Goal: Task Accomplishment & Management: Manage account settings

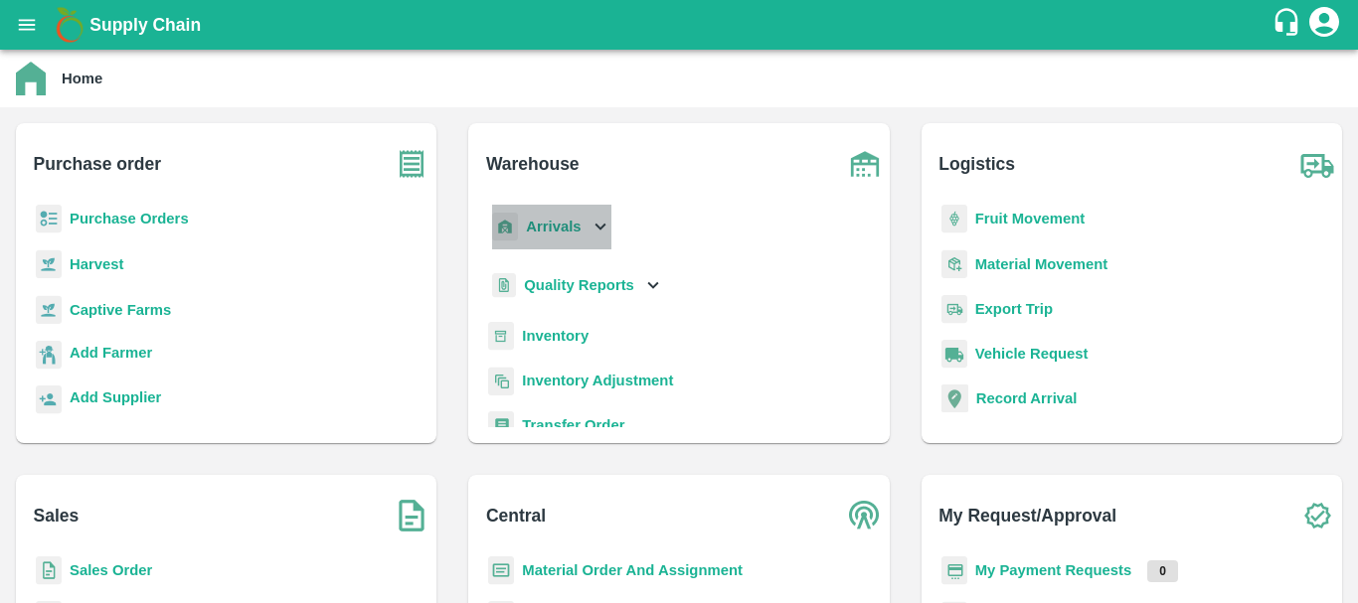
click at [553, 223] on b "Arrivals" at bounding box center [553, 227] width 55 height 16
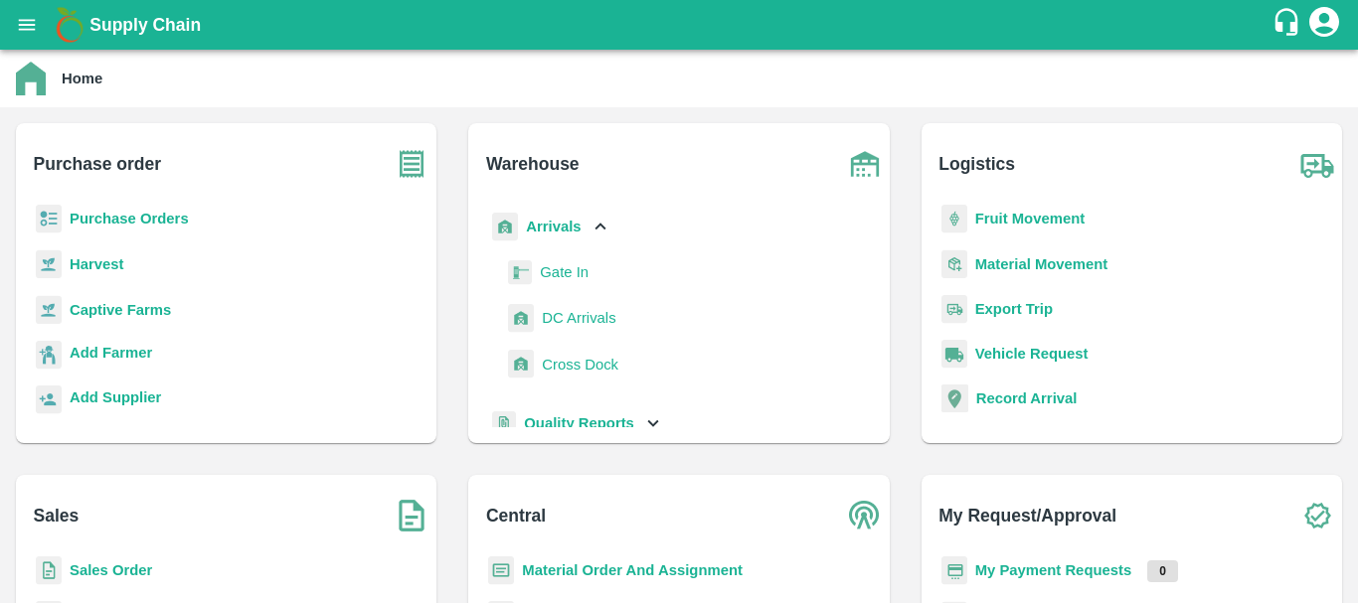
click at [572, 314] on span "DC Arrivals" at bounding box center [579, 318] width 74 height 22
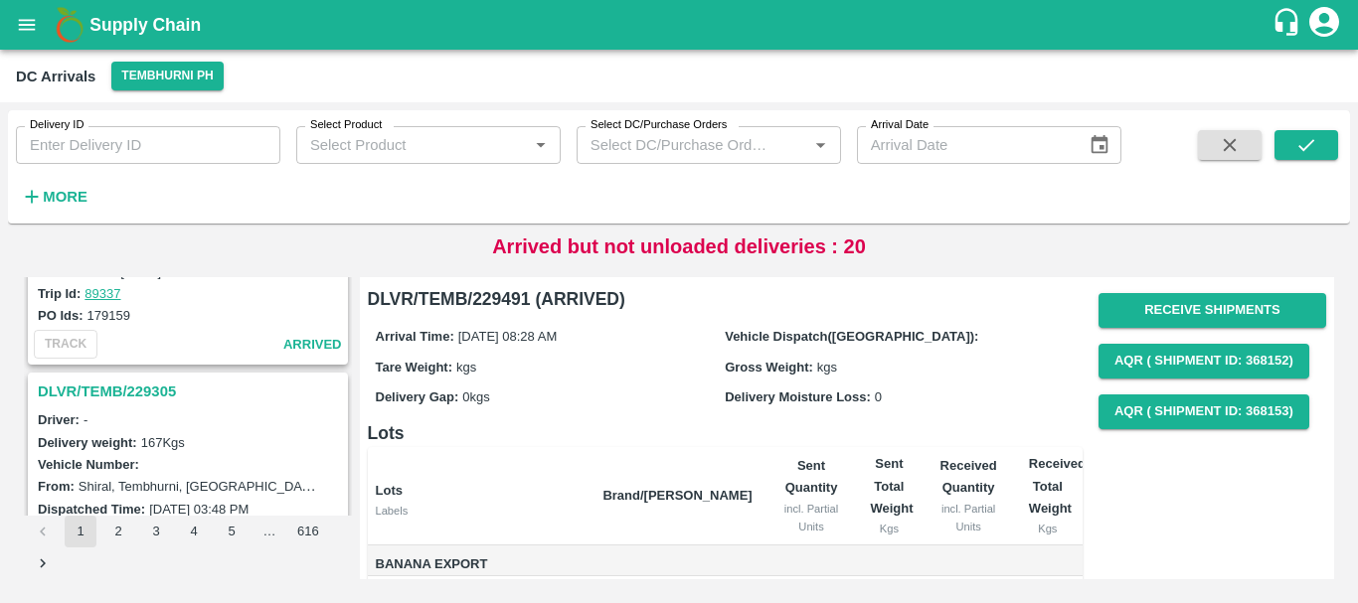
scroll to position [6265, 0]
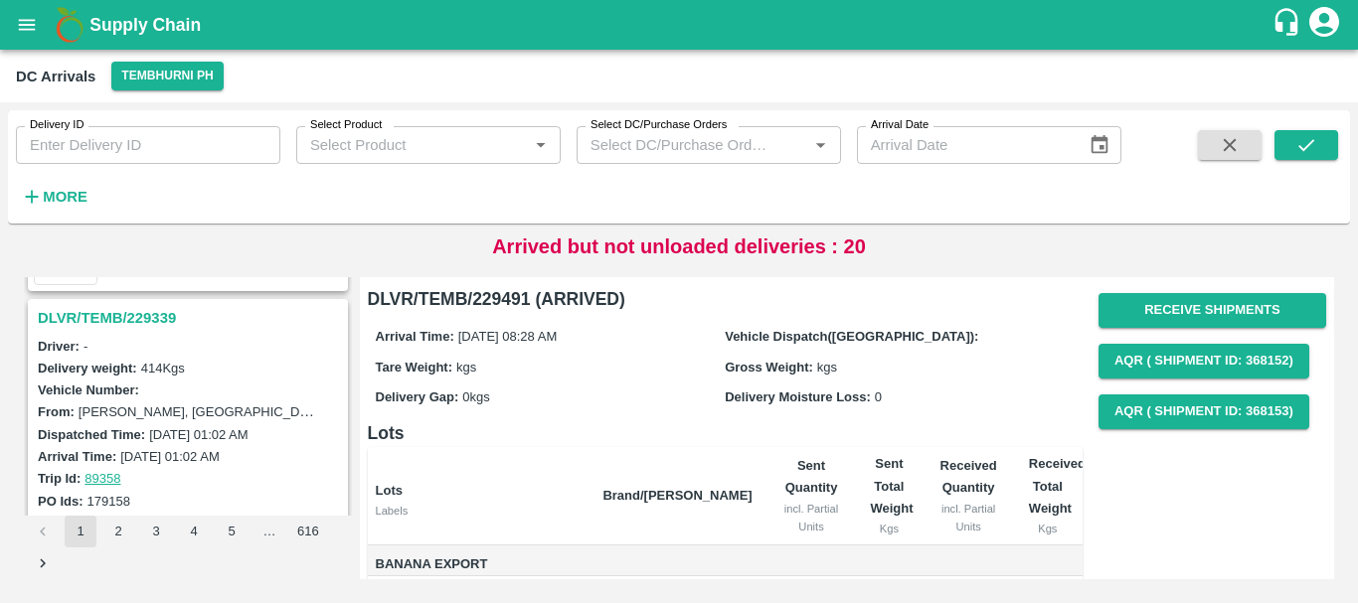
click at [196, 366] on div "Delivery weight: 414 Kgs" at bounding box center [191, 368] width 306 height 22
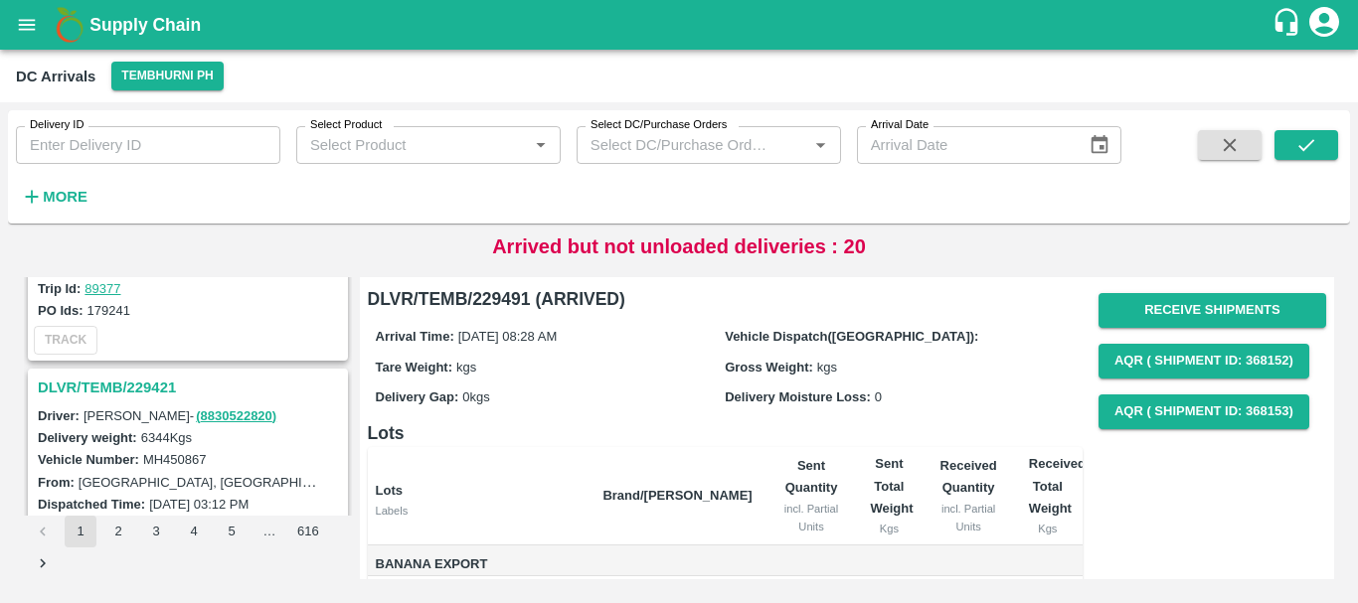
scroll to position [4333, 0]
click at [115, 392] on h3 "DLVR/TEMB/229421" at bounding box center [191, 389] width 306 height 26
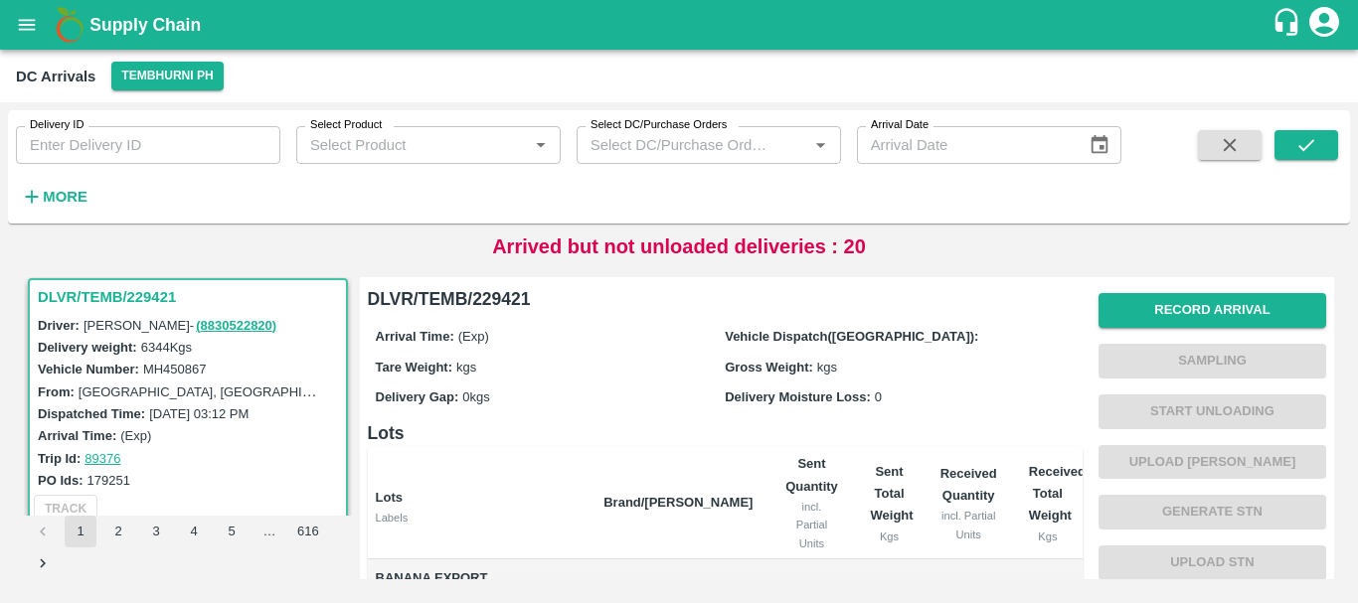
scroll to position [394, 0]
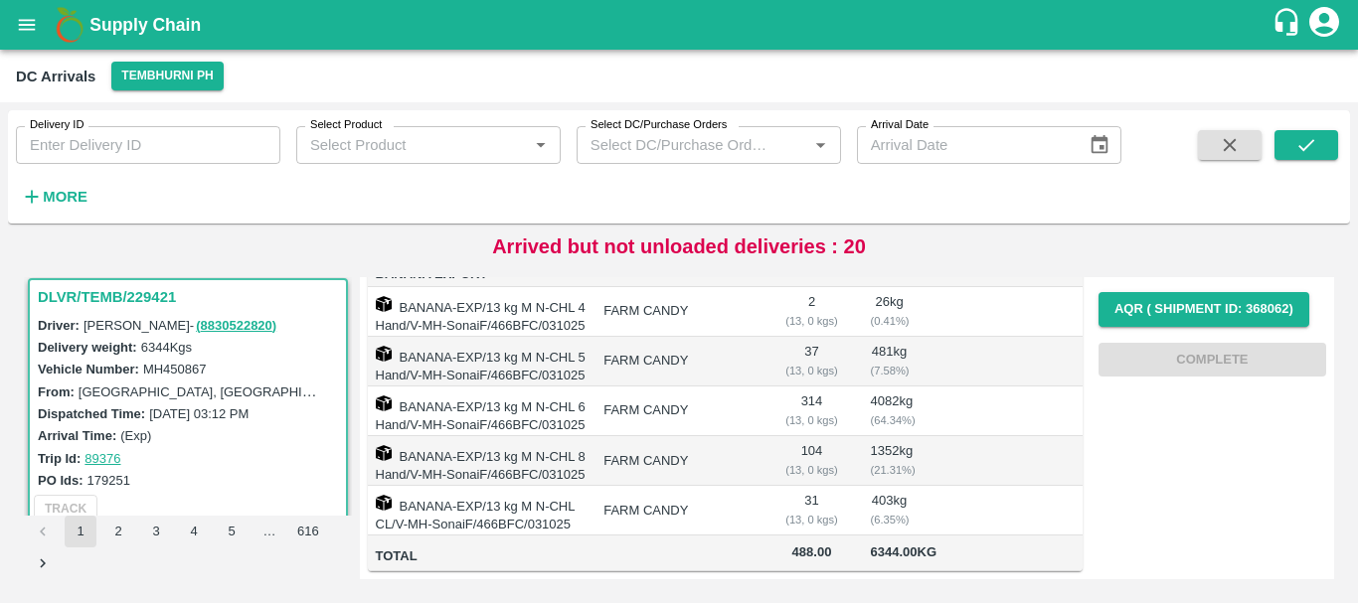
click at [412, 262] on div "DLVR/TEMB/229491 Driver: - Delivery weight: 443 Kgs Vehicle Number: From: [GEOG…" at bounding box center [679, 428] width 1342 height 334
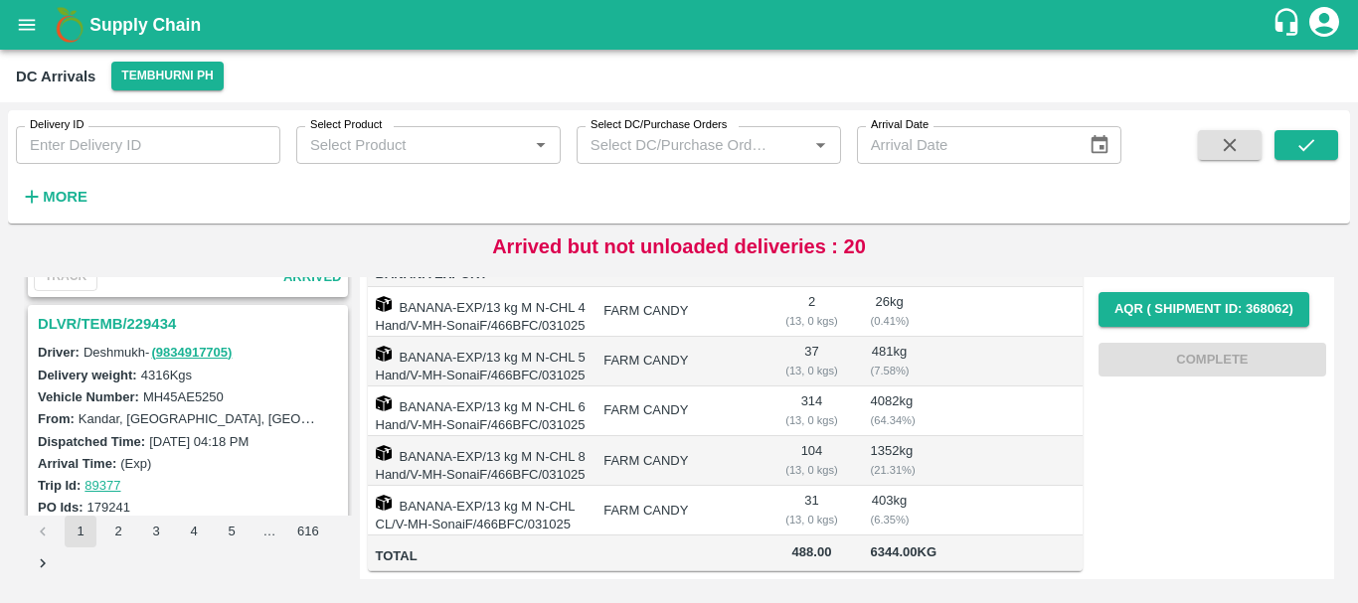
scroll to position [4129, 0]
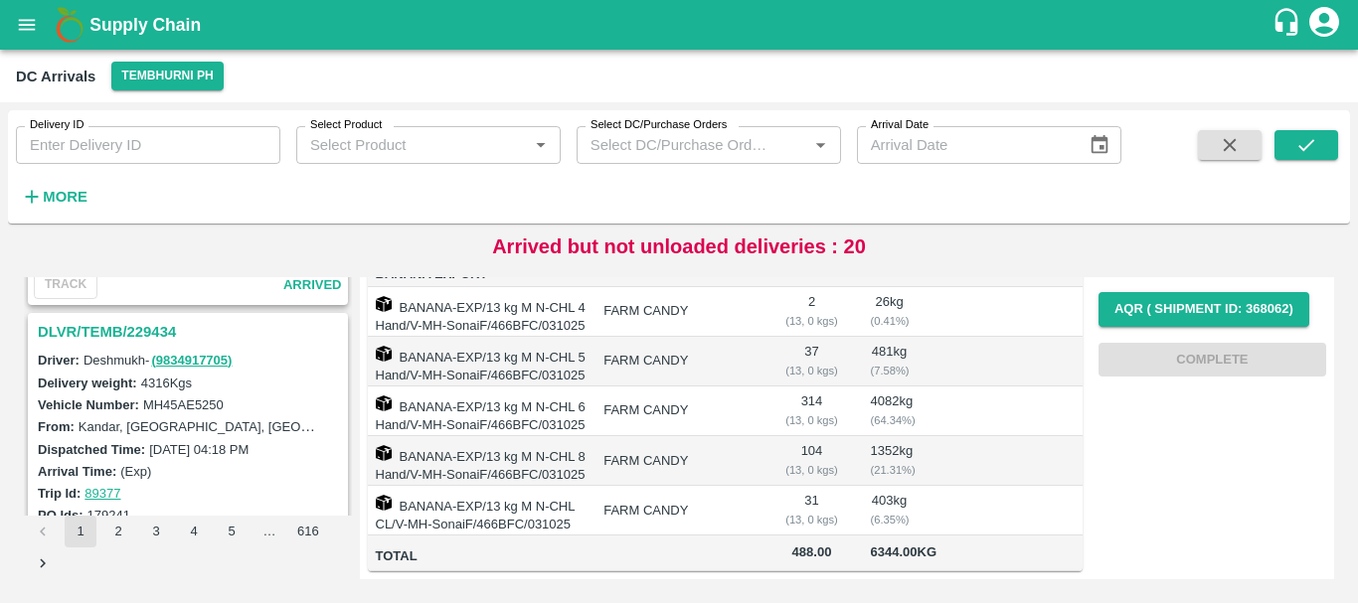
click at [140, 331] on h3 "DLVR/TEMB/229434" at bounding box center [191, 332] width 306 height 26
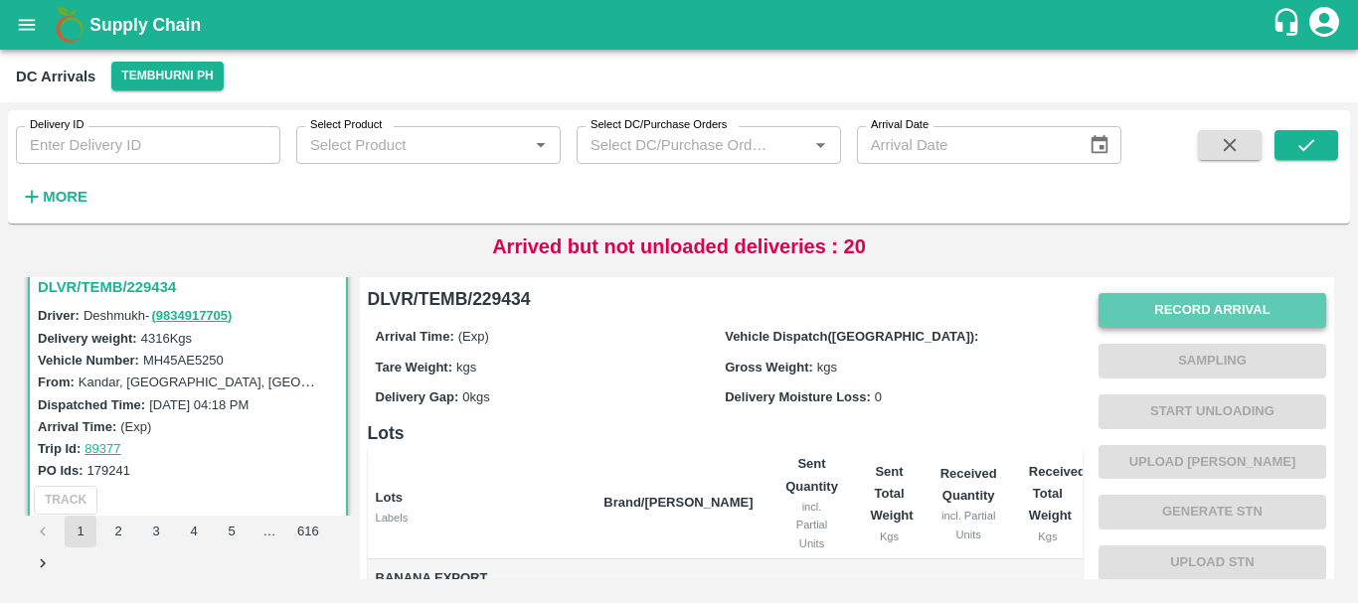
click at [1120, 305] on button "Record Arrival" at bounding box center [1212, 310] width 228 height 35
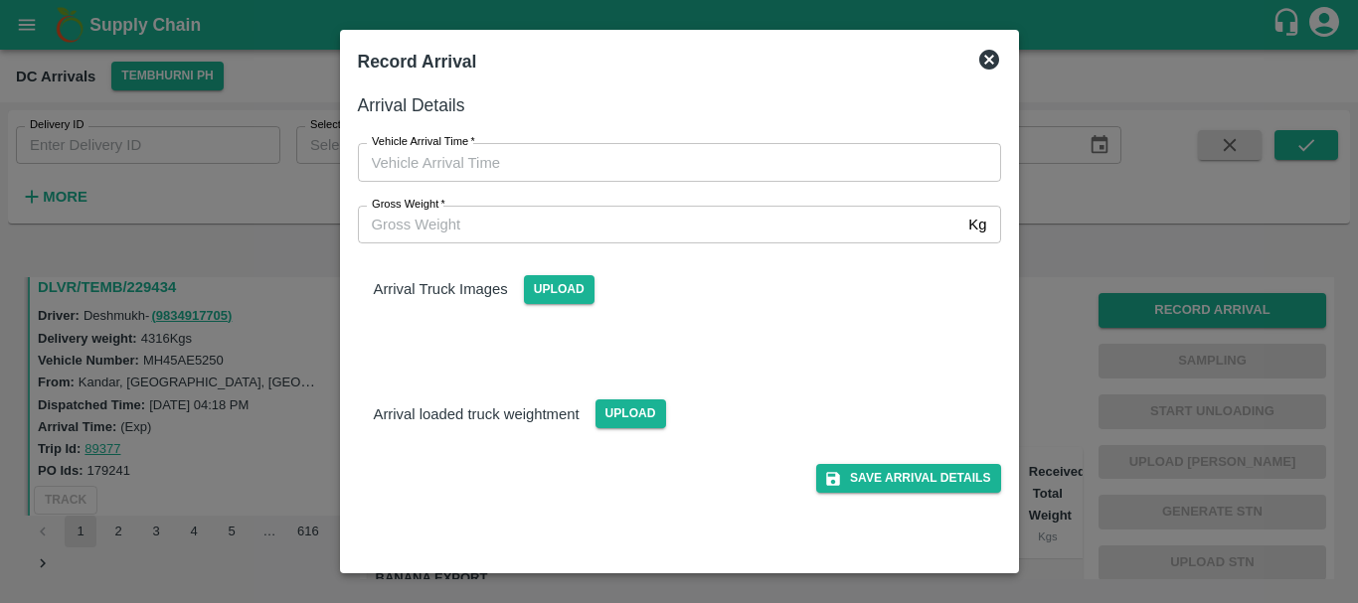
type input "DD/MM/YYYY hh:mm aa"
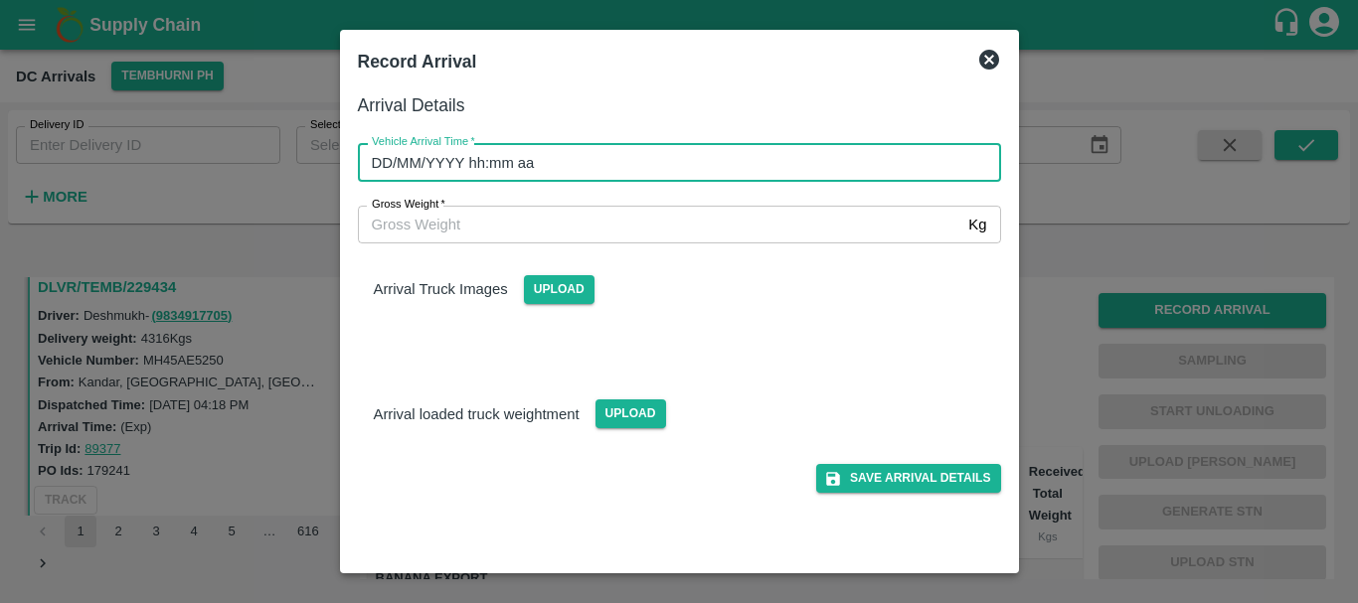
click at [738, 158] on input "DD/MM/YYYY hh:mm aa" at bounding box center [672, 162] width 629 height 38
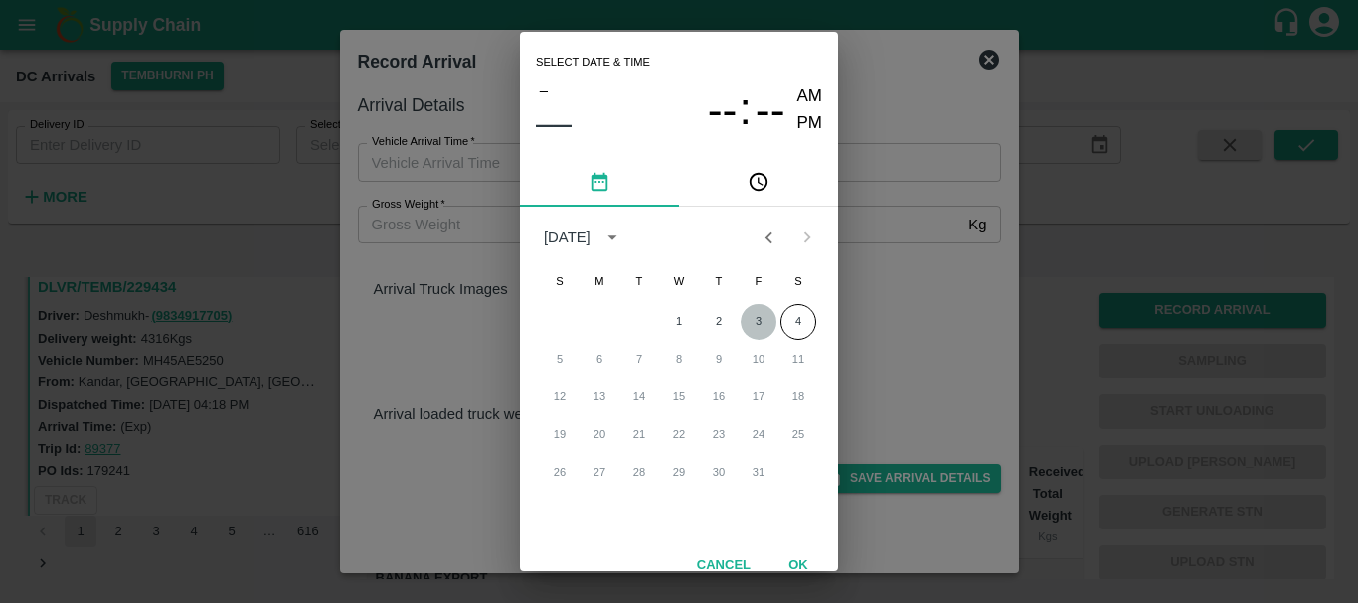
click at [752, 323] on button "3" at bounding box center [759, 322] width 36 height 36
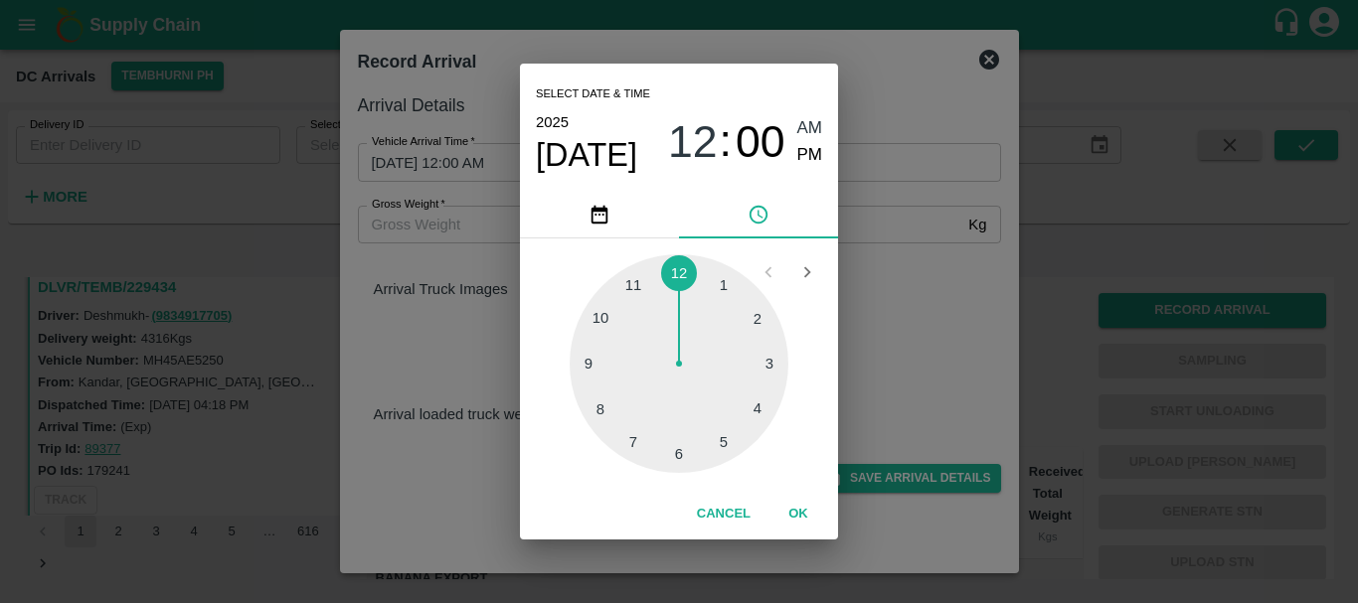
click at [756, 312] on div at bounding box center [679, 363] width 219 height 219
click at [679, 452] on div at bounding box center [679, 363] width 219 height 219
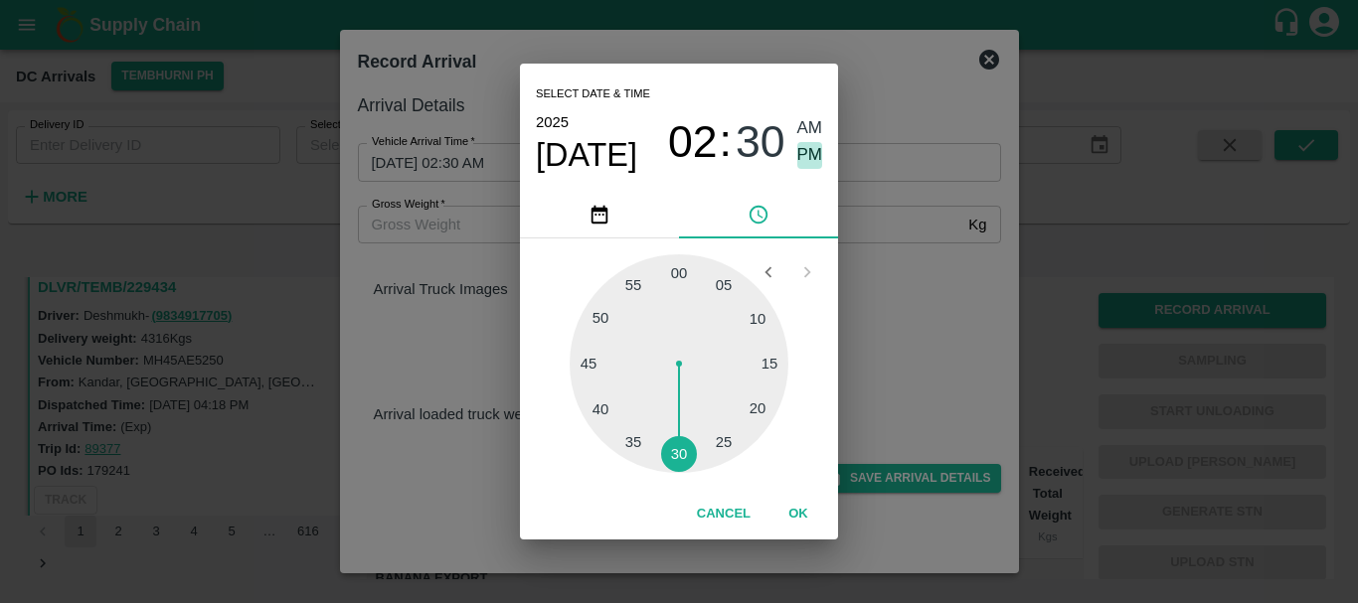
click at [815, 152] on span "PM" at bounding box center [810, 155] width 26 height 27
type input "[DATE] 02:30 PM"
click at [944, 278] on div "Select date & time [DATE] 02 : 30 AM PM 05 10 15 20 25 30 35 40 45 50 55 00 Can…" at bounding box center [679, 301] width 1358 height 603
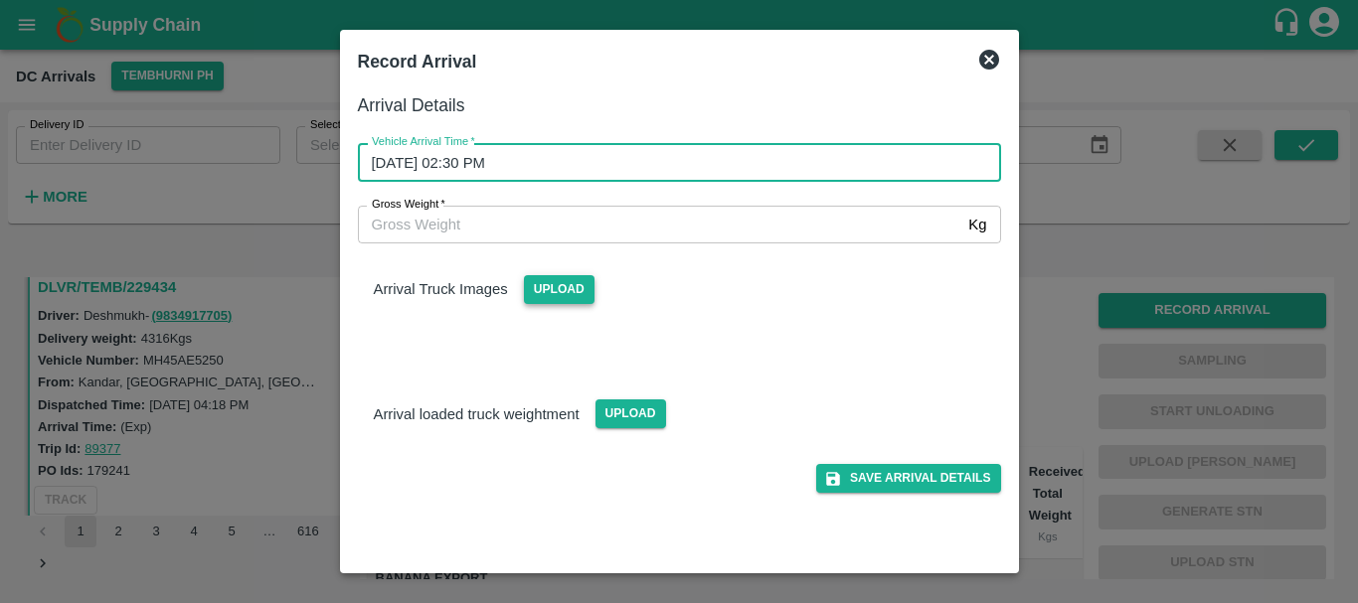
click at [552, 288] on span "Upload" at bounding box center [559, 289] width 71 height 29
click at [0, 0] on input "Upload" at bounding box center [0, 0] width 0 height 0
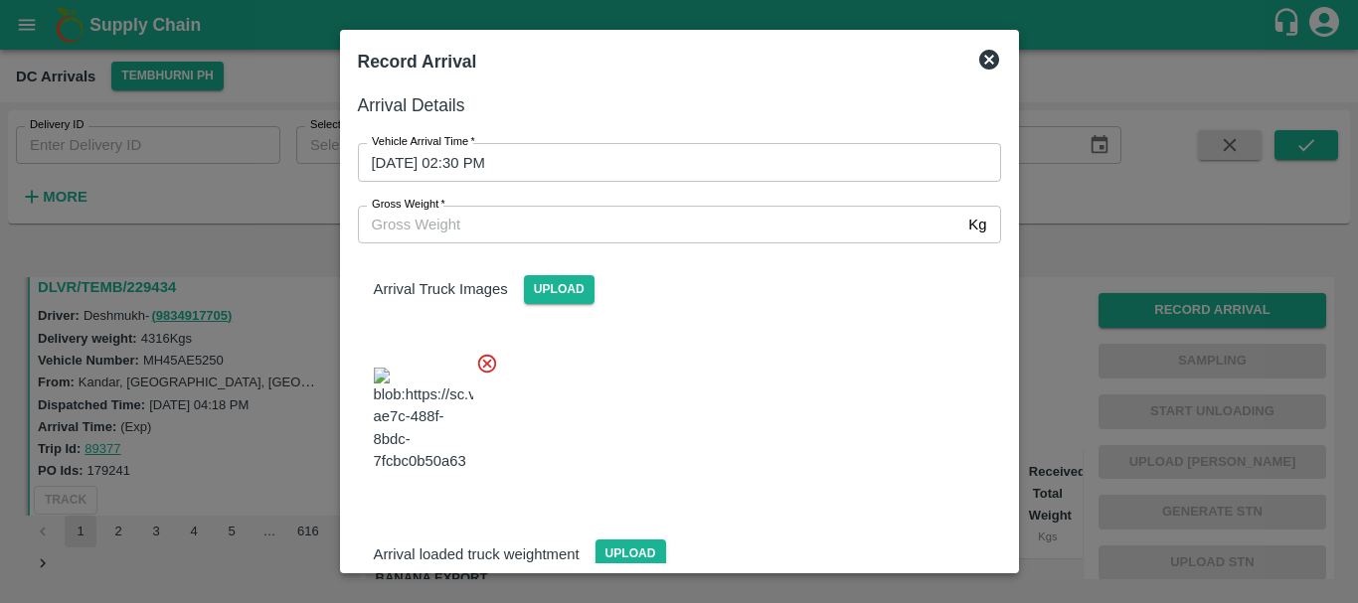
scroll to position [106, 0]
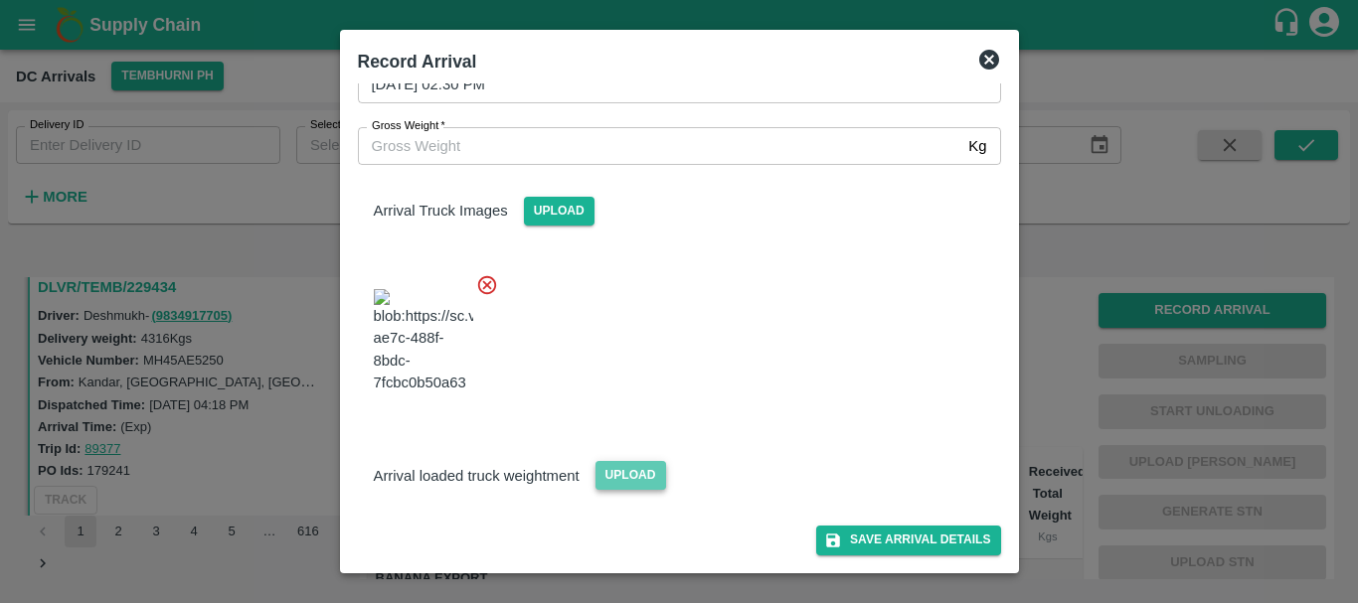
click at [620, 482] on span "Upload" at bounding box center [630, 475] width 71 height 29
click at [0, 0] on input "Upload" at bounding box center [0, 0] width 0 height 0
click at [909, 529] on button "Save Arrival Details" at bounding box center [908, 540] width 184 height 29
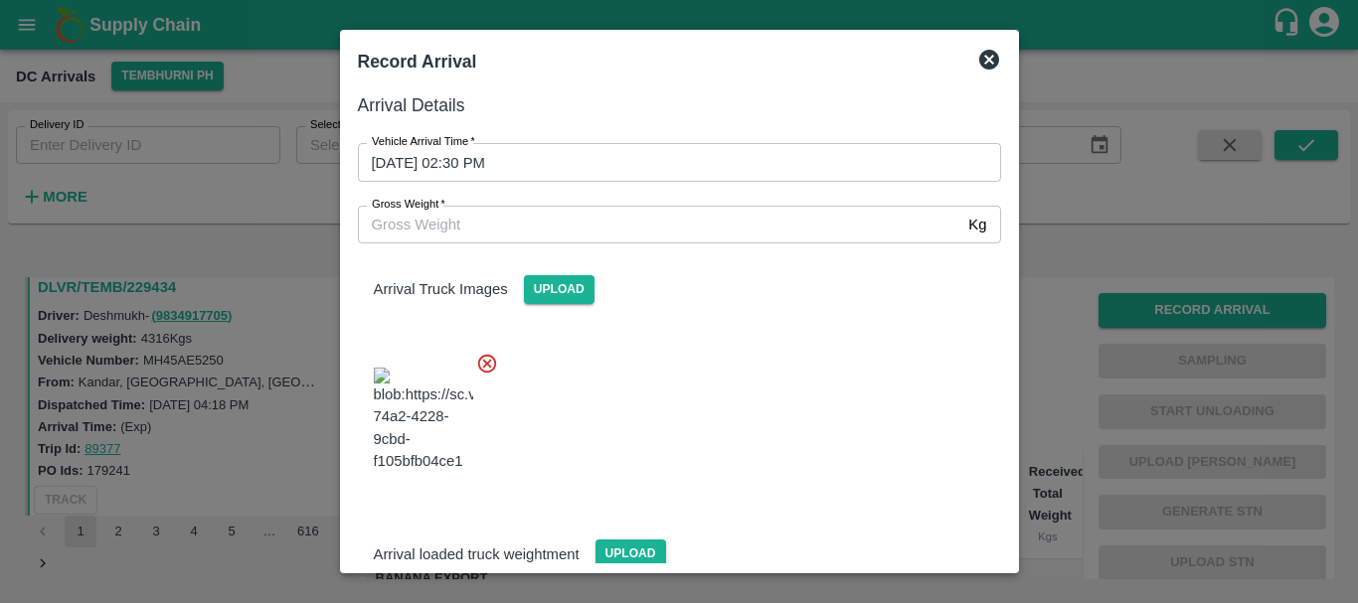
click at [799, 435] on div at bounding box center [671, 414] width 659 height 156
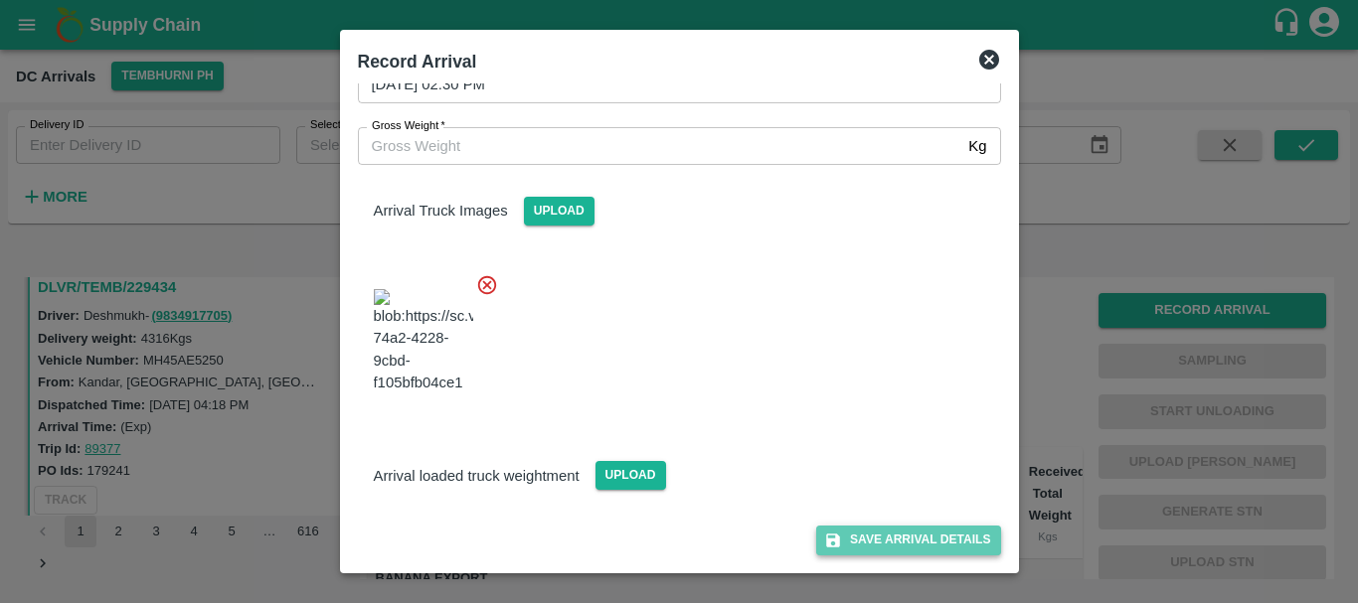
click at [894, 534] on button "Save Arrival Details" at bounding box center [908, 540] width 184 height 29
click at [894, 534] on icon at bounding box center [908, 540] width 33 height 33
click at [610, 482] on span "Upload" at bounding box center [630, 475] width 71 height 29
click at [0, 0] on input "Upload" at bounding box center [0, 0] width 0 height 0
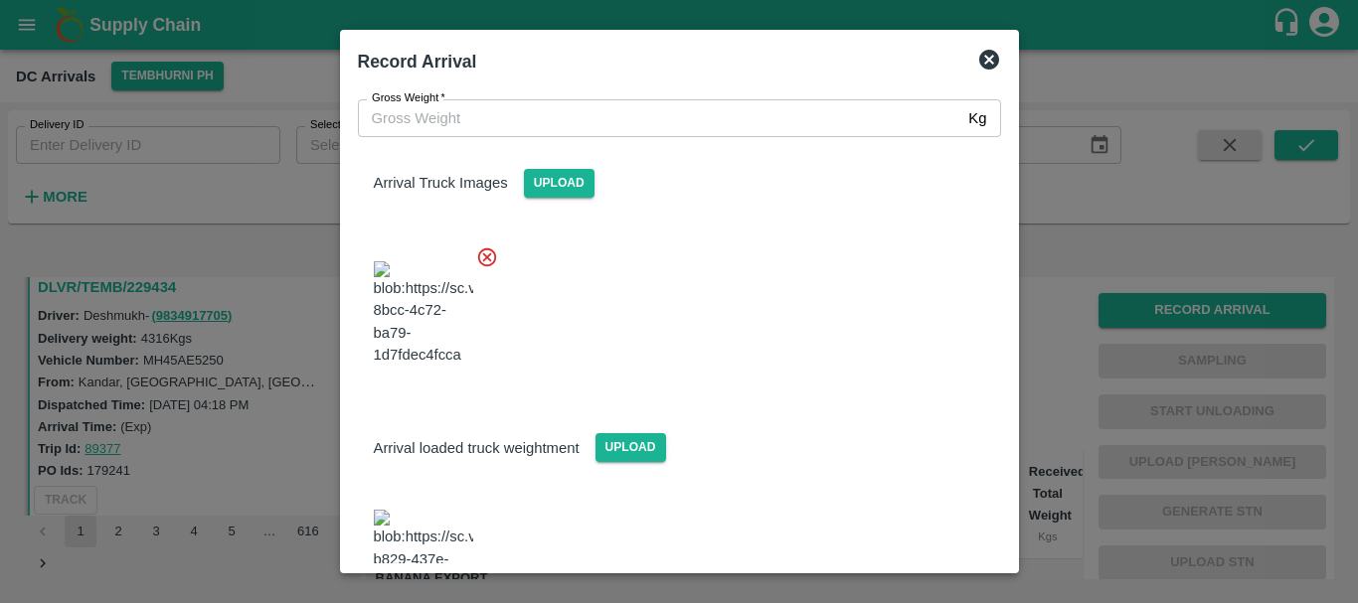
click at [442, 547] on img at bounding box center [423, 562] width 99 height 104
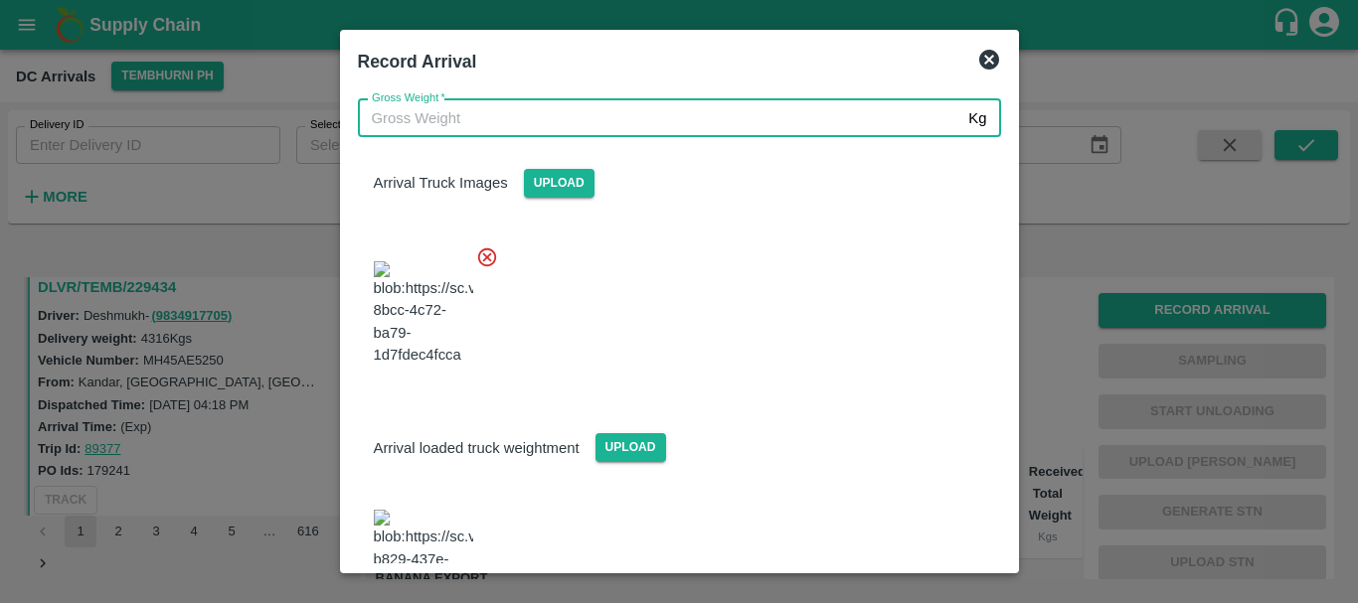
click at [419, 113] on input "Gross Weight   *" at bounding box center [659, 118] width 603 height 38
type input "10860"
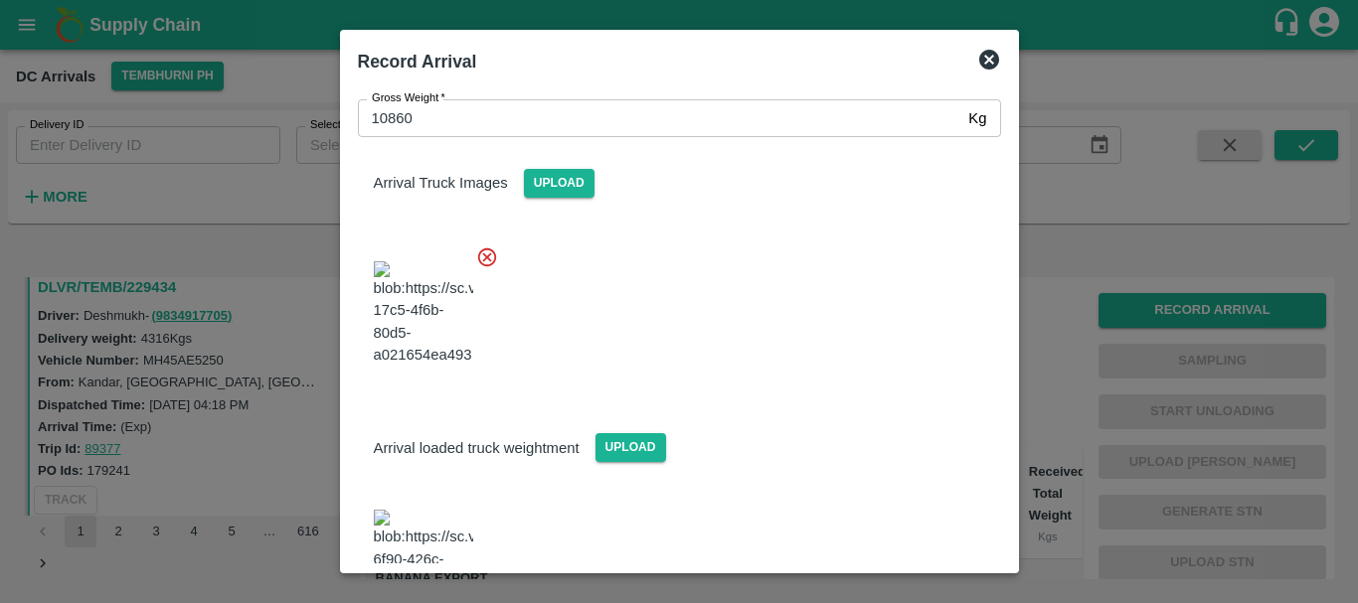
click at [769, 345] on div at bounding box center [671, 308] width 659 height 156
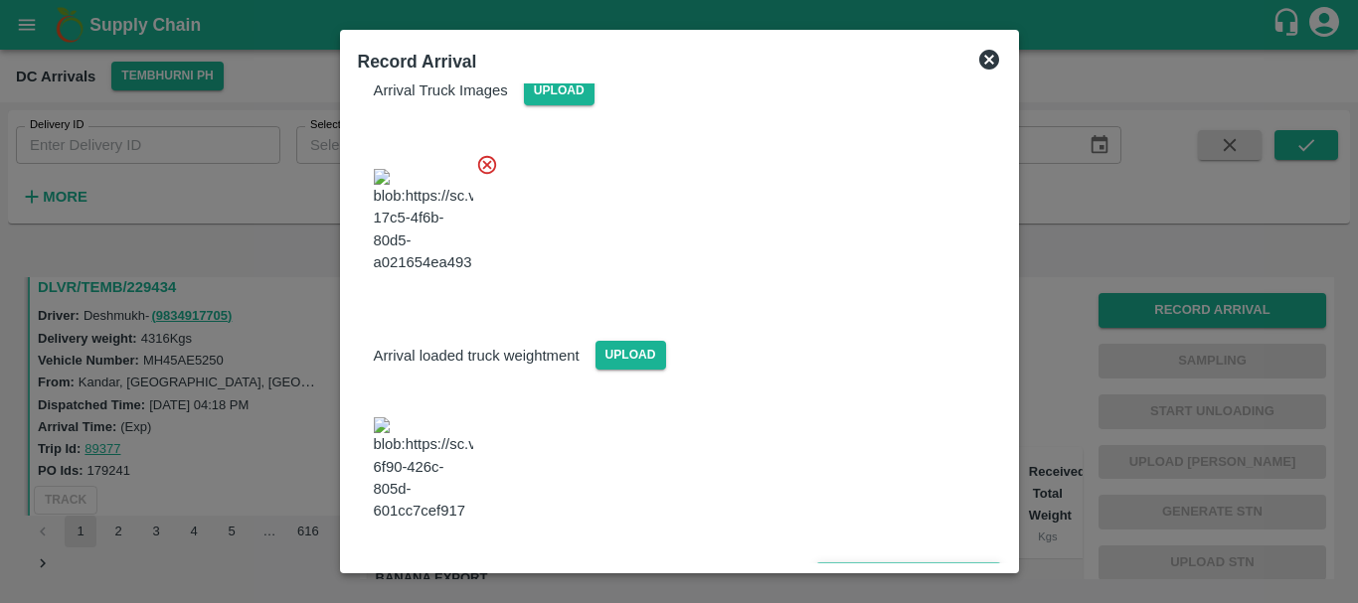
click at [914, 563] on button "Save Arrival Details" at bounding box center [908, 577] width 184 height 29
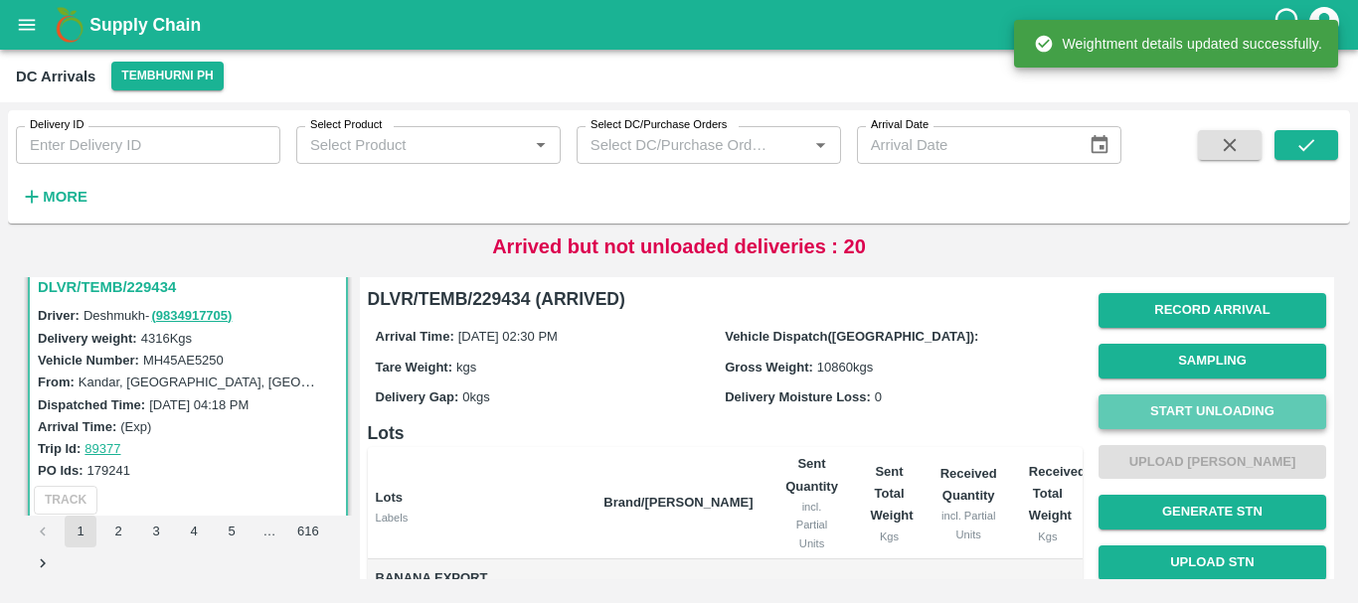
click at [1159, 409] on button "Start Unloading" at bounding box center [1212, 412] width 228 height 35
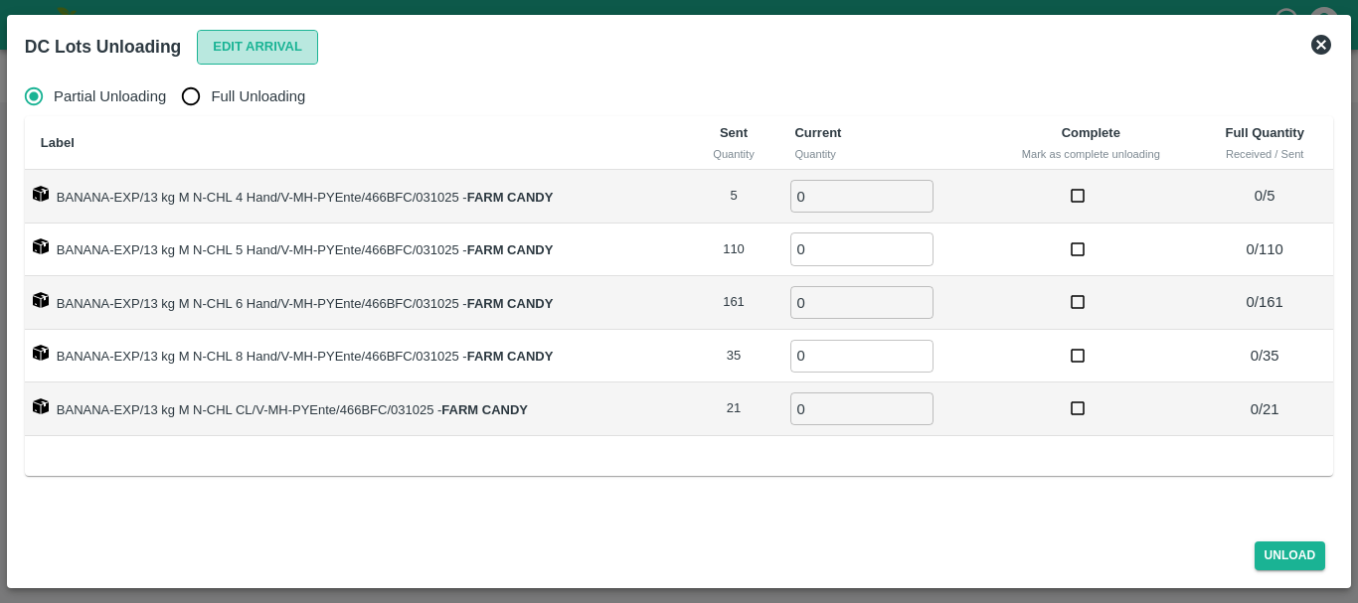
click at [237, 41] on button "Edit Arrival" at bounding box center [257, 47] width 121 height 35
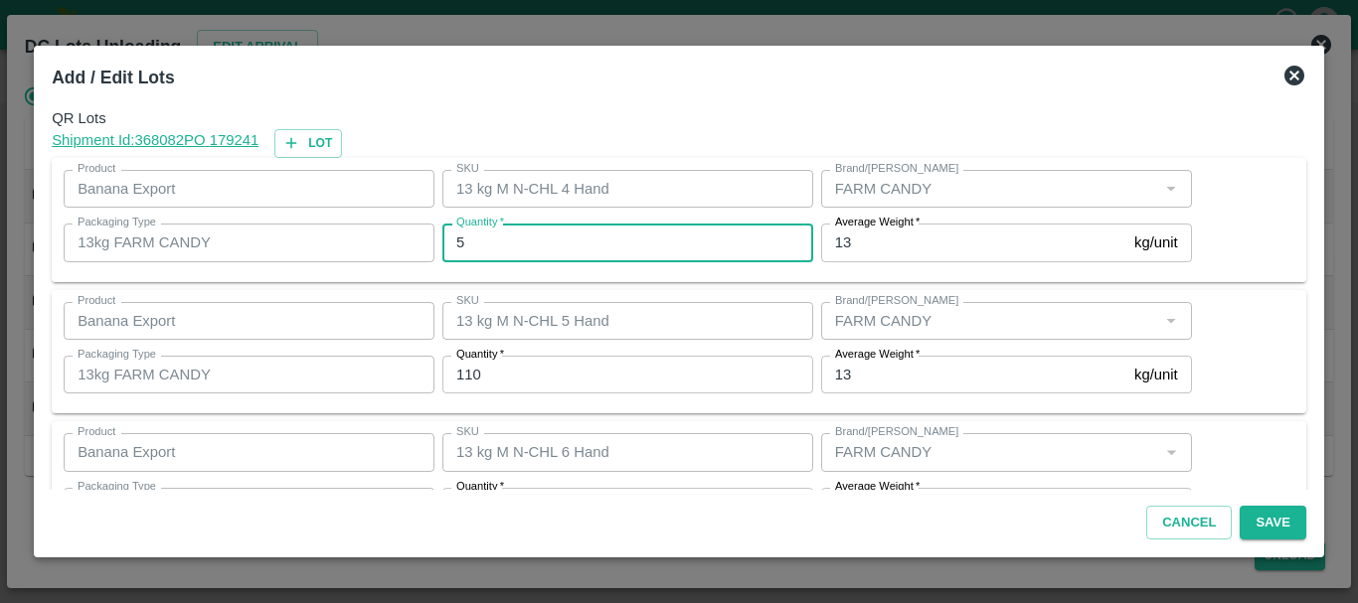
click at [547, 234] on input "5" at bounding box center [627, 243] width 371 height 38
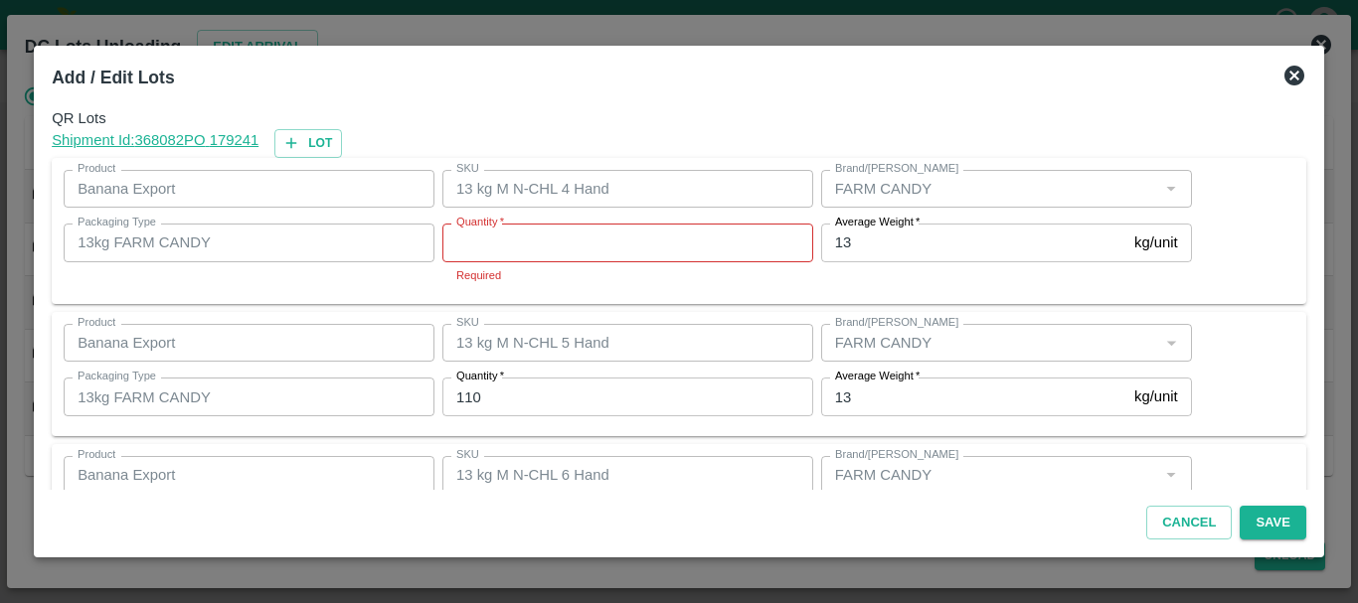
click at [547, 234] on input "Quantity   *" at bounding box center [627, 243] width 371 height 38
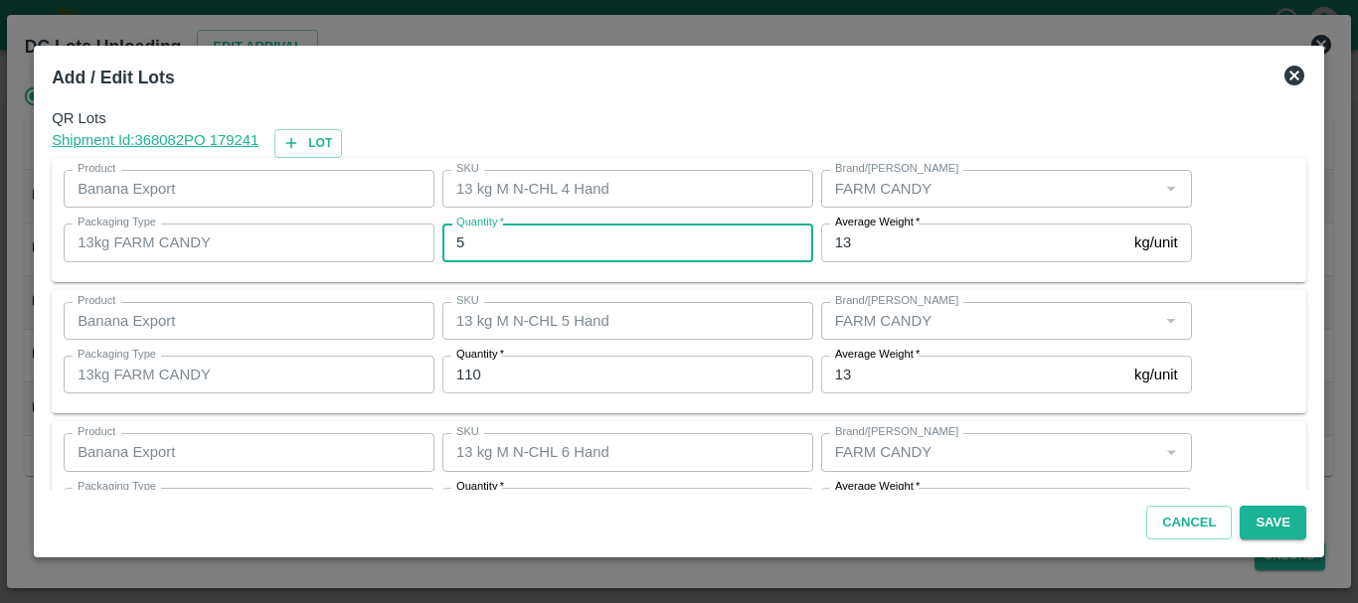
type input "5"
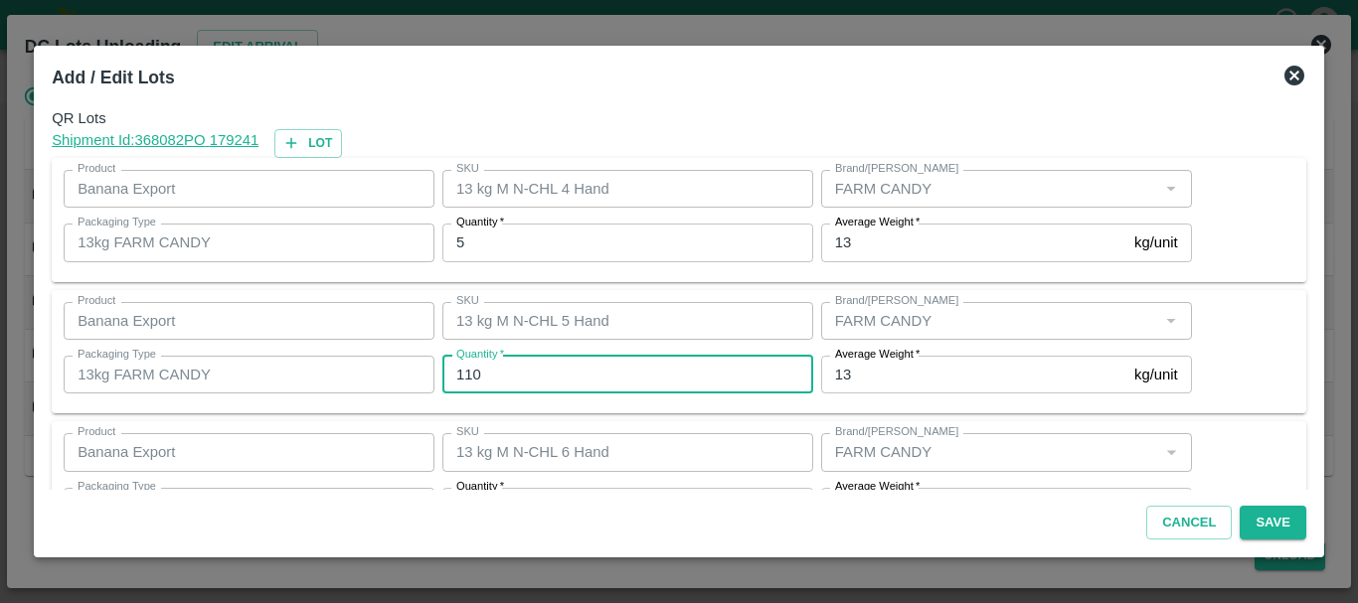
click at [502, 388] on input "110" at bounding box center [627, 375] width 371 height 38
type input "124"
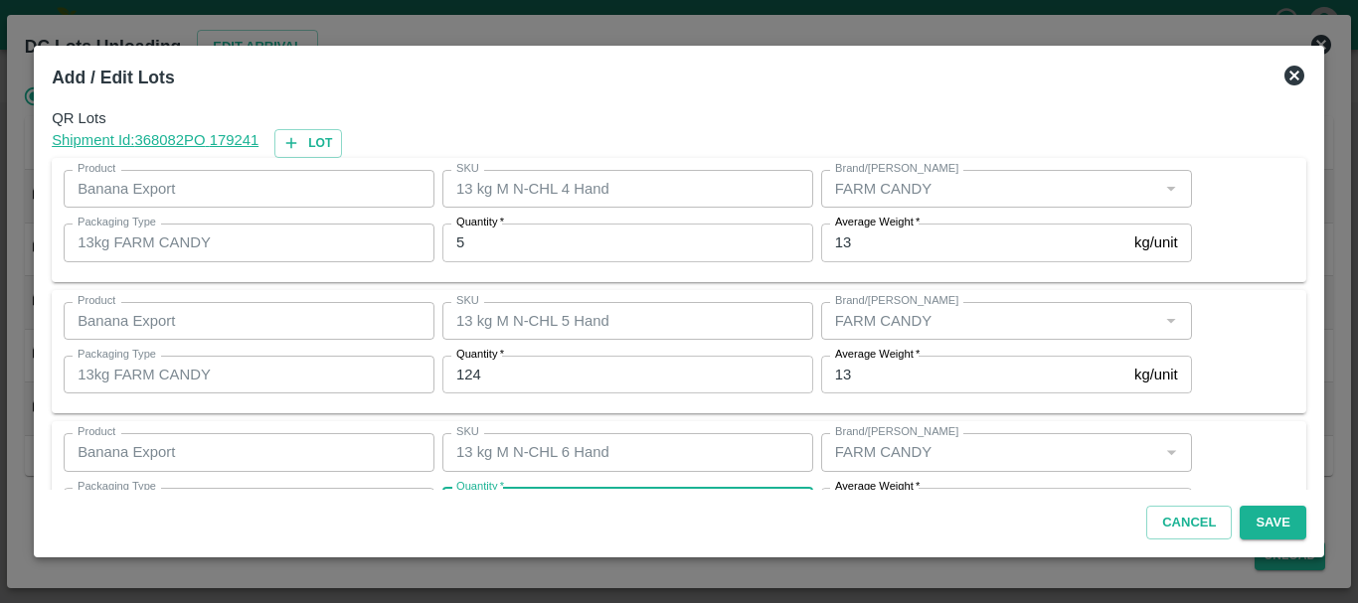
scroll to position [36, 0]
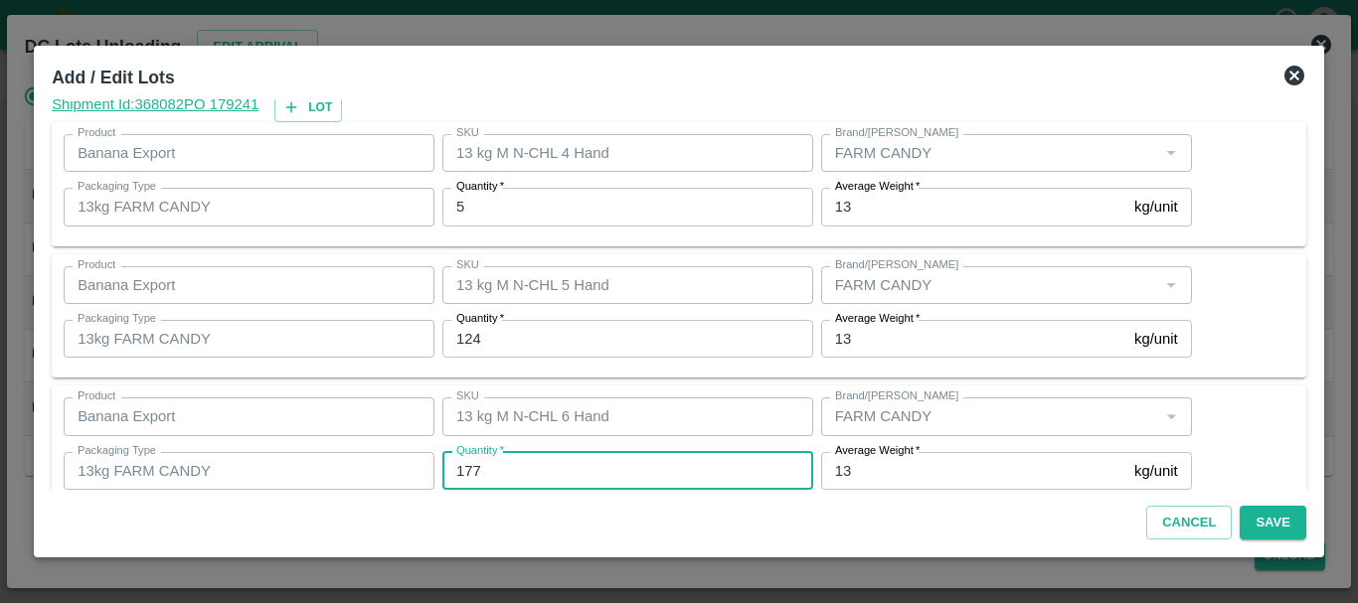
type input "177"
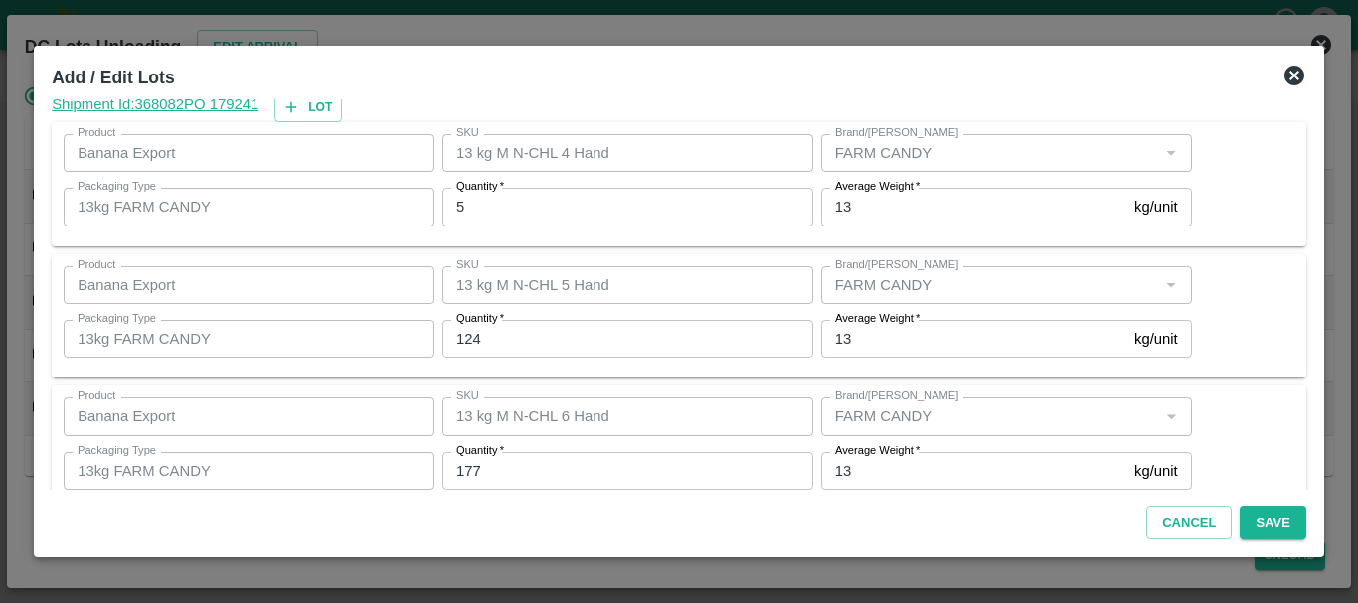
scroll to position [336, 0]
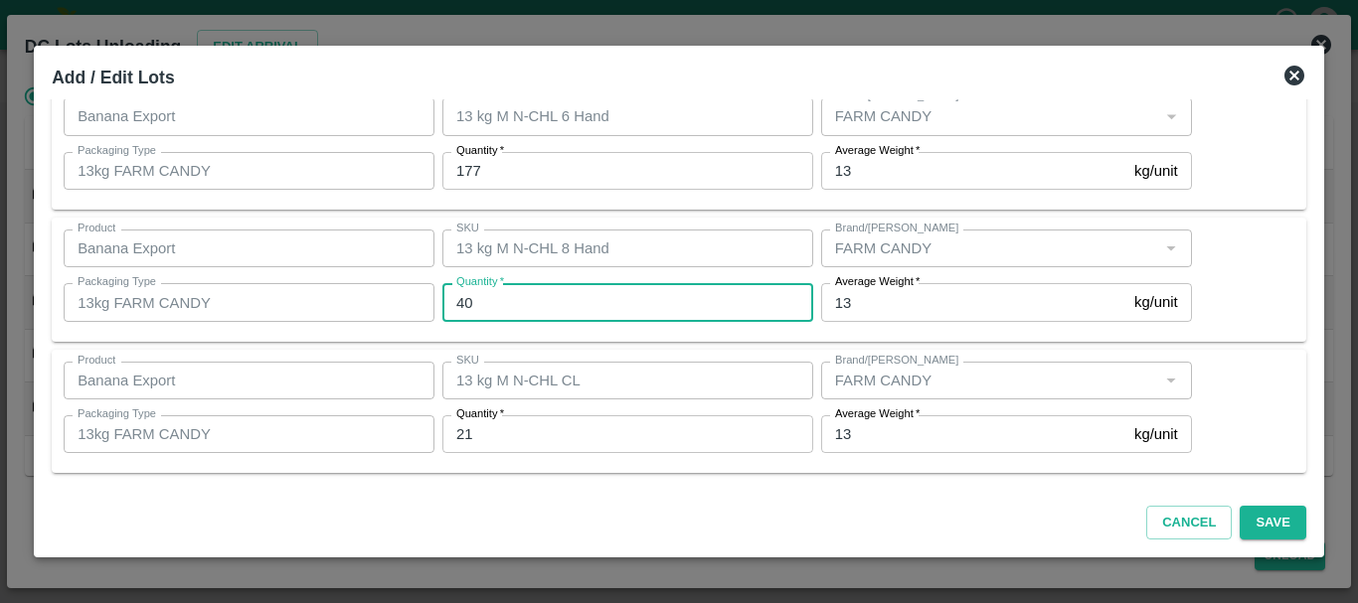
type input "40"
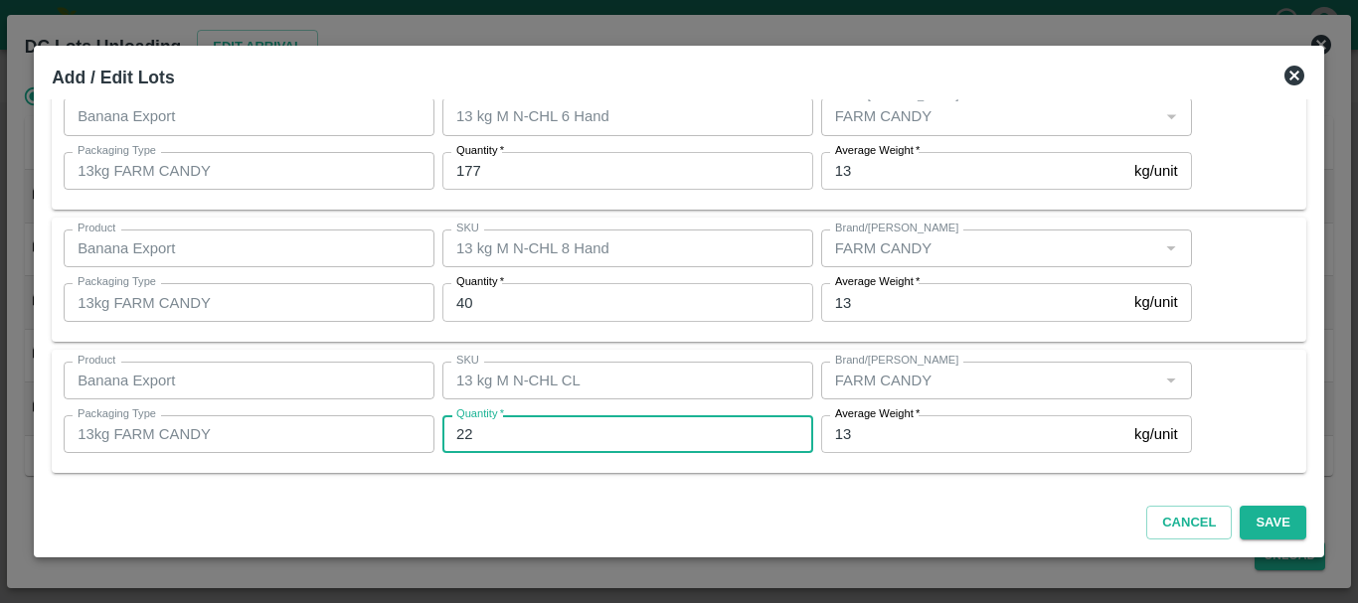
type input "22"
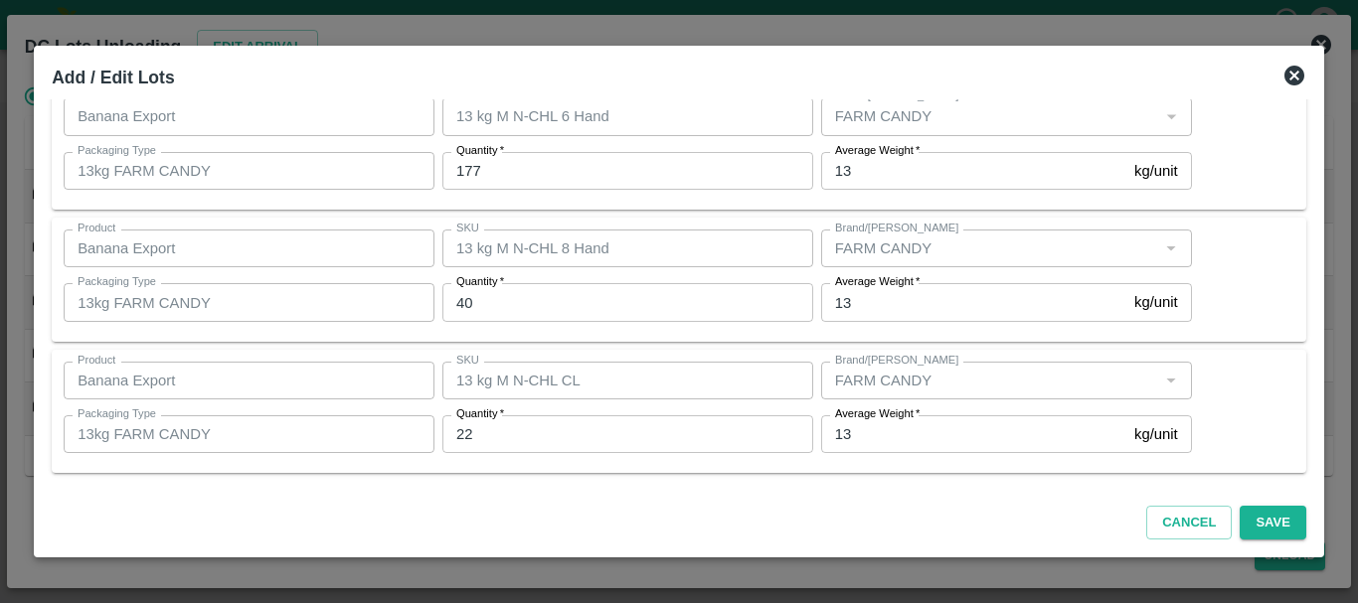
click at [933, 506] on div "Cancel Save" at bounding box center [679, 519] width 1270 height 59
click at [1265, 521] on button "Save" at bounding box center [1273, 523] width 66 height 35
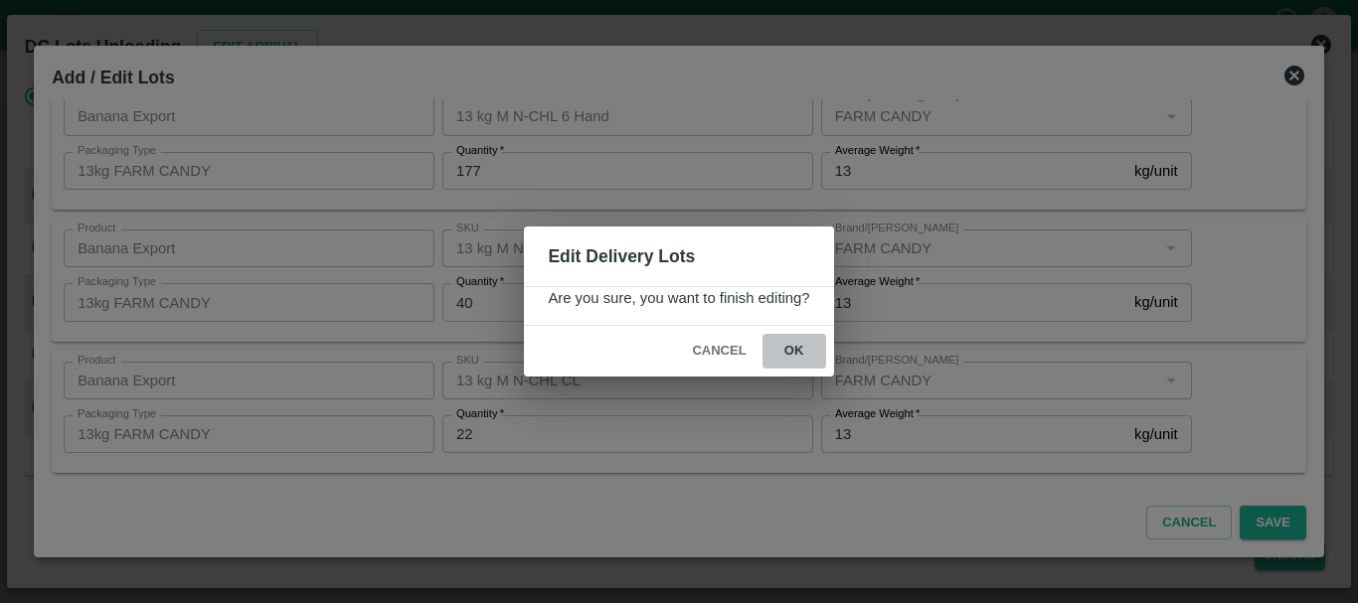
click at [803, 360] on button "ok" at bounding box center [794, 351] width 64 height 35
click at [793, 349] on icon at bounding box center [793, 351] width 33 height 33
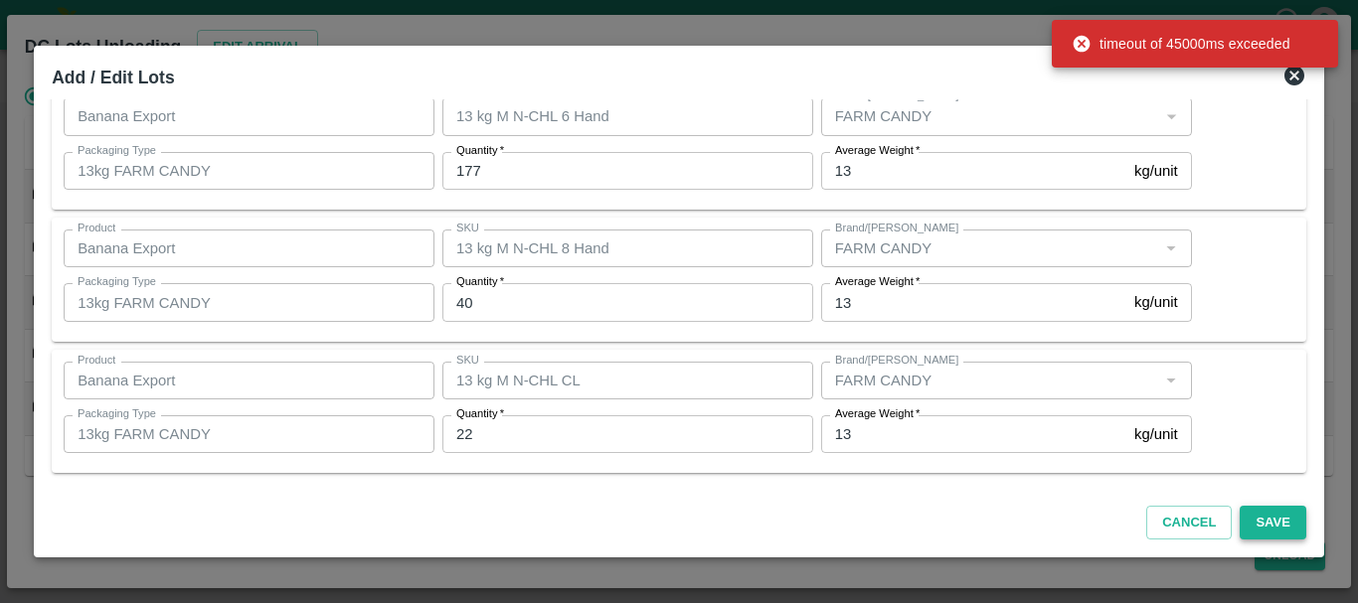
click at [1274, 513] on button "Save" at bounding box center [1273, 523] width 66 height 35
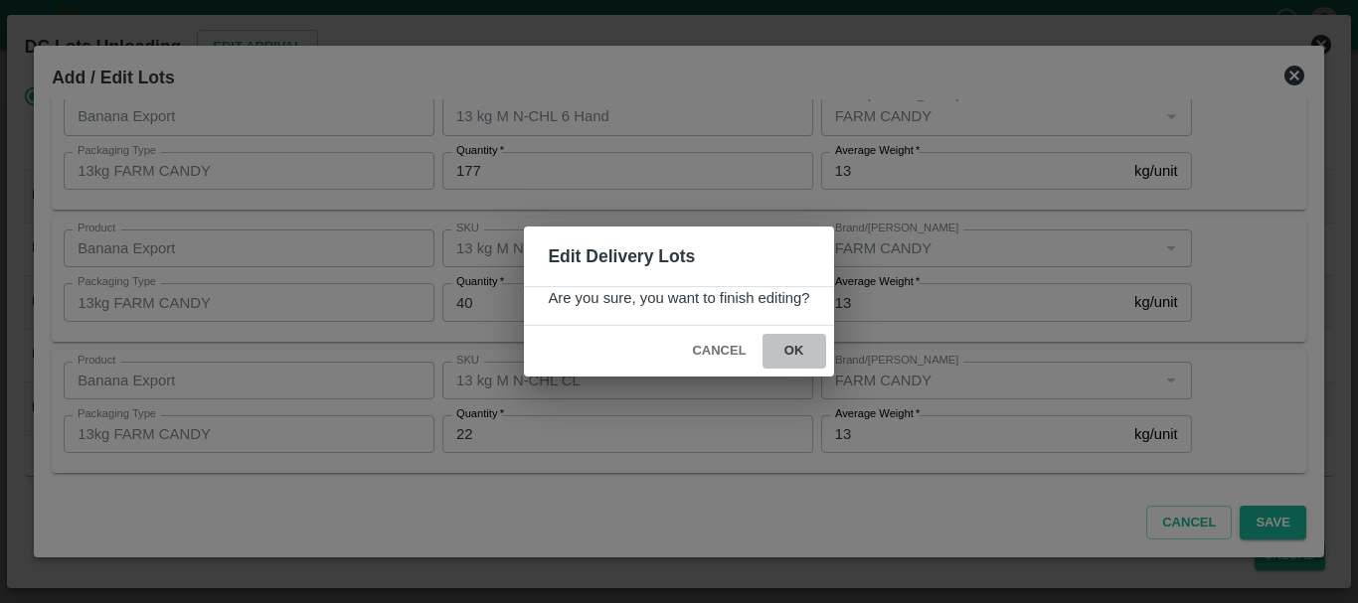
click at [803, 360] on button "ok" at bounding box center [794, 351] width 64 height 35
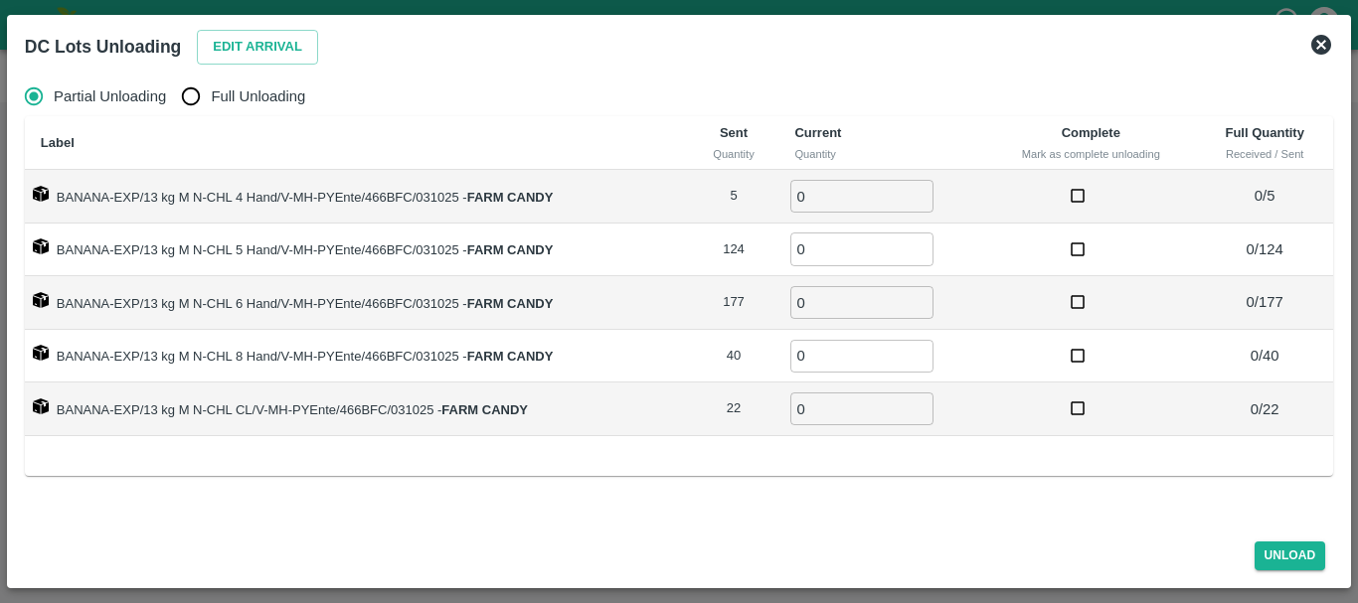
click at [201, 84] on input "Full Unloading" at bounding box center [191, 97] width 40 height 40
radio input "true"
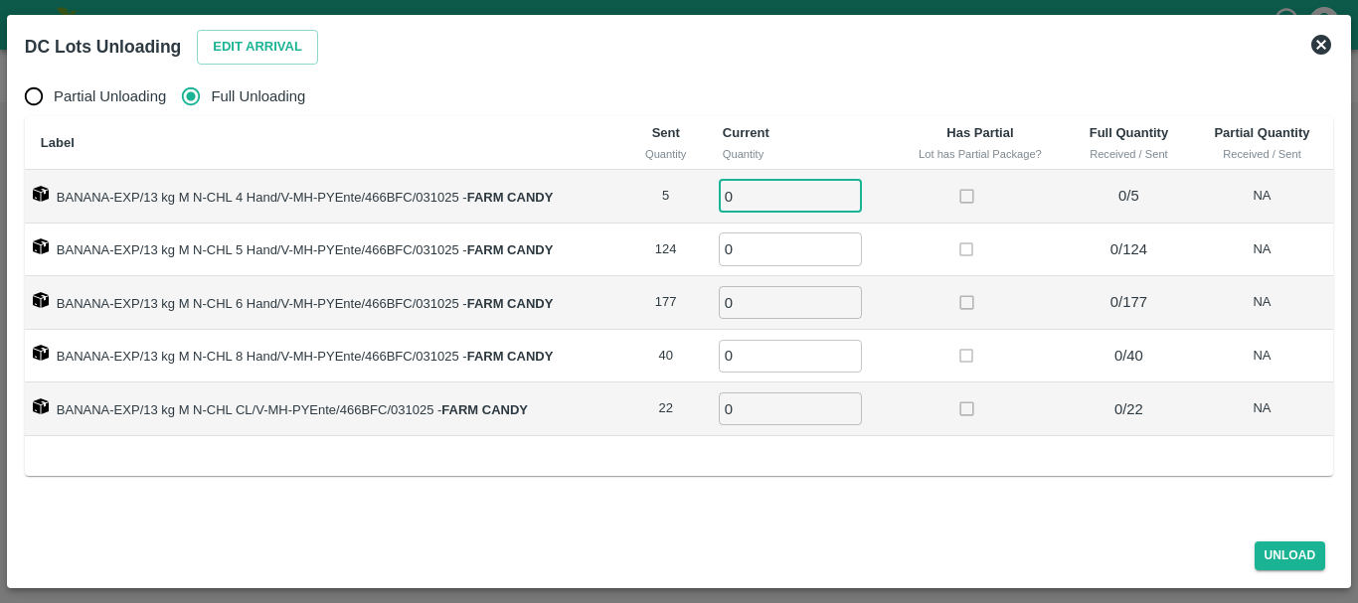
click at [796, 198] on input "0" at bounding box center [790, 196] width 143 height 33
type input "05"
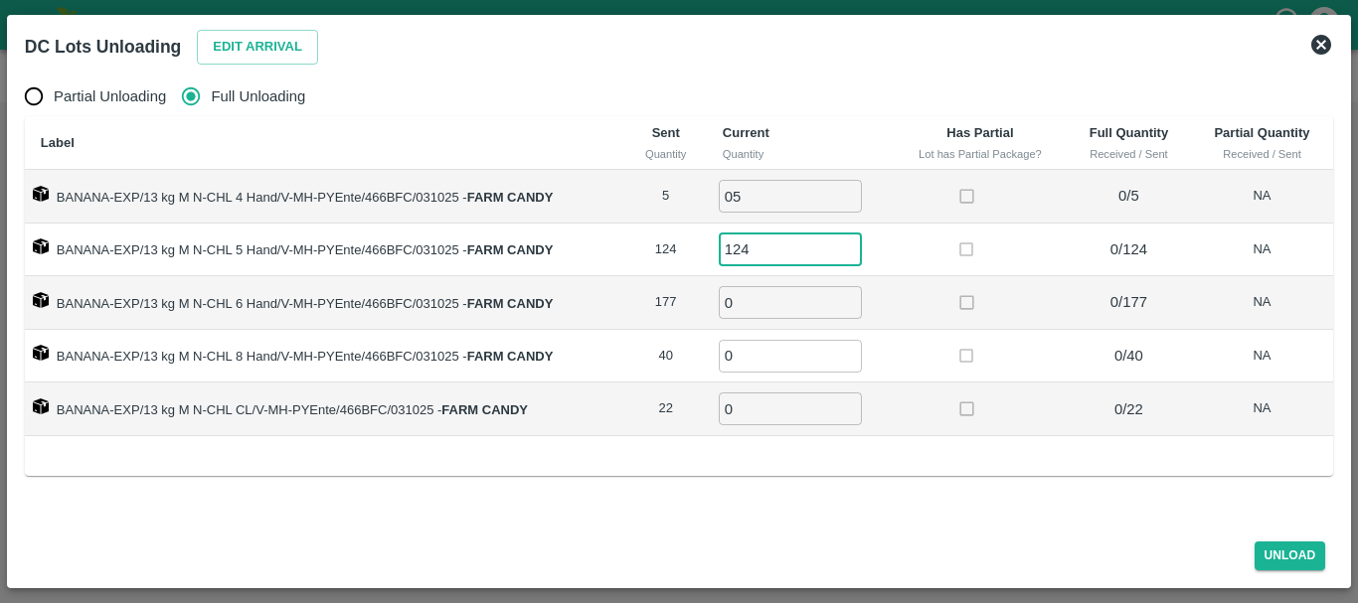
type input "124"
type input "177"
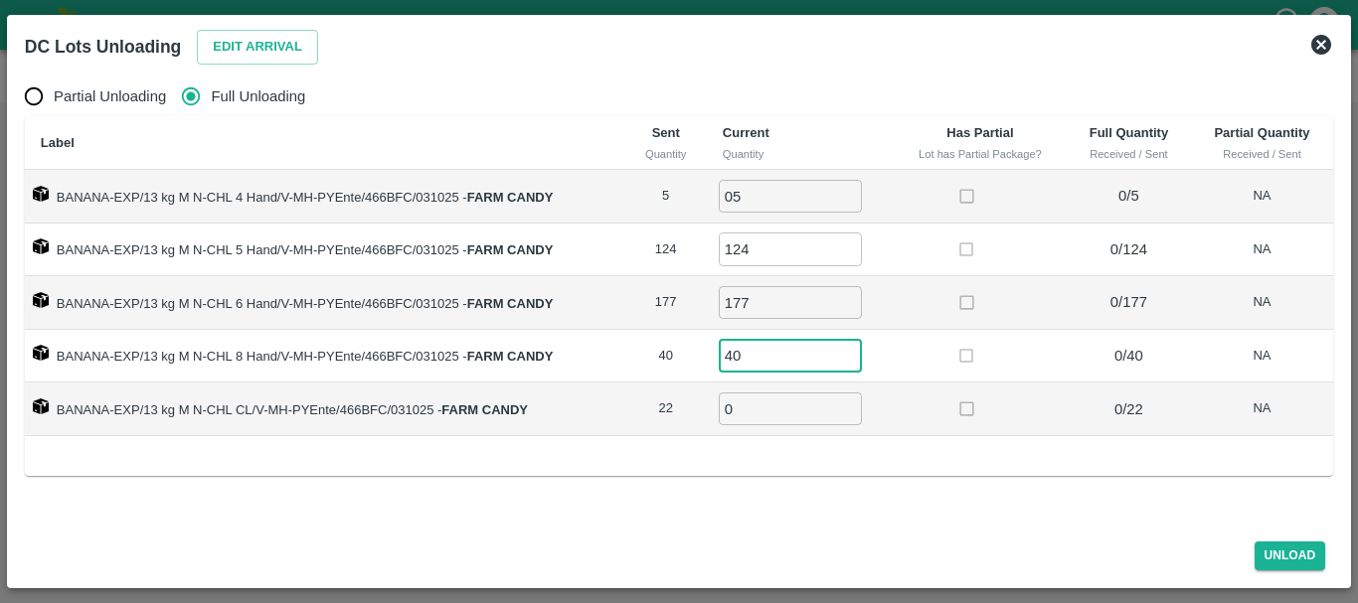
type input "40"
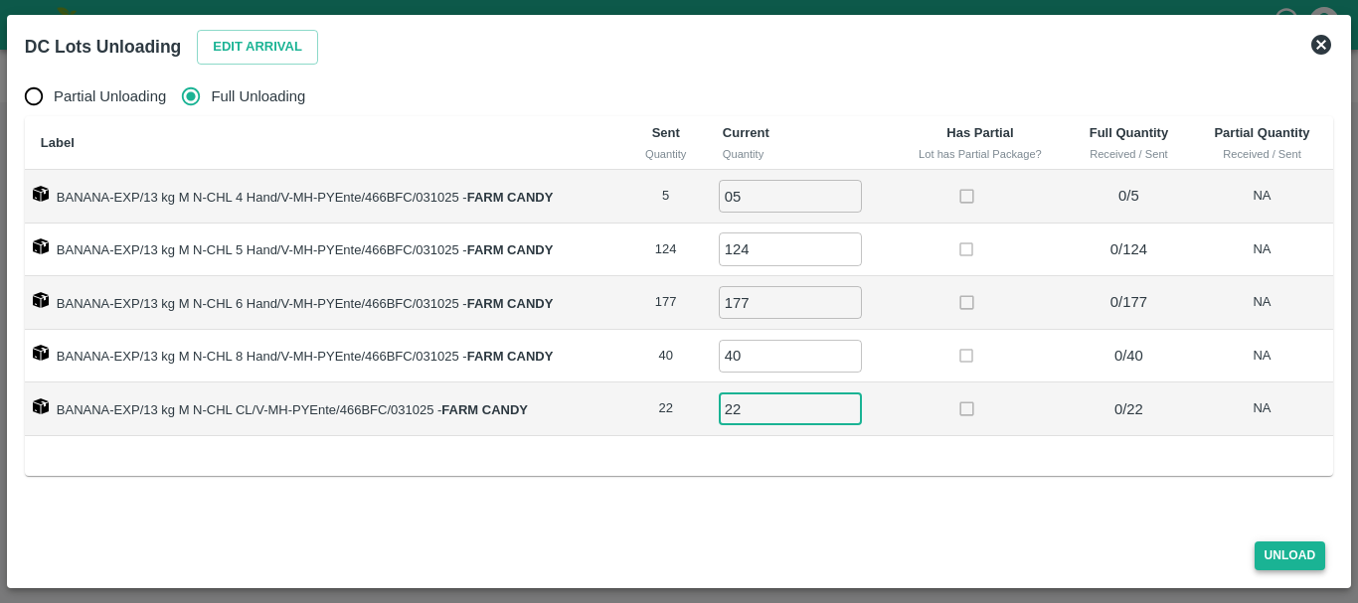
type input "22"
click at [1286, 547] on button "Unload" at bounding box center [1291, 556] width 72 height 29
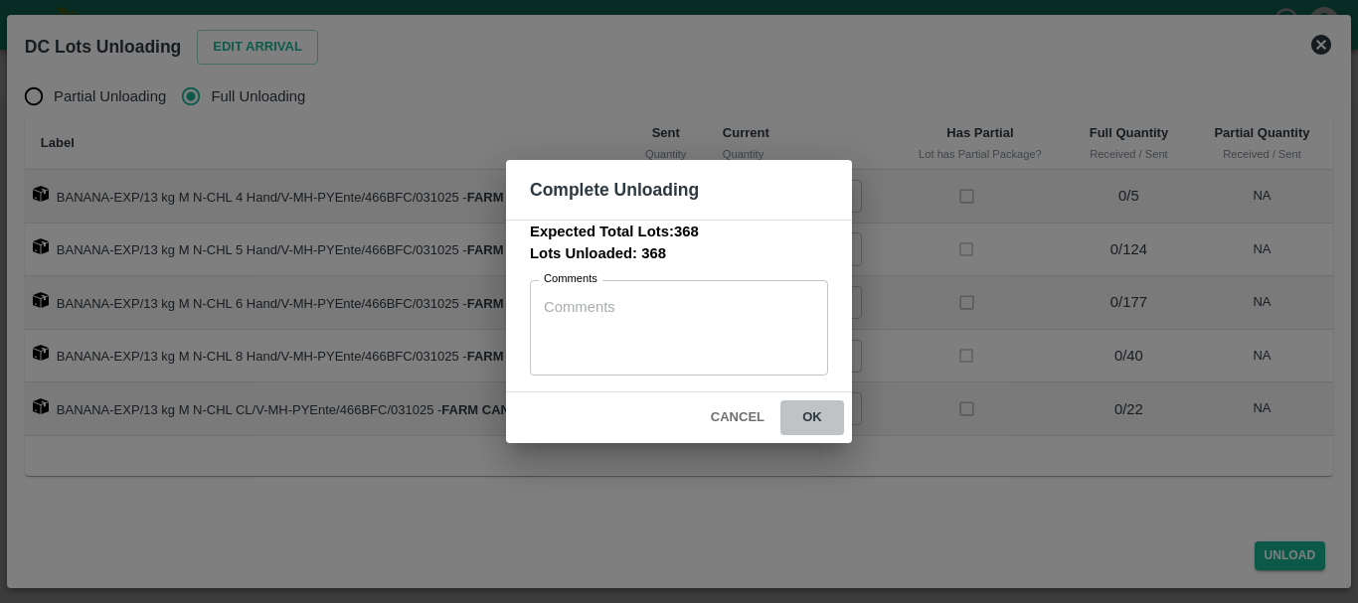
click at [795, 411] on button "ok" at bounding box center [812, 418] width 64 height 35
click at [813, 418] on icon at bounding box center [812, 419] width 34 height 34
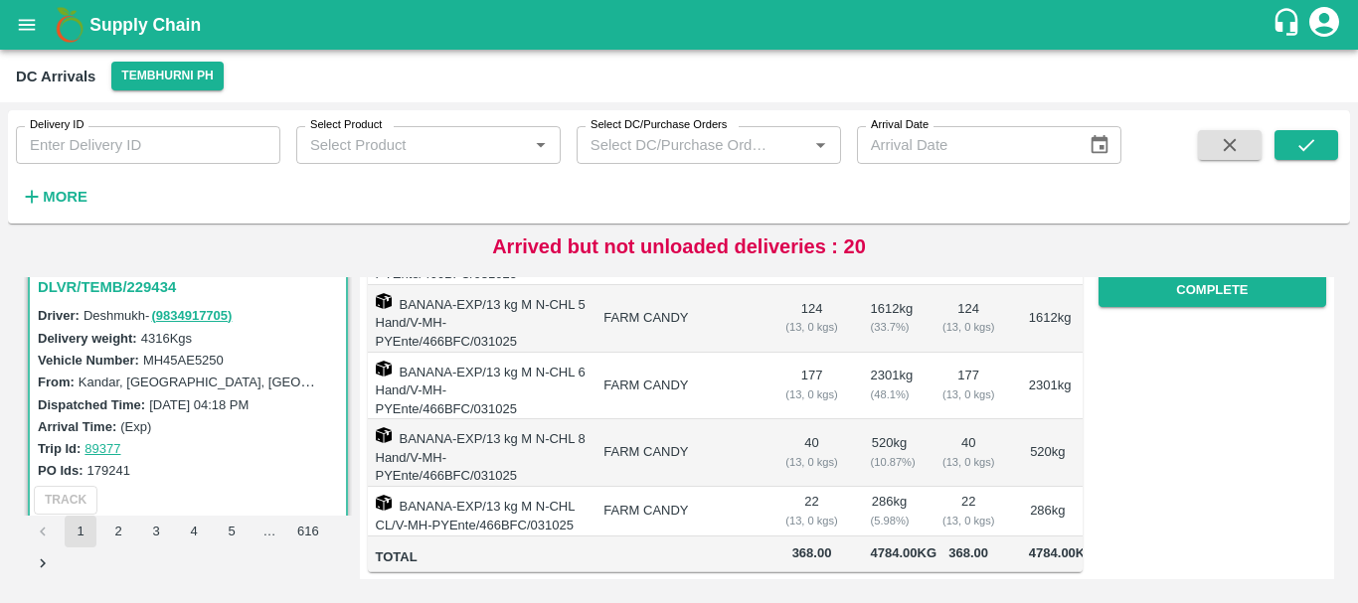
scroll to position [0, 0]
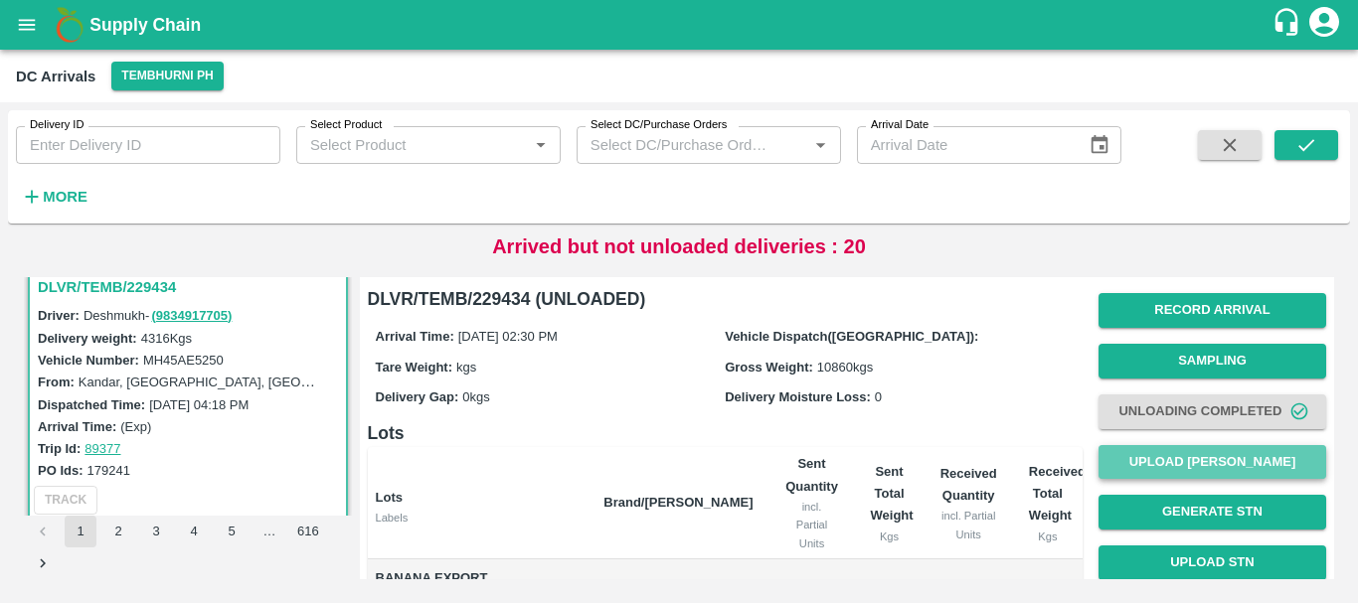
click at [1152, 470] on button "Upload [PERSON_NAME]" at bounding box center [1212, 462] width 228 height 35
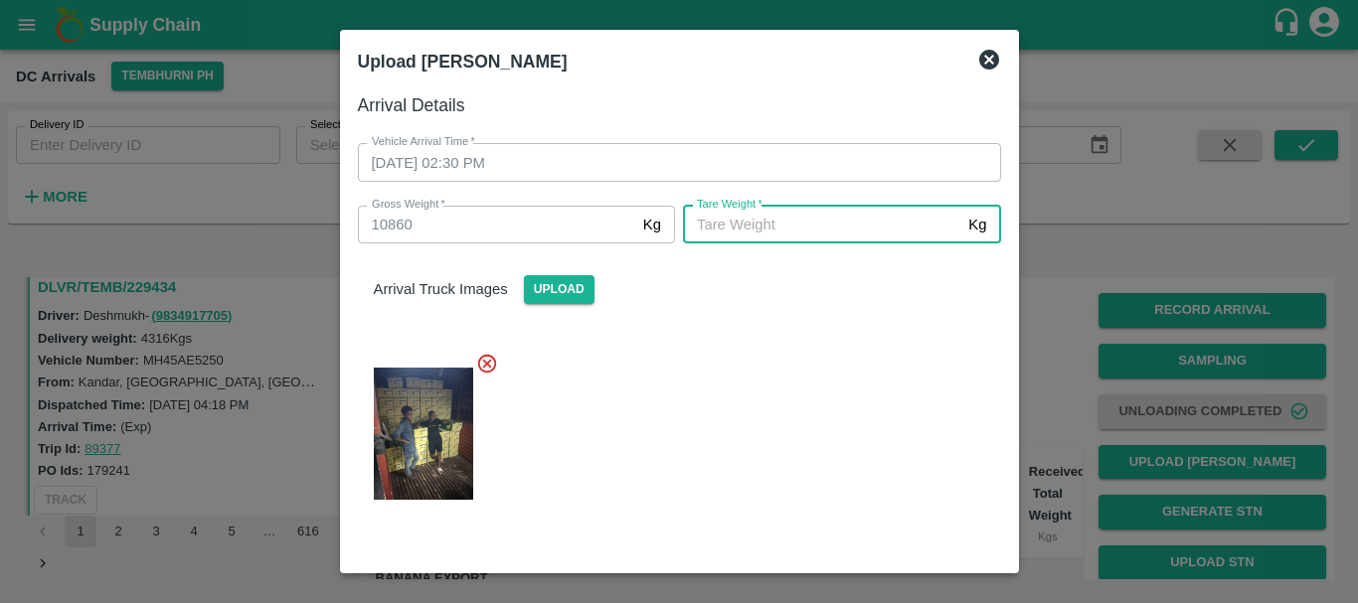
click at [783, 225] on input "[PERSON_NAME]   *" at bounding box center [821, 225] width 277 height 38
type input "5680"
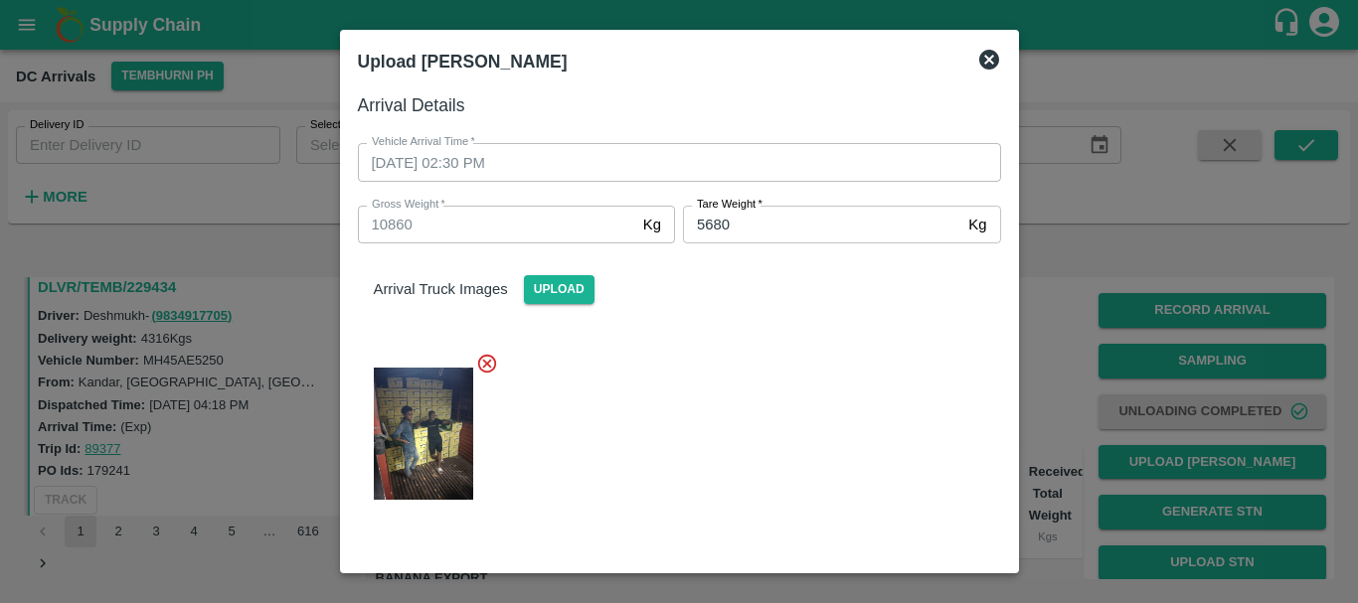
click at [803, 324] on div "Arrival Truck Images Upload" at bounding box center [671, 382] width 659 height 308
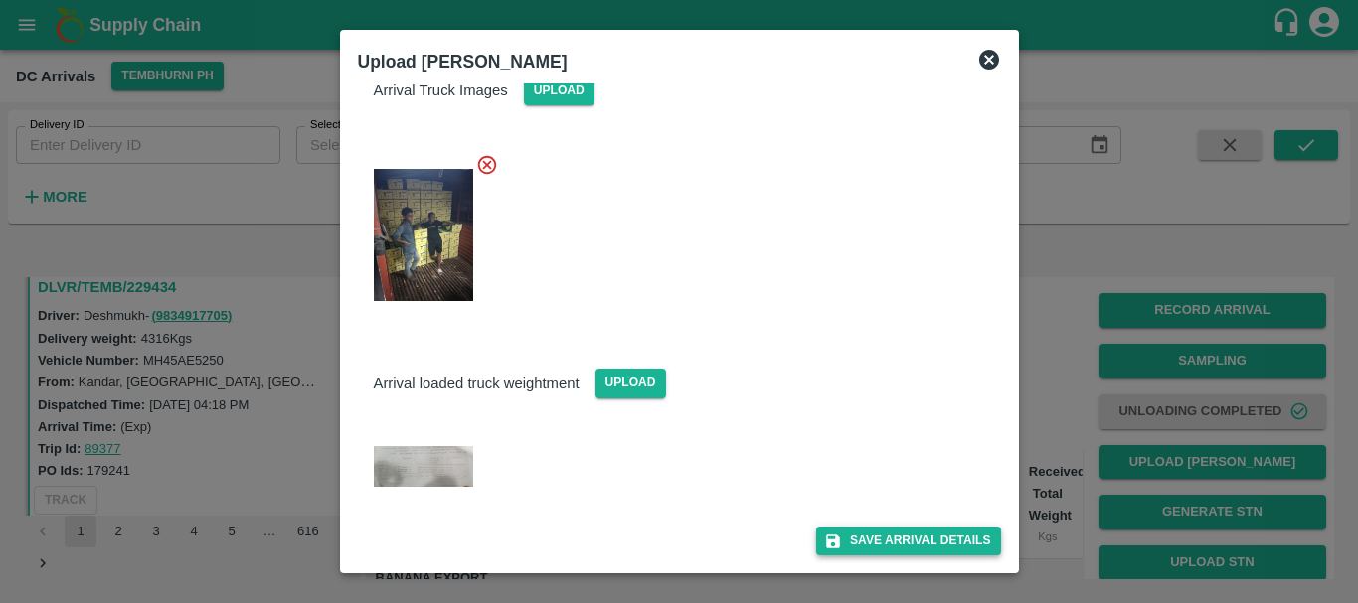
click at [870, 536] on button "Save Arrival Details" at bounding box center [908, 541] width 184 height 29
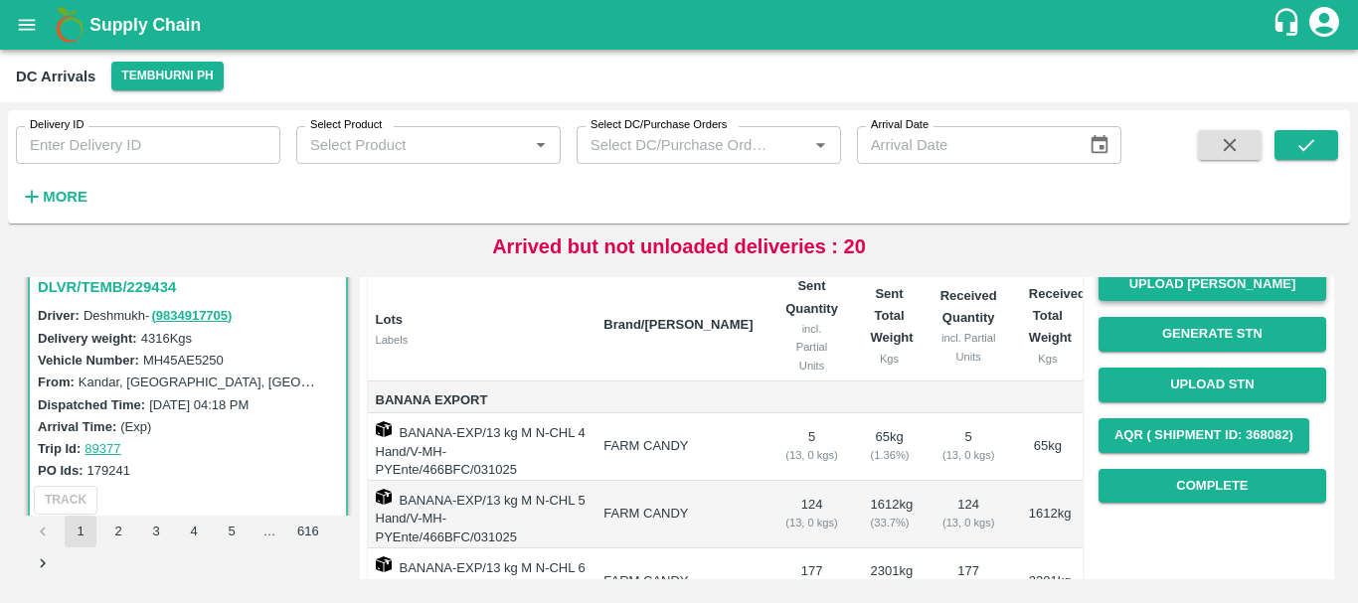
scroll to position [186, 0]
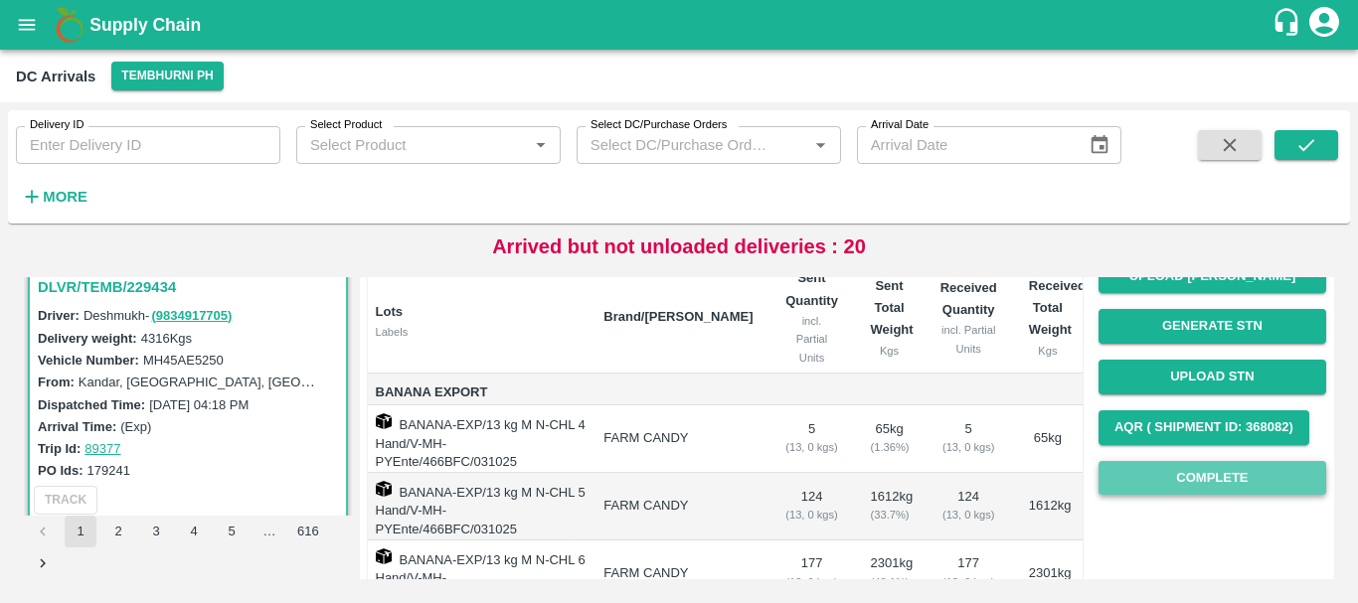
click at [1160, 470] on button "Complete" at bounding box center [1212, 478] width 228 height 35
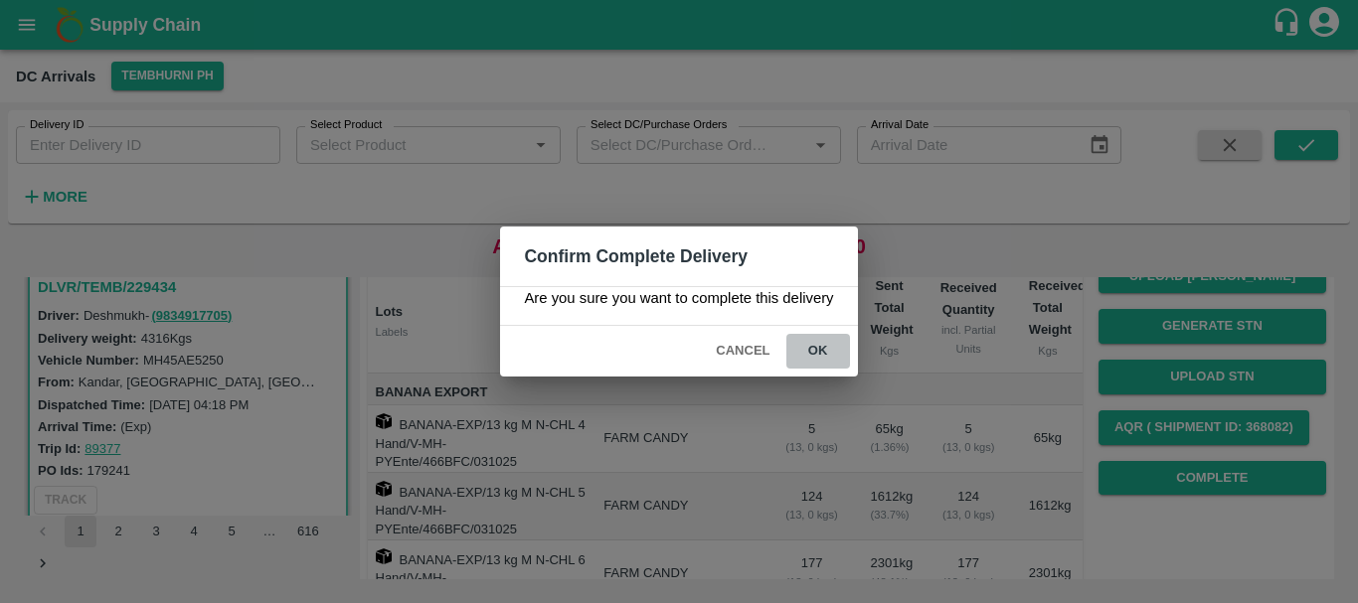
click at [829, 353] on button "ok" at bounding box center [818, 351] width 64 height 35
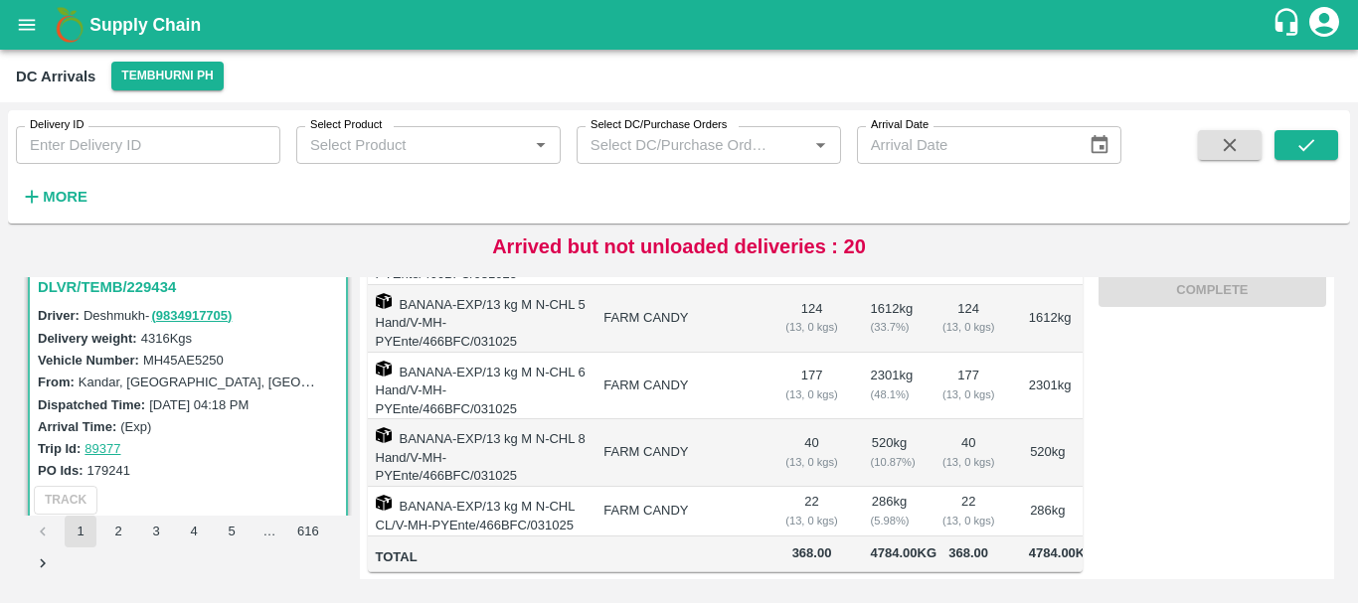
scroll to position [0, 0]
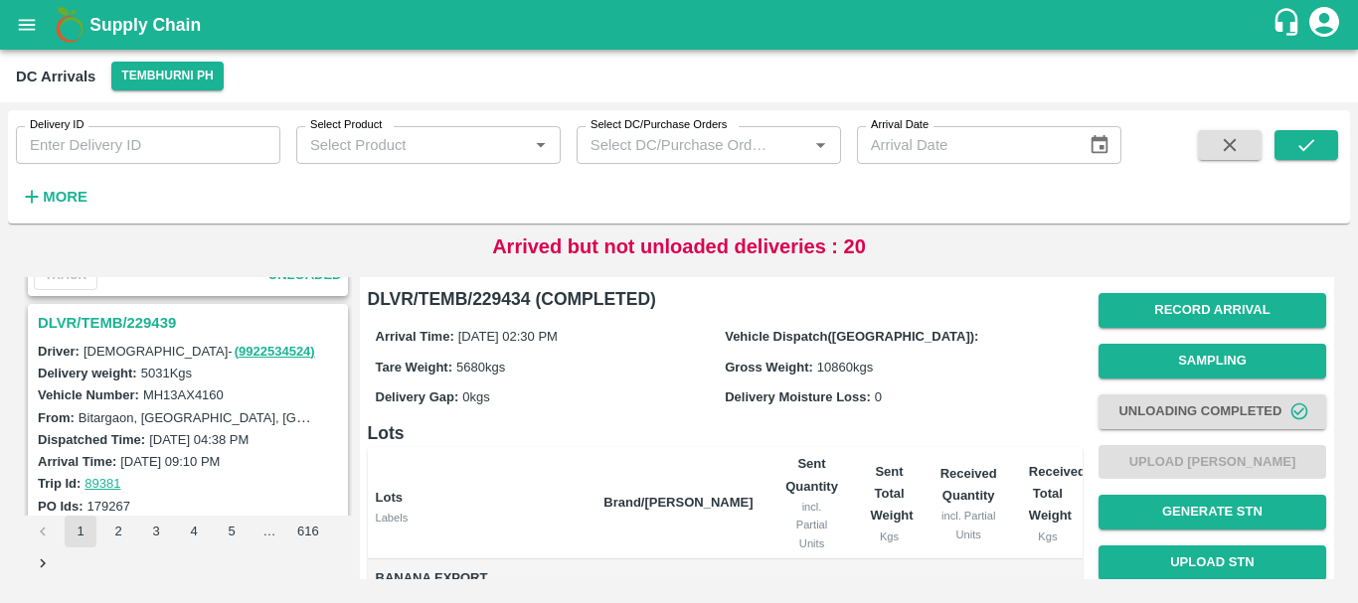
click at [152, 324] on h3 "DLVR/TEMB/229439" at bounding box center [191, 323] width 306 height 26
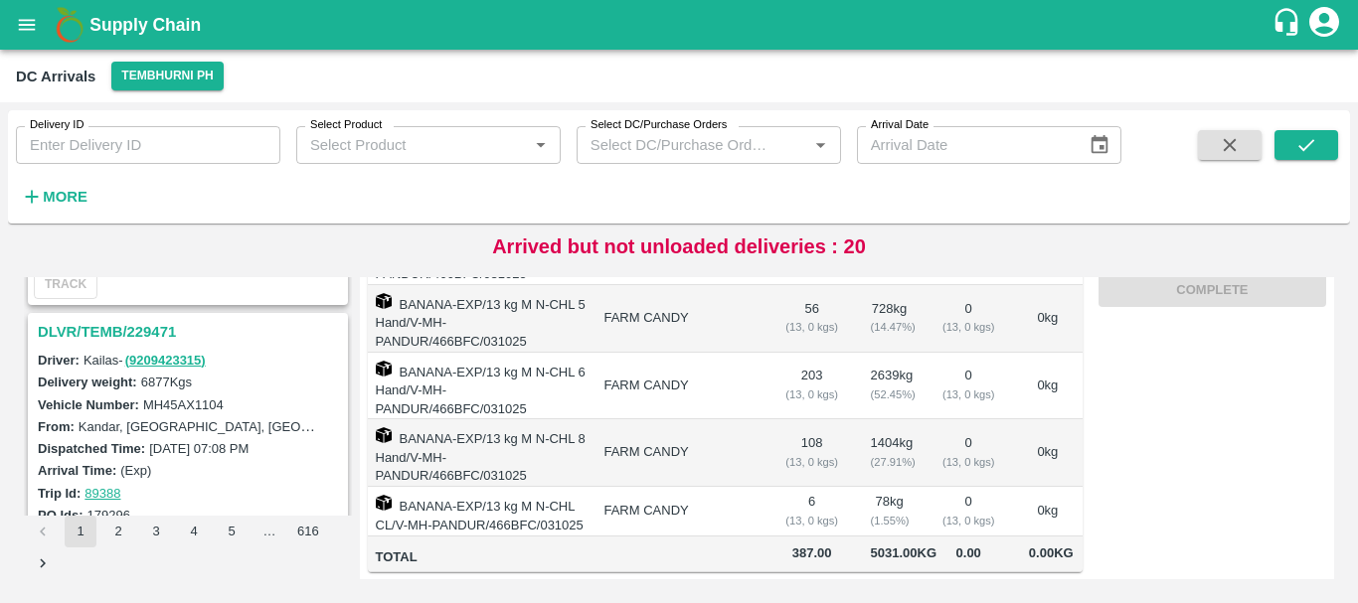
click at [151, 324] on h3 "DLVR/TEMB/229471" at bounding box center [191, 332] width 306 height 26
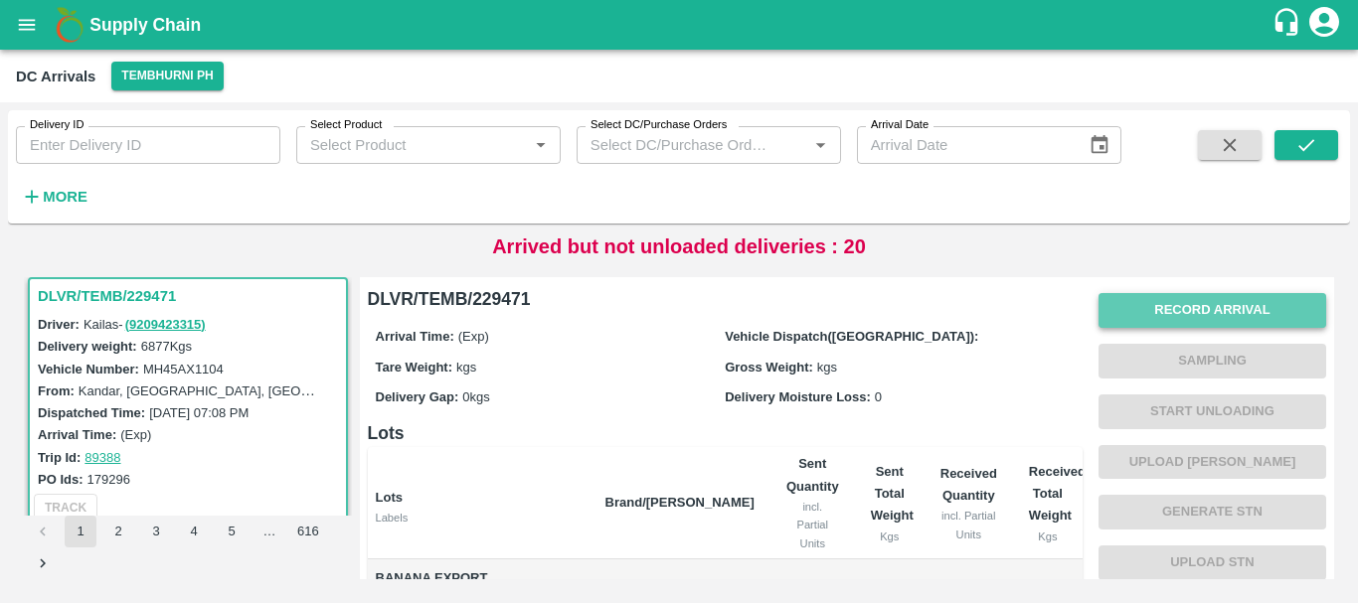
click at [1166, 311] on button "Record Arrival" at bounding box center [1212, 310] width 228 height 35
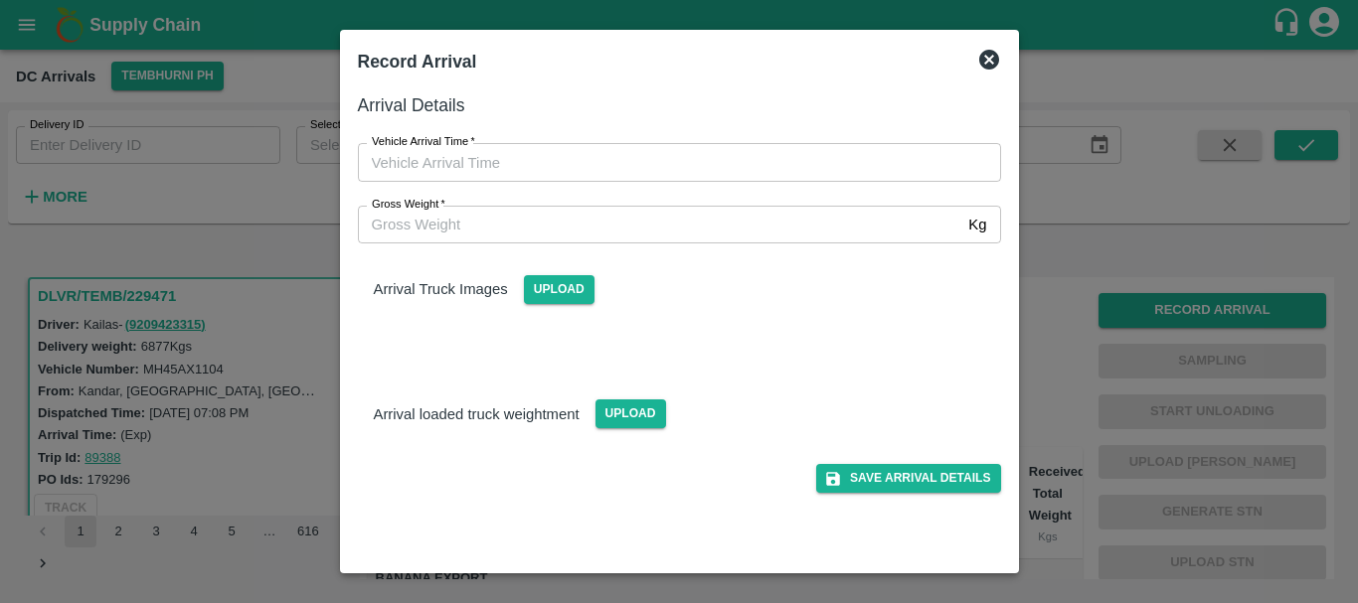
type input "DD/MM/YYYY hh:mm aa"
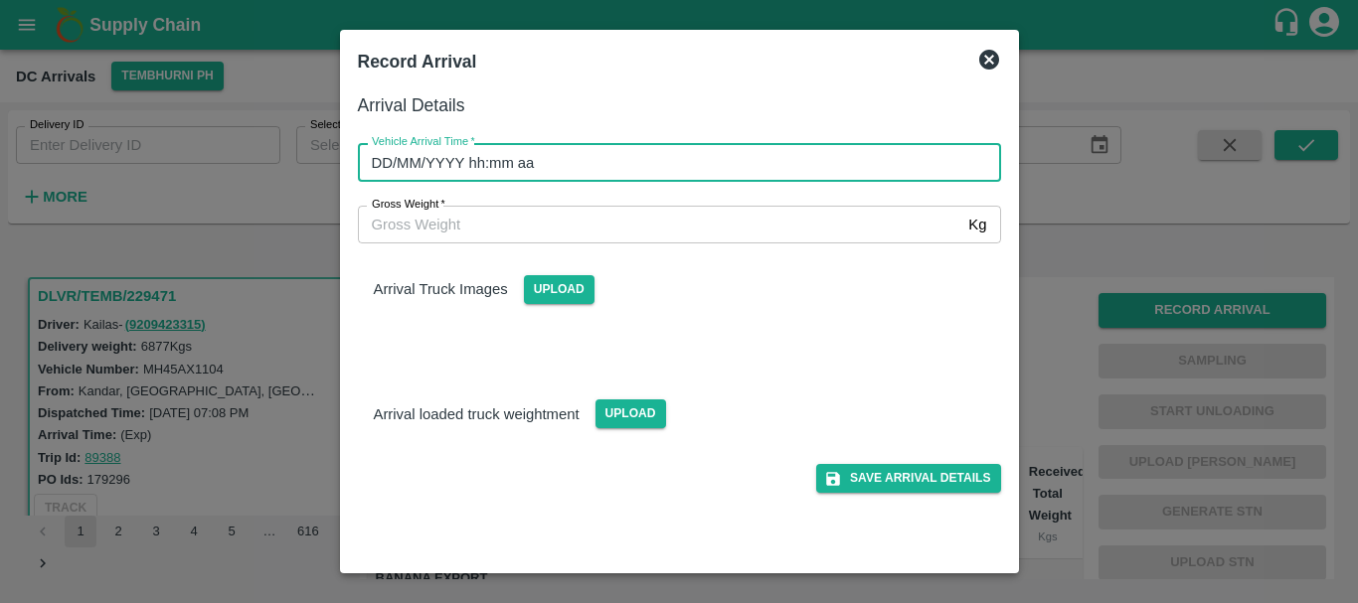
click at [752, 159] on input "DD/MM/YYYY hh:mm aa" at bounding box center [672, 162] width 629 height 38
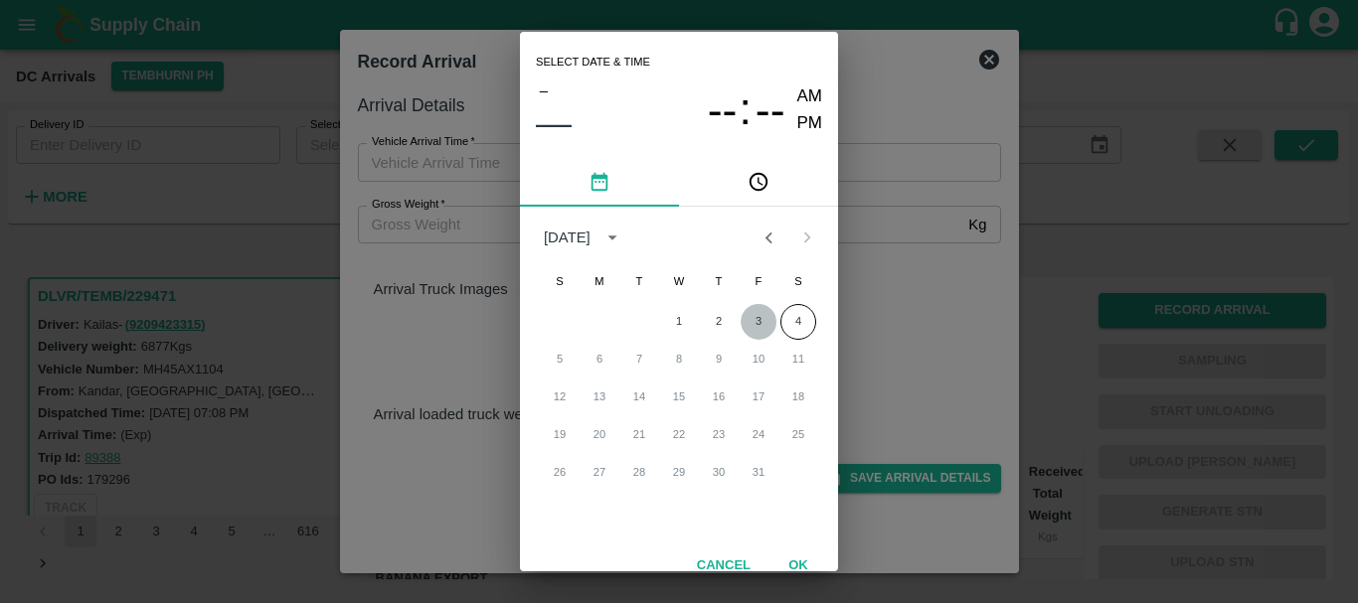
click at [751, 320] on button "3" at bounding box center [759, 322] width 36 height 36
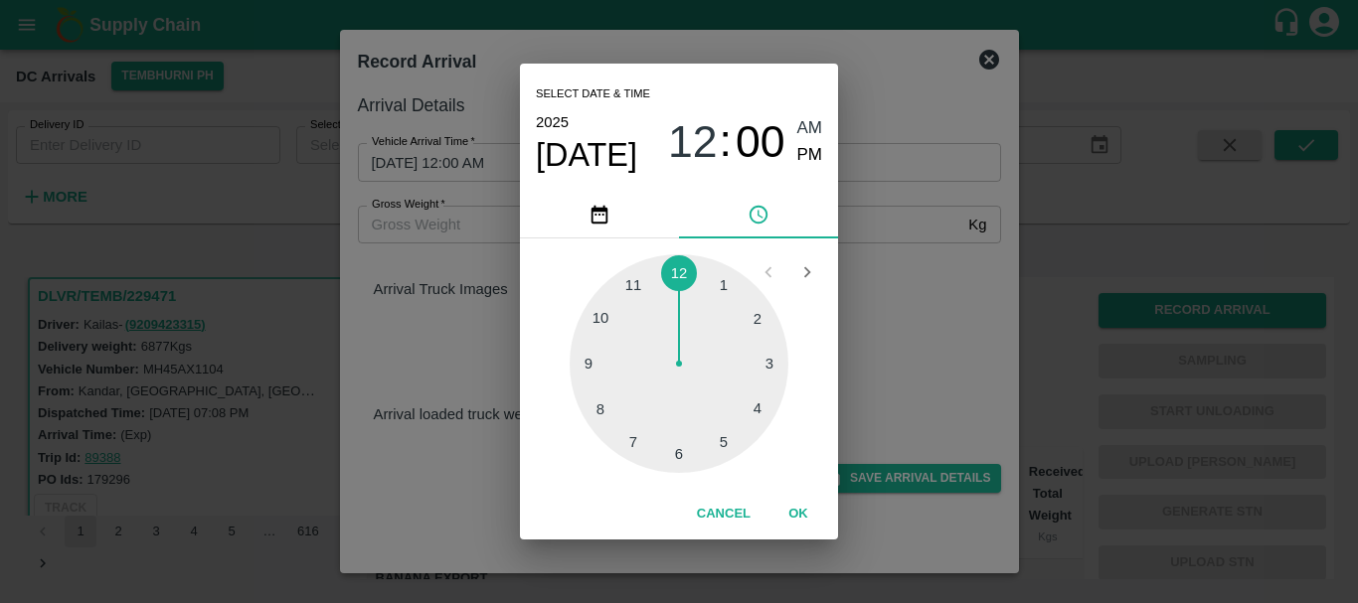
click at [764, 353] on div at bounding box center [679, 363] width 219 height 219
click at [647, 423] on div at bounding box center [679, 363] width 219 height 219
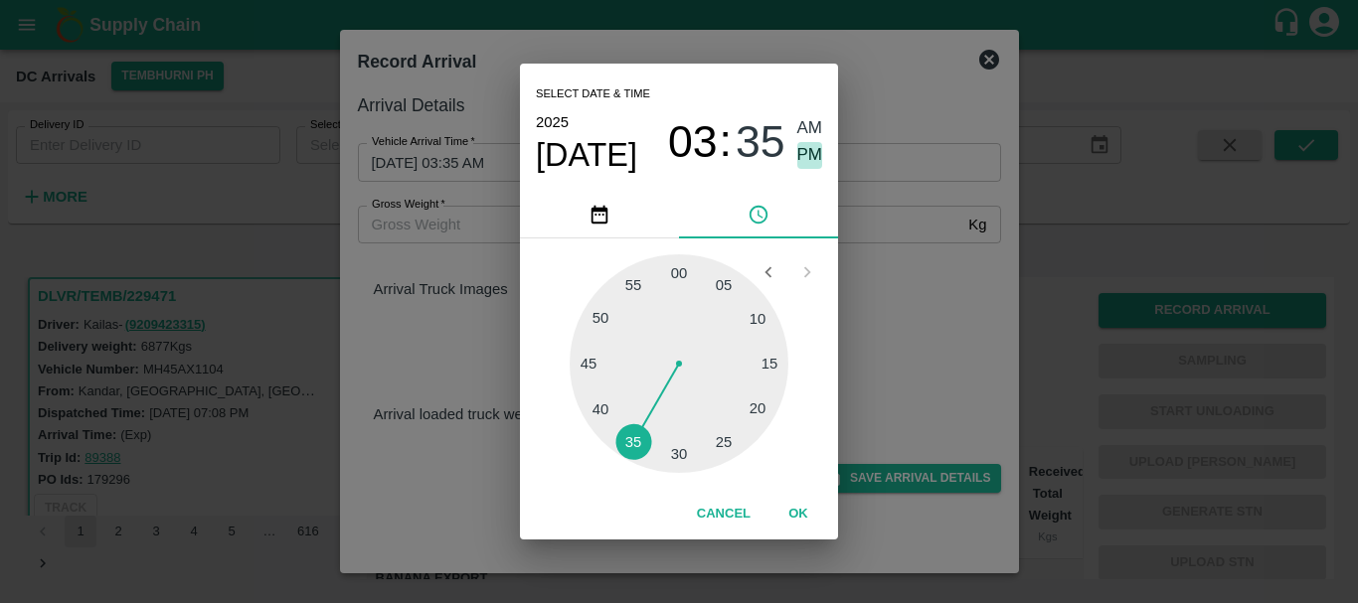
click at [811, 150] on span "PM" at bounding box center [810, 155] width 26 height 27
type input "[DATE] 03:35 PM"
click at [876, 230] on div "Select date & time [DATE] 03 : 35 AM PM 05 10 15 20 25 30 35 40 45 50 55 00 Can…" at bounding box center [679, 301] width 1358 height 603
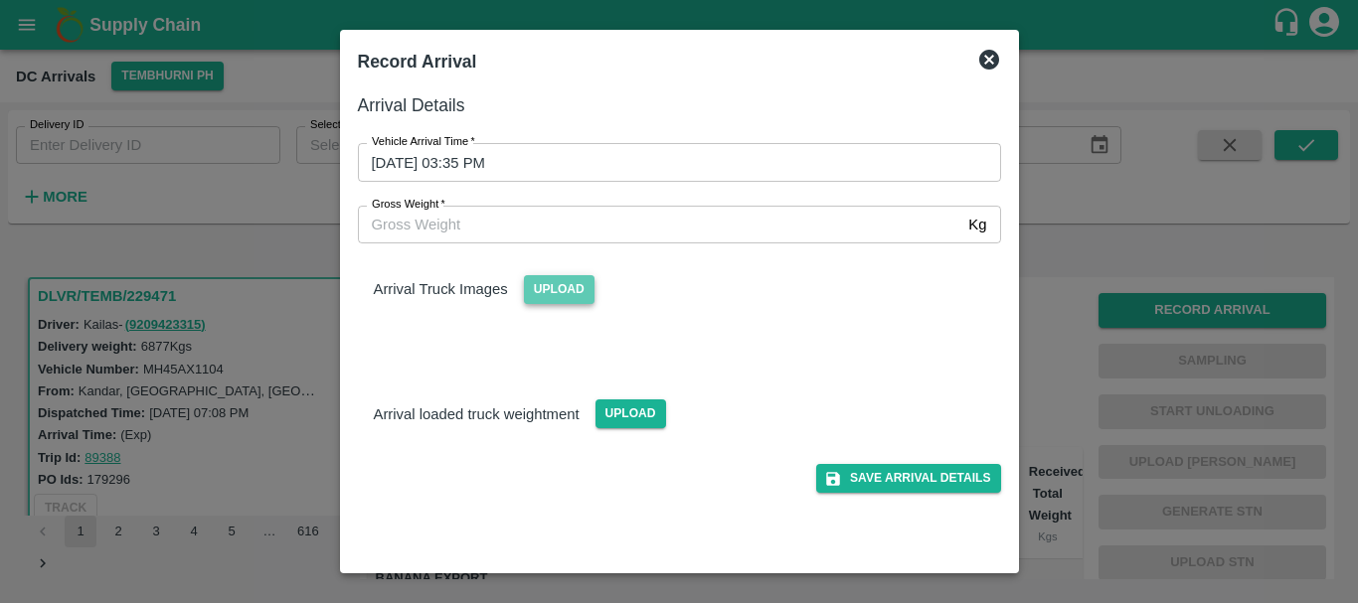
click at [569, 288] on span "Upload" at bounding box center [559, 289] width 71 height 29
click at [0, 0] on input "Upload" at bounding box center [0, 0] width 0 height 0
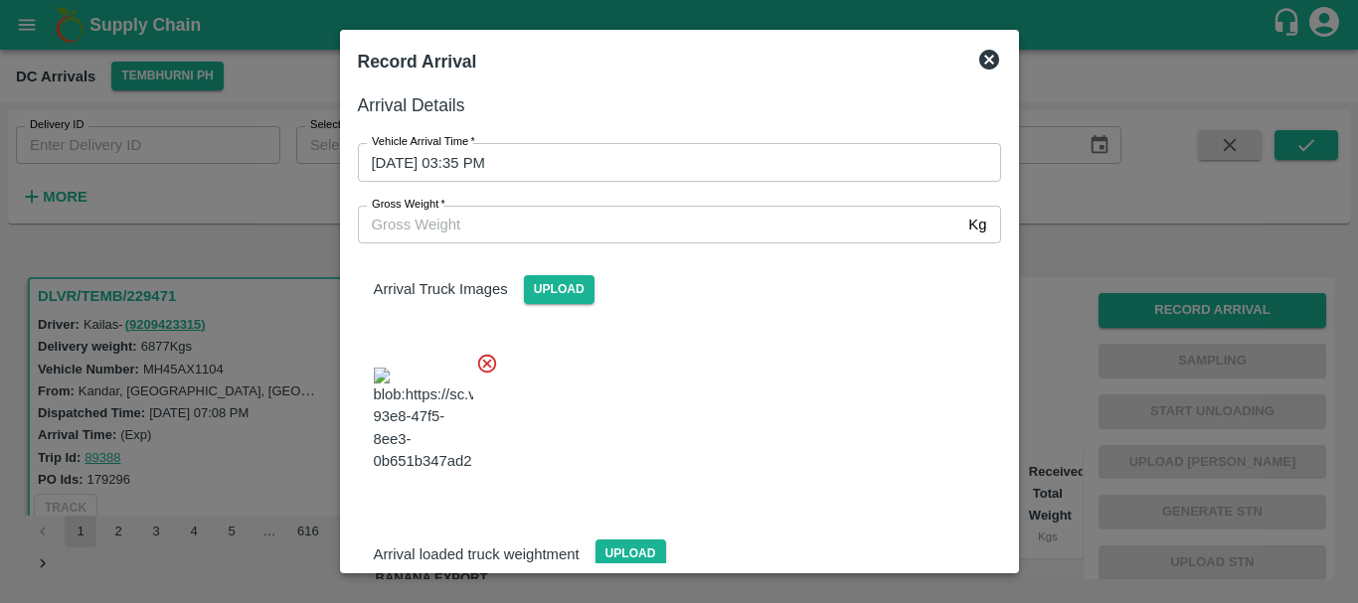
scroll to position [48, 0]
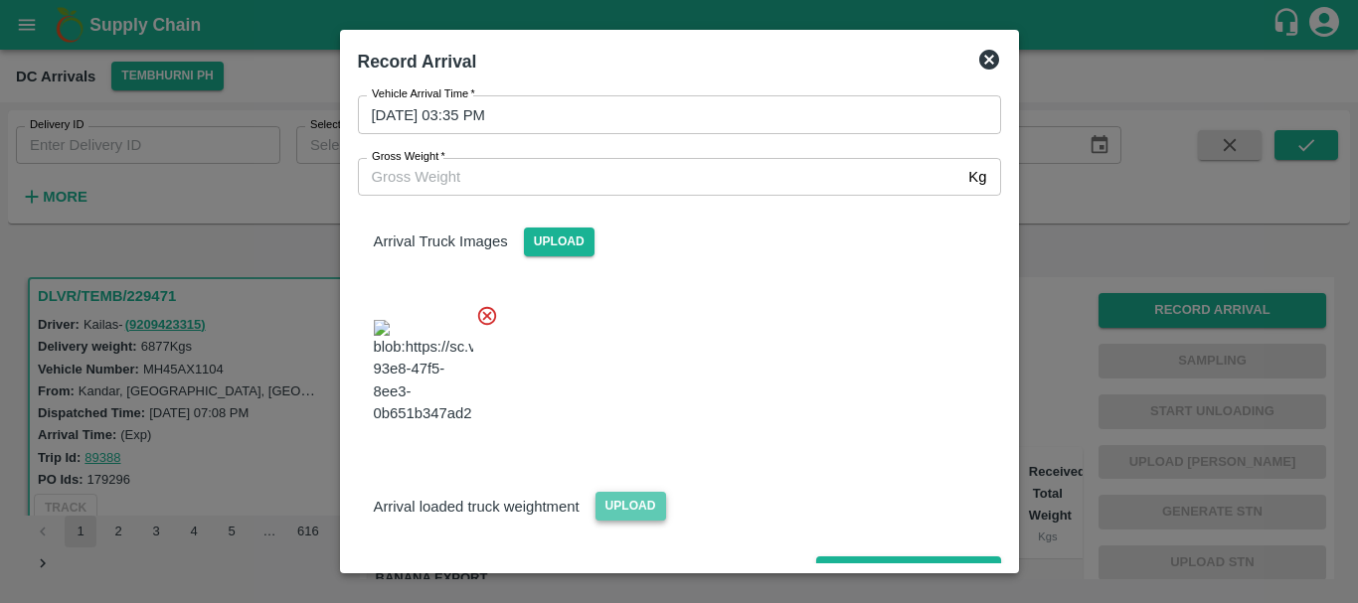
click at [632, 492] on span "Upload" at bounding box center [630, 506] width 71 height 29
click at [0, 0] on input "Upload" at bounding box center [0, 0] width 0 height 0
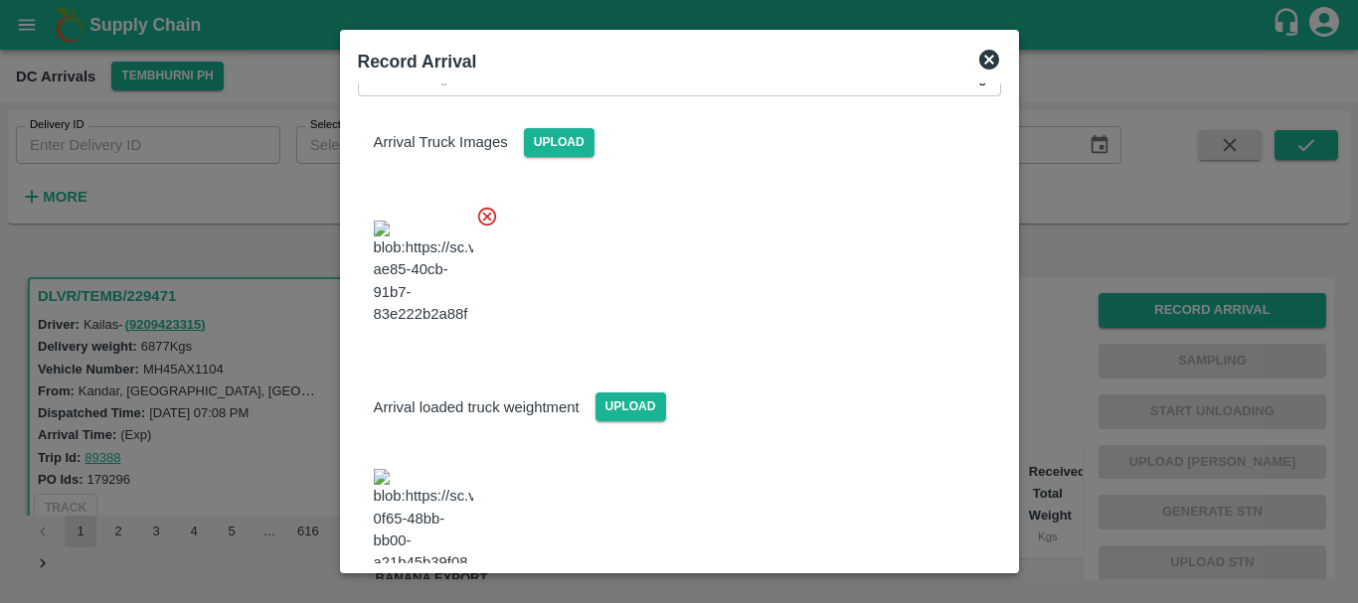
click at [420, 469] on img at bounding box center [423, 521] width 99 height 104
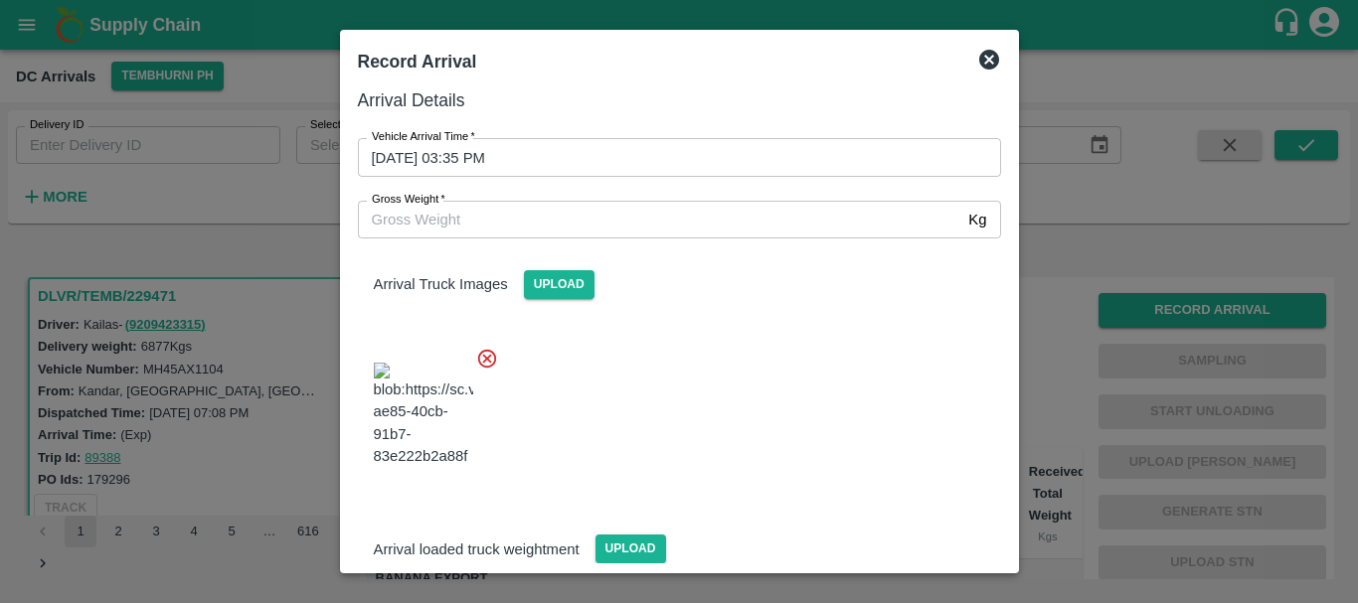
scroll to position [4, 0]
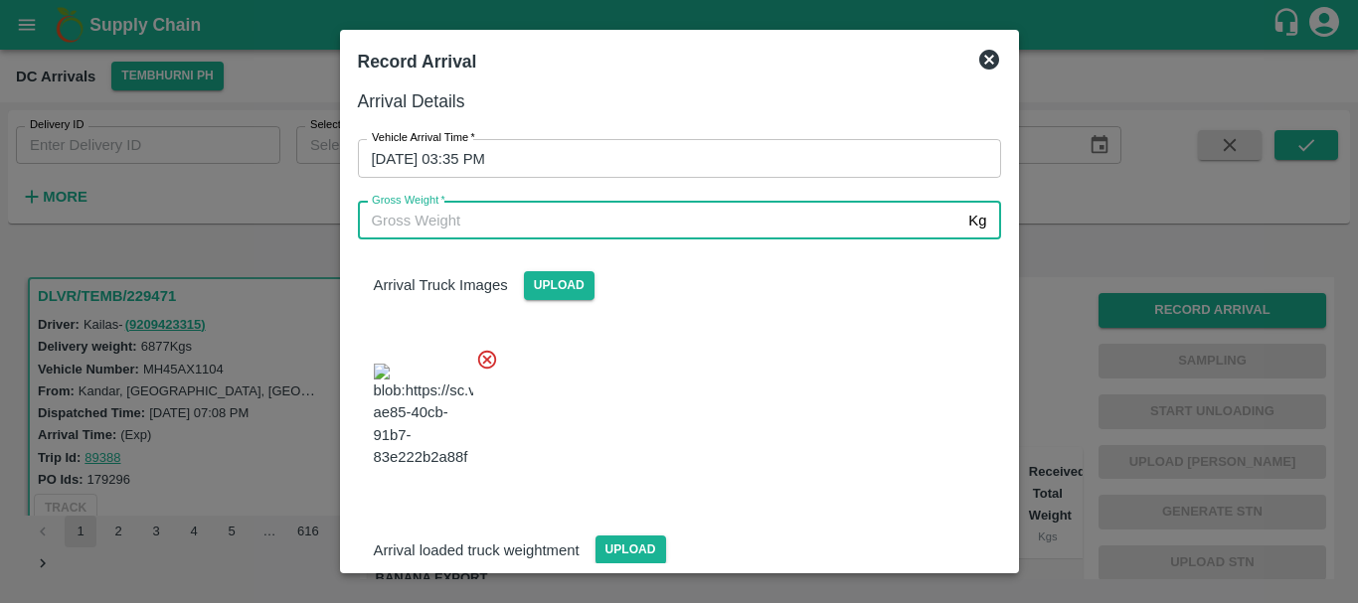
click at [523, 229] on input "Gross Weight   *" at bounding box center [659, 221] width 603 height 38
type input "13440"
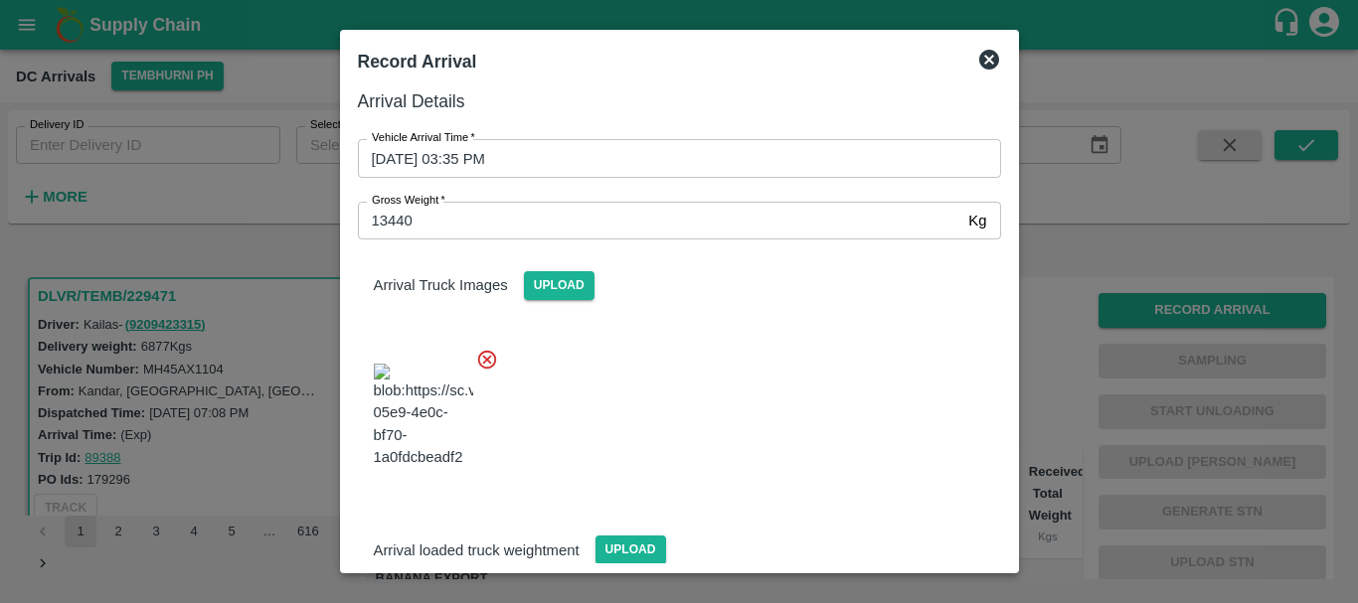
click at [736, 361] on div at bounding box center [671, 410] width 659 height 156
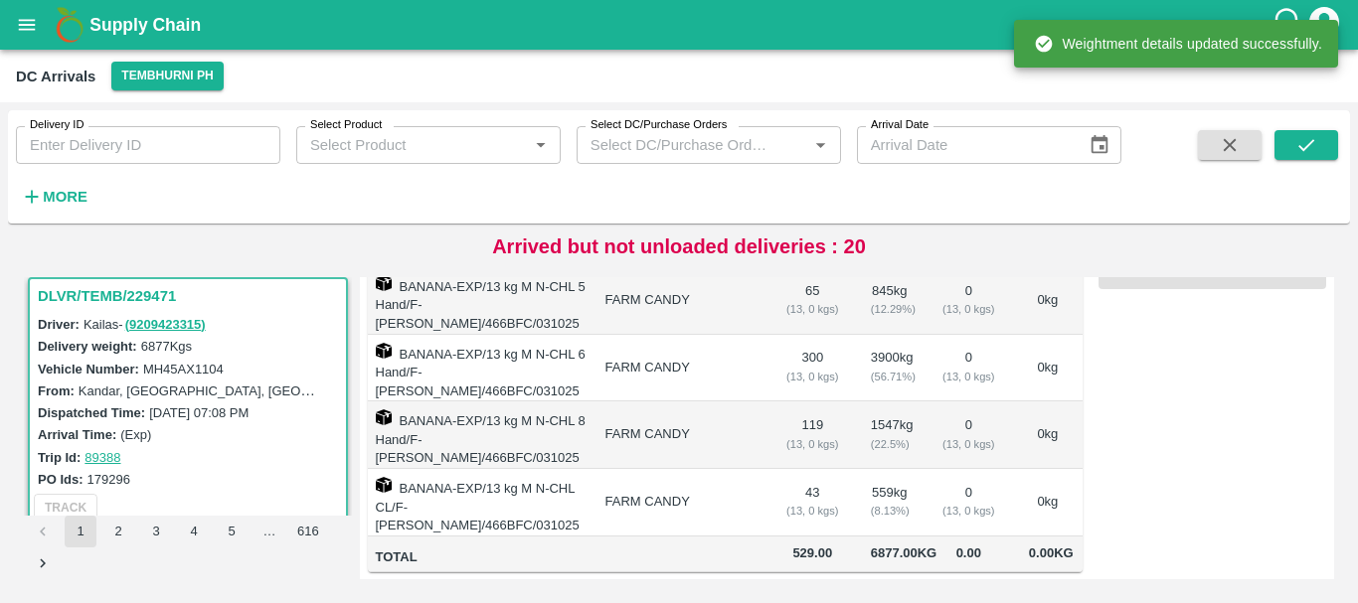
scroll to position [0, 0]
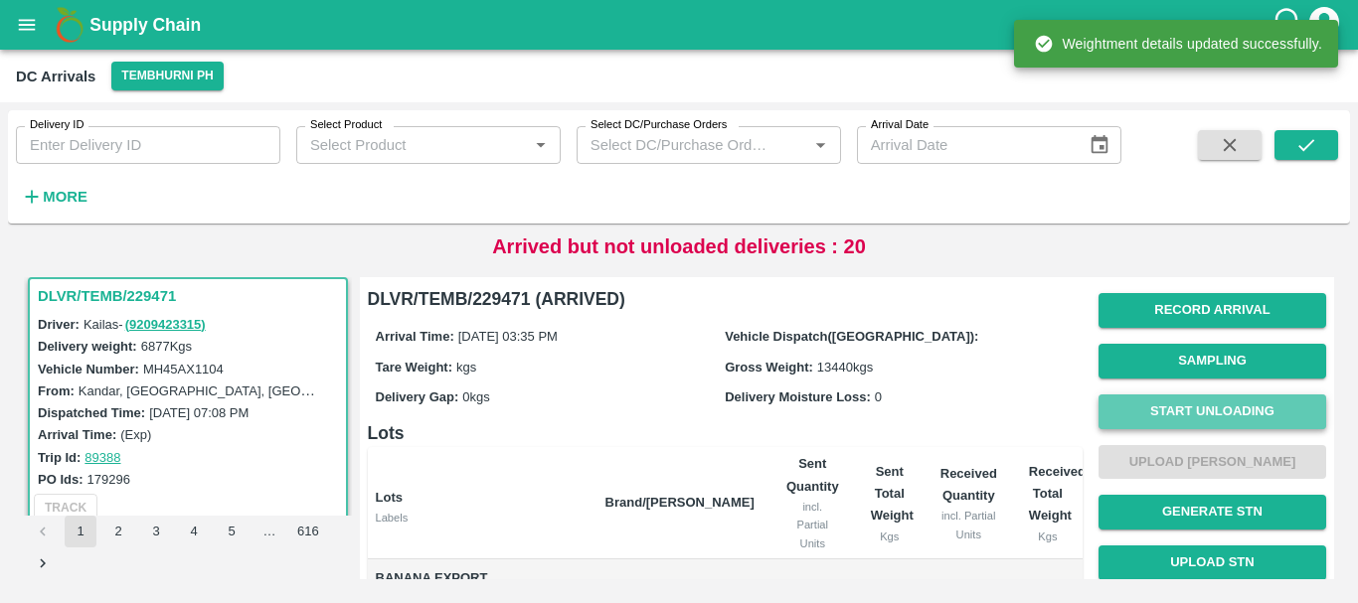
click at [1167, 406] on button "Start Unloading" at bounding box center [1212, 412] width 228 height 35
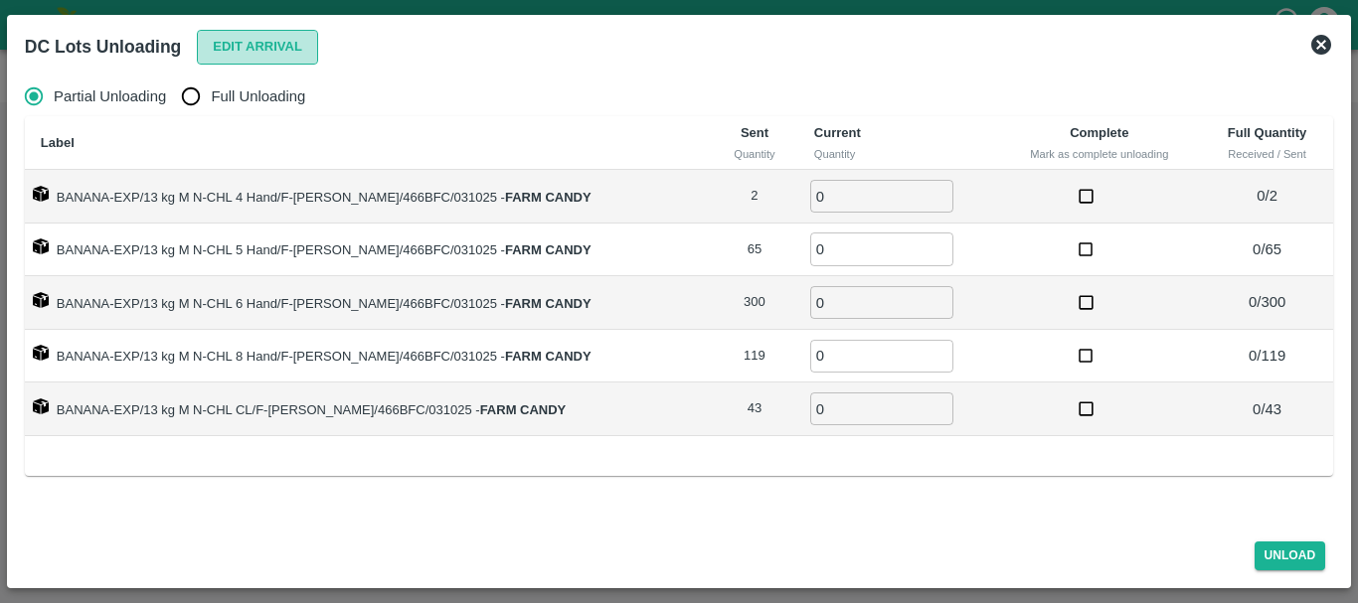
click at [233, 36] on button "Edit Arrival" at bounding box center [257, 47] width 121 height 35
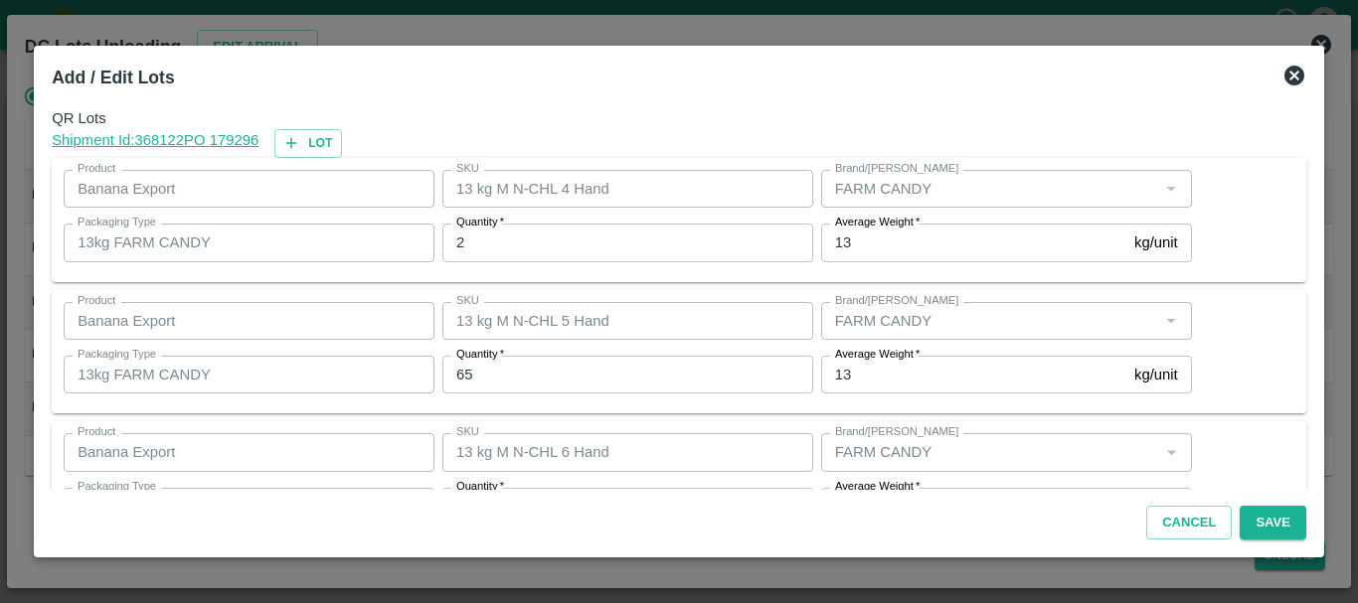
click at [573, 237] on input "2" at bounding box center [627, 243] width 371 height 38
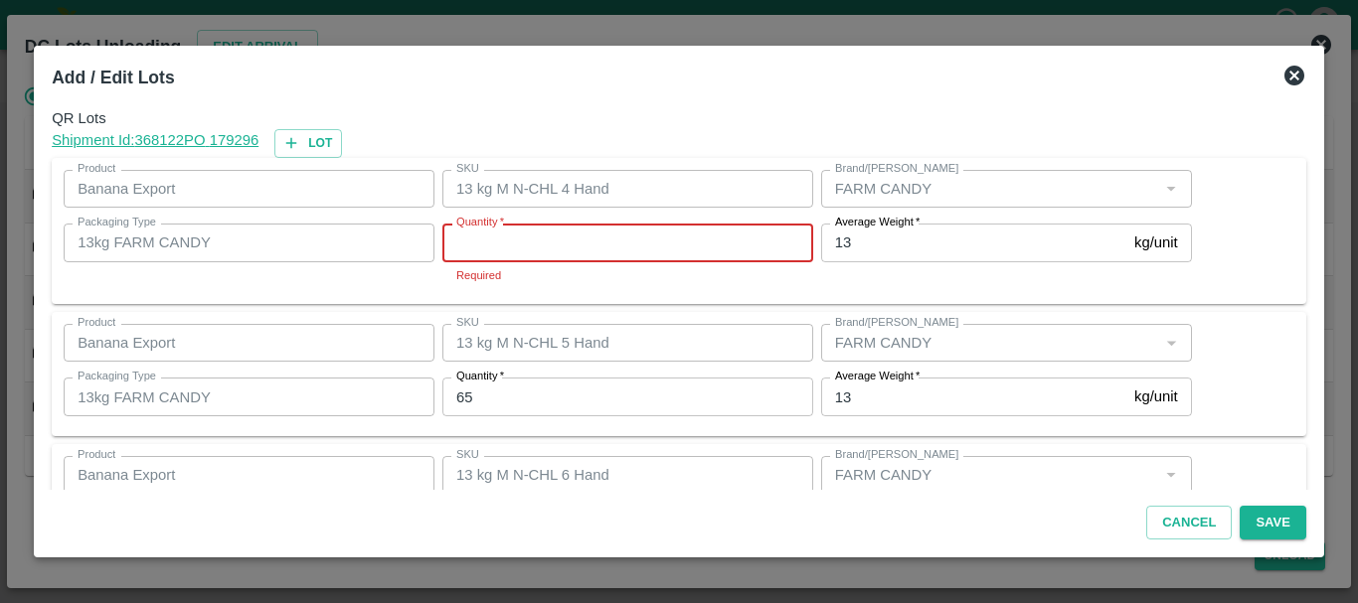
click at [573, 237] on input "Quantity   *" at bounding box center [627, 243] width 371 height 38
type input "2"
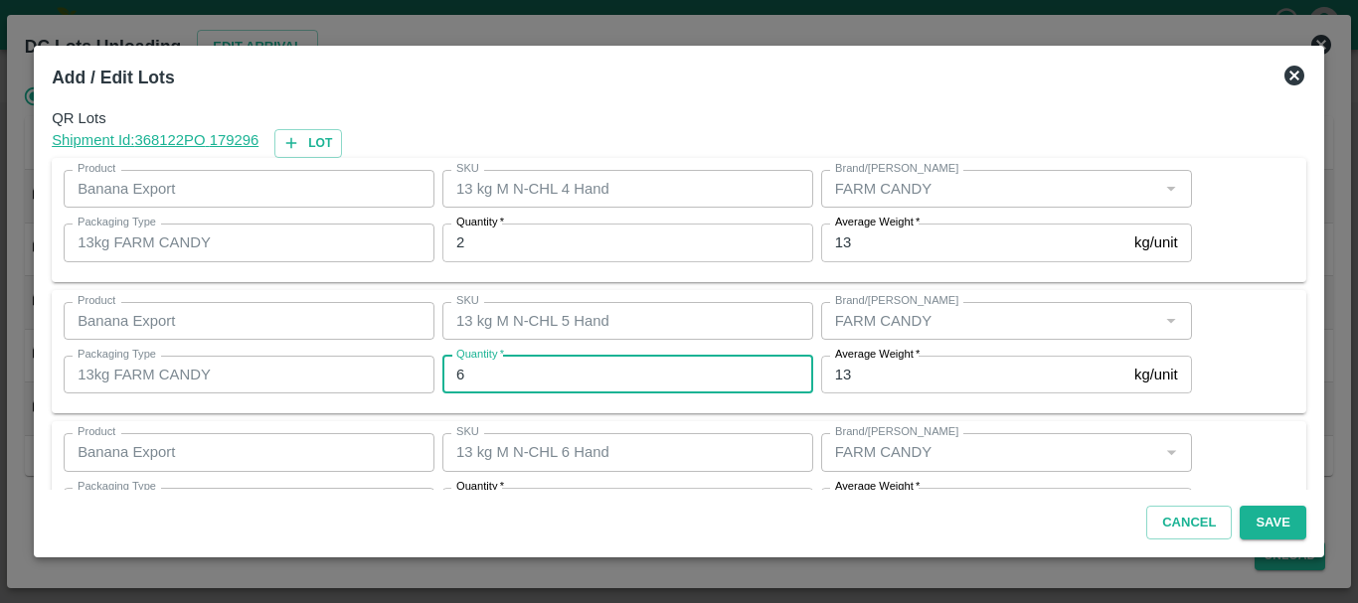
type input "65"
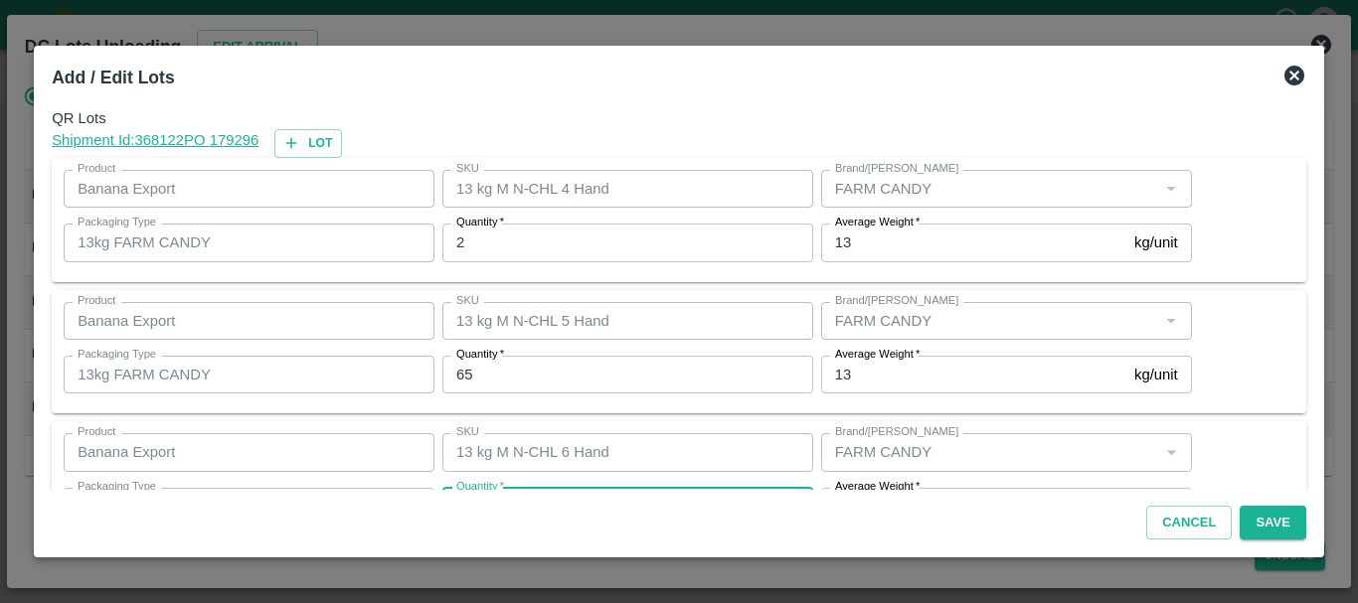
scroll to position [36, 0]
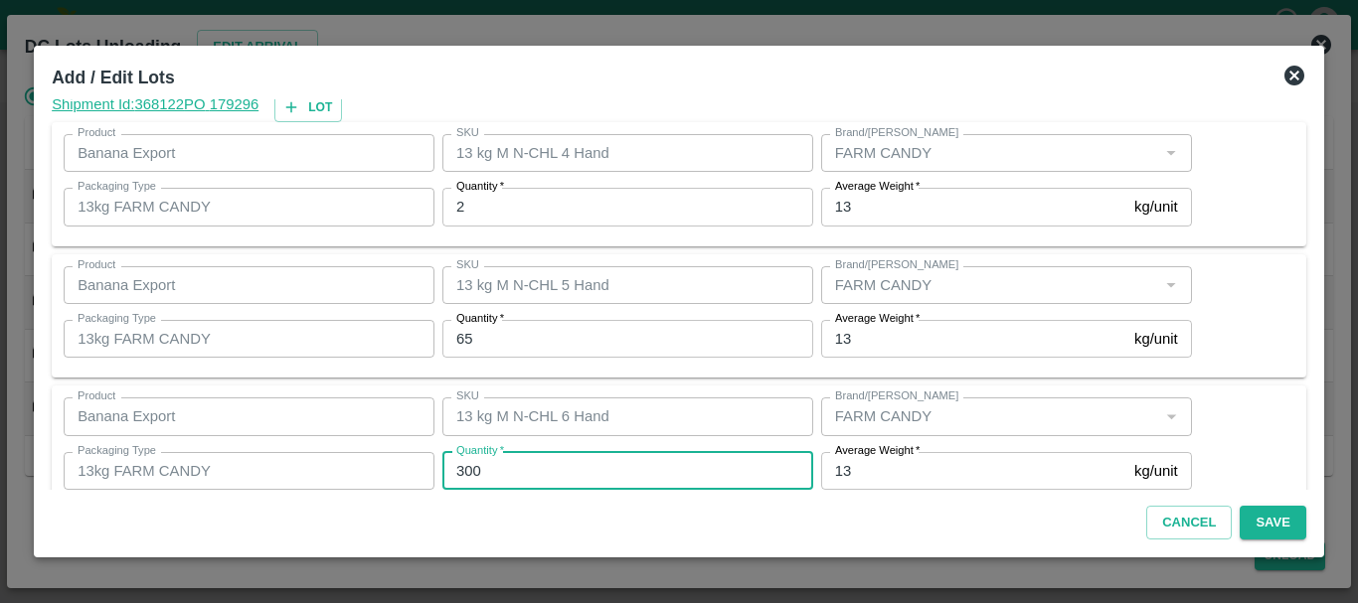
type input "2"
type input "301"
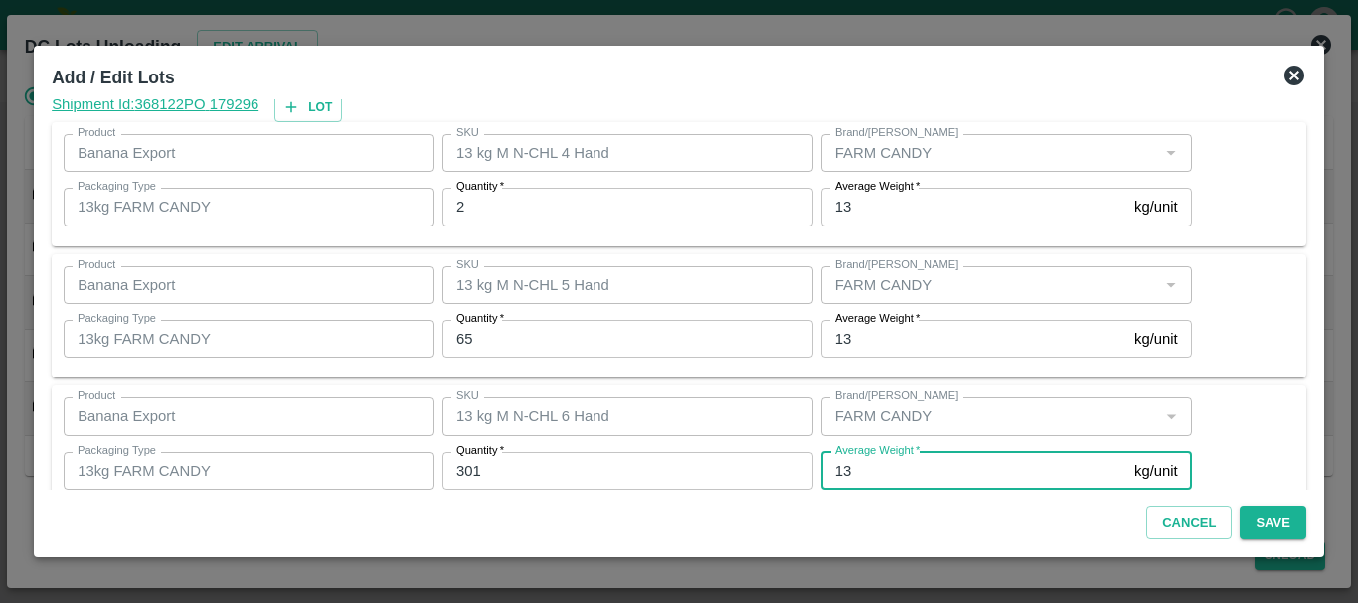
scroll to position [336, 0]
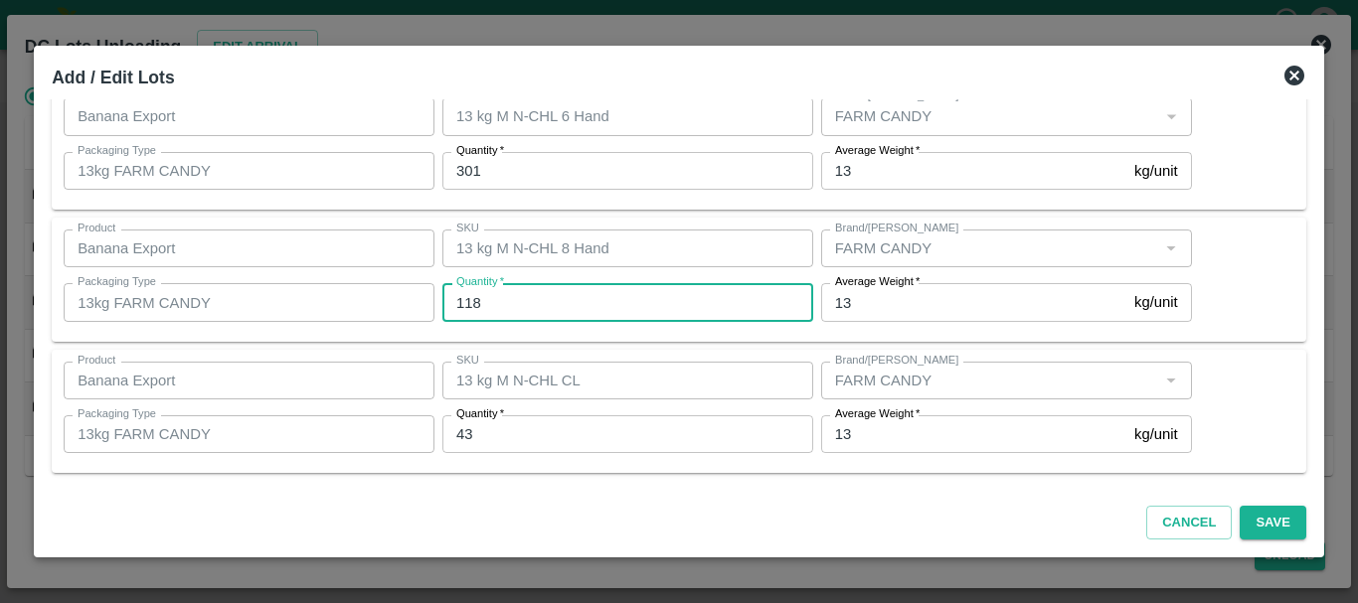
type input "118"
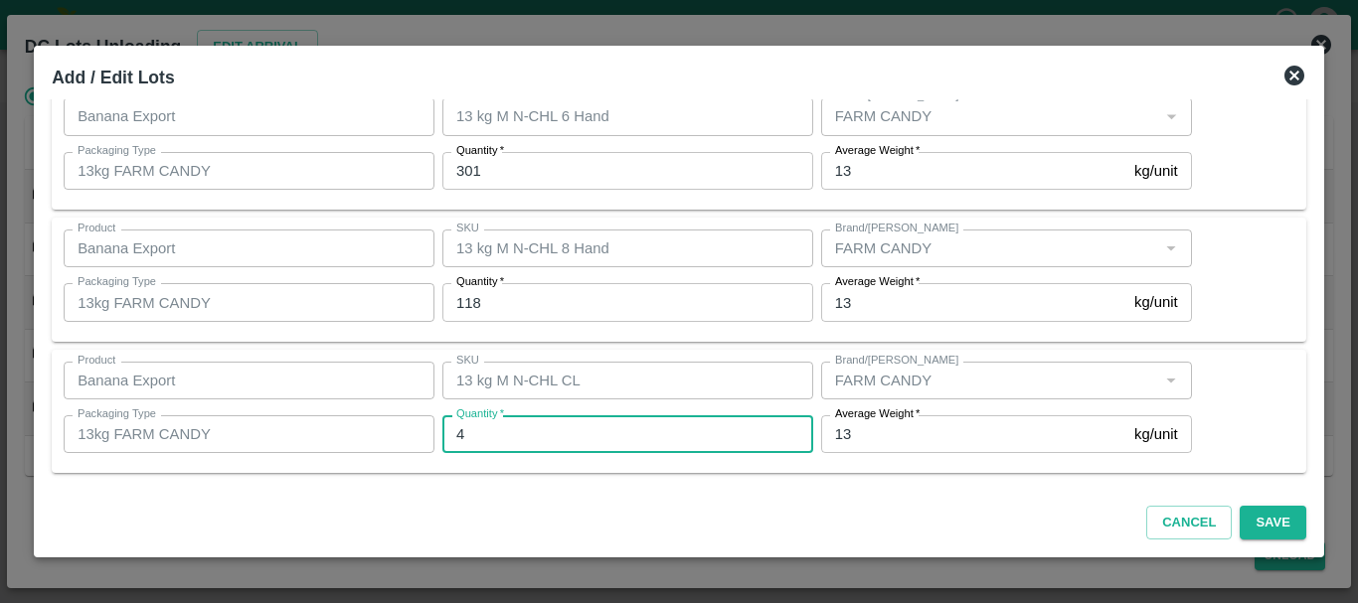
type input "43"
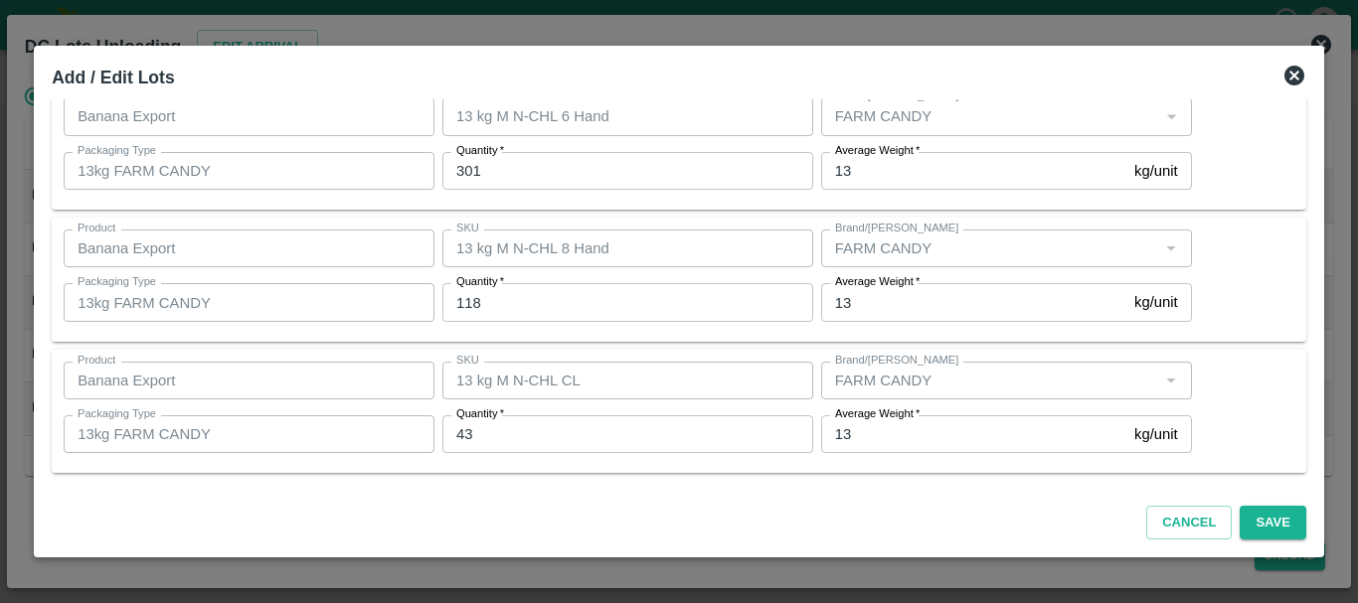
click at [1039, 469] on div "Product Banana Export Product SKU 13 kg M N-CHL CL SKU Brand/Marka Brand/Marka …" at bounding box center [679, 412] width 1255 height 124
click at [1254, 513] on button "Save" at bounding box center [1273, 523] width 66 height 35
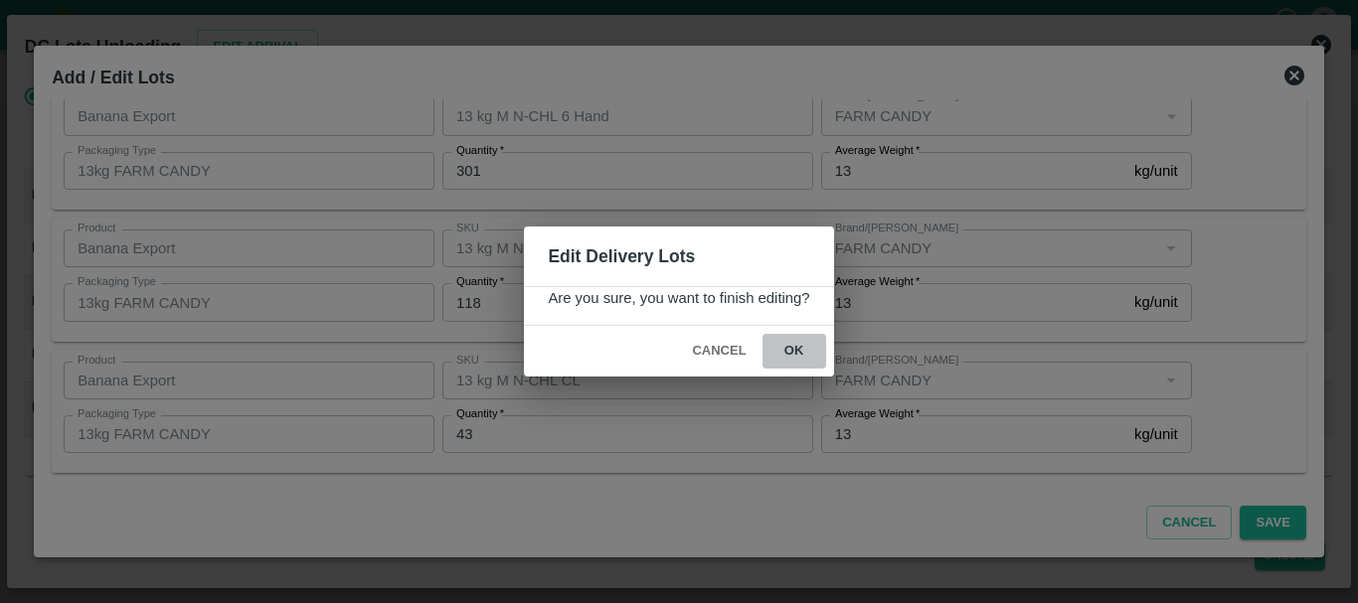
click at [800, 350] on button "ok" at bounding box center [794, 351] width 64 height 35
click at [795, 345] on icon at bounding box center [794, 352] width 34 height 34
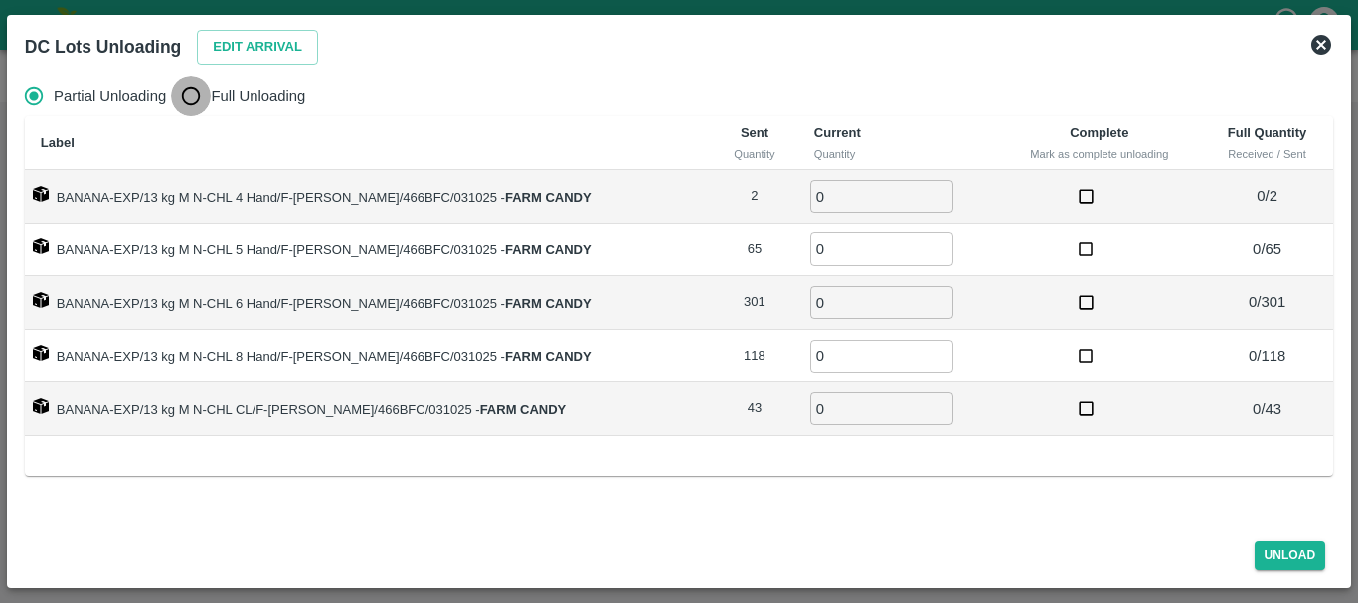
click at [188, 94] on input "Full Unloading" at bounding box center [191, 97] width 40 height 40
radio input "true"
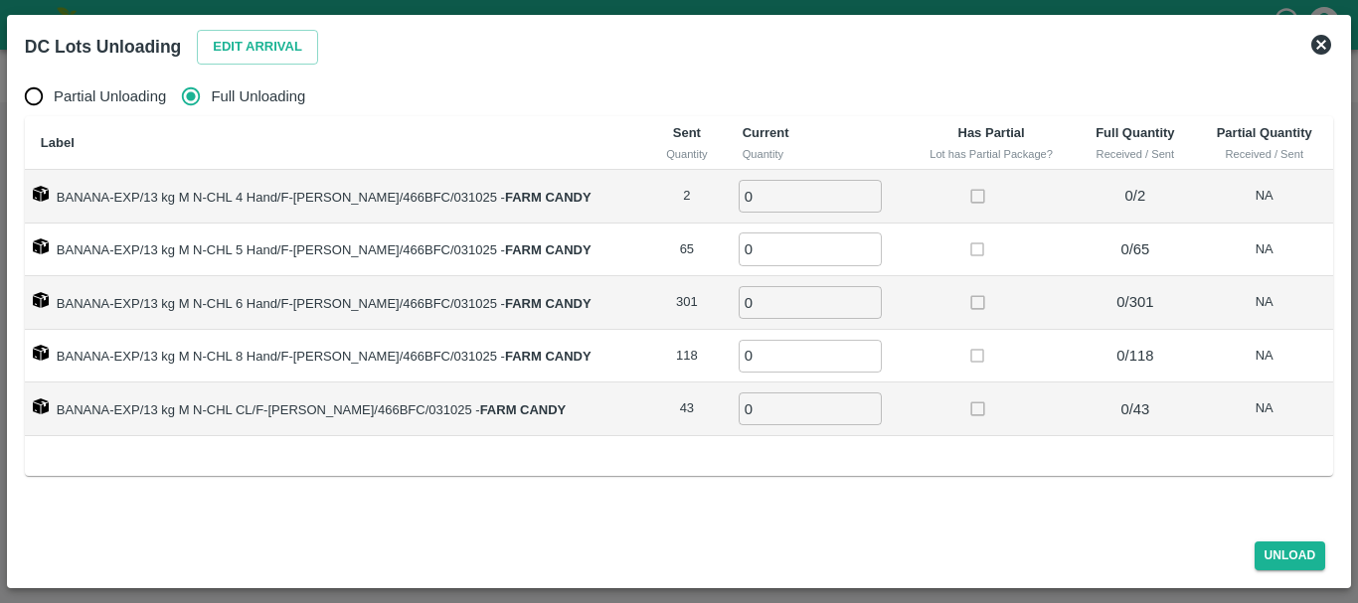
click at [781, 202] on input "0" at bounding box center [810, 196] width 143 height 33
type input "02"
type input "65"
type input "301"
type input "118"
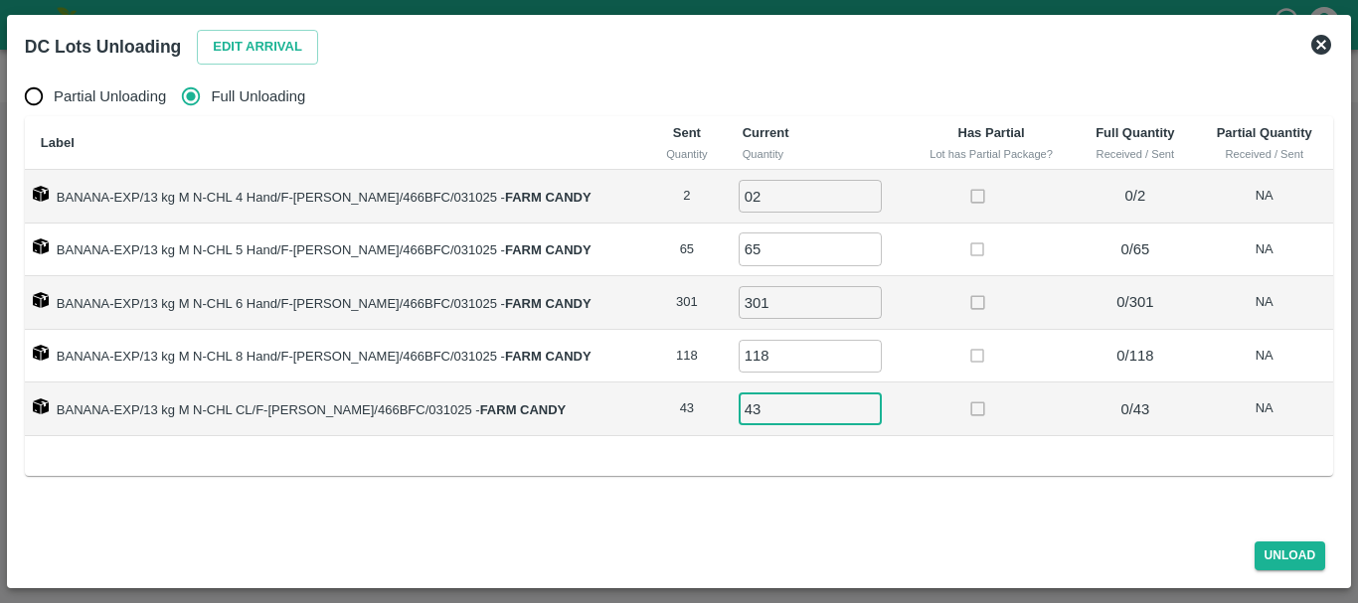
type input "43"
click at [947, 376] on td at bounding box center [992, 357] width 168 height 54
click at [1276, 558] on button "Unload" at bounding box center [1291, 556] width 72 height 29
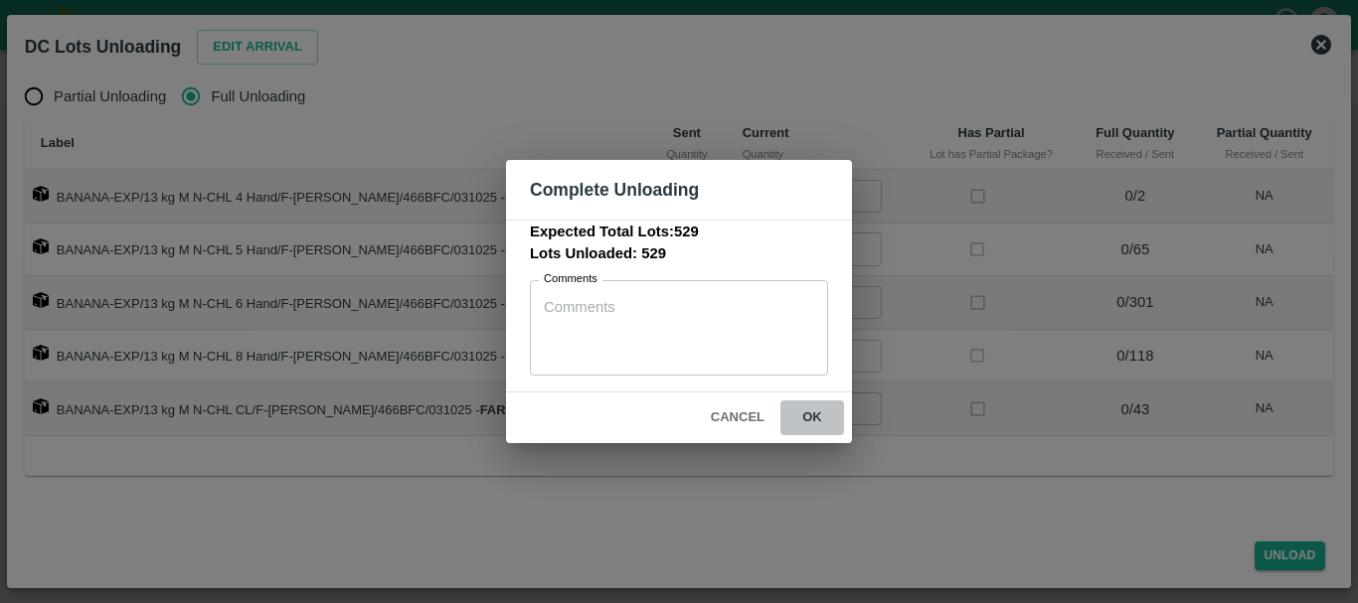
click at [806, 409] on button "ok" at bounding box center [812, 418] width 64 height 35
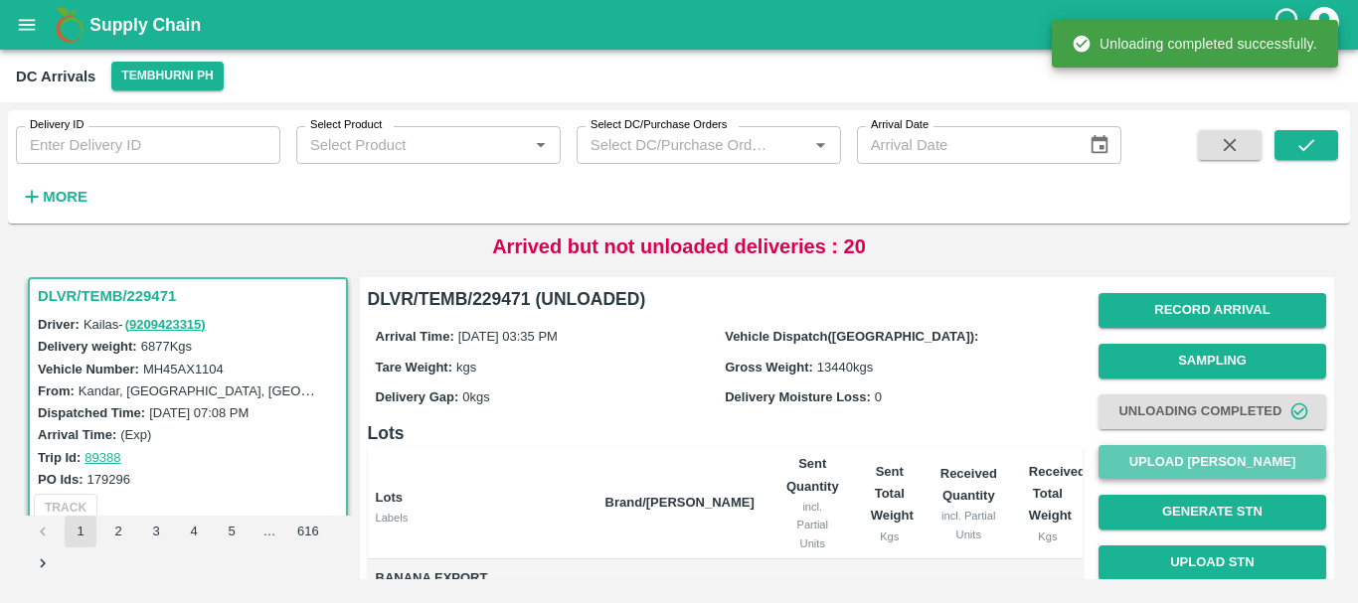
click at [1111, 458] on button "Upload [PERSON_NAME]" at bounding box center [1212, 462] width 228 height 35
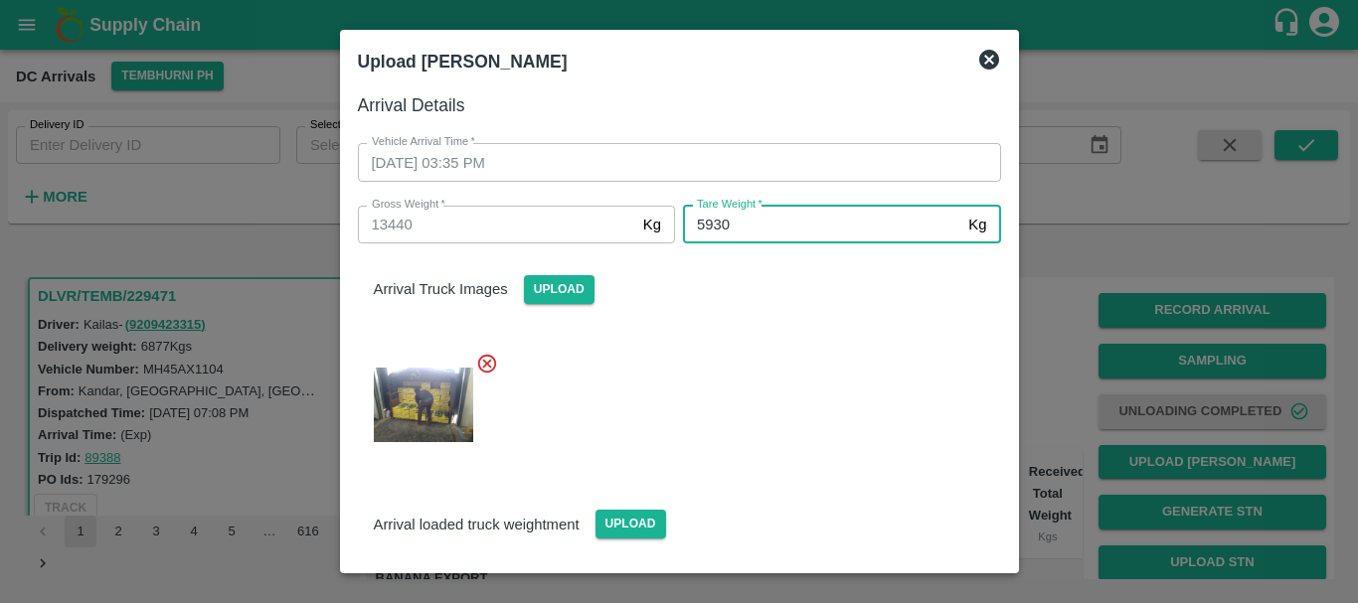
type input "5930"
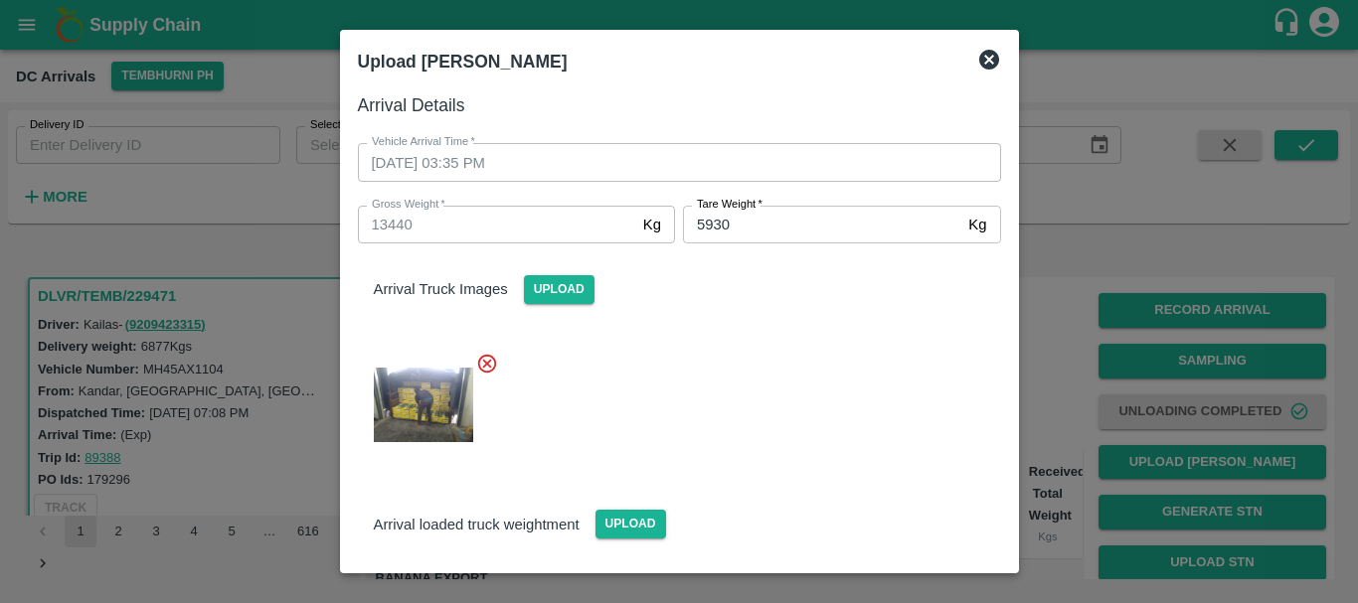
click at [827, 336] on div at bounding box center [671, 399] width 659 height 126
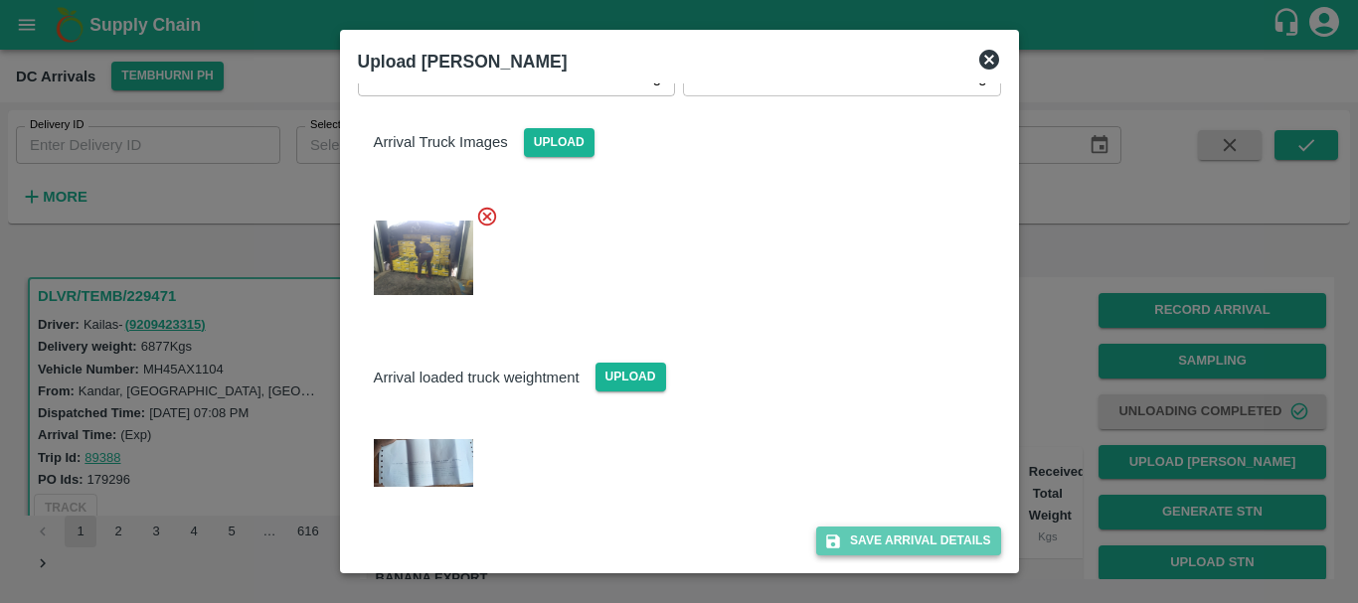
click at [865, 544] on button "Save Arrival Details" at bounding box center [908, 541] width 184 height 29
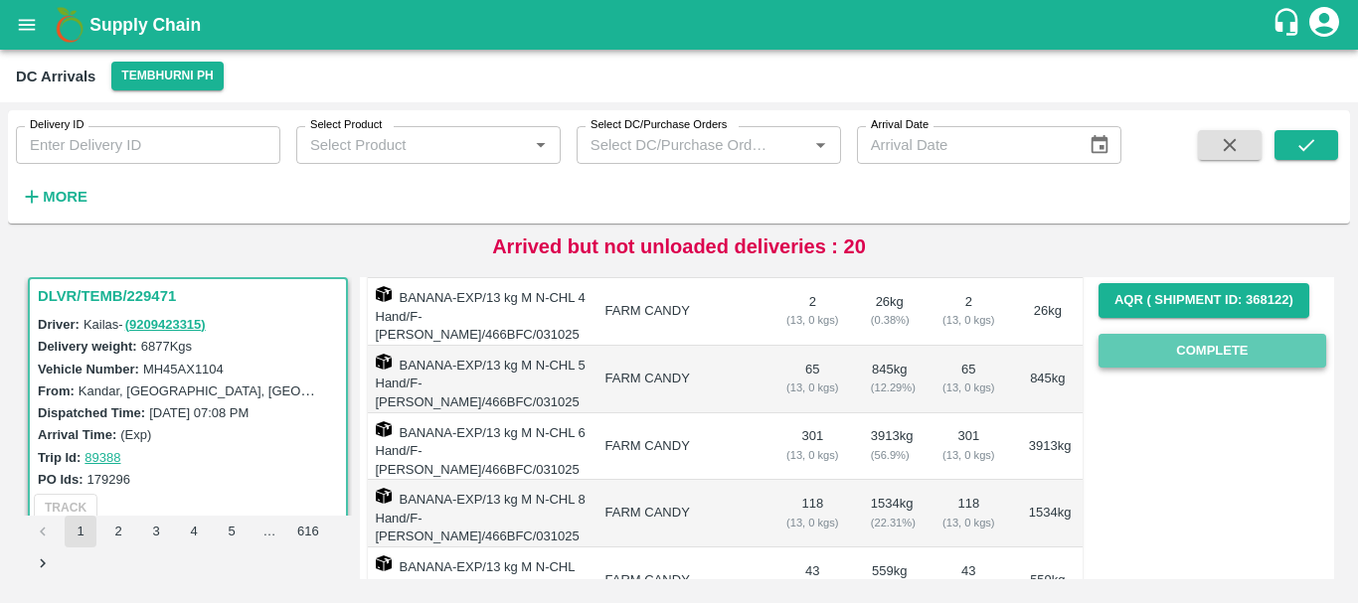
click at [1204, 348] on button "Complete" at bounding box center [1212, 351] width 228 height 35
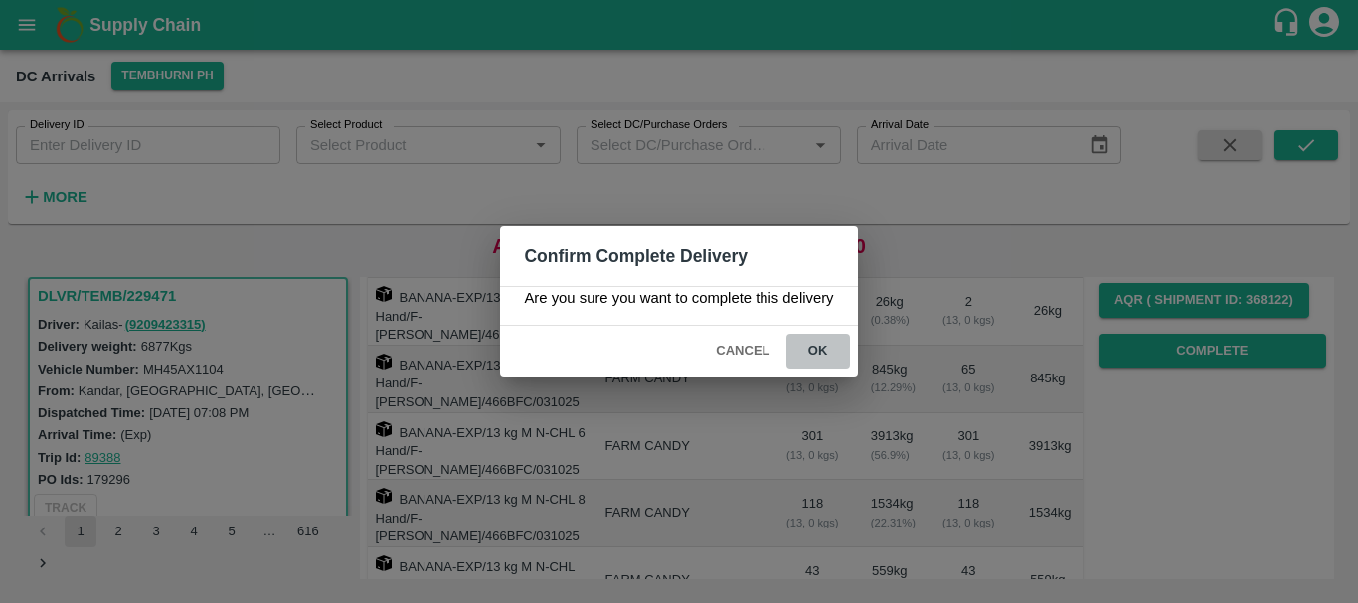
click at [820, 347] on button "ok" at bounding box center [818, 351] width 64 height 35
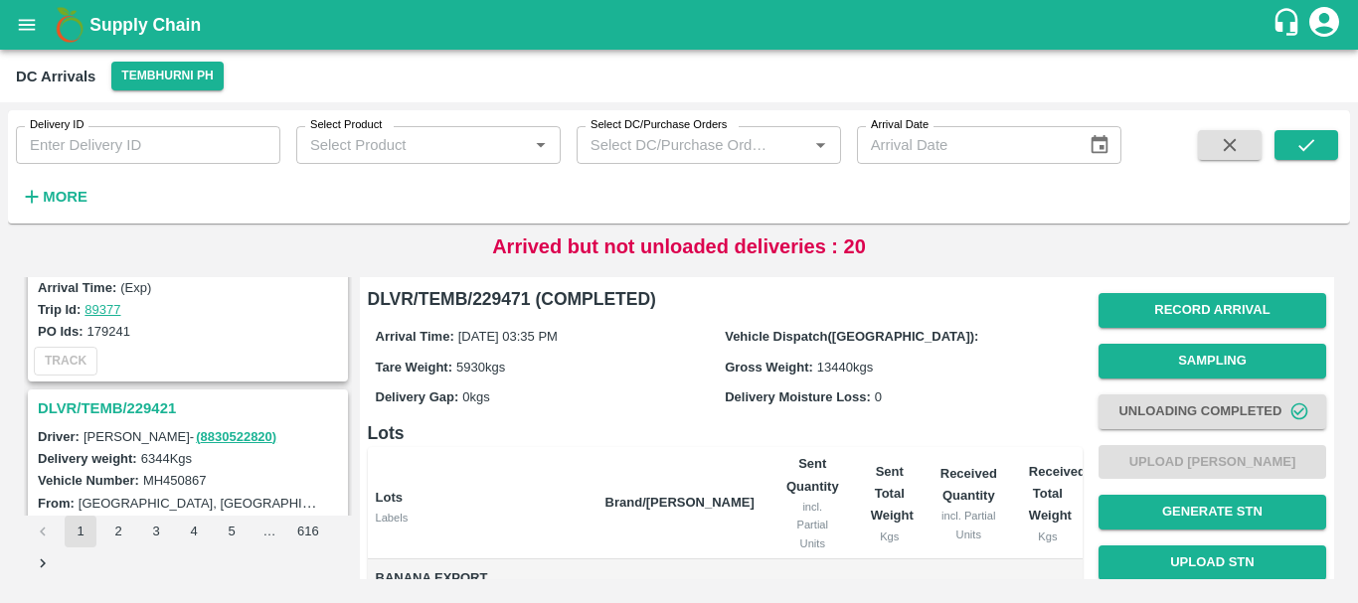
click at [139, 409] on h3 "DLVR/TEMB/229421" at bounding box center [191, 409] width 306 height 26
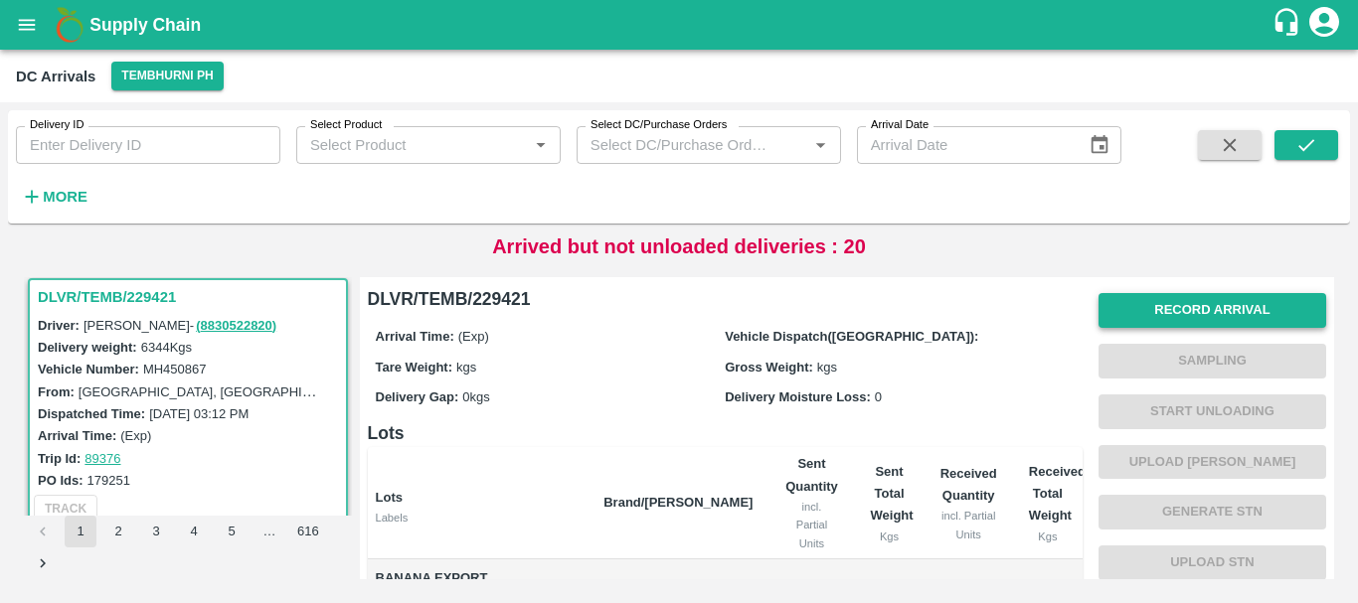
click at [1186, 302] on button "Record Arrival" at bounding box center [1212, 310] width 228 height 35
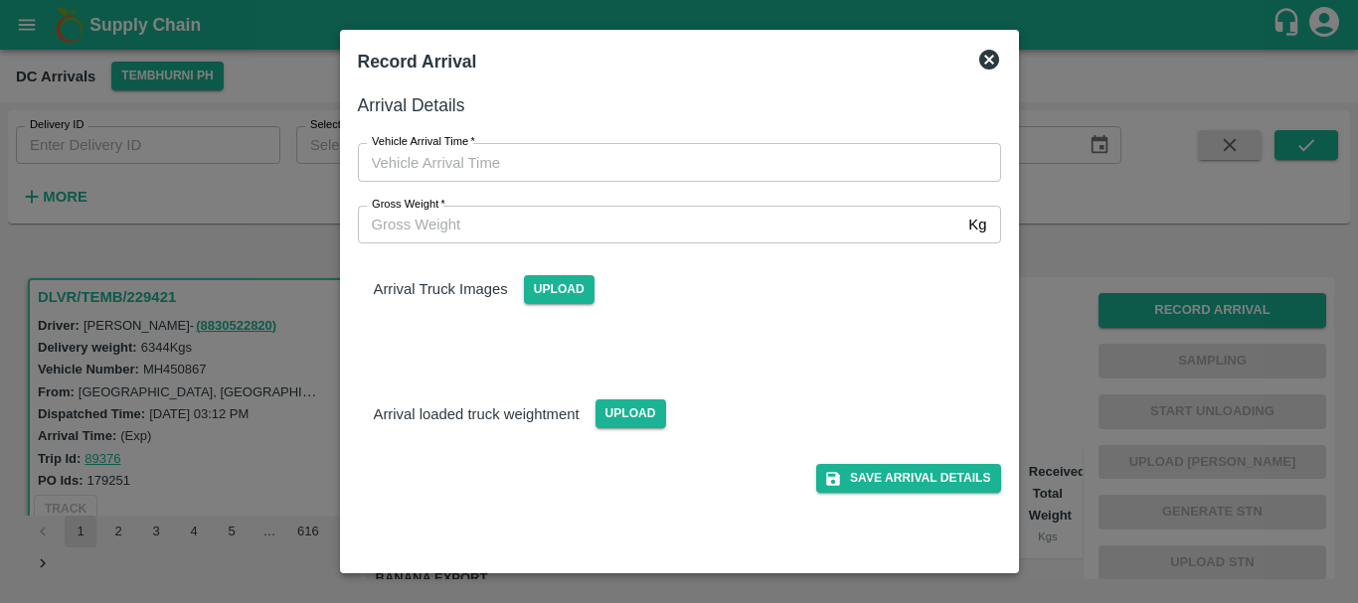
type input "DD/MM/YYYY hh:mm aa"
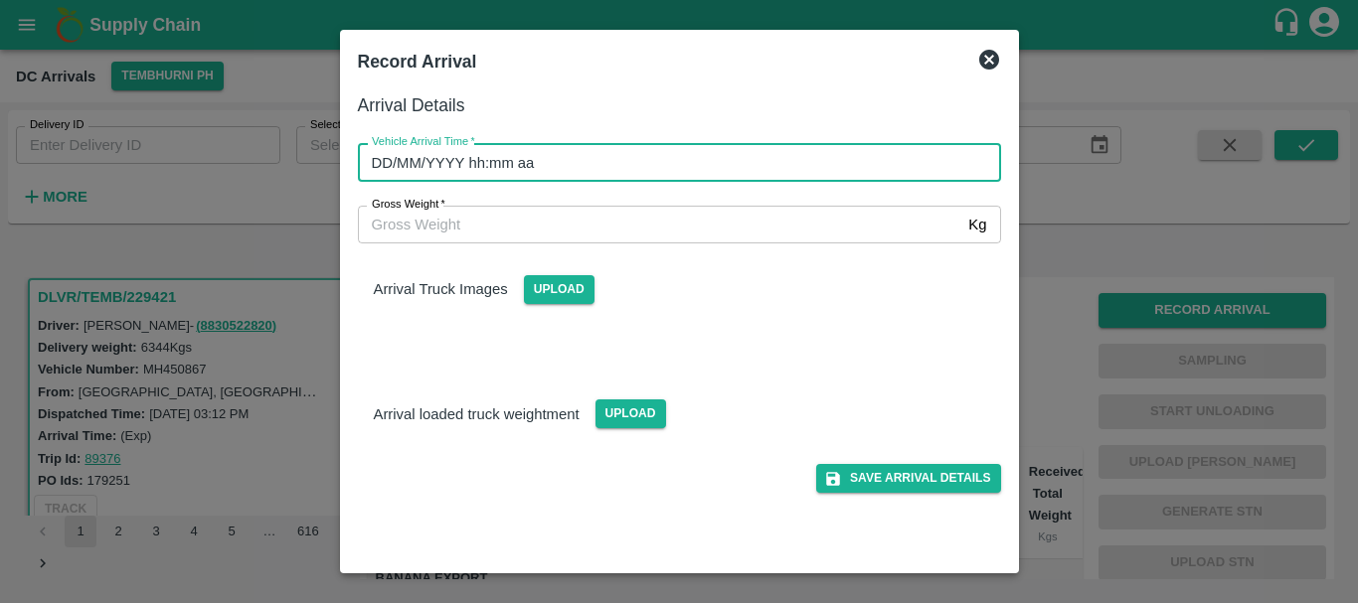
click at [862, 154] on input "DD/MM/YYYY hh:mm aa" at bounding box center [672, 162] width 629 height 38
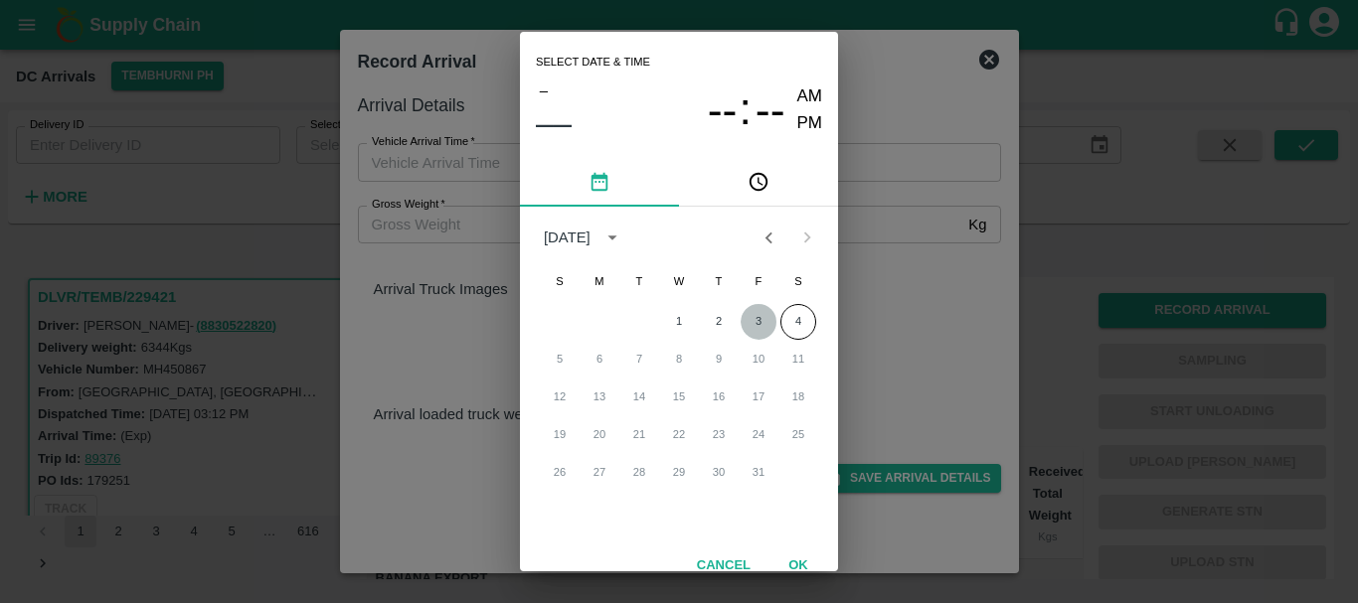
click at [757, 308] on button "3" at bounding box center [759, 322] width 36 height 36
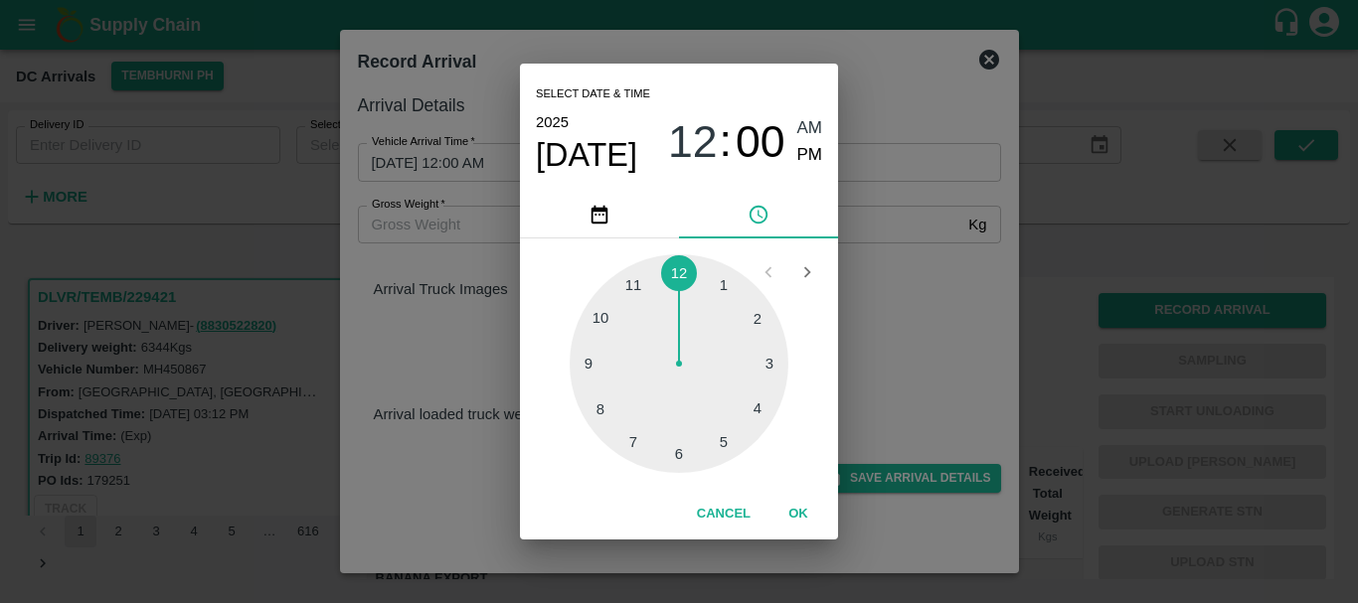
click at [743, 401] on div at bounding box center [679, 363] width 219 height 219
click at [731, 437] on div at bounding box center [679, 363] width 219 height 219
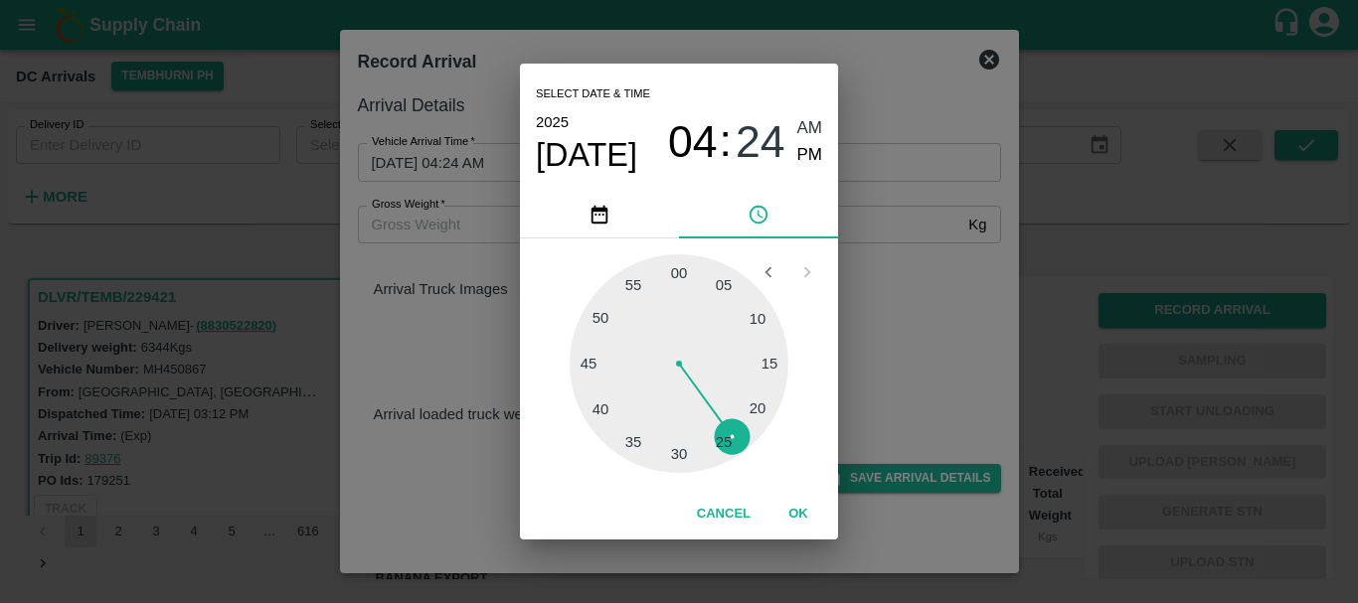
click at [725, 440] on div at bounding box center [679, 363] width 219 height 219
click at [805, 158] on span "PM" at bounding box center [810, 155] width 26 height 27
type input "[DATE] 04:25 PM"
click at [888, 257] on div "Select date & time [DATE] 04 : 25 AM PM 05 10 15 20 25 30 35 40 45 50 55 00 Can…" at bounding box center [679, 301] width 1358 height 603
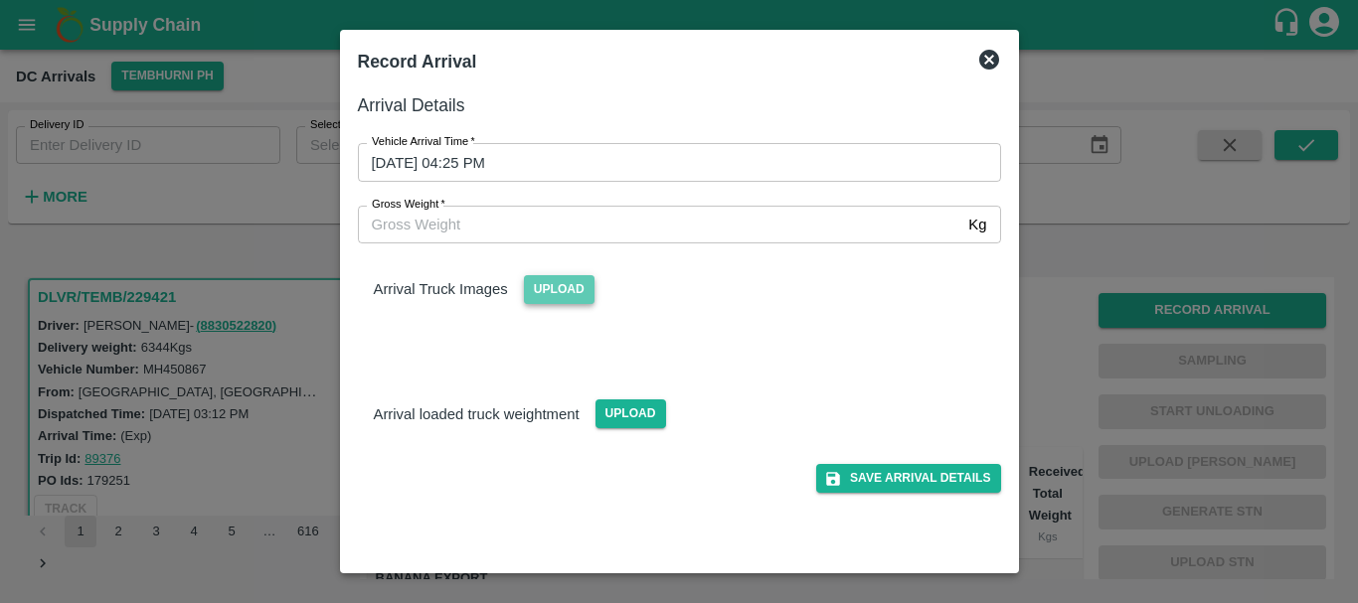
click at [569, 286] on span "Upload" at bounding box center [559, 289] width 71 height 29
click at [0, 0] on input "Upload" at bounding box center [0, 0] width 0 height 0
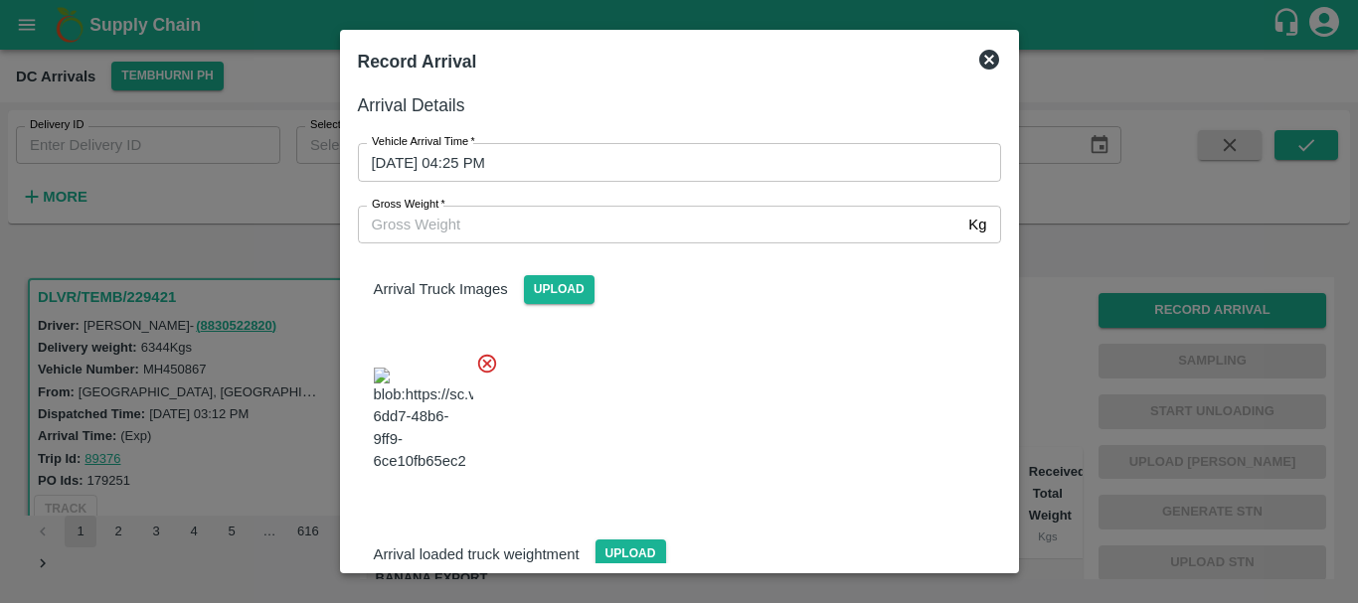
scroll to position [30, 0]
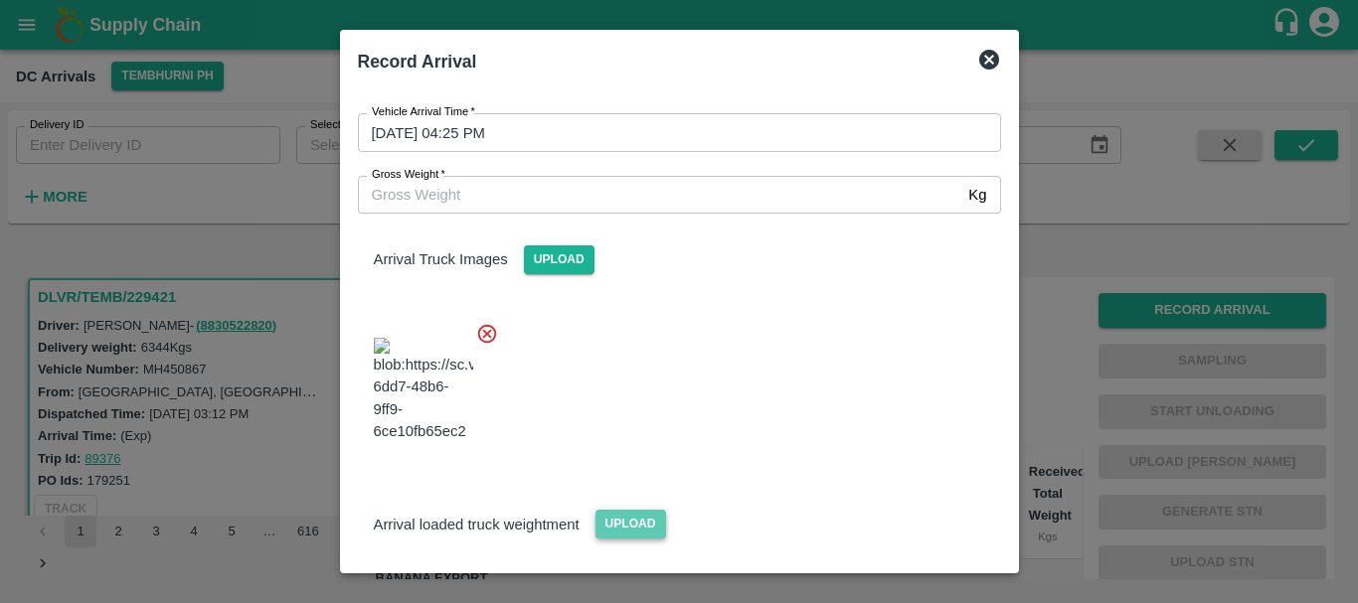
click at [645, 510] on span "Upload" at bounding box center [630, 524] width 71 height 29
click at [0, 0] on input "Upload" at bounding box center [0, 0] width 0 height 0
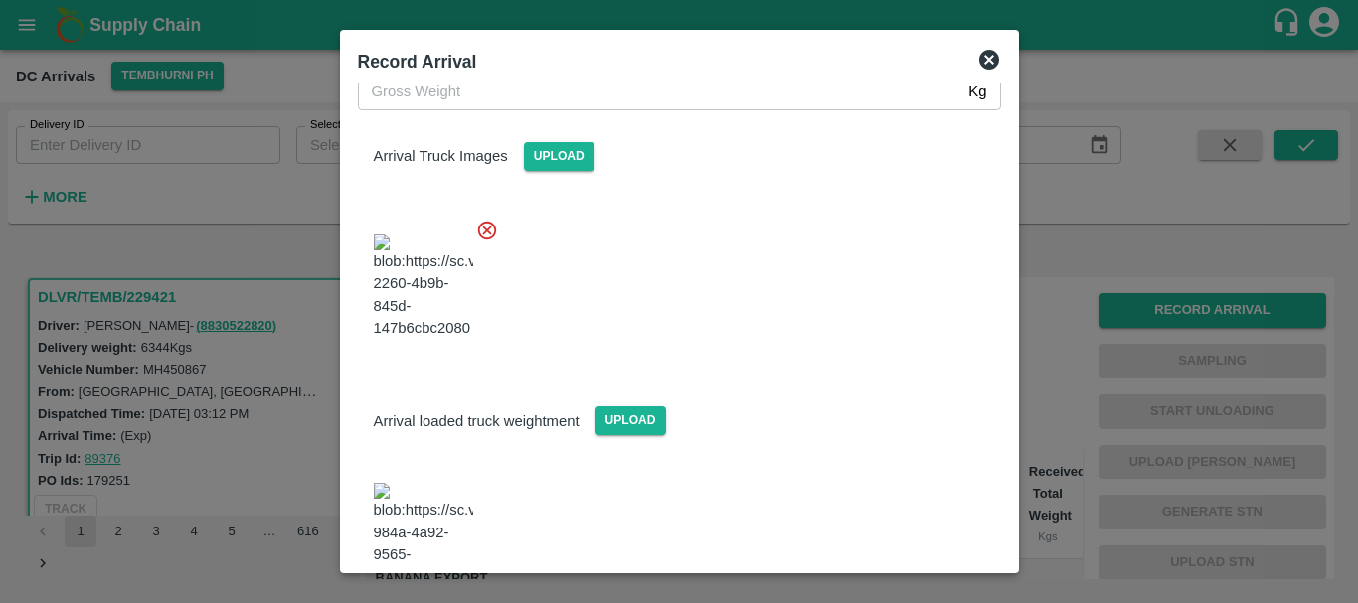
click at [447, 483] on img at bounding box center [423, 535] width 99 height 104
click at [533, 98] on input "Gross Weight   *" at bounding box center [659, 92] width 603 height 38
type input "11945"
click at [761, 375] on div "Arrival loaded truck weightment Upload" at bounding box center [679, 405] width 675 height 61
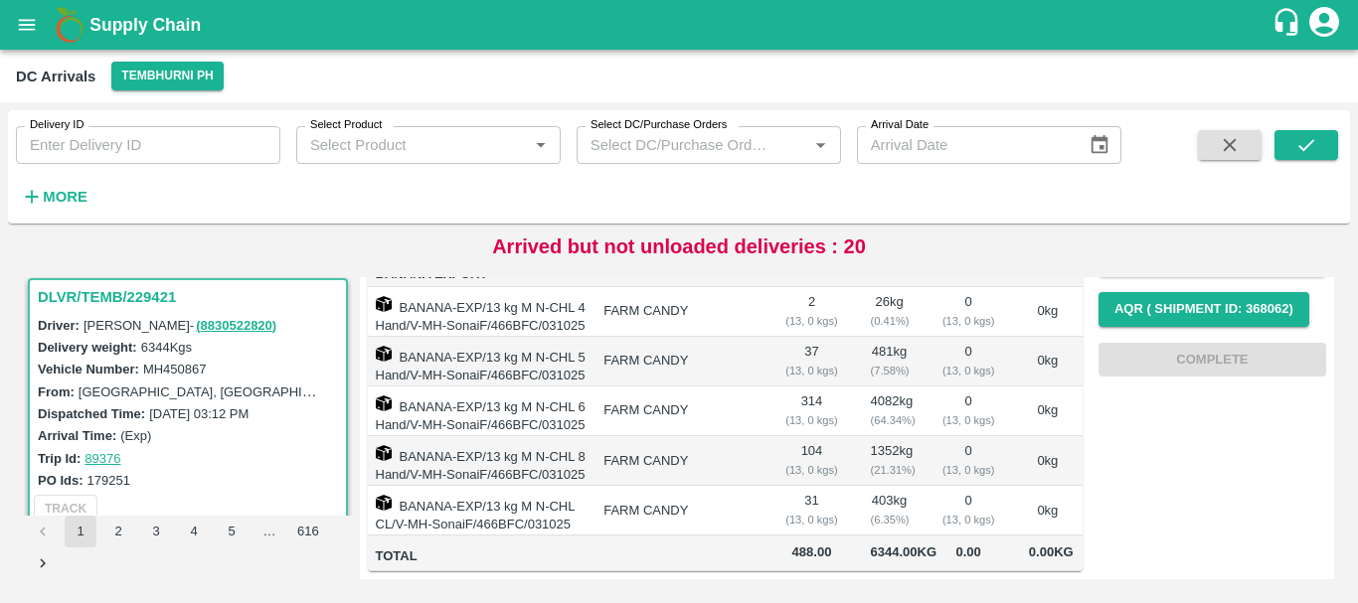
scroll to position [0, 0]
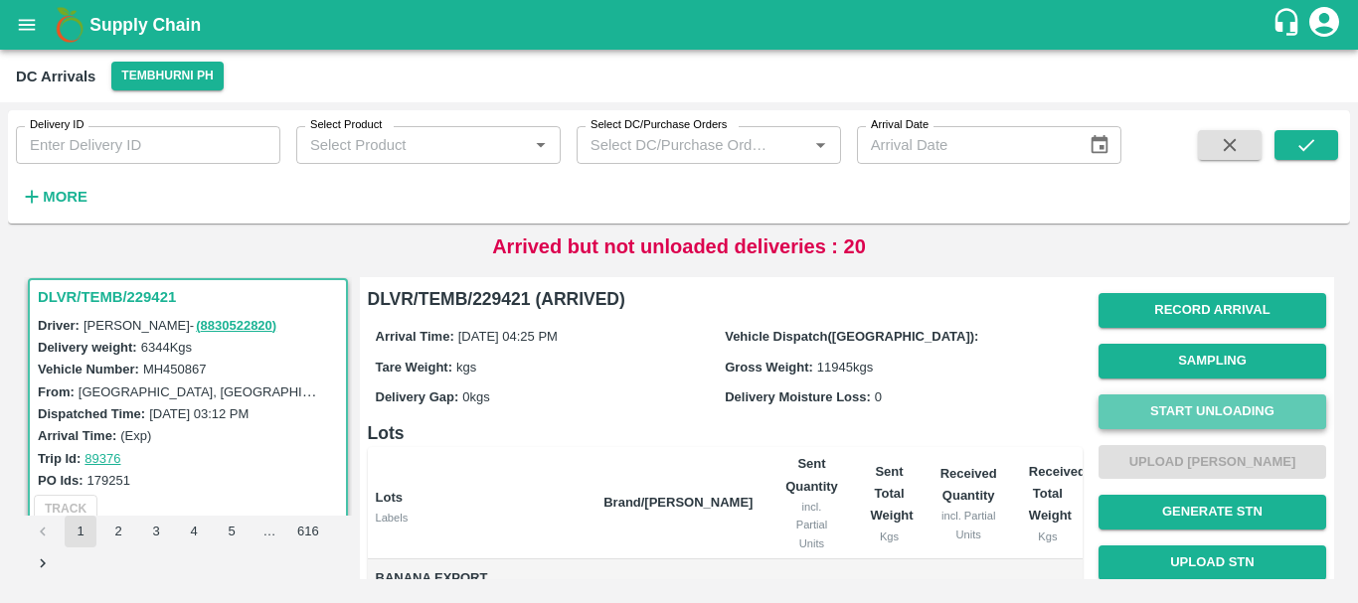
click at [1158, 418] on button "Start Unloading" at bounding box center [1212, 412] width 228 height 35
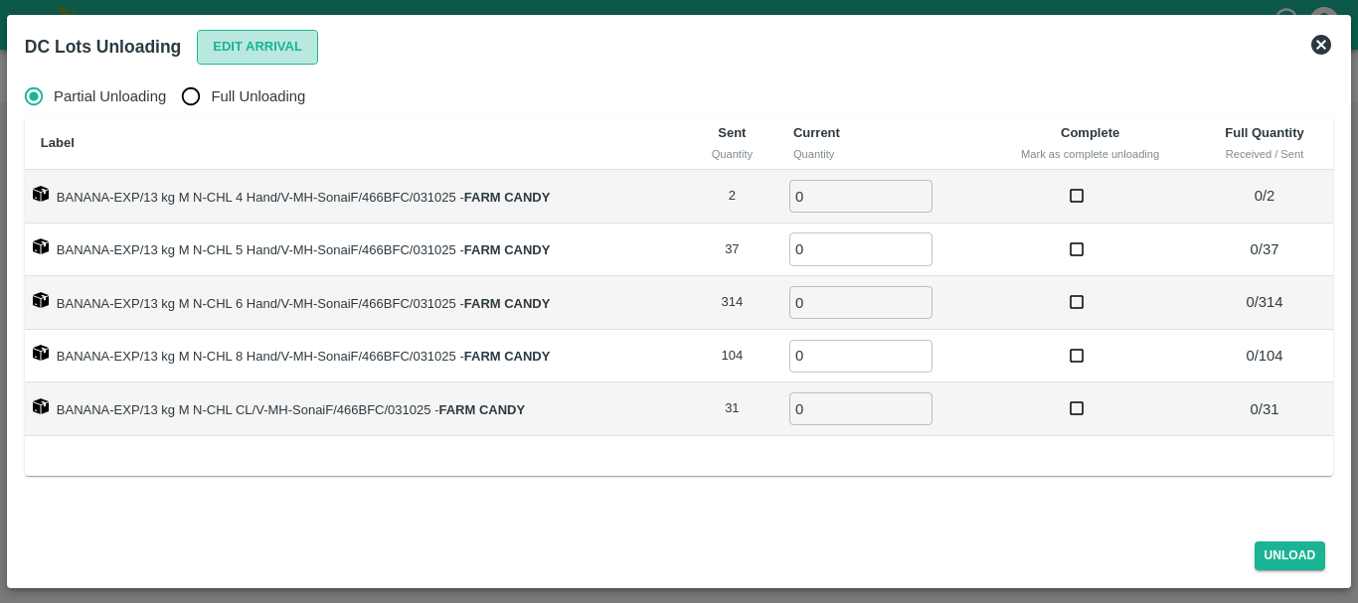
click at [247, 44] on button "Edit Arrival" at bounding box center [257, 47] width 121 height 35
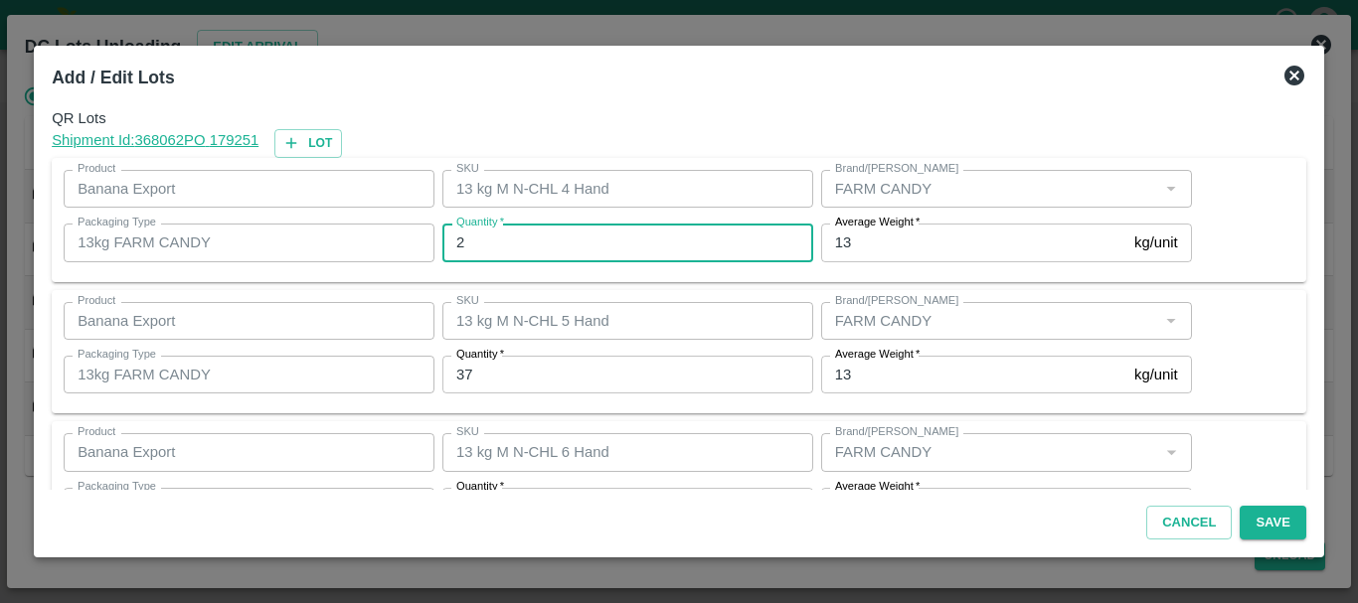
click at [525, 233] on input "2" at bounding box center [627, 243] width 371 height 38
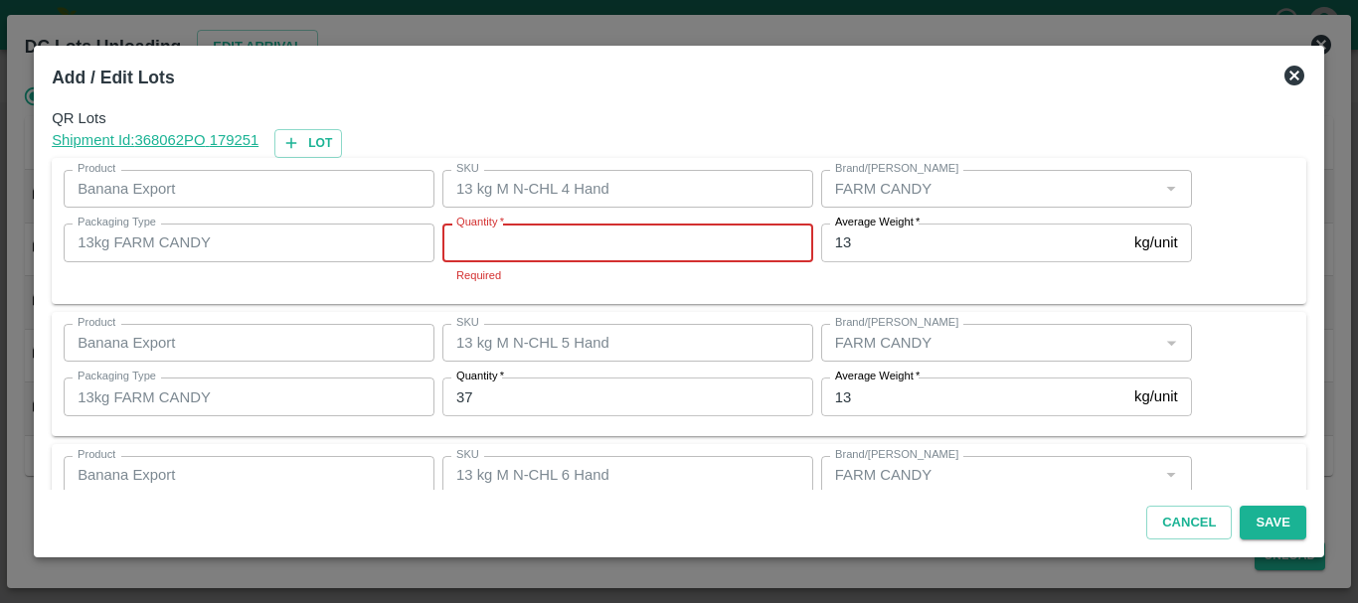
type input "2"
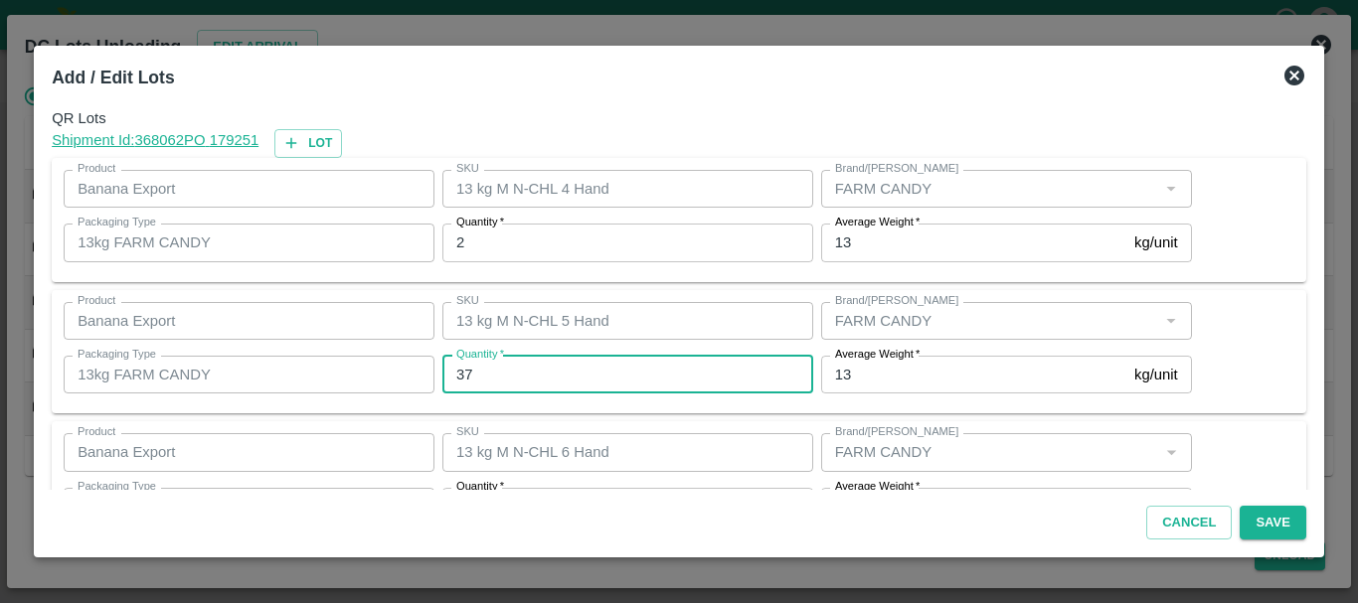
type input "2"
type input "36"
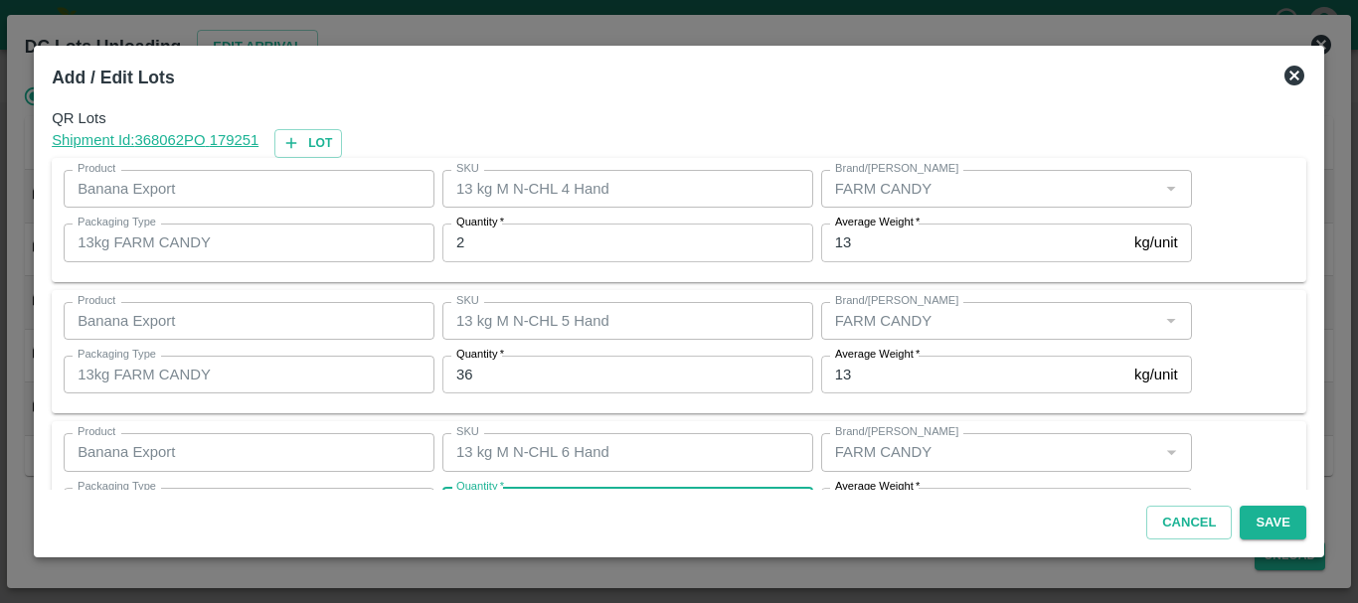
scroll to position [36, 0]
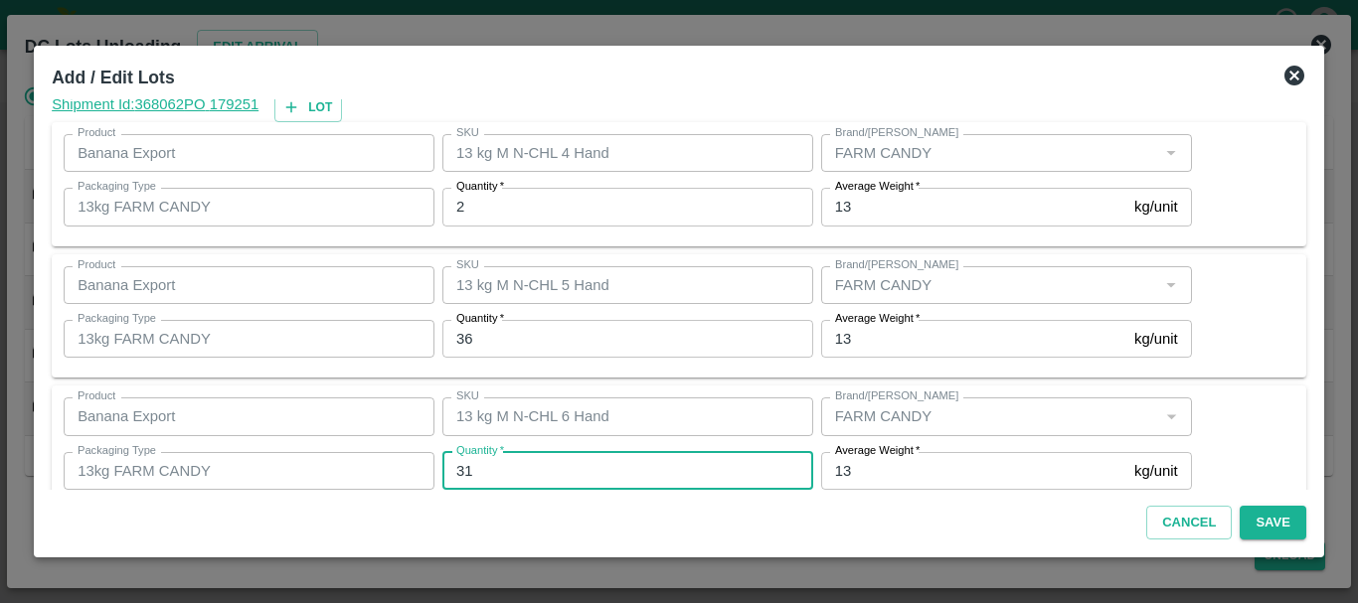
type input "314"
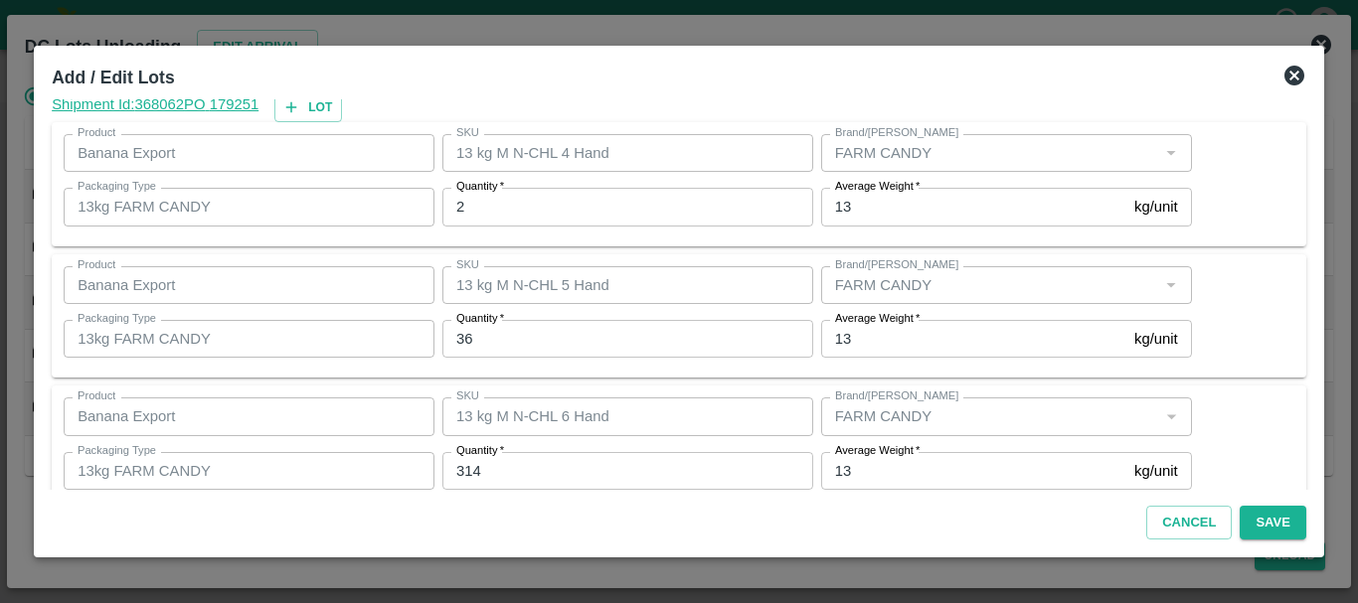
scroll to position [336, 0]
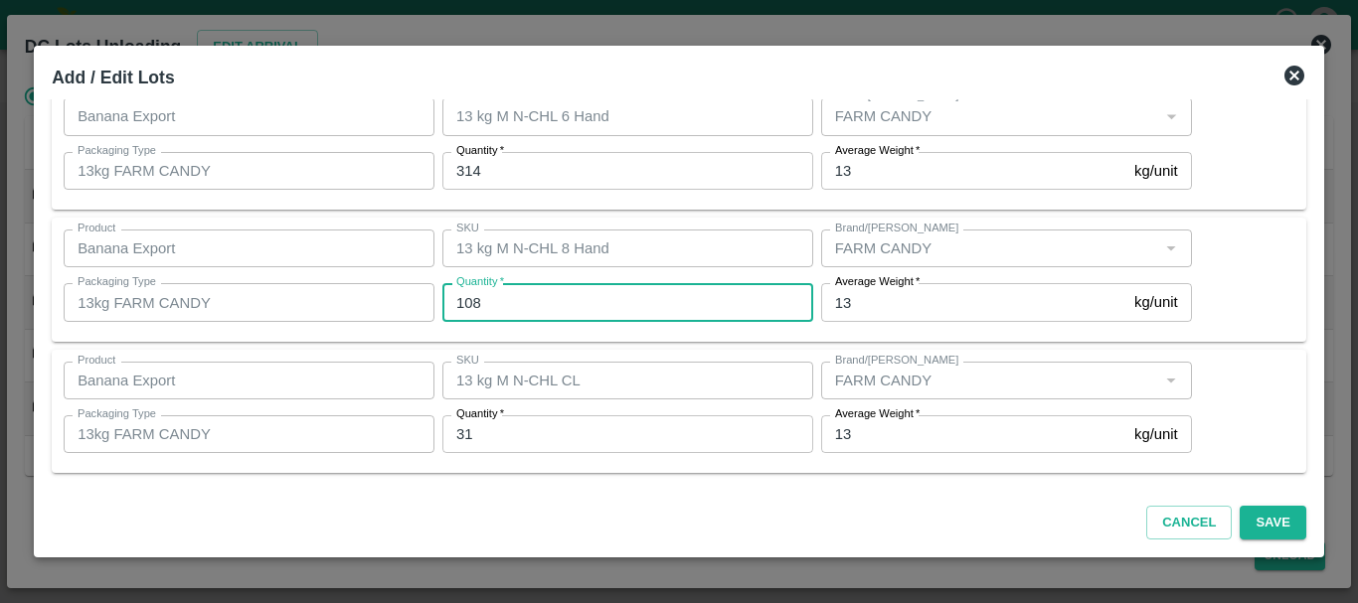
type input "108"
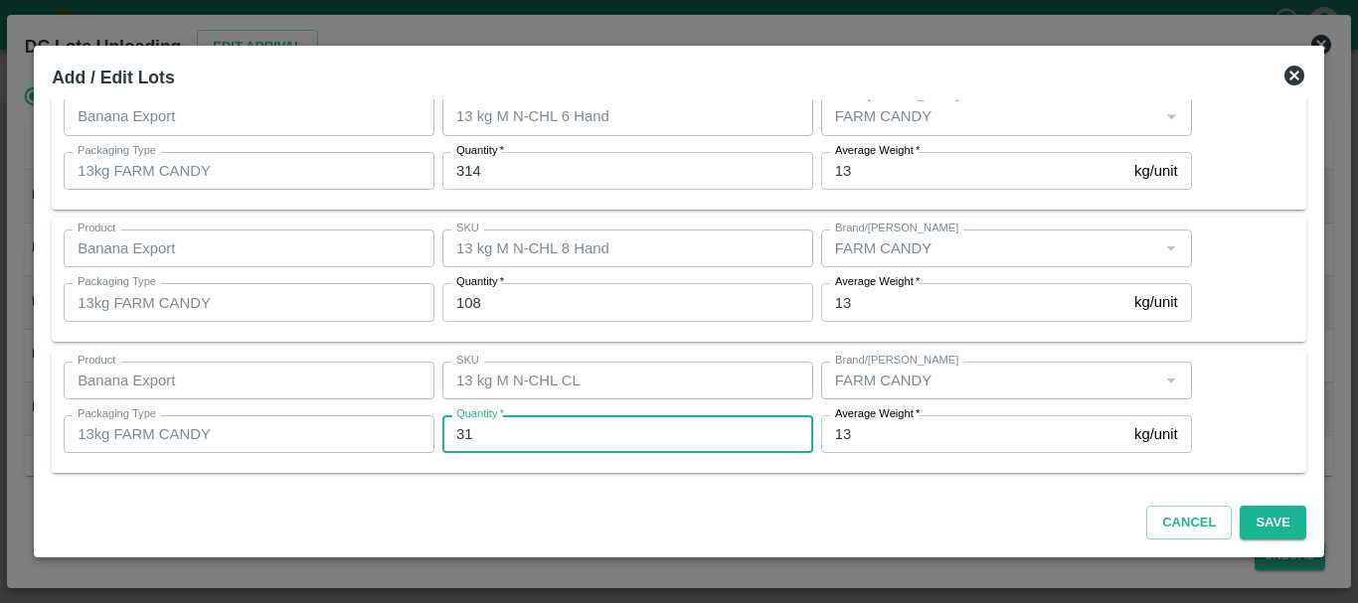
click at [514, 427] on input "31" at bounding box center [627, 435] width 371 height 38
type input "3"
type input "28"
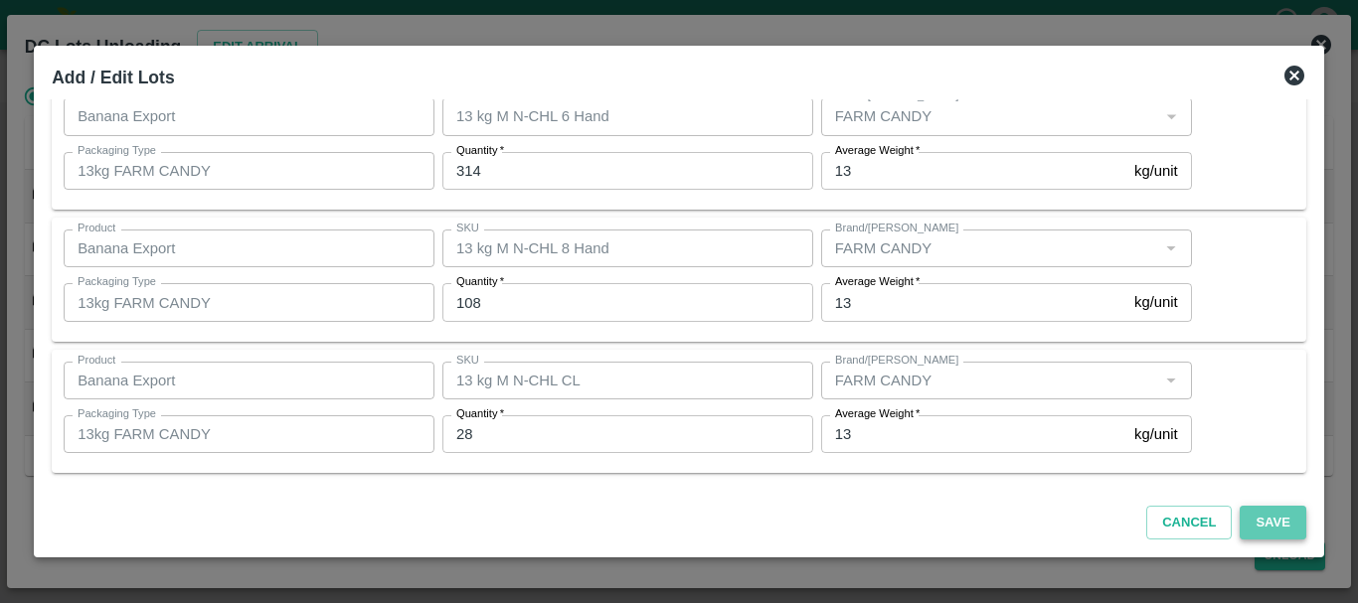
click at [1267, 520] on button "Save" at bounding box center [1273, 523] width 66 height 35
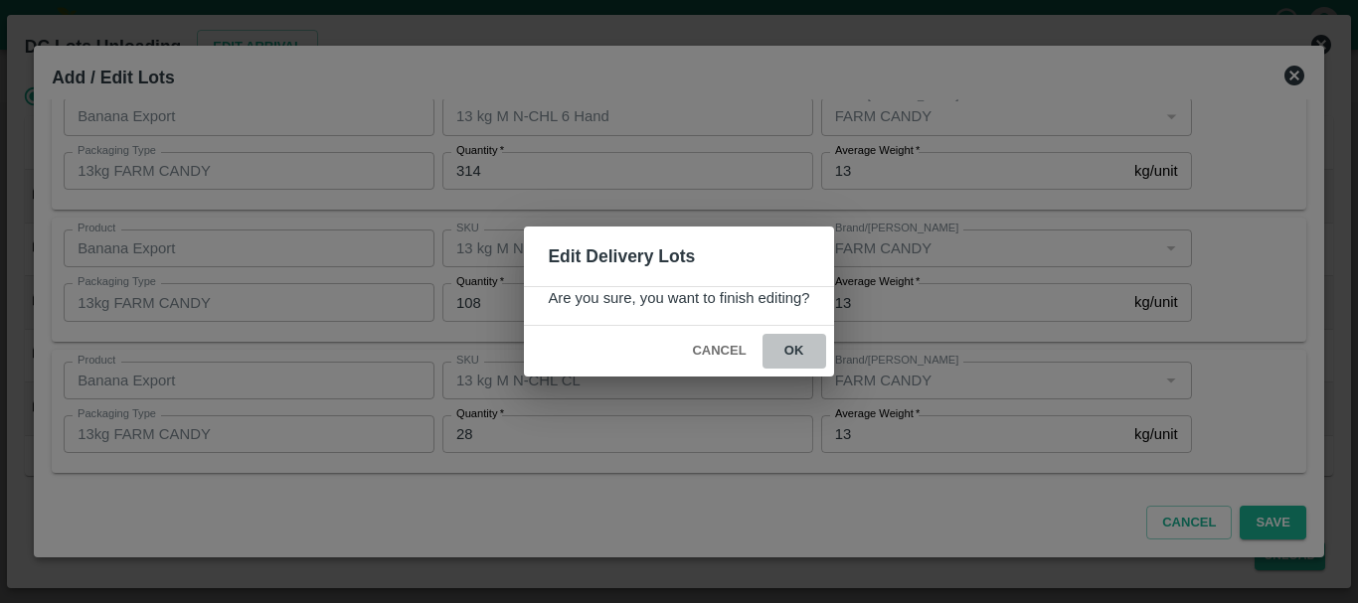
click at [801, 351] on button "ok" at bounding box center [794, 351] width 64 height 35
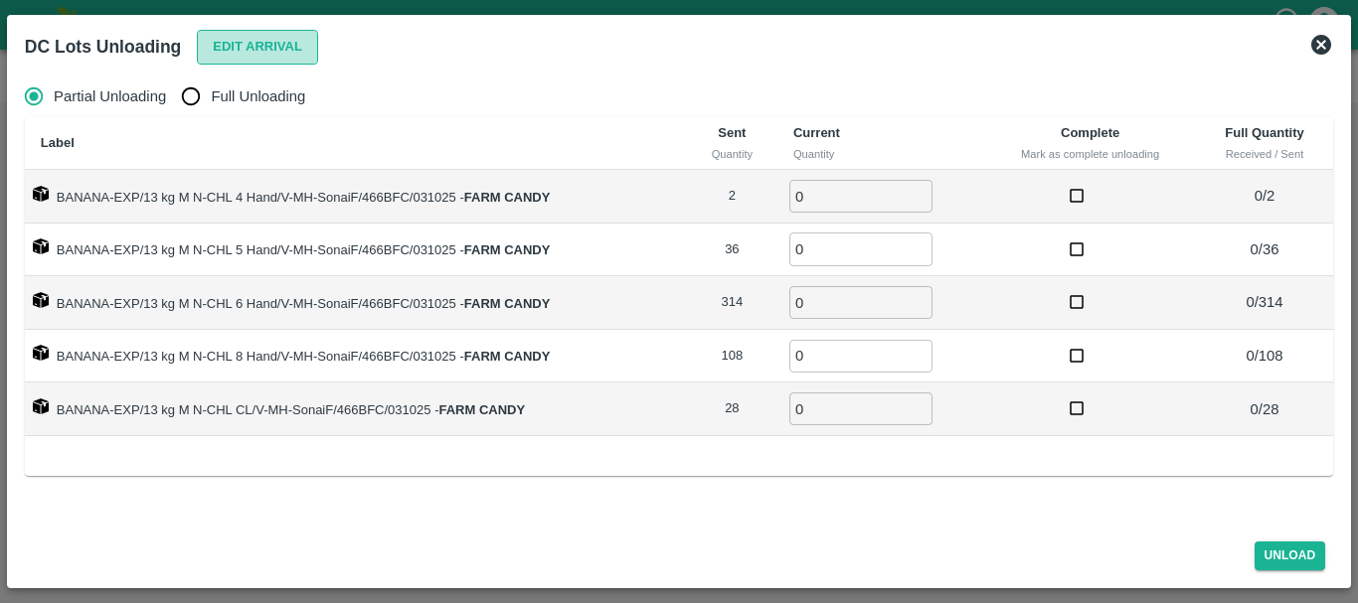
click at [216, 44] on button "Edit Arrival" at bounding box center [257, 47] width 121 height 35
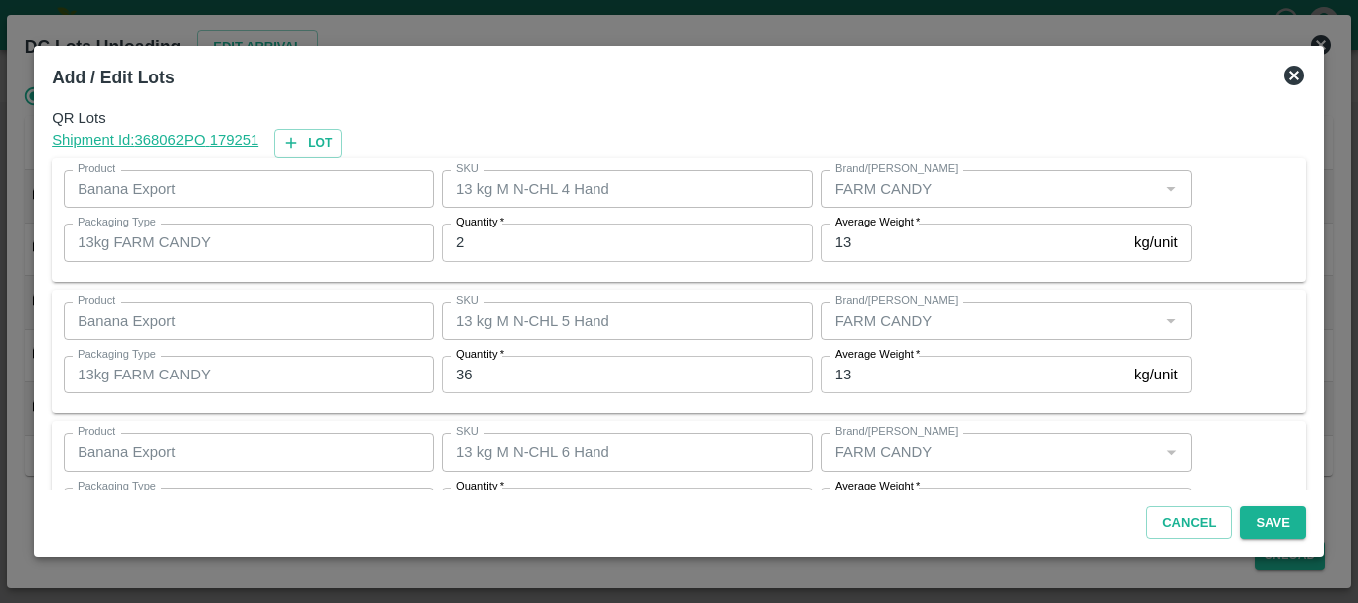
click at [1294, 26] on div at bounding box center [679, 301] width 1358 height 603
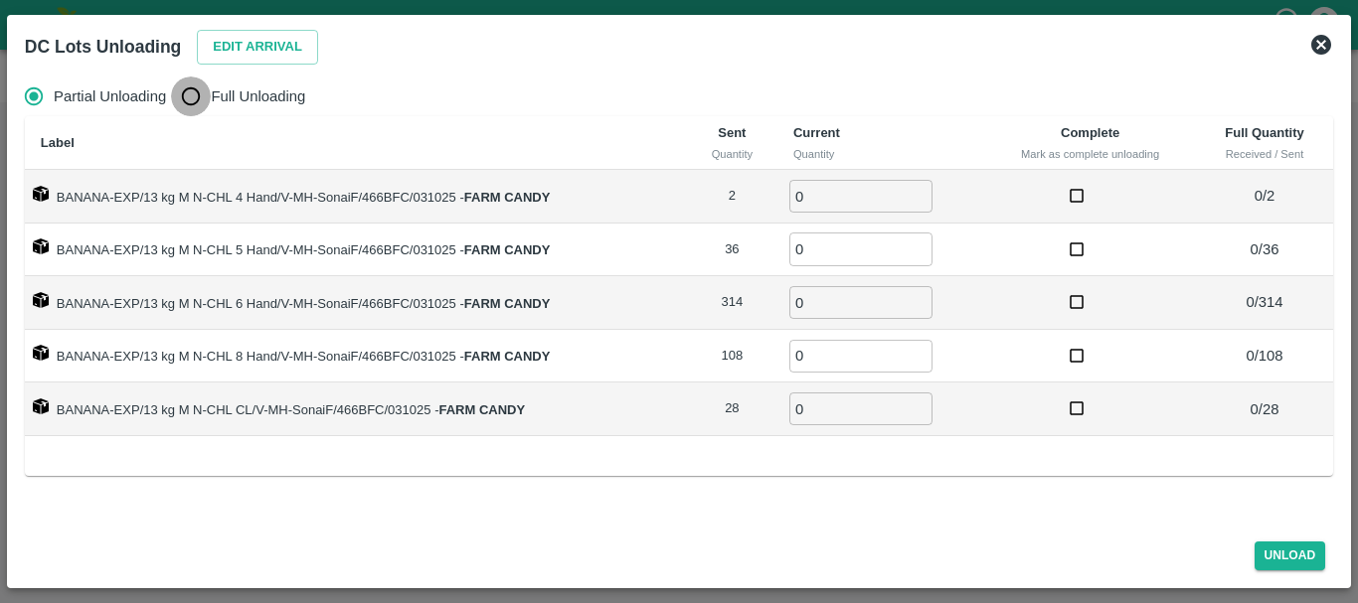
click at [190, 96] on input "Full Unloading" at bounding box center [191, 97] width 40 height 40
radio input "true"
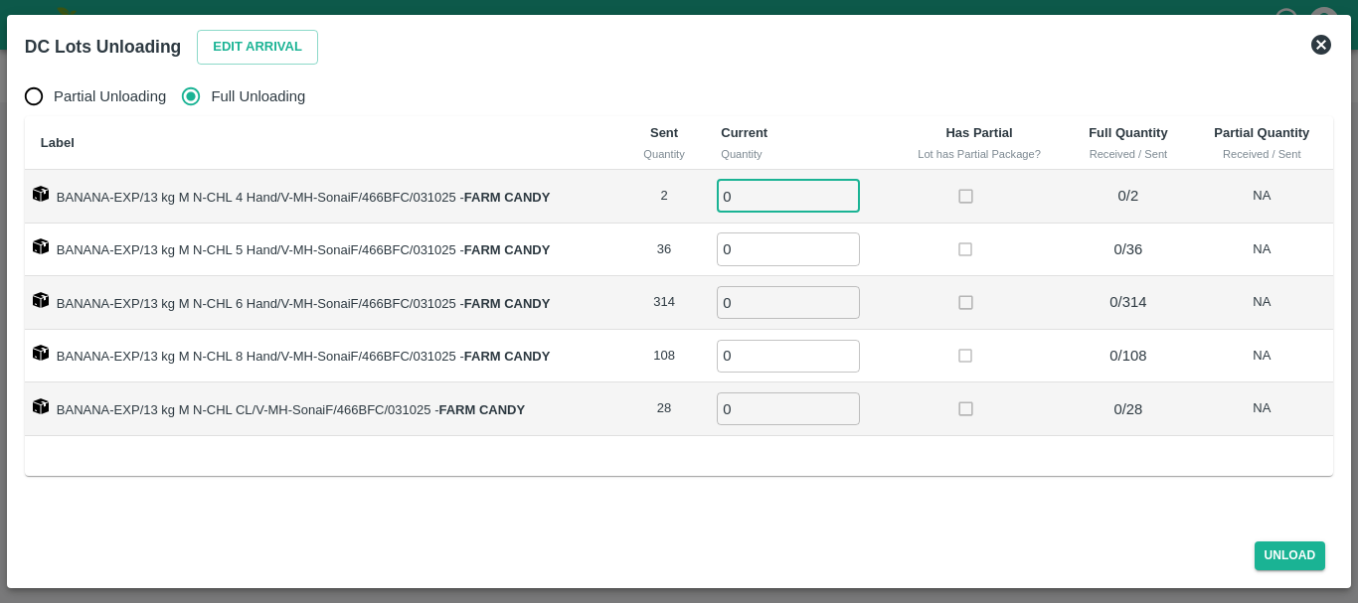
click at [757, 196] on input "0" at bounding box center [788, 196] width 143 height 33
type input "02"
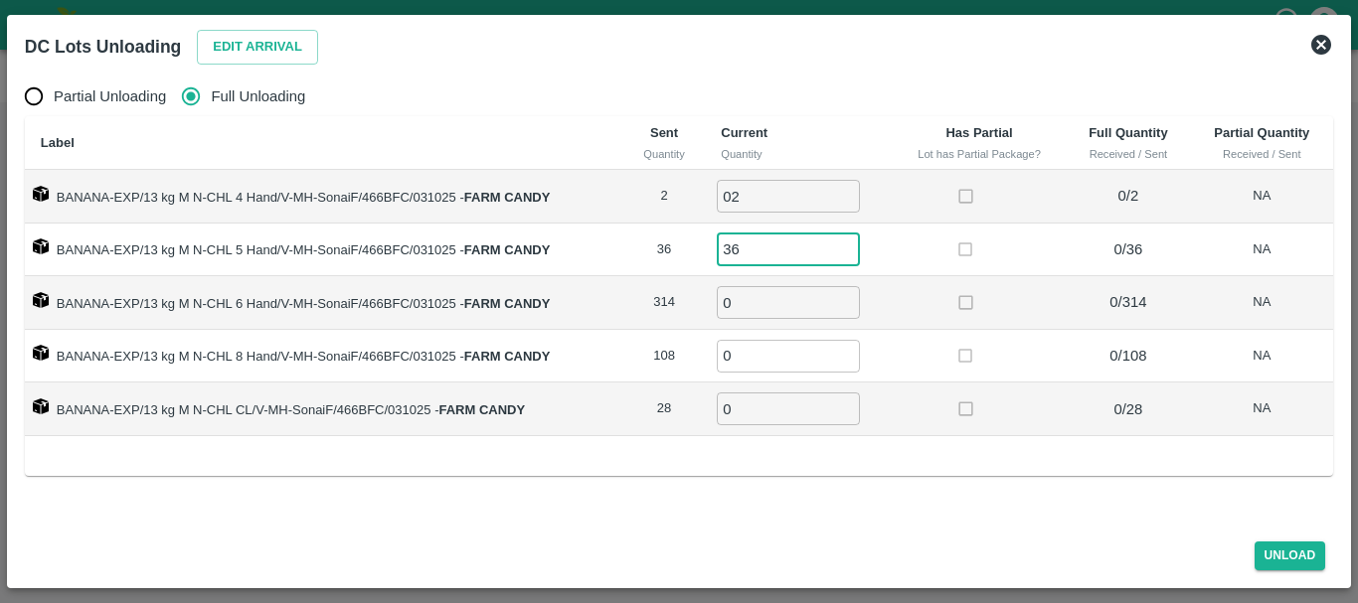
type input "36"
type input "314"
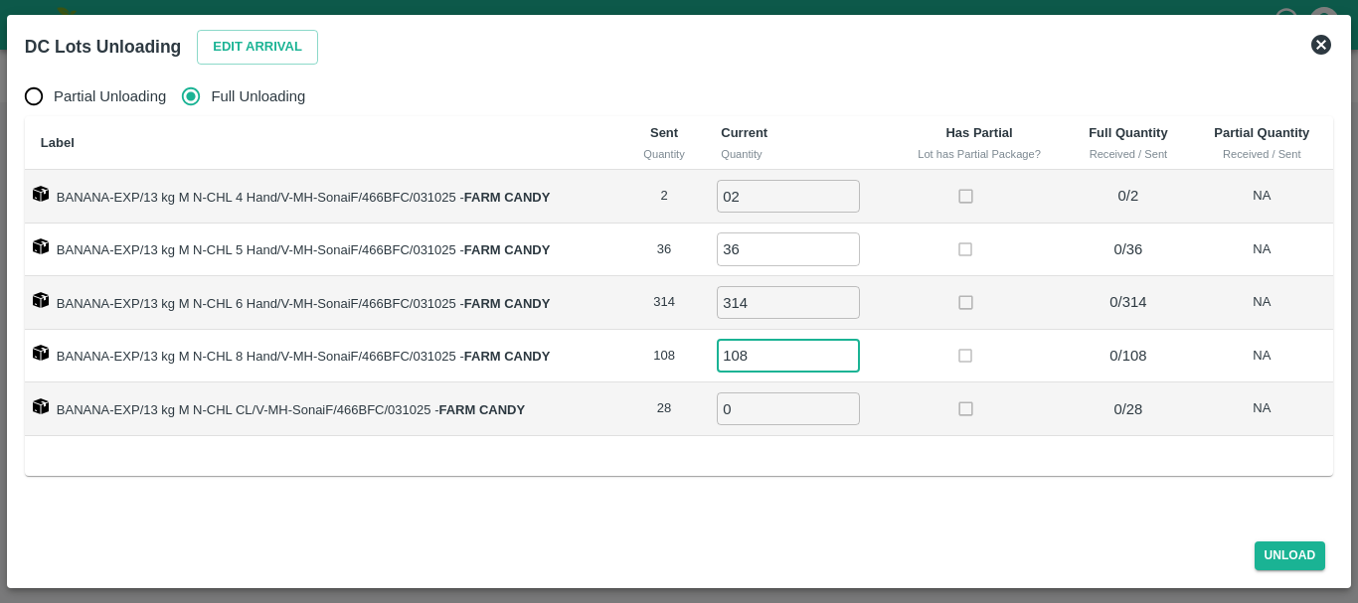
type input "108"
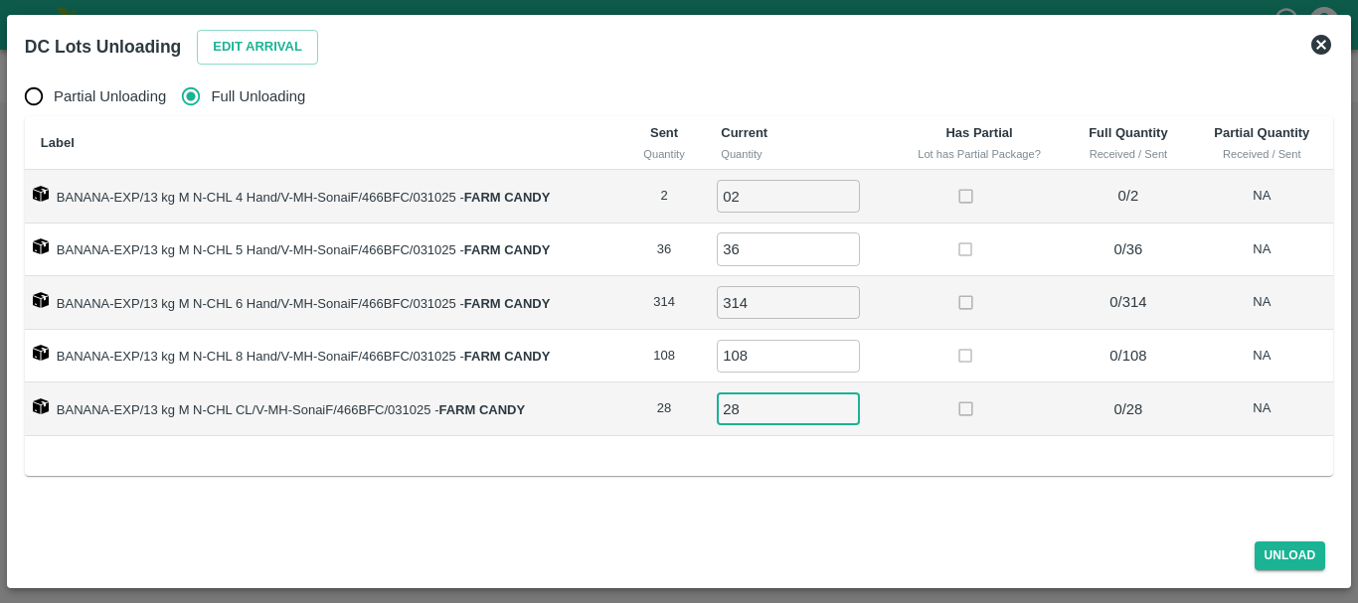
type input "28"
click at [903, 377] on td at bounding box center [980, 357] width 174 height 54
click at [1271, 557] on button "Unload" at bounding box center [1291, 556] width 72 height 29
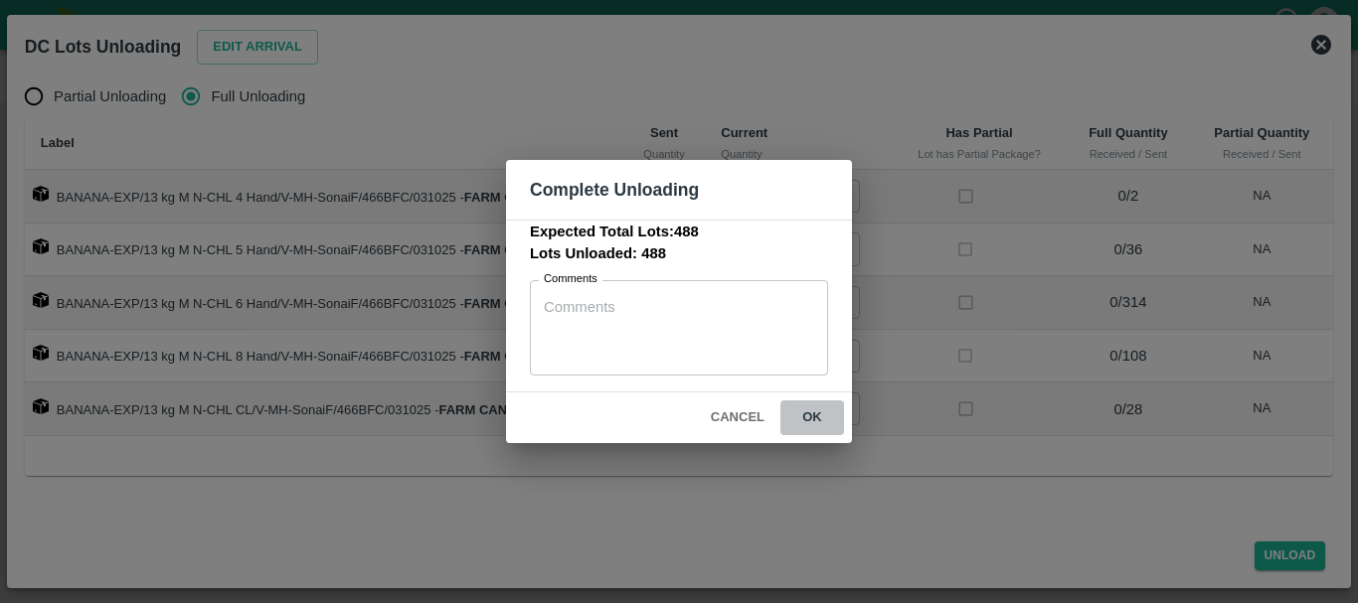
click at [805, 415] on button "ok" at bounding box center [812, 418] width 64 height 35
click at [805, 415] on icon at bounding box center [812, 419] width 34 height 34
click at [805, 415] on icon at bounding box center [812, 419] width 26 height 26
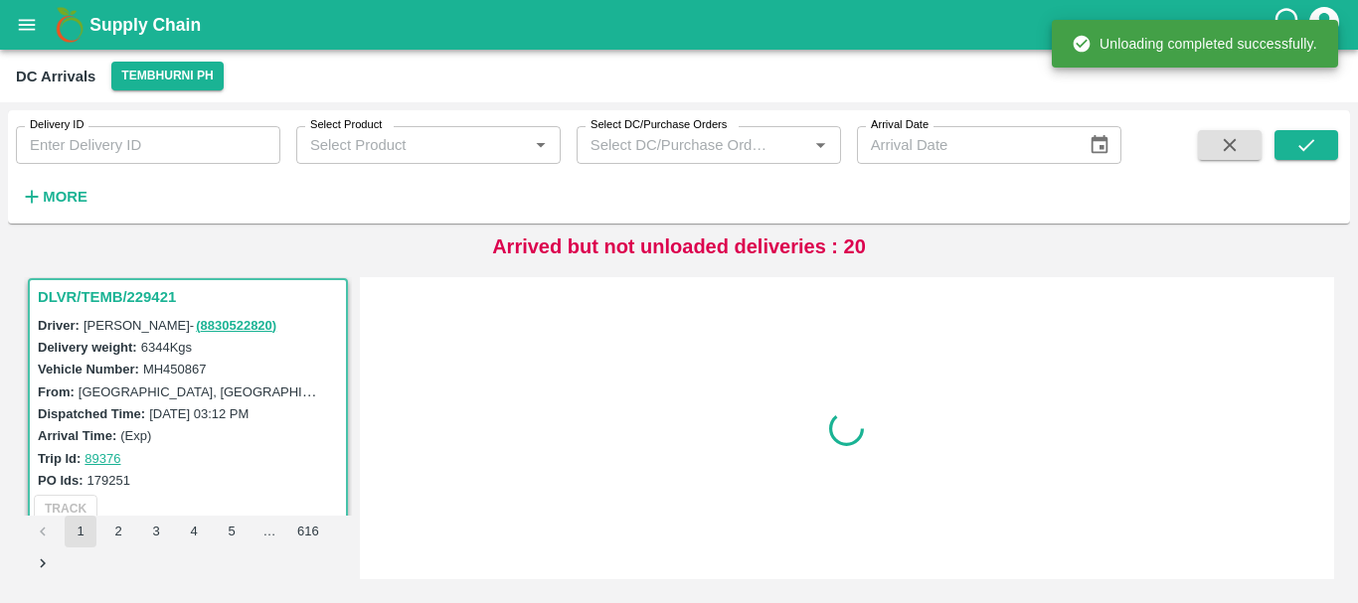
click at [810, 415] on div at bounding box center [847, 428] width 959 height 286
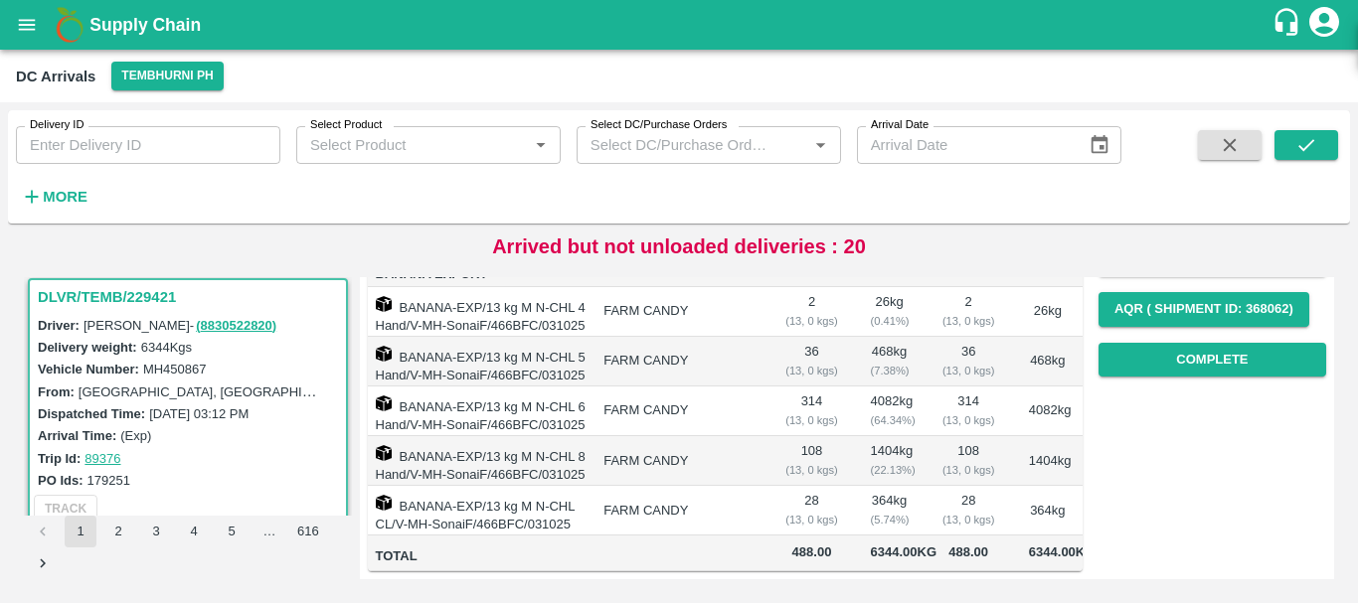
scroll to position [0, 0]
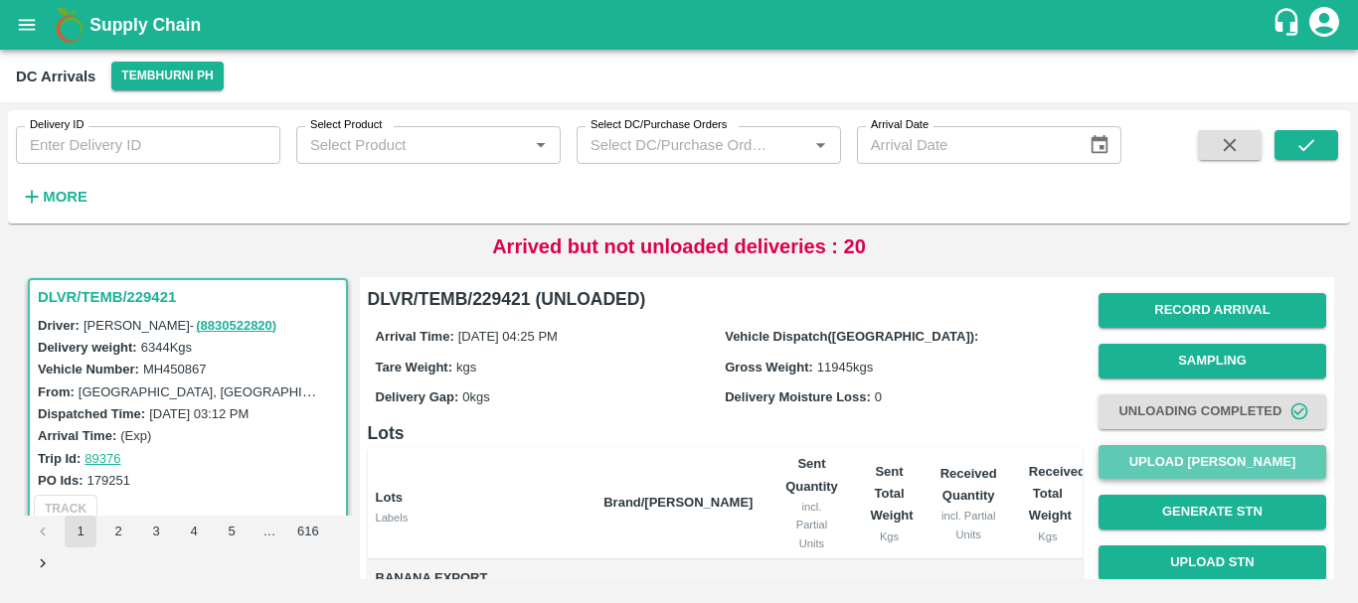
click at [1154, 457] on button "Upload [PERSON_NAME]" at bounding box center [1212, 462] width 228 height 35
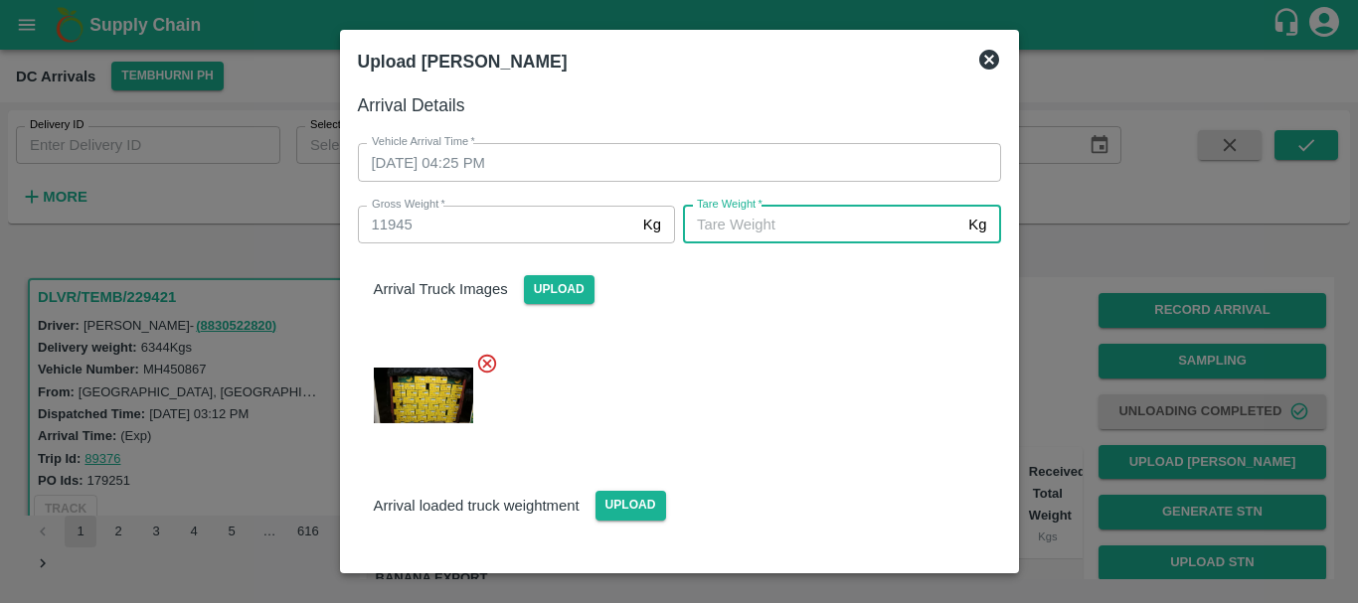
click at [895, 226] on input "[PERSON_NAME]   *" at bounding box center [821, 225] width 277 height 38
type input "5040"
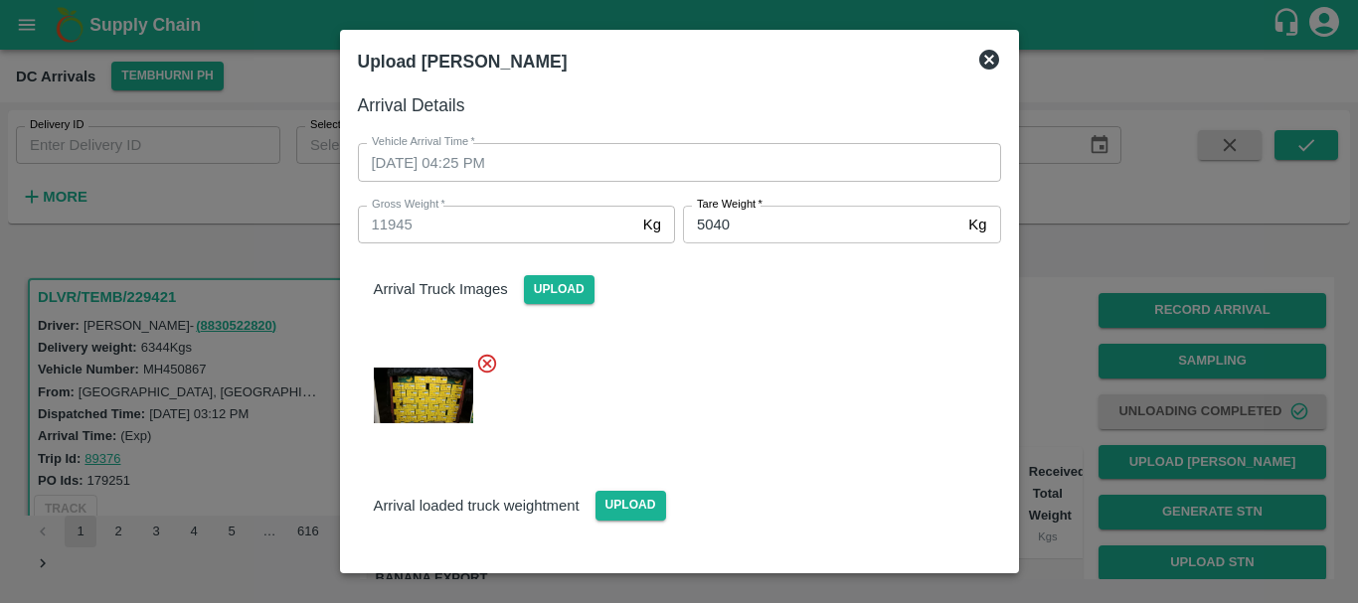
click at [883, 406] on div at bounding box center [671, 389] width 659 height 107
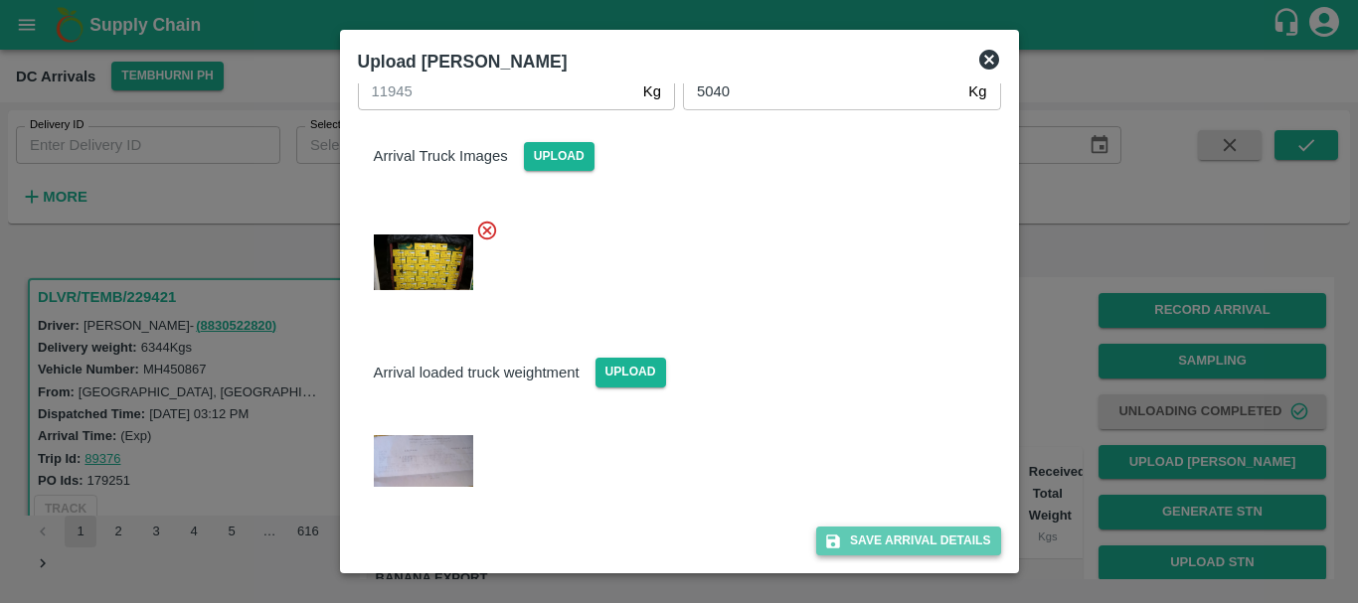
click at [903, 540] on button "Save Arrival Details" at bounding box center [908, 541] width 184 height 29
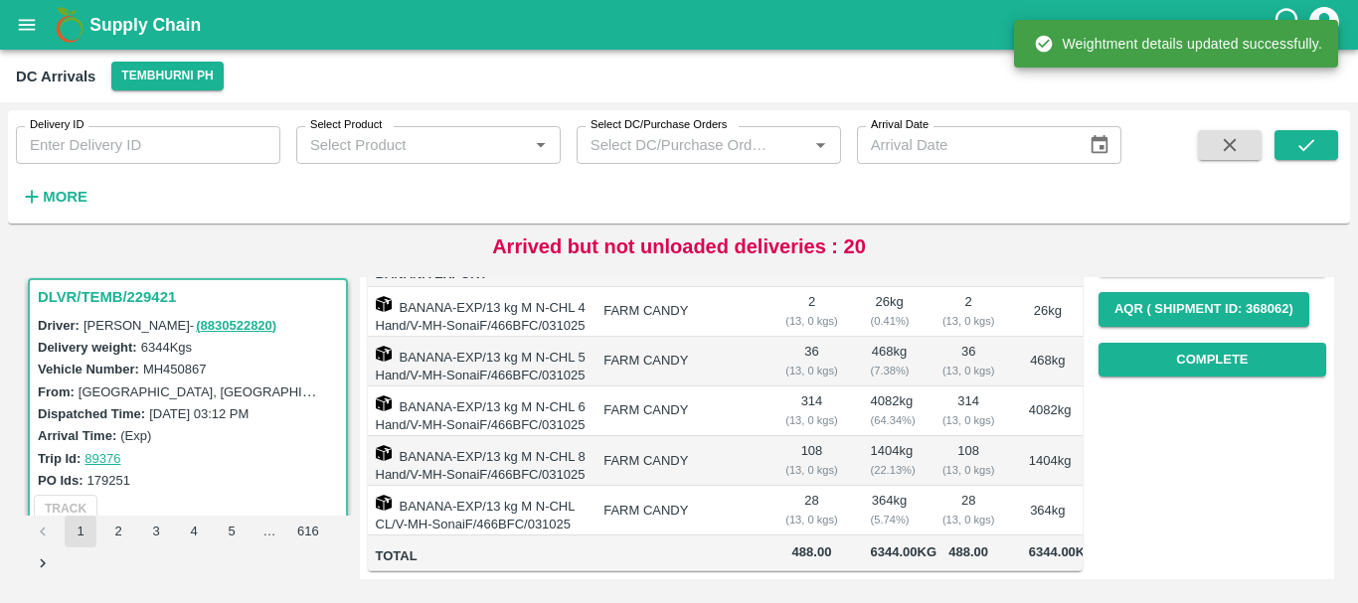
scroll to position [0, 0]
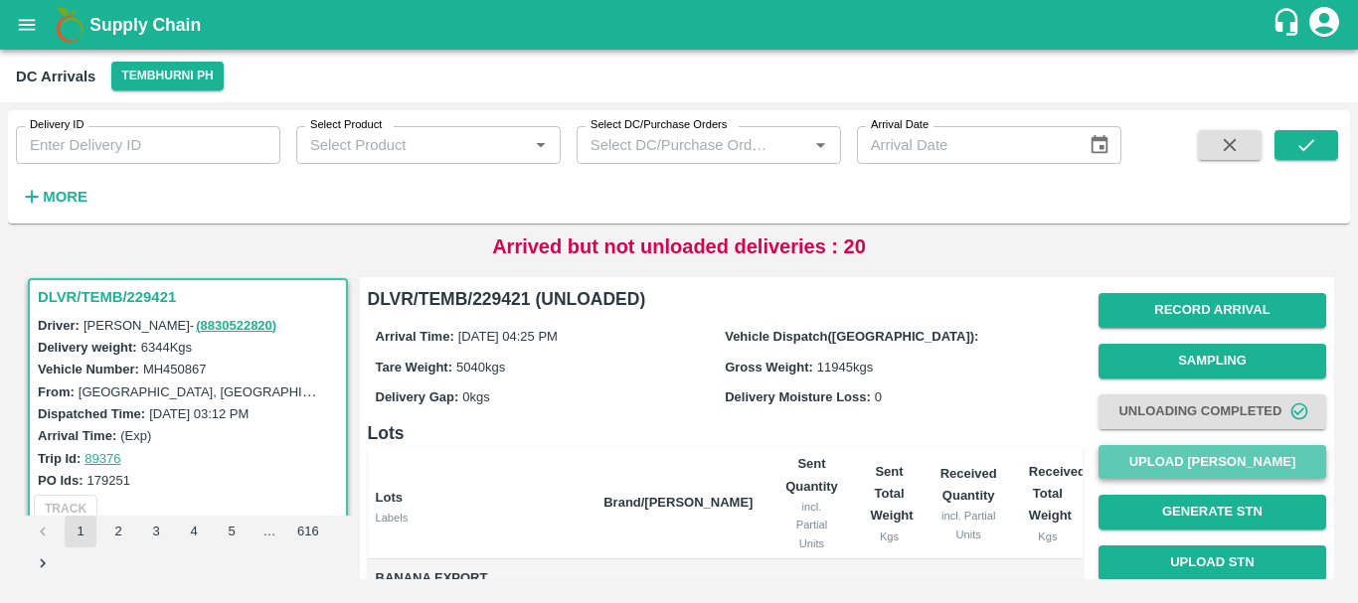
click at [1170, 454] on button "Upload [PERSON_NAME]" at bounding box center [1212, 462] width 228 height 35
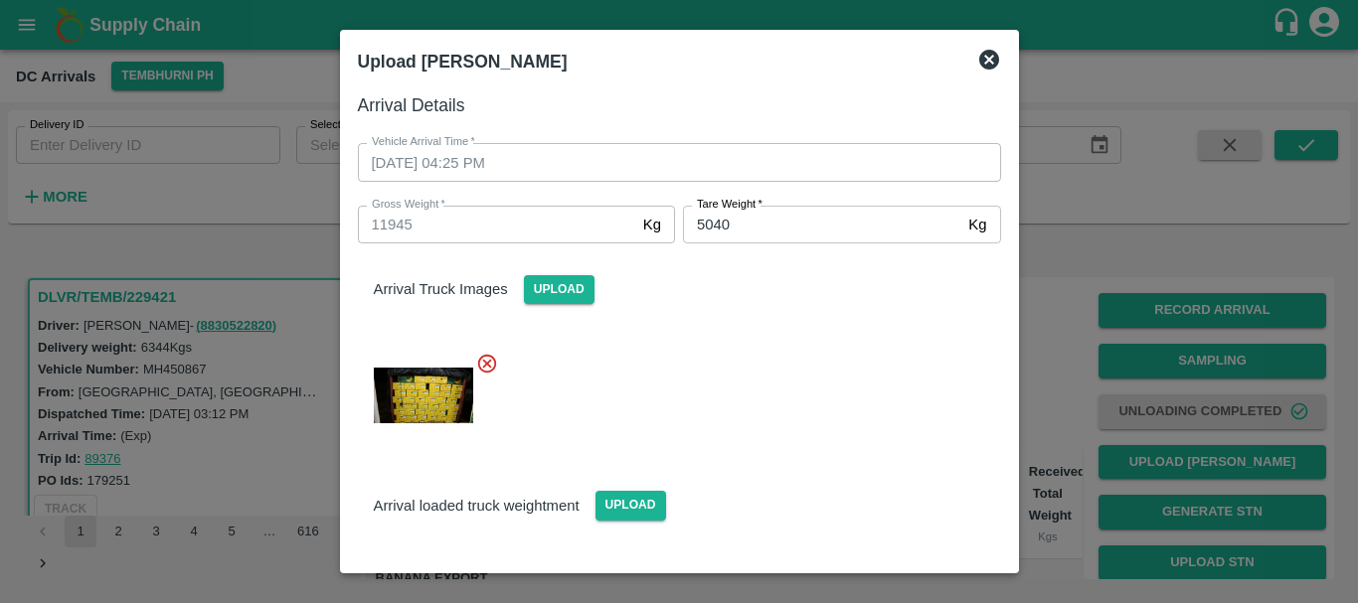
click at [1044, 411] on div at bounding box center [679, 301] width 1358 height 603
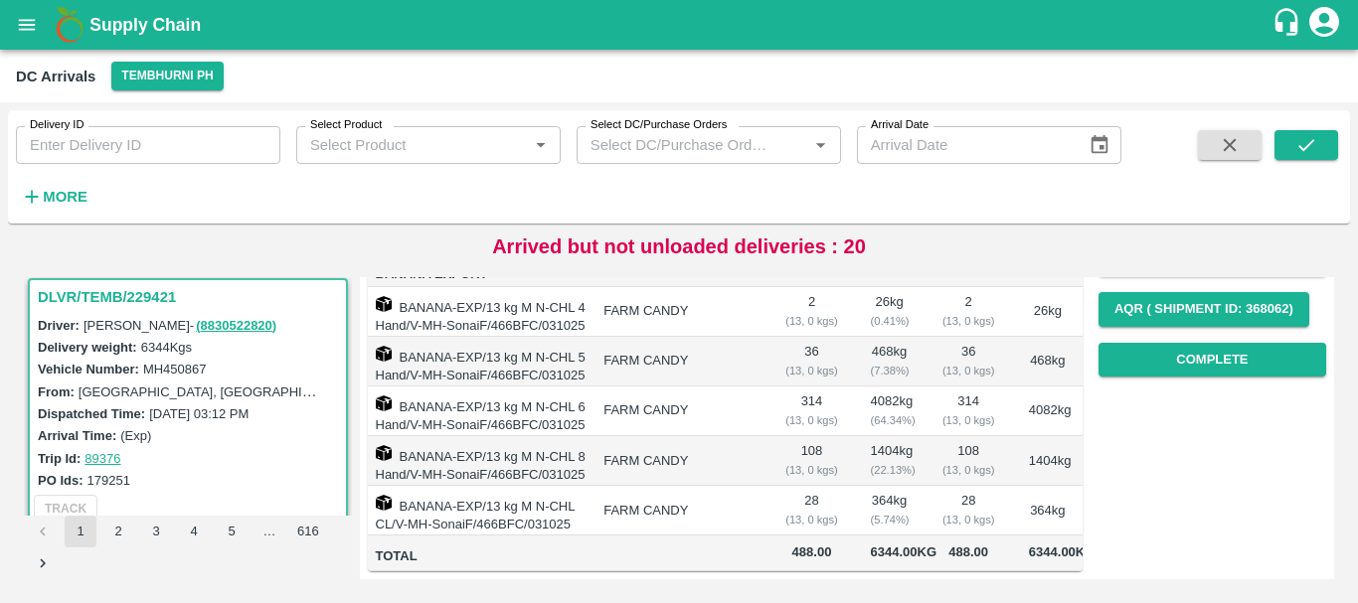
click at [909, 461] on div "( 22.13 %)" at bounding box center [890, 470] width 38 height 18
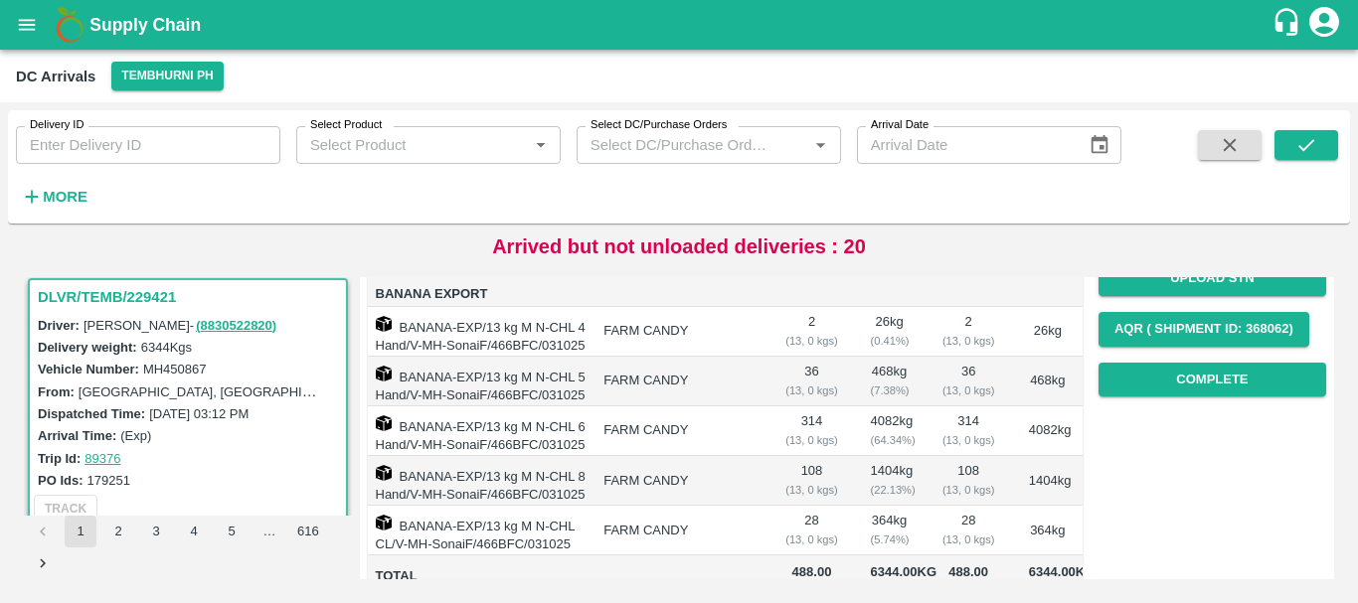
scroll to position [285, 0]
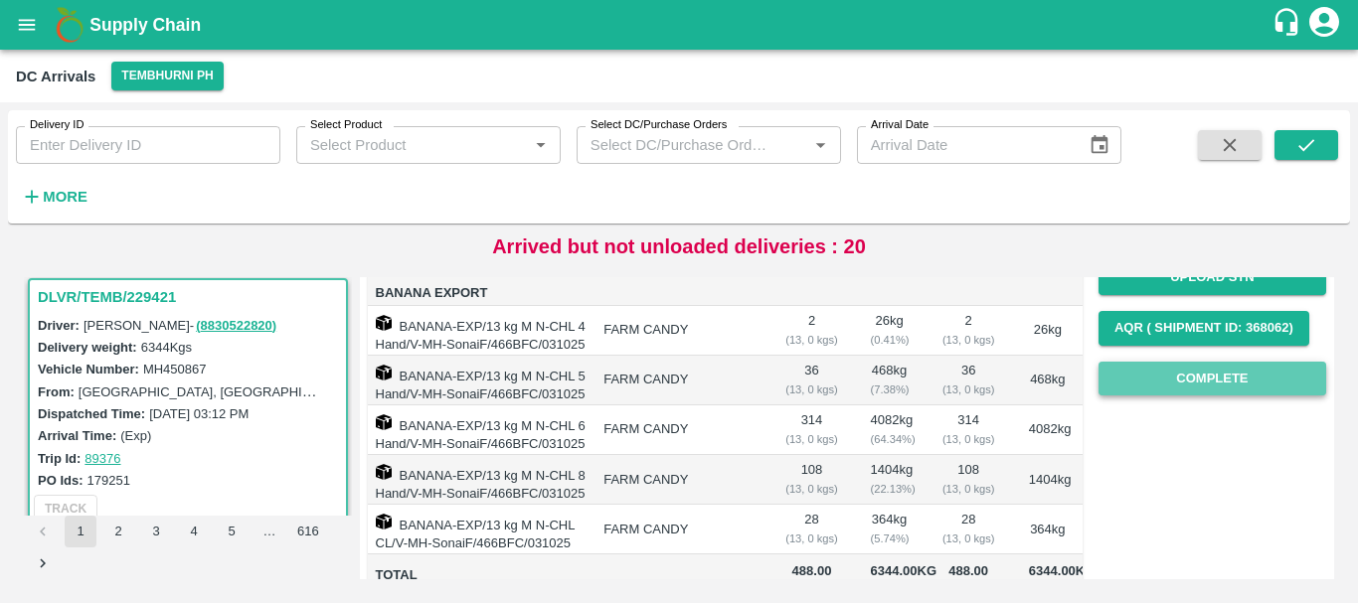
click at [1129, 381] on button "Complete" at bounding box center [1212, 379] width 228 height 35
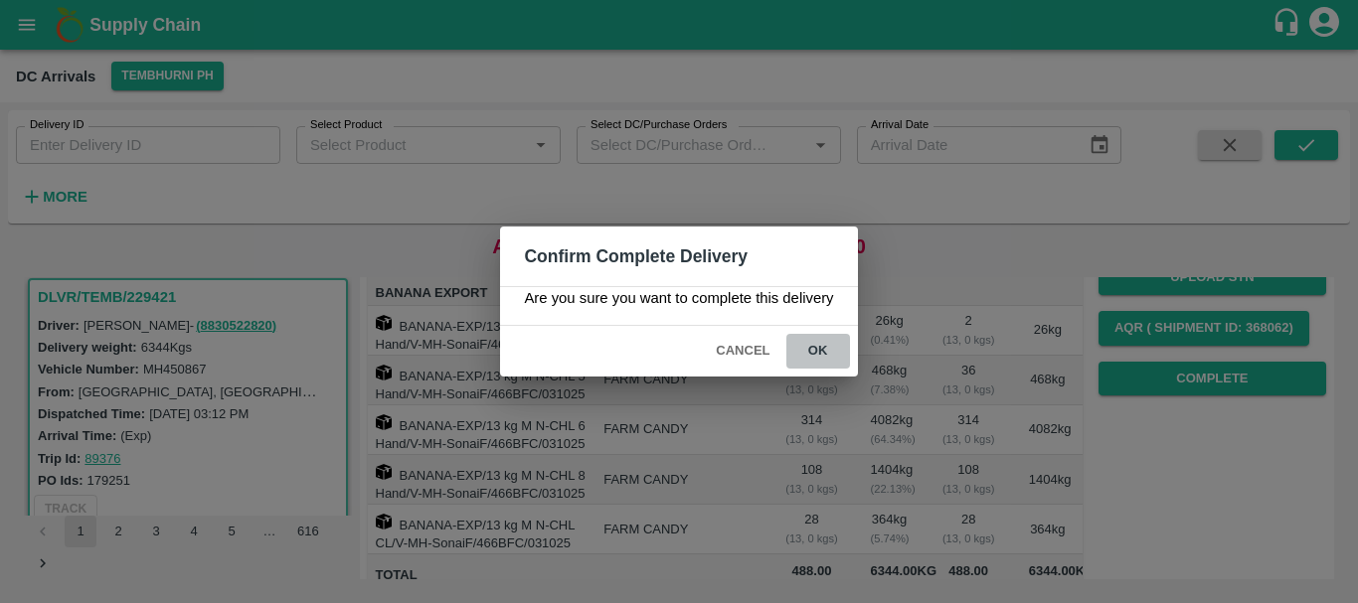
click at [833, 353] on button "ok" at bounding box center [818, 351] width 64 height 35
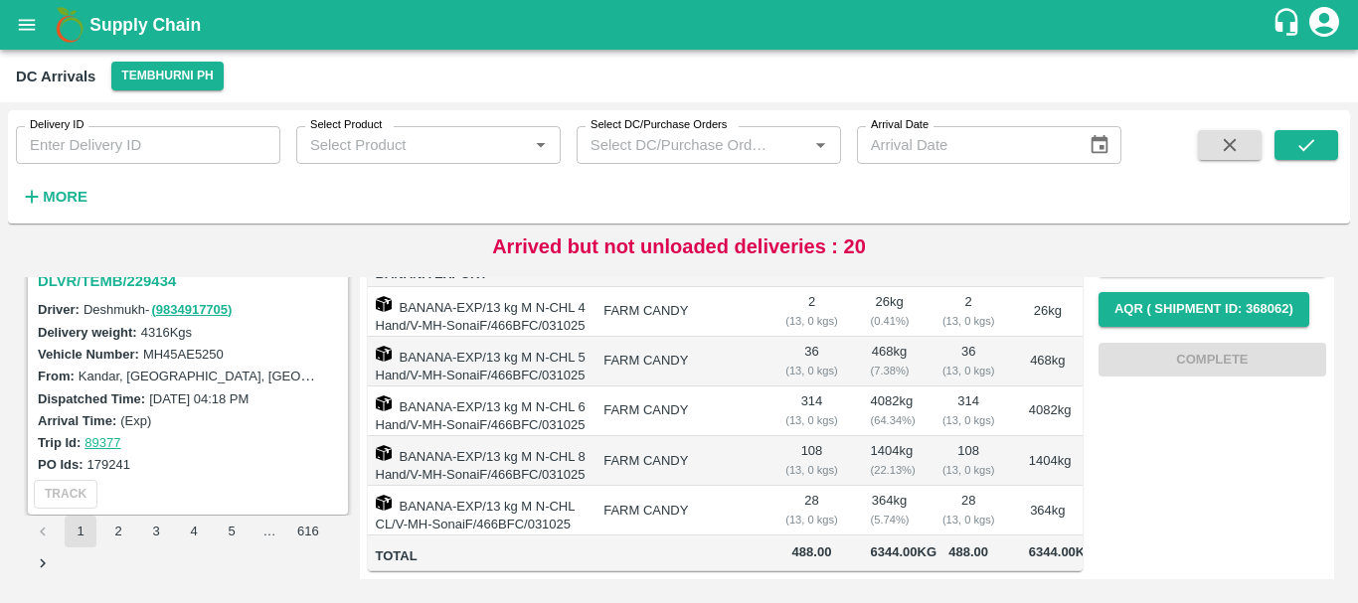
scroll to position [4110, 0]
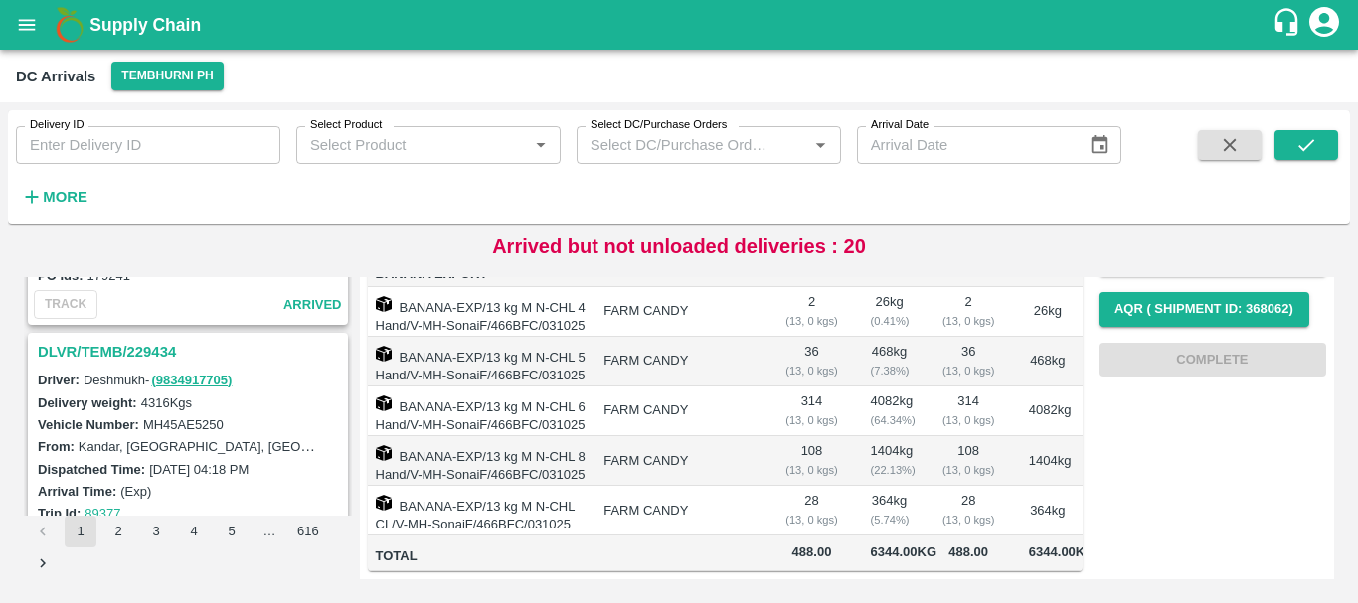
click at [142, 349] on h3 "DLVR/TEMB/229434" at bounding box center [191, 352] width 306 height 26
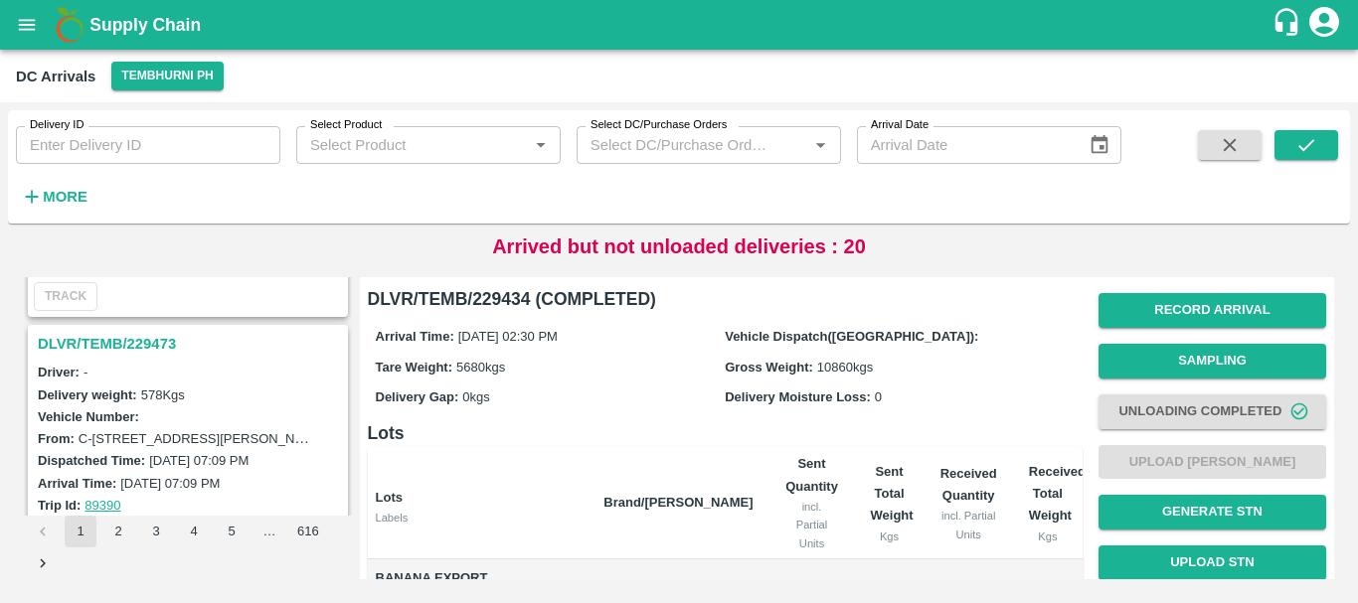
scroll to position [2560, 0]
click at [152, 344] on h3 "DLVR/TEMB/229473" at bounding box center [191, 343] width 306 height 26
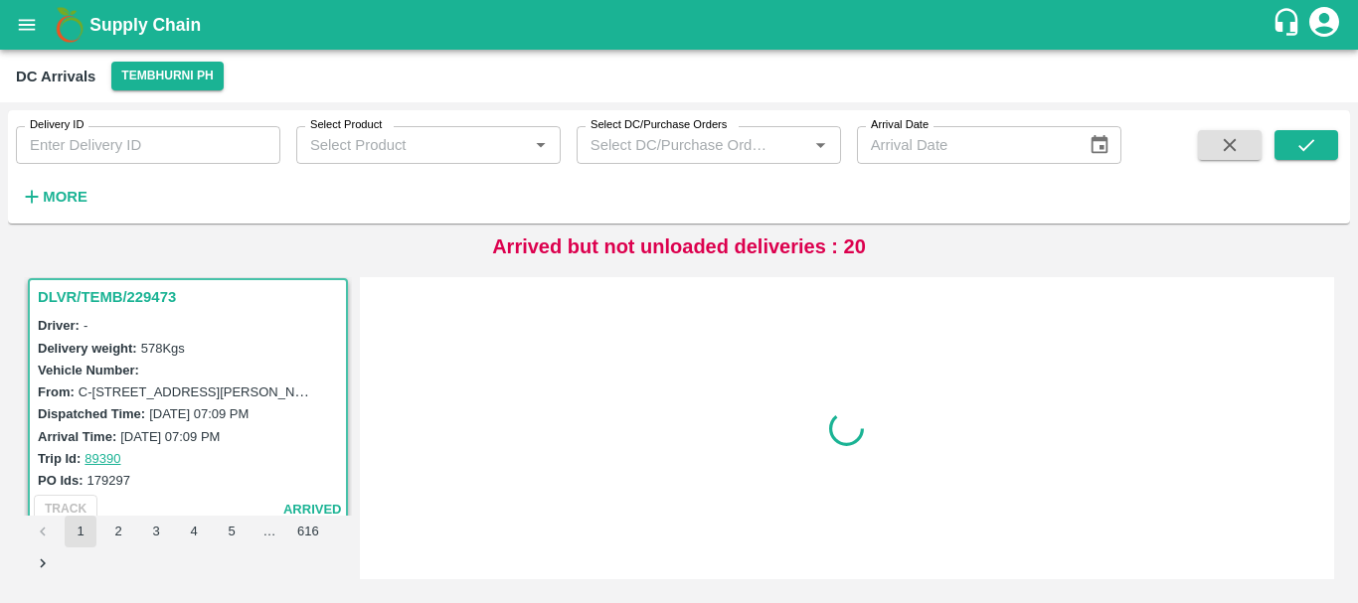
scroll to position [2606, 0]
click at [152, 344] on div "Delivery weight: 578 Kgs" at bounding box center [191, 347] width 306 height 22
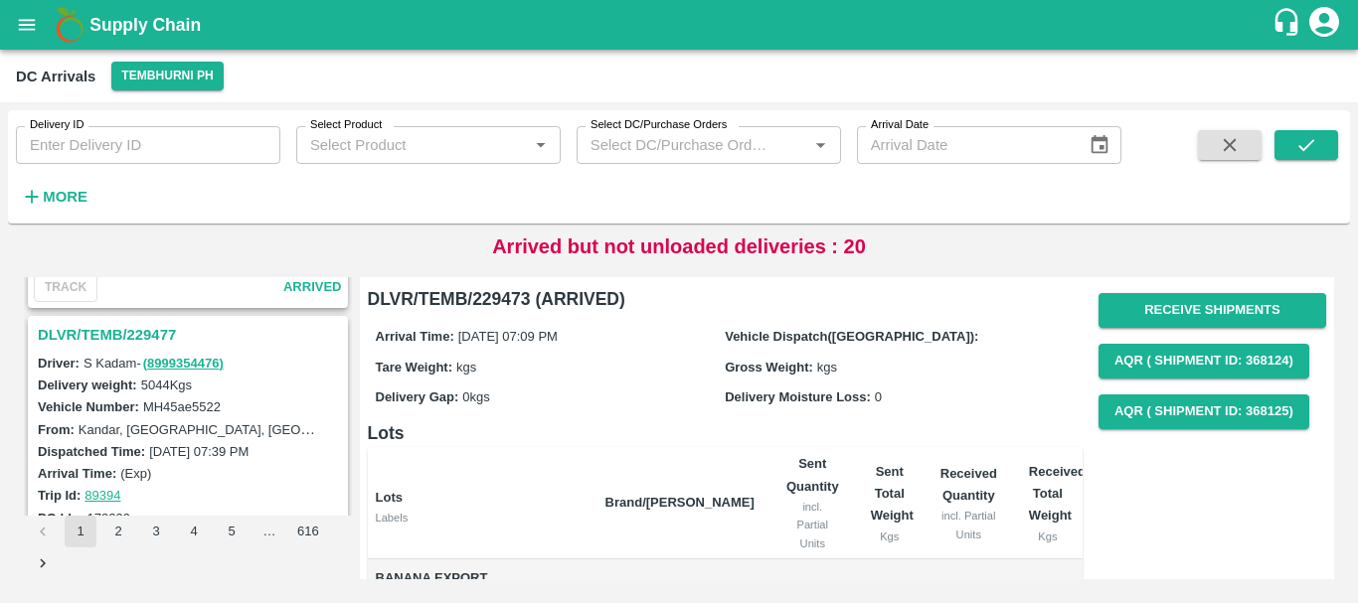
scroll to position [1505, 0]
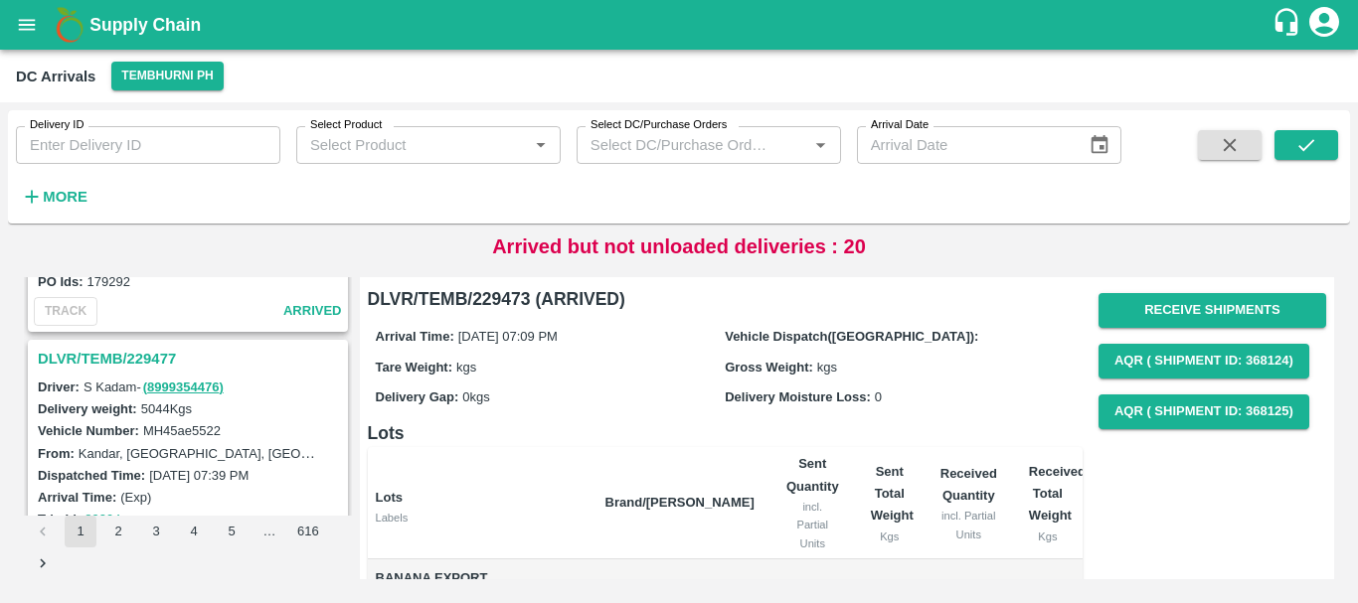
click at [160, 356] on h3 "DLVR/TEMB/229477" at bounding box center [191, 359] width 306 height 26
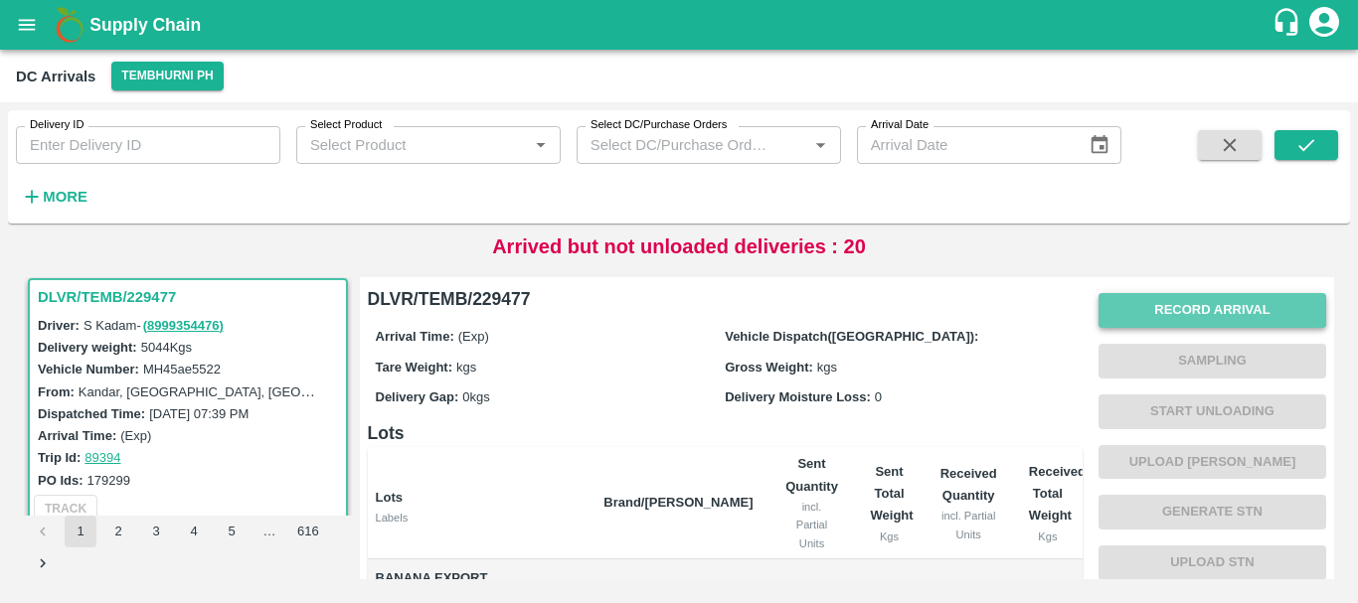
click at [1190, 315] on button "Record Arrival" at bounding box center [1212, 310] width 228 height 35
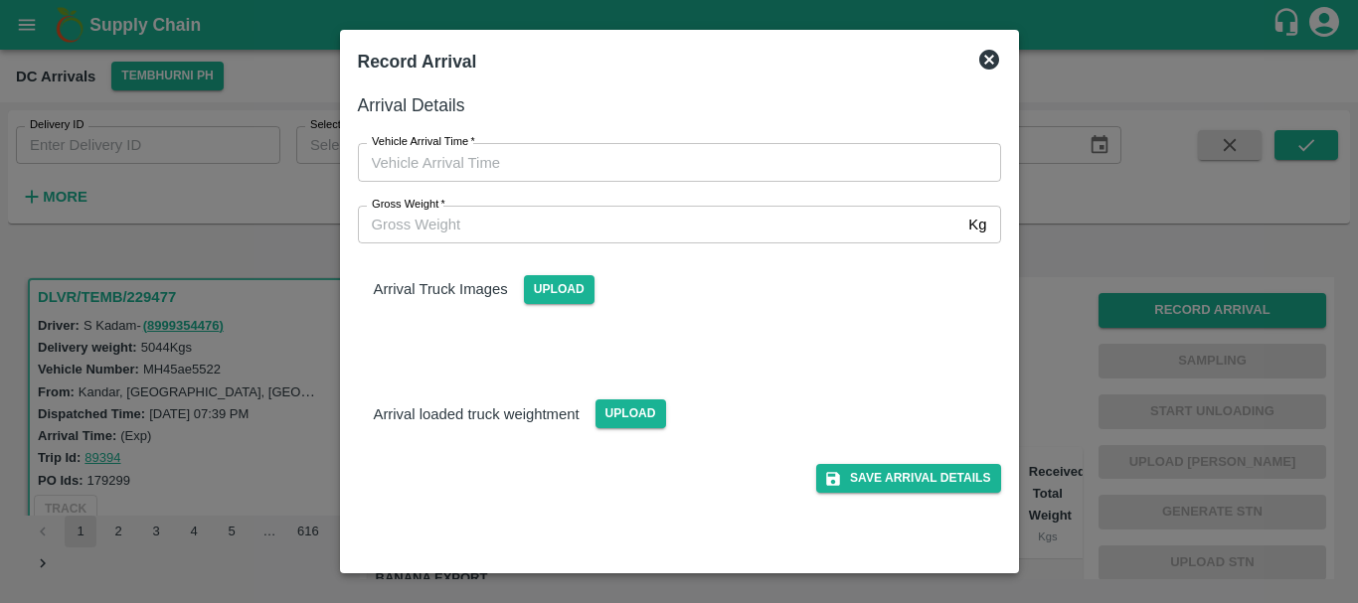
type input "DD/MM/YYYY hh:mm aa"
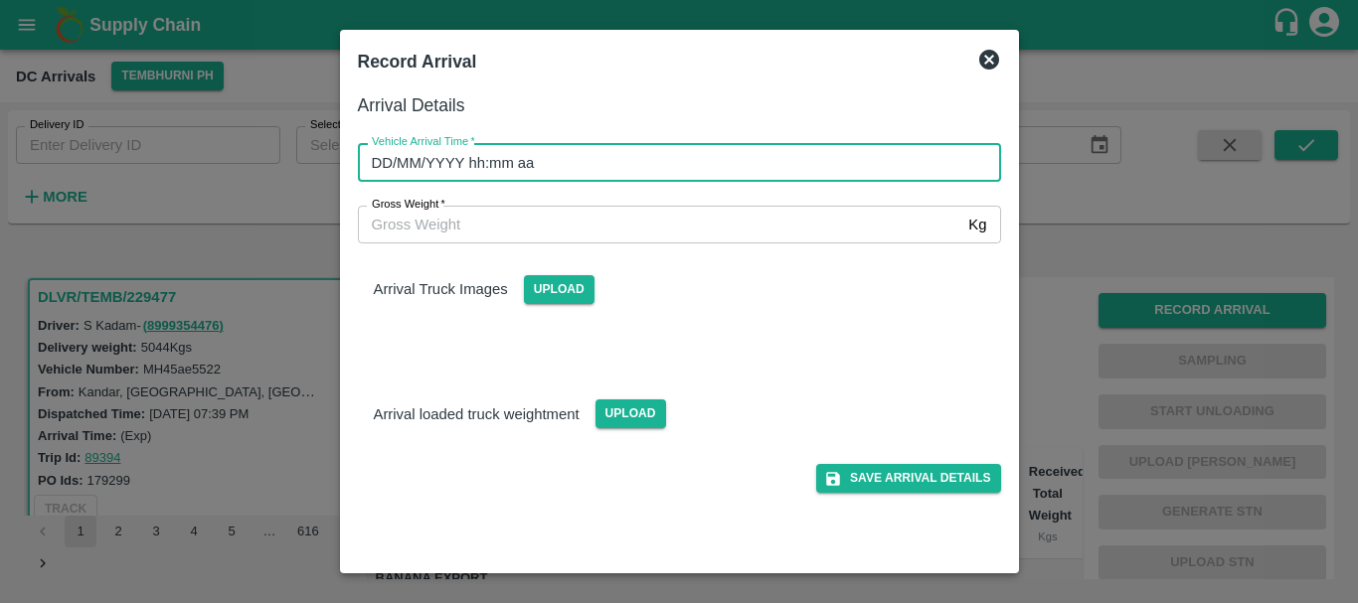
drag, startPoint x: 777, startPoint y: 173, endPoint x: 709, endPoint y: 173, distance: 68.6
click at [709, 173] on input "DD/MM/YYYY hh:mm aa" at bounding box center [672, 162] width 629 height 38
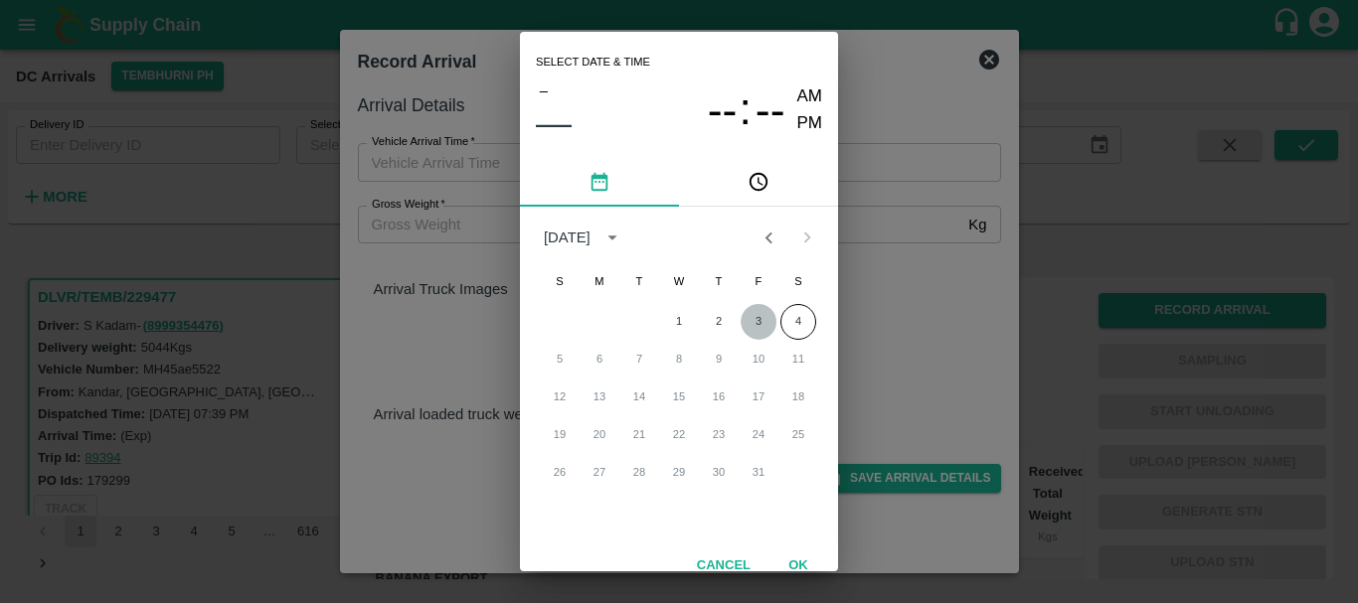
click at [757, 318] on button "3" at bounding box center [759, 322] width 36 height 36
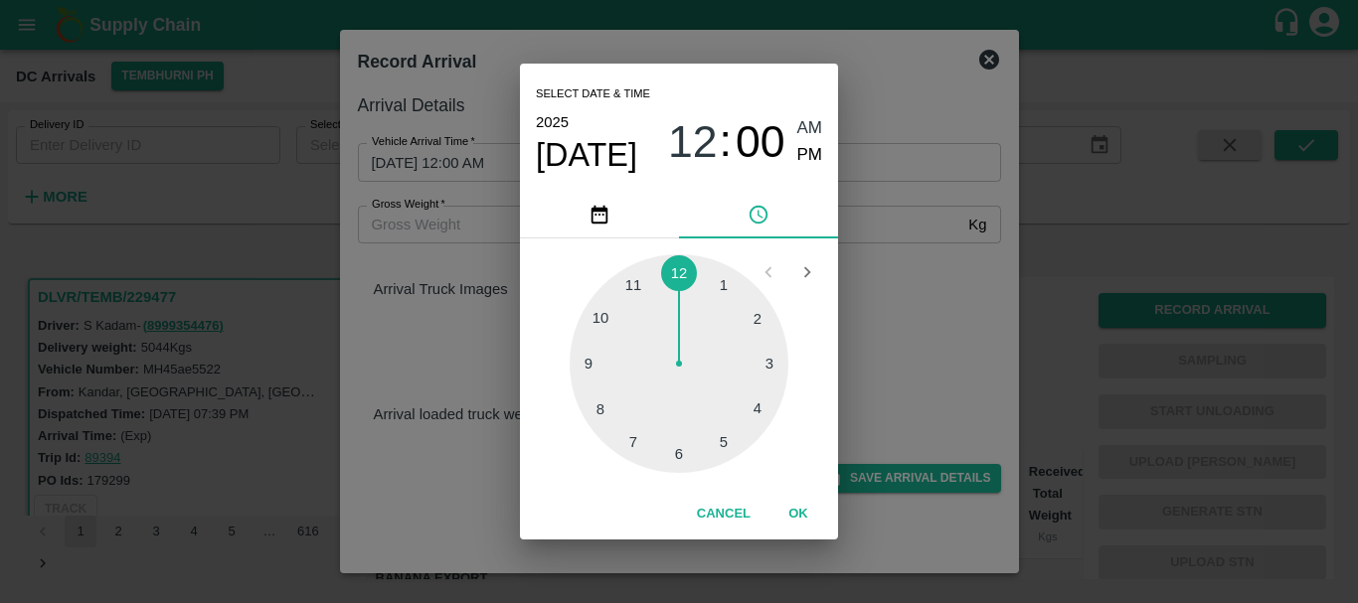
click at [729, 446] on div at bounding box center [679, 363] width 219 height 219
click at [724, 436] on div at bounding box center [679, 363] width 219 height 219
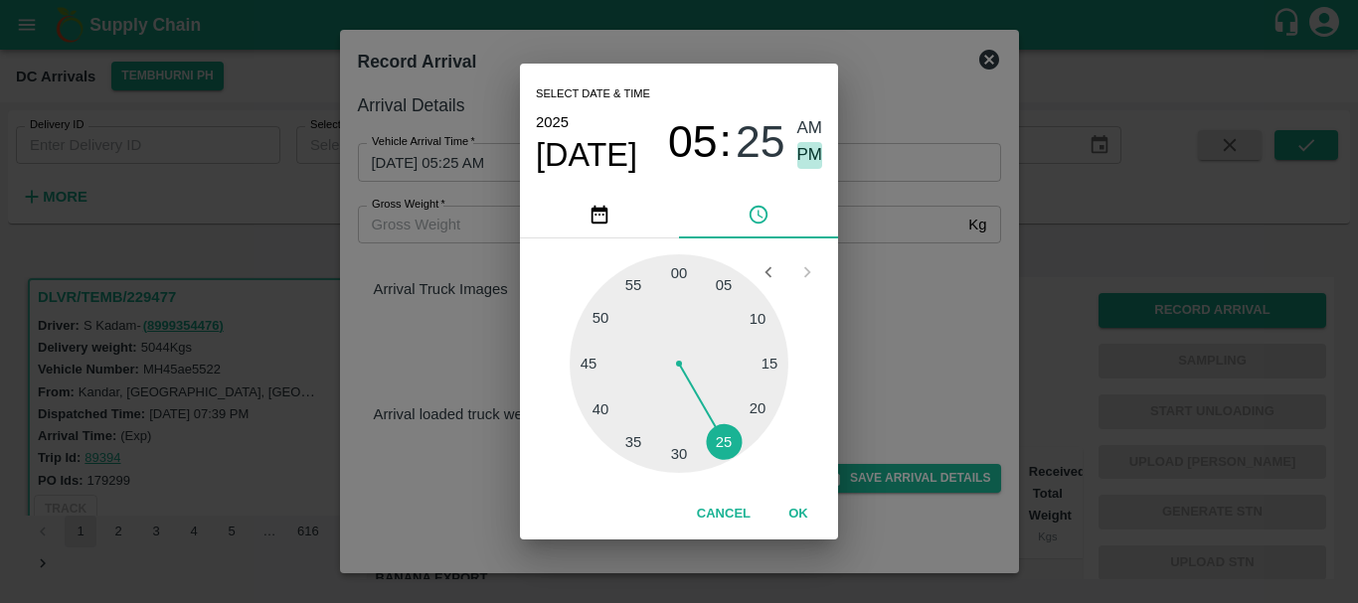
click at [812, 158] on span "PM" at bounding box center [810, 155] width 26 height 27
type input "[DATE] 05:25 PM"
click at [878, 222] on div "Select date & time [DATE] 05 : 25 AM PM 05 10 15 20 25 30 35 40 45 50 55 00 Can…" at bounding box center [679, 301] width 1358 height 603
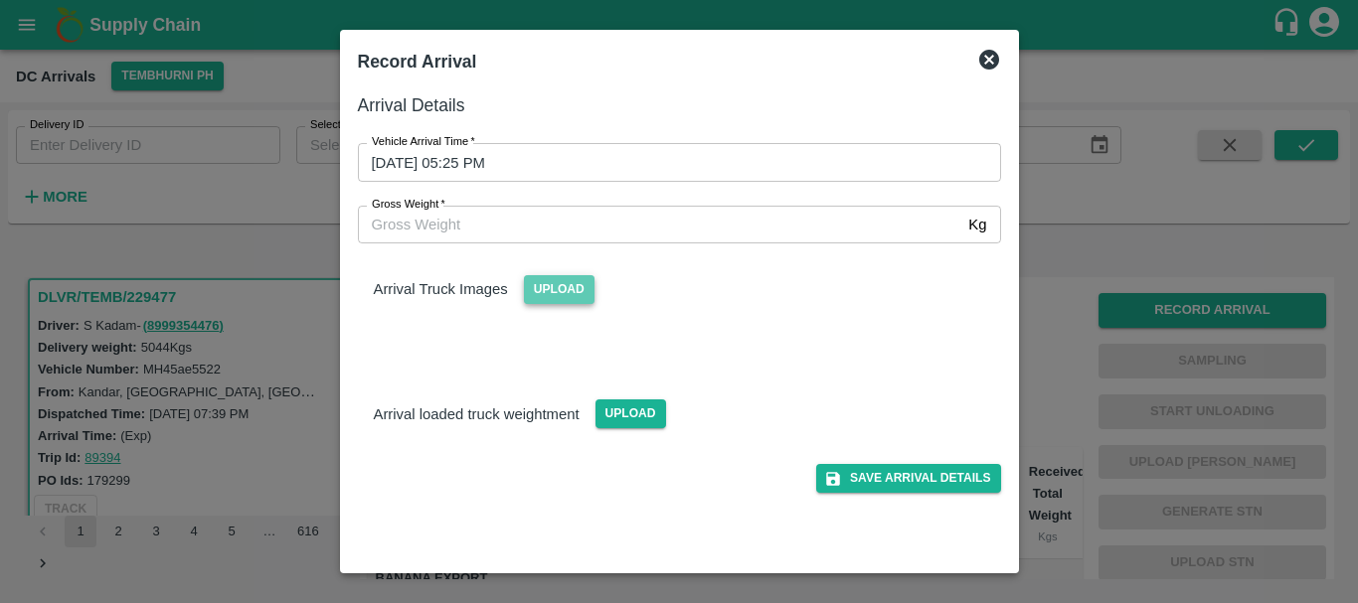
click at [528, 291] on span "Upload" at bounding box center [559, 289] width 71 height 29
click at [0, 0] on input "Upload" at bounding box center [0, 0] width 0 height 0
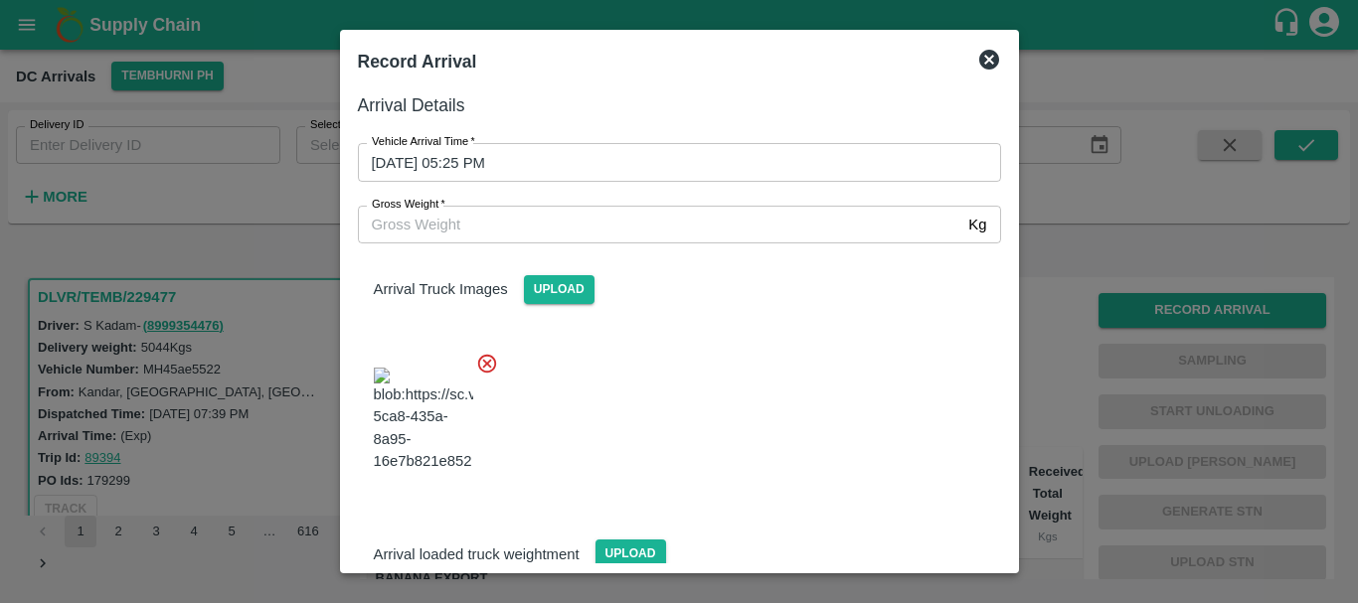
scroll to position [195, 0]
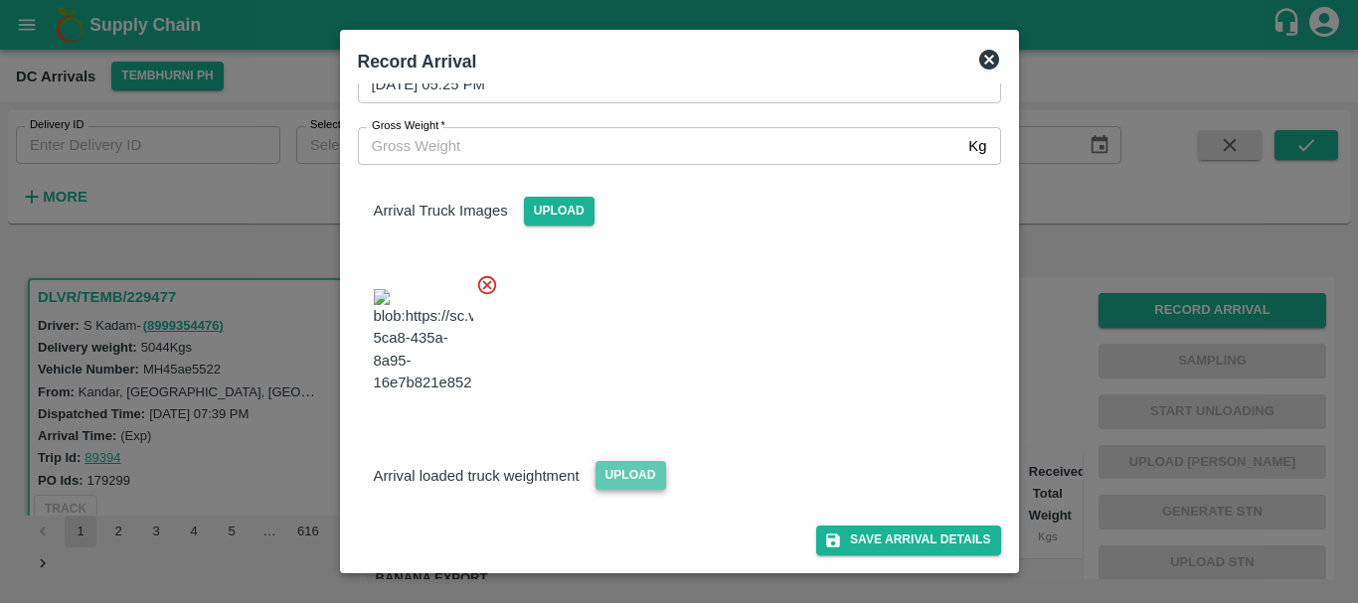
click at [643, 482] on span "Upload" at bounding box center [630, 475] width 71 height 29
click at [0, 0] on input "Upload" at bounding box center [0, 0] width 0 height 0
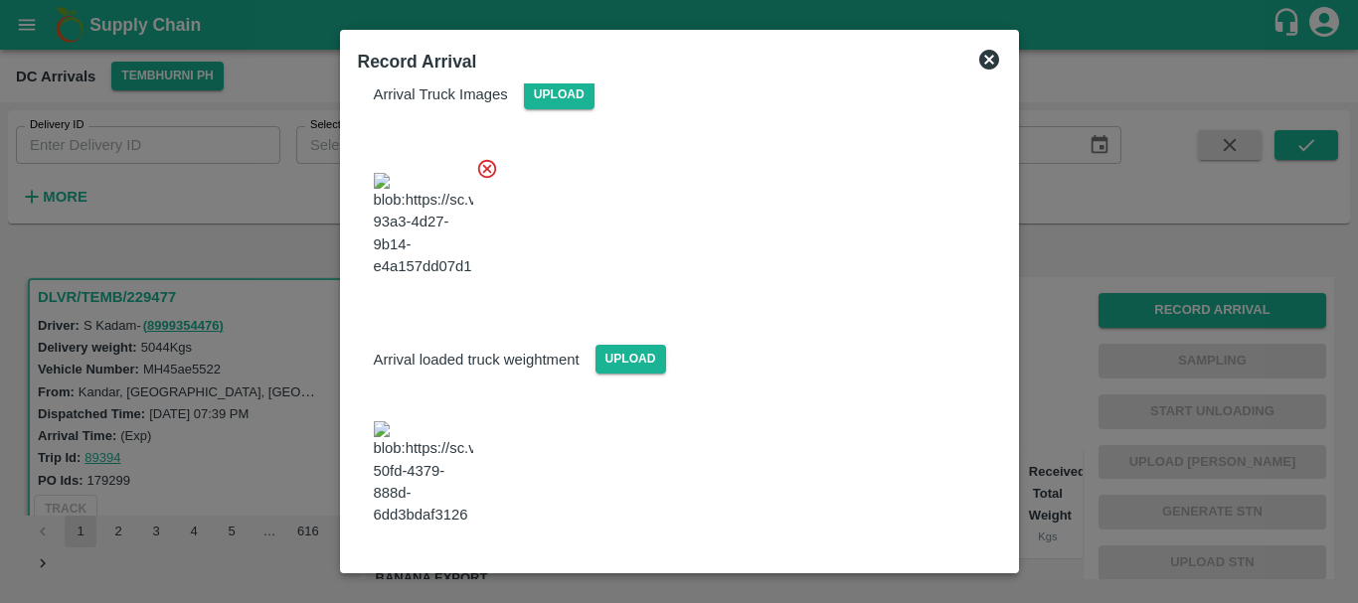
scroll to position [468, 0]
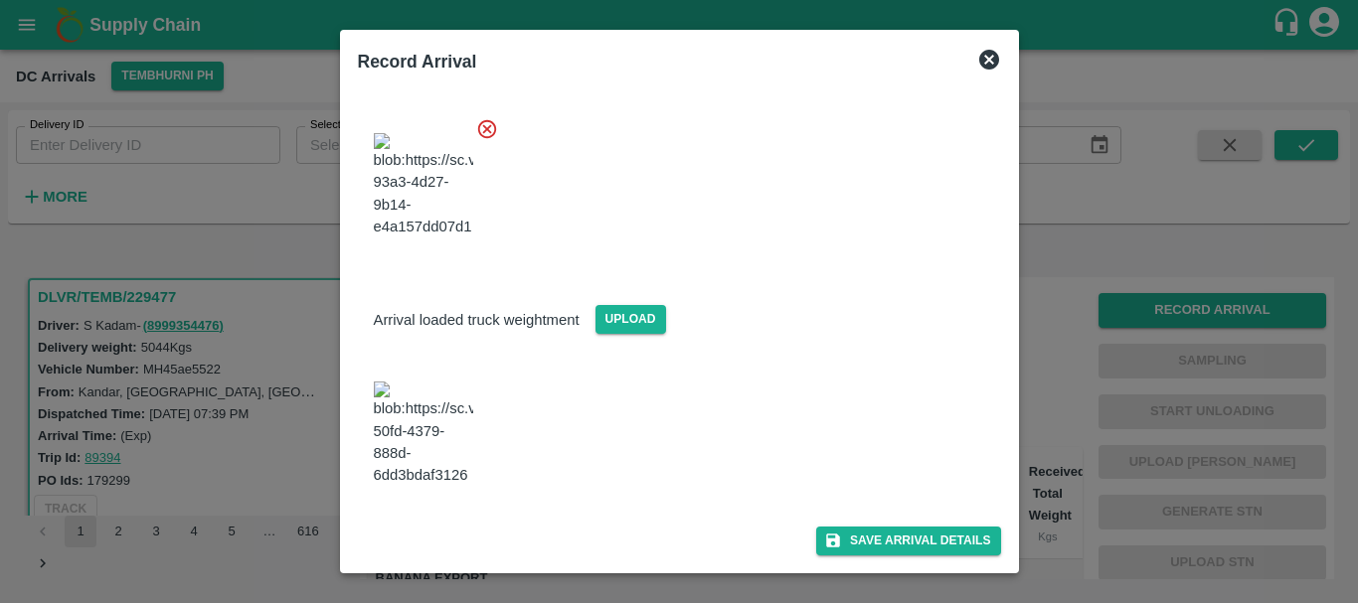
click at [446, 406] on img at bounding box center [423, 434] width 99 height 104
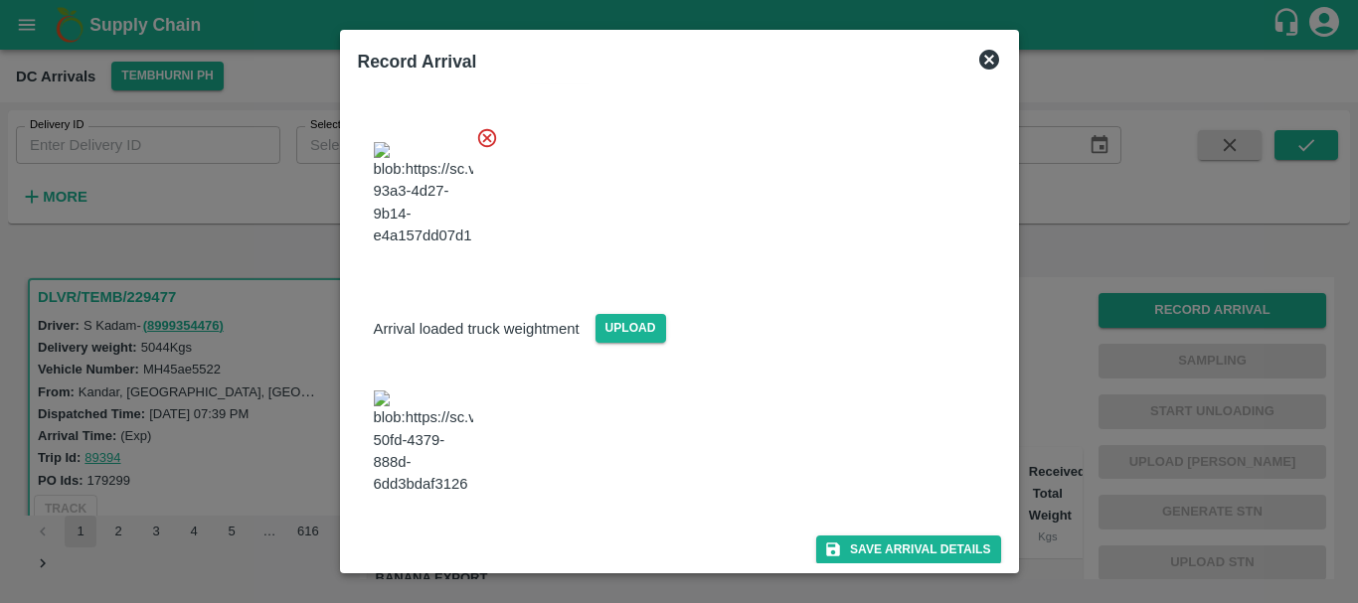
scroll to position [0, 0]
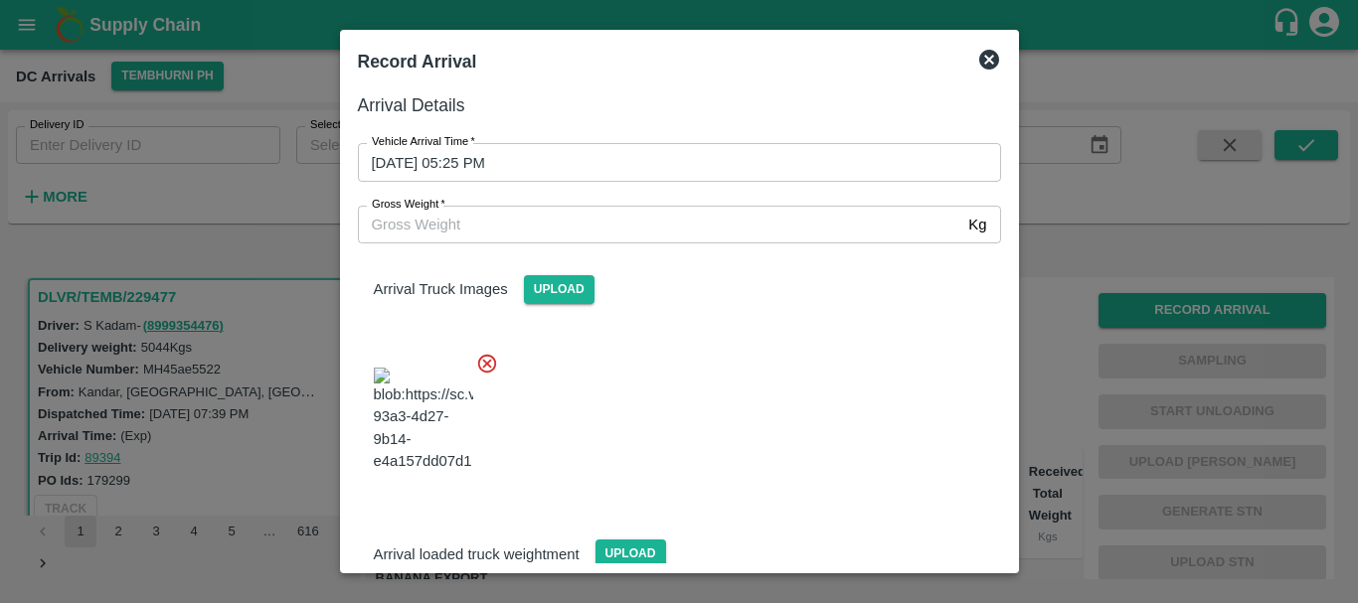
click at [546, 217] on input "Gross Weight   *" at bounding box center [659, 225] width 603 height 38
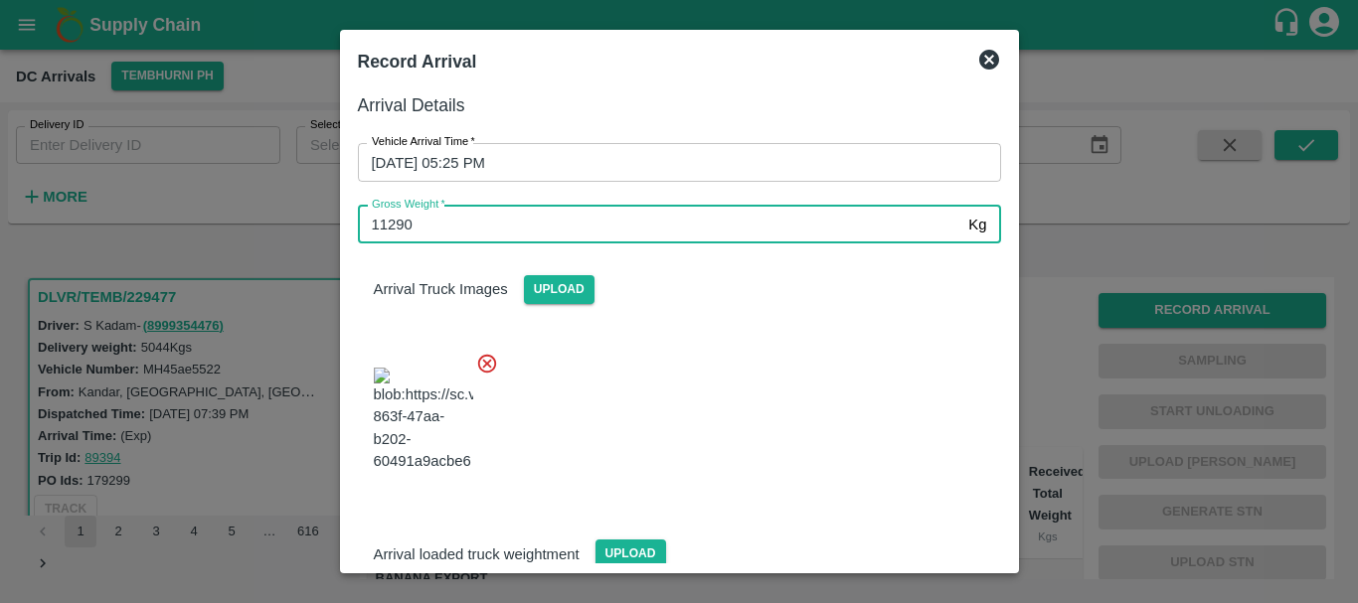
type input "11290"
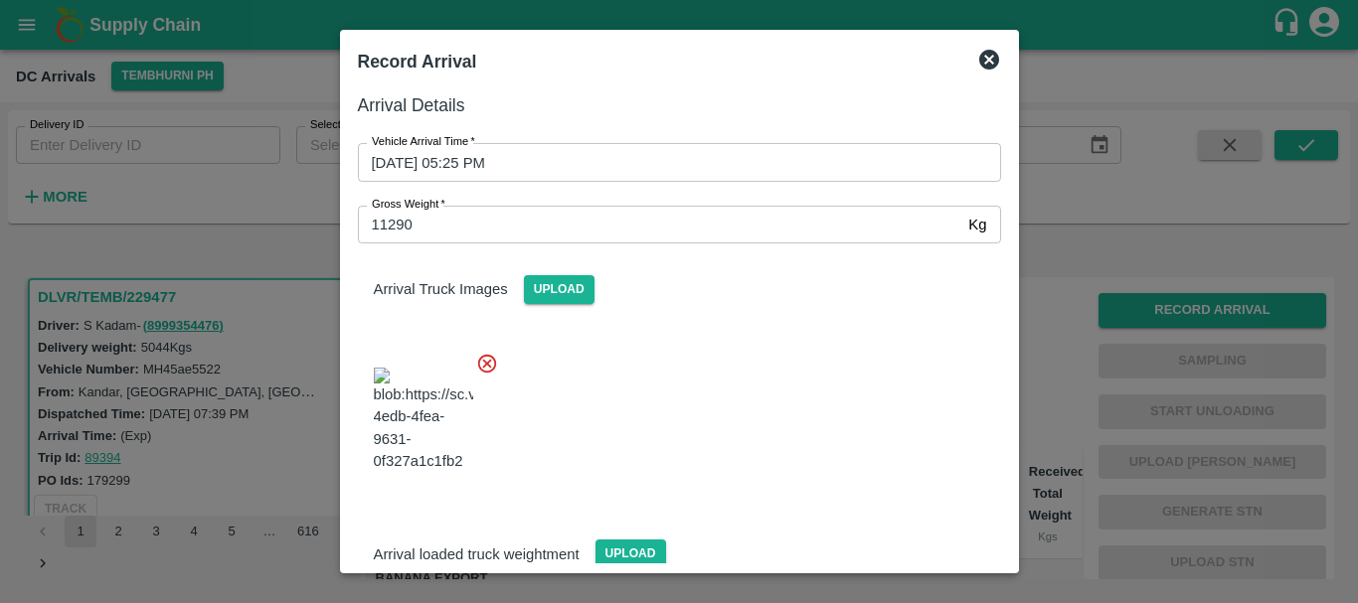
click at [737, 348] on div at bounding box center [671, 414] width 659 height 156
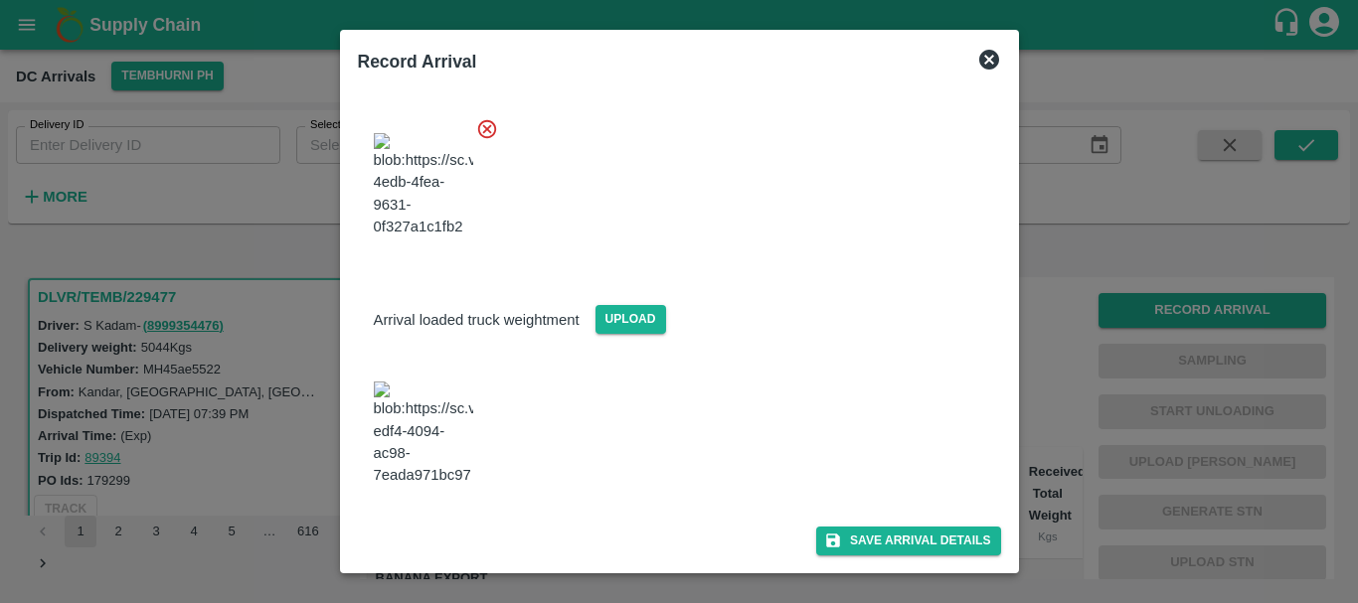
scroll to position [468, 0]
click at [877, 541] on button "Save Arrival Details" at bounding box center [908, 541] width 184 height 29
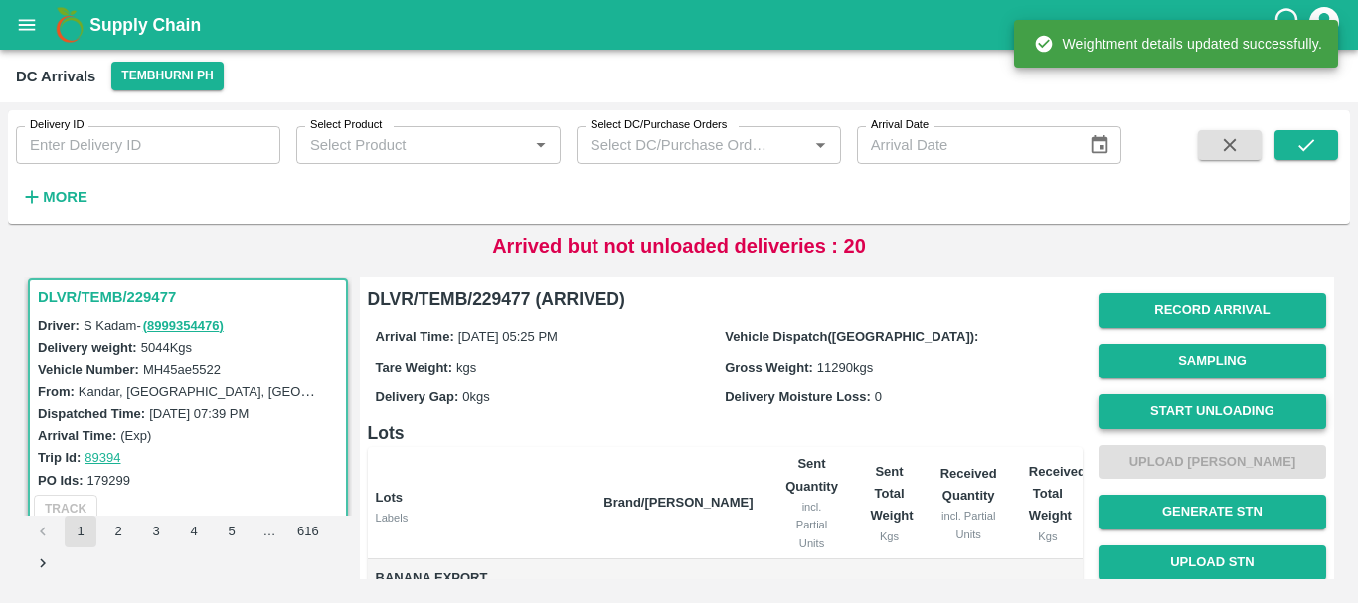
click at [1143, 416] on button "Start Unloading" at bounding box center [1212, 412] width 228 height 35
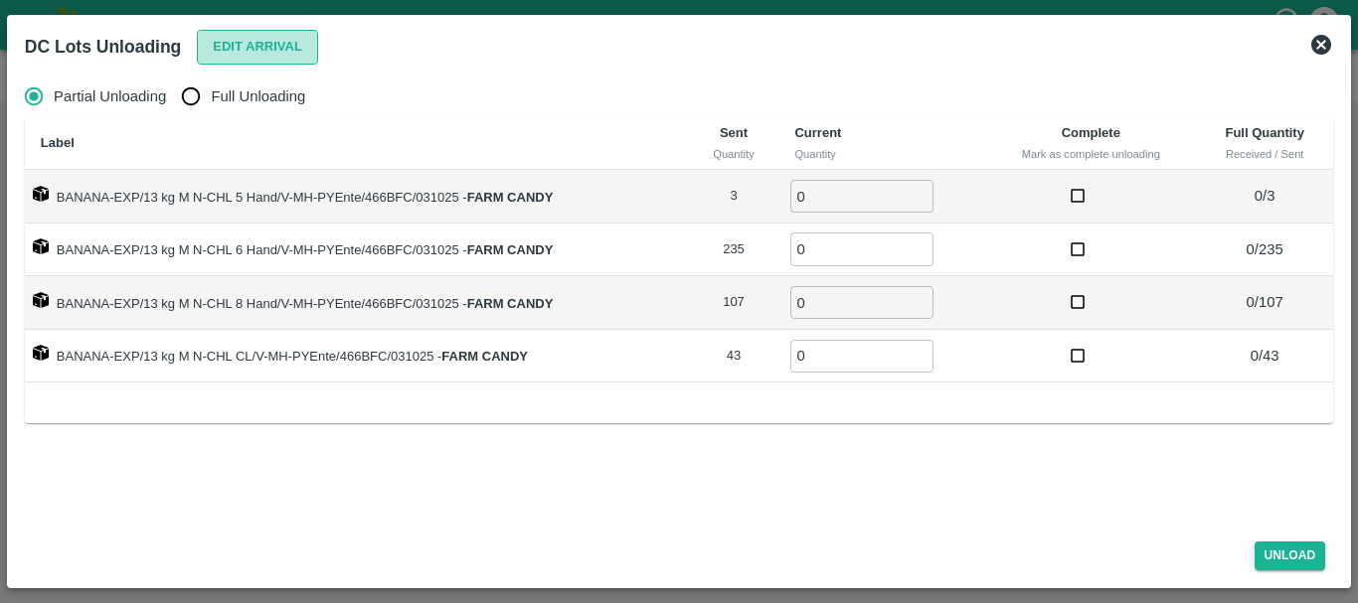
click at [222, 55] on button "Edit Arrival" at bounding box center [257, 47] width 121 height 35
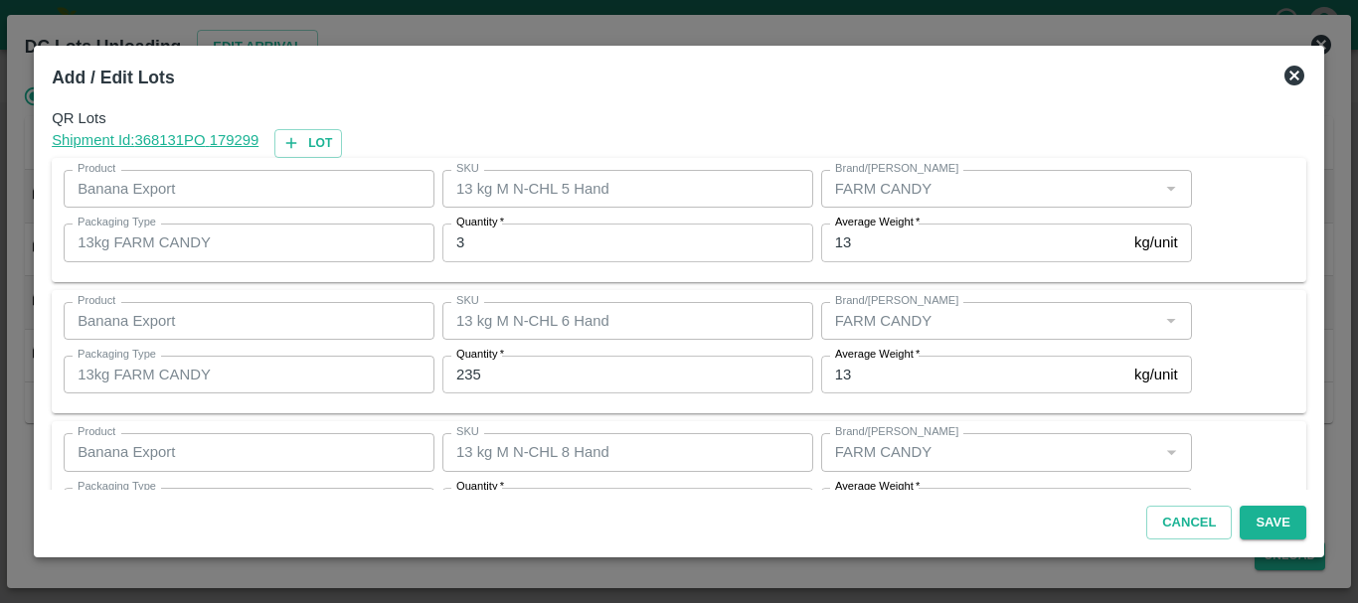
click at [498, 231] on label "Quantity   *" at bounding box center [480, 223] width 48 height 16
click at [498, 231] on input "3" at bounding box center [627, 243] width 371 height 38
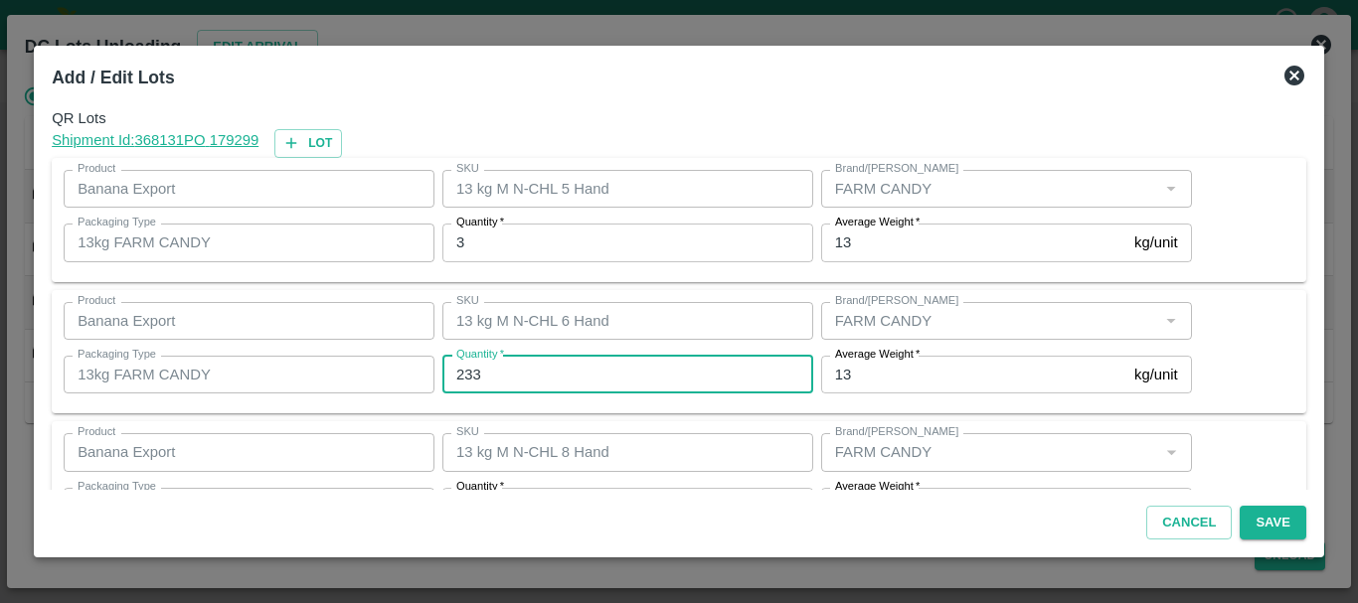
type input "233"
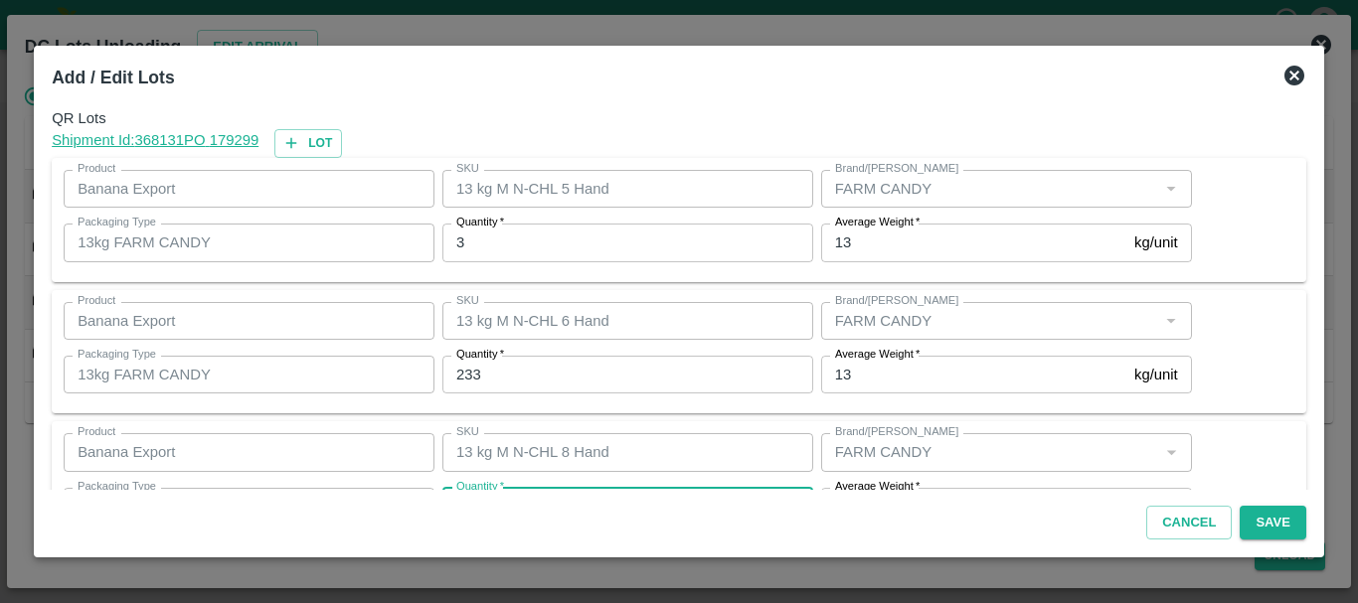
scroll to position [36, 0]
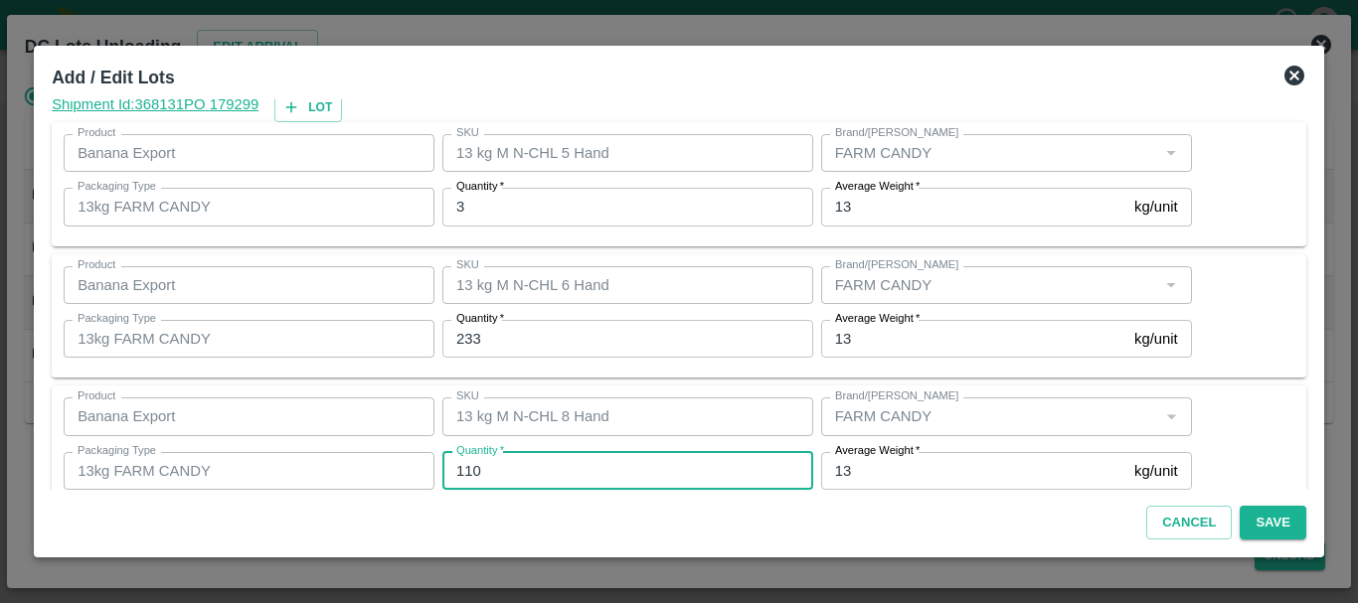
type input "110"
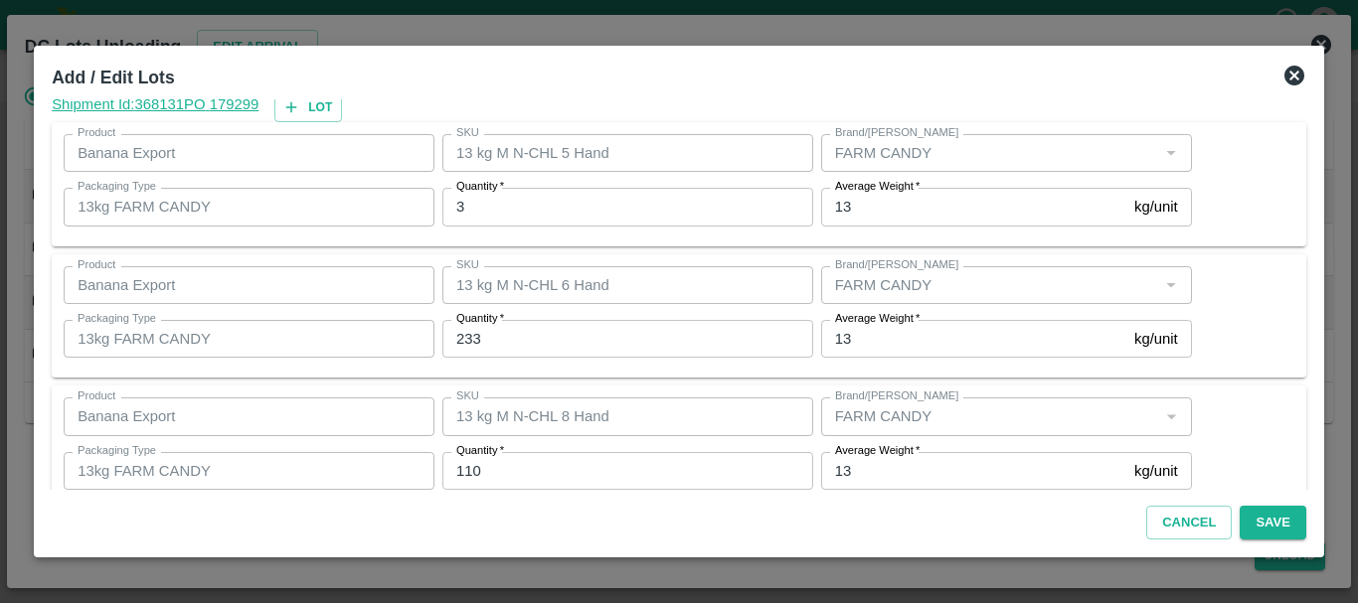
scroll to position [204, 0]
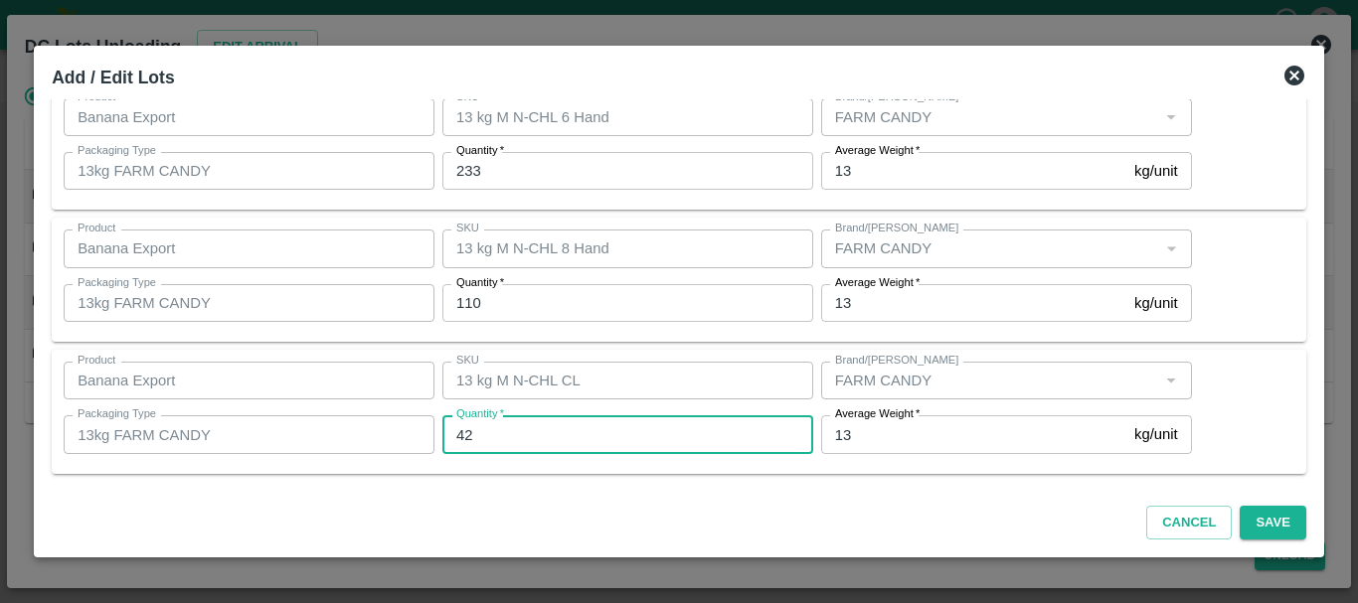
type input "42"
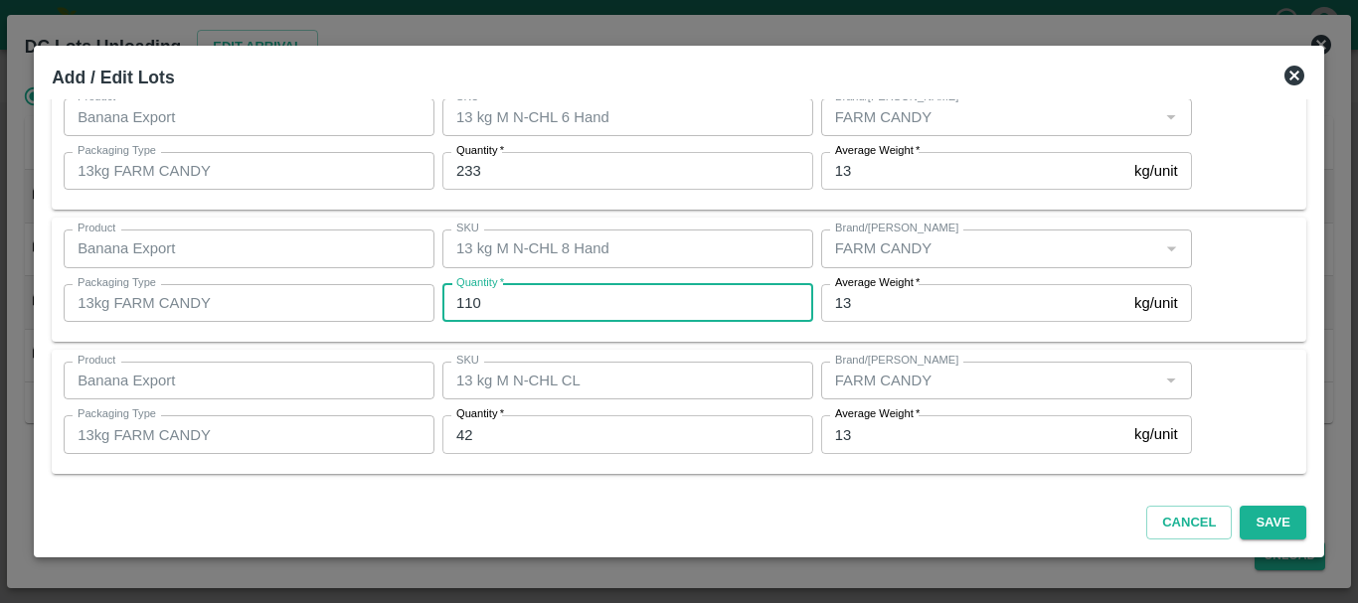
click at [631, 307] on input "110" at bounding box center [627, 303] width 371 height 38
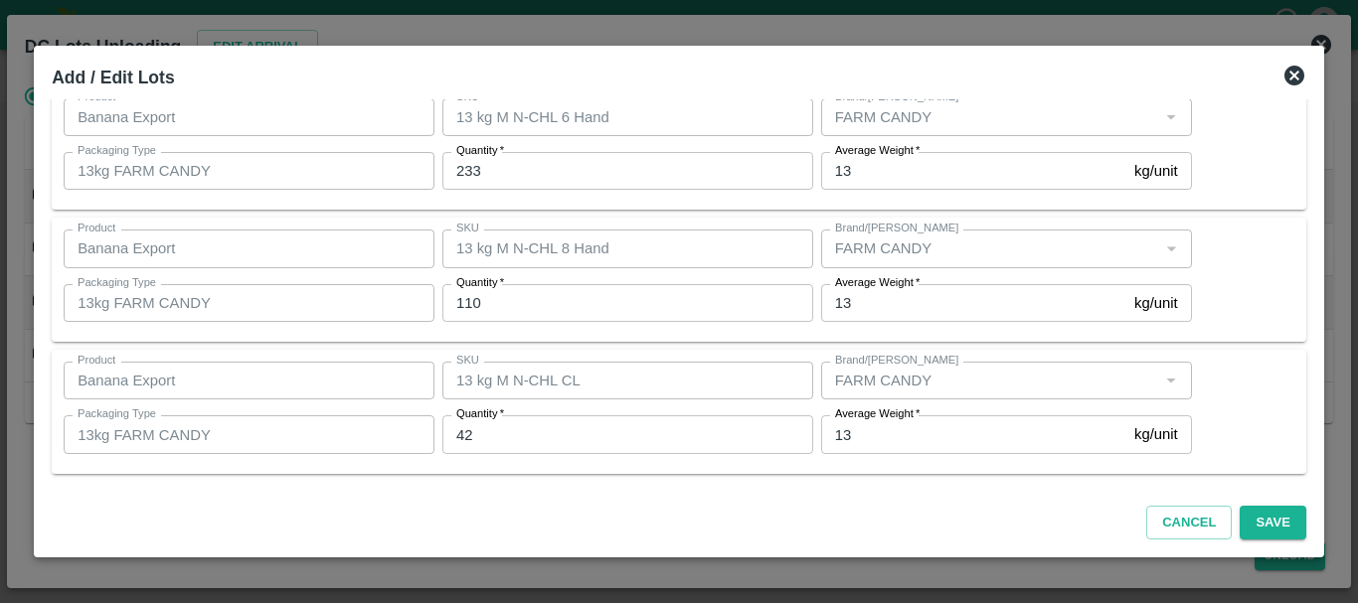
click at [659, 342] on div "QR Lots Shipment Id: 368131 PO 179299 Lot Product Banana Export Product SKU 13 …" at bounding box center [679, 294] width 1270 height 391
click at [1261, 526] on button "Save" at bounding box center [1273, 523] width 66 height 35
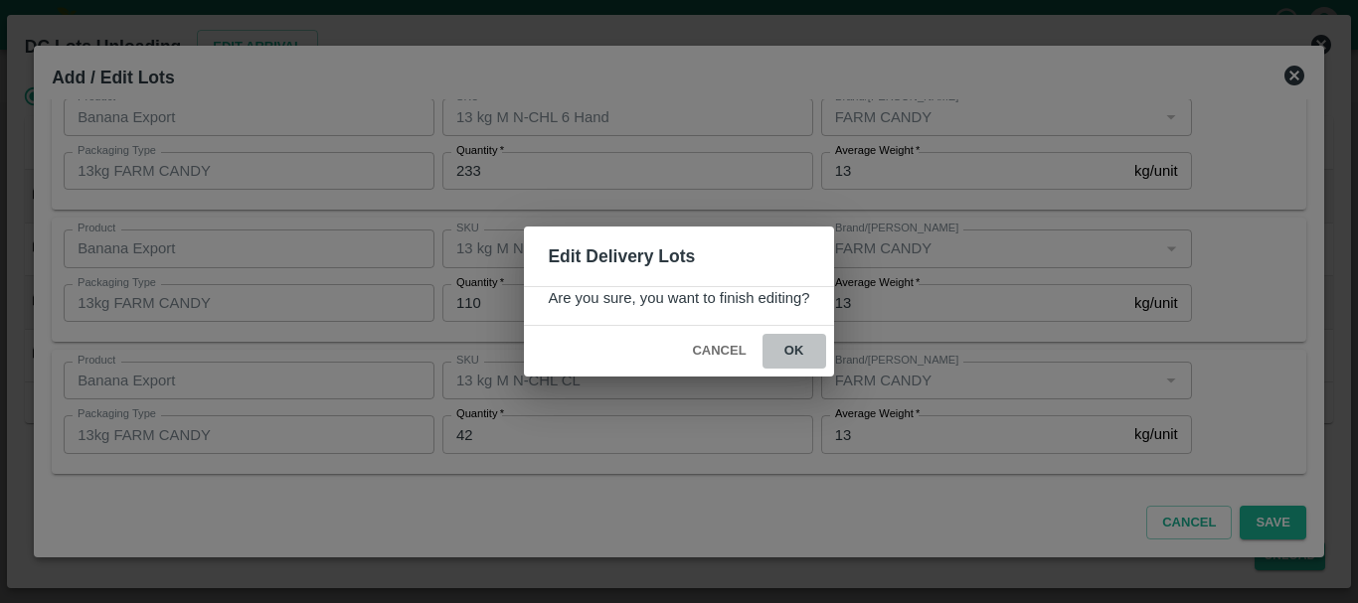
click at [796, 354] on button "ok" at bounding box center [794, 351] width 64 height 35
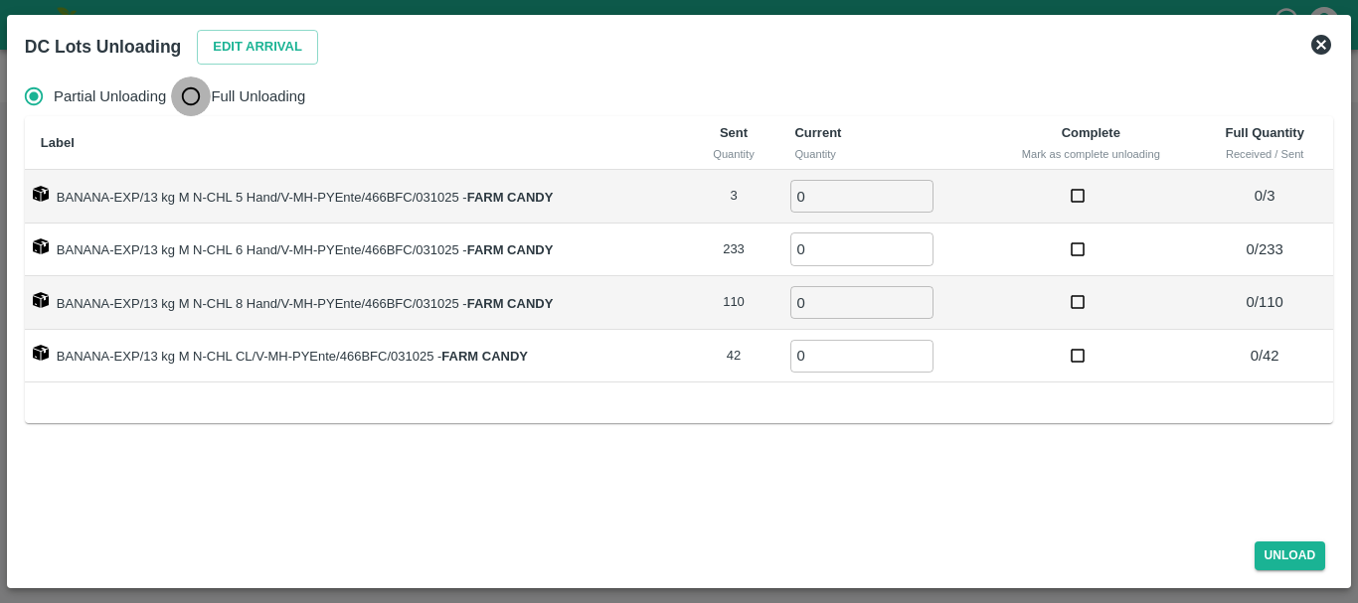
click at [206, 96] on input "Full Unloading" at bounding box center [191, 97] width 40 height 40
radio input "true"
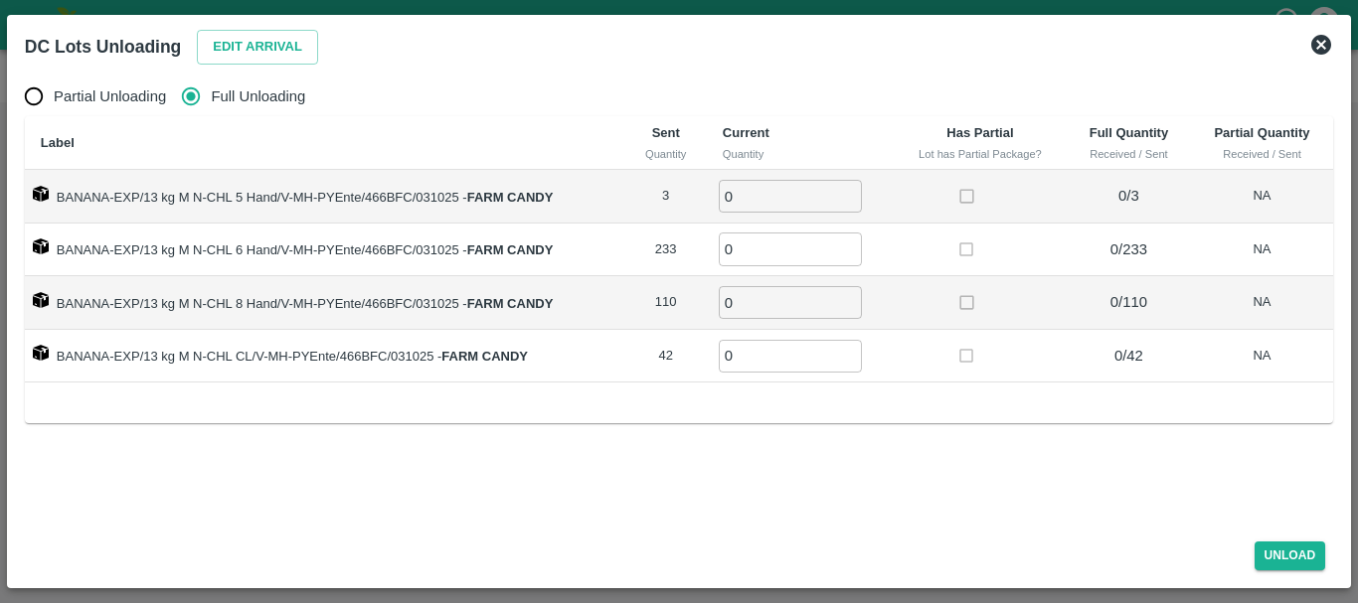
click at [769, 189] on input "0" at bounding box center [790, 196] width 143 height 33
type input "03"
type input "233"
type input "110"
type input "42"
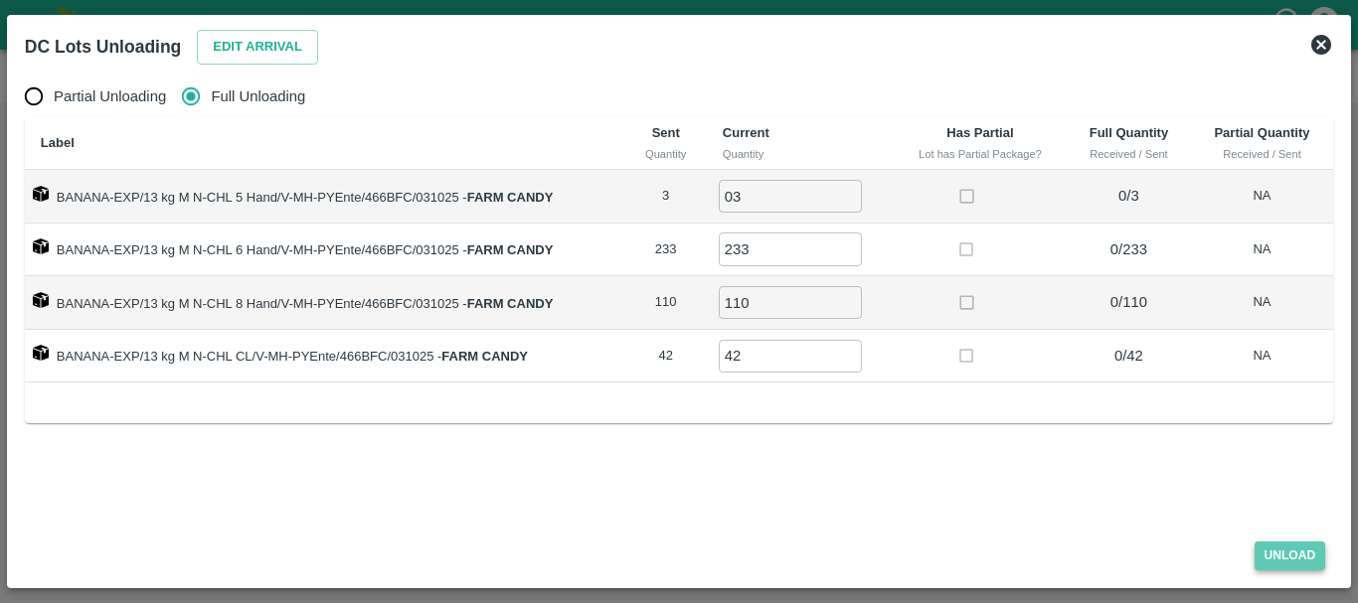
click at [1256, 549] on button "Unload" at bounding box center [1291, 556] width 72 height 29
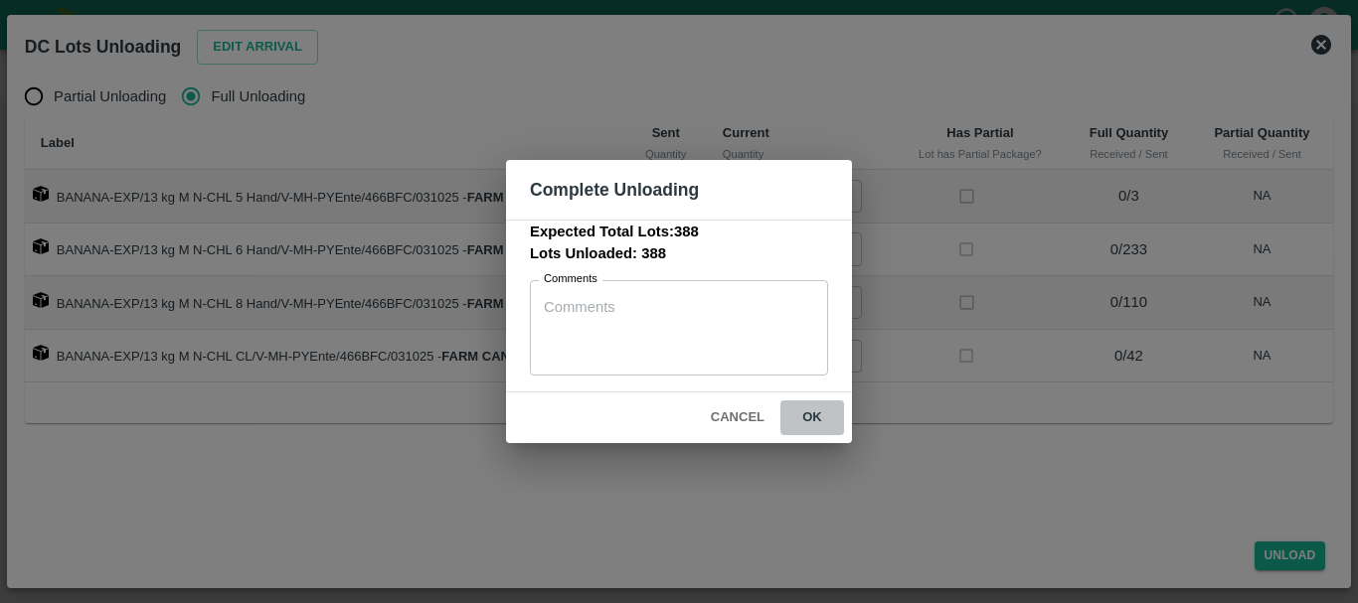
click at [806, 409] on button "ok" at bounding box center [812, 418] width 64 height 35
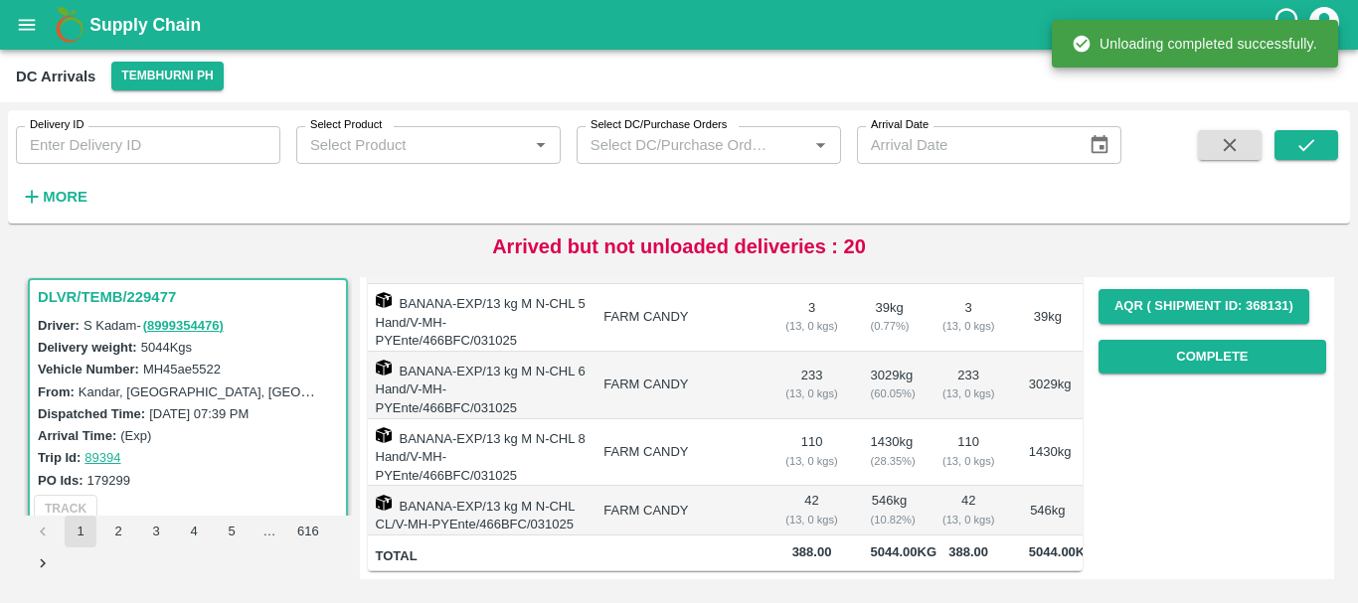
scroll to position [0, 0]
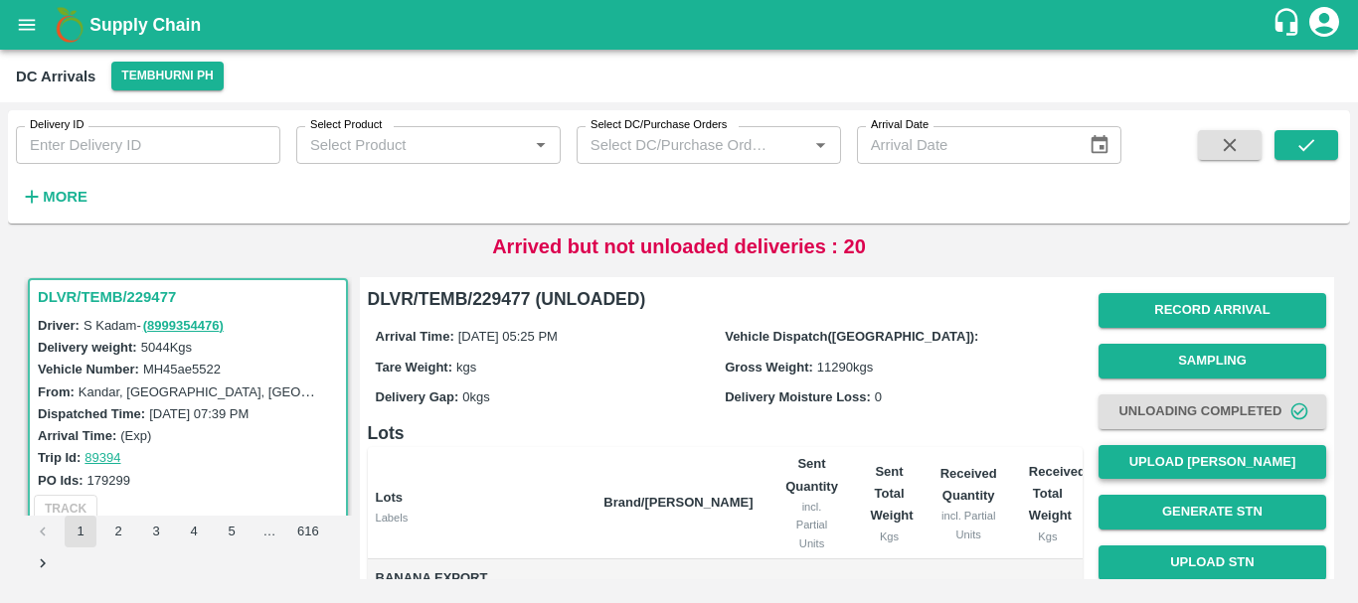
click at [1134, 461] on button "Upload [PERSON_NAME]" at bounding box center [1212, 462] width 228 height 35
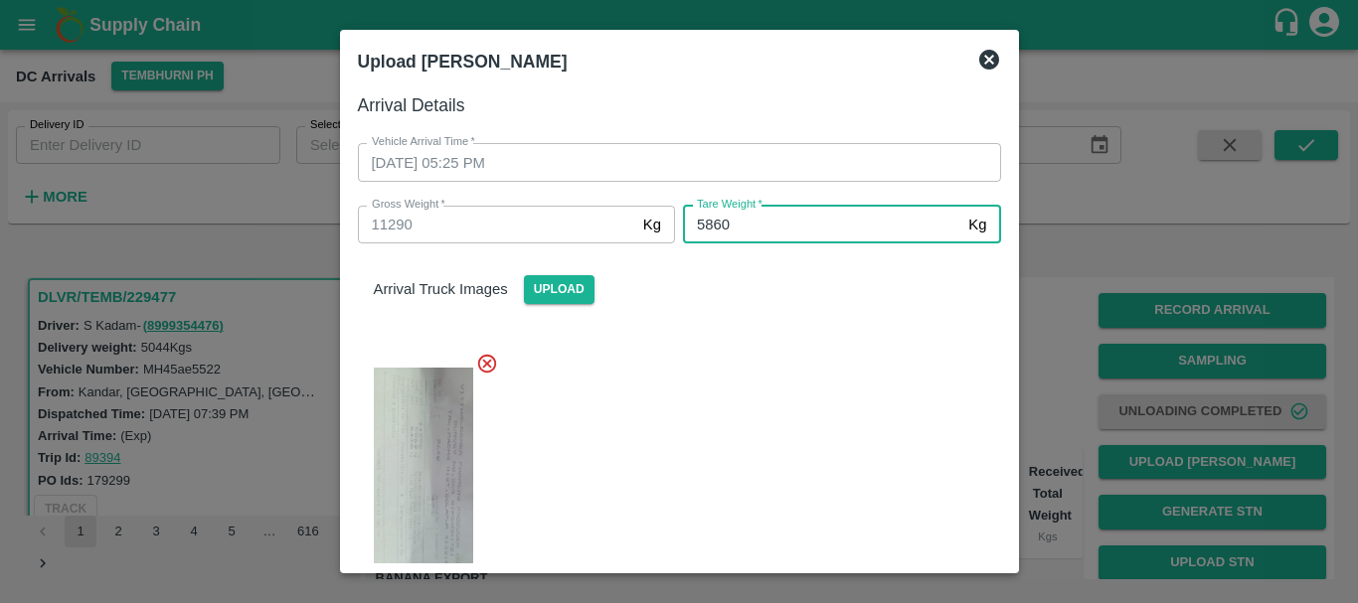
type input "5860"
click at [861, 324] on div "Arrival Truck Images Upload" at bounding box center [671, 427] width 659 height 398
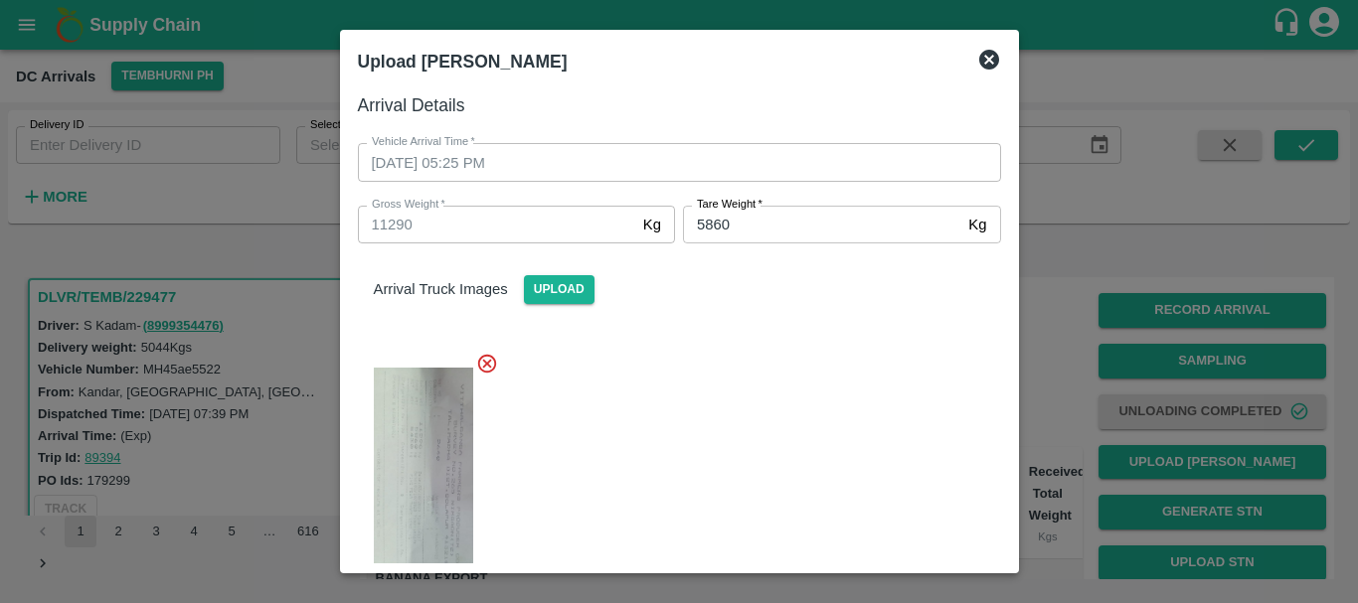
scroll to position [468, 0]
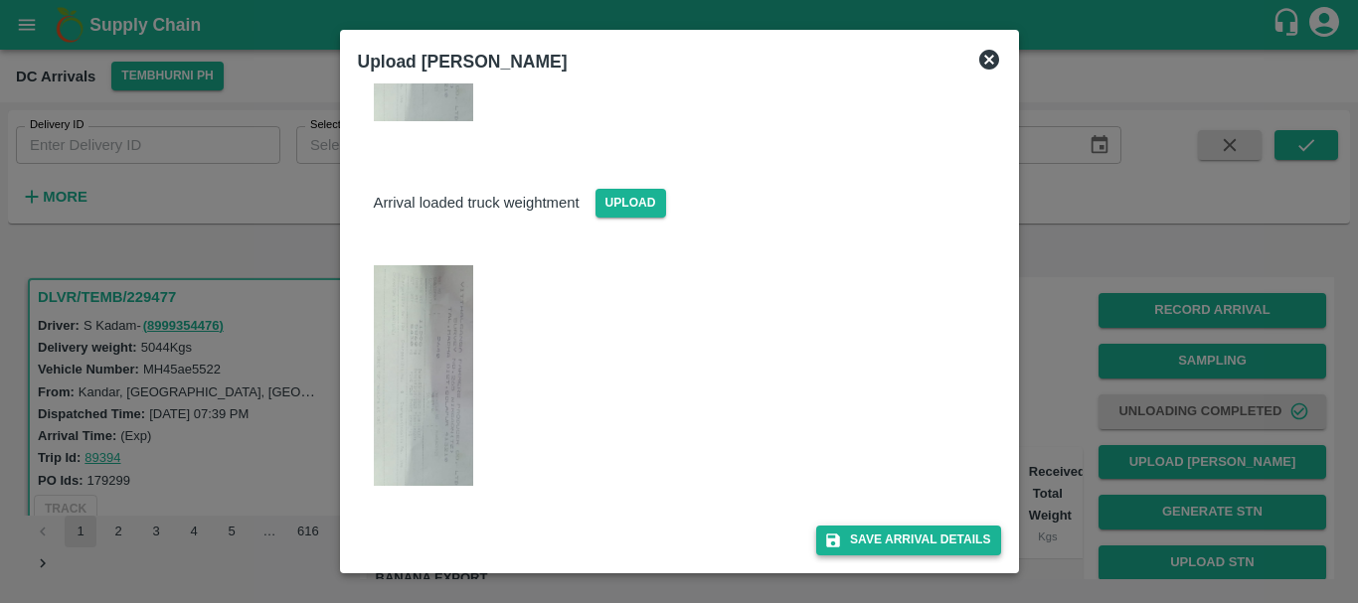
click at [922, 531] on button "Save Arrival Details" at bounding box center [908, 540] width 184 height 29
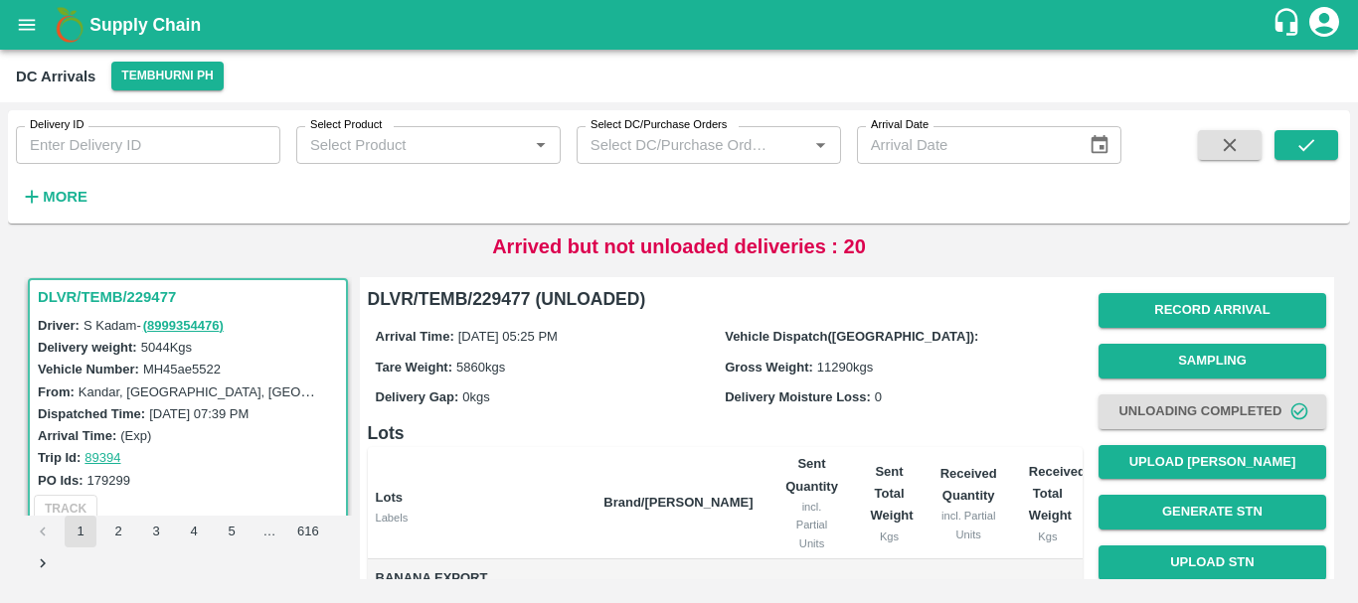
scroll to position [326, 0]
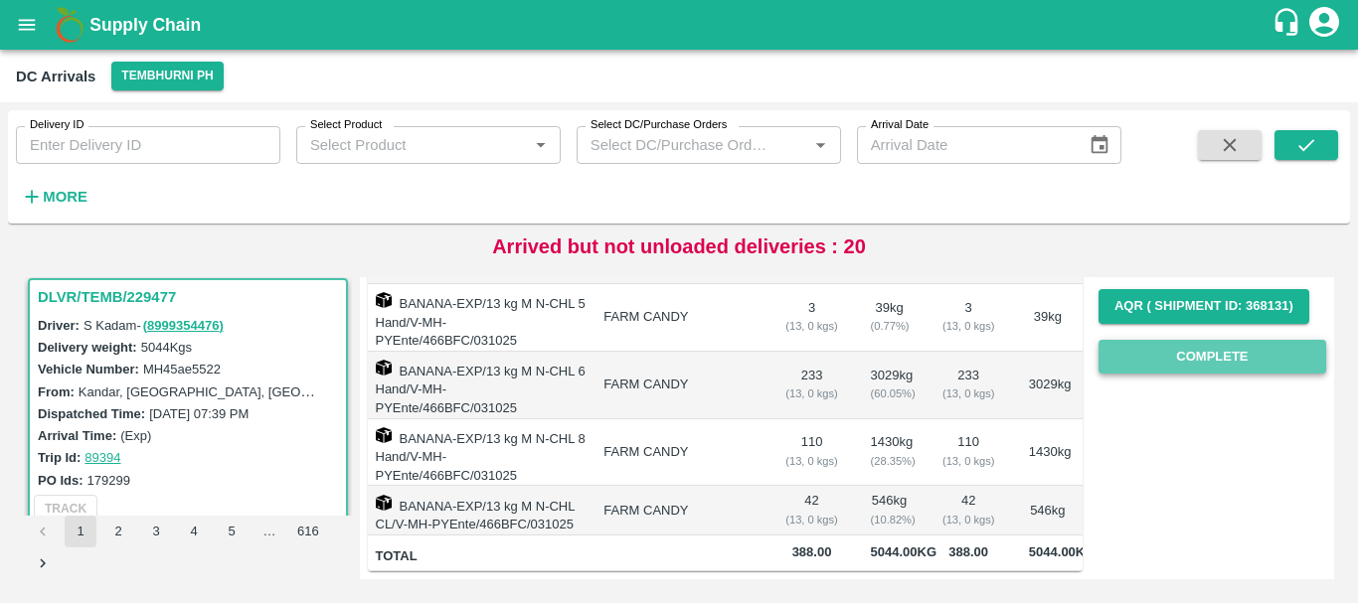
click at [1167, 340] on button "Complete" at bounding box center [1212, 357] width 228 height 35
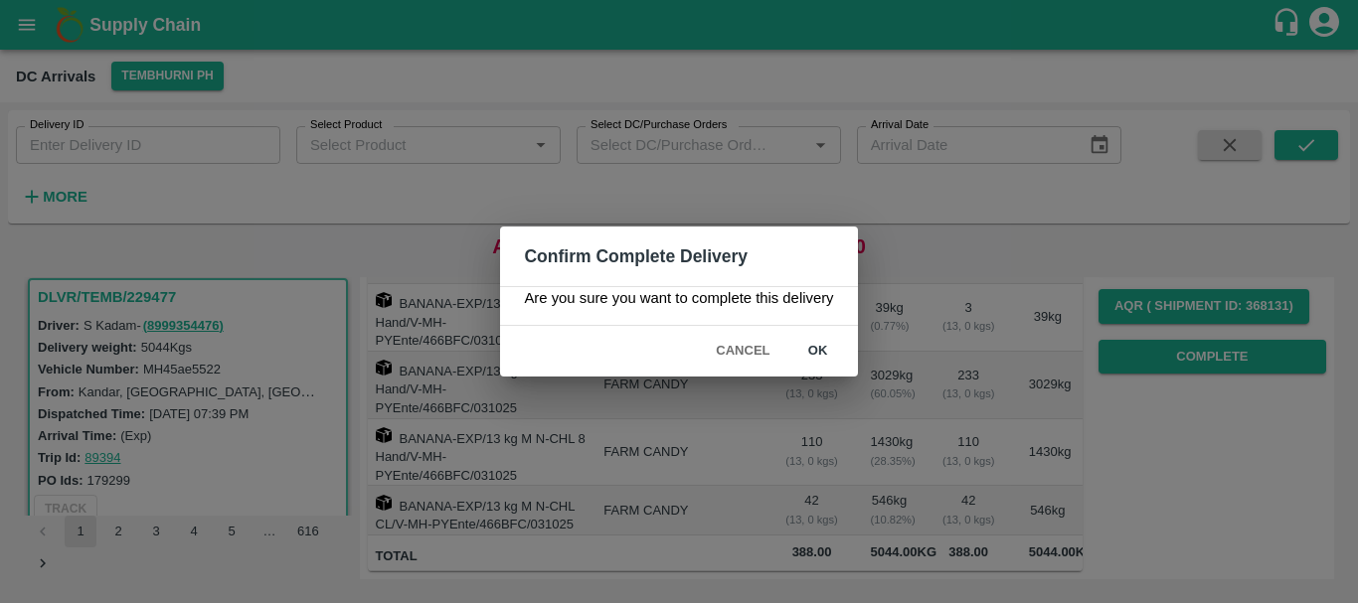
click at [817, 345] on button "ok" at bounding box center [818, 351] width 64 height 35
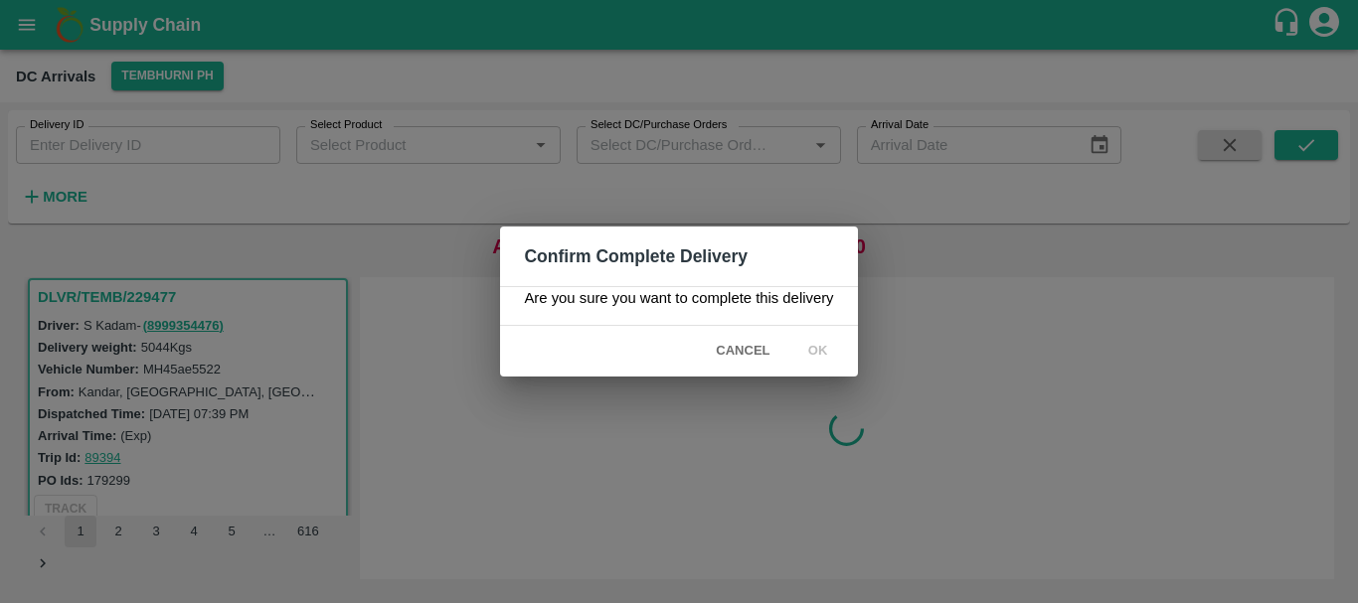
scroll to position [0, 0]
click at [817, 345] on icon at bounding box center [818, 352] width 26 height 26
click at [945, 440] on div "Confirm Complete Delivery Are you sure you want to complete this delivery Cance…" at bounding box center [679, 301] width 1358 height 603
click at [969, 424] on div "Confirm Complete Delivery Are you sure you want to complete this delivery Cance…" at bounding box center [679, 301] width 1358 height 603
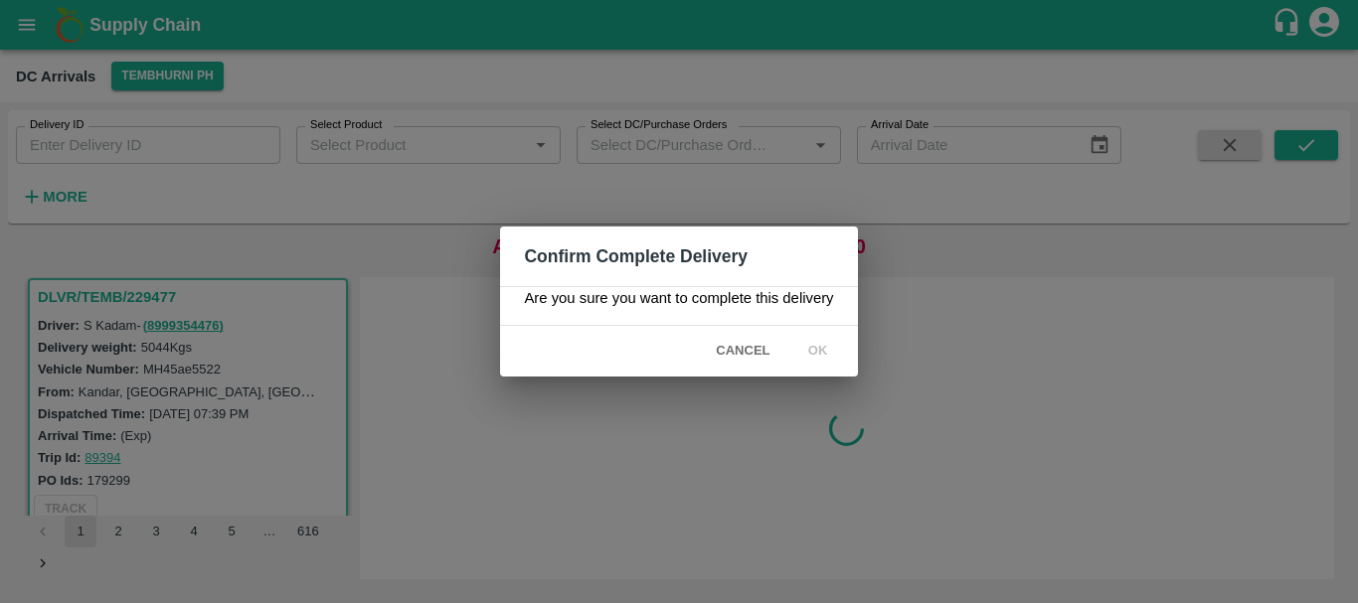
click at [975, 408] on div "Confirm Complete Delivery Are you sure you want to complete this delivery Cance…" at bounding box center [679, 301] width 1358 height 603
click at [826, 346] on icon at bounding box center [817, 351] width 33 height 33
click at [826, 346] on icon at bounding box center [818, 352] width 34 height 34
click at [826, 354] on icon at bounding box center [817, 352] width 32 height 32
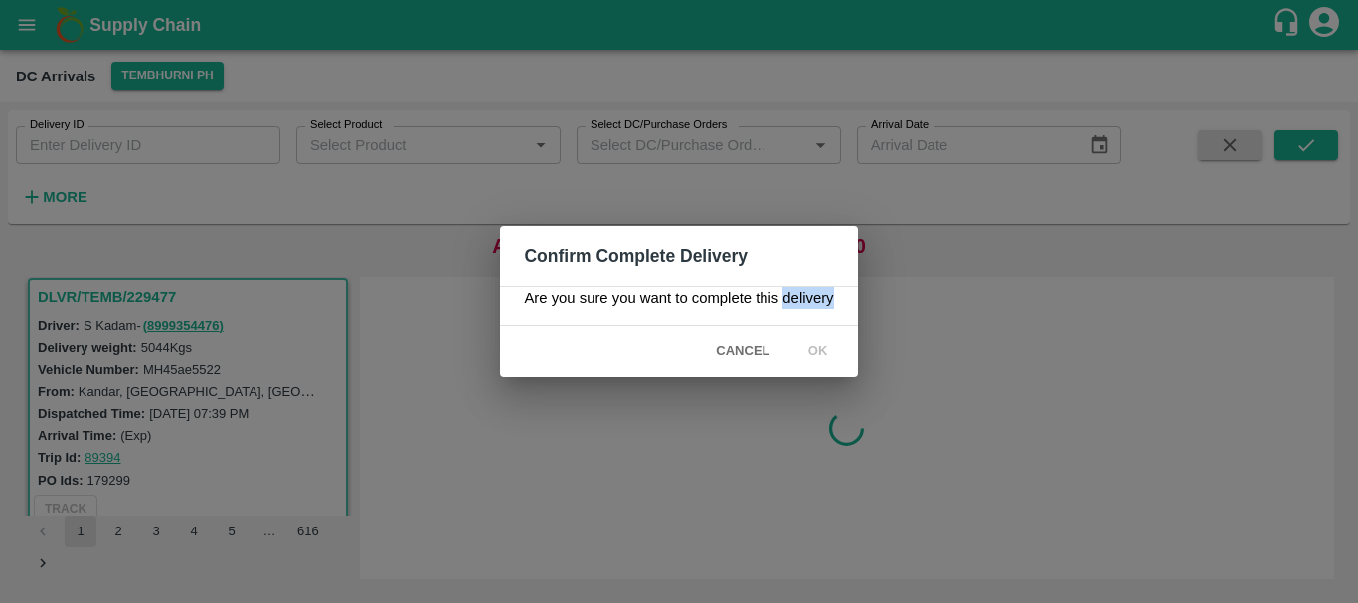
click at [826, 354] on icon at bounding box center [817, 351] width 31 height 31
click at [820, 350] on icon at bounding box center [818, 352] width 34 height 34
click at [812, 352] on icon at bounding box center [817, 351] width 27 height 27
click at [812, 352] on icon at bounding box center [817, 351] width 33 height 33
click at [812, 352] on icon at bounding box center [817, 351] width 31 height 31
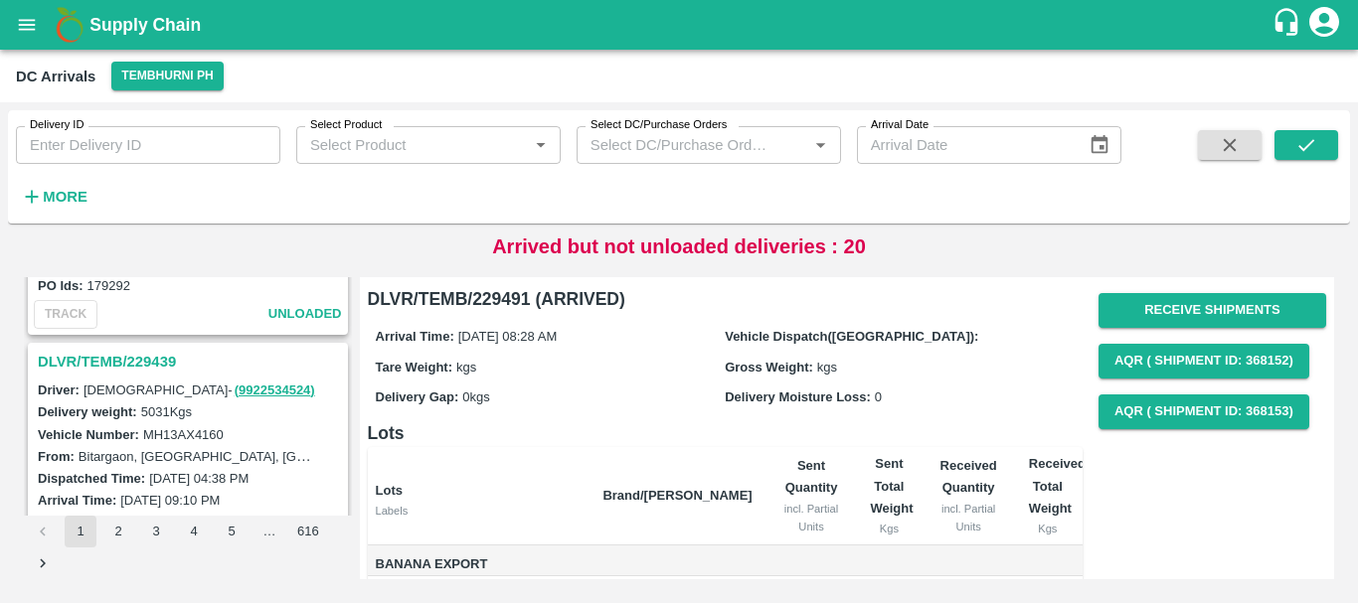
scroll to position [3050, 0]
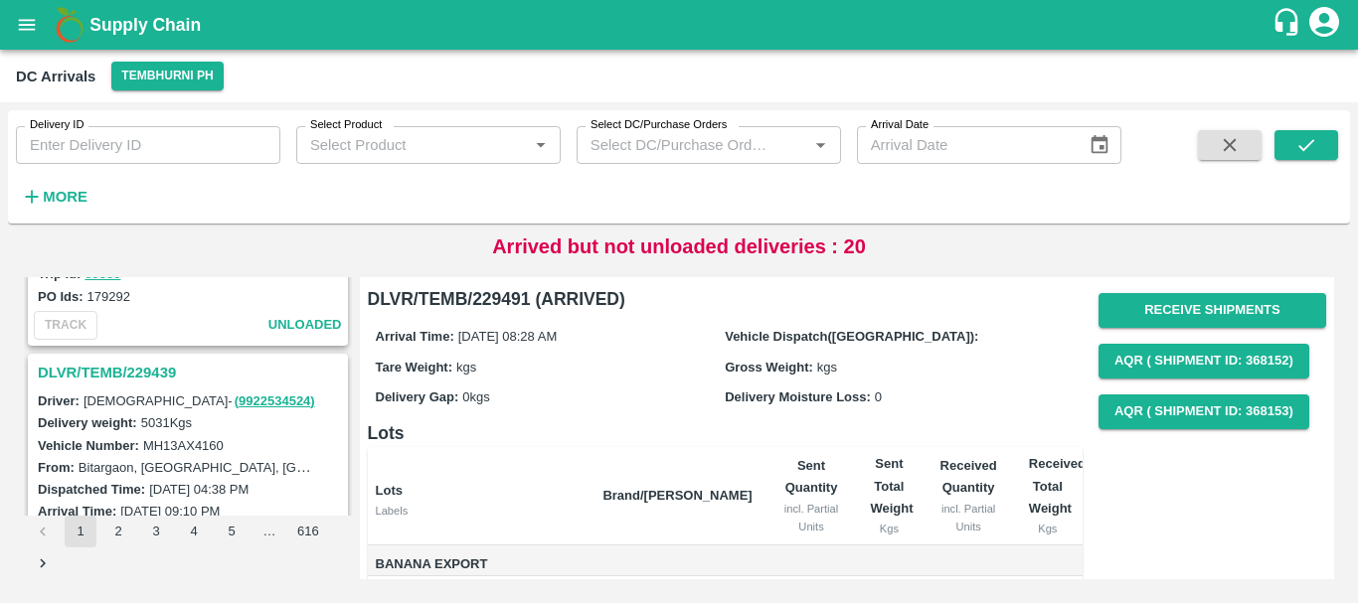
click at [151, 380] on h3 "DLVR/TEMB/229439" at bounding box center [191, 373] width 306 height 26
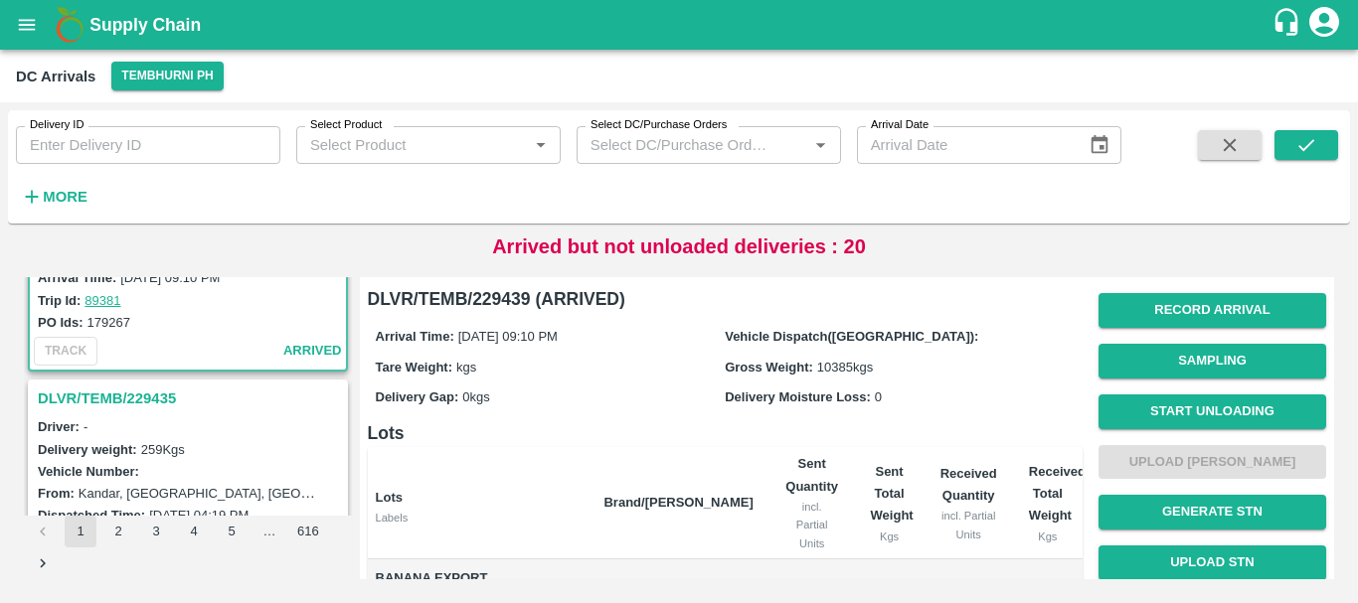
scroll to position [3372, 0]
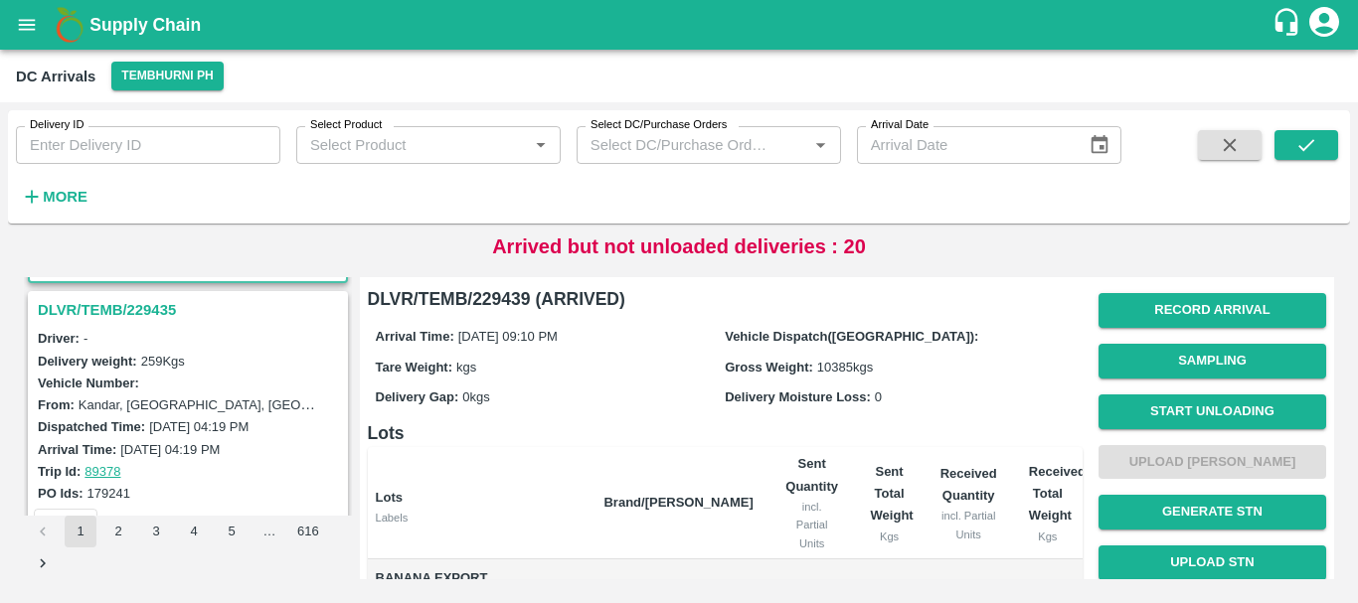
click at [126, 309] on h3 "DLVR/TEMB/229435" at bounding box center [191, 310] width 306 height 26
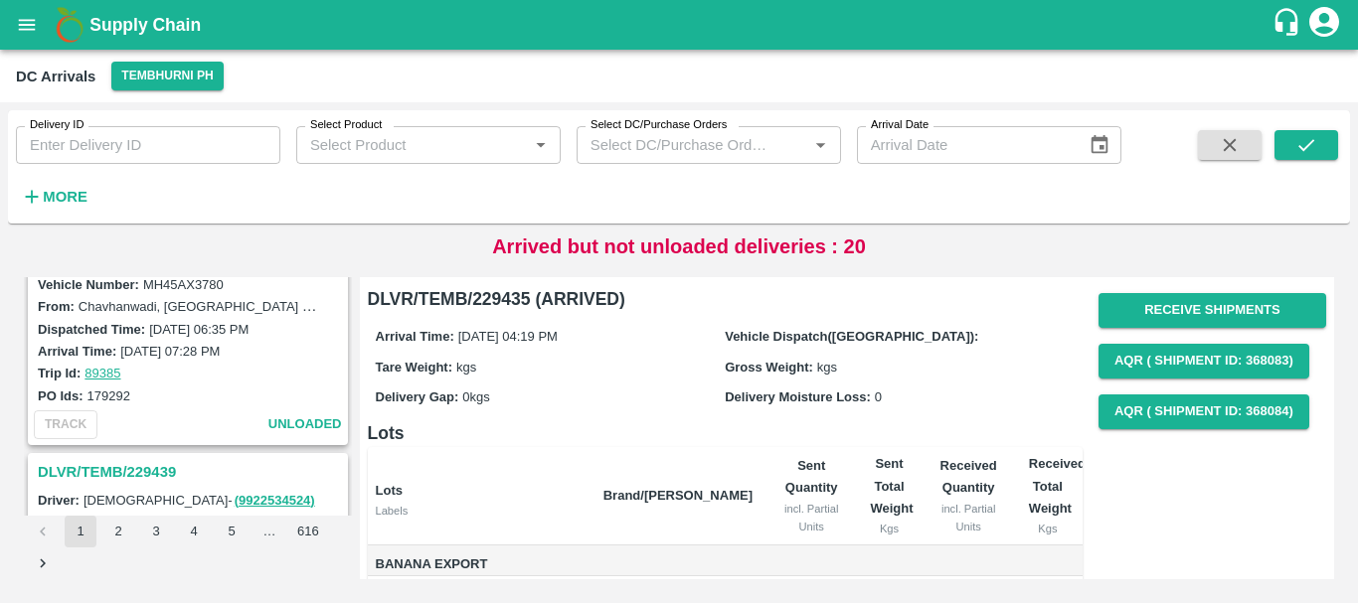
scroll to position [2894, 0]
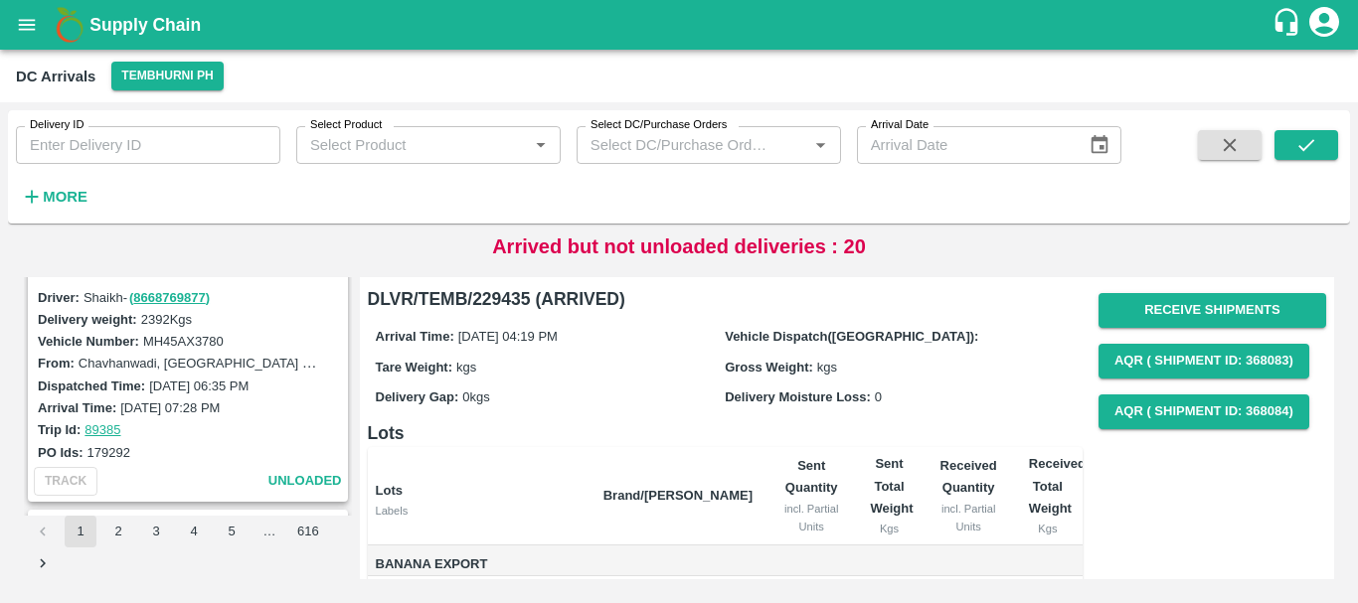
click at [61, 196] on strong "More" at bounding box center [65, 197] width 45 height 16
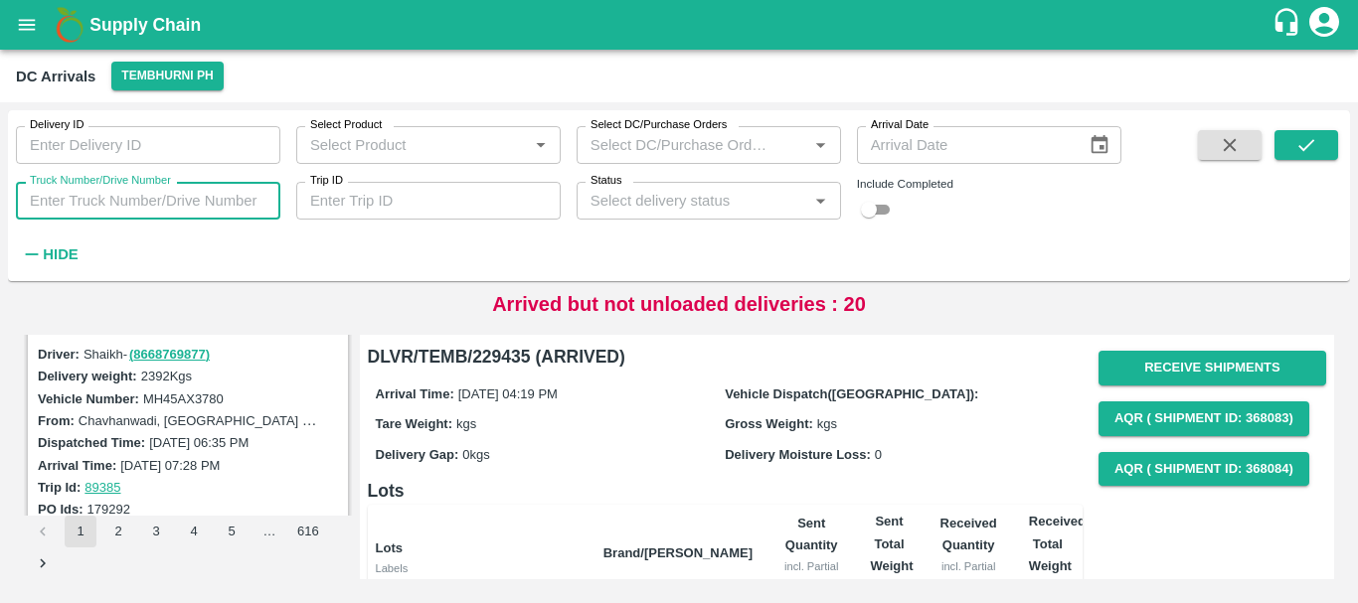
click at [119, 205] on input "Truck Number/Drive Number" at bounding box center [148, 201] width 264 height 38
type input "5522"
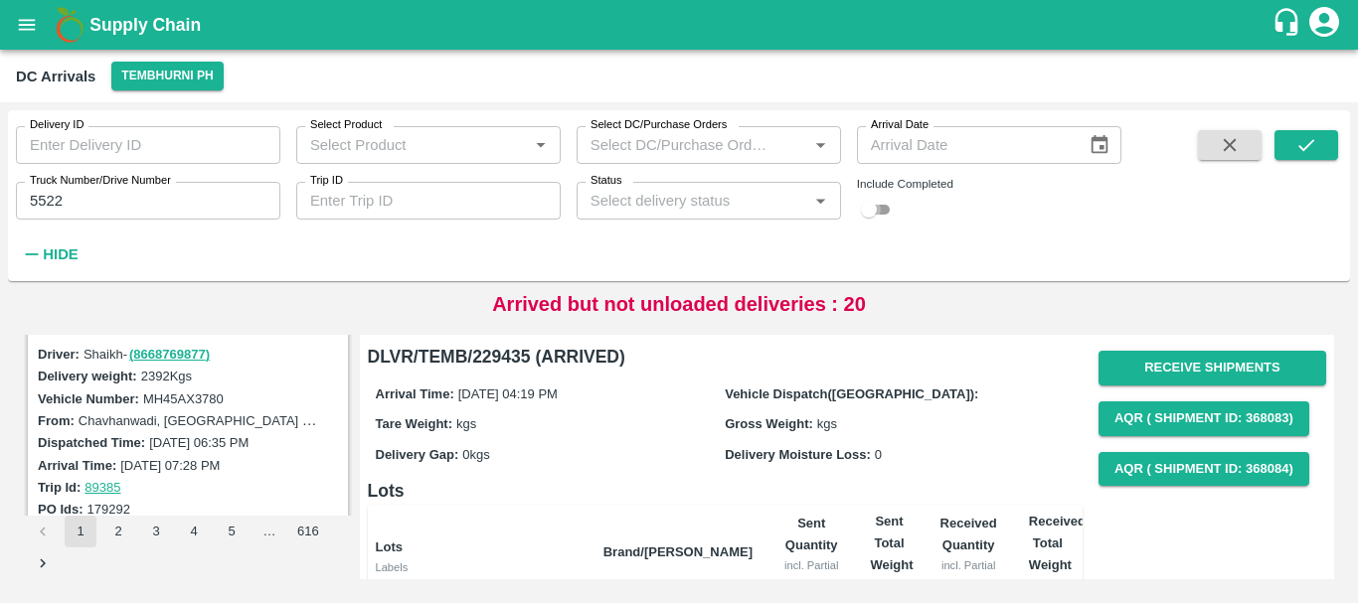
click at [876, 209] on input "checkbox" at bounding box center [869, 210] width 72 height 24
checkbox input "true"
click at [1295, 136] on icon "submit" at bounding box center [1306, 145] width 22 height 22
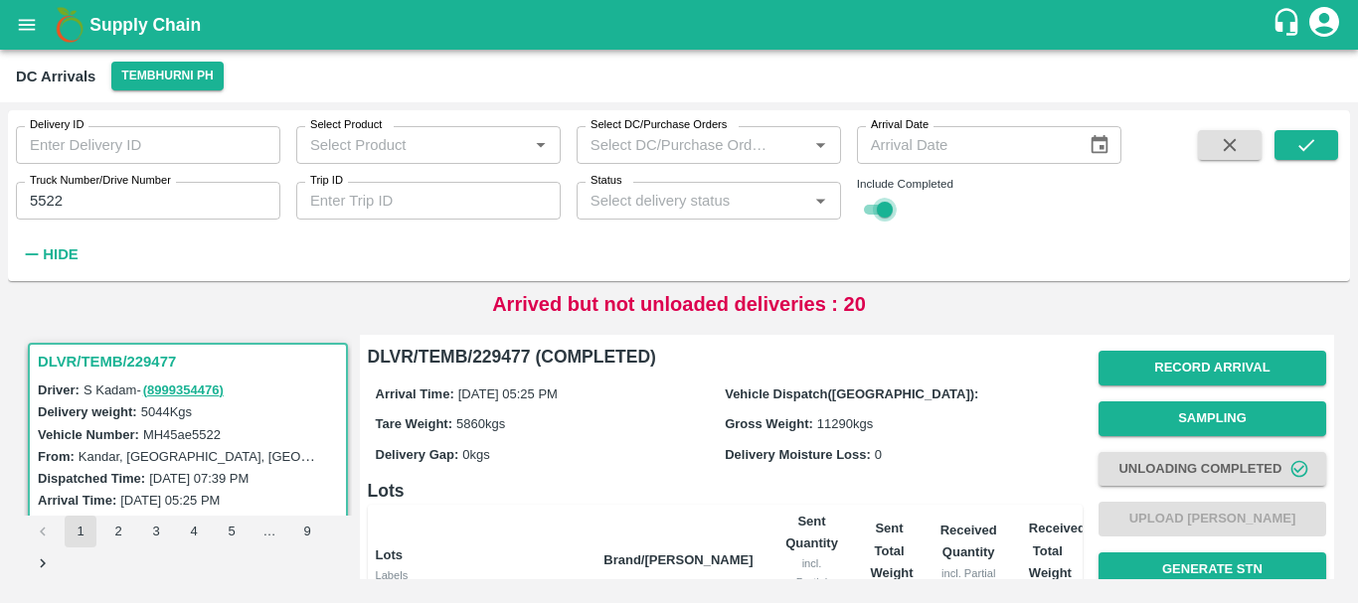
click at [882, 212] on input "checkbox" at bounding box center [885, 210] width 72 height 24
checkbox input "false"
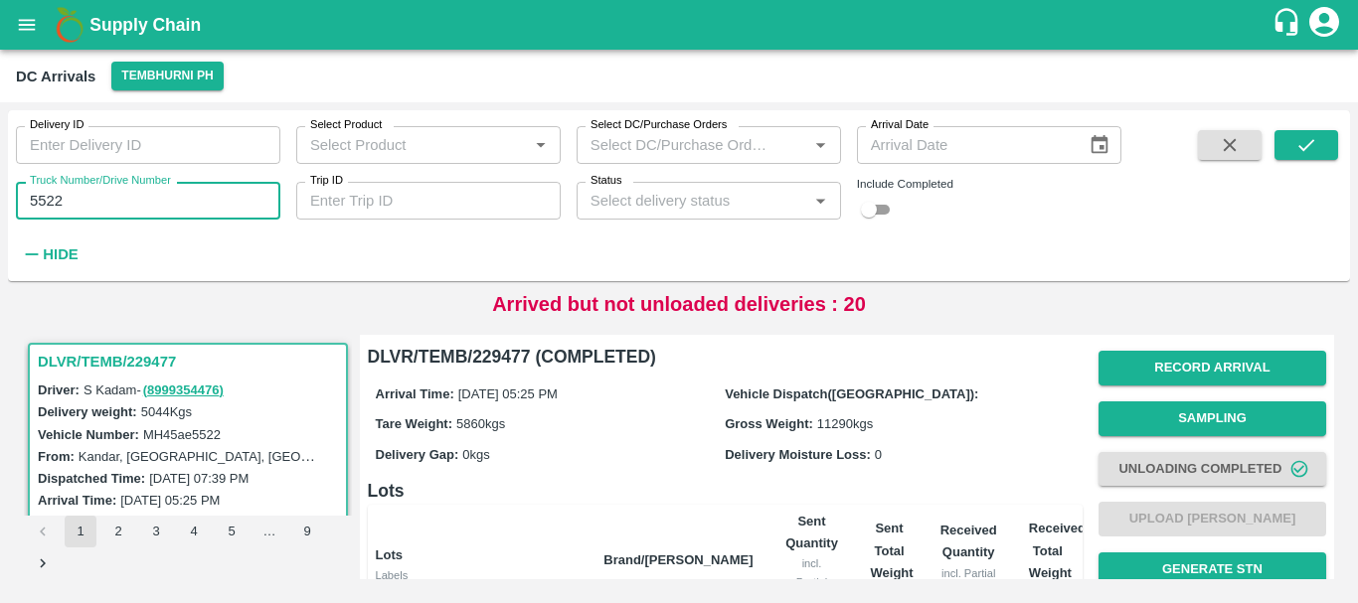
click at [145, 190] on input "5522" at bounding box center [148, 201] width 264 height 38
type input "5"
type input "3780"
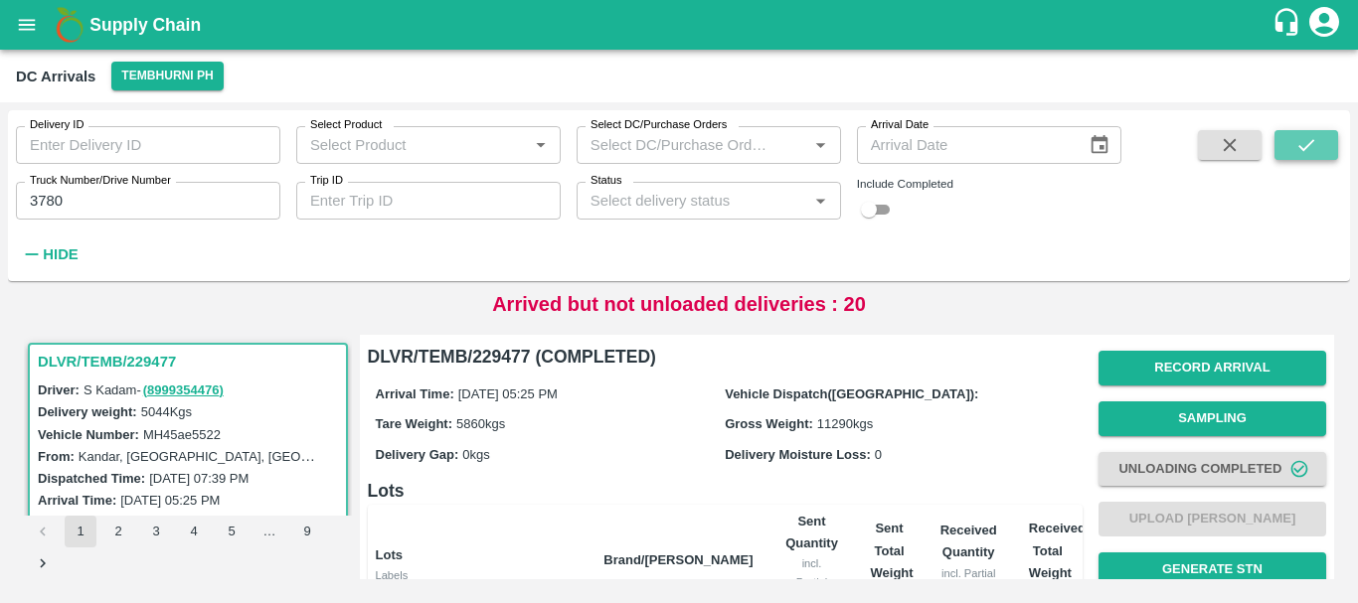
click at [1303, 137] on icon "submit" at bounding box center [1306, 145] width 22 height 22
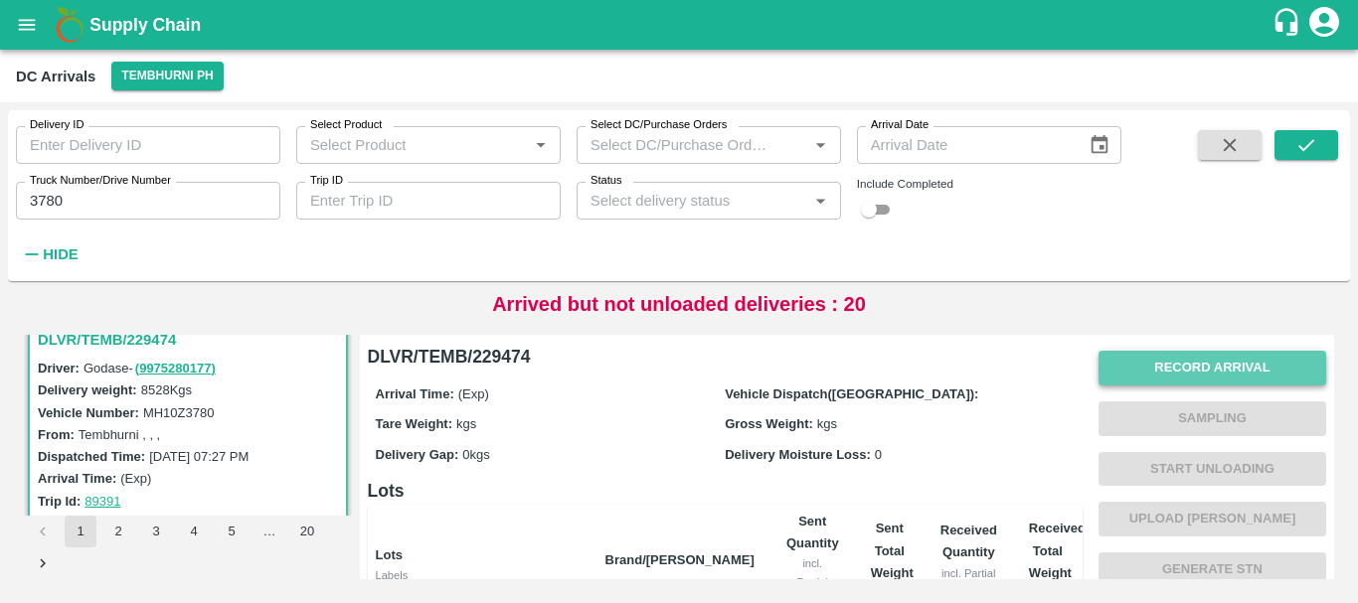
click at [1134, 364] on button "Record Arrival" at bounding box center [1212, 368] width 228 height 35
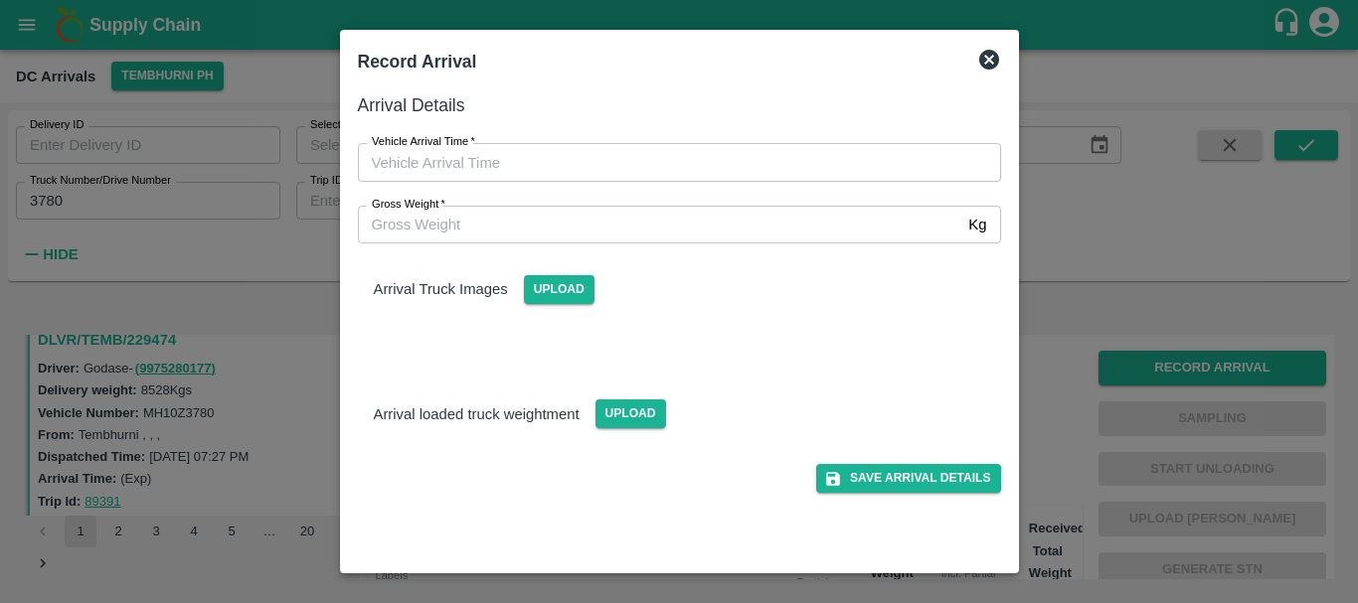
type input "DD/MM/YYYY hh:mm aa"
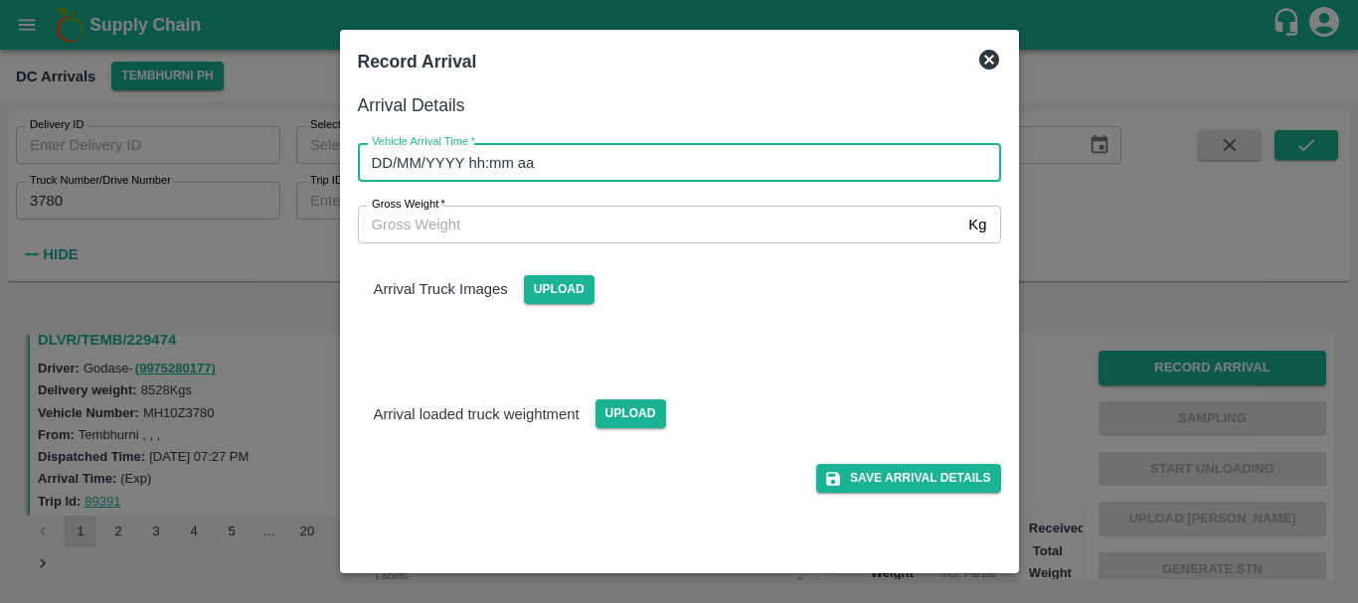
click at [759, 162] on input "DD/MM/YYYY hh:mm aa" at bounding box center [672, 162] width 629 height 38
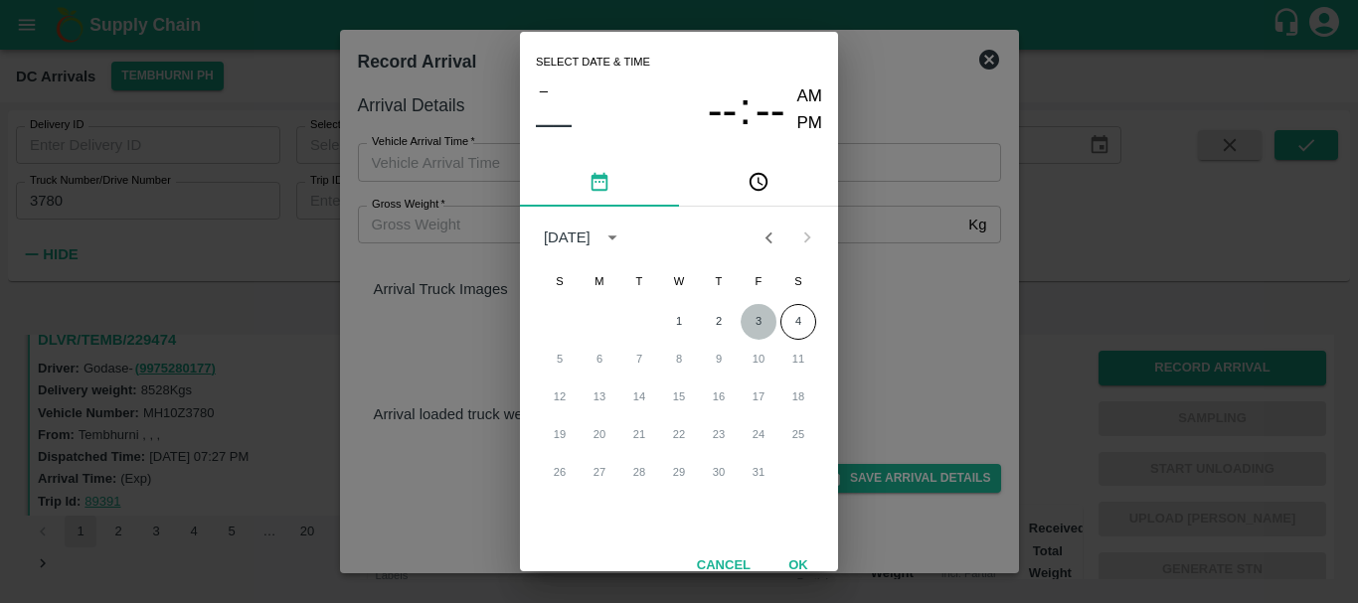
click at [754, 318] on button "3" at bounding box center [759, 322] width 36 height 36
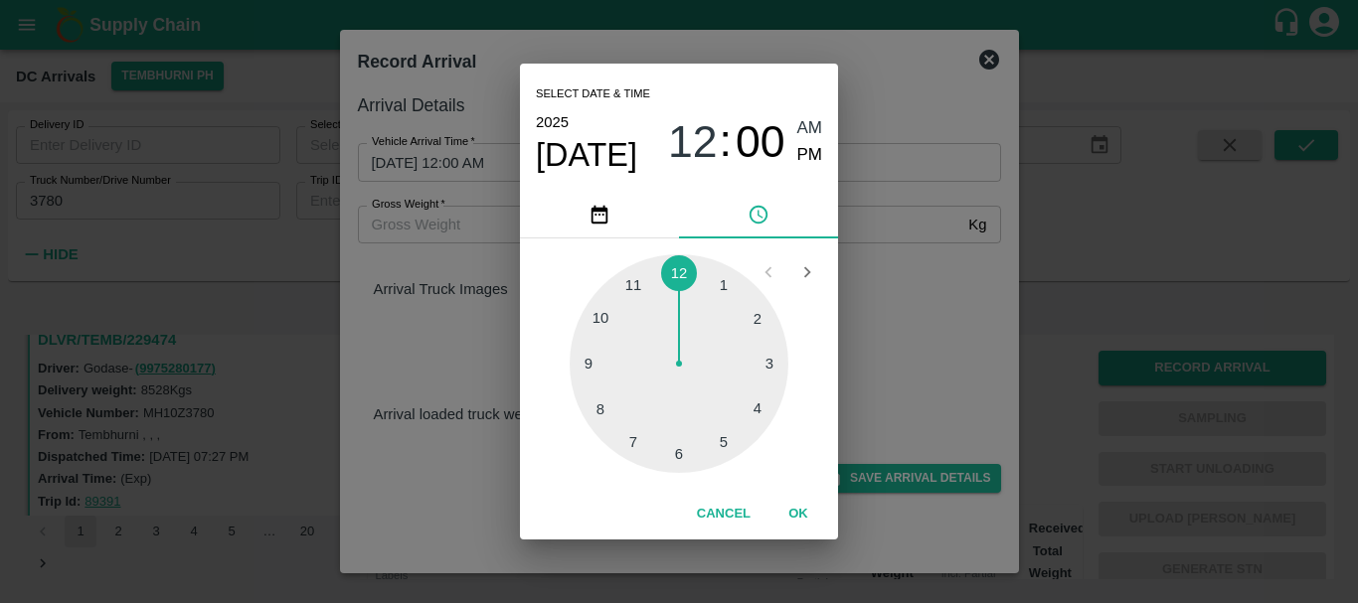
click at [722, 434] on div at bounding box center [679, 363] width 219 height 219
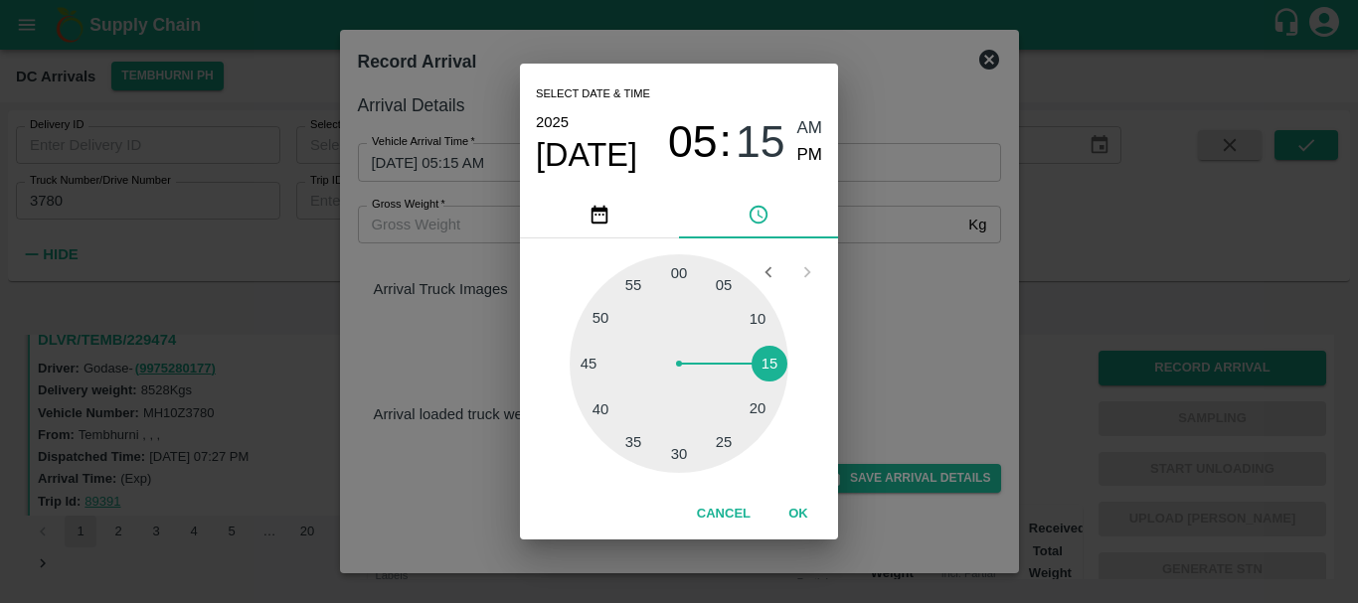
click at [761, 367] on div at bounding box center [679, 363] width 219 height 219
click at [804, 163] on span "PM" at bounding box center [810, 155] width 26 height 27
type input "03/10/2025 05:15 PM"
click at [923, 269] on div "Select date & time 2025 Oct 3 05 : 15 AM PM 05 10 15 20 25 30 35 40 45 50 55 00…" at bounding box center [679, 301] width 1358 height 603
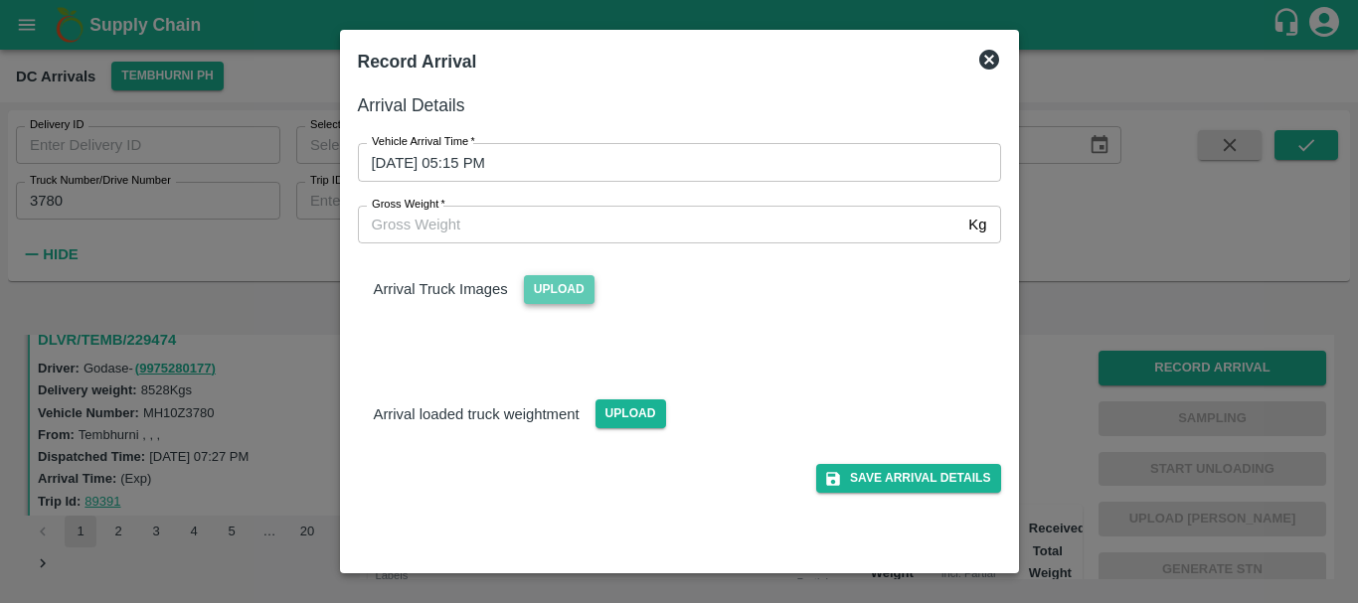
click at [563, 294] on span "Upload" at bounding box center [559, 289] width 71 height 29
click at [0, 0] on input "Upload" at bounding box center [0, 0] width 0 height 0
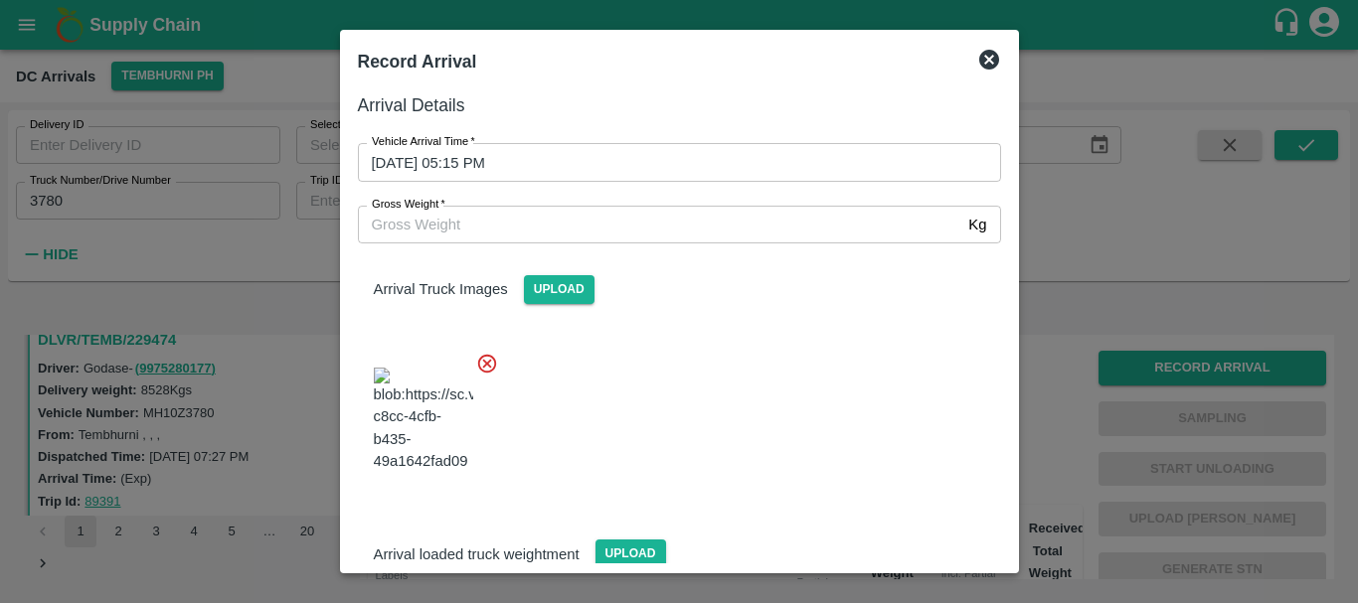
scroll to position [48, 0]
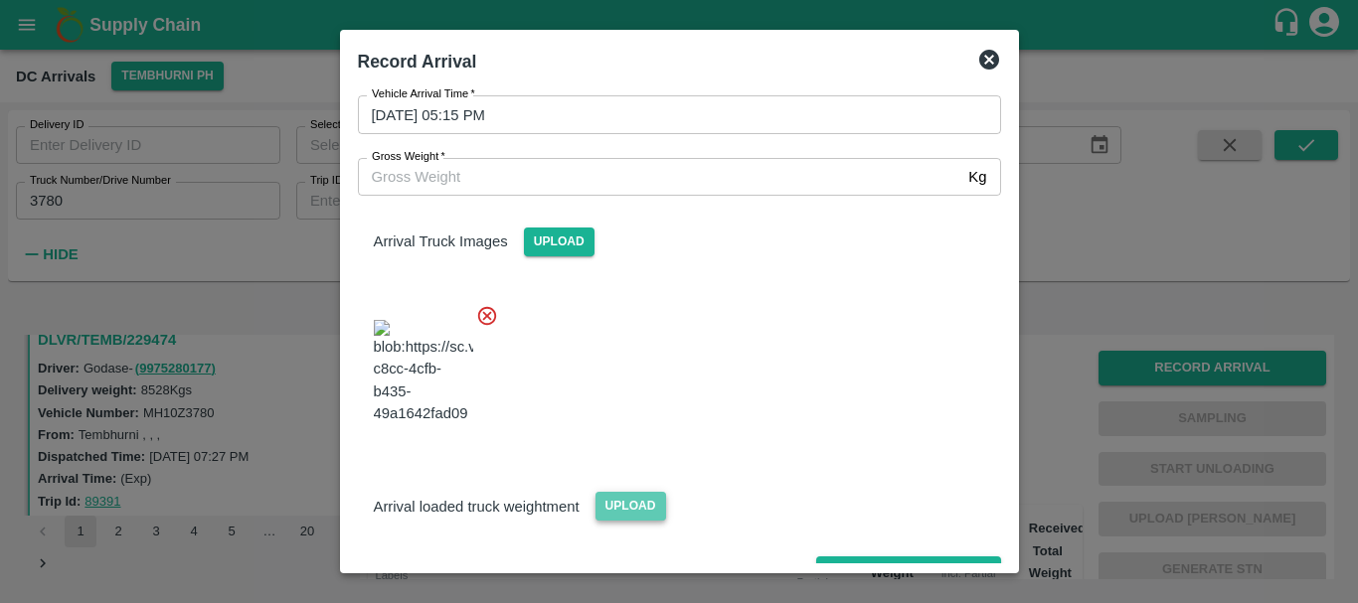
click at [642, 492] on span "Upload" at bounding box center [630, 506] width 71 height 29
click at [0, 0] on input "Upload" at bounding box center [0, 0] width 0 height 0
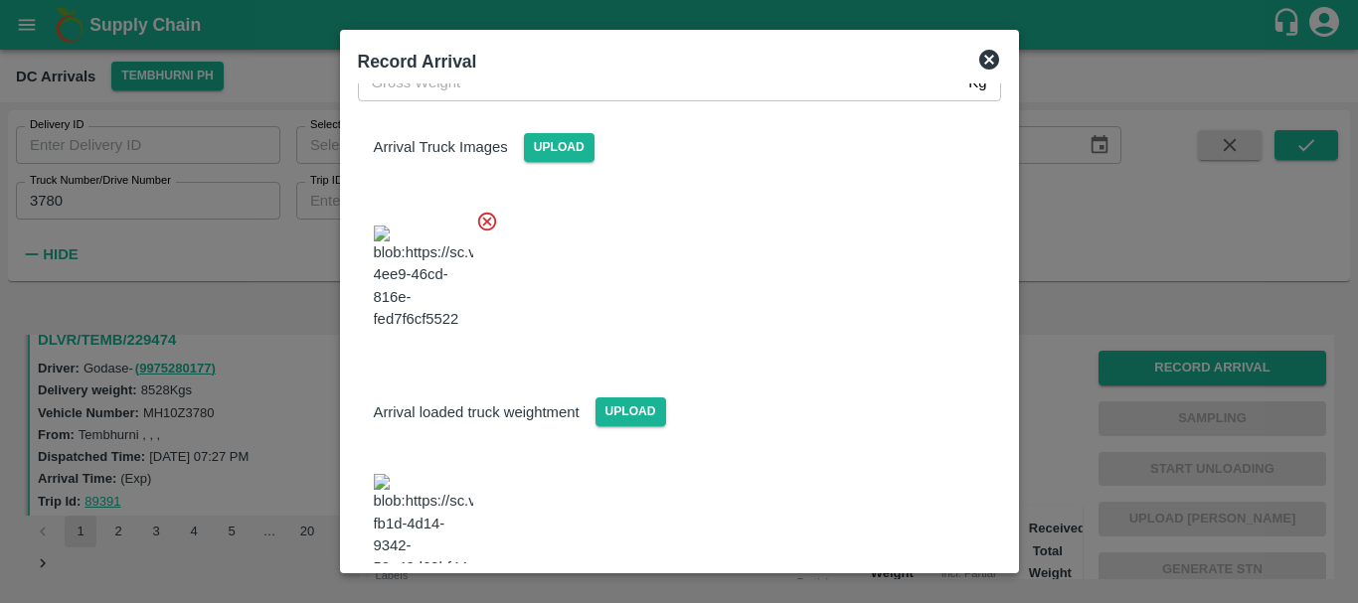
click at [408, 474] on img at bounding box center [423, 526] width 99 height 104
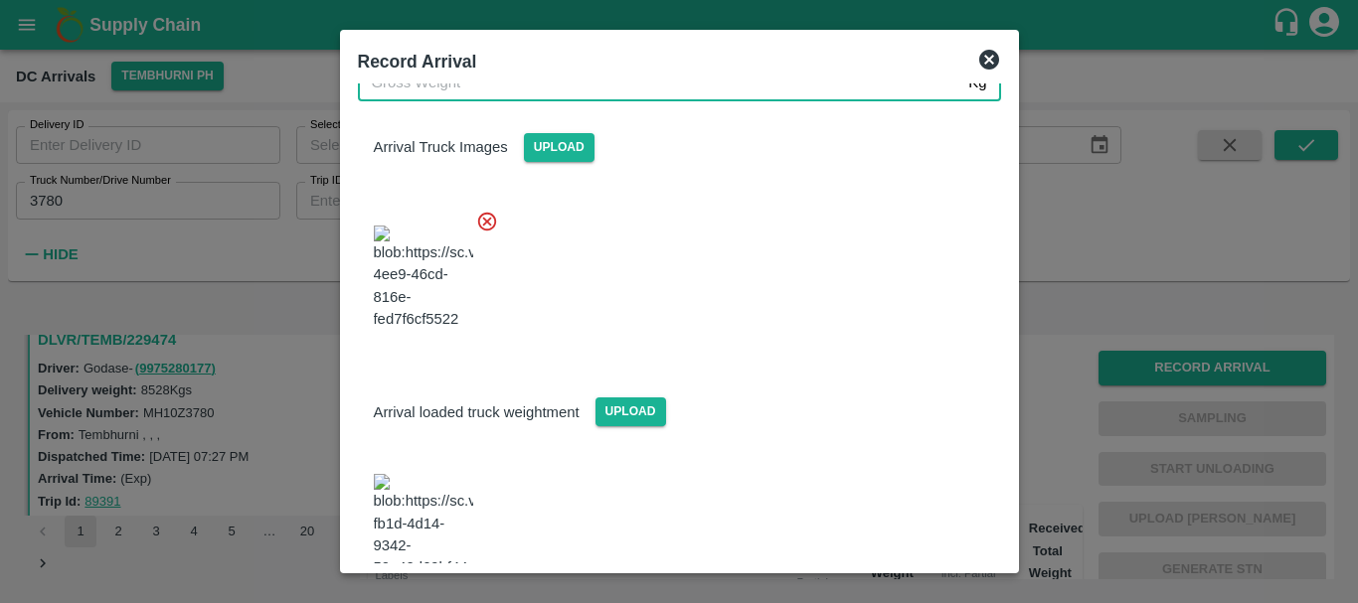
click at [553, 94] on input "Gross Weight   *" at bounding box center [659, 83] width 603 height 38
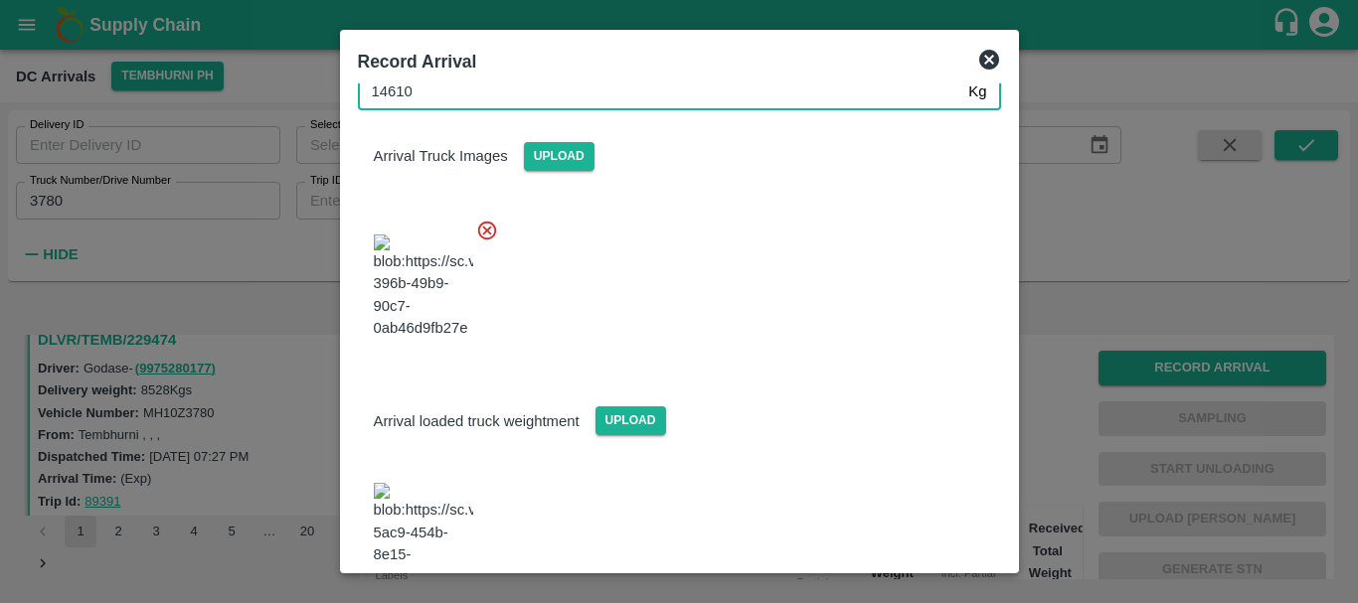
type input "14610"
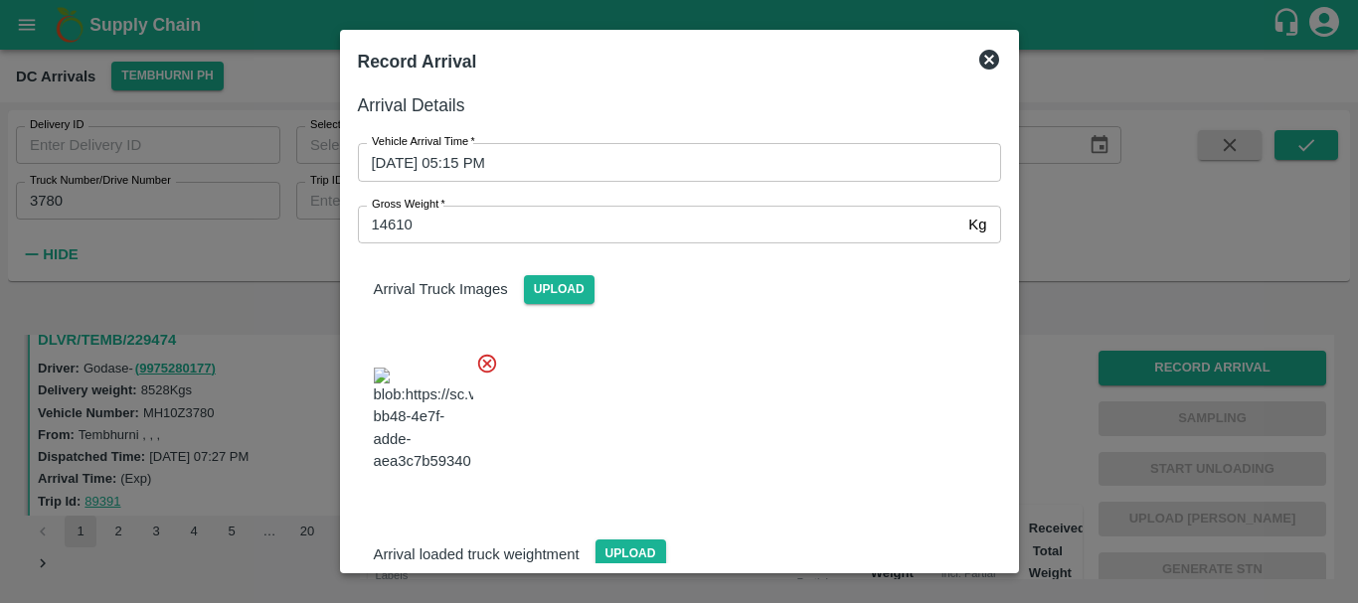
scroll to position [142, 0]
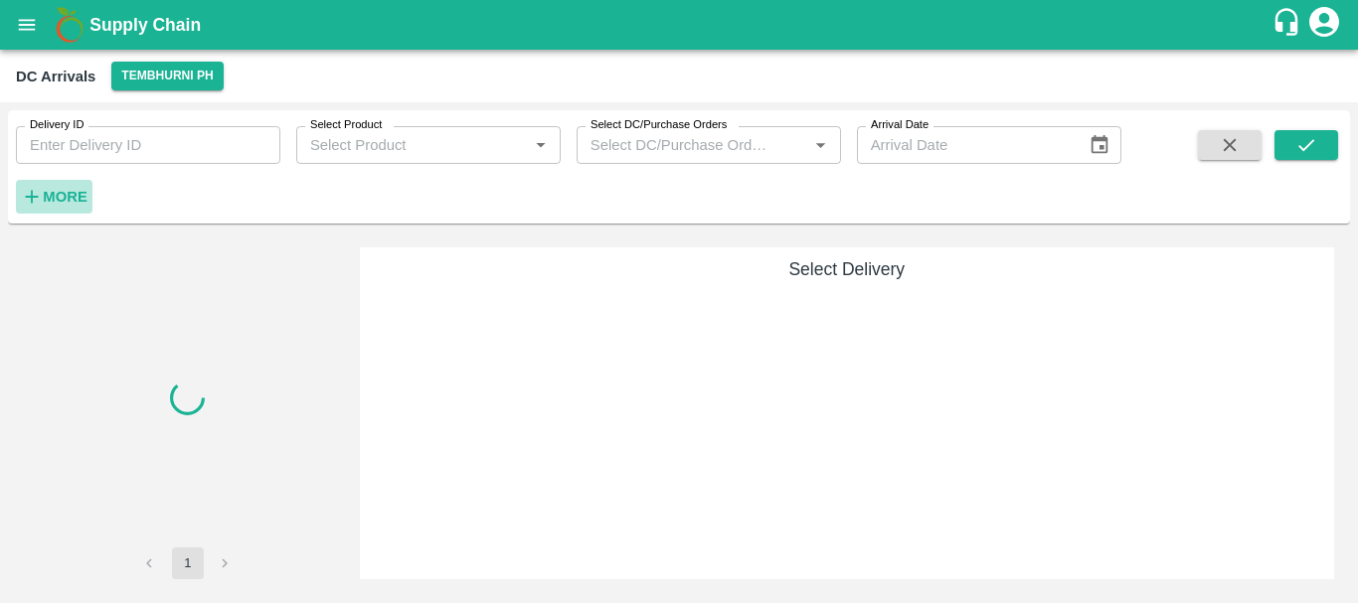
click at [69, 196] on strong "More" at bounding box center [65, 197] width 45 height 16
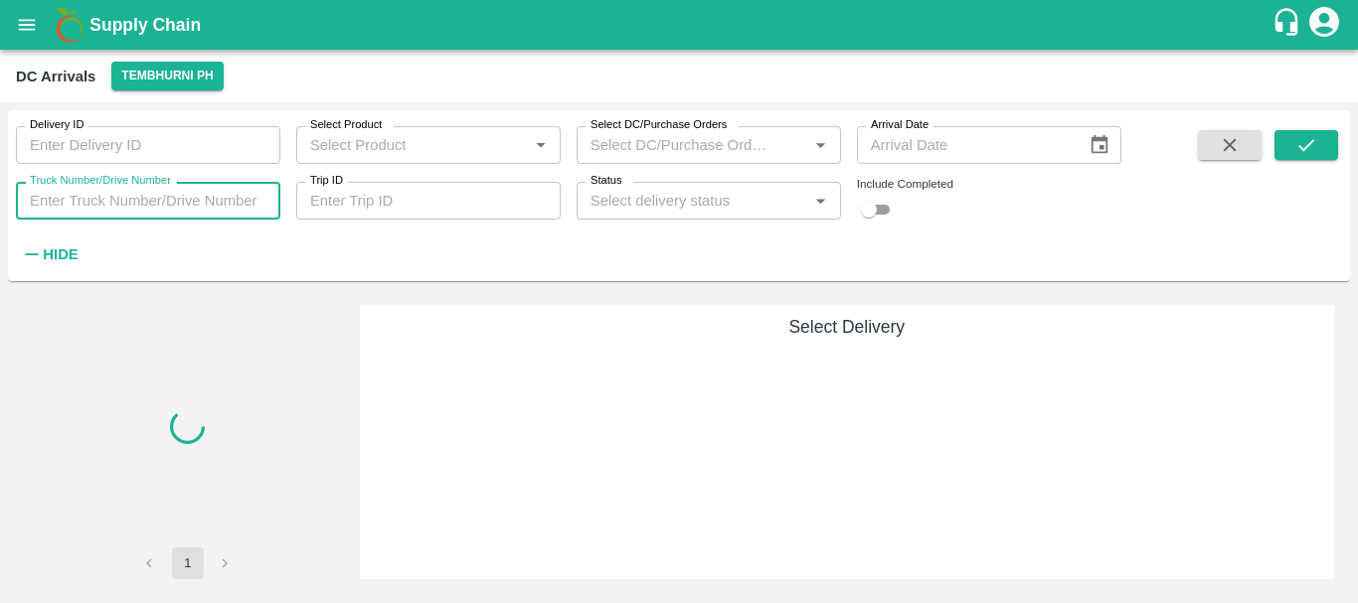
click at [133, 203] on input "Truck Number/Drive Number" at bounding box center [148, 201] width 264 height 38
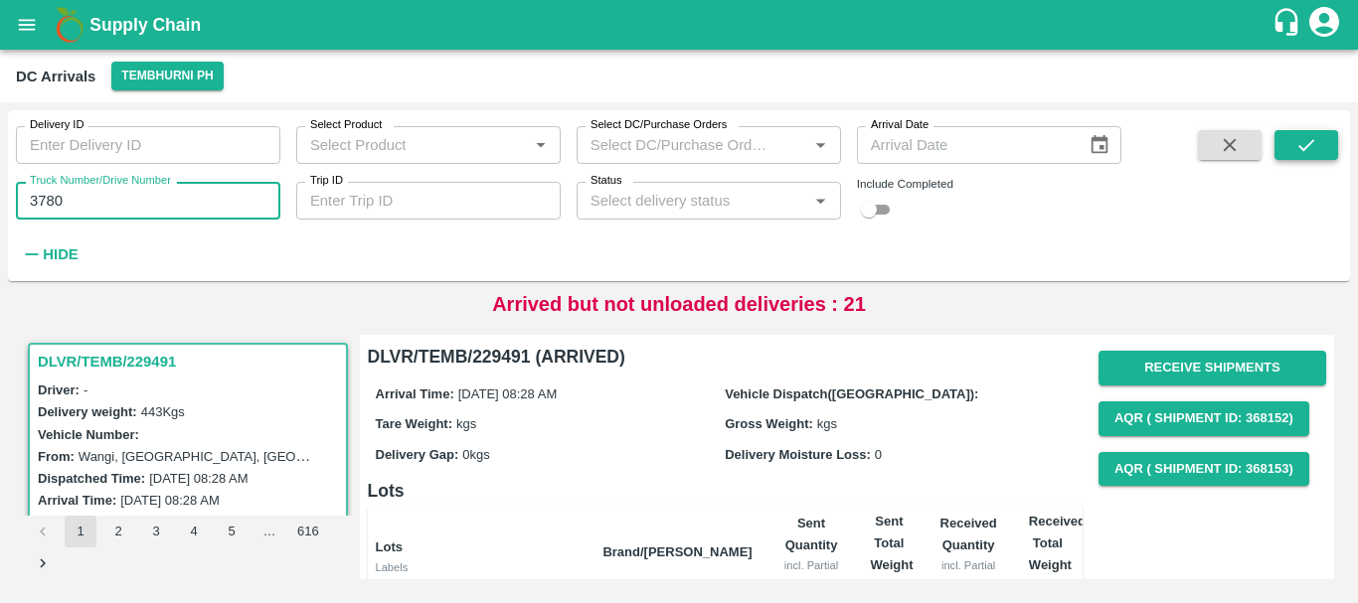
type input "3780"
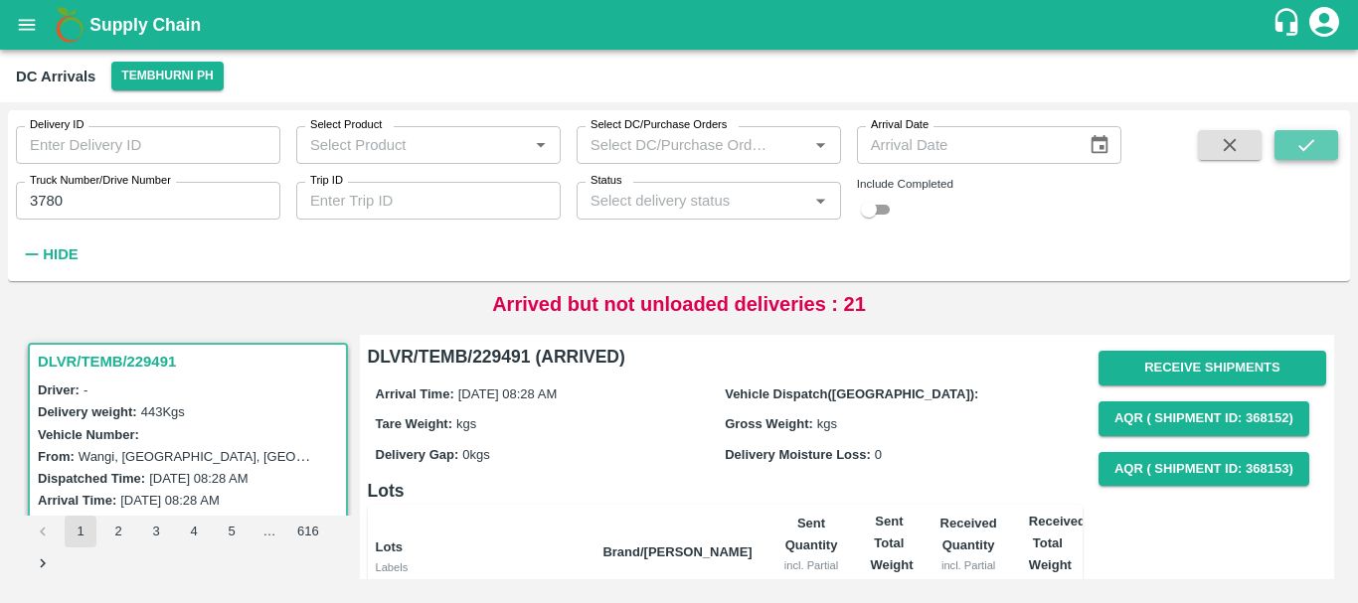
click at [1322, 137] on button "submit" at bounding box center [1306, 145] width 64 height 30
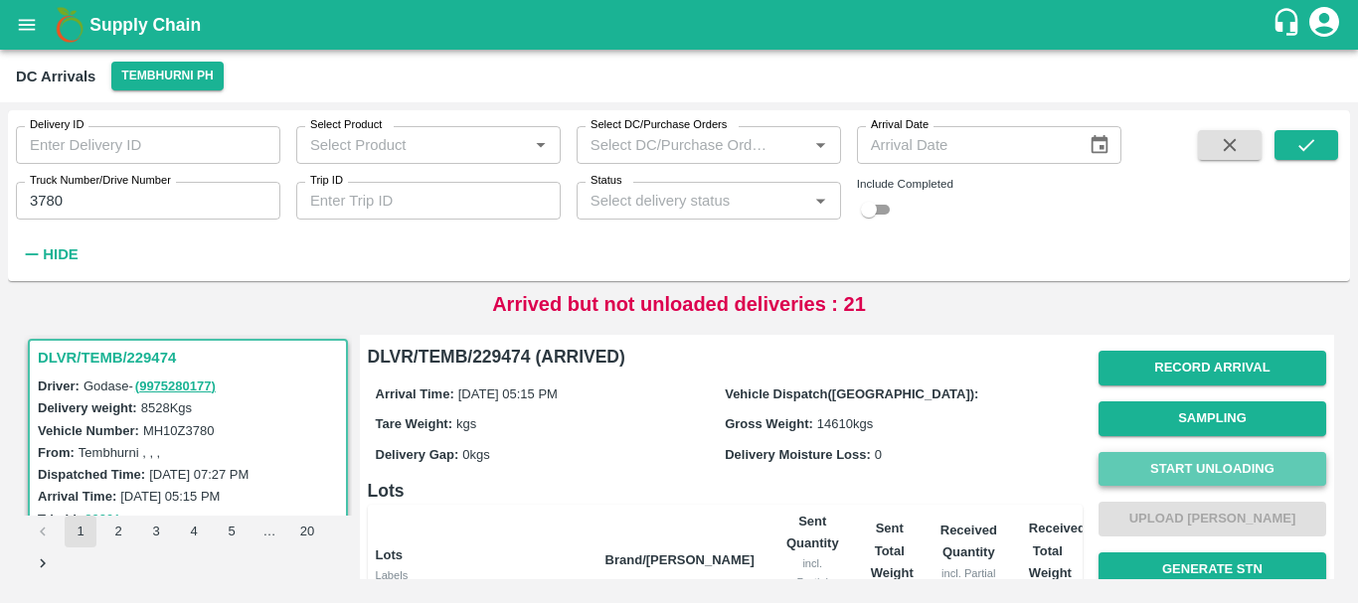
click at [1173, 467] on button "Start Unloading" at bounding box center [1212, 469] width 228 height 35
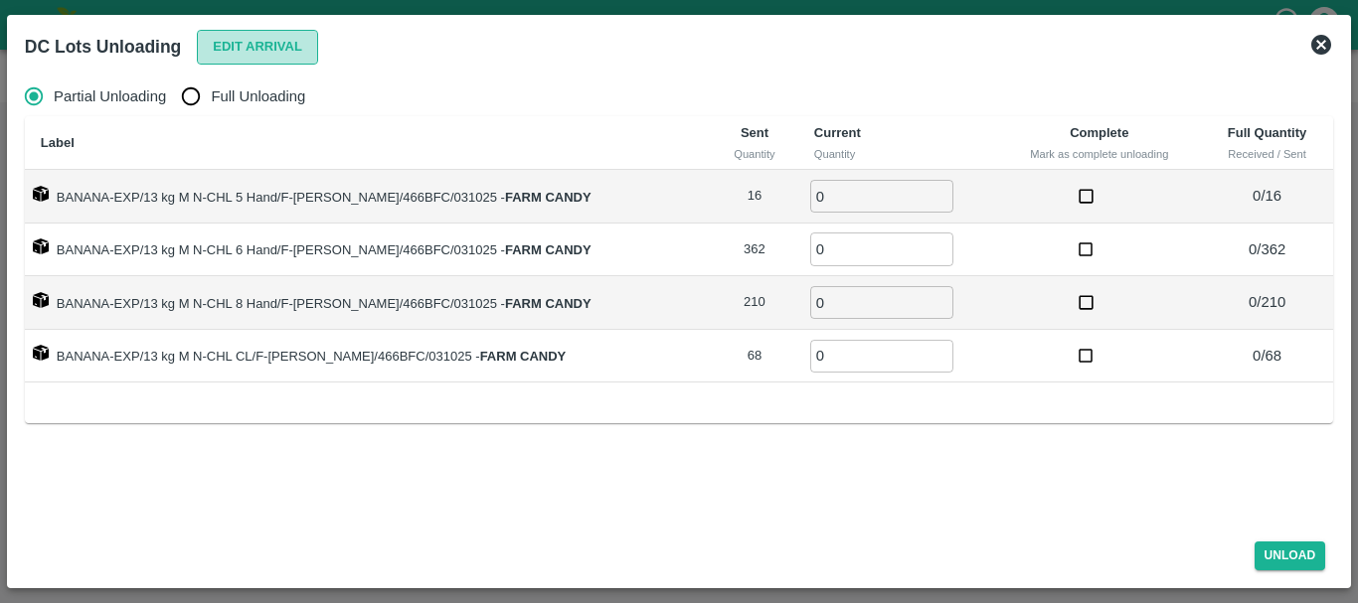
click at [293, 49] on button "Edit Arrival" at bounding box center [257, 47] width 121 height 35
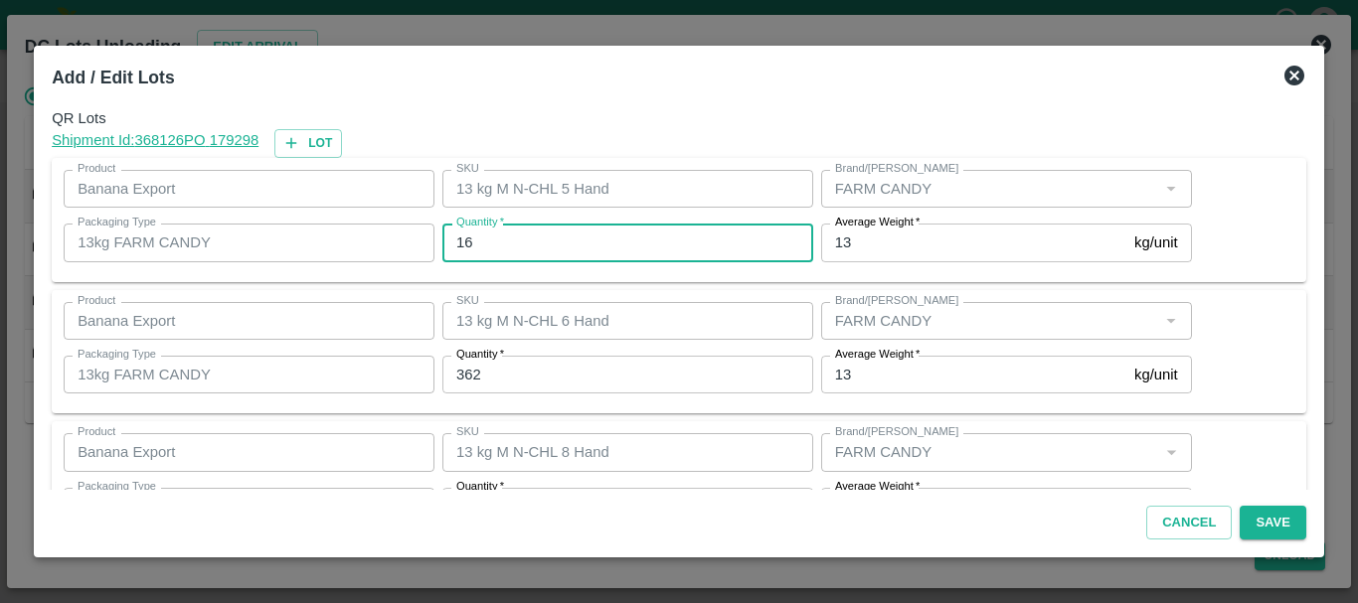
click at [576, 250] on input "16" at bounding box center [627, 243] width 371 height 38
type input "1"
type input "15"
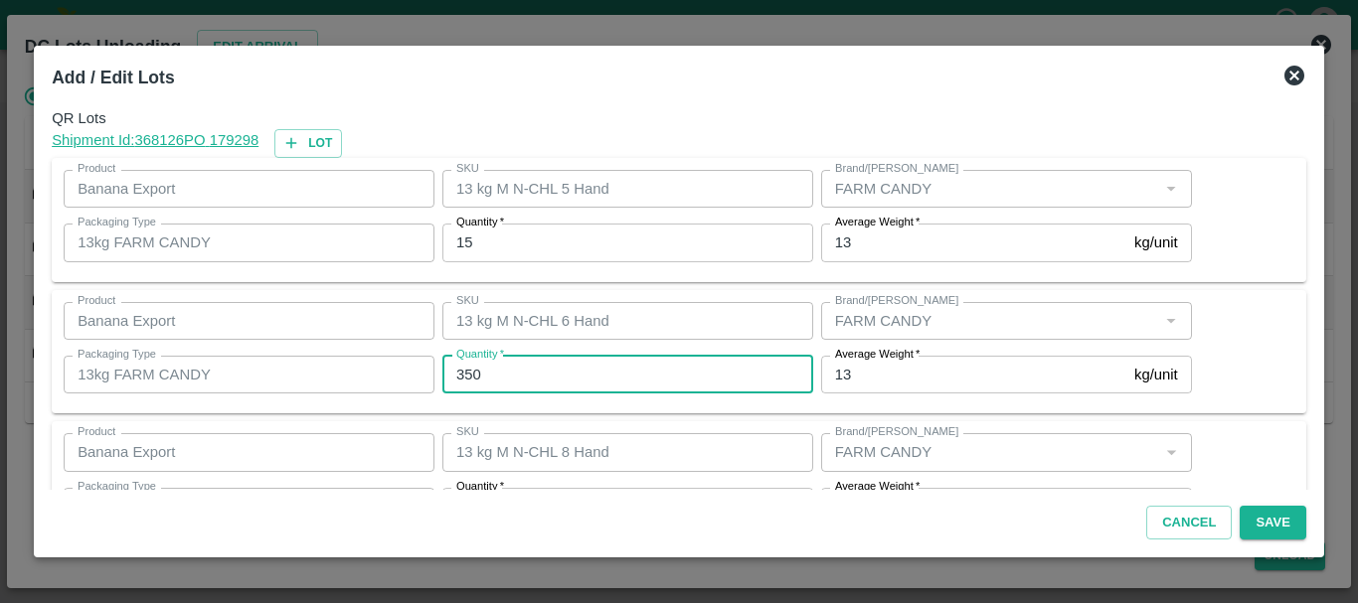
type input "350"
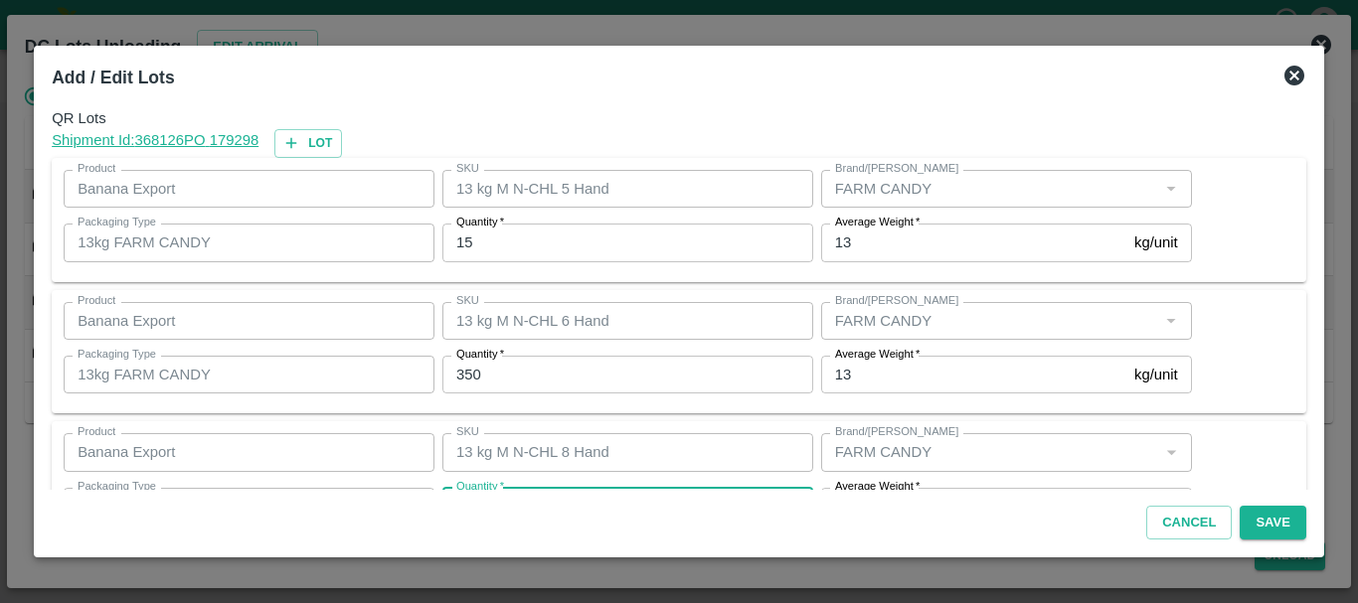
scroll to position [36, 0]
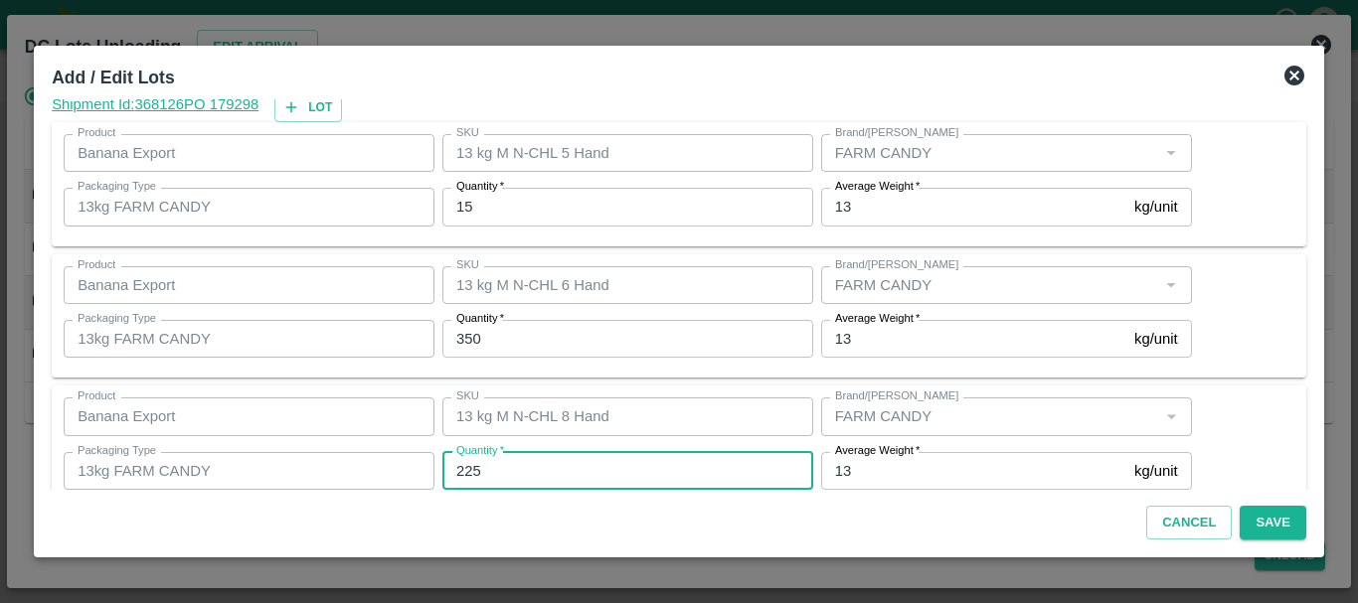
type input "225"
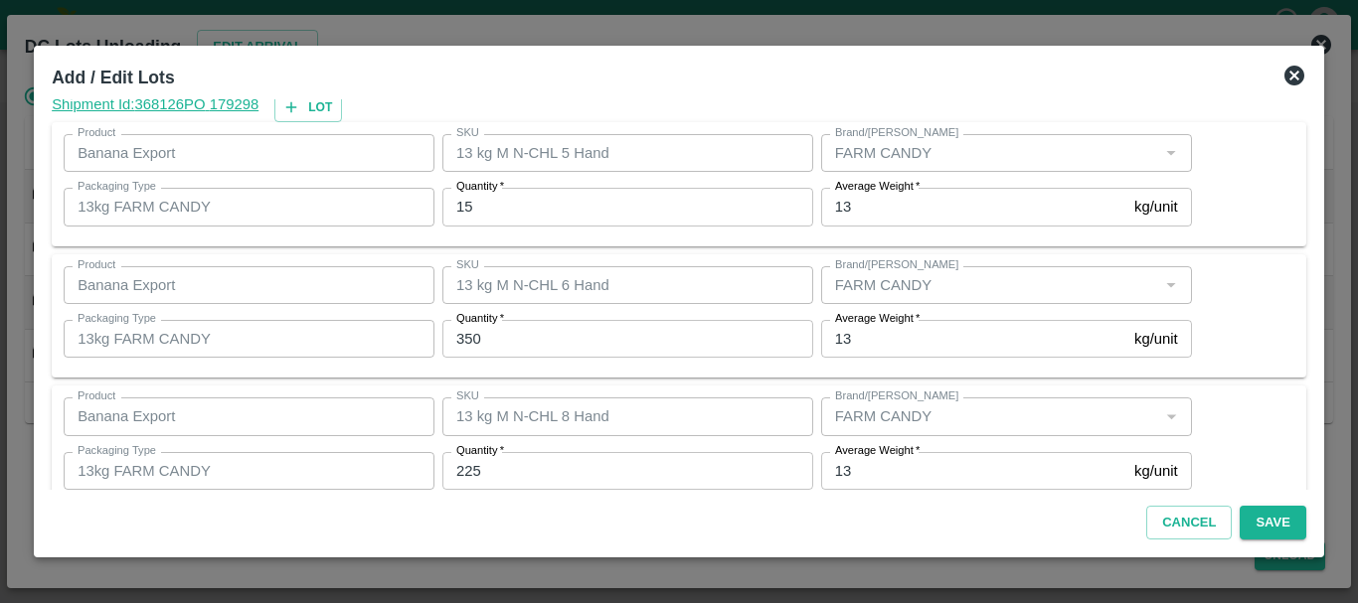
scroll to position [204, 0]
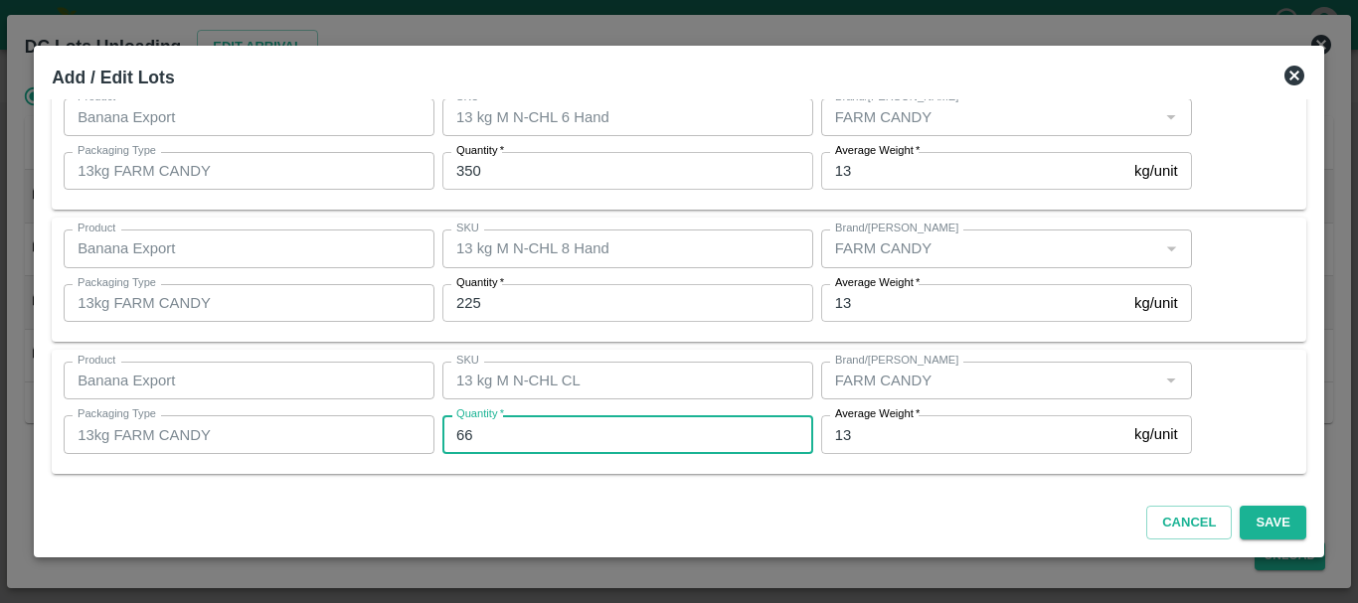
type input "66"
click at [1015, 490] on div "Cancel Save" at bounding box center [679, 519] width 1270 height 59
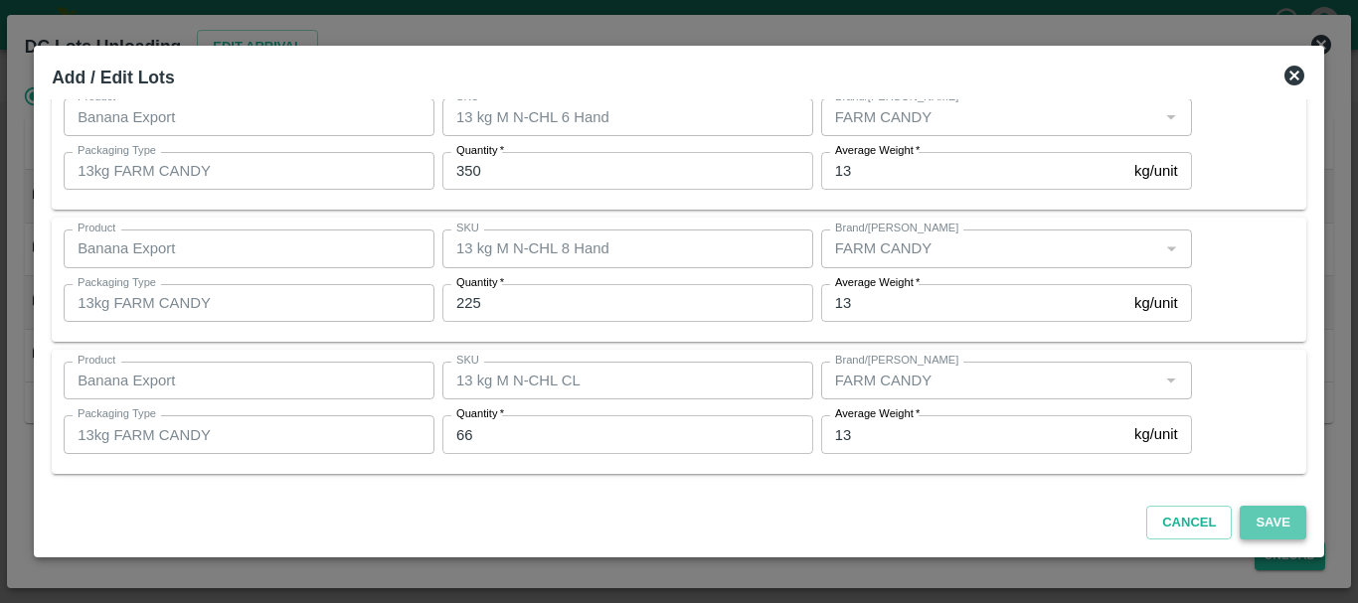
click at [1265, 514] on button "Save" at bounding box center [1273, 523] width 66 height 35
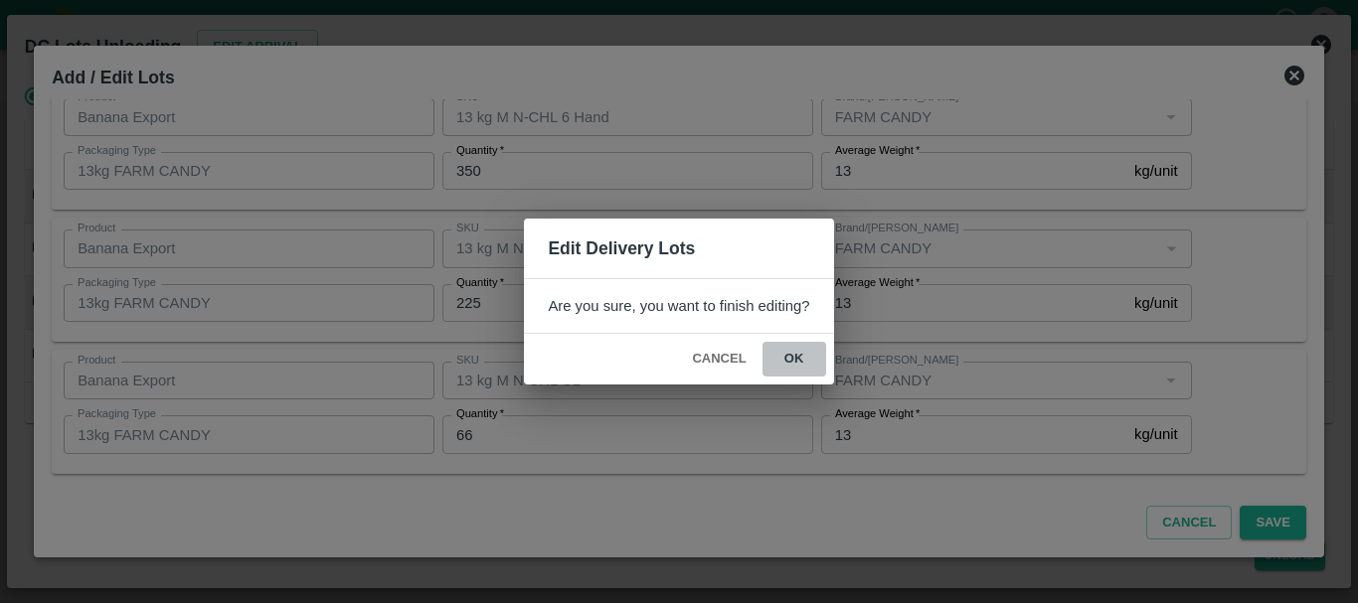
click at [804, 364] on button "ok" at bounding box center [794, 359] width 64 height 35
click at [794, 361] on icon at bounding box center [794, 360] width 30 height 30
click at [794, 361] on icon at bounding box center [794, 360] width 24 height 24
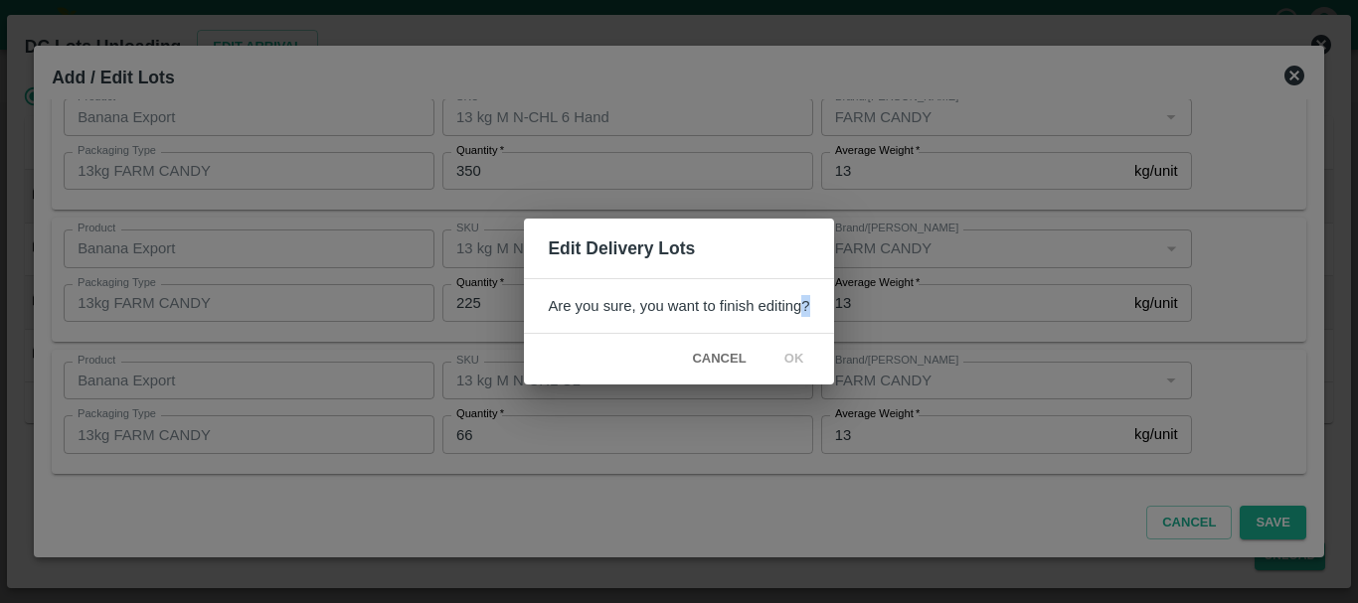
click at [794, 361] on icon at bounding box center [793, 359] width 27 height 27
click at [794, 361] on icon at bounding box center [794, 360] width 24 height 24
click at [794, 361] on icon at bounding box center [794, 360] width 26 height 26
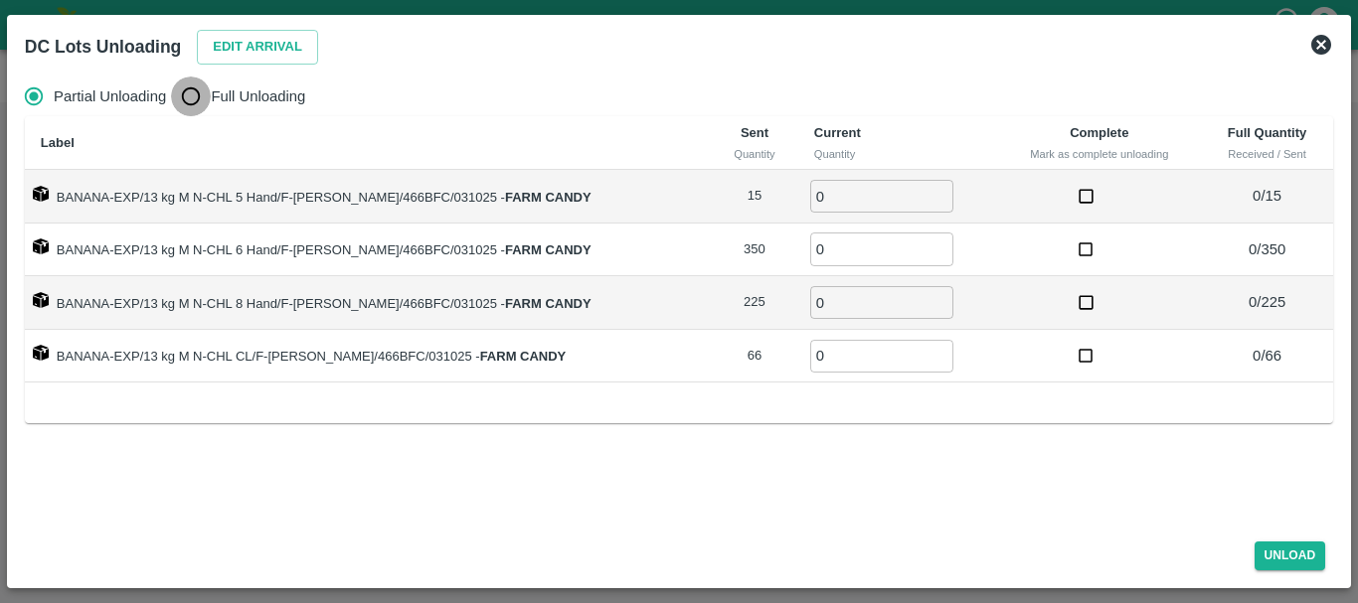
click at [197, 84] on input "Full Unloading" at bounding box center [191, 97] width 40 height 40
radio input "true"
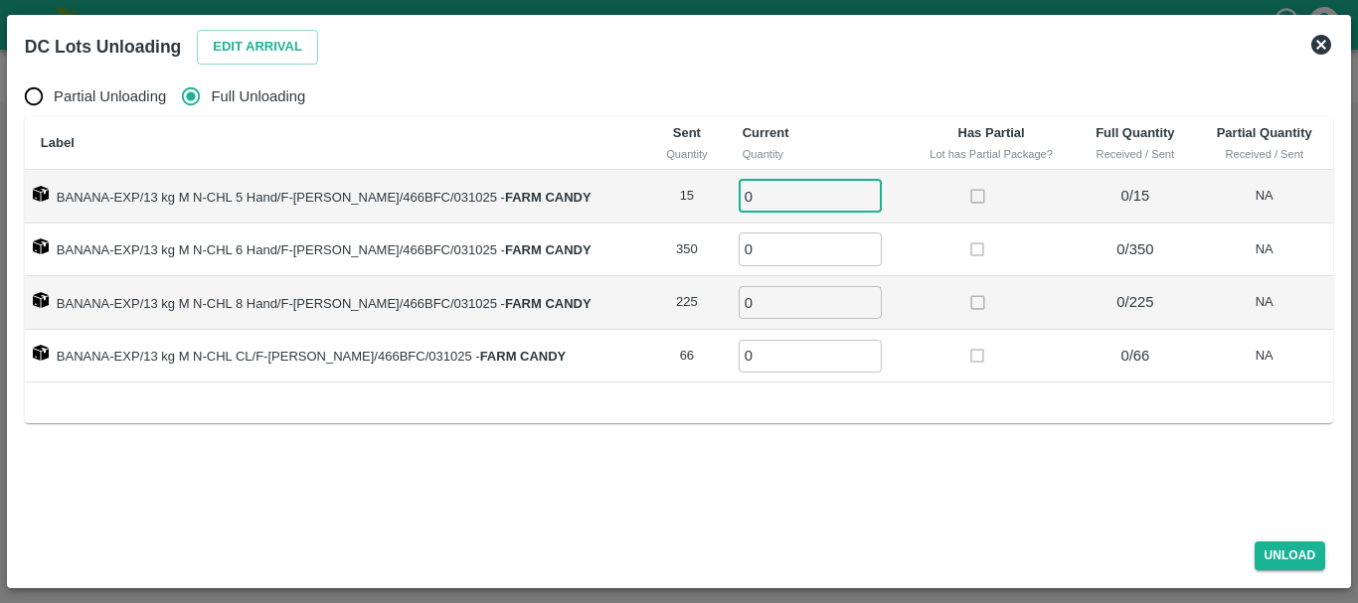
click at [751, 199] on input "0" at bounding box center [810, 196] width 143 height 33
type input "015"
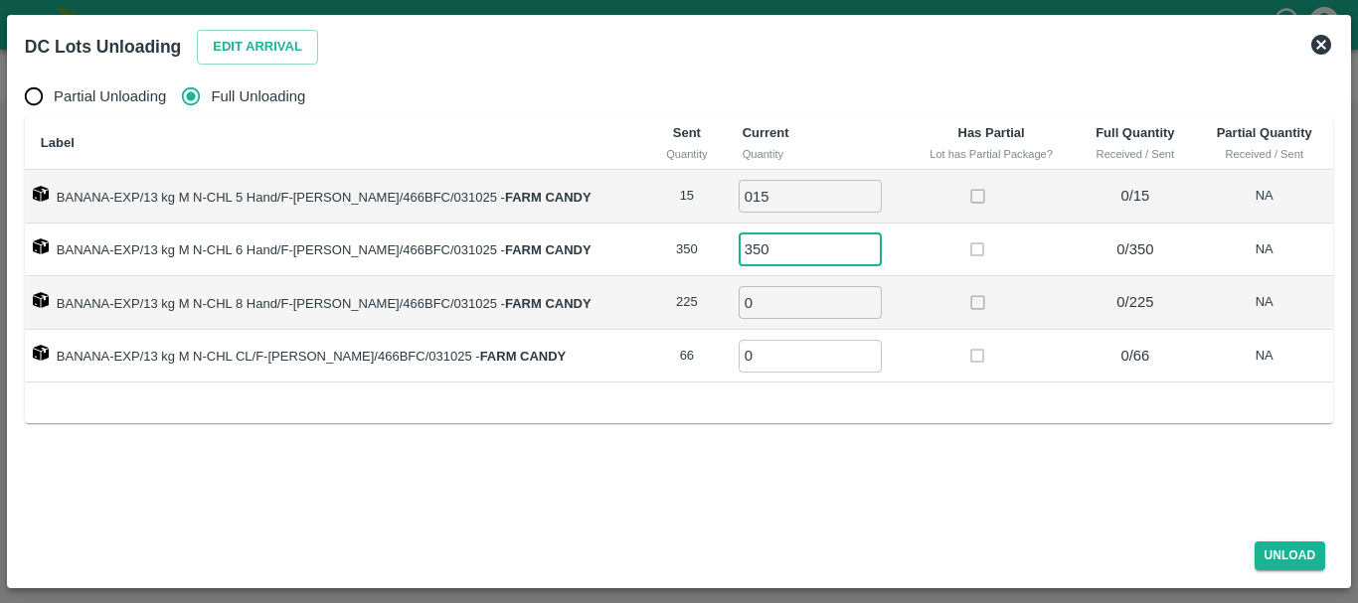
type input "350"
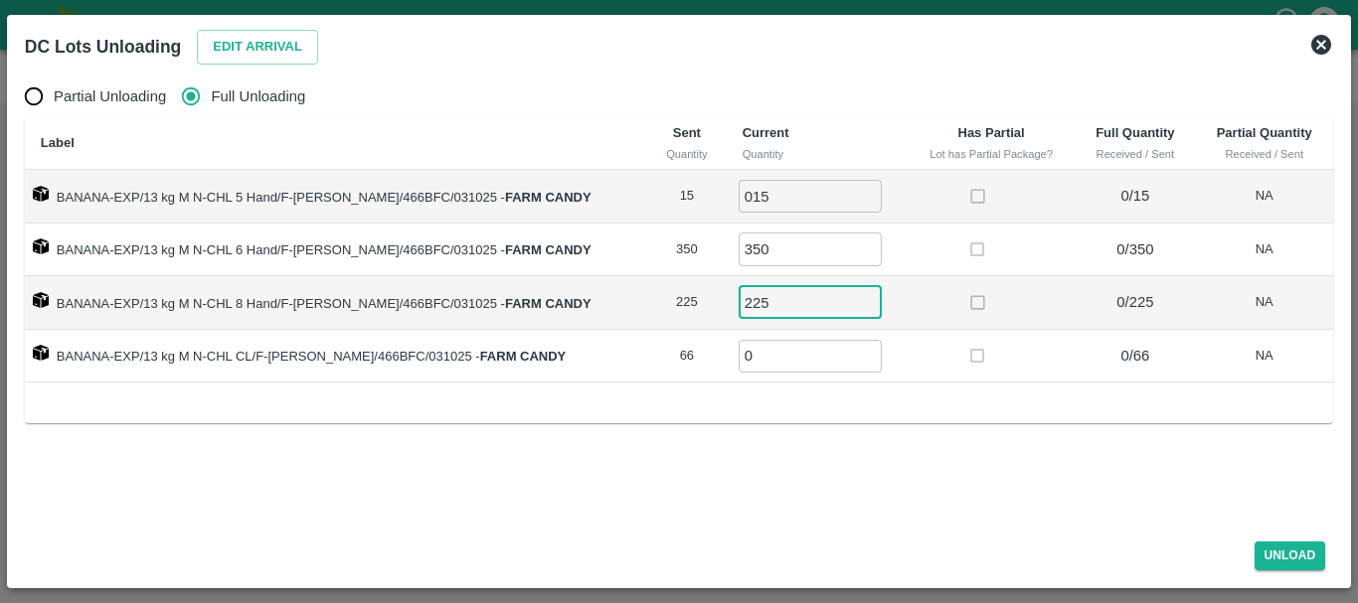
type input "225"
type input "66"
click at [950, 389] on div "Label Sent Quantity Current Quantity Has Partial Lot has Partial Package? Full …" at bounding box center [679, 269] width 1308 height 306
click at [1261, 553] on button "Unload" at bounding box center [1291, 556] width 72 height 29
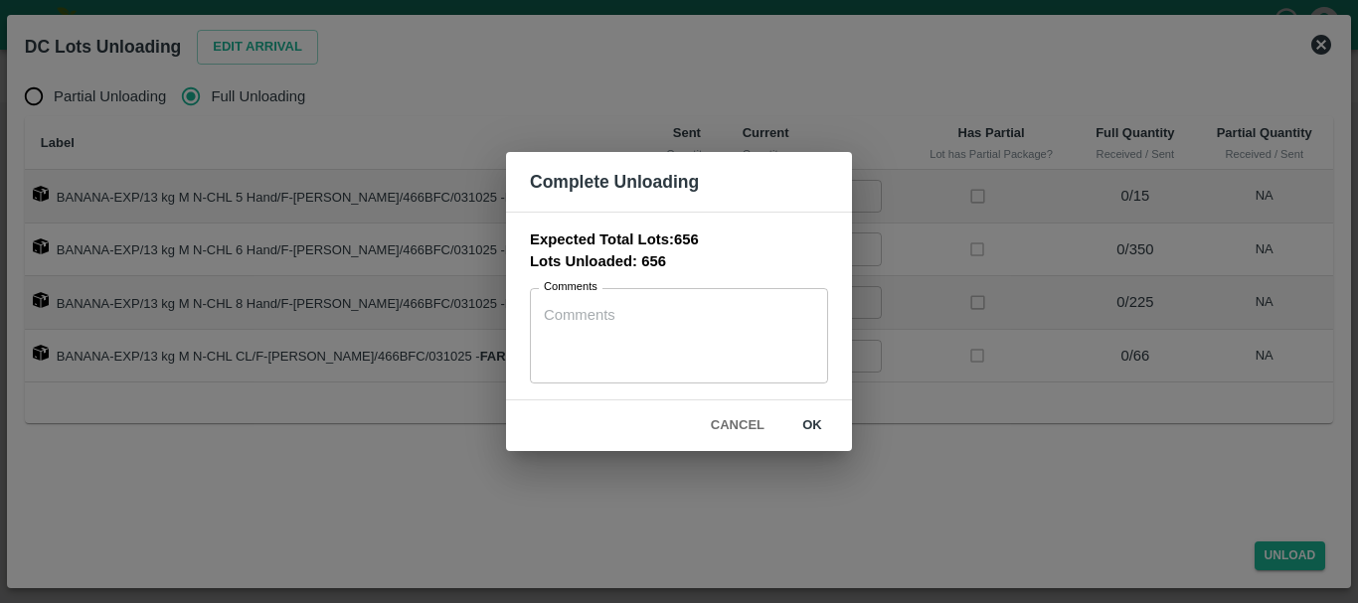
click at [819, 420] on button "ok" at bounding box center [812, 426] width 64 height 35
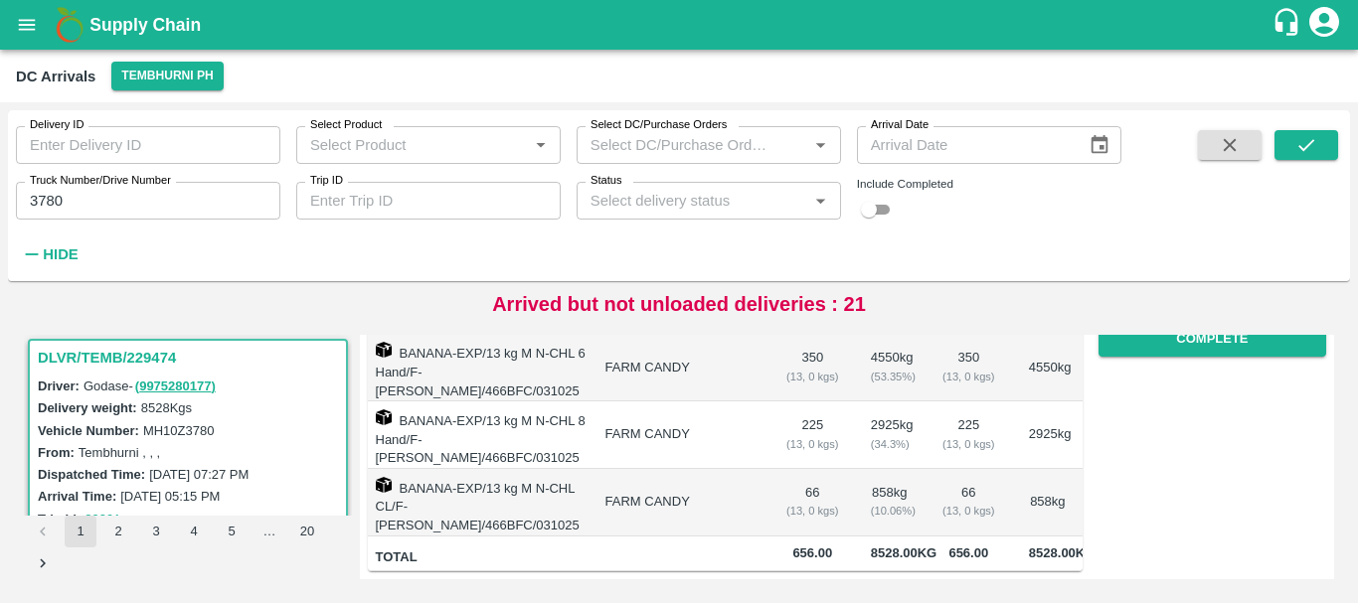
scroll to position [0, 0]
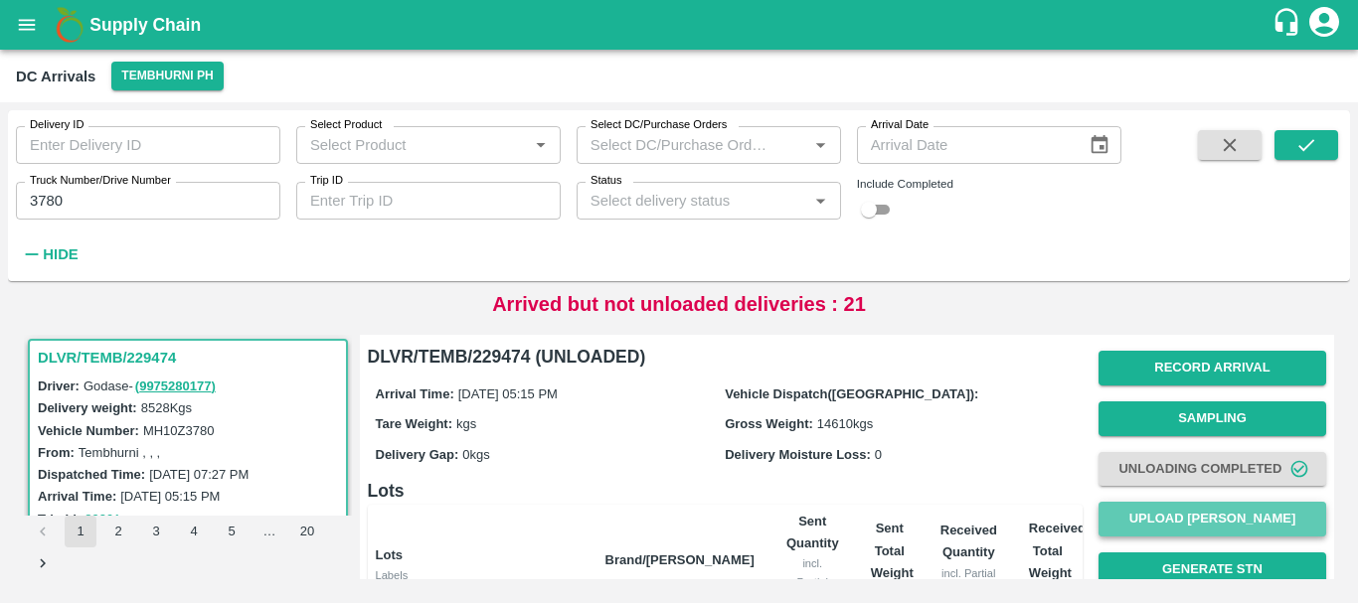
click at [1170, 512] on button "Upload [PERSON_NAME]" at bounding box center [1212, 519] width 228 height 35
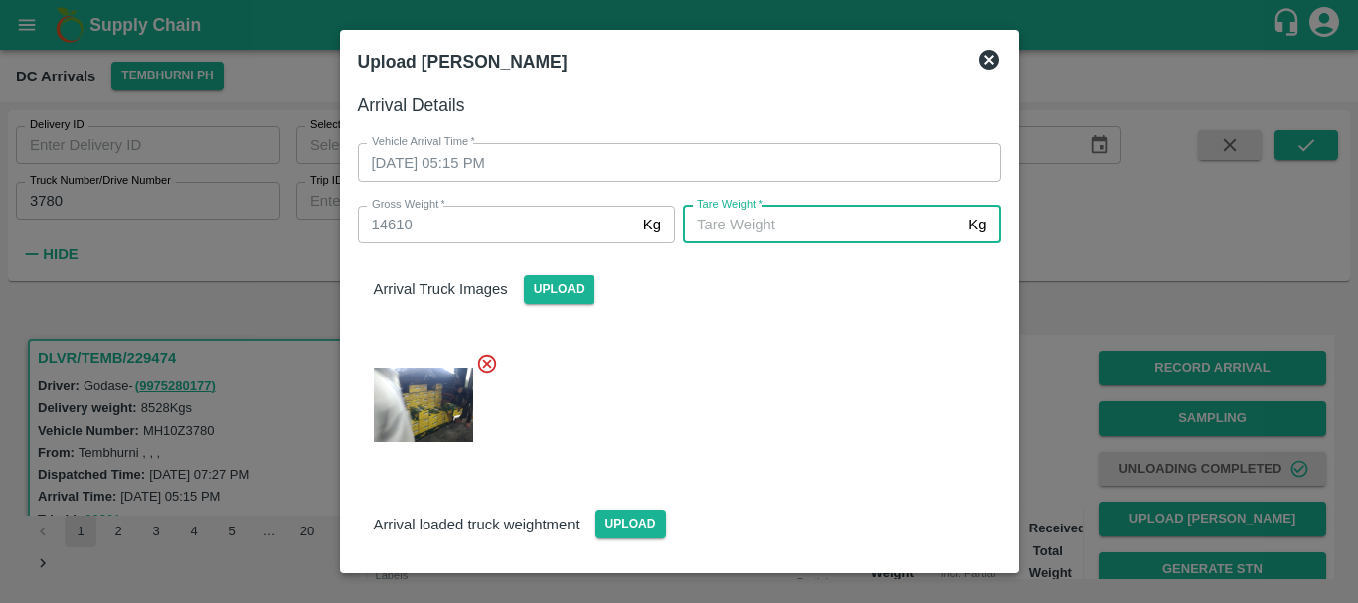
click at [814, 234] on input "[PERSON_NAME]   *" at bounding box center [821, 225] width 277 height 38
type input "5400"
click at [777, 386] on div at bounding box center [671, 399] width 659 height 126
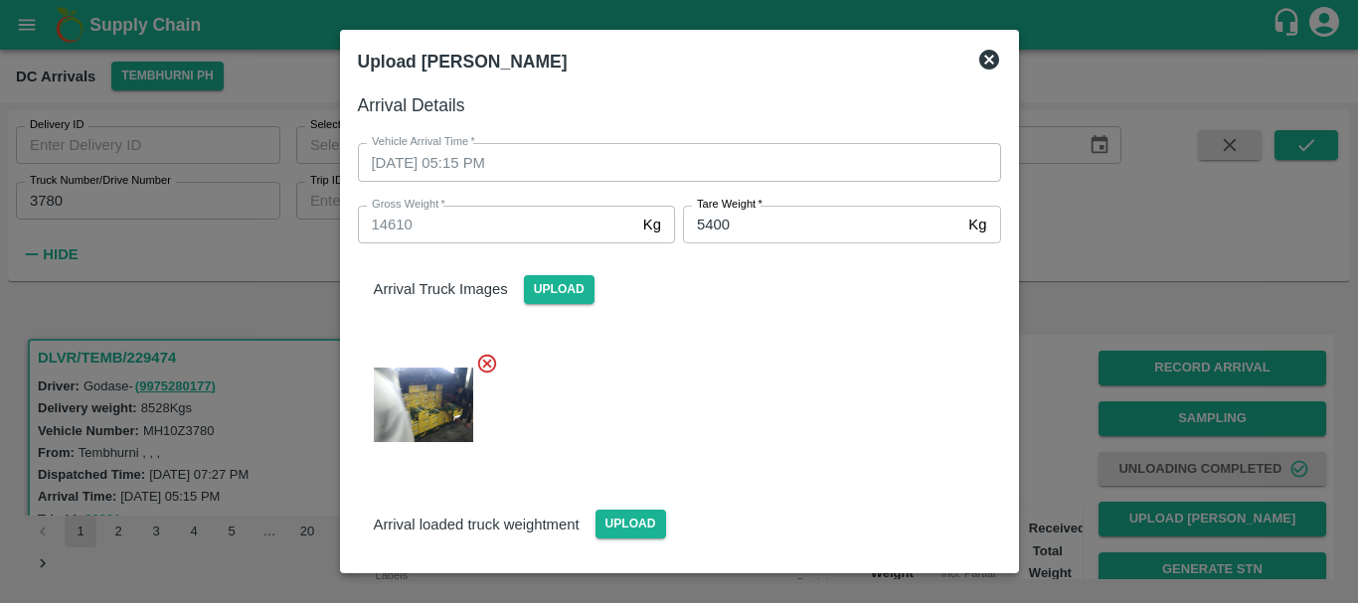
scroll to position [142, 0]
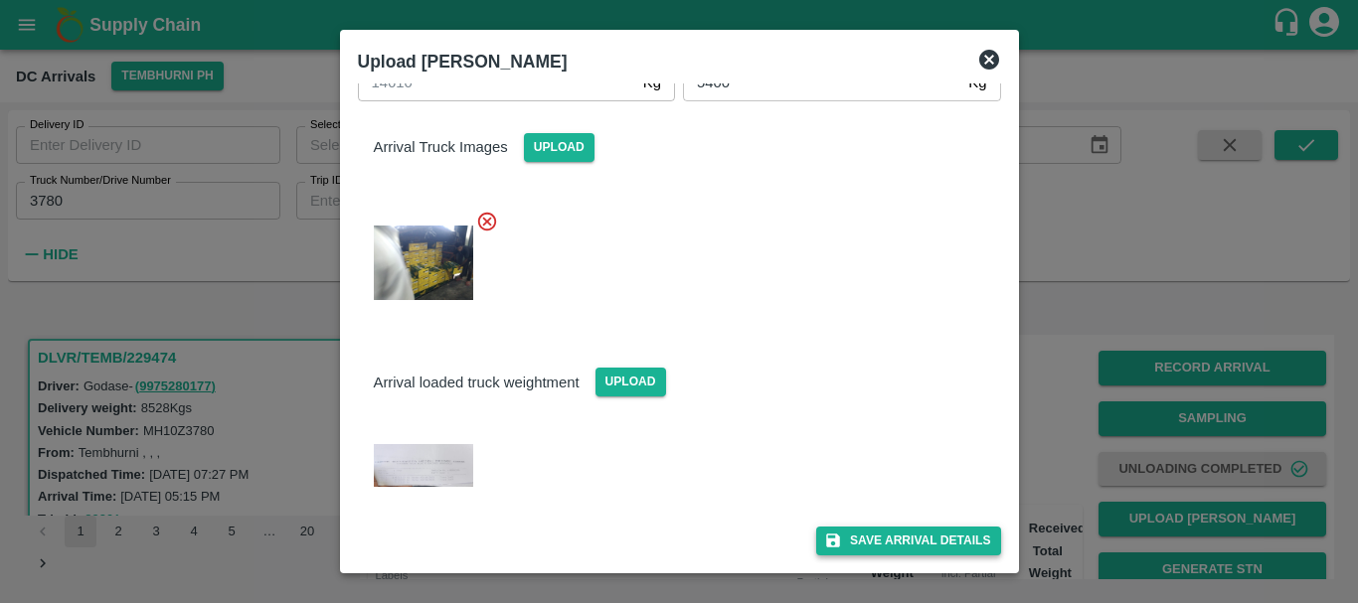
click at [879, 536] on button "Save Arrival Details" at bounding box center [908, 541] width 184 height 29
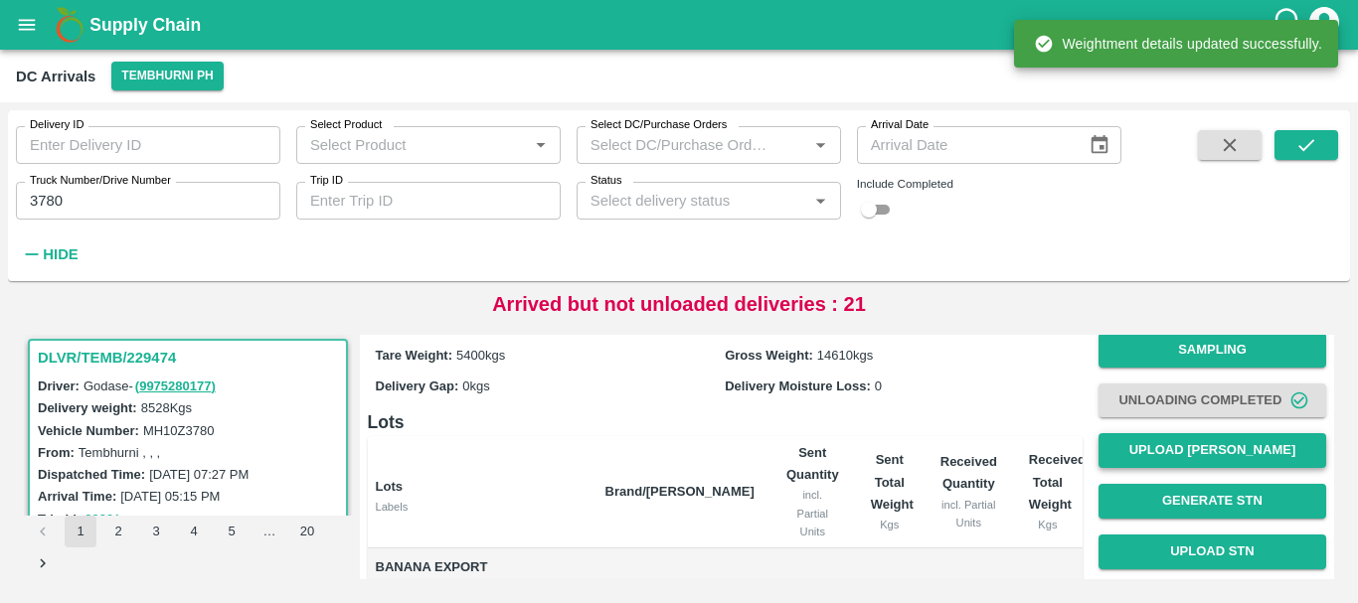
scroll to position [67, 0]
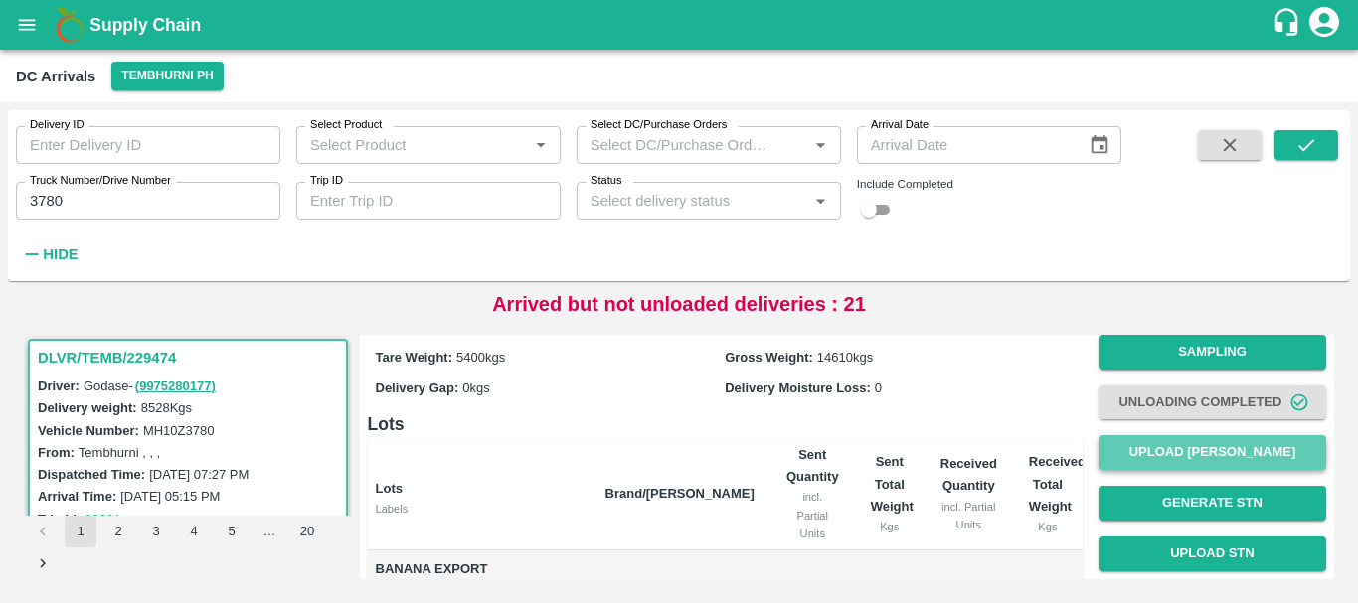
click at [1160, 455] on button "Upload [PERSON_NAME]" at bounding box center [1212, 452] width 228 height 35
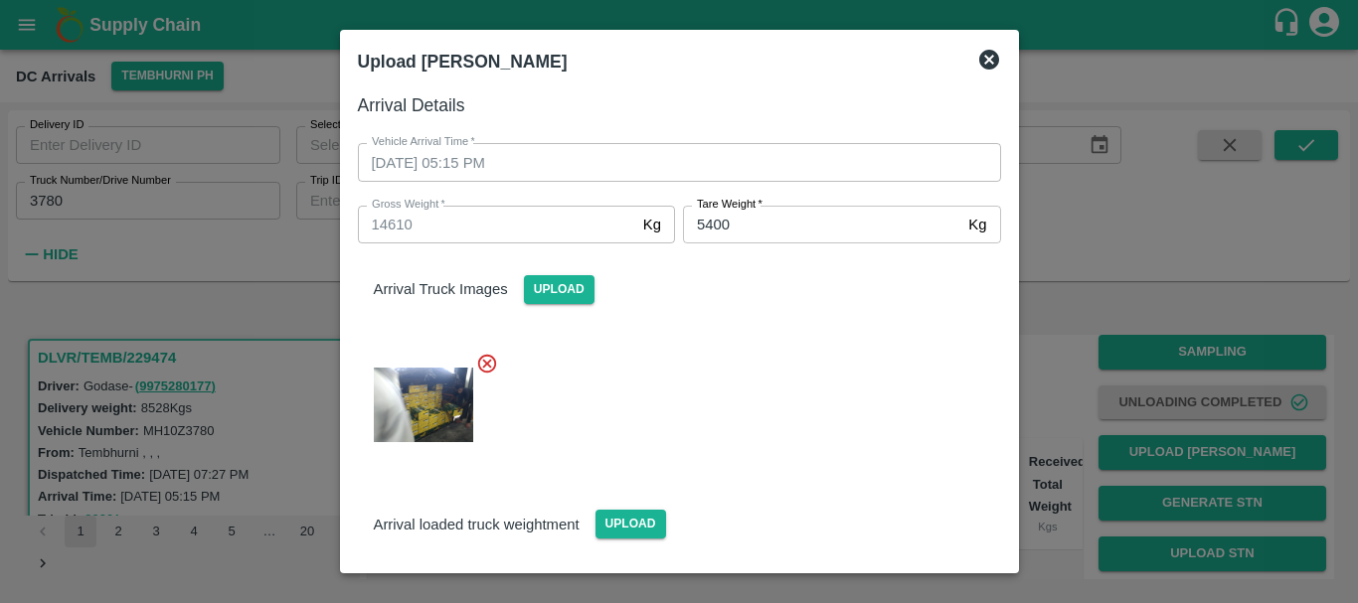
scroll to position [142, 0]
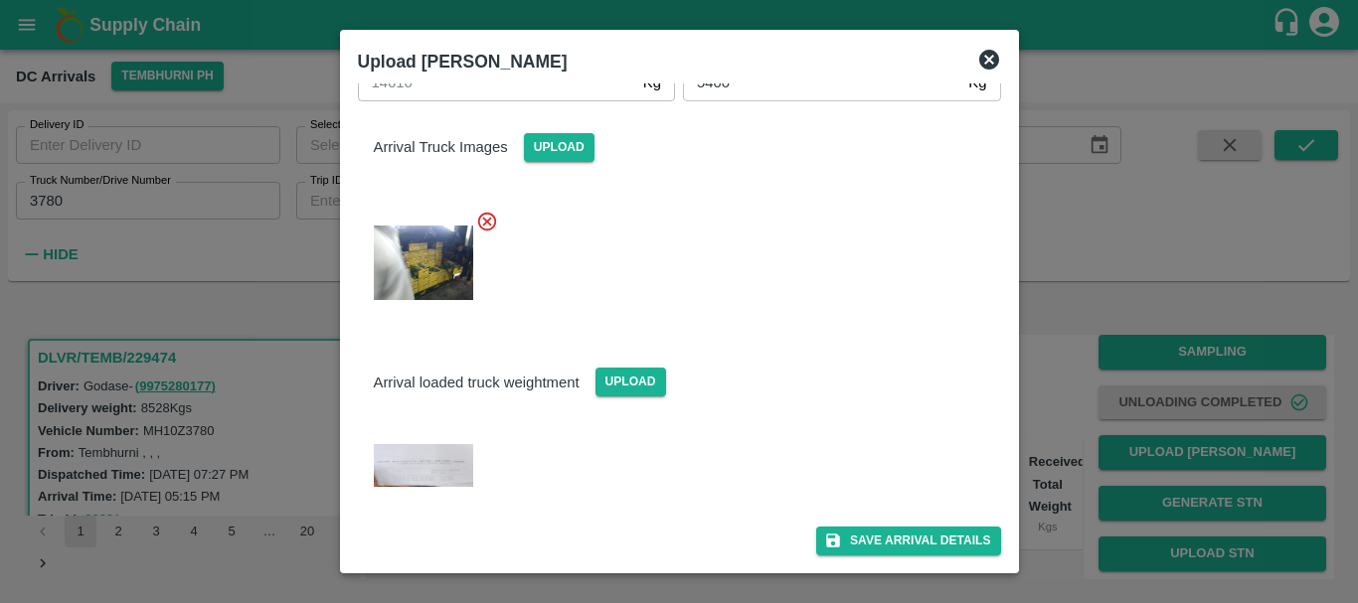
click at [1066, 380] on div at bounding box center [679, 301] width 1358 height 603
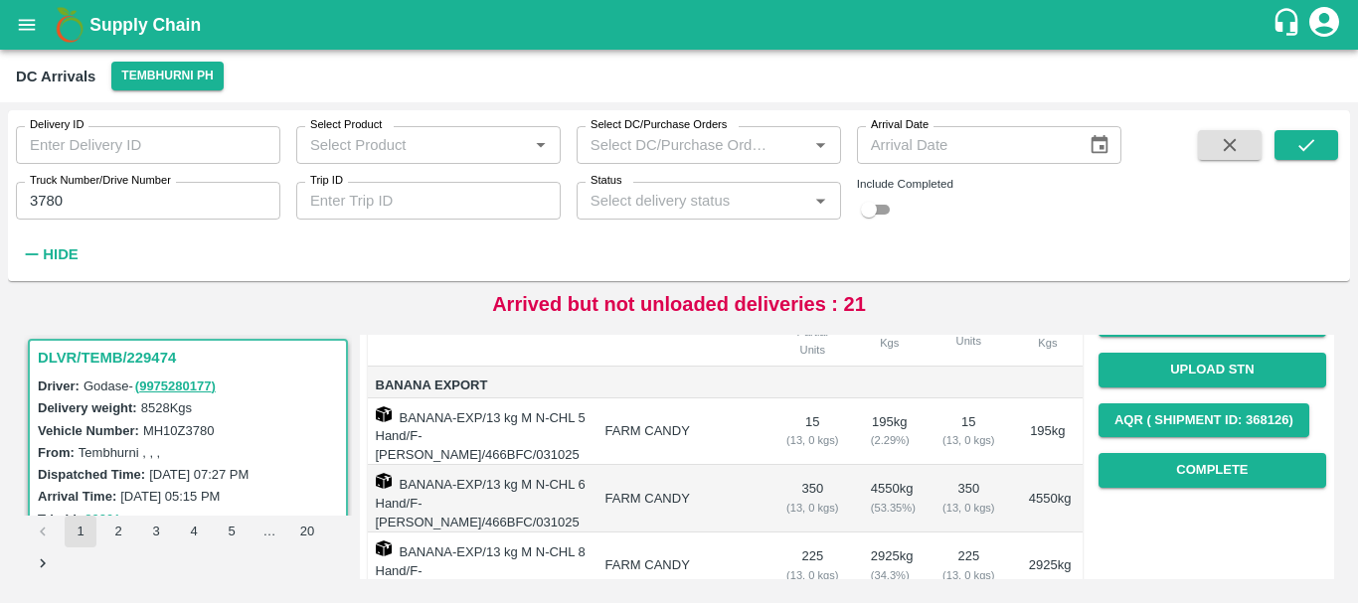
scroll to position [250, 0]
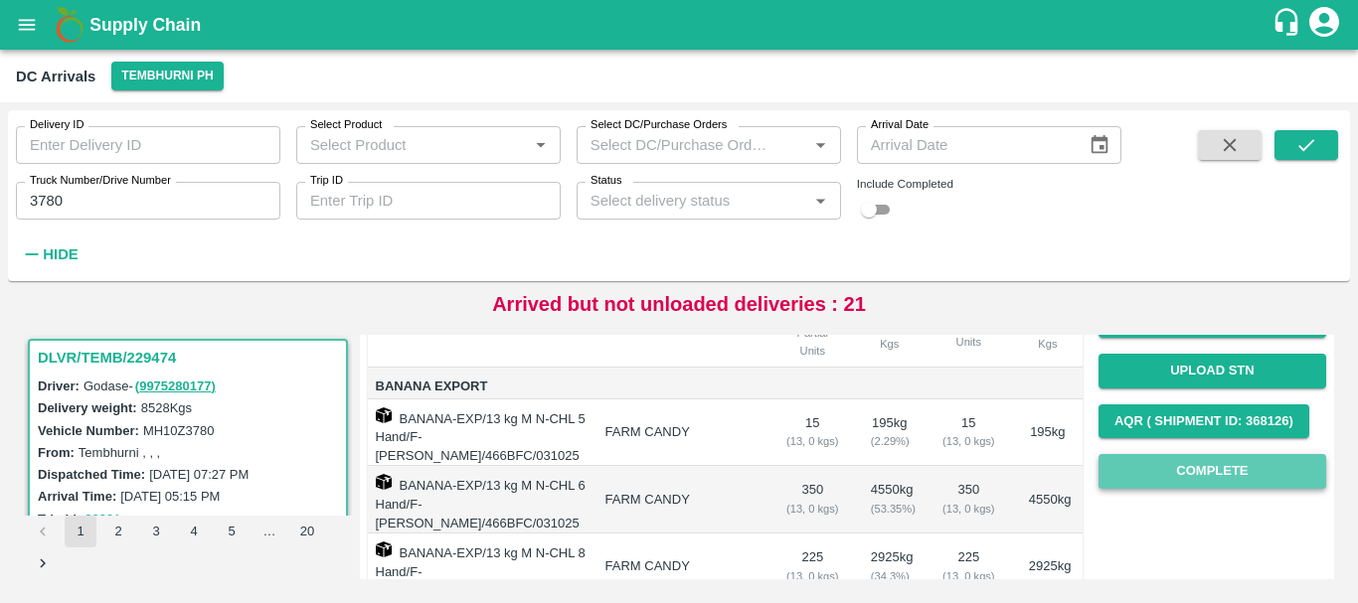
click at [1181, 467] on button "Complete" at bounding box center [1212, 471] width 228 height 35
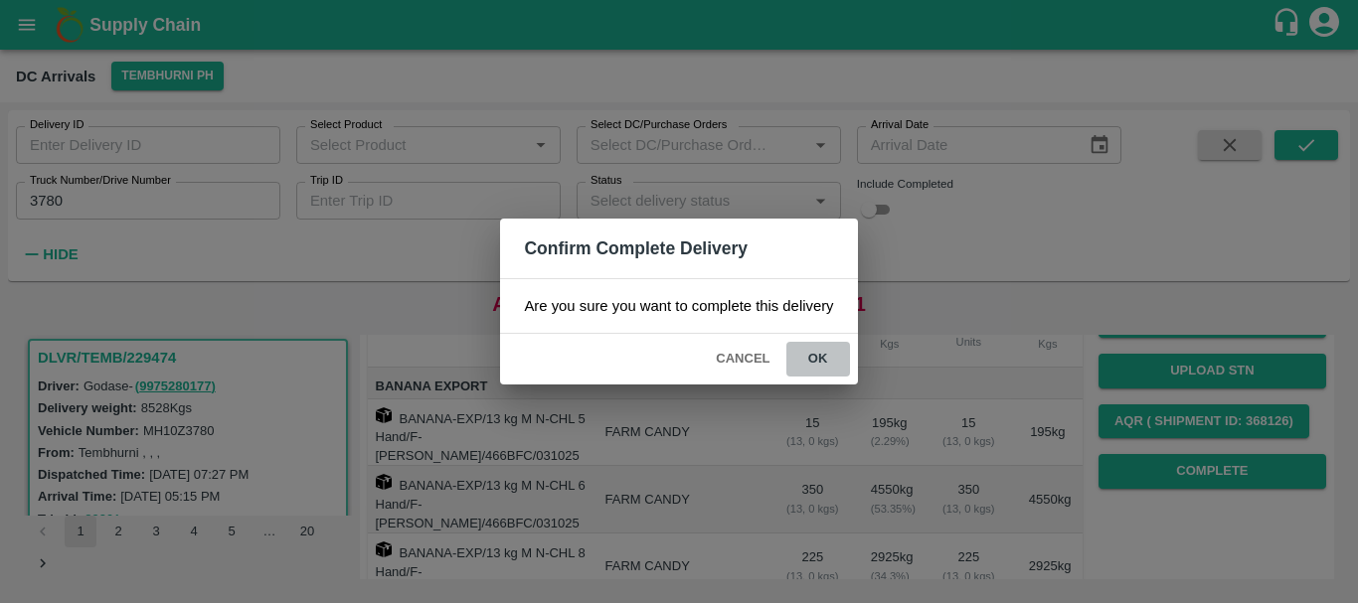
click at [807, 362] on button "ok" at bounding box center [818, 359] width 64 height 35
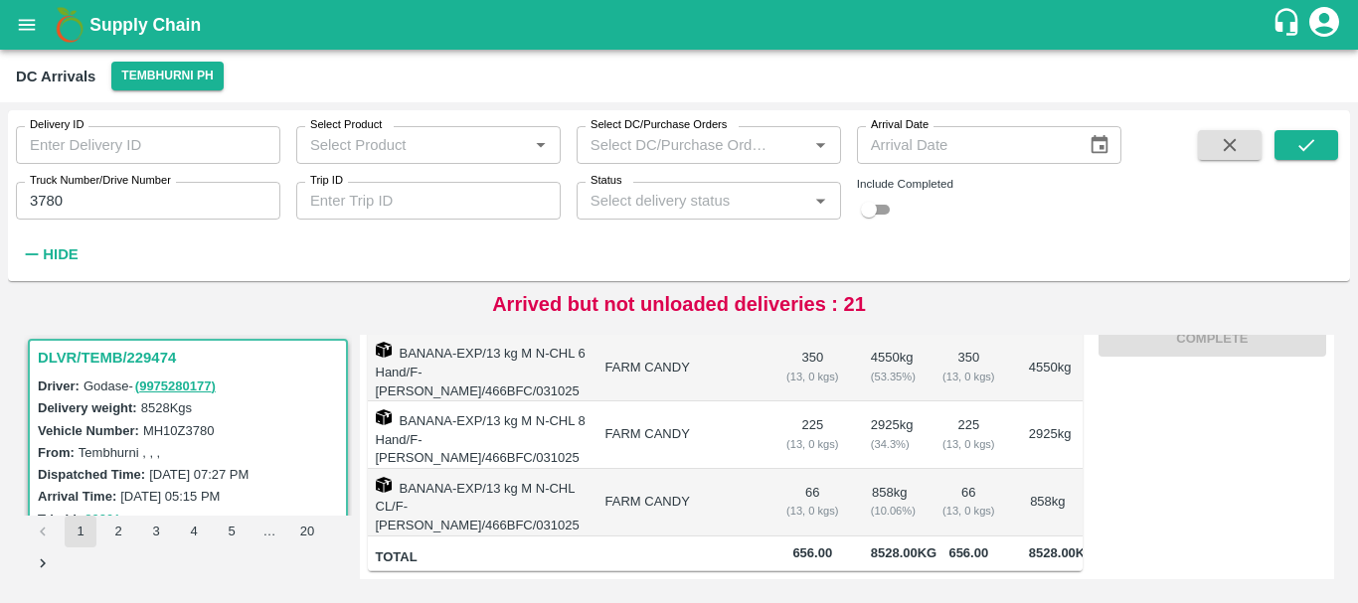
scroll to position [0, 0]
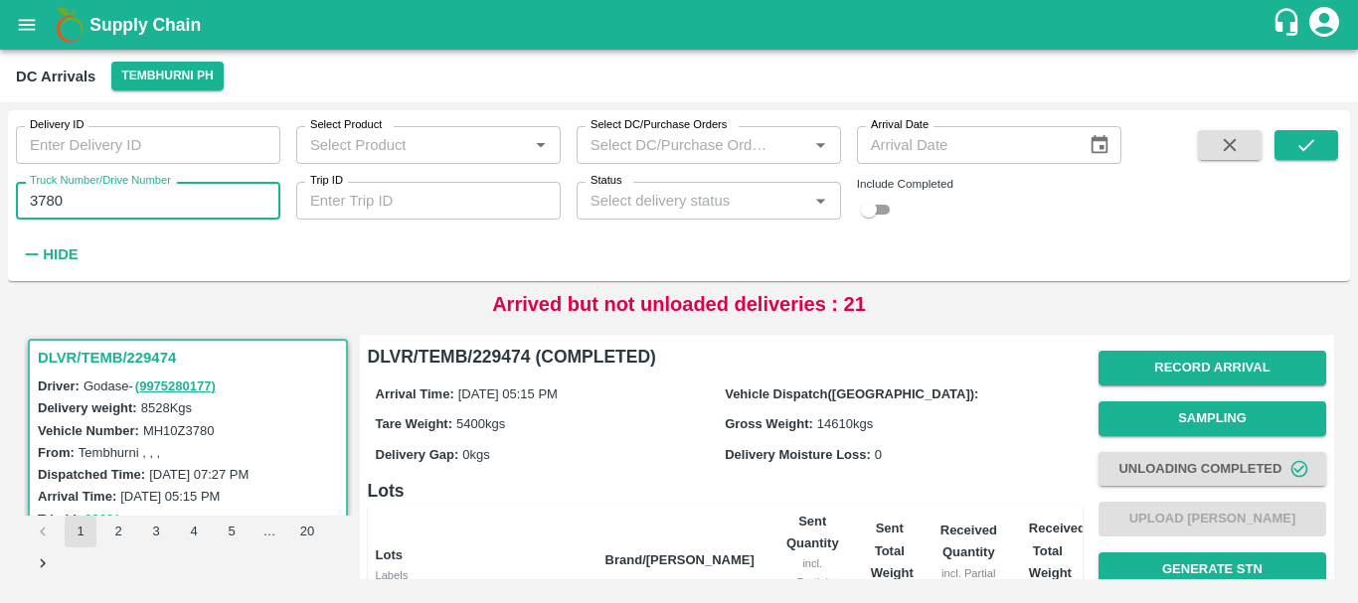
click at [165, 213] on input "3780" at bounding box center [148, 201] width 264 height 38
type input "3"
type input "1258"
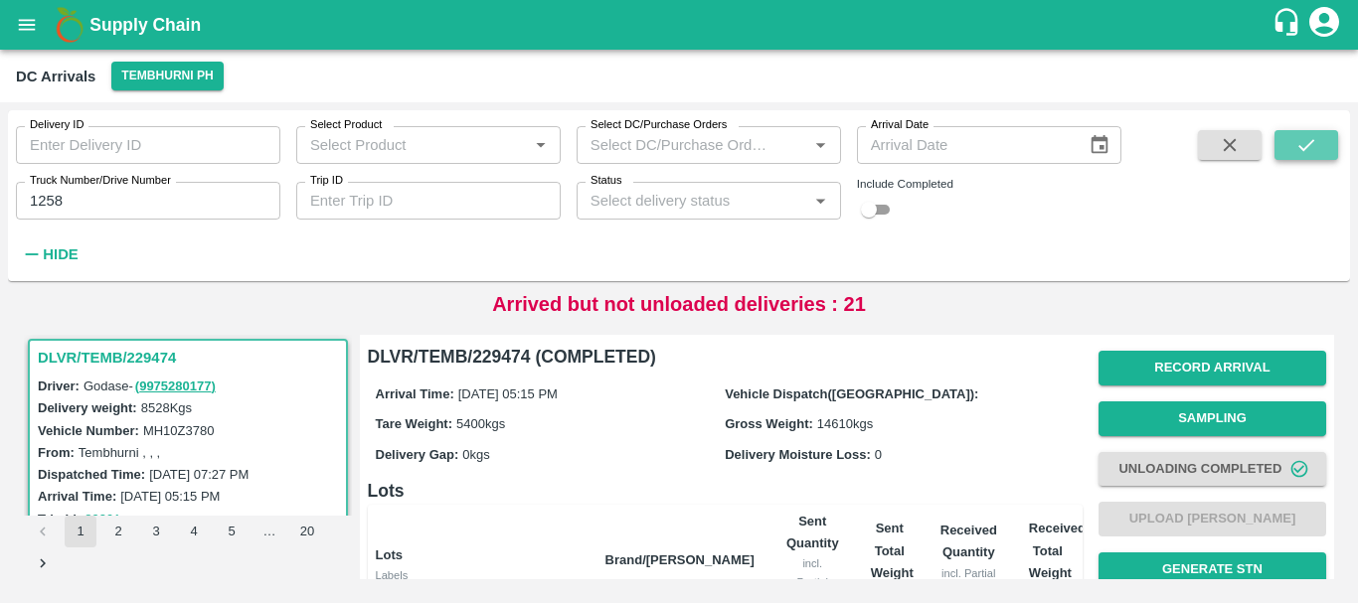
click at [1313, 147] on icon "submit" at bounding box center [1306, 145] width 22 height 22
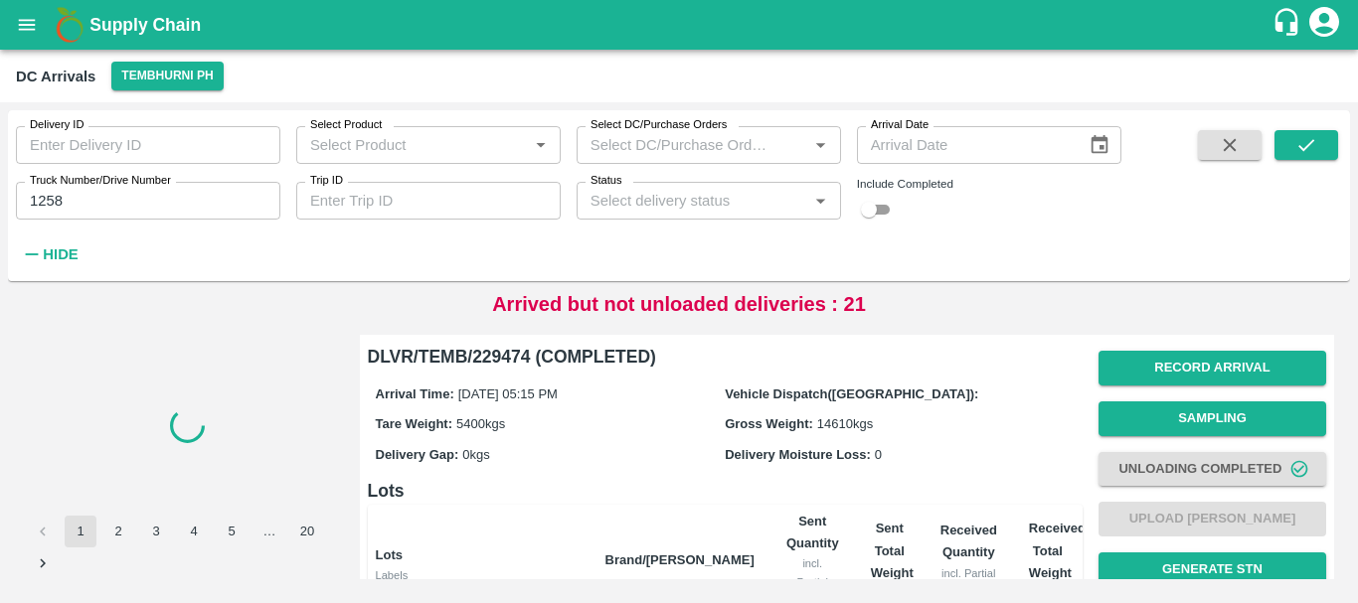
scroll to position [402, 0]
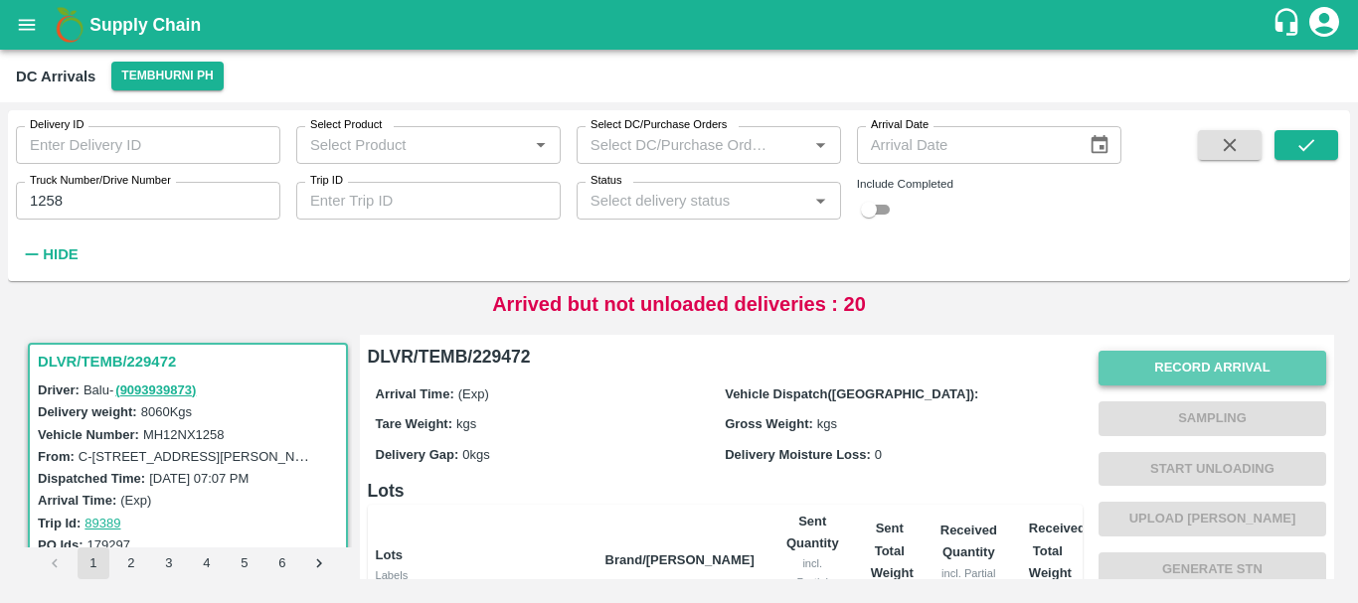
click at [1219, 367] on button "Record Arrival" at bounding box center [1212, 368] width 228 height 35
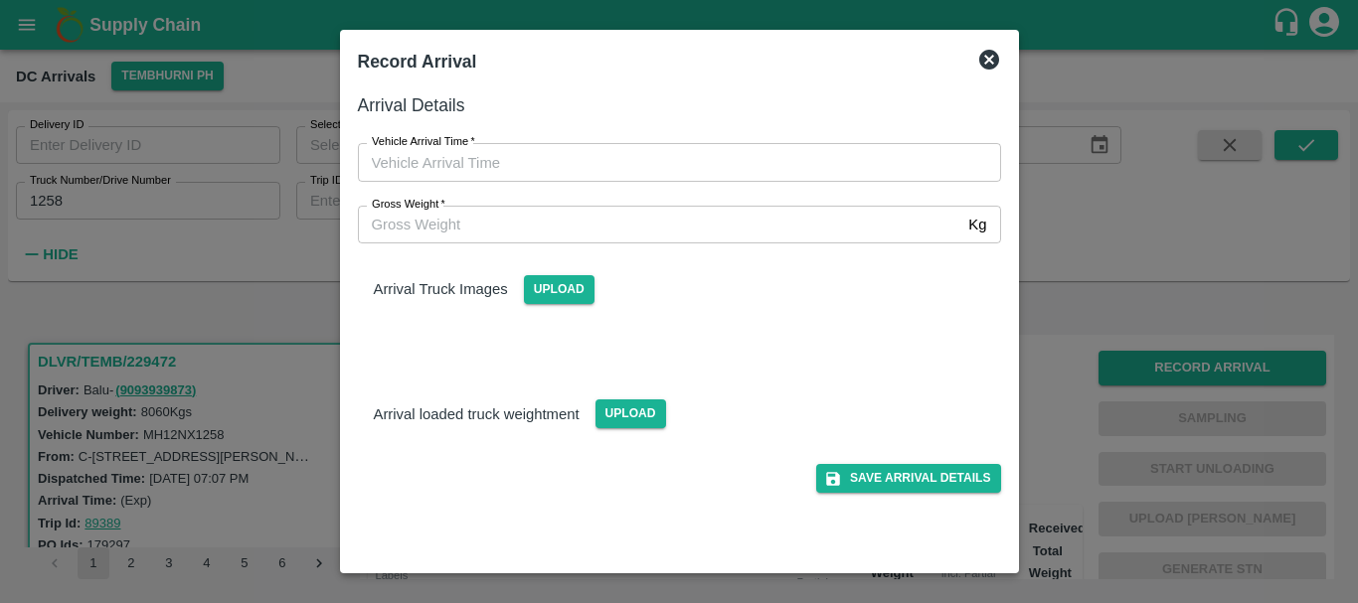
type input "DD/MM/YYYY hh:mm aa"
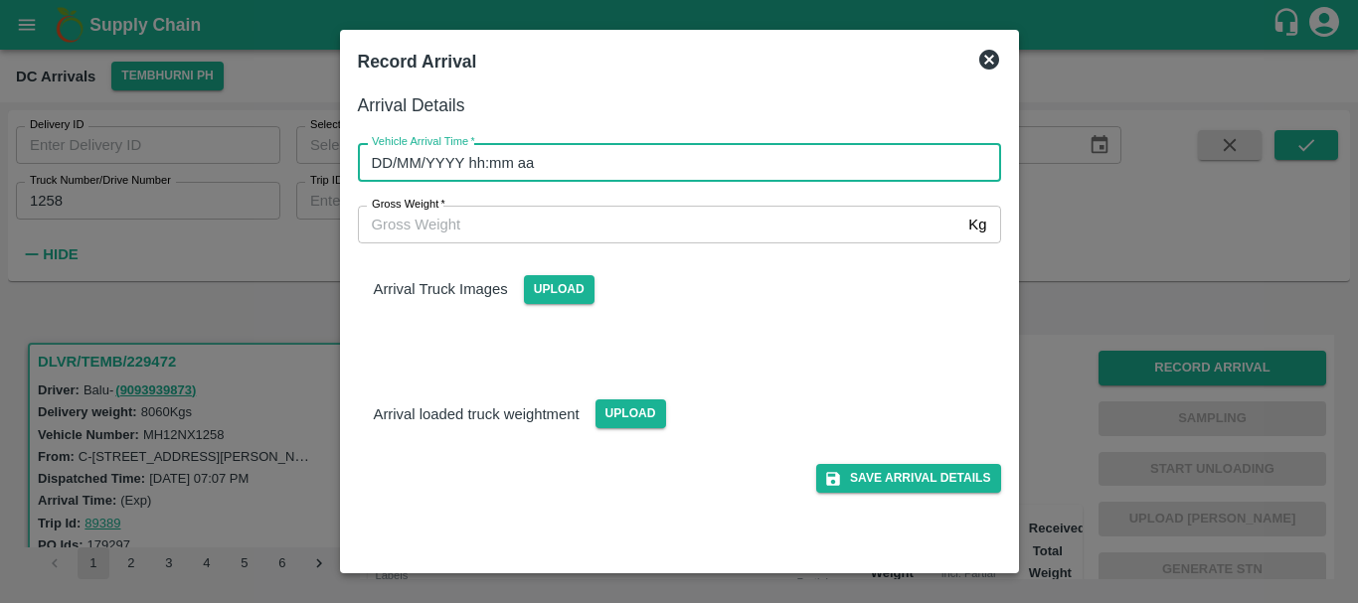
click at [783, 172] on input "DD/MM/YYYY hh:mm aa" at bounding box center [672, 162] width 629 height 38
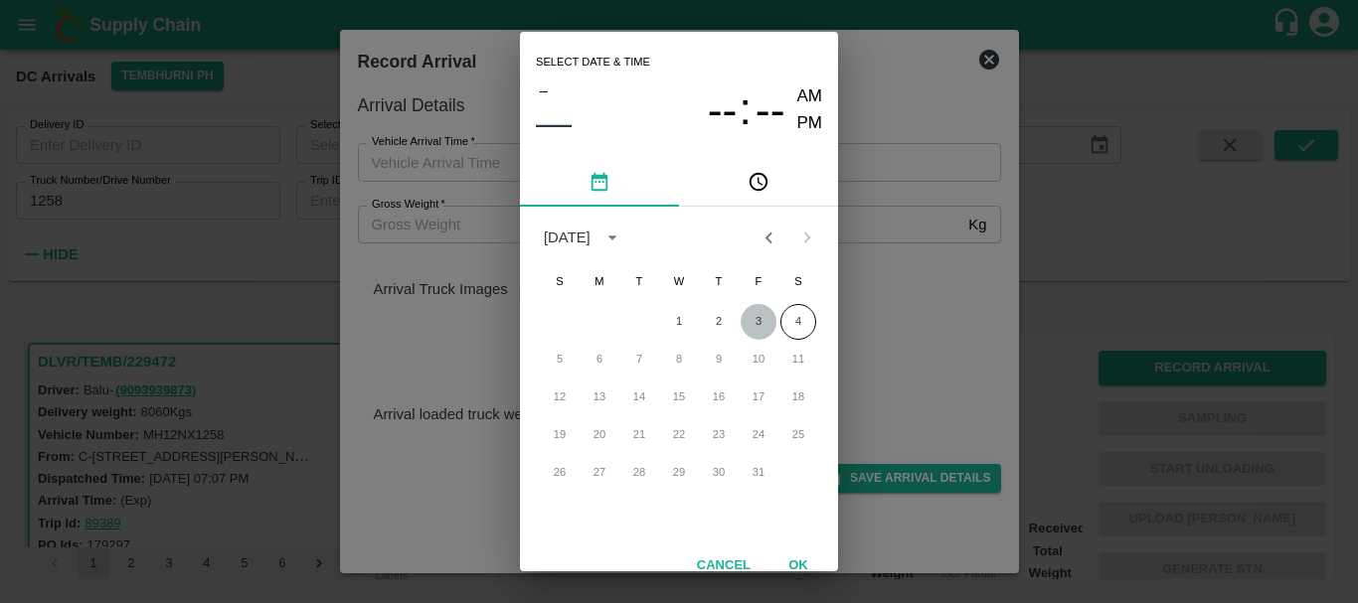
click at [756, 328] on button "3" at bounding box center [759, 322] width 36 height 36
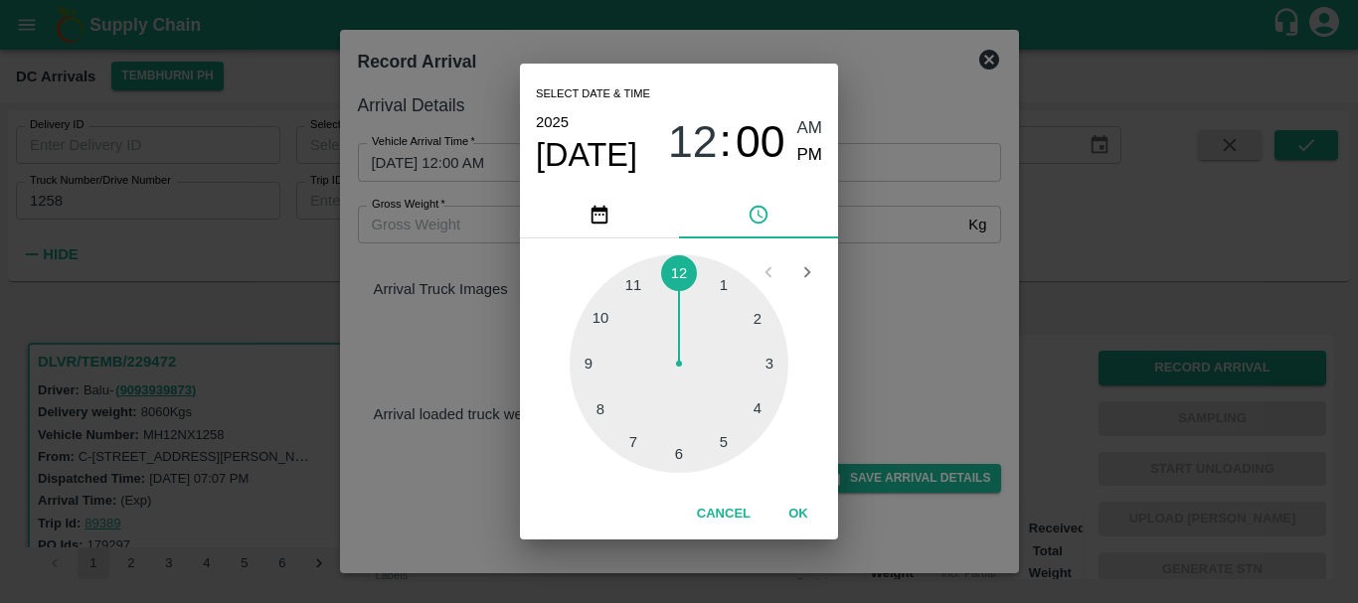
click at [763, 369] on div at bounding box center [679, 363] width 219 height 219
click at [680, 457] on div at bounding box center [679, 363] width 219 height 219
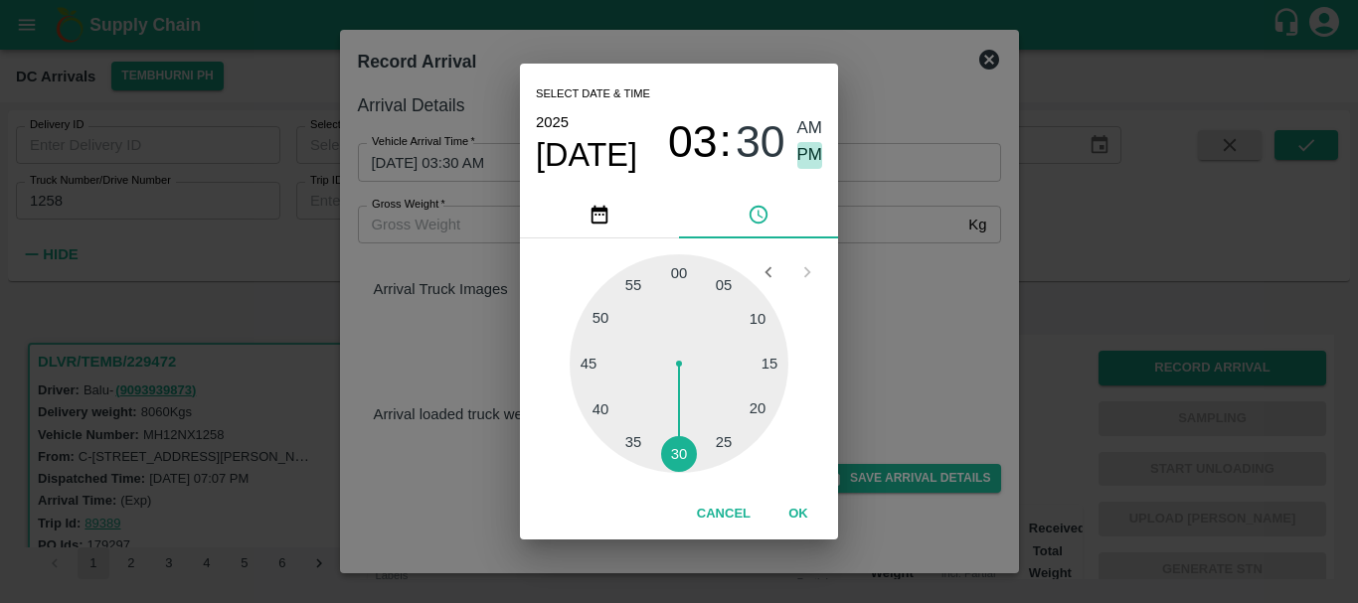
click at [817, 159] on span "PM" at bounding box center [810, 155] width 26 height 27
type input "03/10/2025 03:30 PM"
click at [944, 250] on div "Select date & time 2025 Oct 3 03 : 30 AM PM 05 10 15 20 25 30 35 40 45 50 55 00…" at bounding box center [679, 301] width 1358 height 603
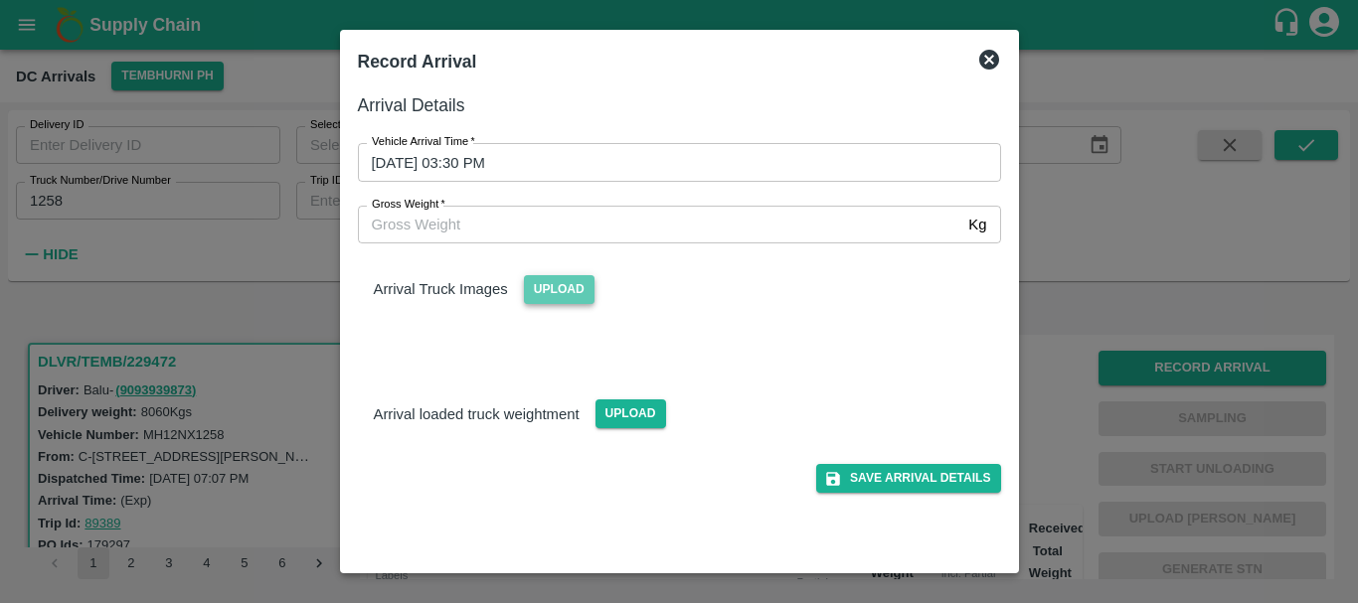
click at [557, 294] on span "Upload" at bounding box center [559, 289] width 71 height 29
click at [0, 0] on input "Upload" at bounding box center [0, 0] width 0 height 0
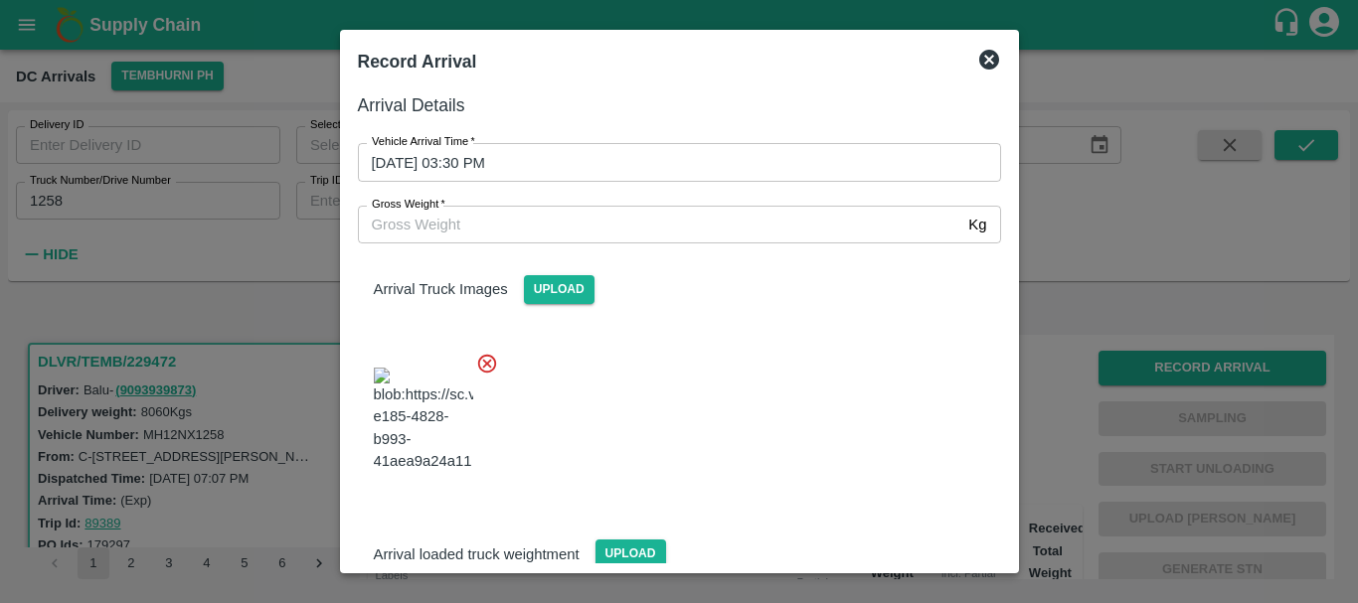
scroll to position [10, 0]
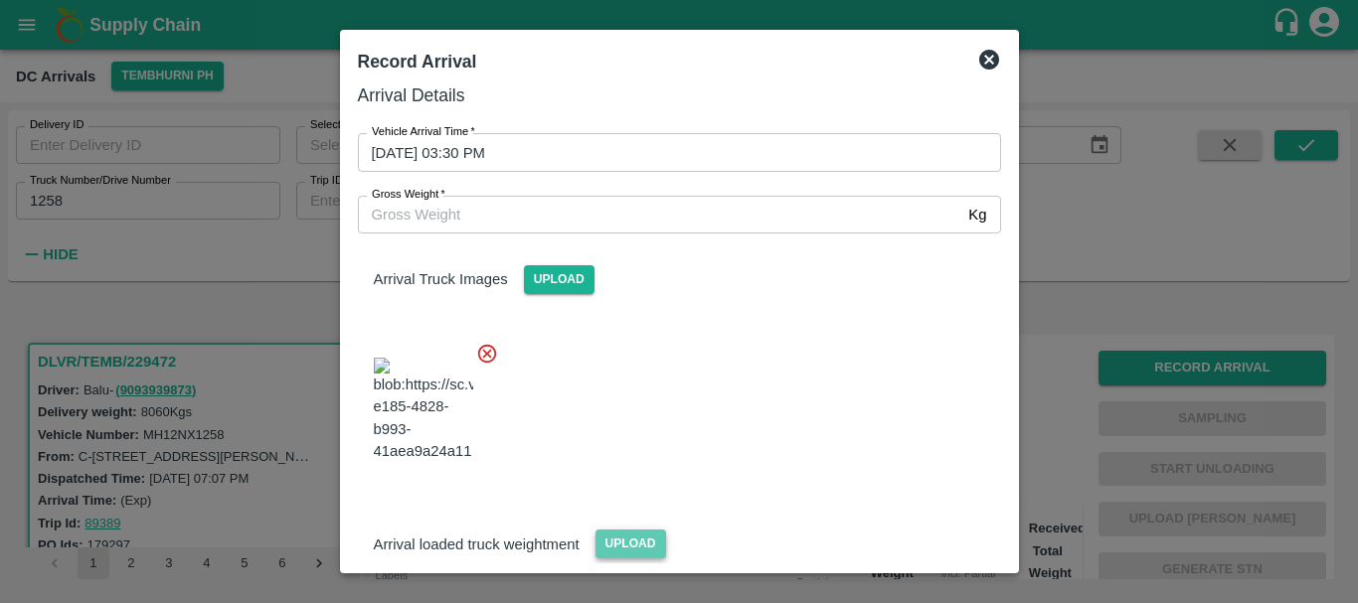
click at [641, 530] on span "Upload" at bounding box center [630, 544] width 71 height 29
click at [0, 0] on input "Upload" at bounding box center [0, 0] width 0 height 0
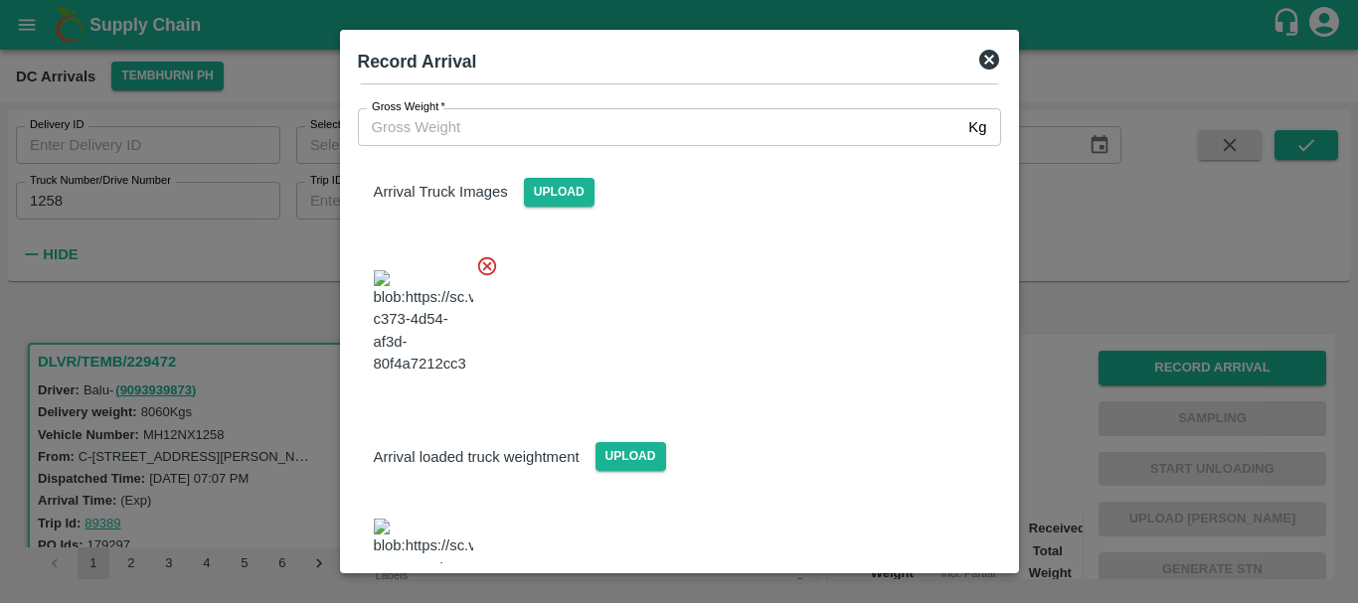
click at [407, 519] on img at bounding box center [423, 571] width 99 height 104
click at [537, 128] on input "Gross Weight   *" at bounding box center [659, 127] width 603 height 38
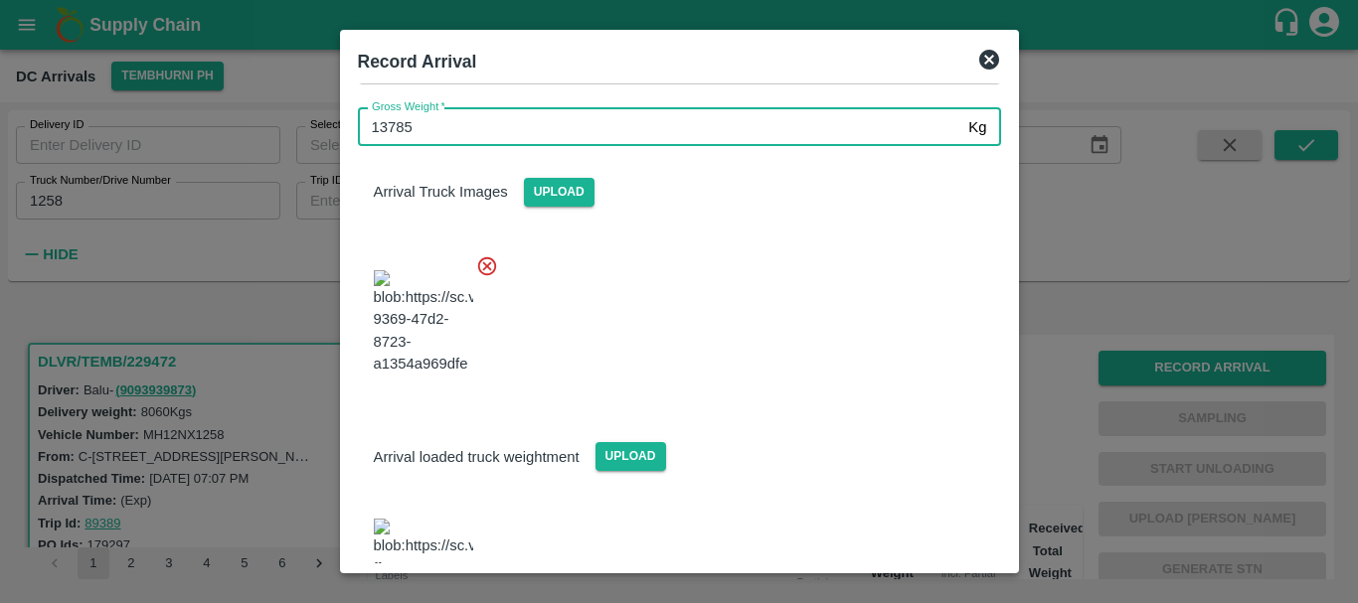
type input "13785"
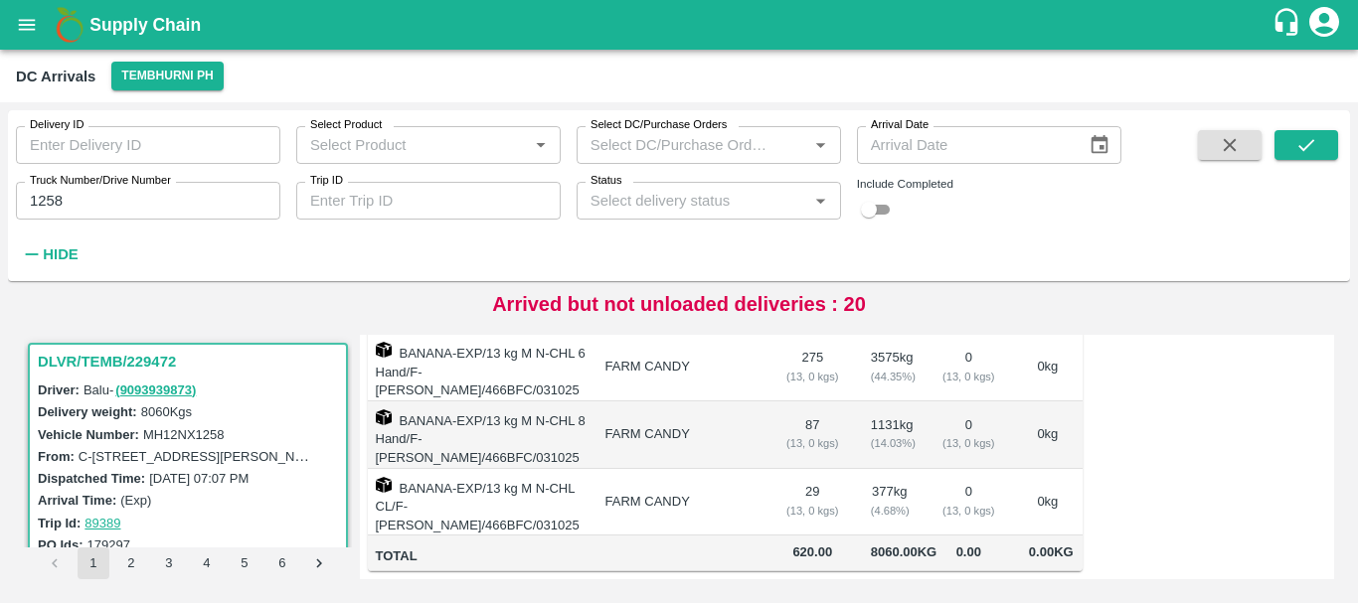
scroll to position [0, 0]
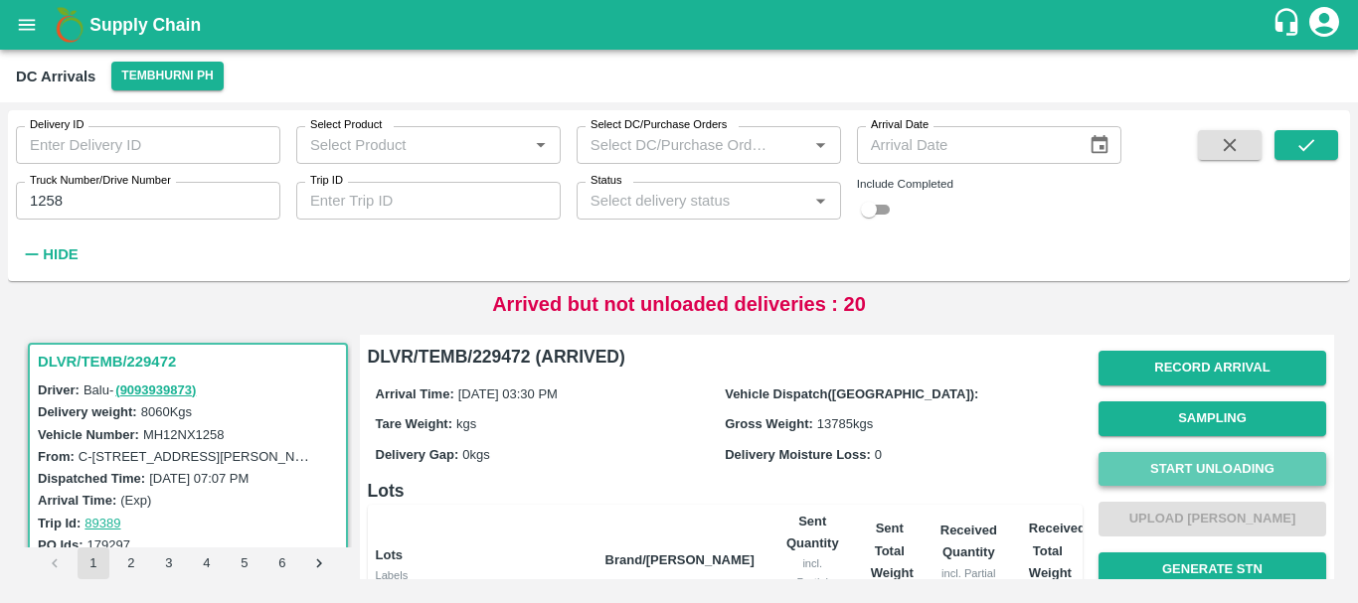
click at [1176, 461] on button "Start Unloading" at bounding box center [1212, 469] width 228 height 35
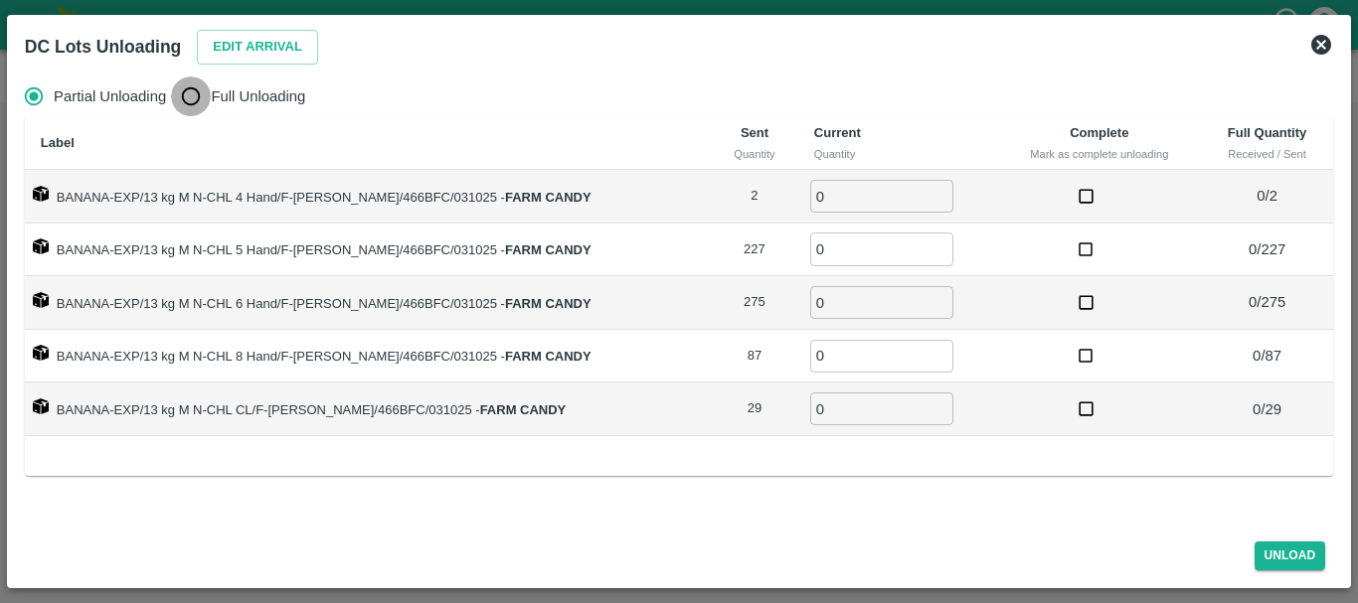
click at [185, 96] on input "Full Unloading" at bounding box center [191, 97] width 40 height 40
radio input "true"
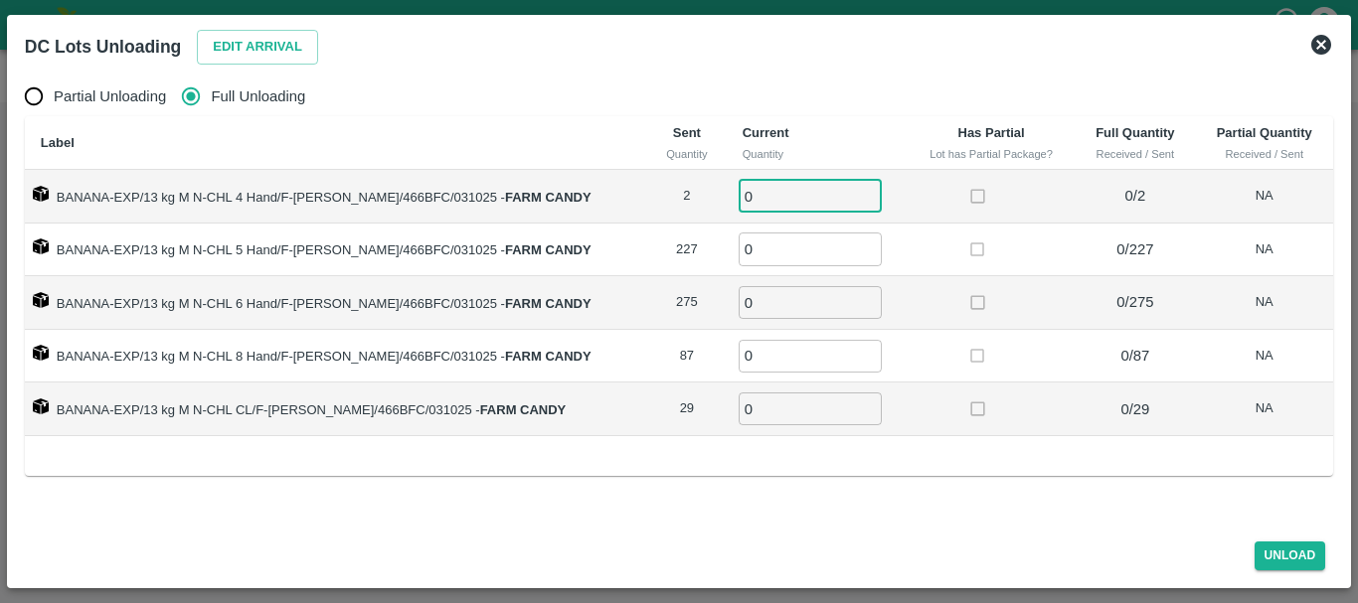
click at [797, 199] on input "0" at bounding box center [810, 196] width 143 height 33
type input "02"
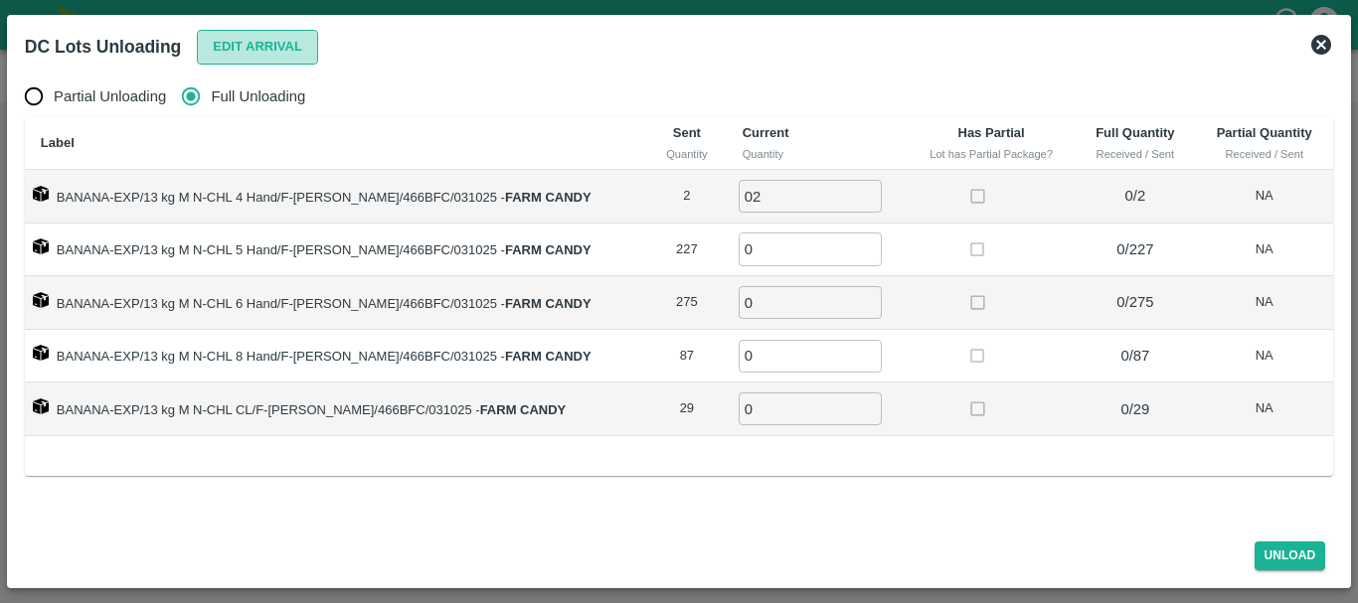
click at [257, 44] on button "Edit Arrival" at bounding box center [257, 47] width 121 height 35
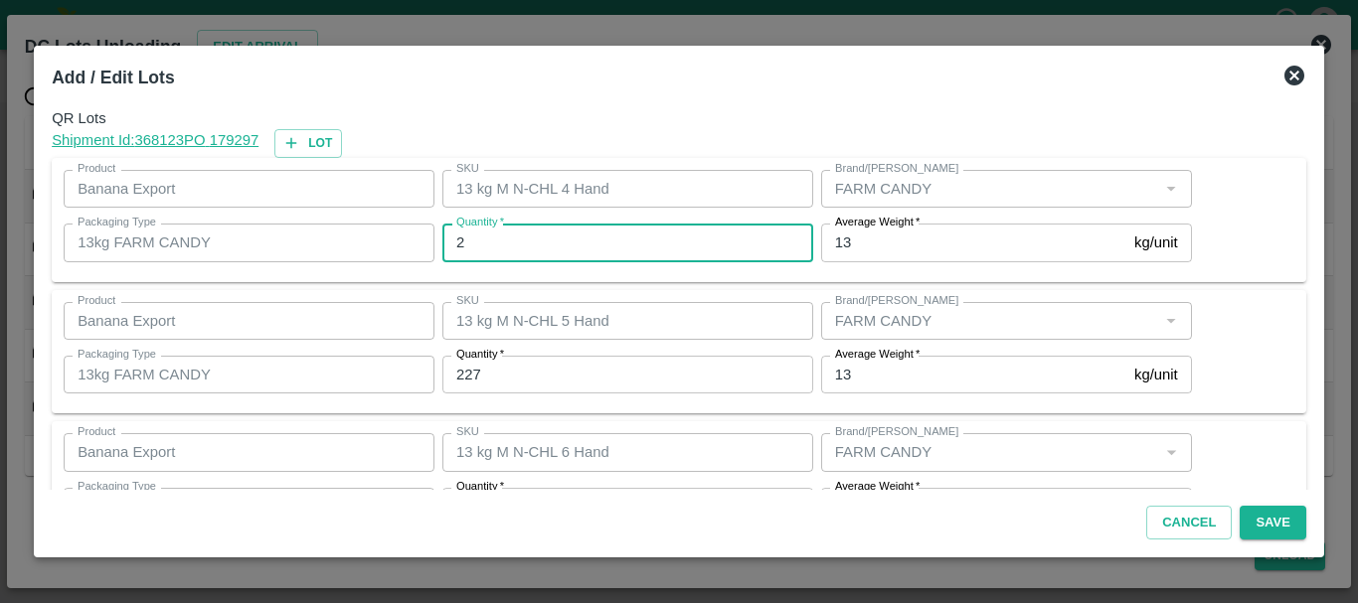
click at [563, 247] on input "2" at bounding box center [627, 243] width 371 height 38
type input "0"
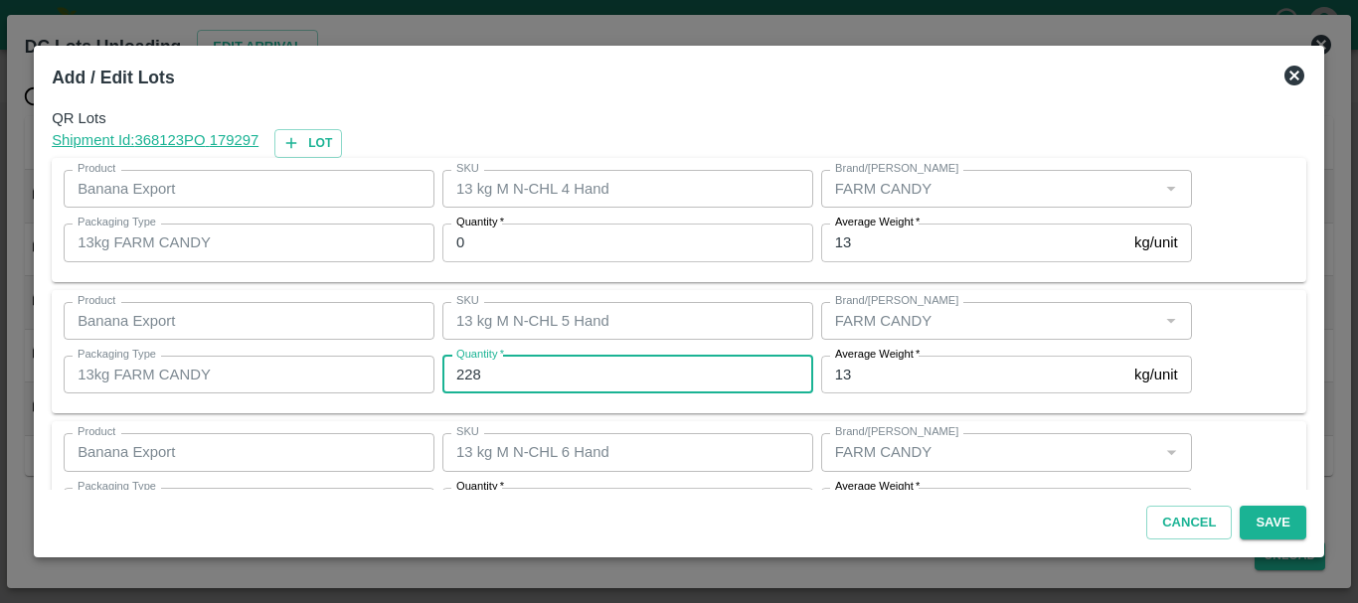
type input "228"
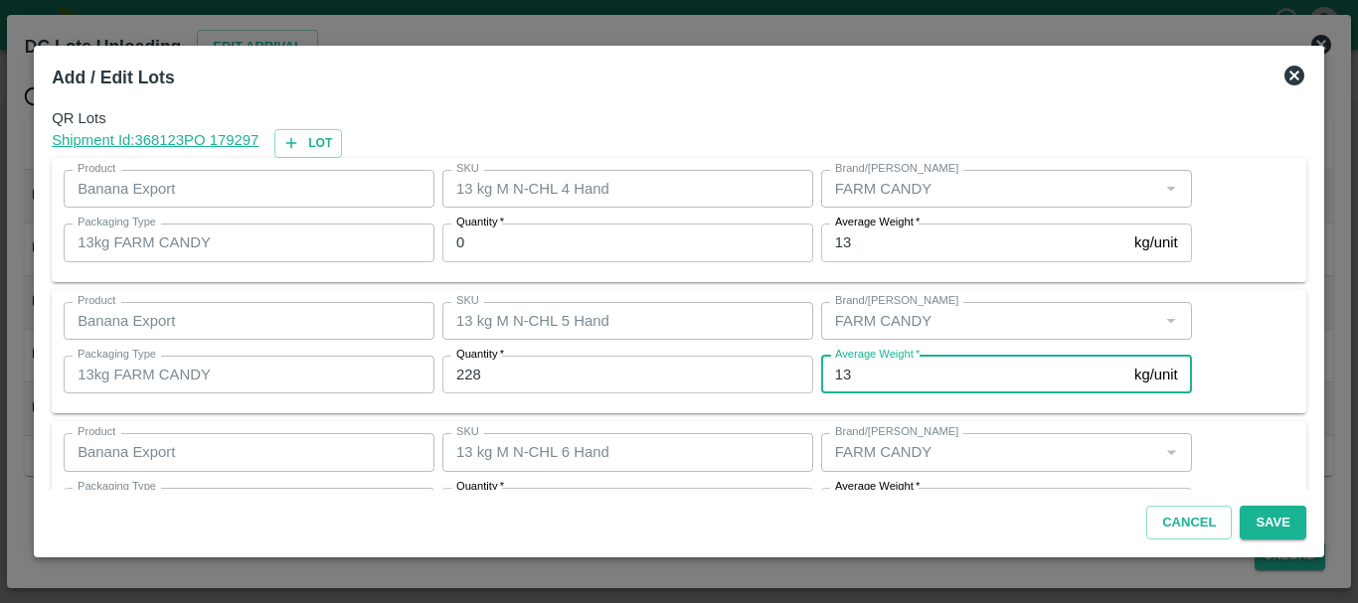
scroll to position [36, 0]
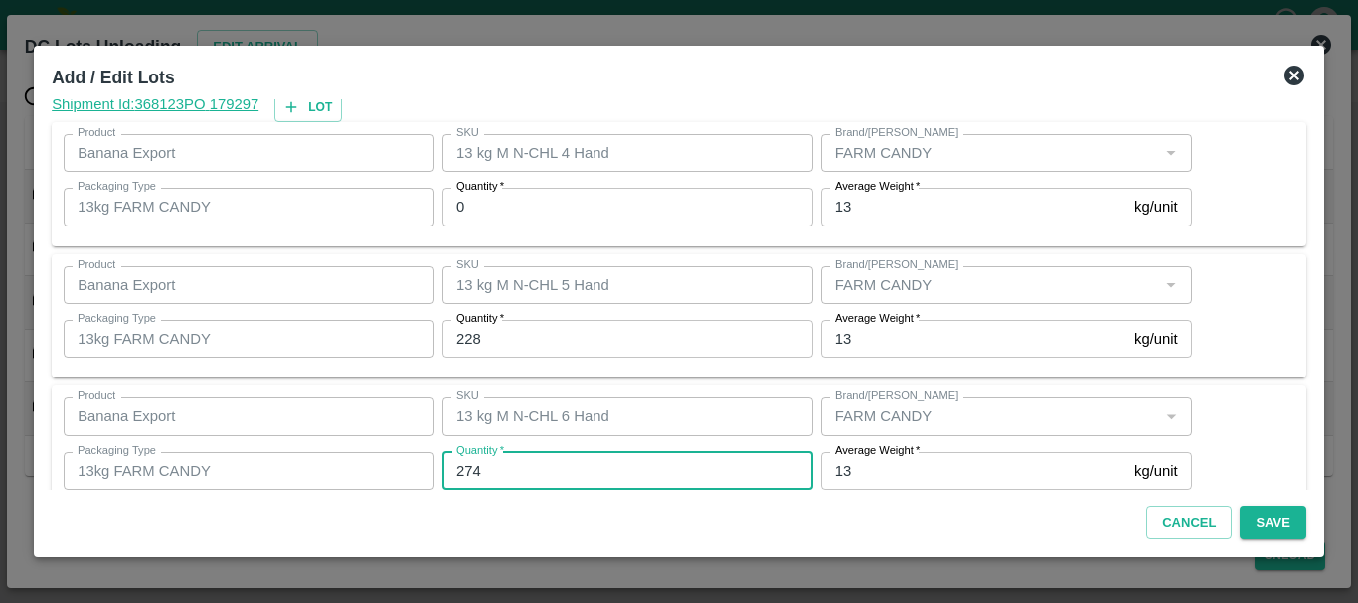
type input "274"
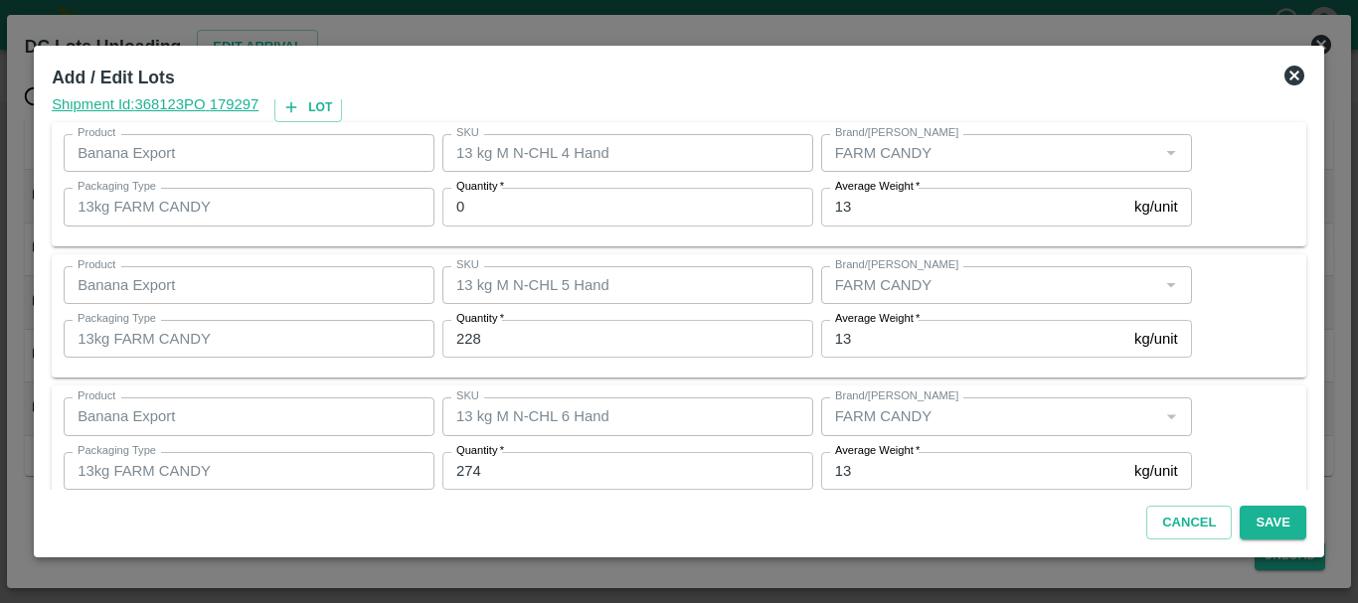
scroll to position [336, 0]
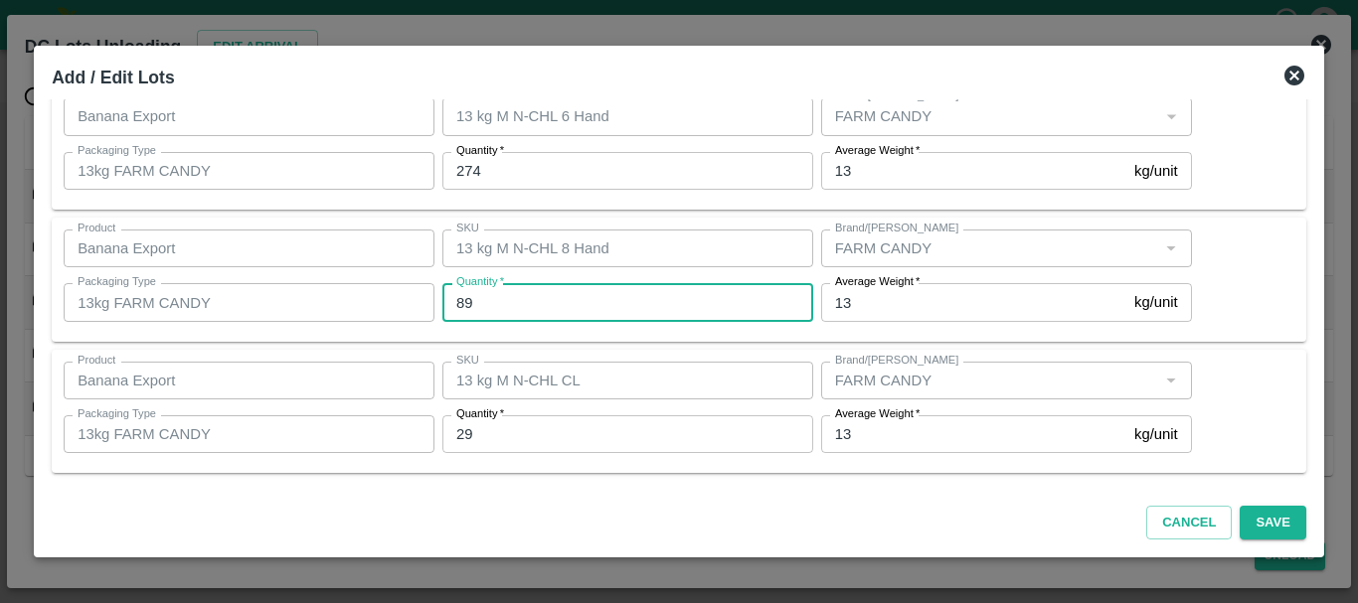
type input "89"
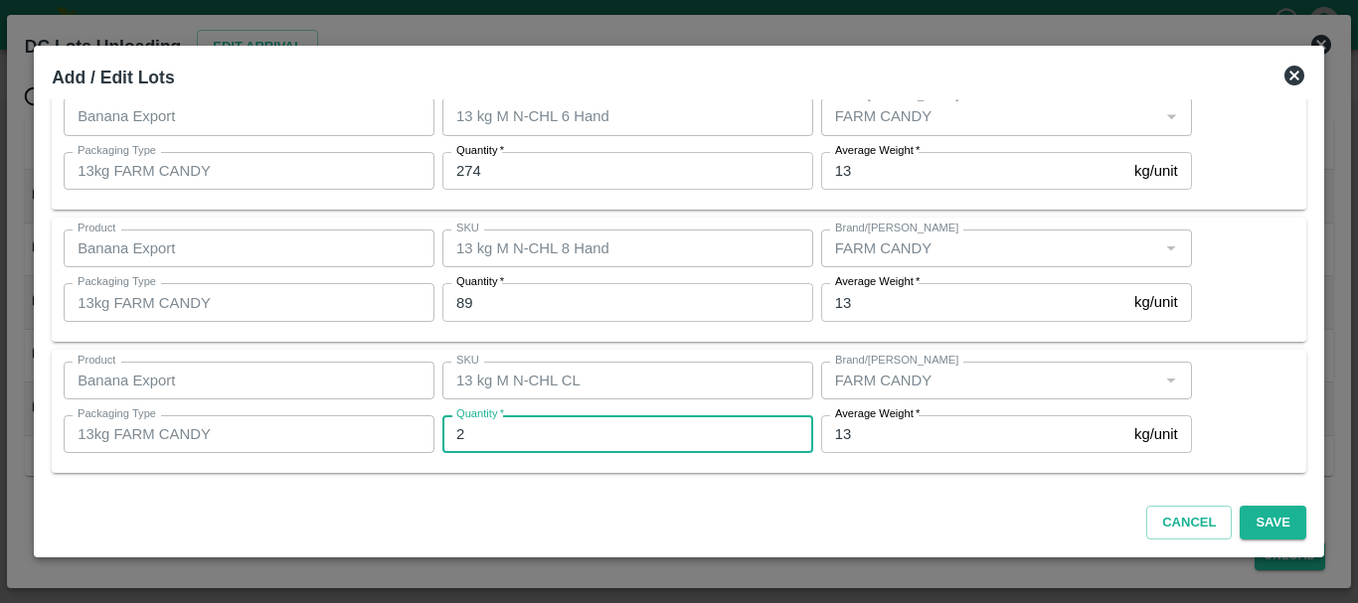
type input "29"
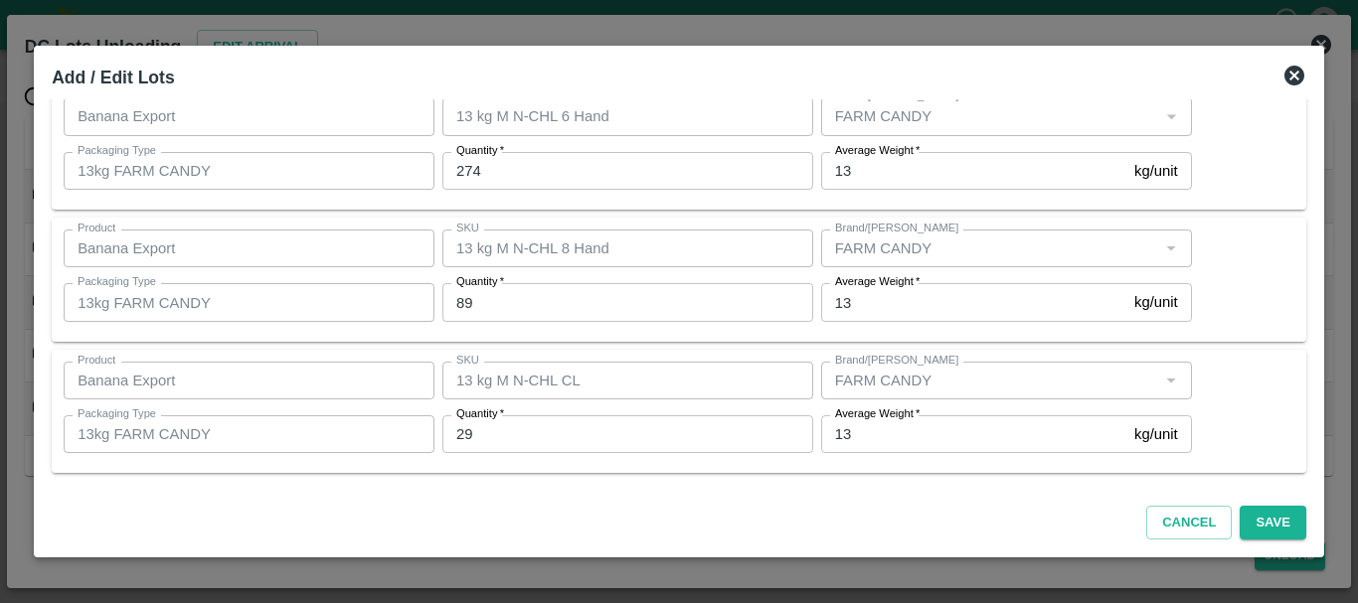
click at [930, 485] on div "QR Lots Shipment Id: 368123 PO 179297 Lot Product Banana Export Product SKU 13 …" at bounding box center [679, 294] width 1270 height 391
click at [1272, 526] on button "Save" at bounding box center [1273, 523] width 66 height 35
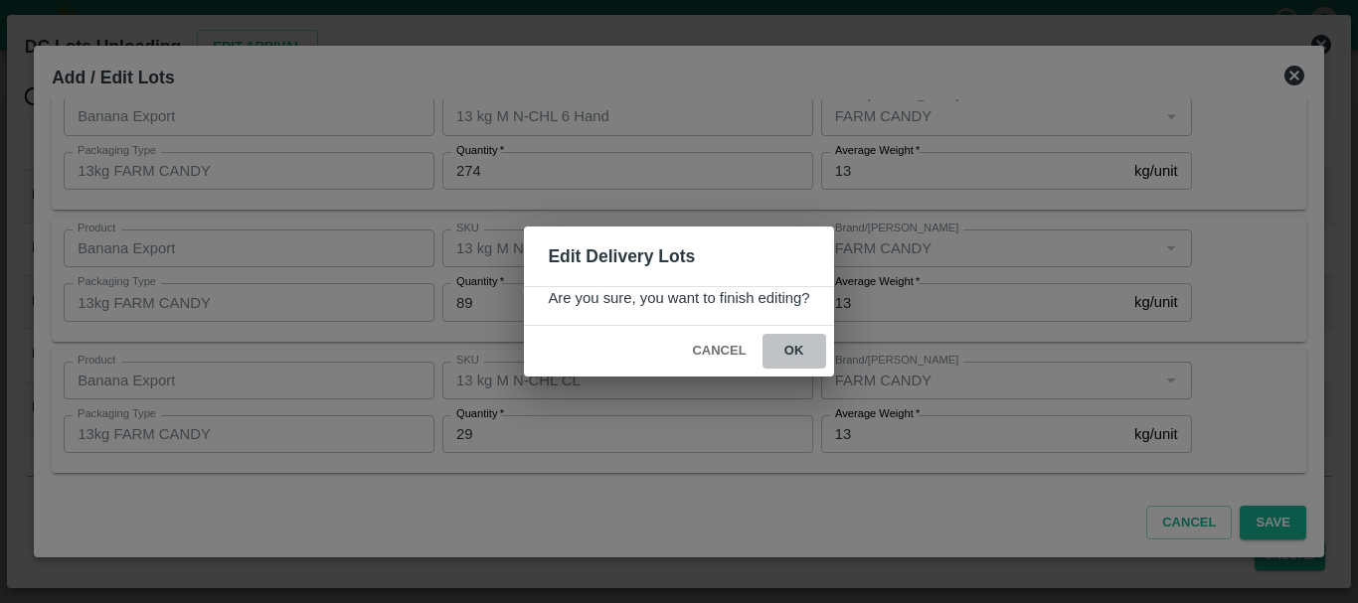
click at [801, 352] on button "ok" at bounding box center [794, 351] width 64 height 35
click at [801, 352] on icon at bounding box center [794, 352] width 24 height 24
click at [792, 350] on icon at bounding box center [794, 352] width 24 height 24
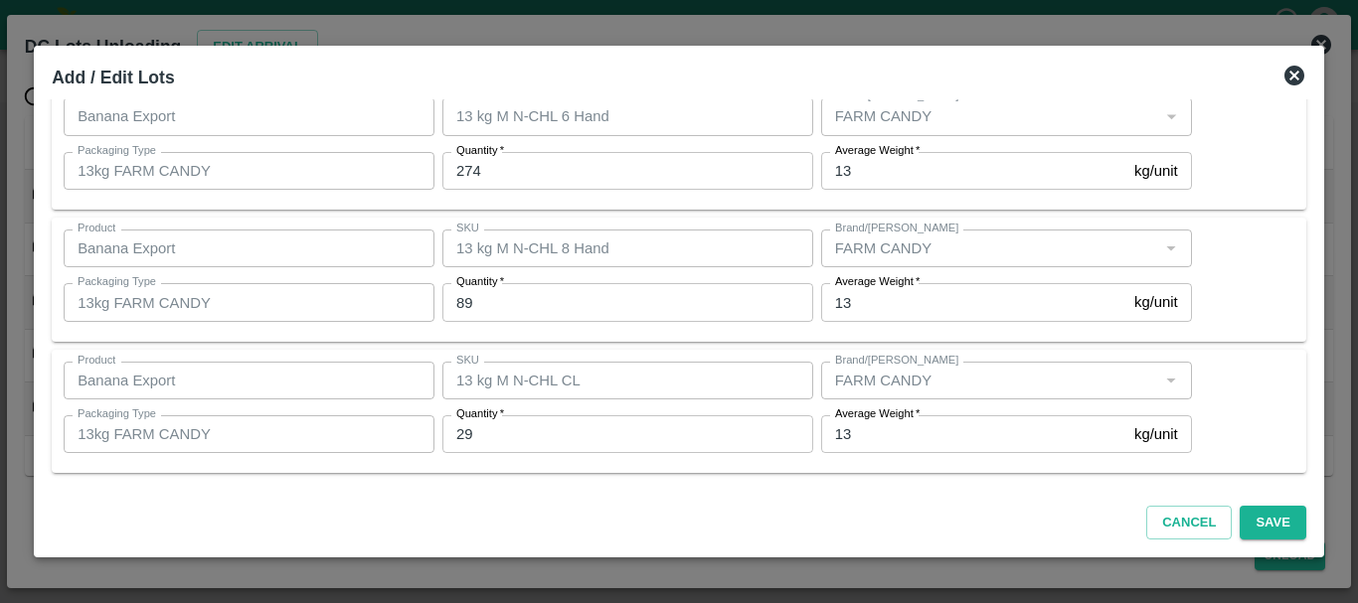
click at [1282, 82] on icon at bounding box center [1294, 76] width 24 height 24
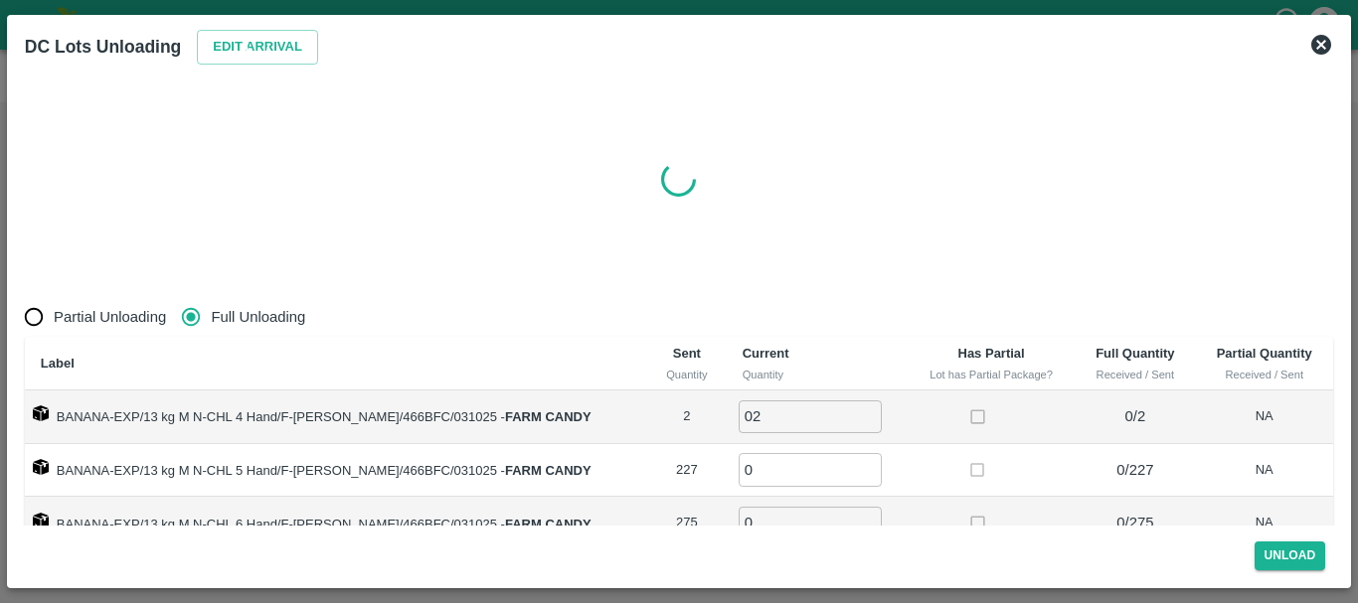
radio input "true"
type input "0"
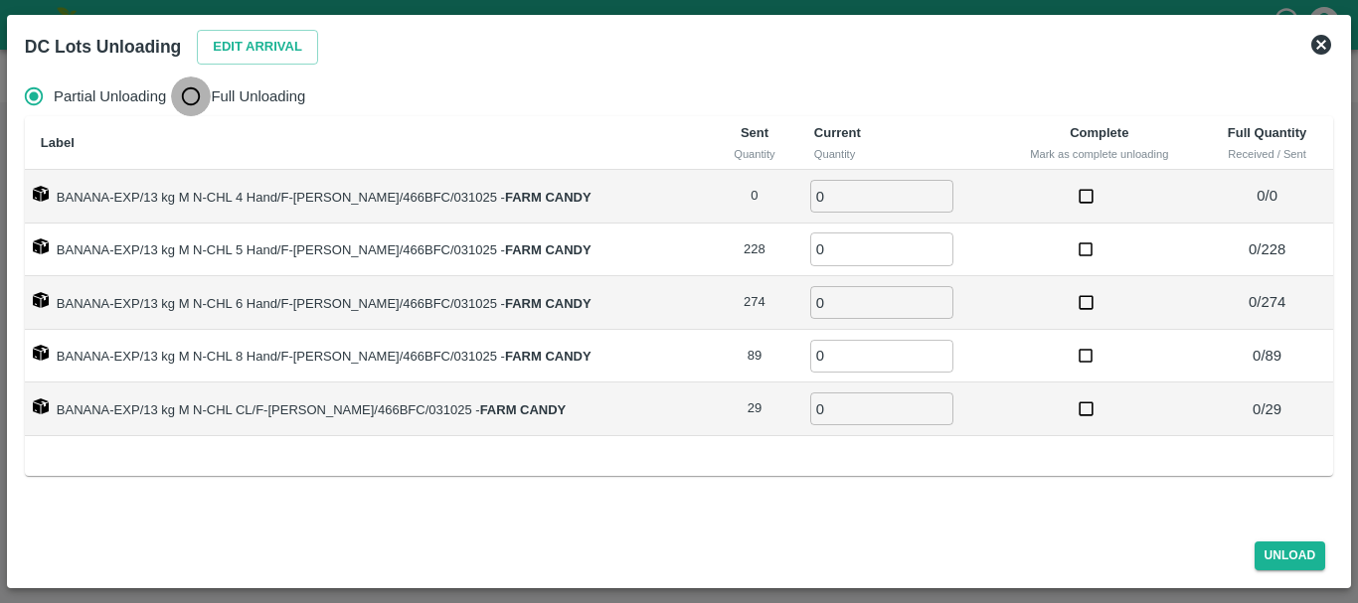
click at [174, 88] on input "Full Unloading" at bounding box center [191, 97] width 40 height 40
radio input "true"
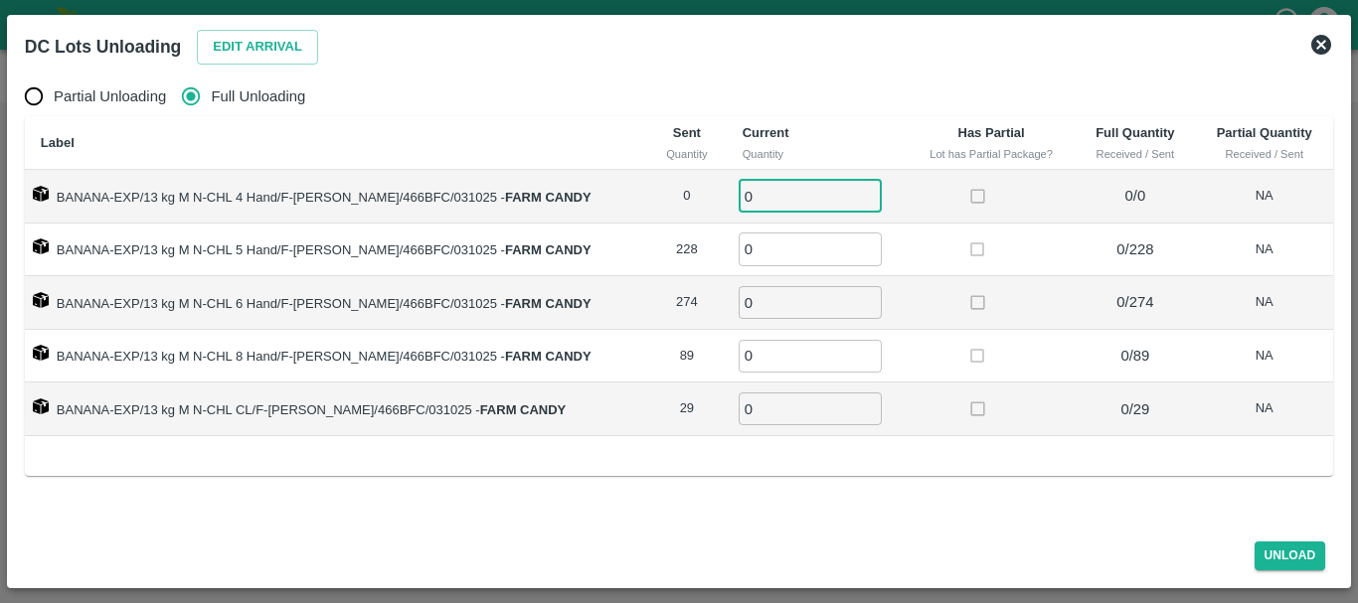
click at [756, 198] on input "0" at bounding box center [810, 196] width 143 height 33
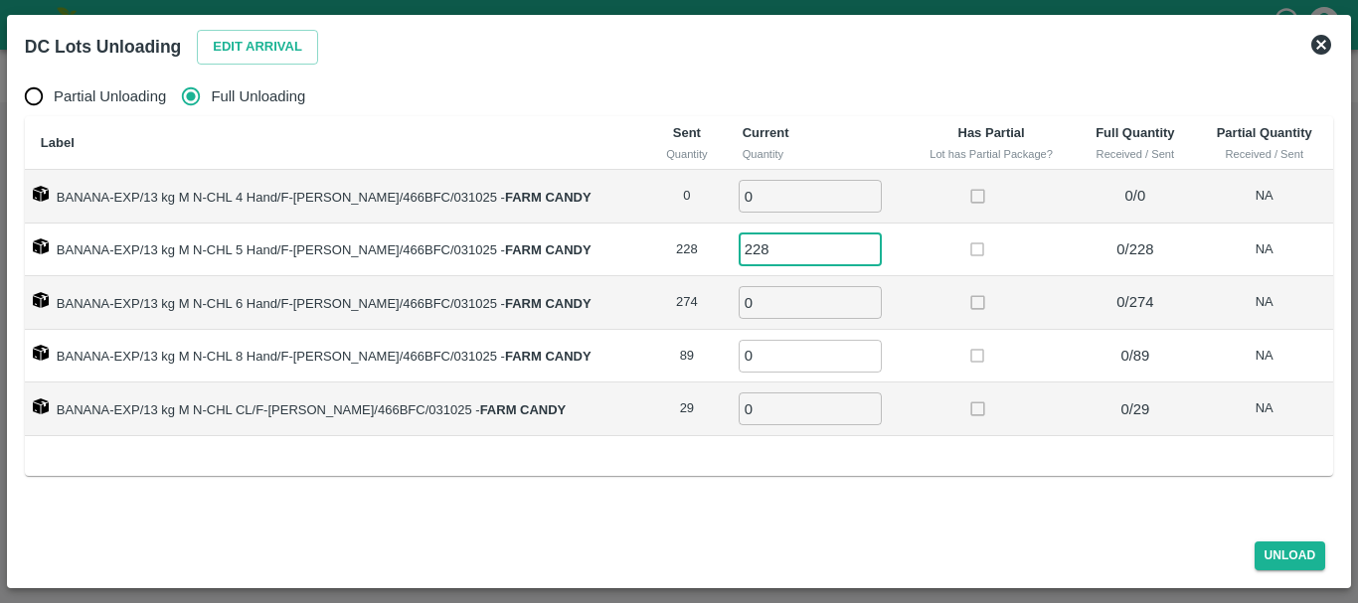
type input "228"
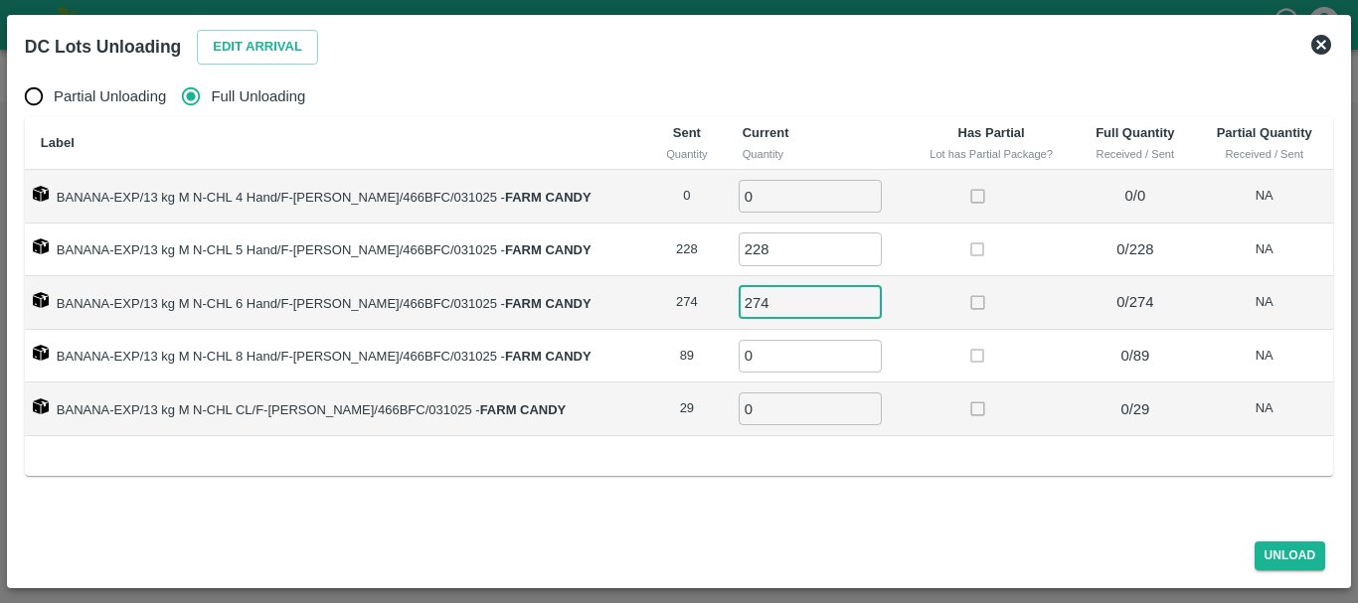
type input "274"
type input "89"
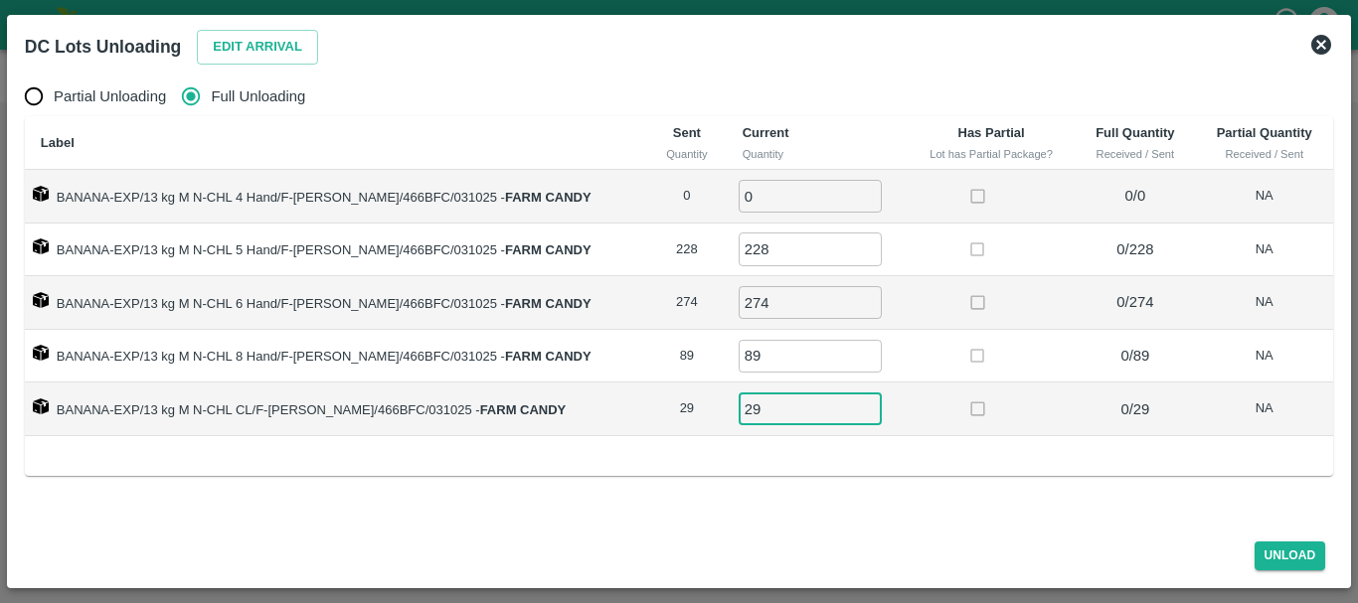
type input "29"
click at [909, 354] on td at bounding box center [992, 357] width 168 height 54
click at [1286, 551] on button "Unload" at bounding box center [1291, 556] width 72 height 29
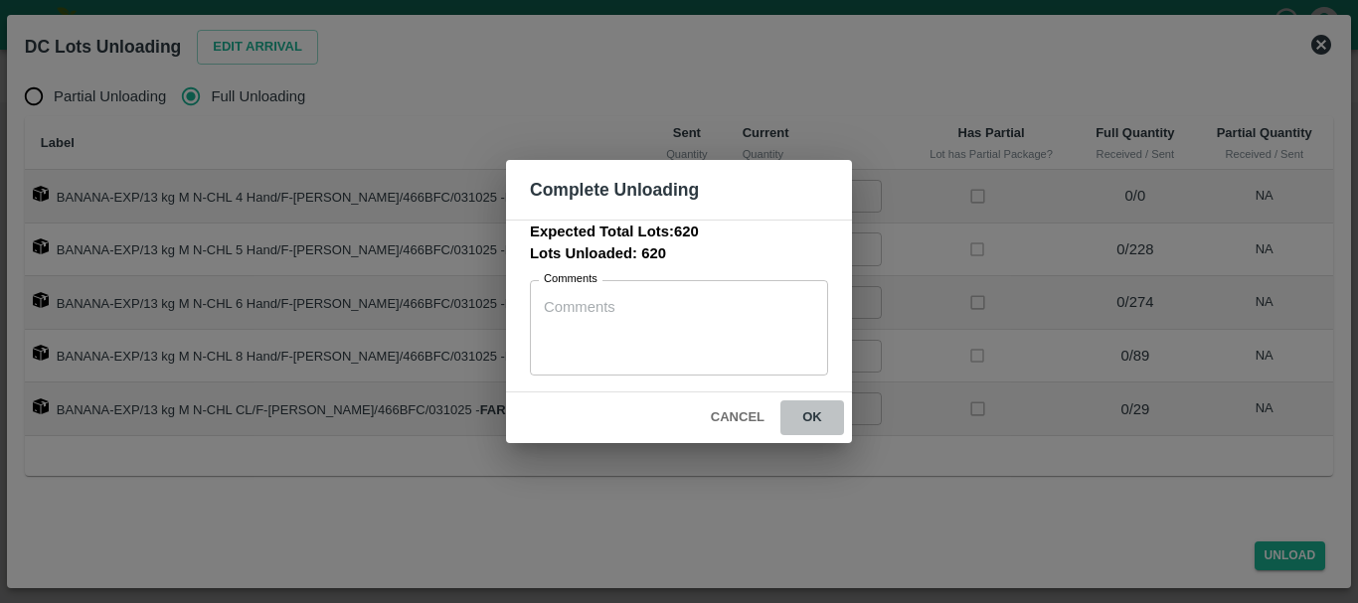
click at [793, 406] on button "ok" at bounding box center [812, 418] width 64 height 35
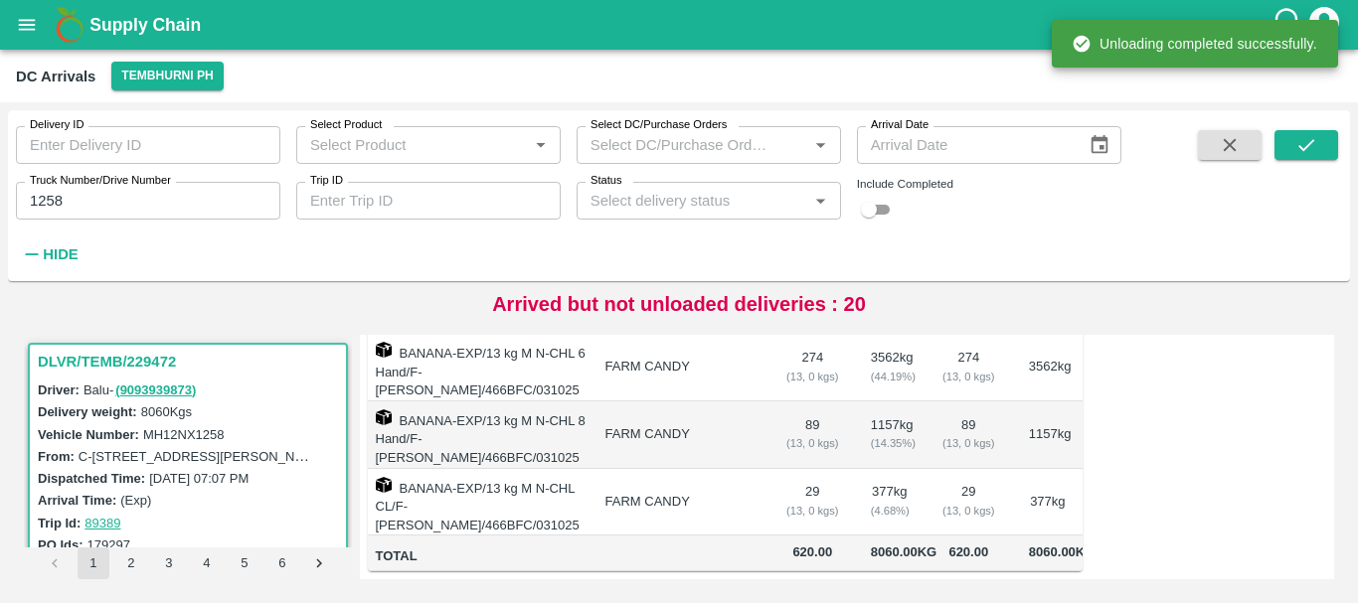
scroll to position [0, 0]
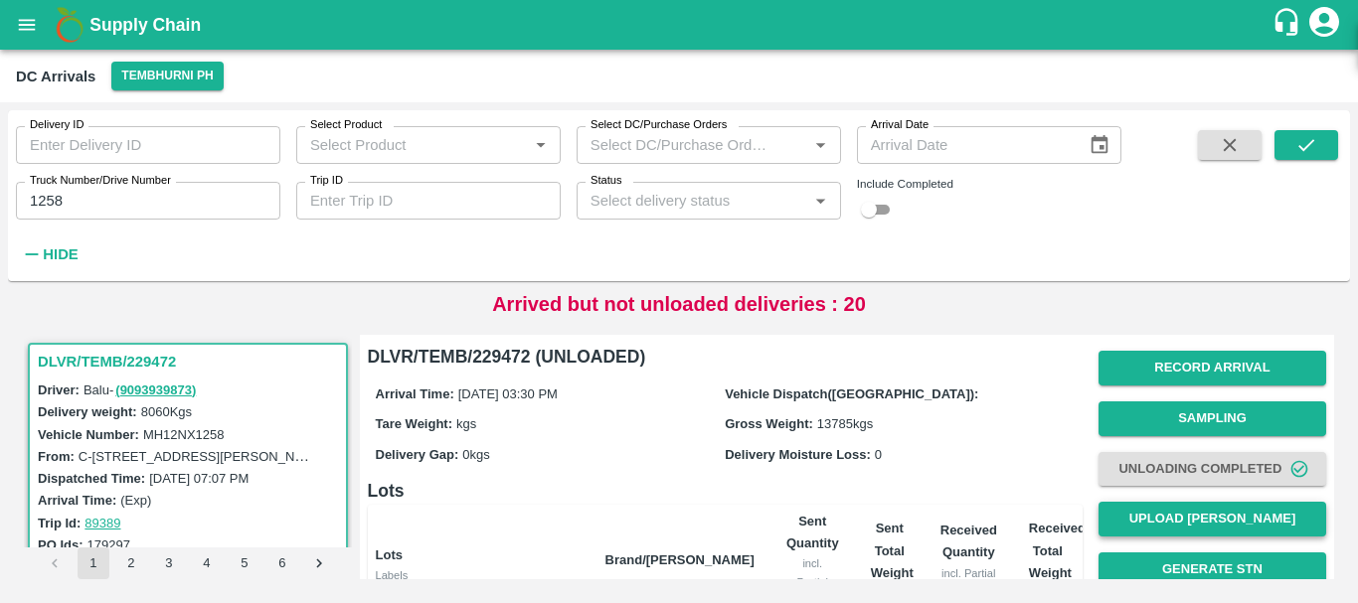
click at [1197, 508] on button "Upload [PERSON_NAME]" at bounding box center [1212, 519] width 228 height 35
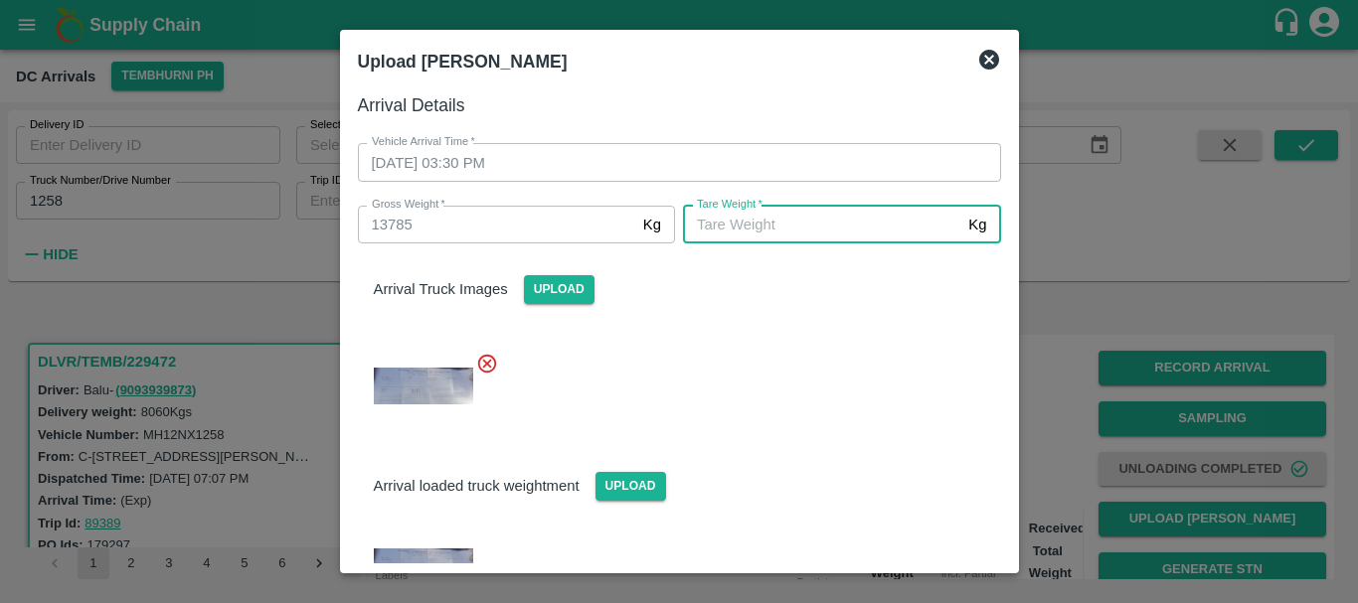
click at [790, 230] on input "[PERSON_NAME]   *" at bounding box center [821, 225] width 277 height 38
type input "5010"
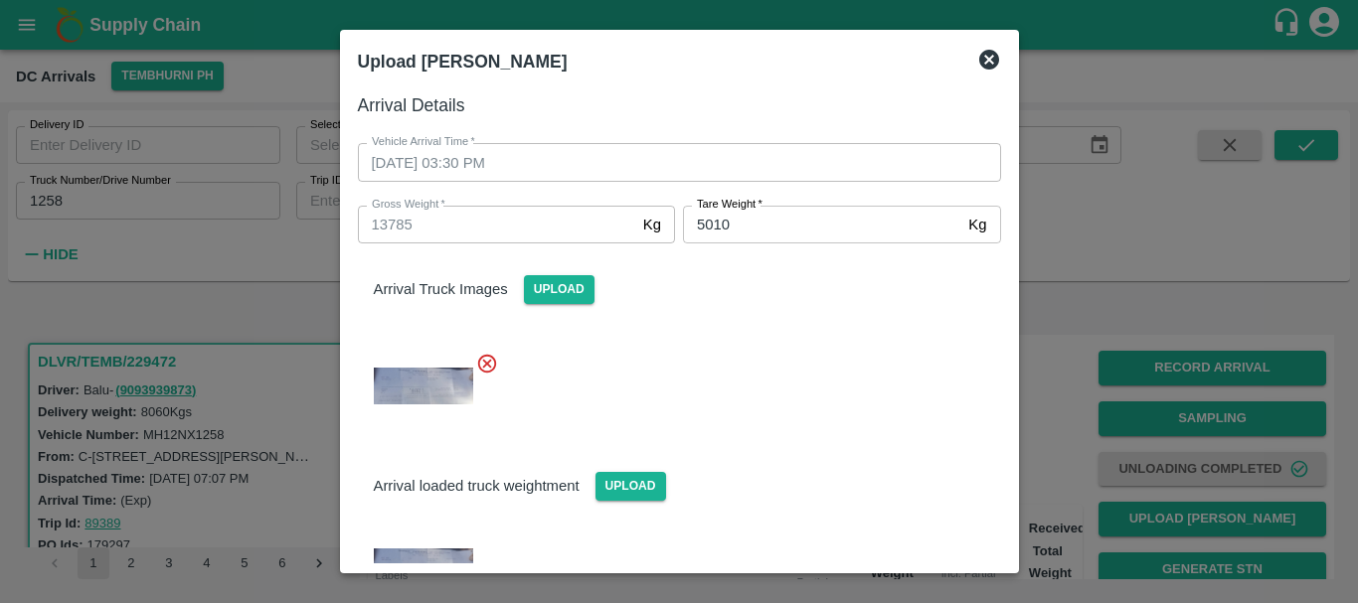
click at [770, 449] on div "Arrival loaded truck weightment Upload" at bounding box center [679, 470] width 675 height 61
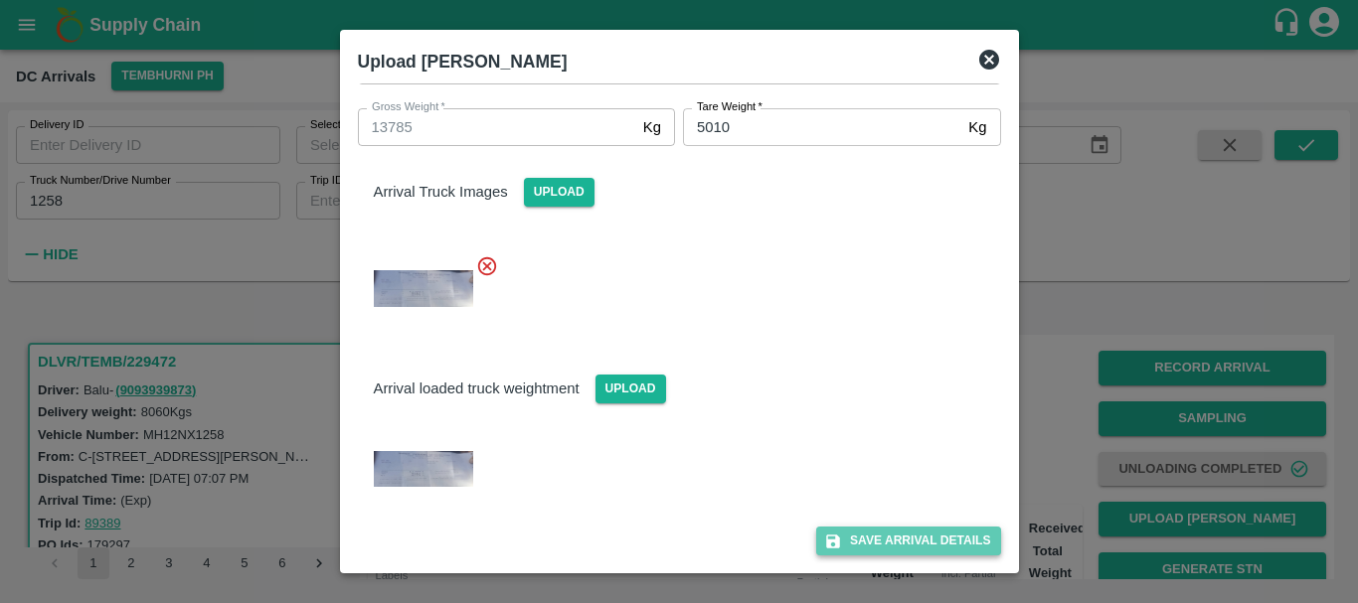
click at [871, 537] on button "Save Arrival Details" at bounding box center [908, 541] width 184 height 29
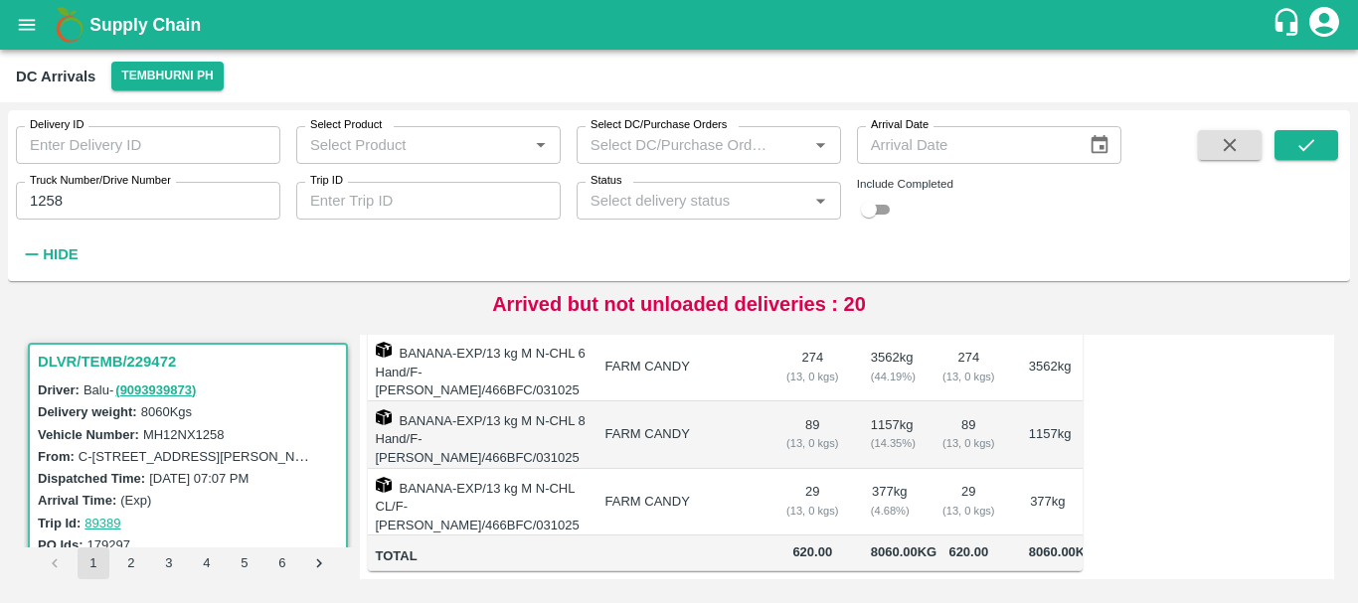
scroll to position [0, 0]
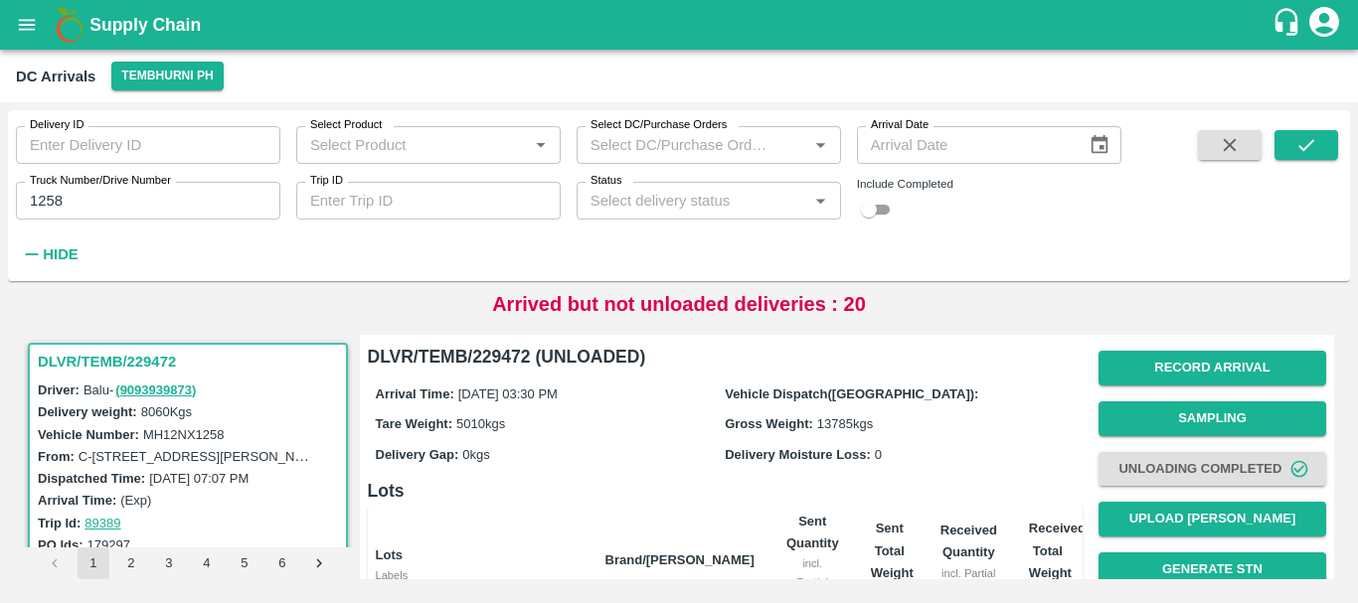
click at [986, 439] on div "Arrival Time: 03 Oct 2025, 03:30 PM Vehicle Dispatch(DC): Tare Weight: 5010 kgs…" at bounding box center [725, 424] width 715 height 106
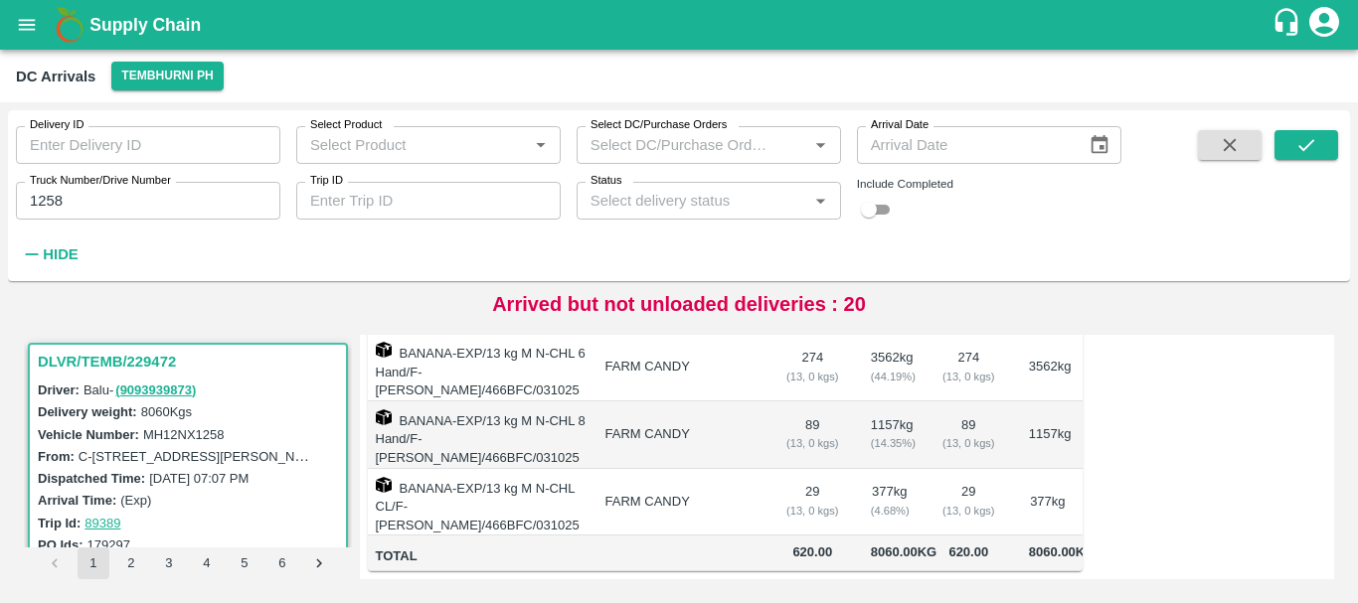
scroll to position [294, 0]
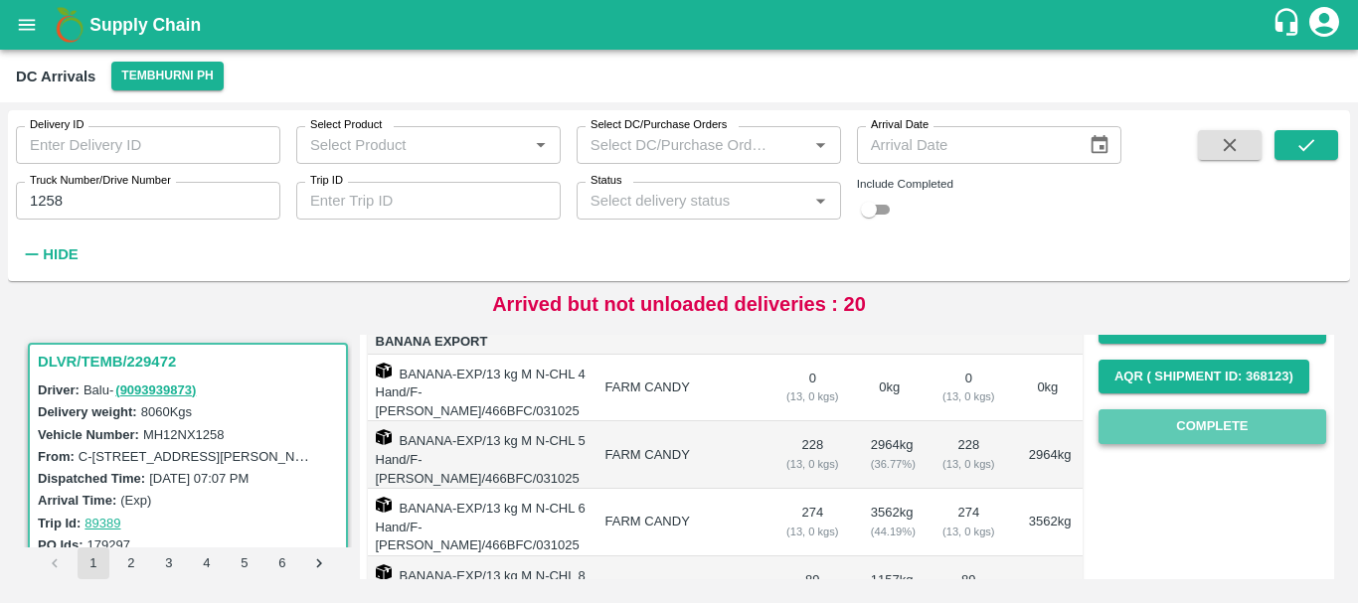
click at [1168, 427] on button "Complete" at bounding box center [1212, 427] width 228 height 35
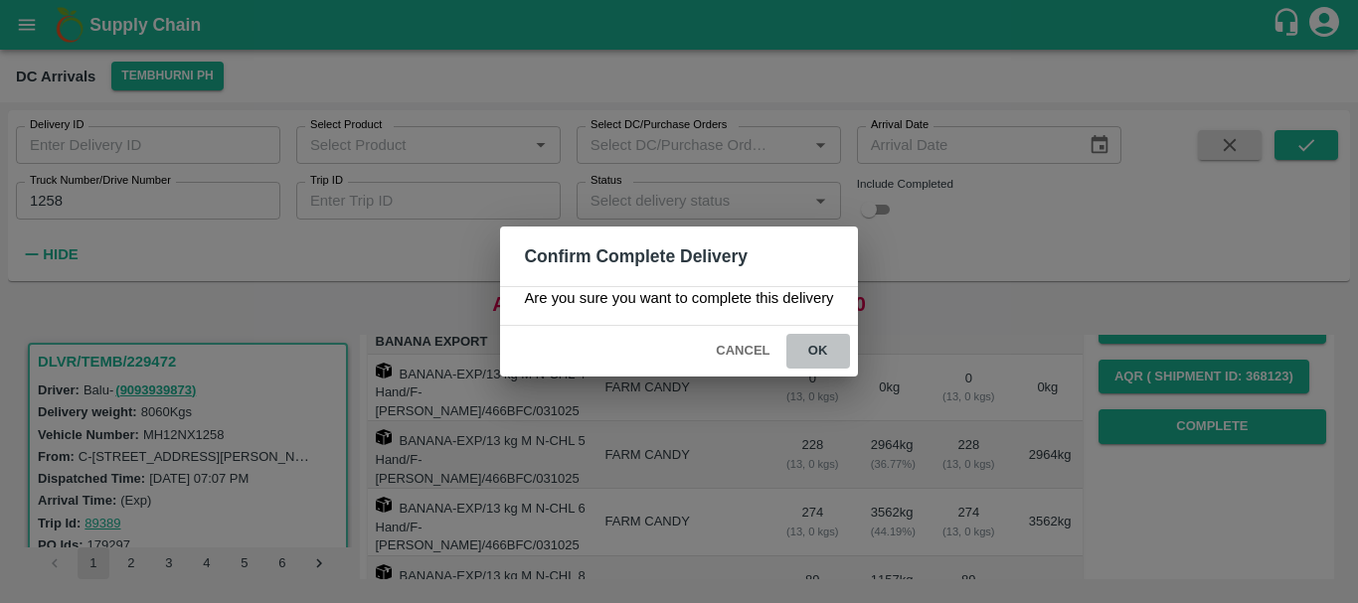
click at [825, 348] on button "ok" at bounding box center [818, 351] width 64 height 35
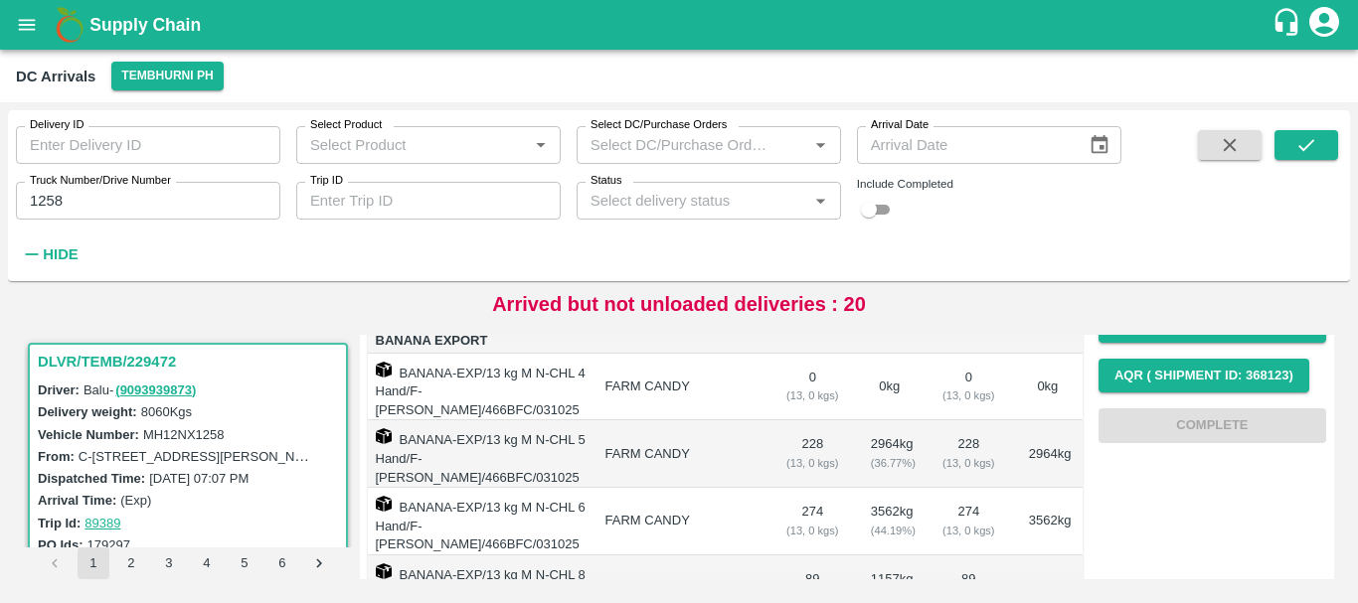
scroll to position [0, 0]
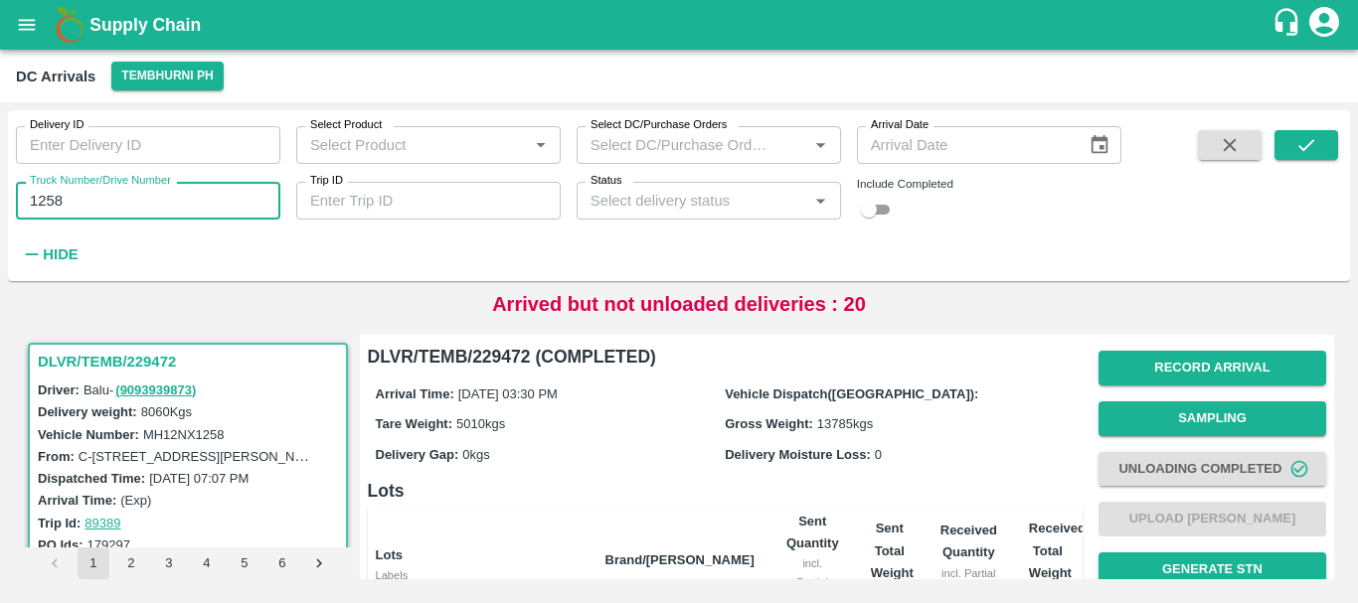
click at [113, 193] on input "1258" at bounding box center [148, 201] width 264 height 38
type input "1"
type input "3780"
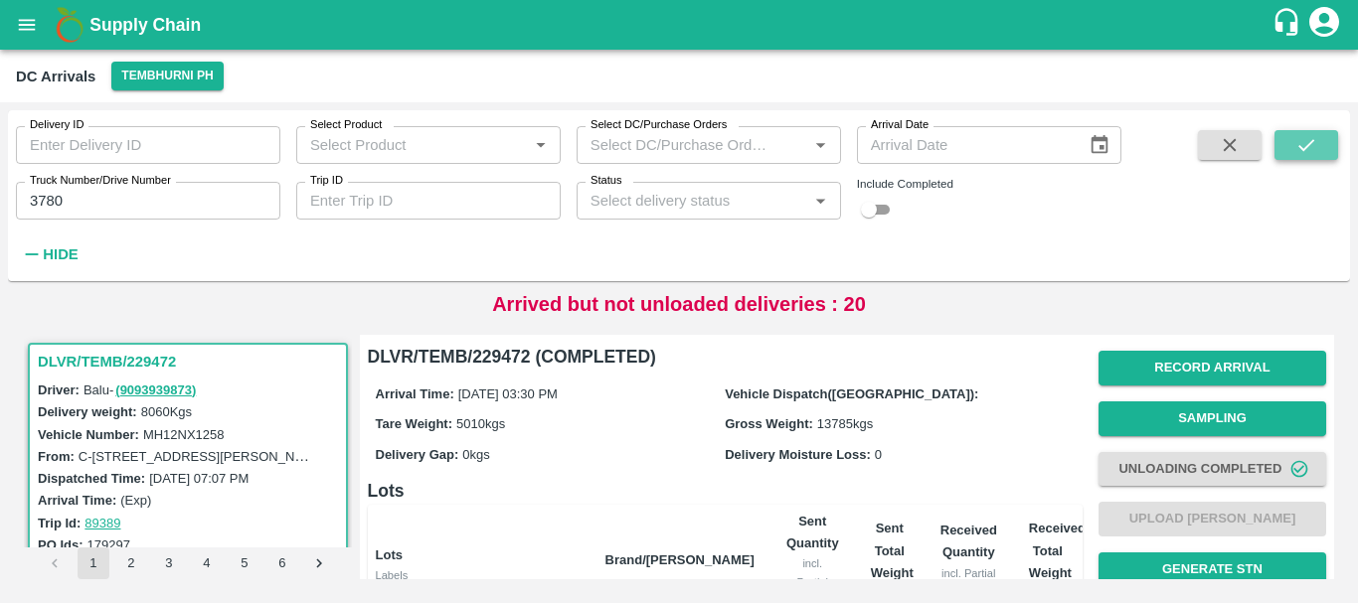
click at [1320, 135] on button "submit" at bounding box center [1306, 145] width 64 height 30
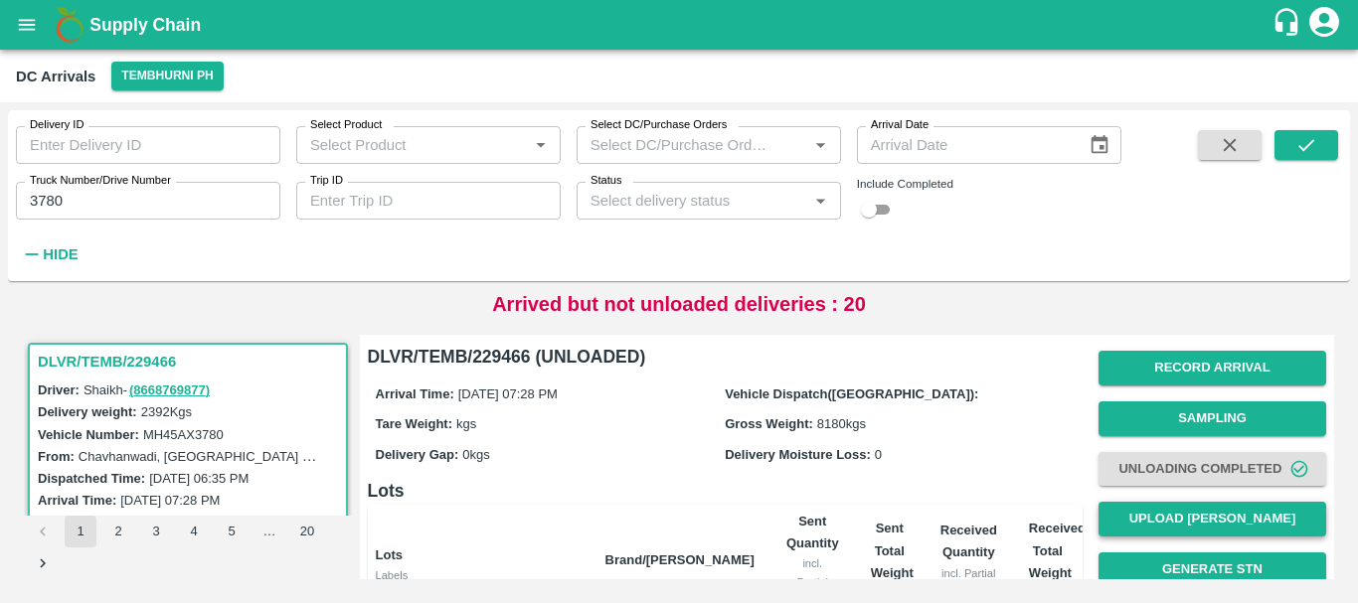
click at [1163, 517] on button "Upload [PERSON_NAME]" at bounding box center [1212, 519] width 228 height 35
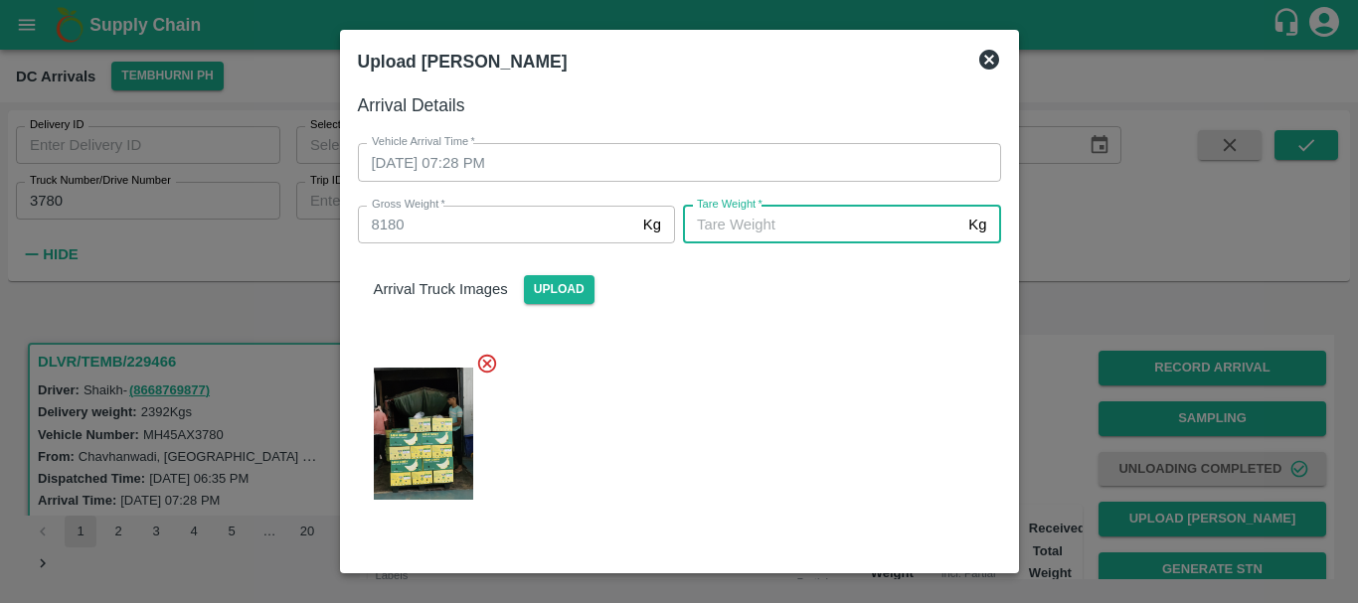
click at [805, 215] on input "[PERSON_NAME]   *" at bounding box center [821, 225] width 277 height 38
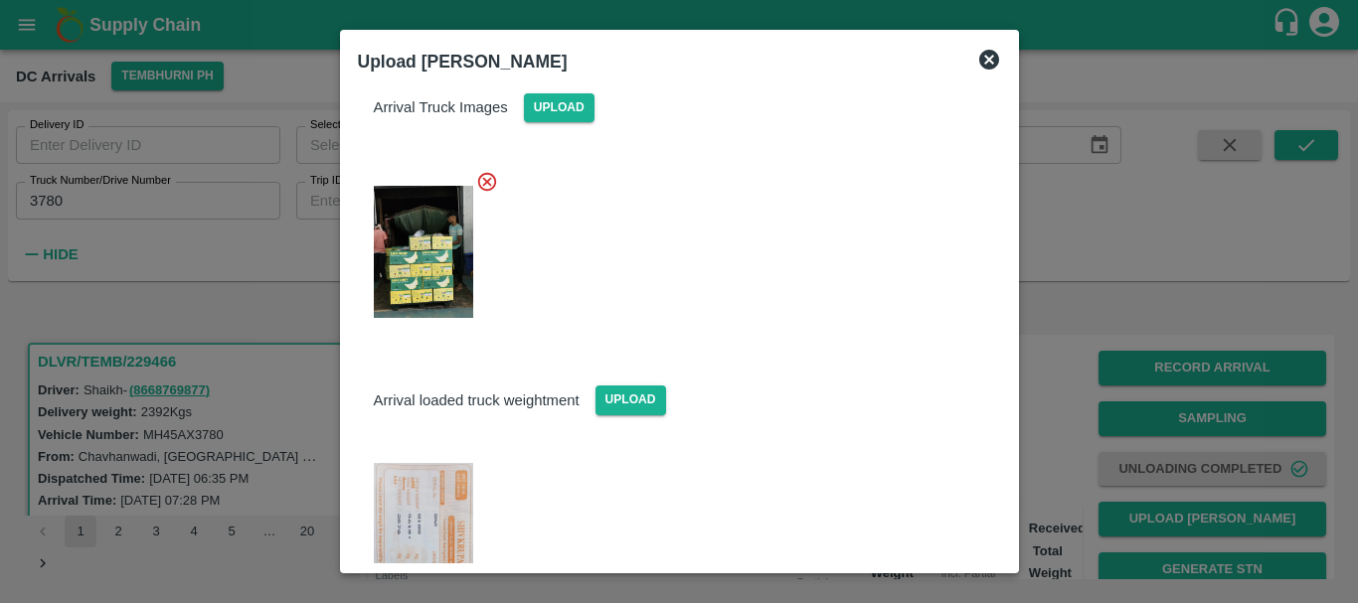
click at [428, 493] on img at bounding box center [423, 572] width 99 height 219
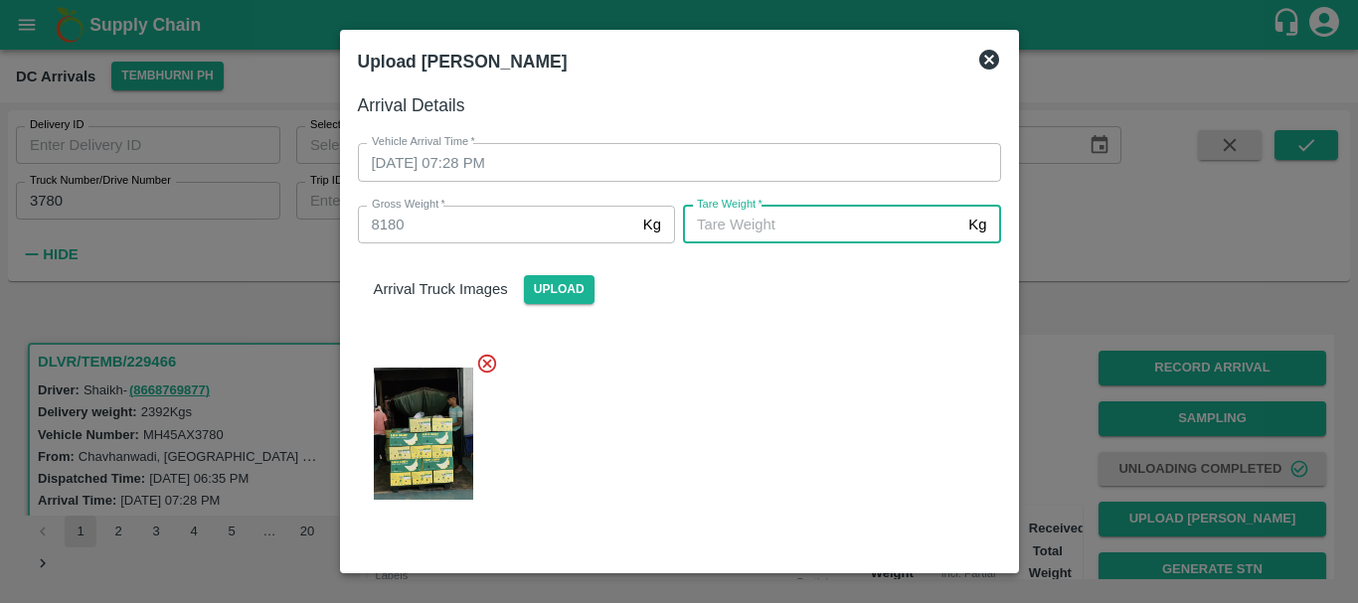
click at [721, 231] on input "[PERSON_NAME]   *" at bounding box center [821, 225] width 277 height 38
type input "6"
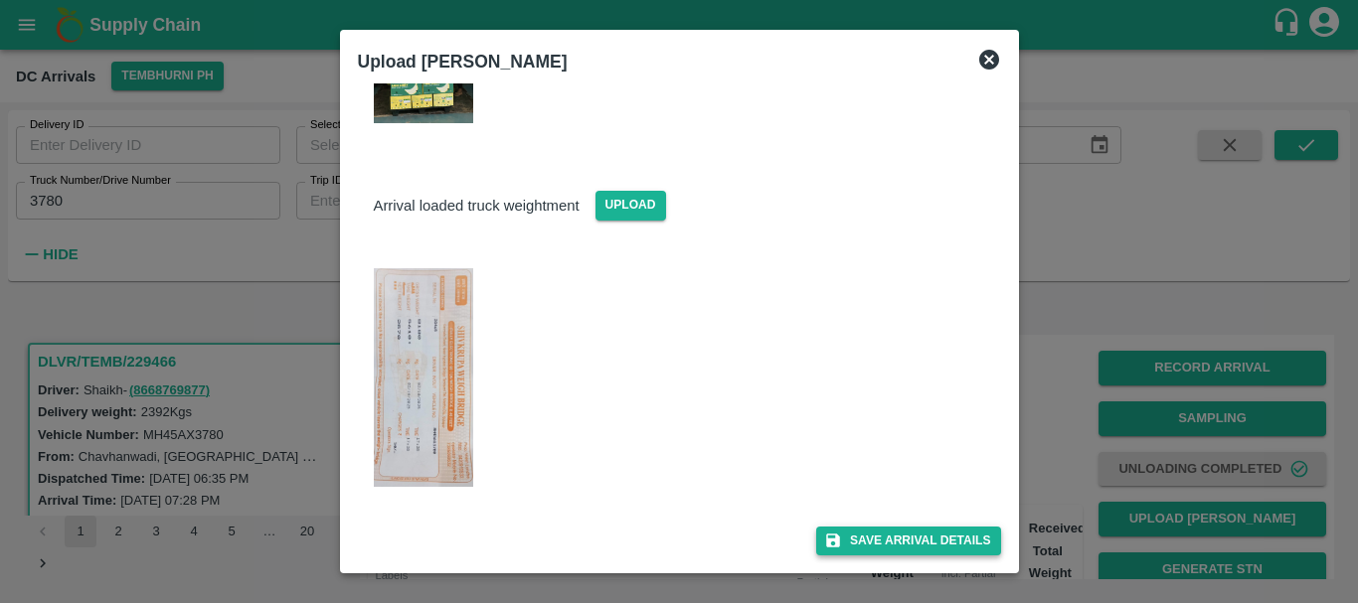
type input "5610"
click at [839, 545] on button "Save Arrival Details" at bounding box center [908, 541] width 184 height 29
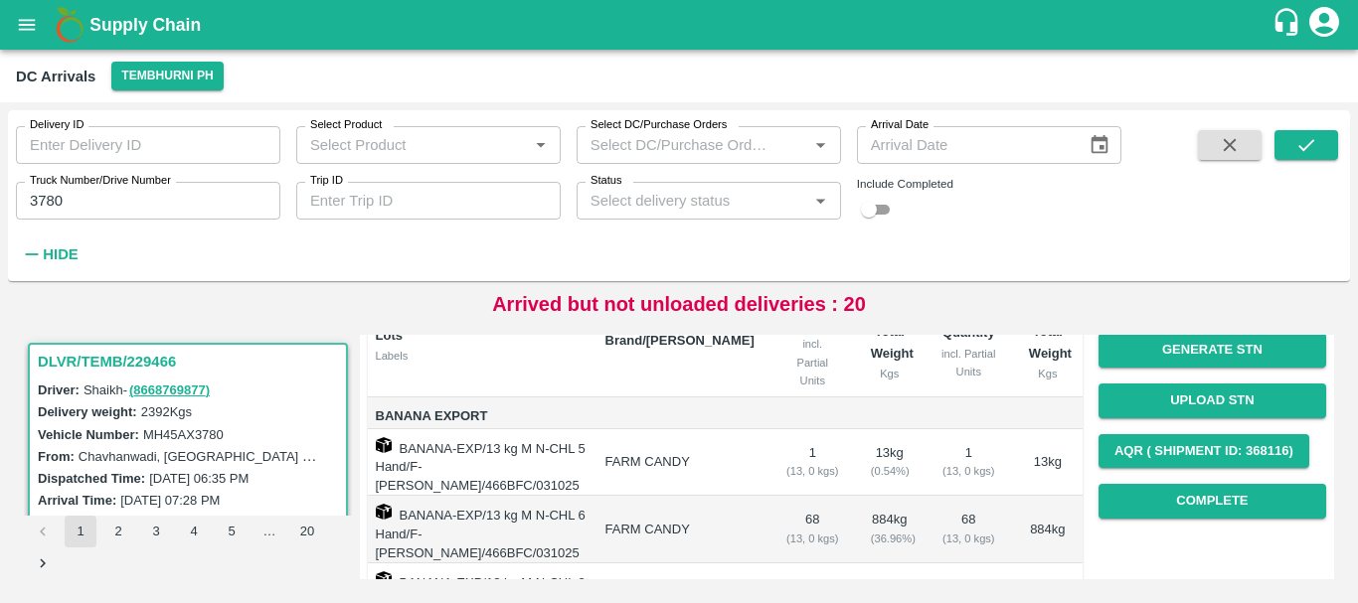
scroll to position [219, 0]
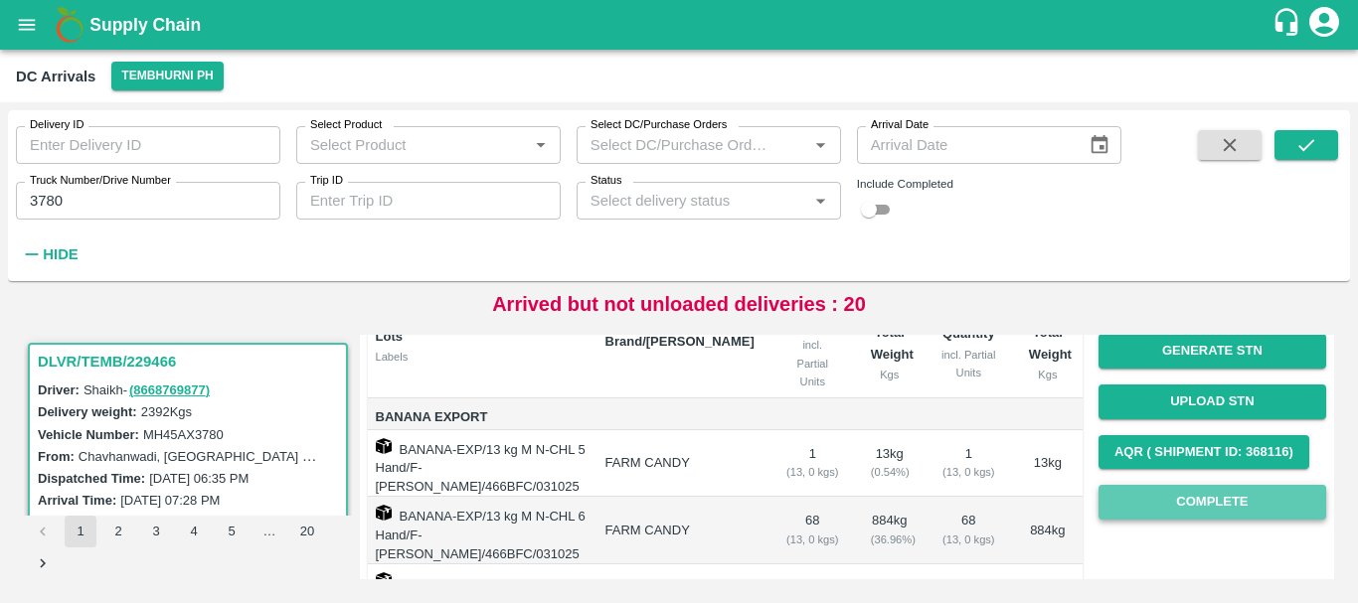
click at [1118, 494] on button "Complete" at bounding box center [1212, 502] width 228 height 35
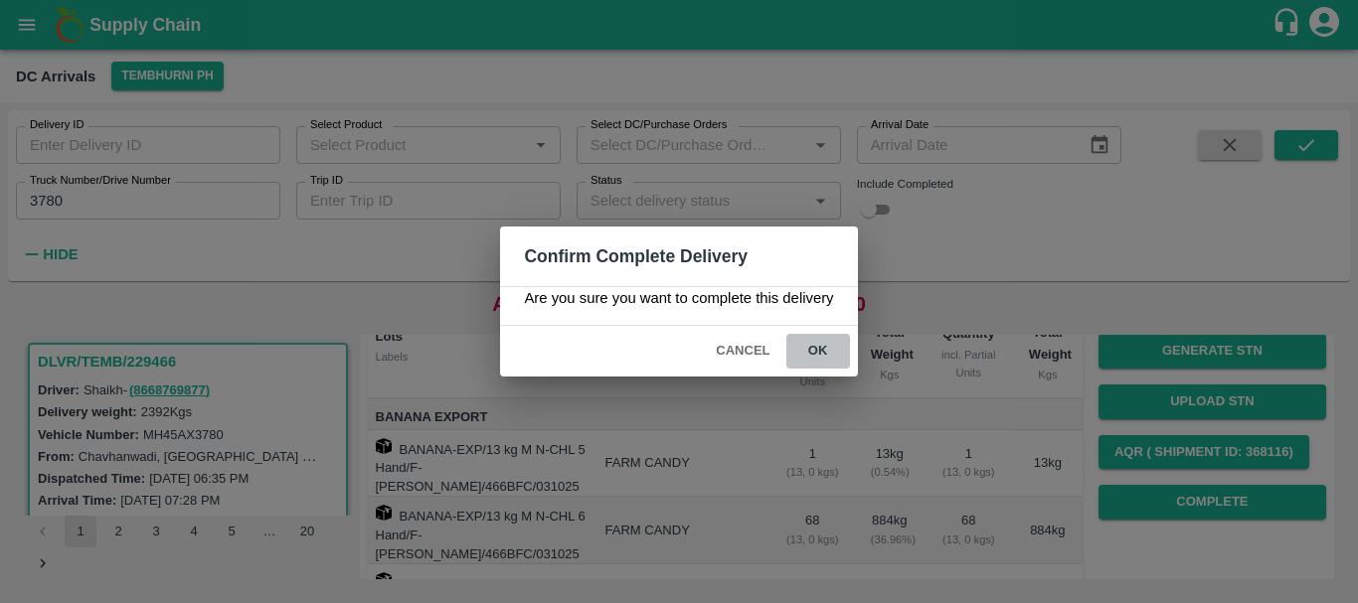
click at [824, 340] on button "ok" at bounding box center [818, 351] width 64 height 35
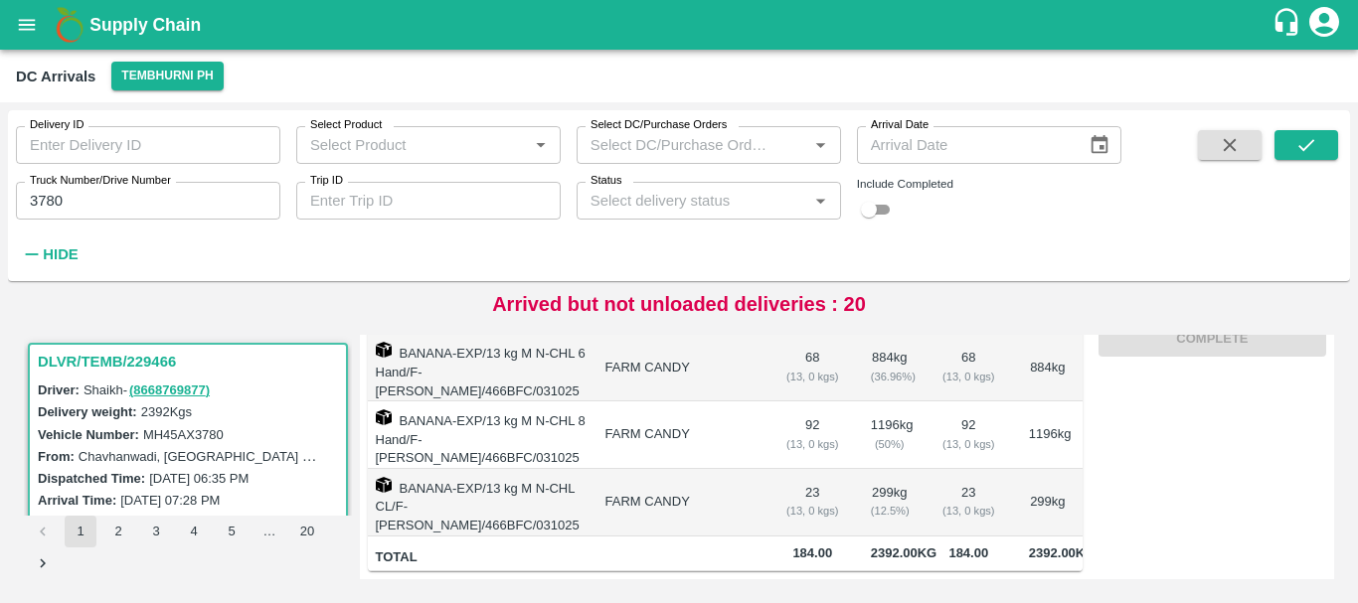
scroll to position [0, 0]
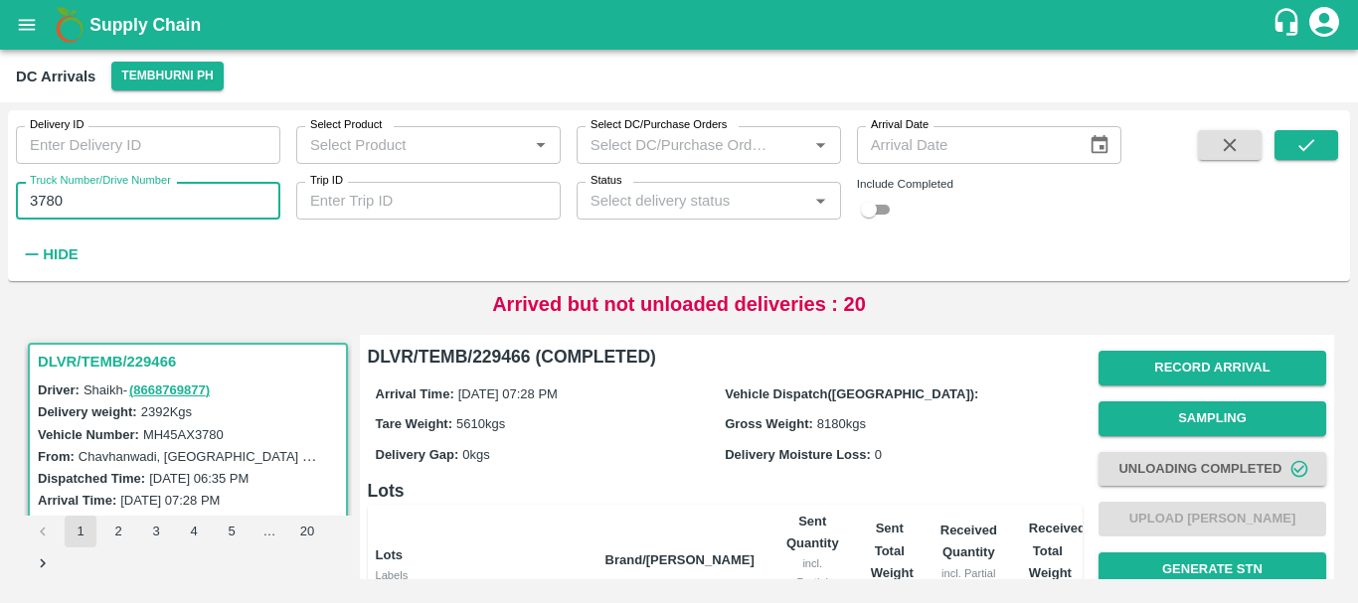
click at [131, 194] on input "3780" at bounding box center [148, 201] width 264 height 38
type input "3"
type input "4160"
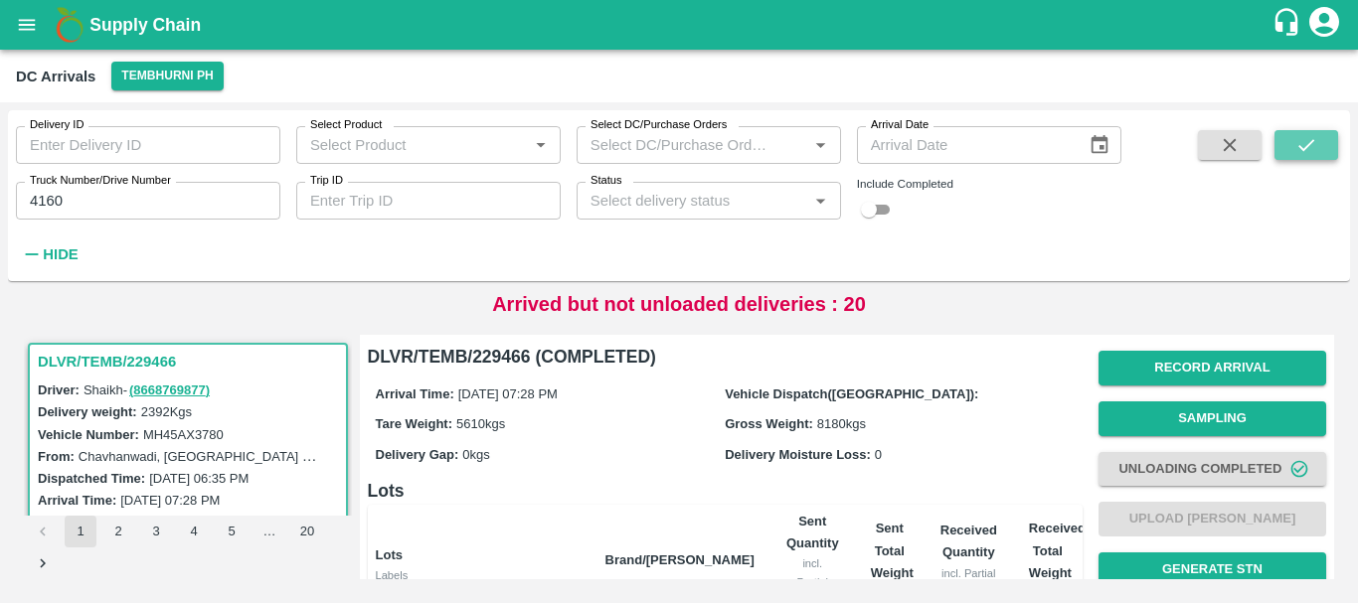
click at [1313, 147] on icon "submit" at bounding box center [1306, 145] width 22 height 22
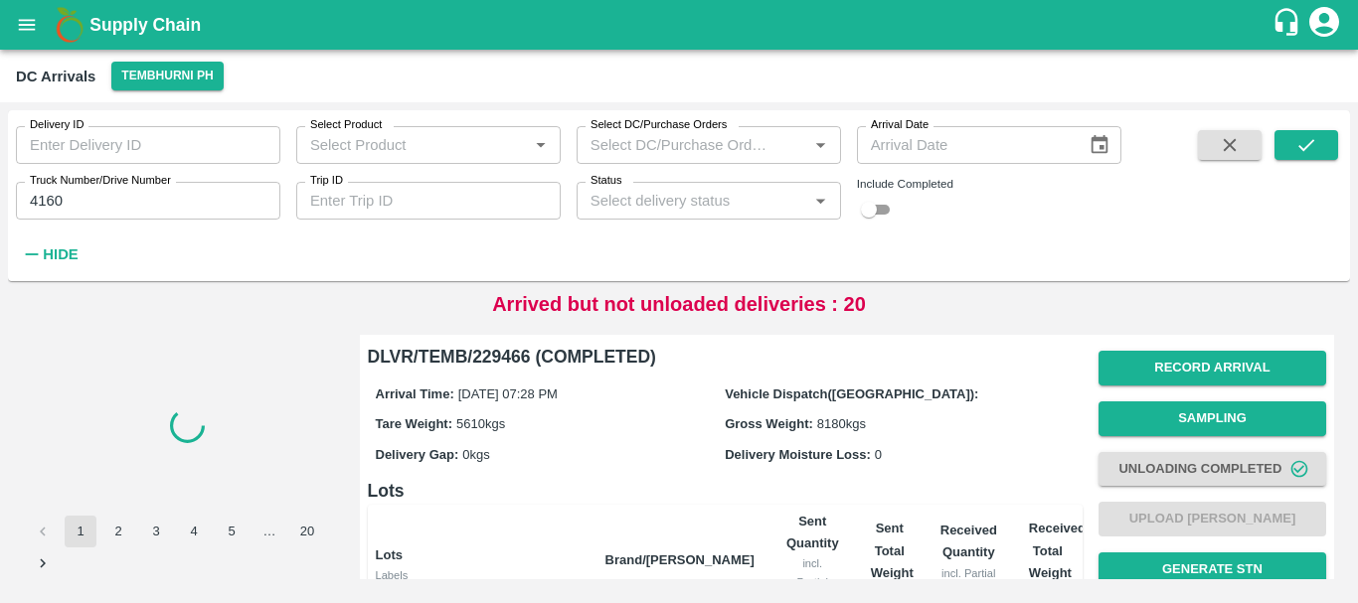
scroll to position [384, 0]
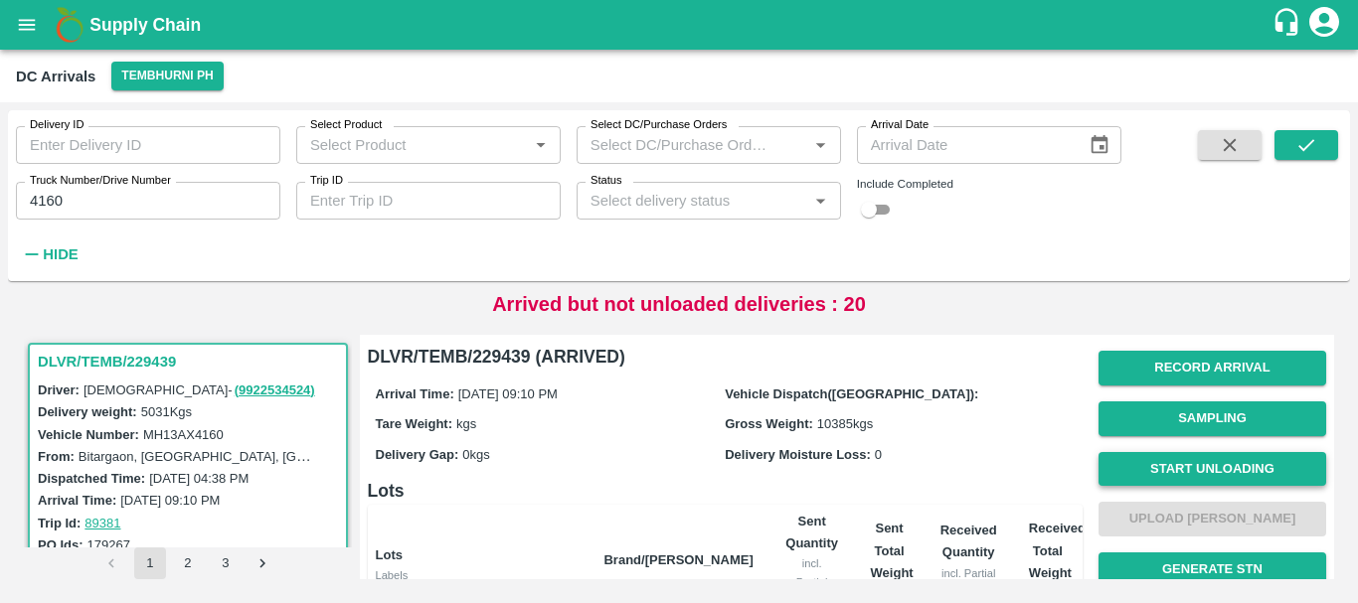
click at [1152, 457] on button "Start Unloading" at bounding box center [1212, 469] width 228 height 35
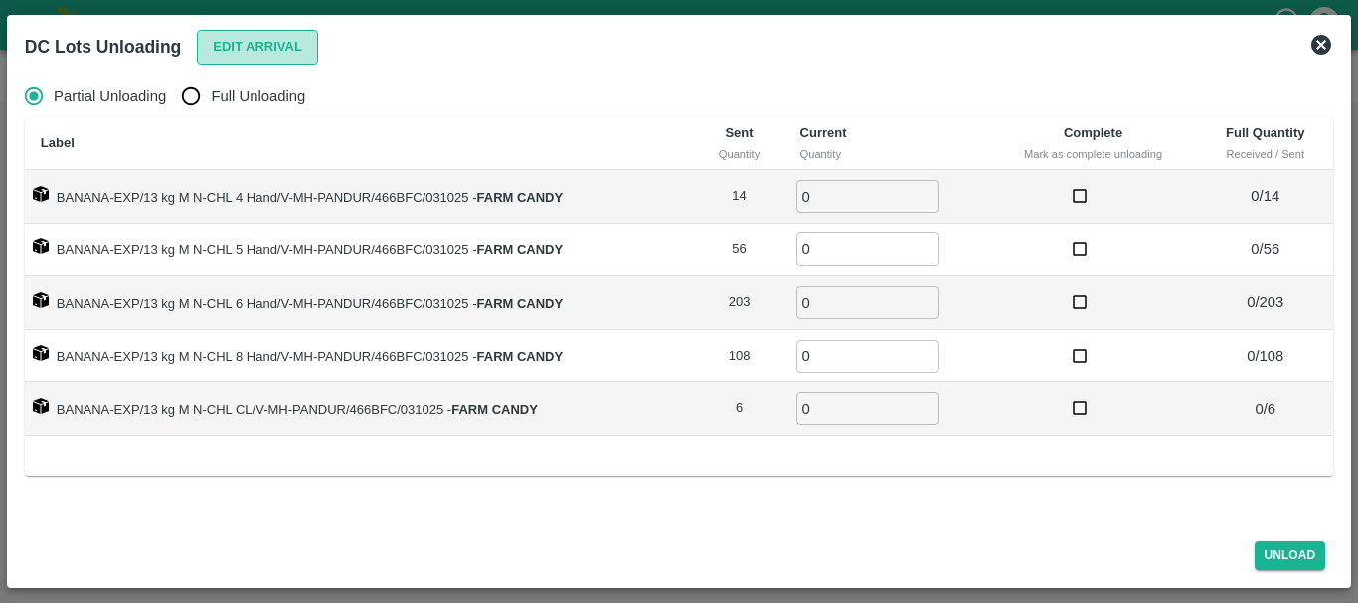
click at [248, 51] on button "Edit Arrival" at bounding box center [257, 47] width 121 height 35
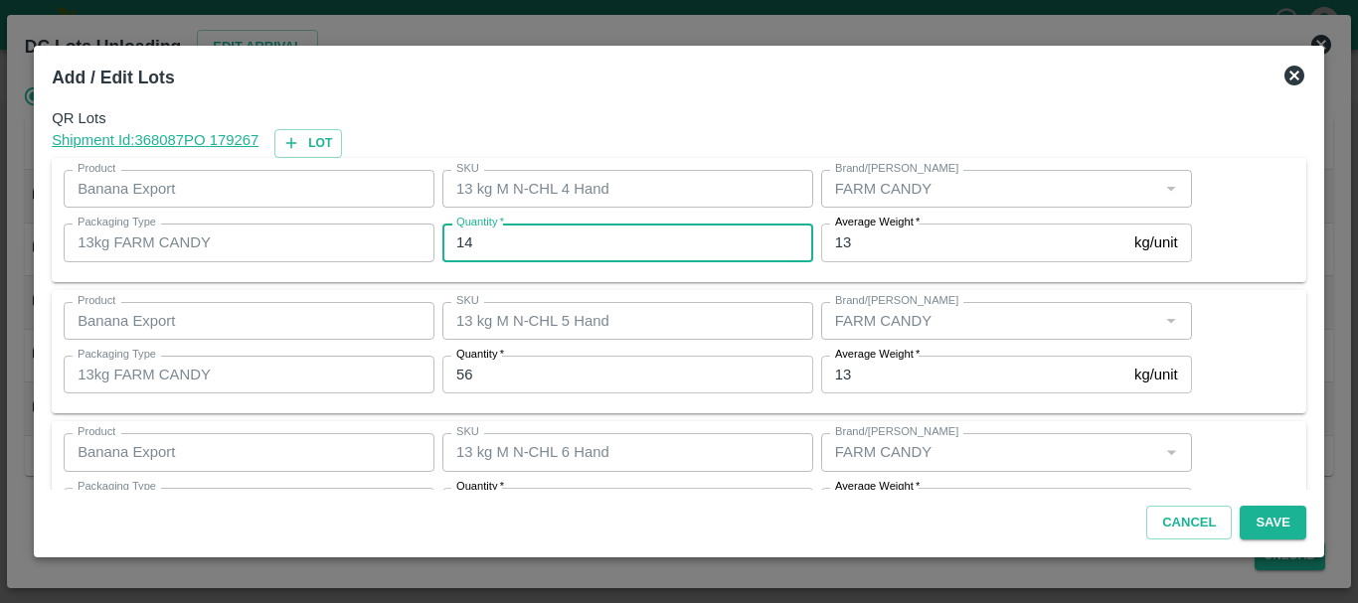
click at [597, 242] on input "14" at bounding box center [627, 243] width 371 height 38
type input "1"
type input "15"
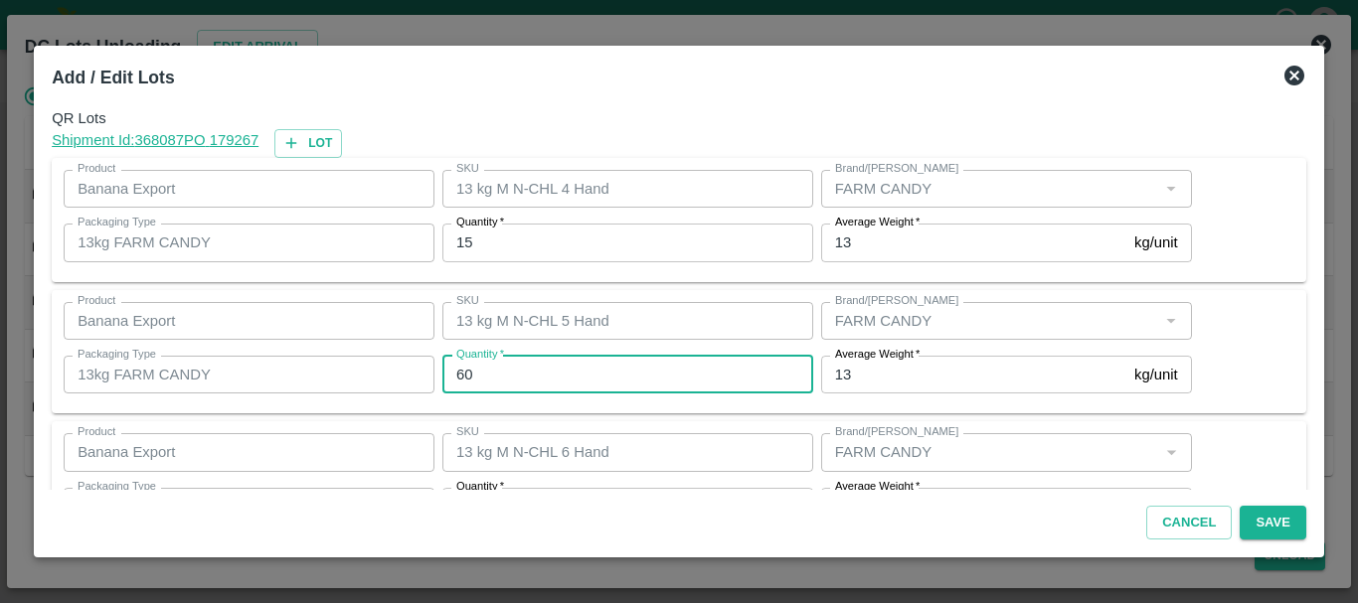
type input "60"
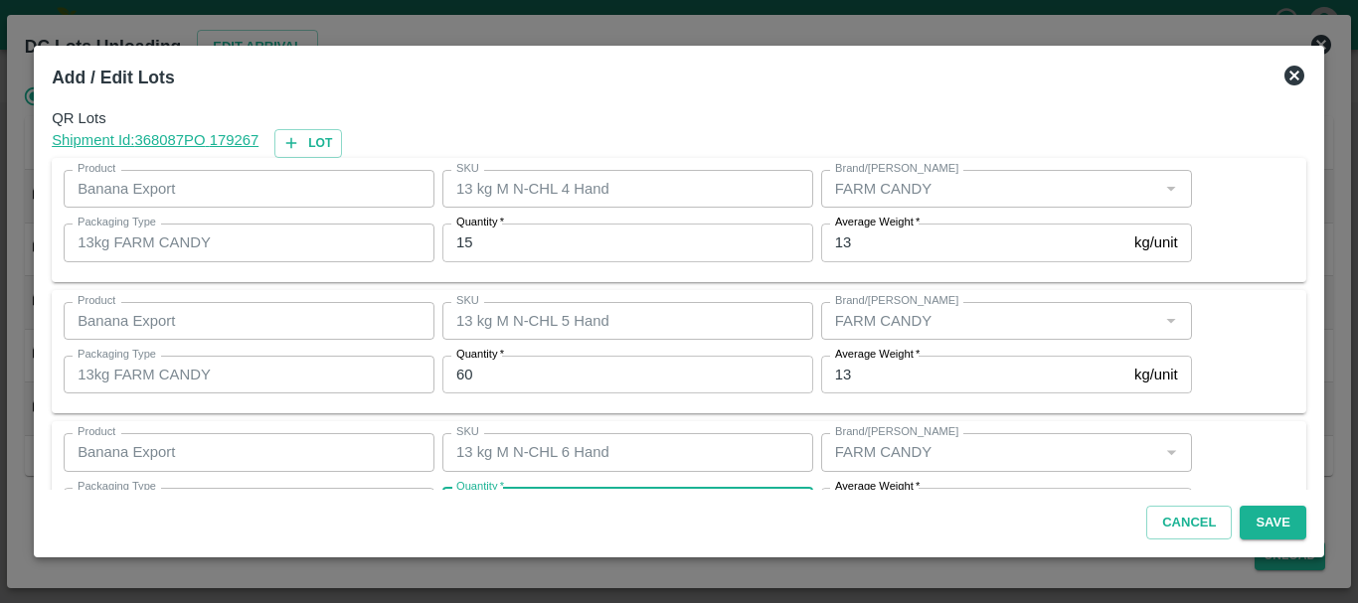
scroll to position [36, 0]
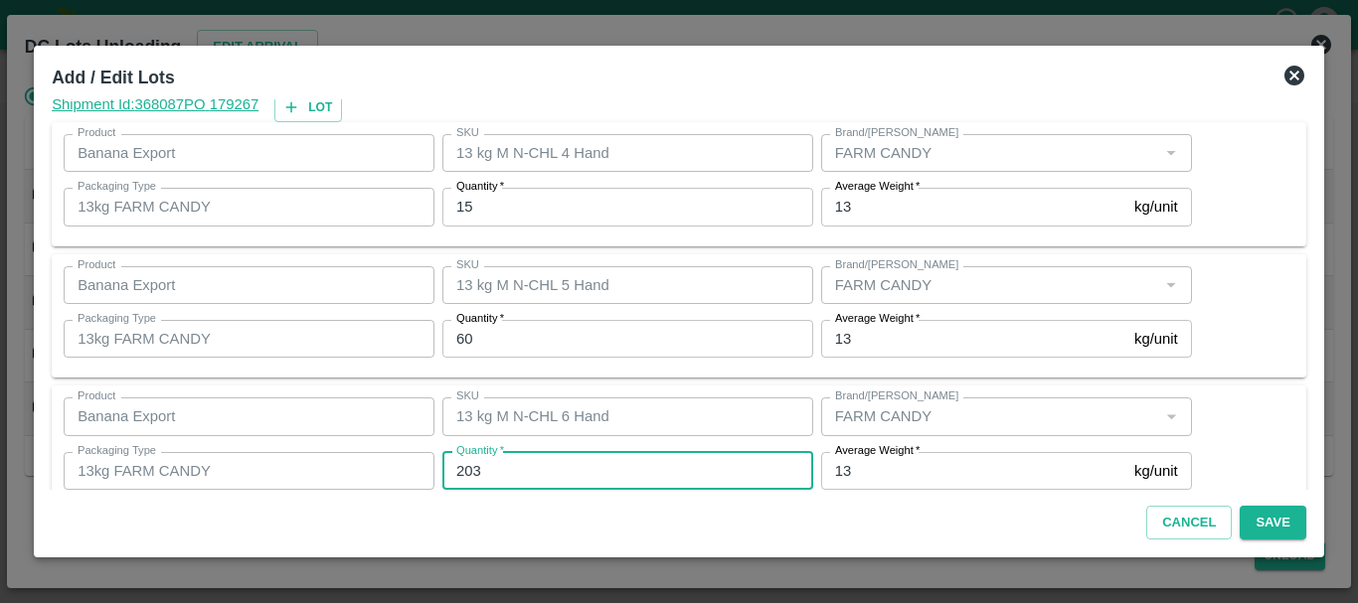
type input "2"
type input "199"
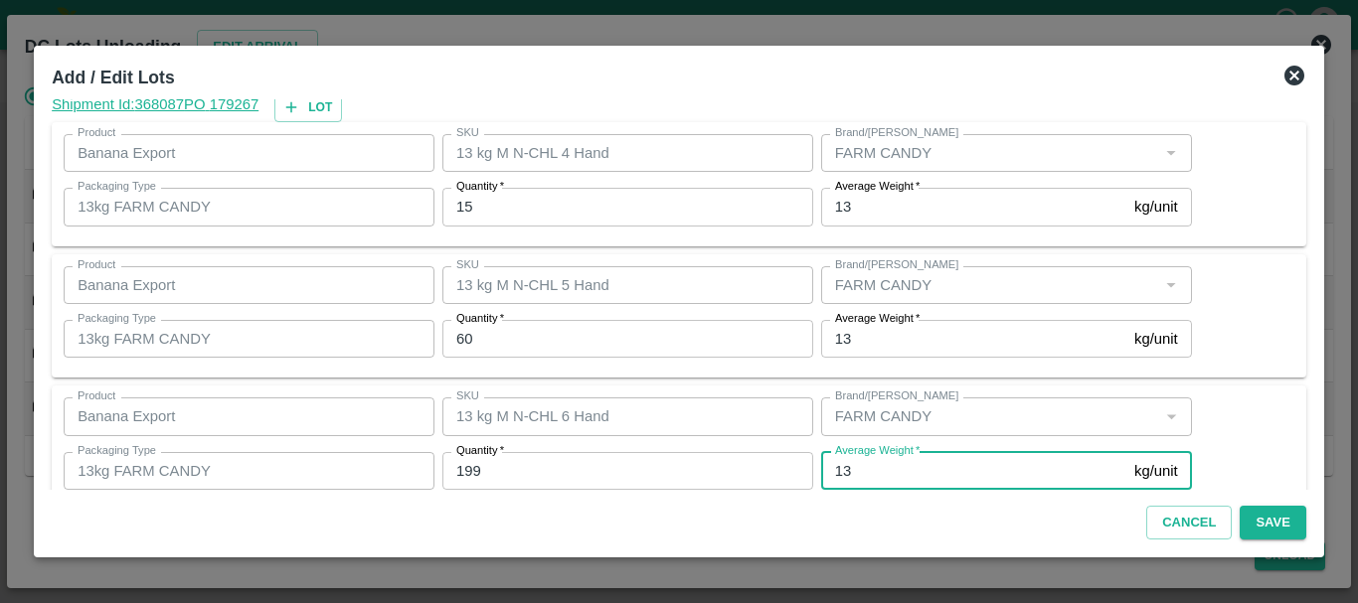
scroll to position [336, 0]
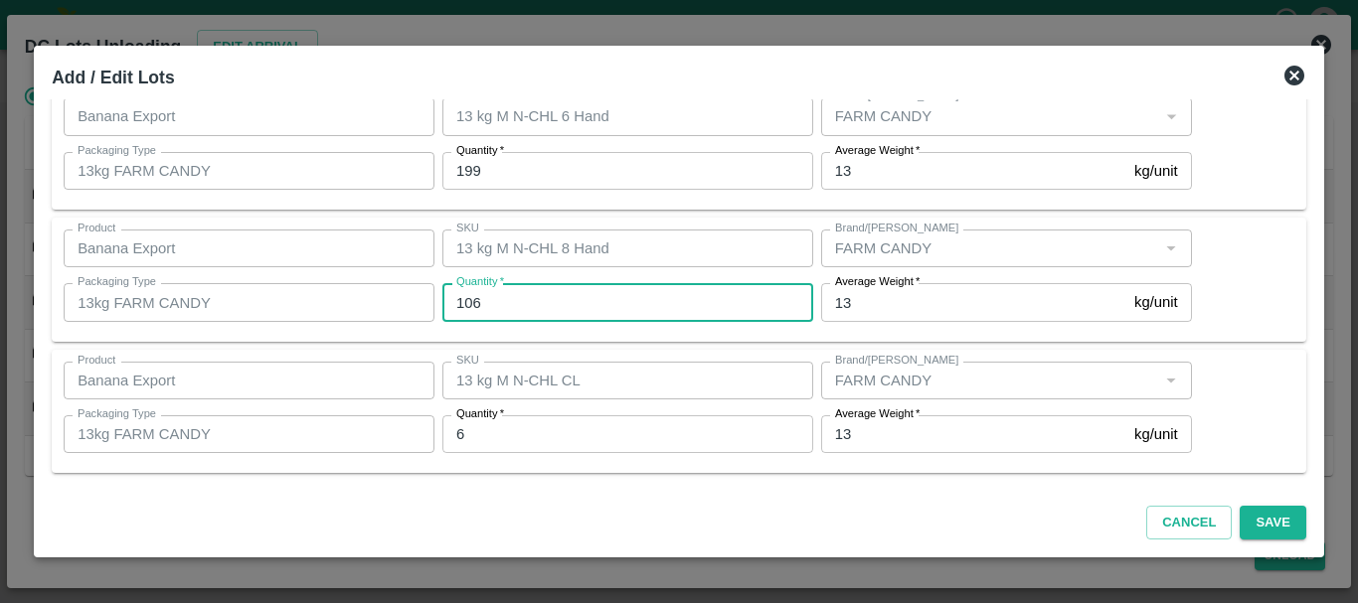
type input "106"
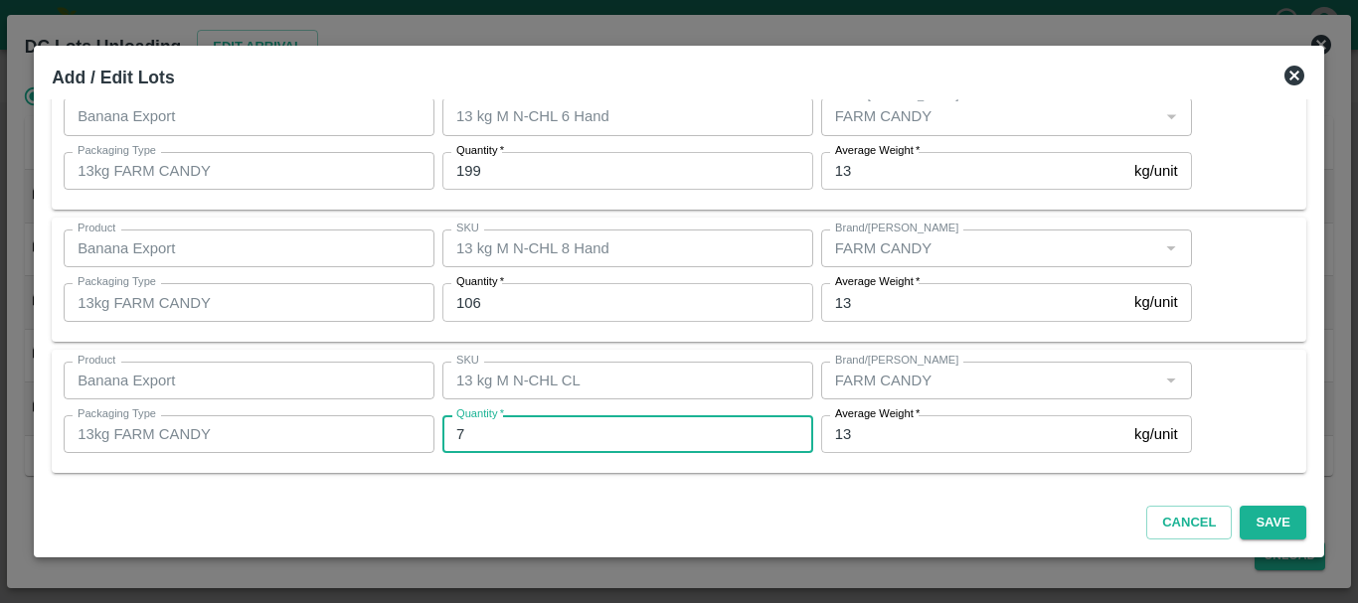
type input "7"
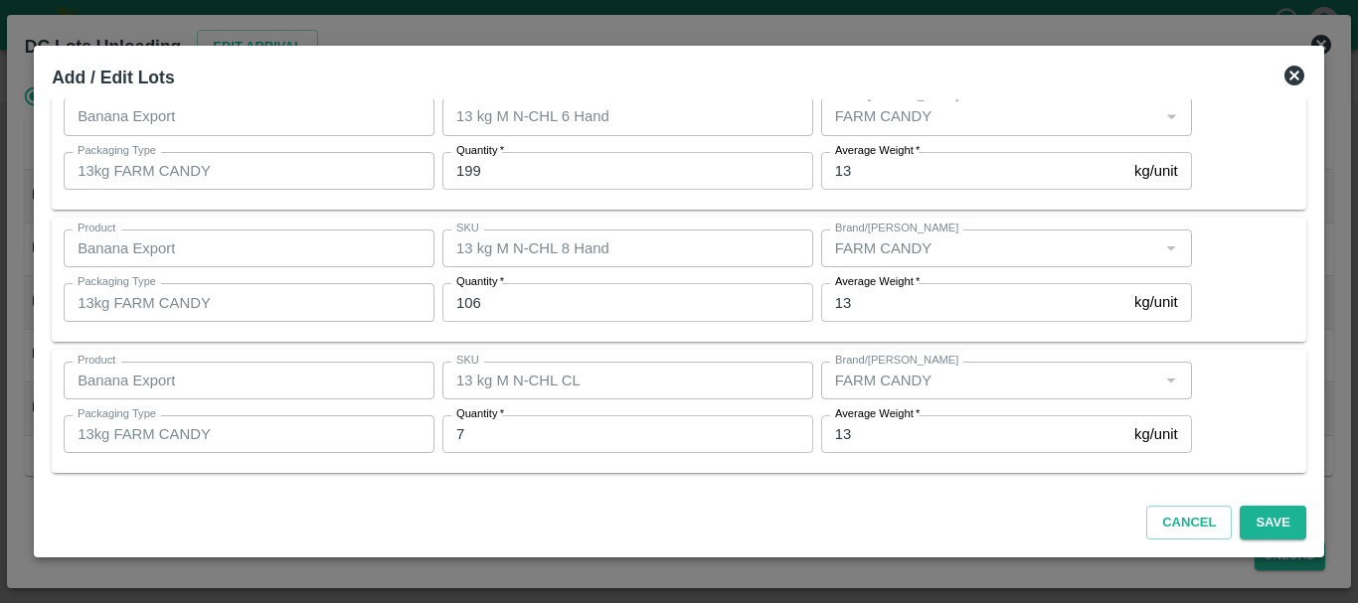
click at [950, 459] on div "Average Weight   * 13 kg/unit Average Weight" at bounding box center [1002, 435] width 379 height 54
click at [1276, 534] on button "Save" at bounding box center [1273, 523] width 66 height 35
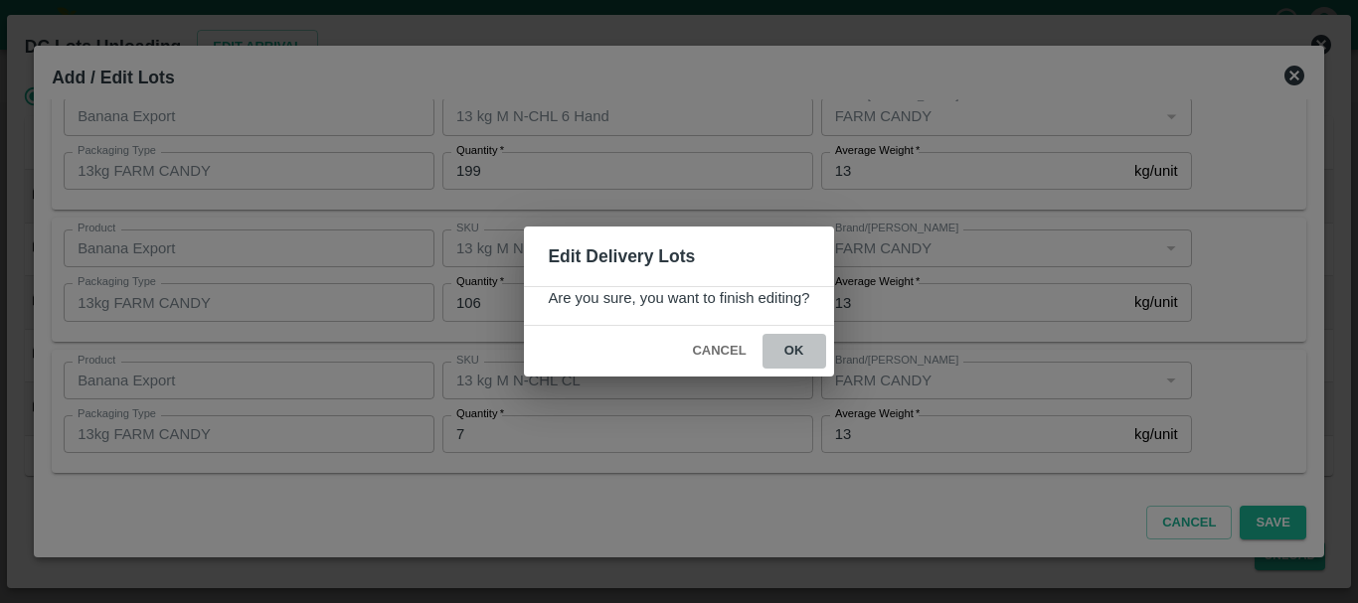
click at [788, 343] on button "ok" at bounding box center [794, 351] width 64 height 35
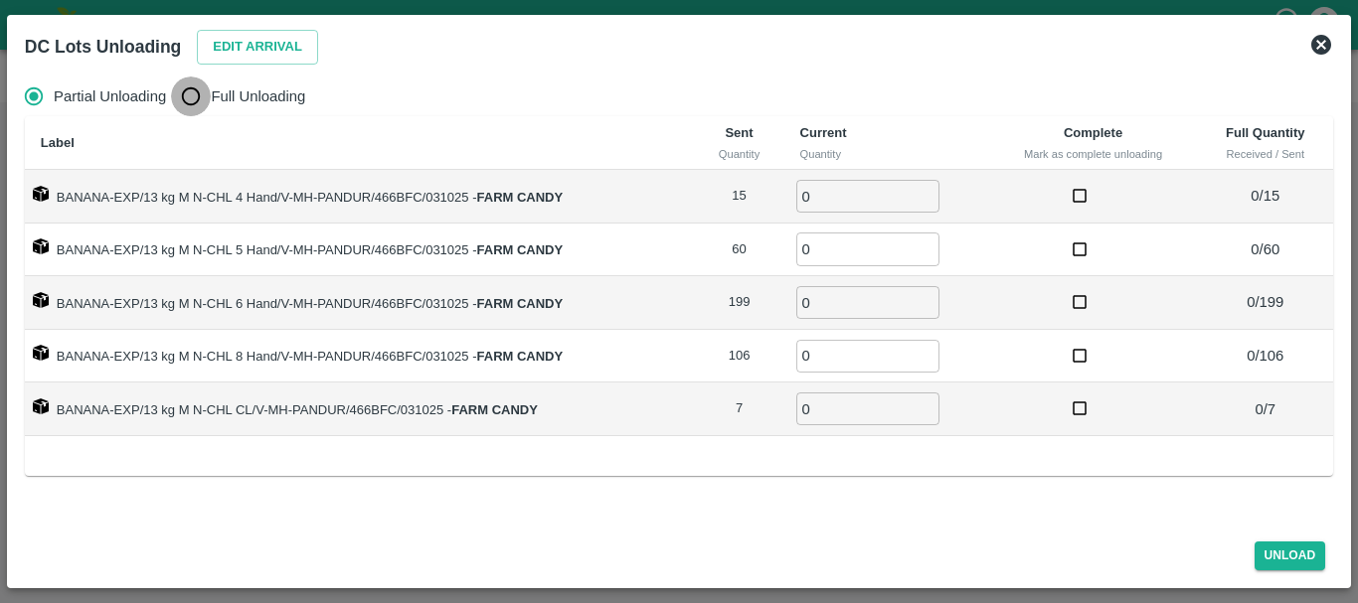
click at [178, 87] on input "Full Unloading" at bounding box center [191, 97] width 40 height 40
radio input "true"
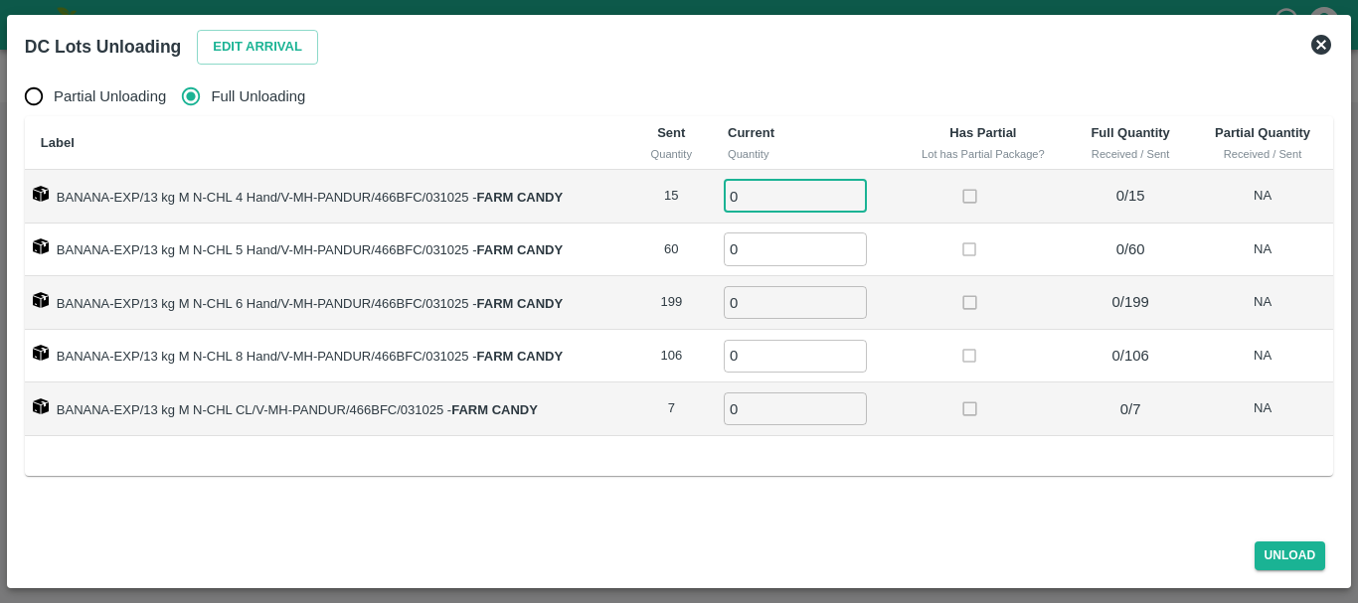
click at [820, 196] on input "0" at bounding box center [795, 196] width 143 height 33
type input "015"
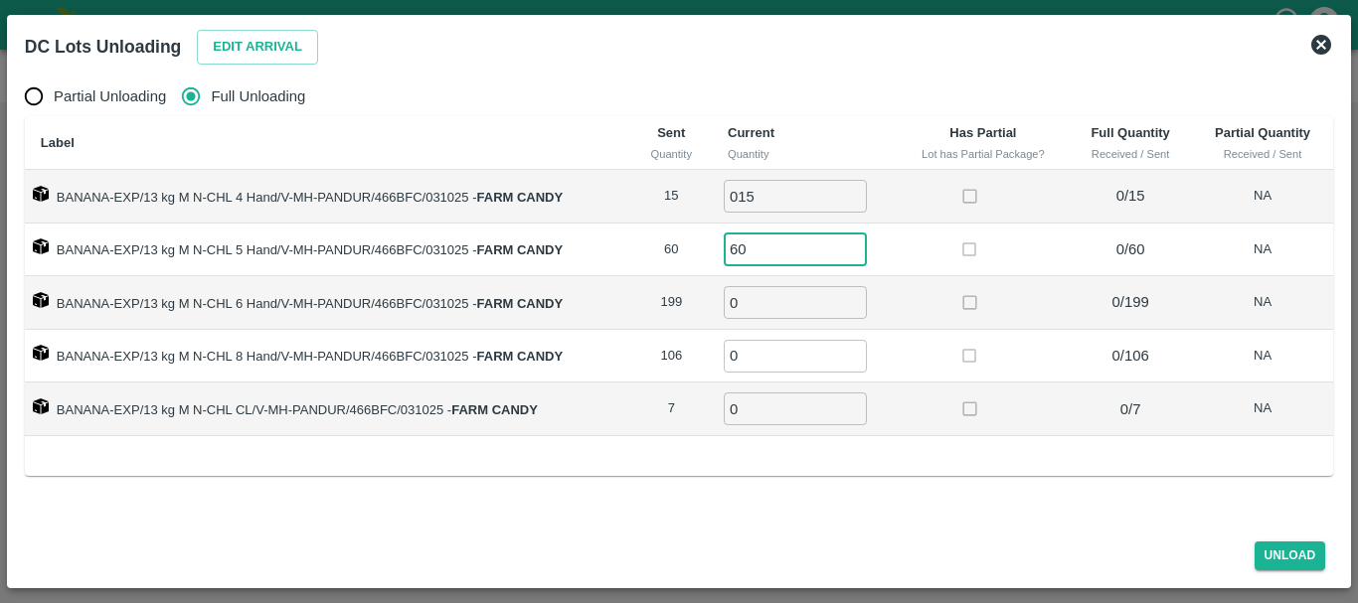
type input "60"
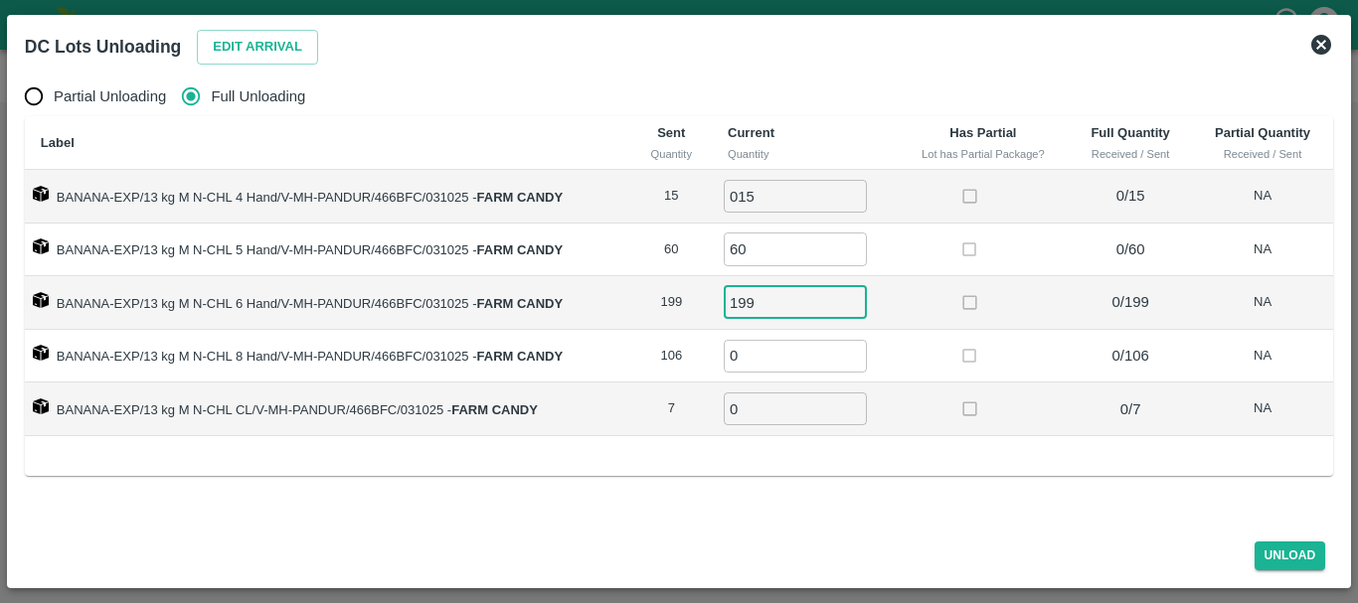
type input "199"
type input "106"
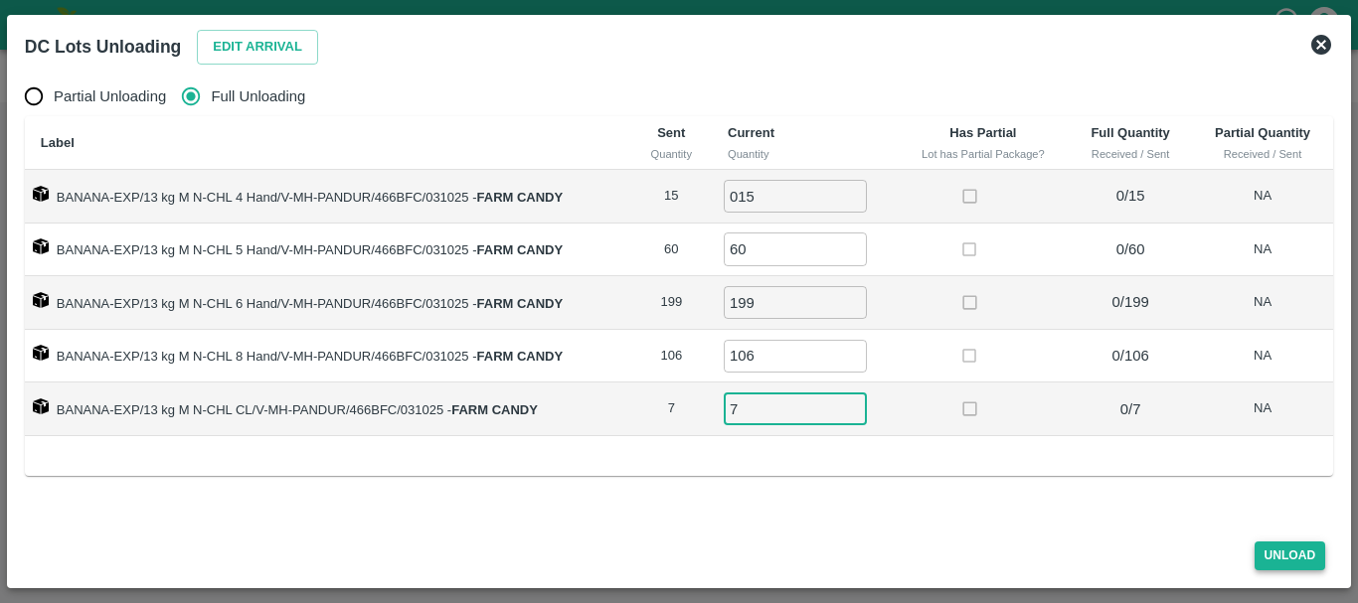
type input "7"
click at [1285, 545] on button "Unload" at bounding box center [1291, 556] width 72 height 29
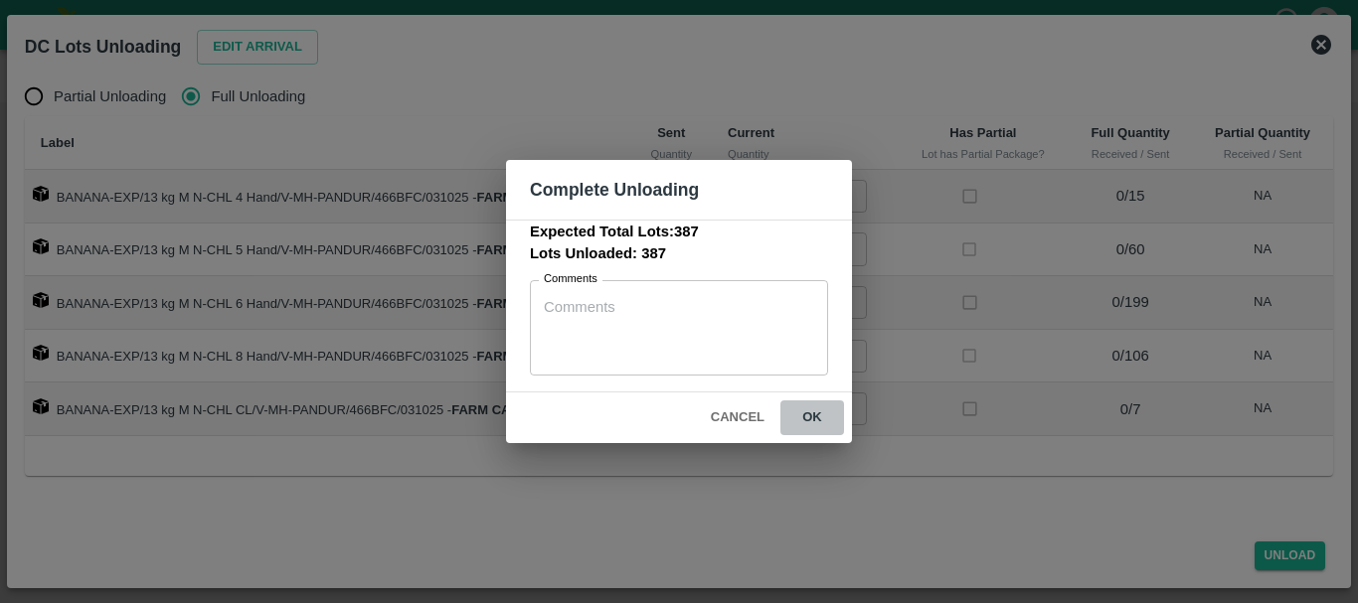
click at [832, 411] on button "ok" at bounding box center [812, 418] width 64 height 35
click at [816, 416] on icon at bounding box center [812, 419] width 30 height 30
click at [816, 416] on icon at bounding box center [812, 419] width 24 height 24
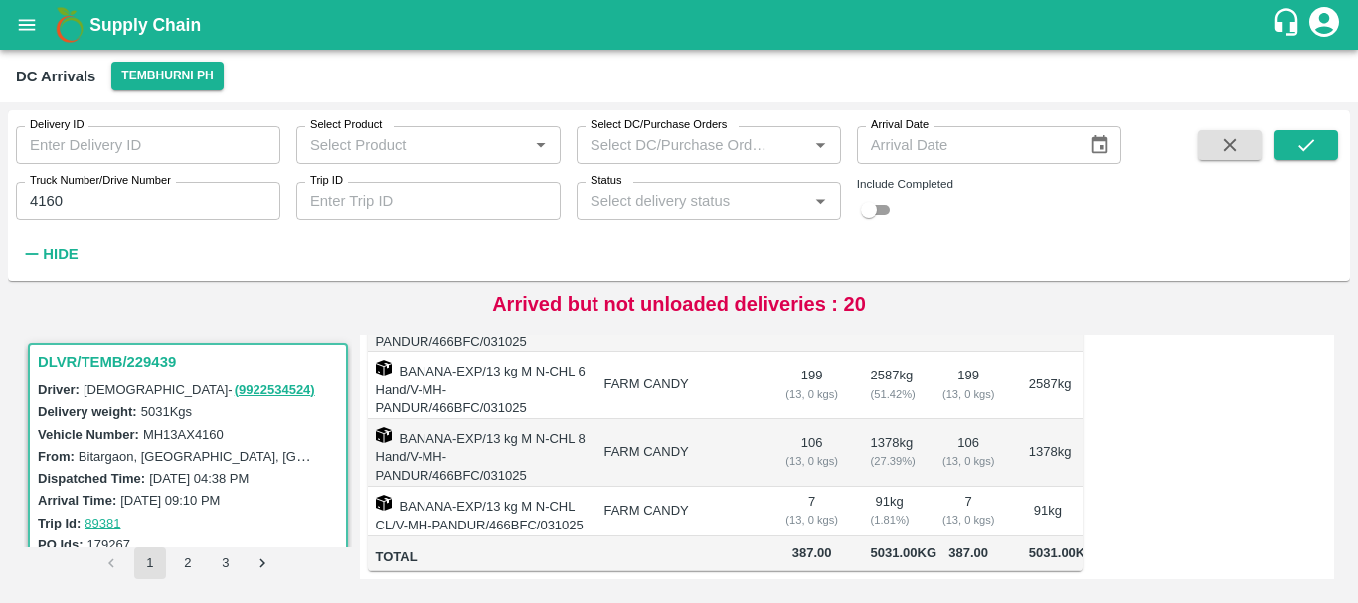
scroll to position [0, 0]
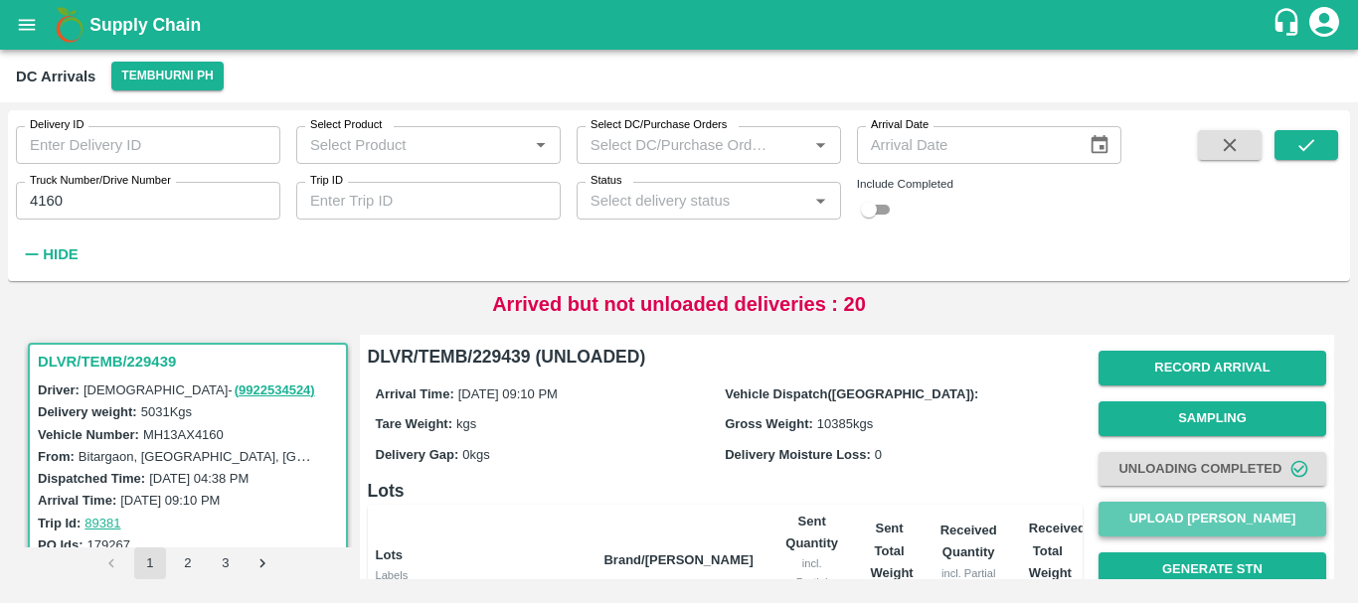
click at [1182, 523] on button "Upload [PERSON_NAME]" at bounding box center [1212, 519] width 228 height 35
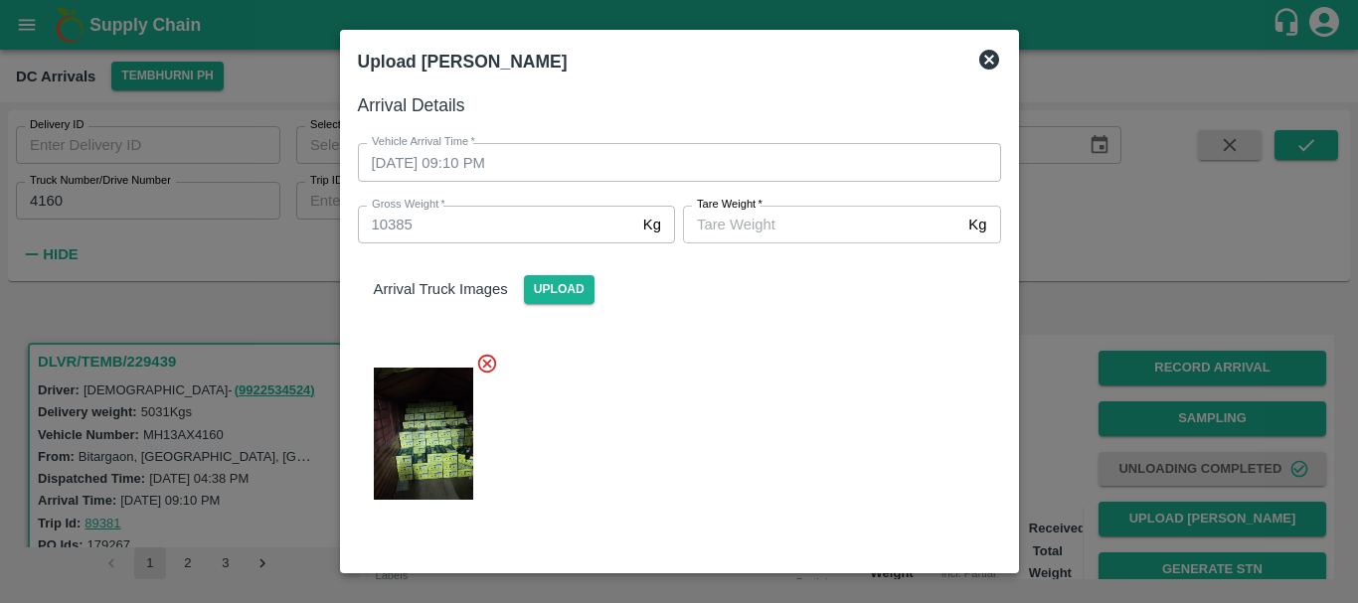
click at [1059, 354] on div at bounding box center [679, 301] width 1358 height 603
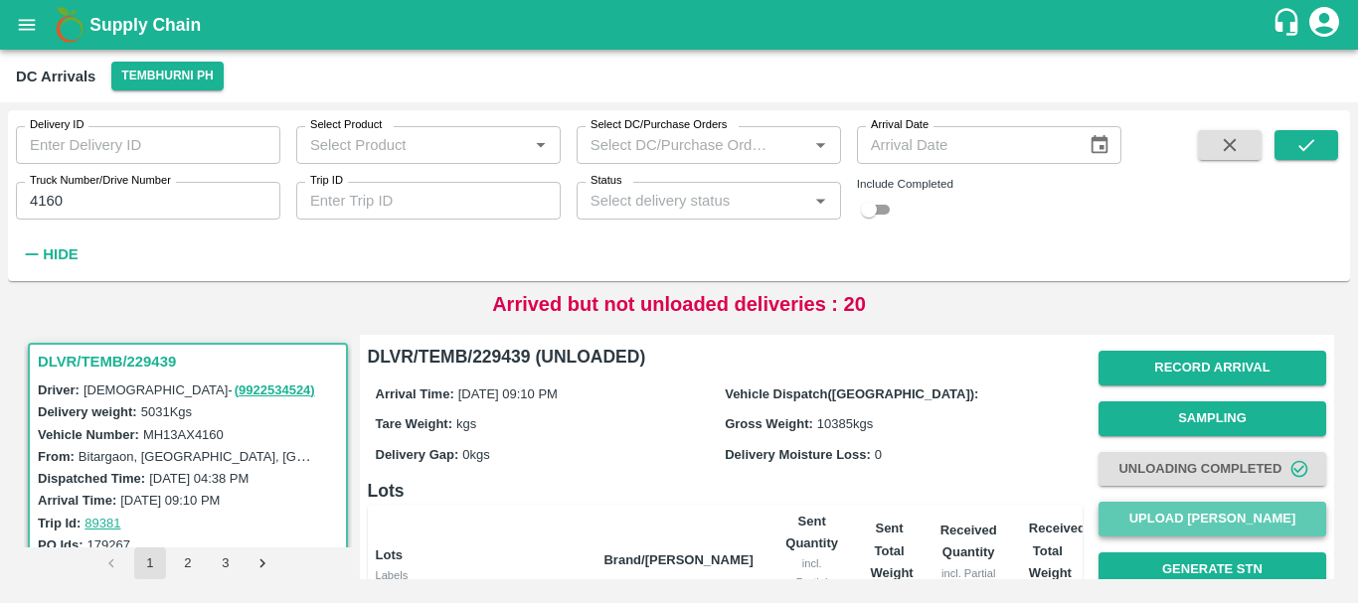
click at [1145, 510] on button "Upload [PERSON_NAME]" at bounding box center [1212, 519] width 228 height 35
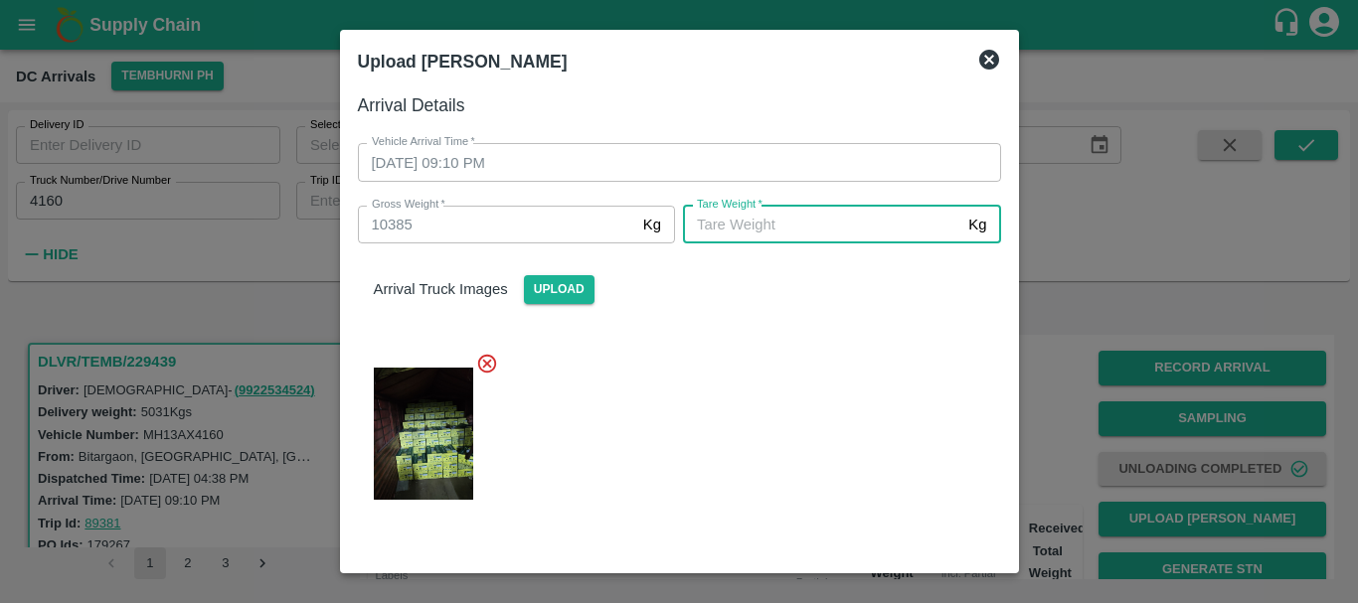
click at [768, 226] on input "[PERSON_NAME]   *" at bounding box center [821, 225] width 277 height 38
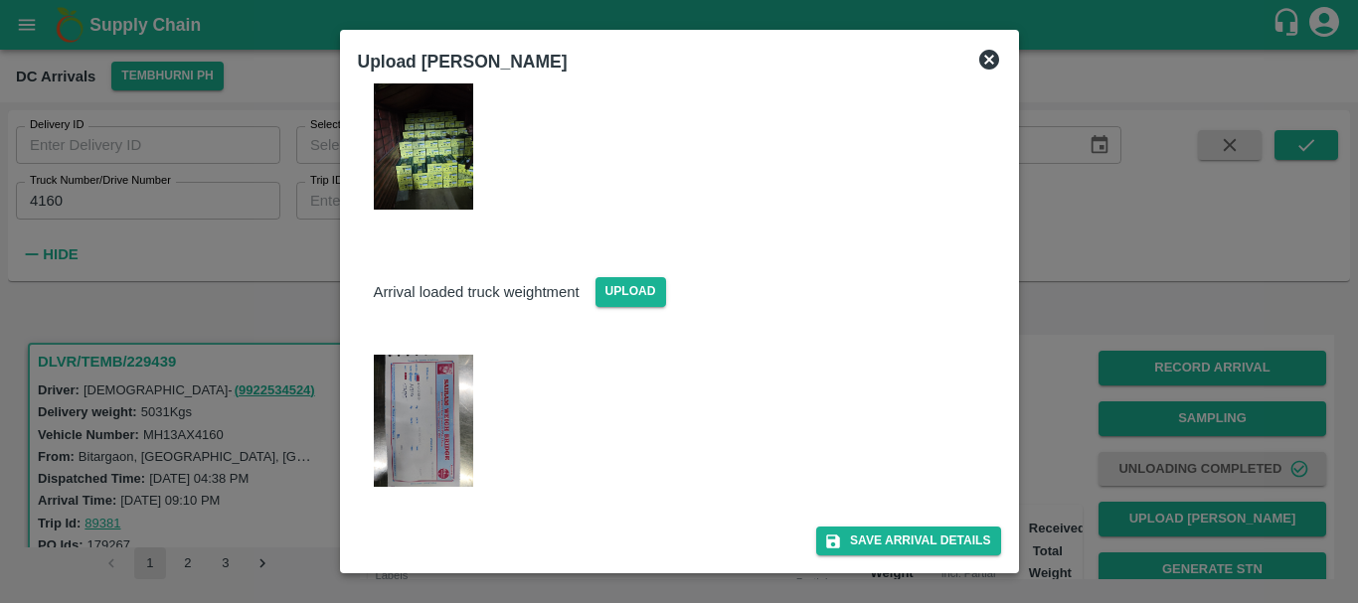
click at [432, 429] on img at bounding box center [423, 421] width 99 height 132
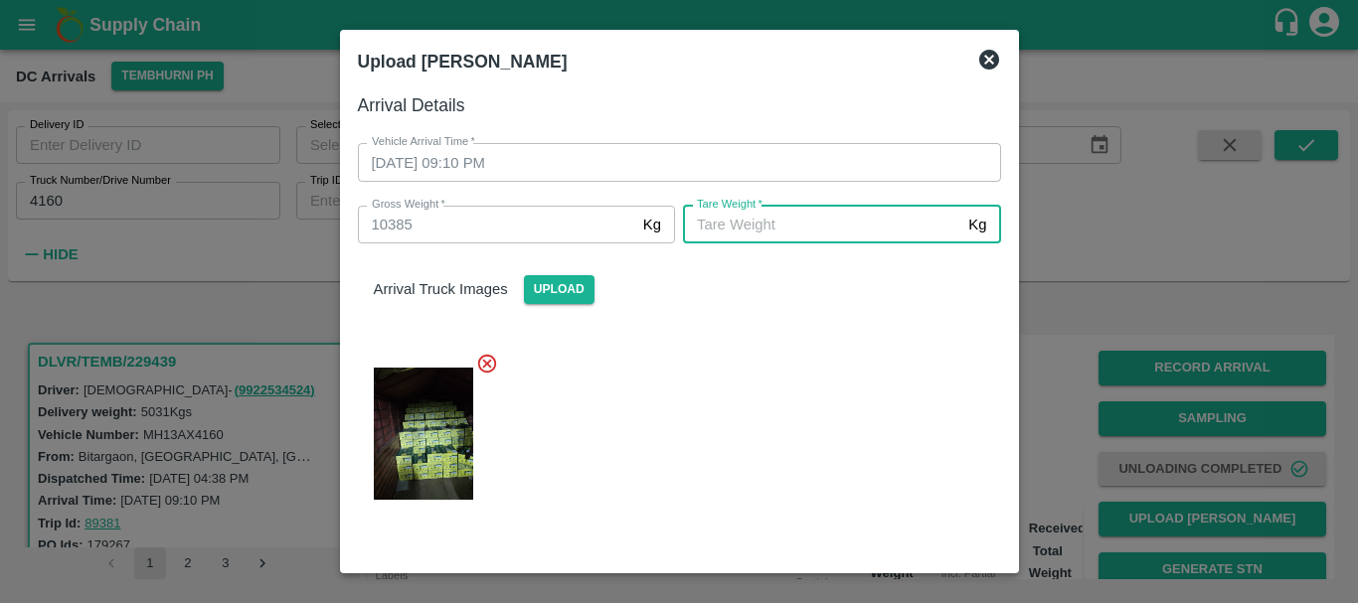
click at [739, 216] on input "[PERSON_NAME]   *" at bounding box center [821, 225] width 277 height 38
type input "4910"
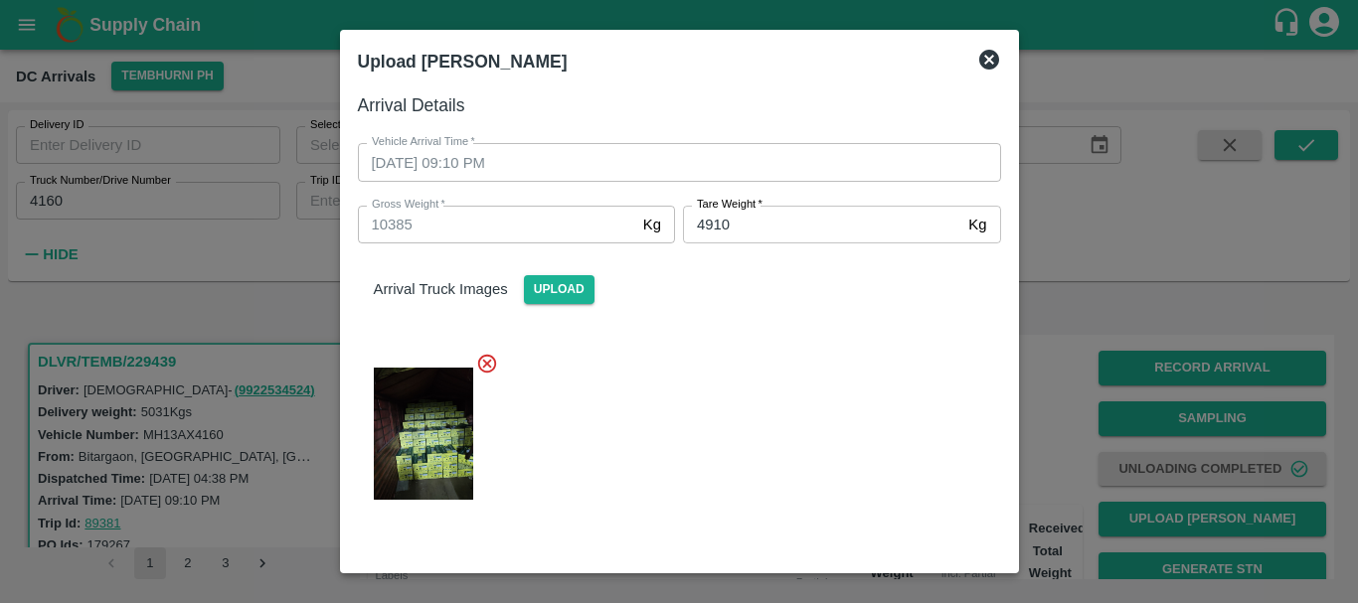
click at [800, 380] on div at bounding box center [671, 428] width 659 height 184
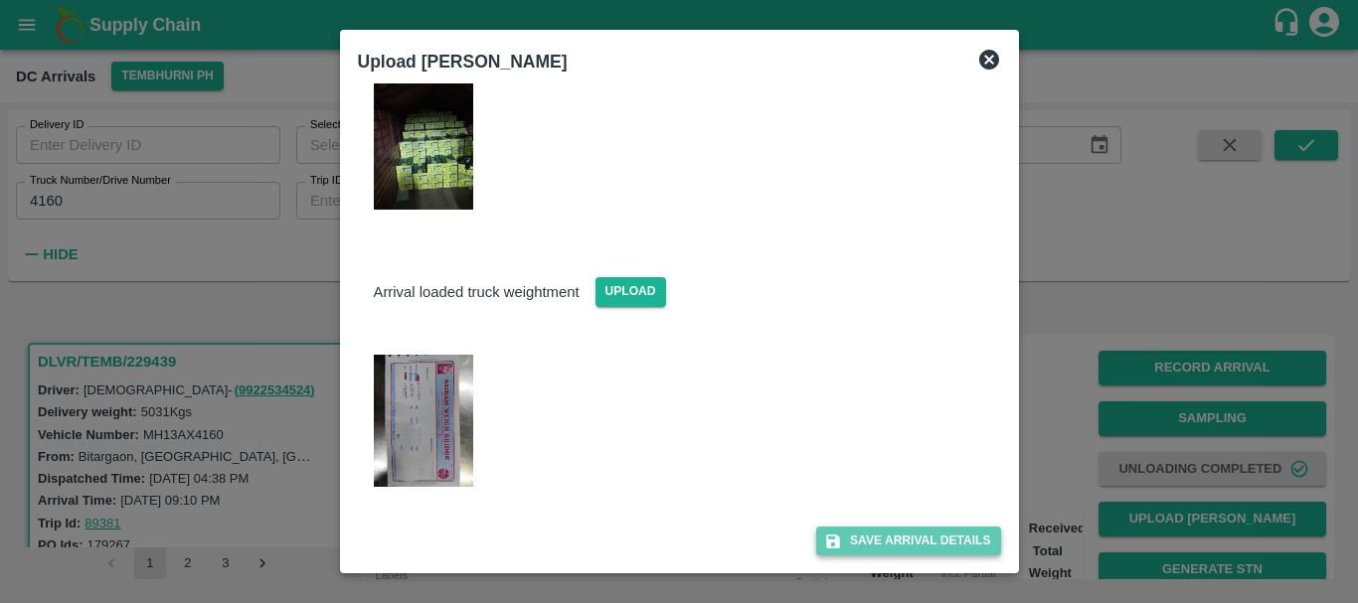
click at [871, 530] on button "Save Arrival Details" at bounding box center [908, 541] width 184 height 29
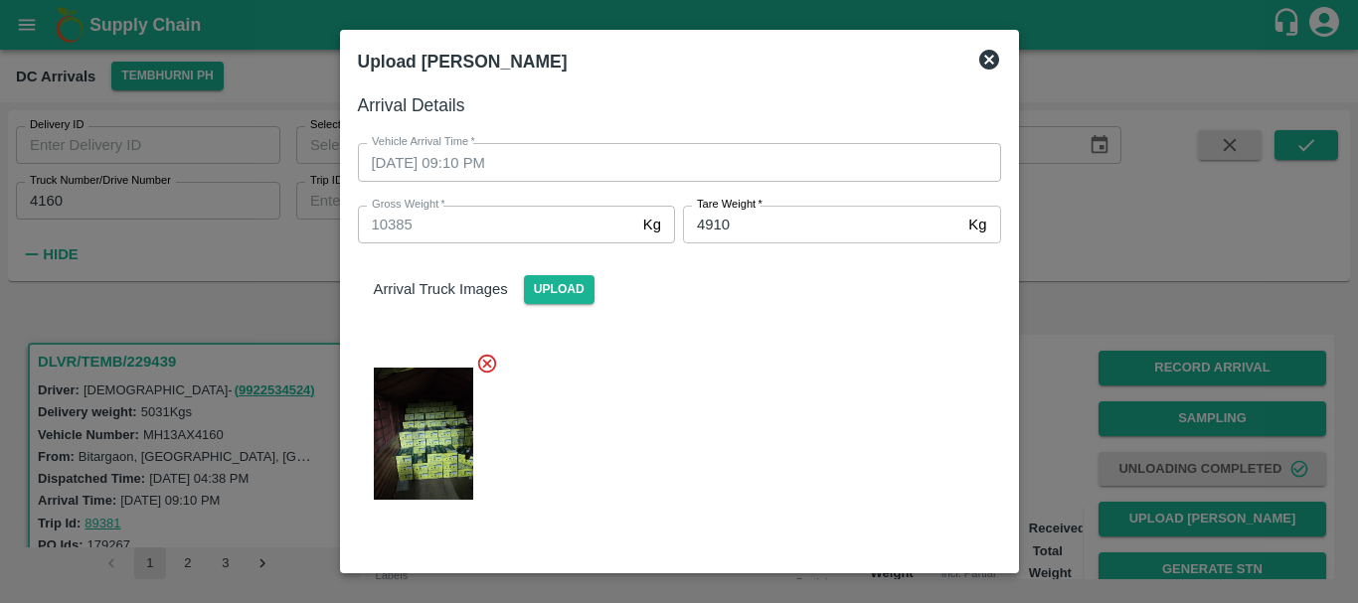
click at [857, 401] on div at bounding box center [671, 428] width 659 height 184
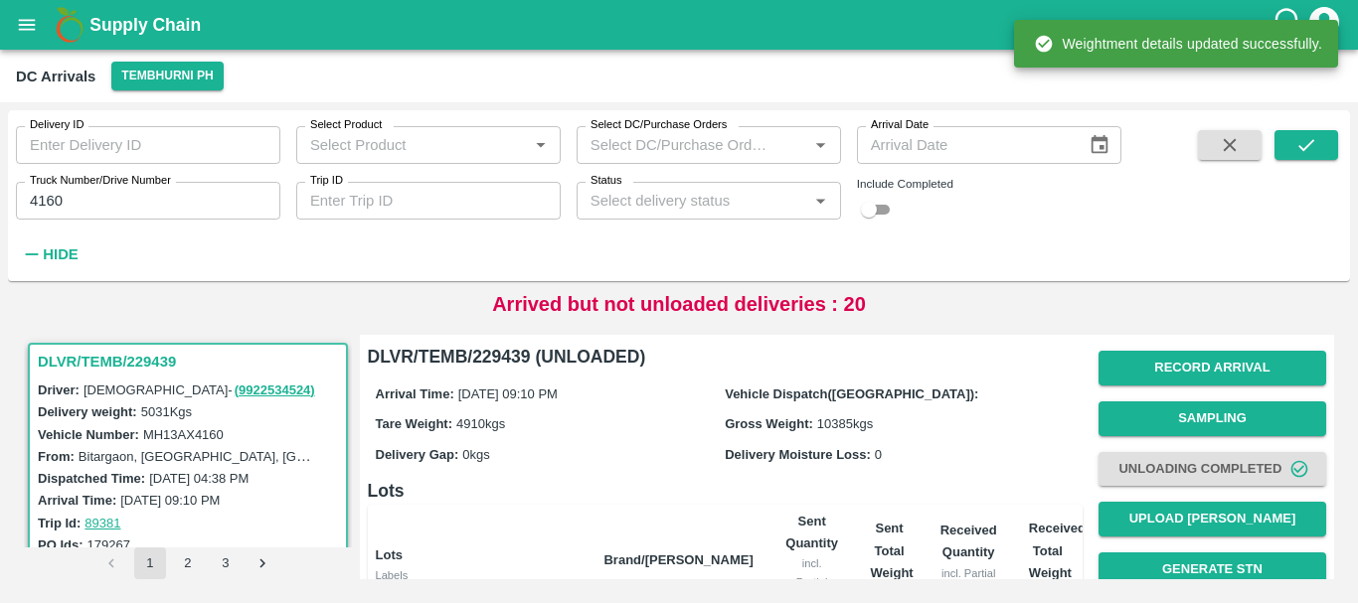
scroll to position [451, 0]
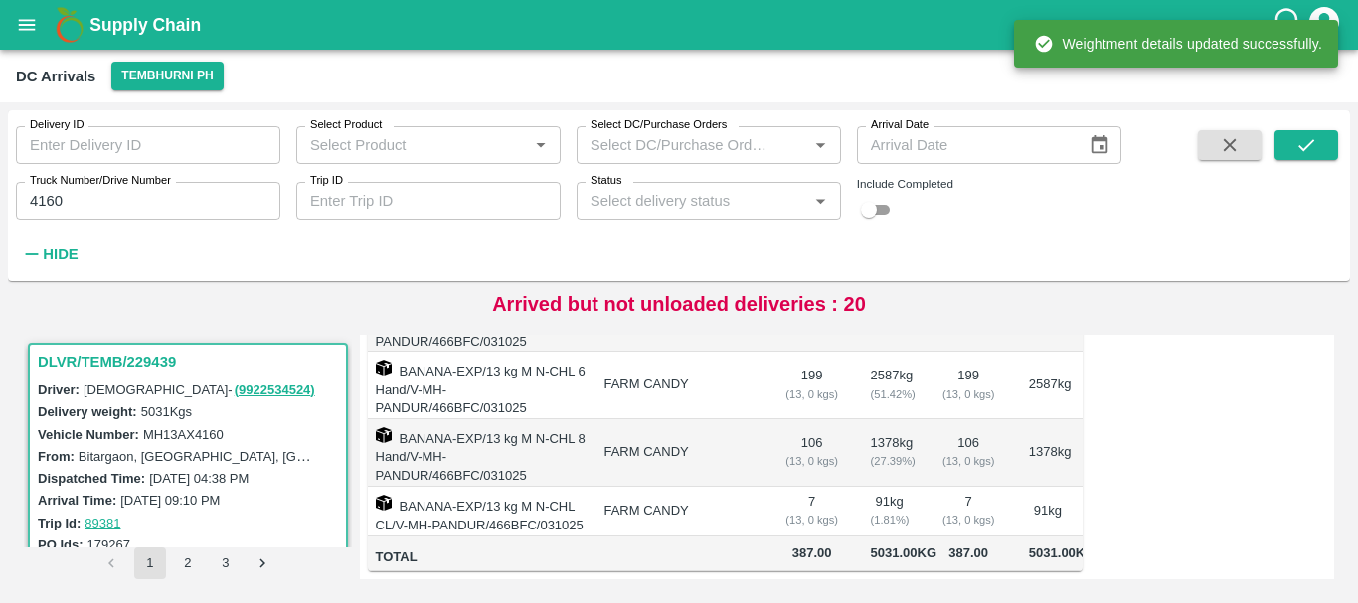
click at [953, 420] on td "106 ( 13, 0 kgs)" at bounding box center [969, 454] width 88 height 68
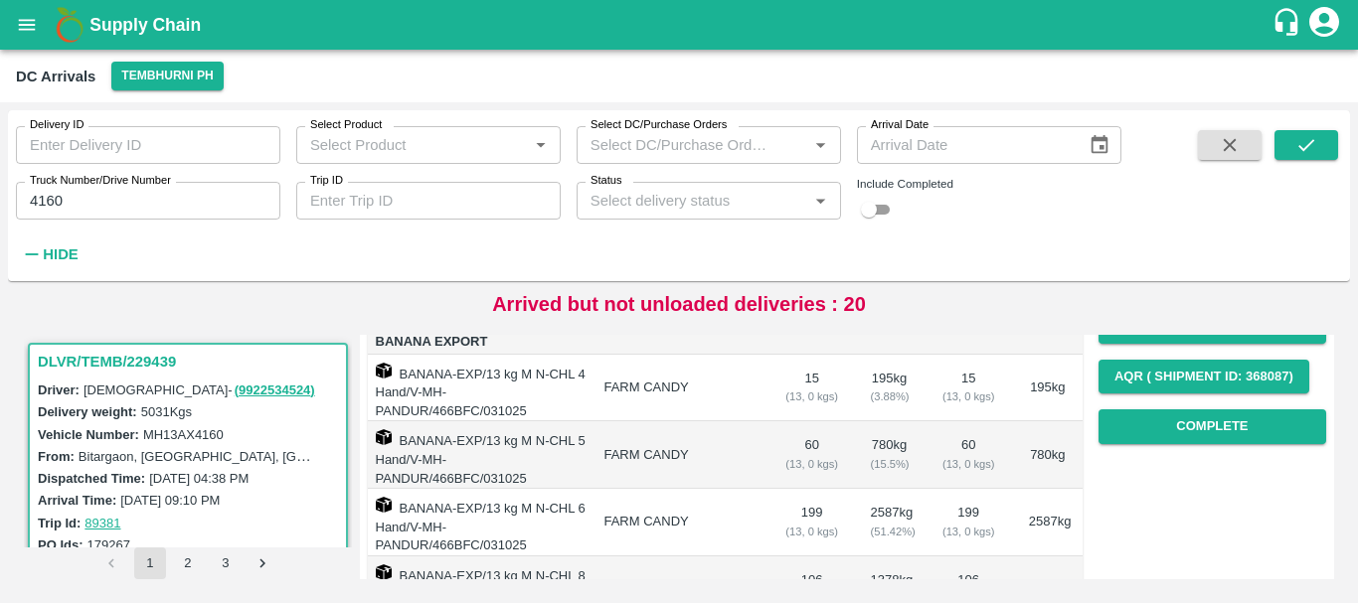
scroll to position [251, 0]
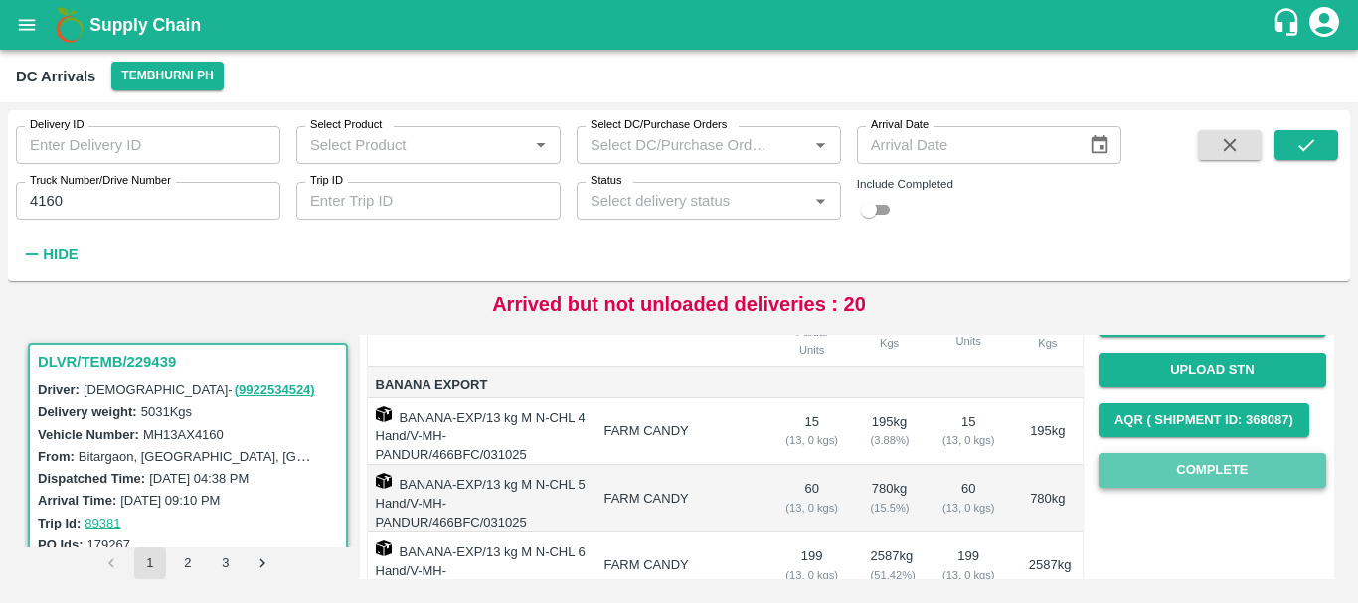
click at [1122, 474] on button "Complete" at bounding box center [1212, 470] width 228 height 35
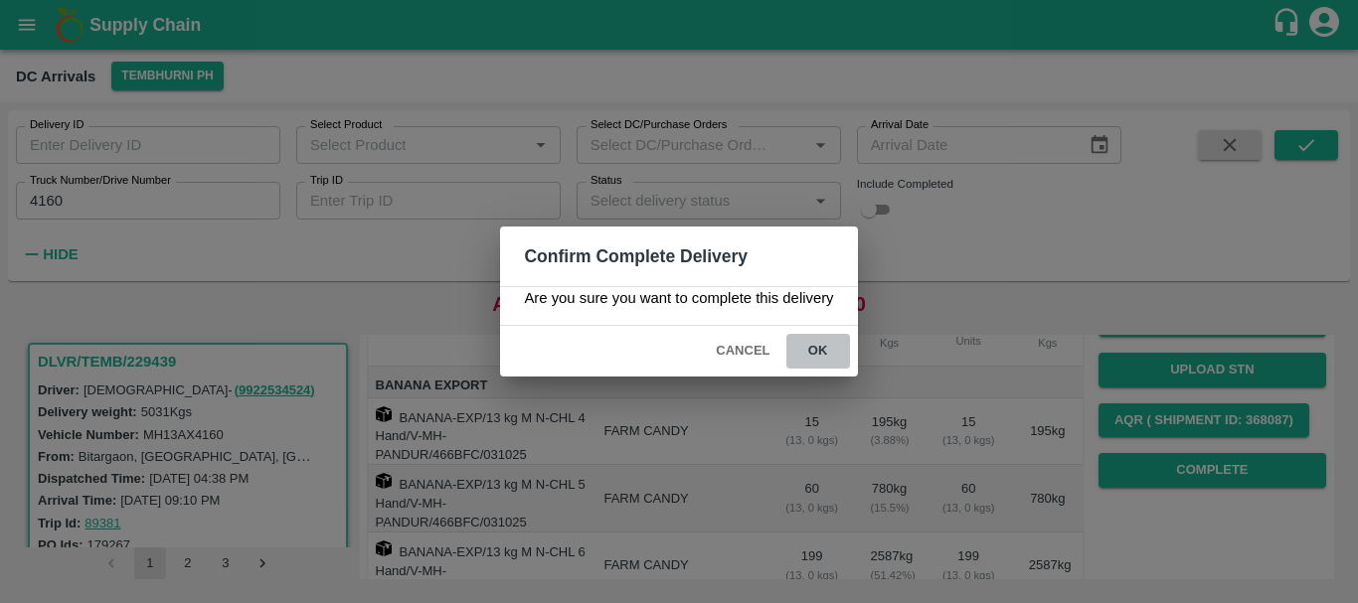
click at [829, 347] on button "ok" at bounding box center [818, 351] width 64 height 35
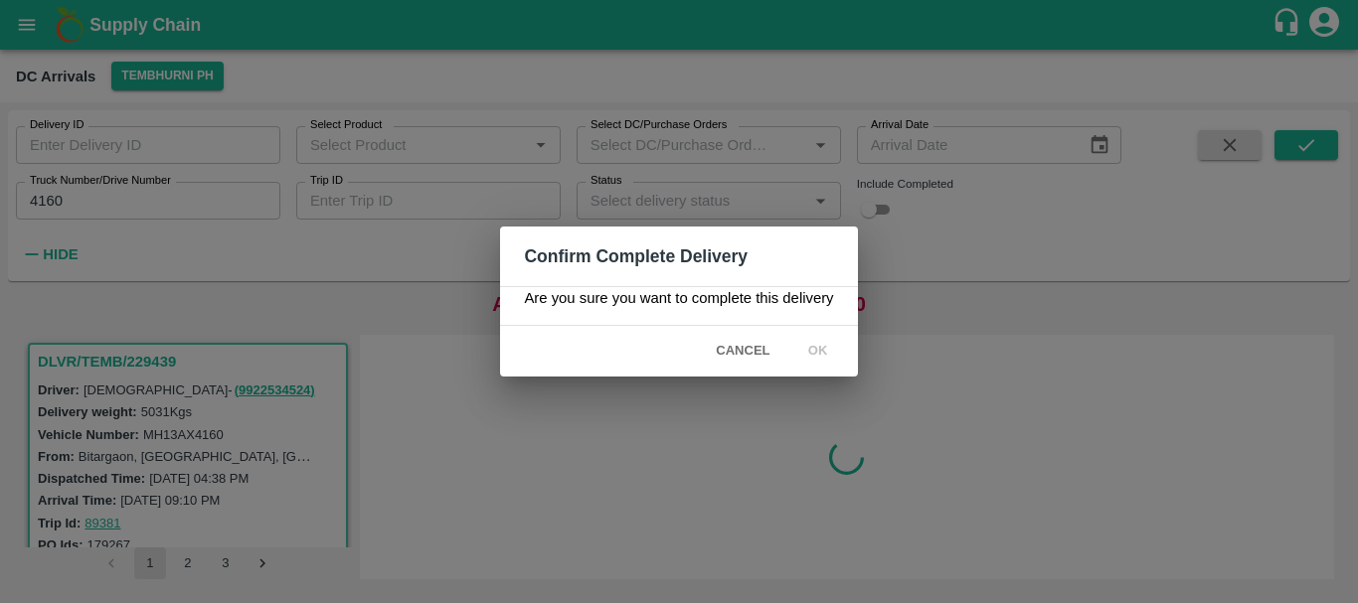
scroll to position [0, 0]
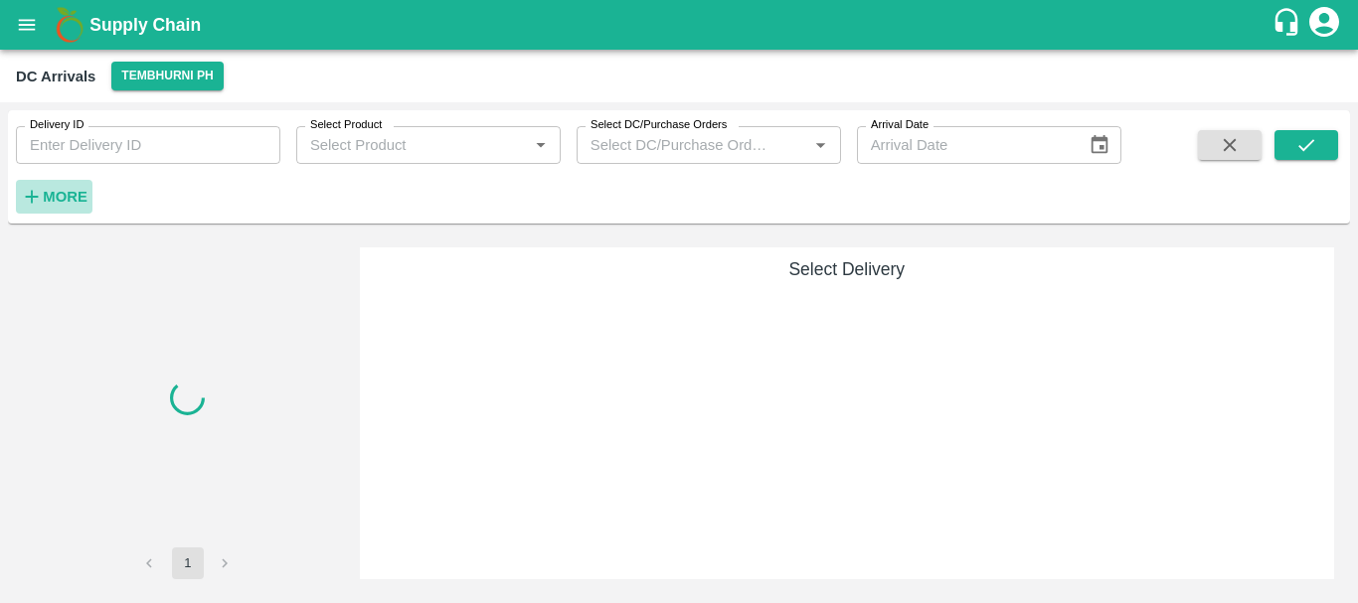
click at [90, 185] on button "More" at bounding box center [54, 197] width 77 height 34
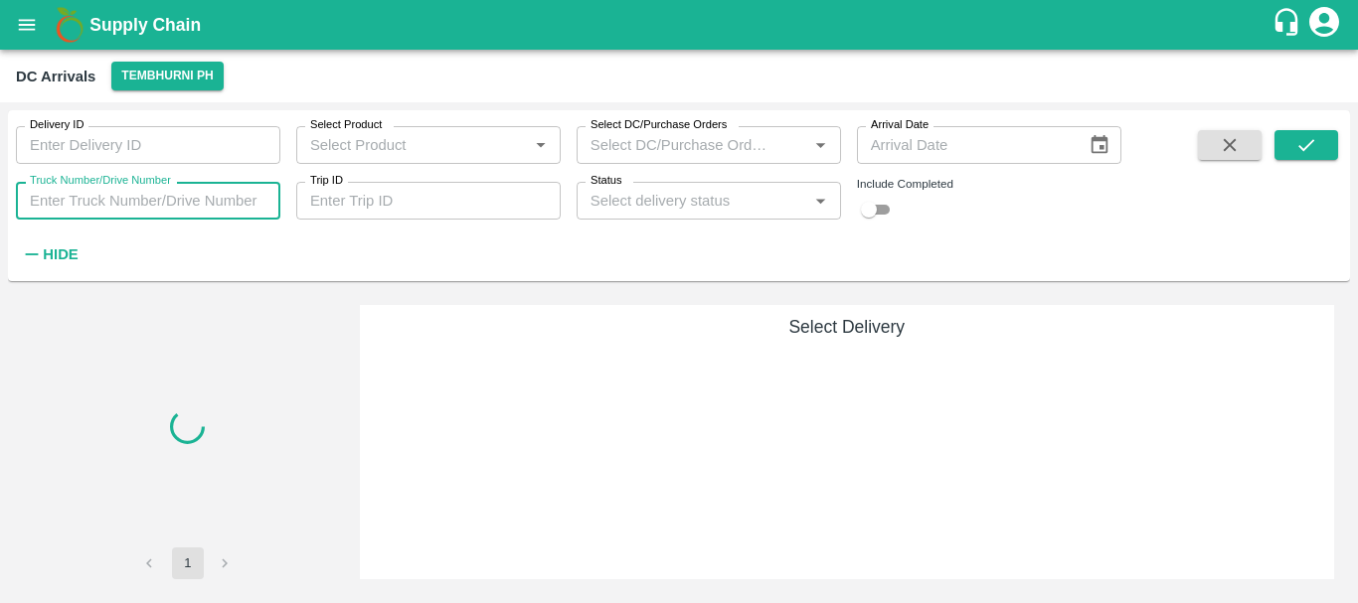
click at [140, 199] on input "Truck Number/Drive Number" at bounding box center [148, 201] width 264 height 38
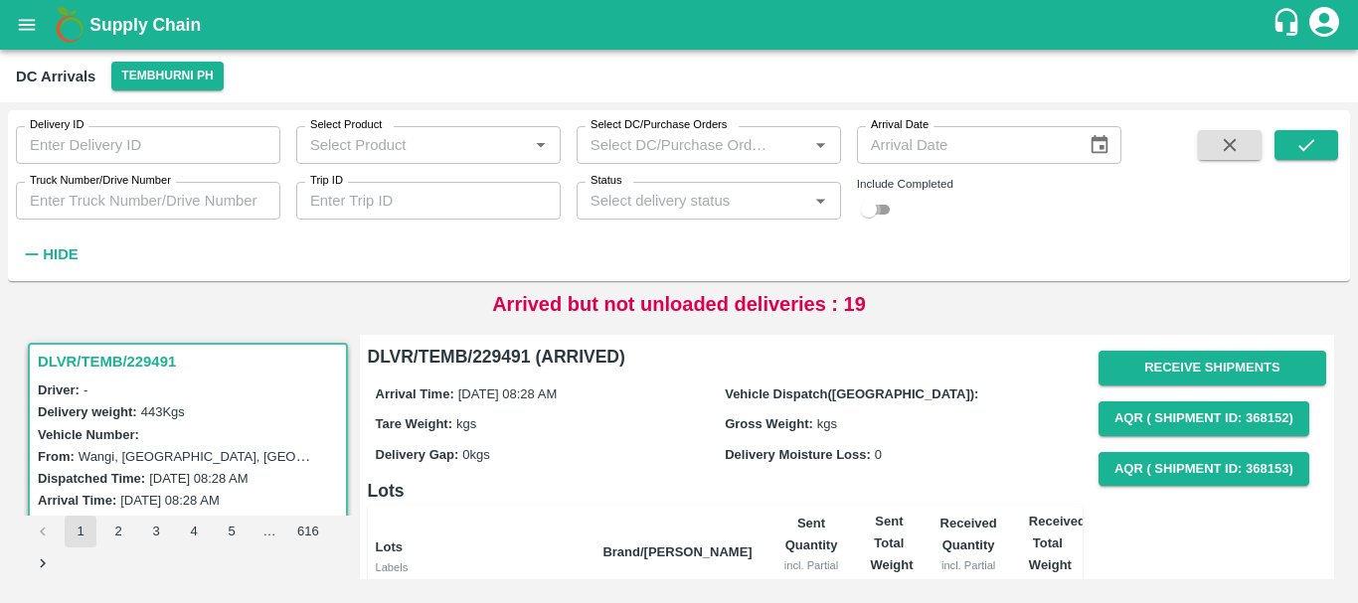
click at [882, 209] on input "checkbox" at bounding box center [869, 210] width 72 height 24
checkbox input "true"
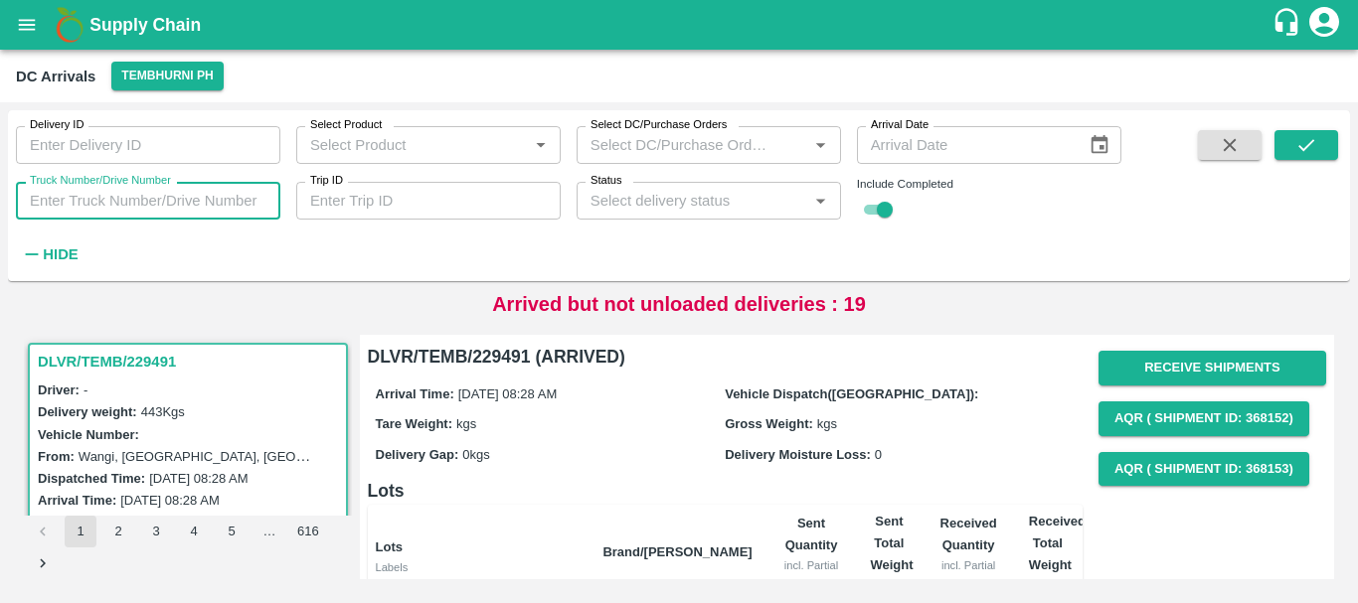
click at [239, 204] on input "Truck Number/Drive Number" at bounding box center [148, 201] width 264 height 38
type input "4160"
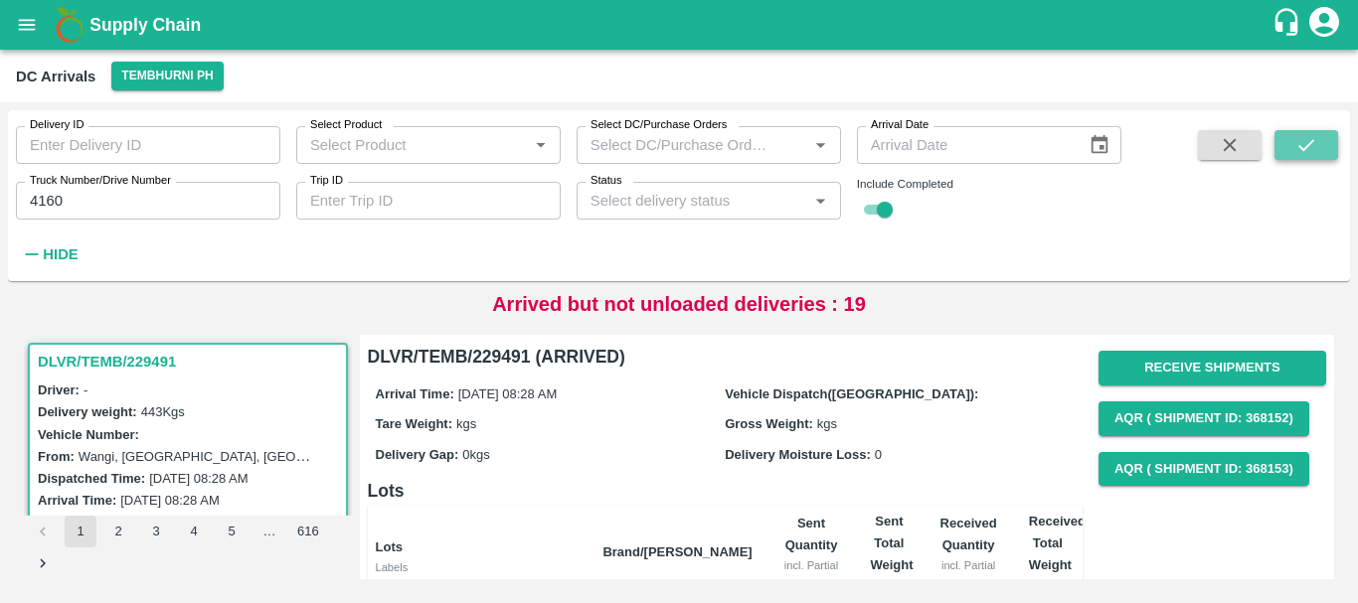
click at [1300, 146] on icon "submit" at bounding box center [1306, 145] width 16 height 12
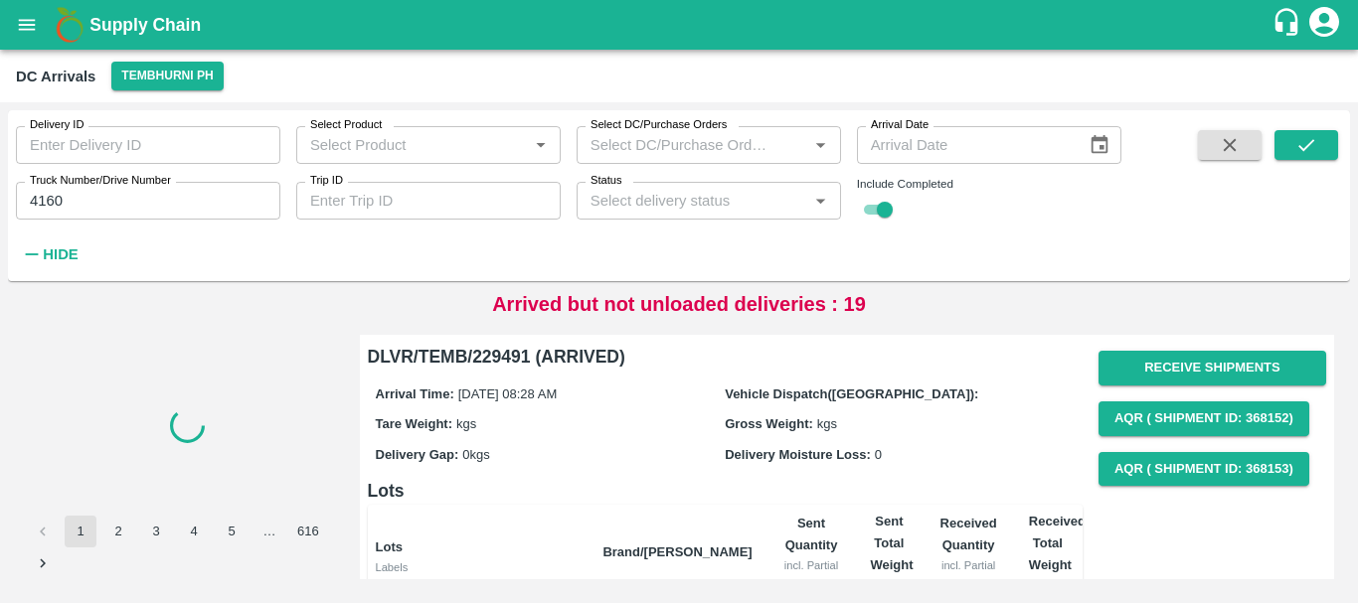
scroll to position [247, 0]
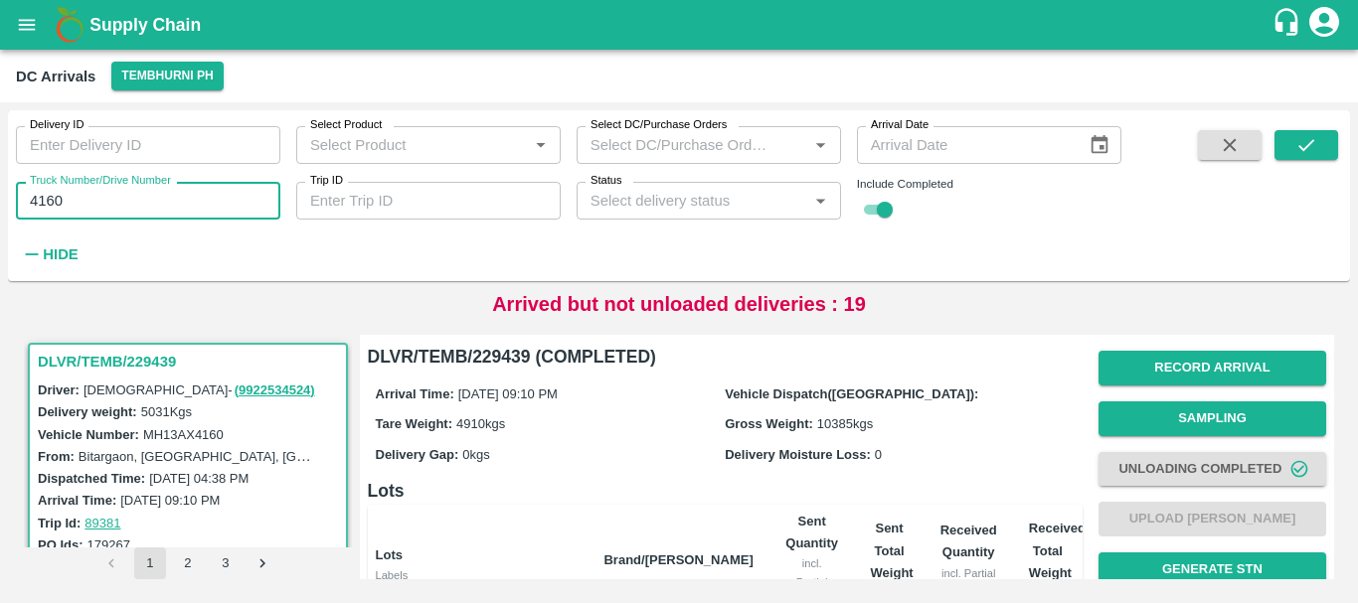
click at [126, 203] on input "4160" at bounding box center [148, 201] width 264 height 38
type input "4"
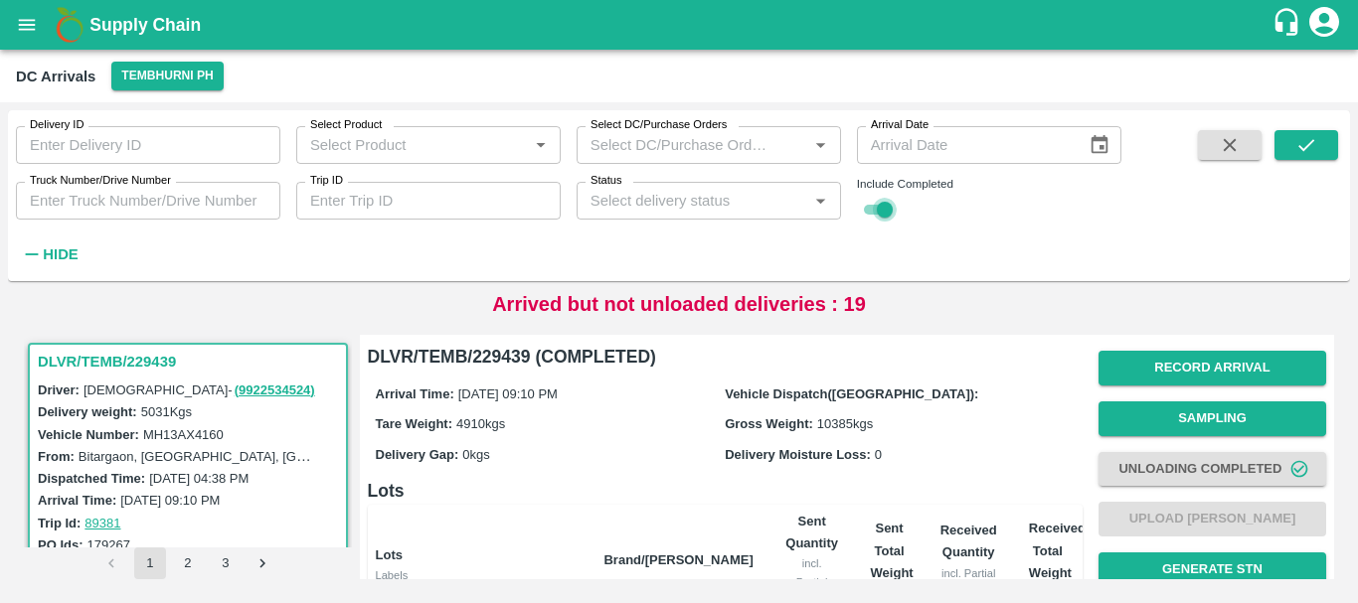
click at [877, 207] on input "checkbox" at bounding box center [885, 210] width 72 height 24
checkbox input "false"
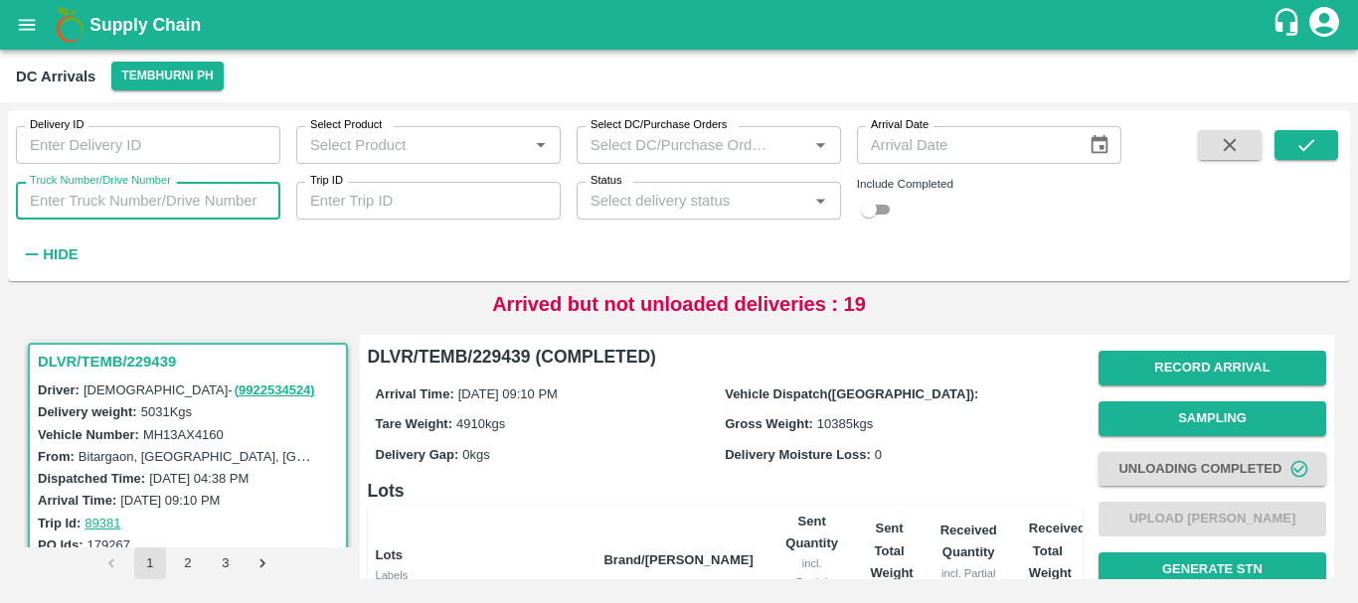
click at [178, 192] on input "Truck Number/Drive Number" at bounding box center [148, 201] width 264 height 38
type input "5506"
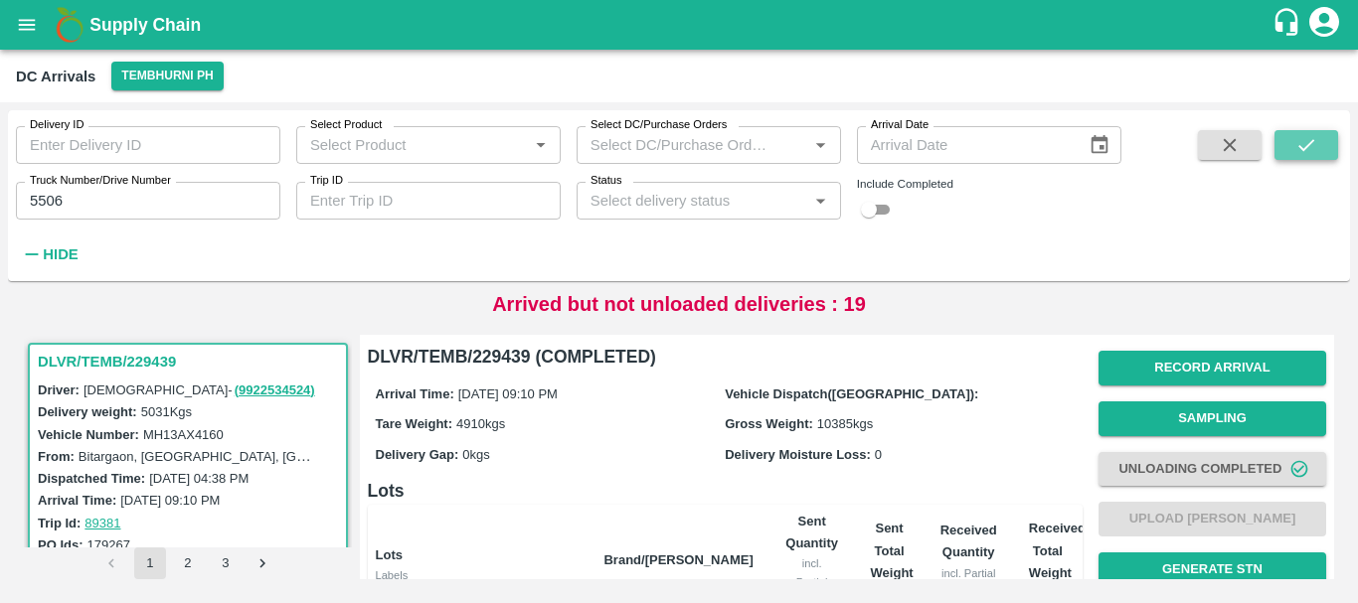
click at [1307, 145] on icon "submit" at bounding box center [1306, 145] width 22 height 22
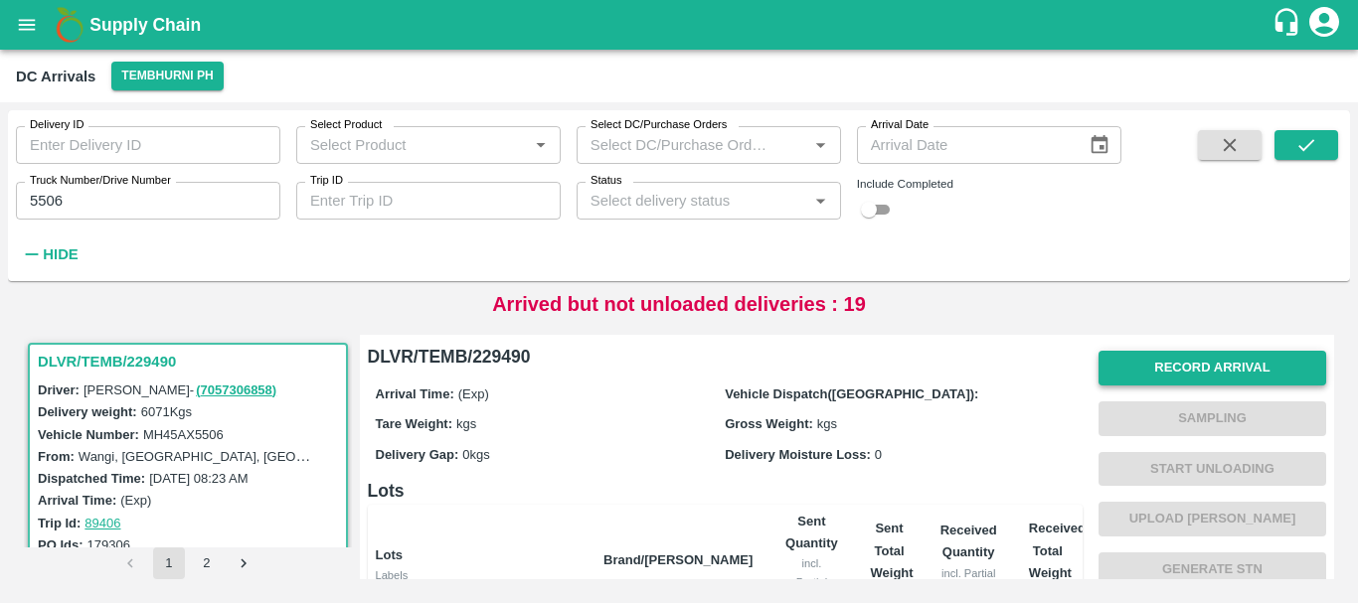
click at [1164, 352] on button "Record Arrival" at bounding box center [1212, 368] width 228 height 35
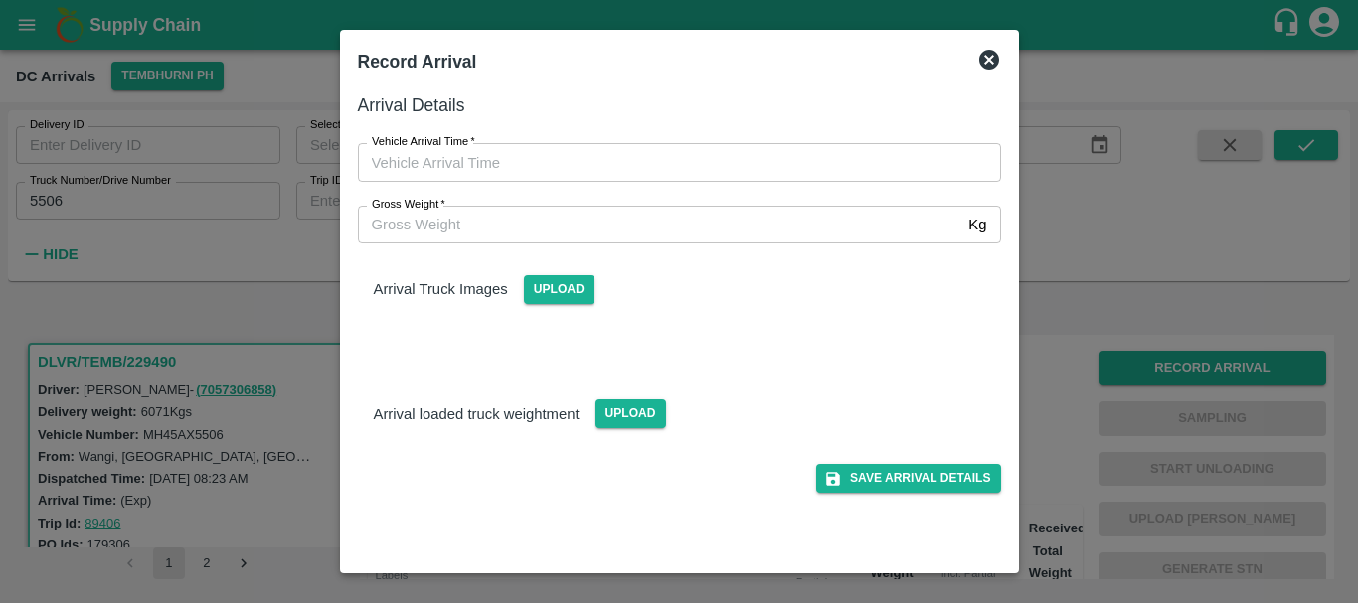
type input "DD/MM/YYYY hh:mm aa"
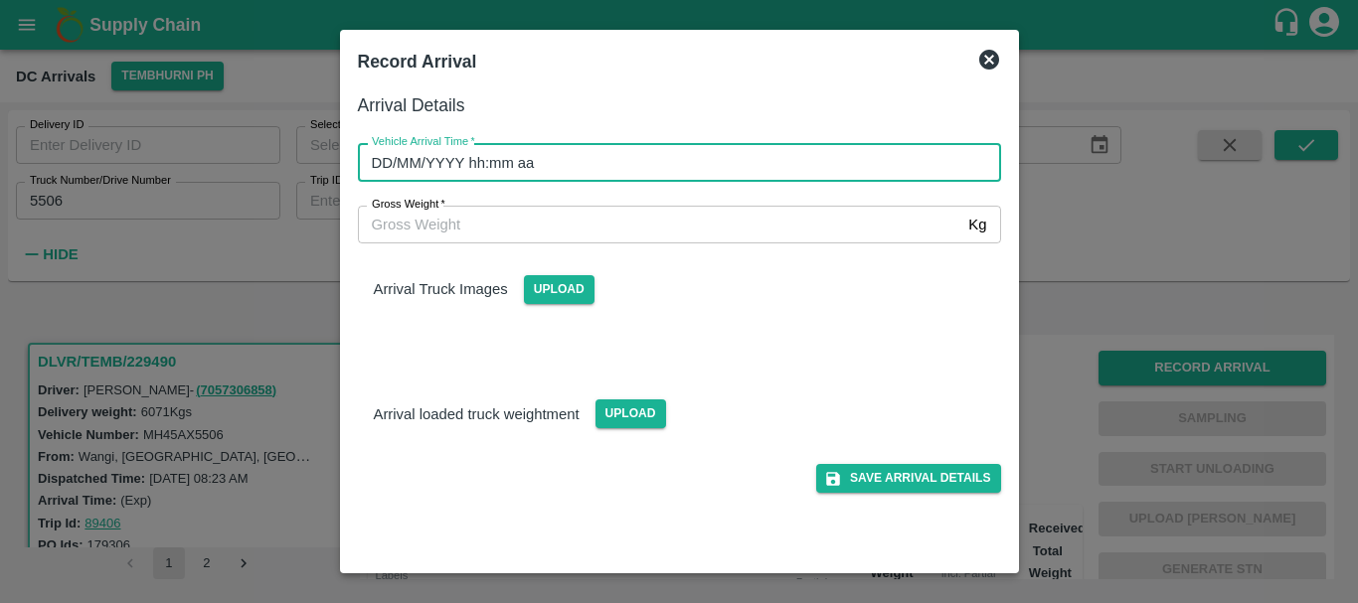
click at [764, 157] on input "DD/MM/YYYY hh:mm aa" at bounding box center [672, 162] width 629 height 38
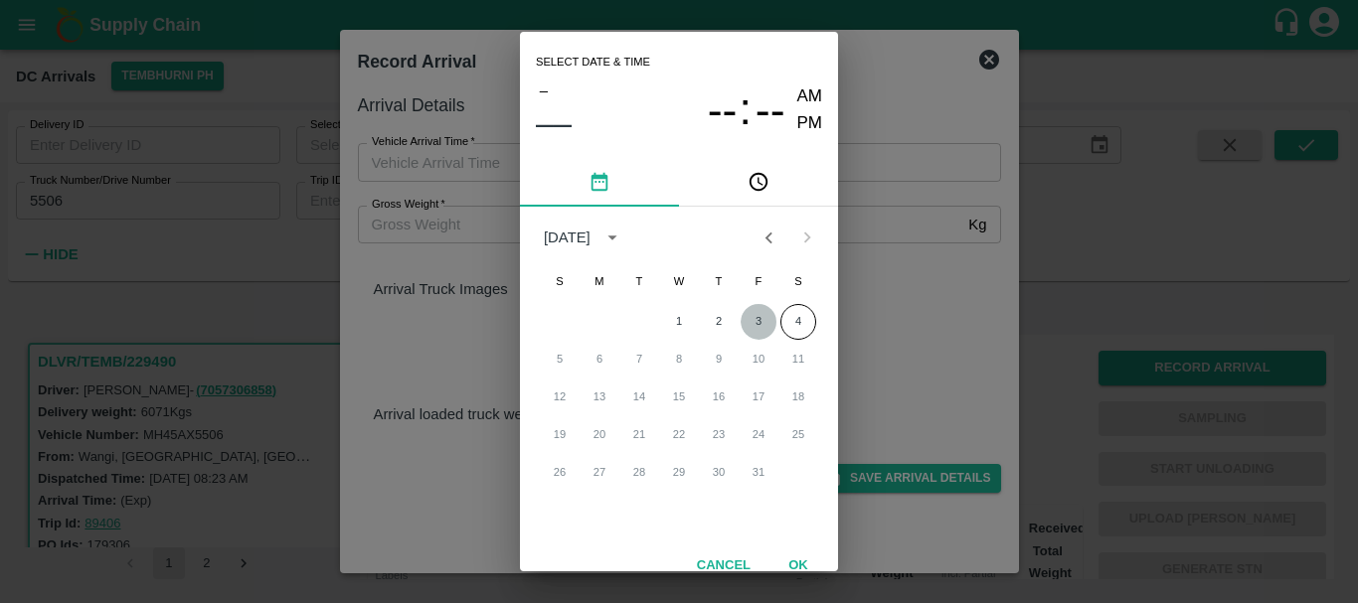
click at [758, 314] on button "3" at bounding box center [759, 322] width 36 height 36
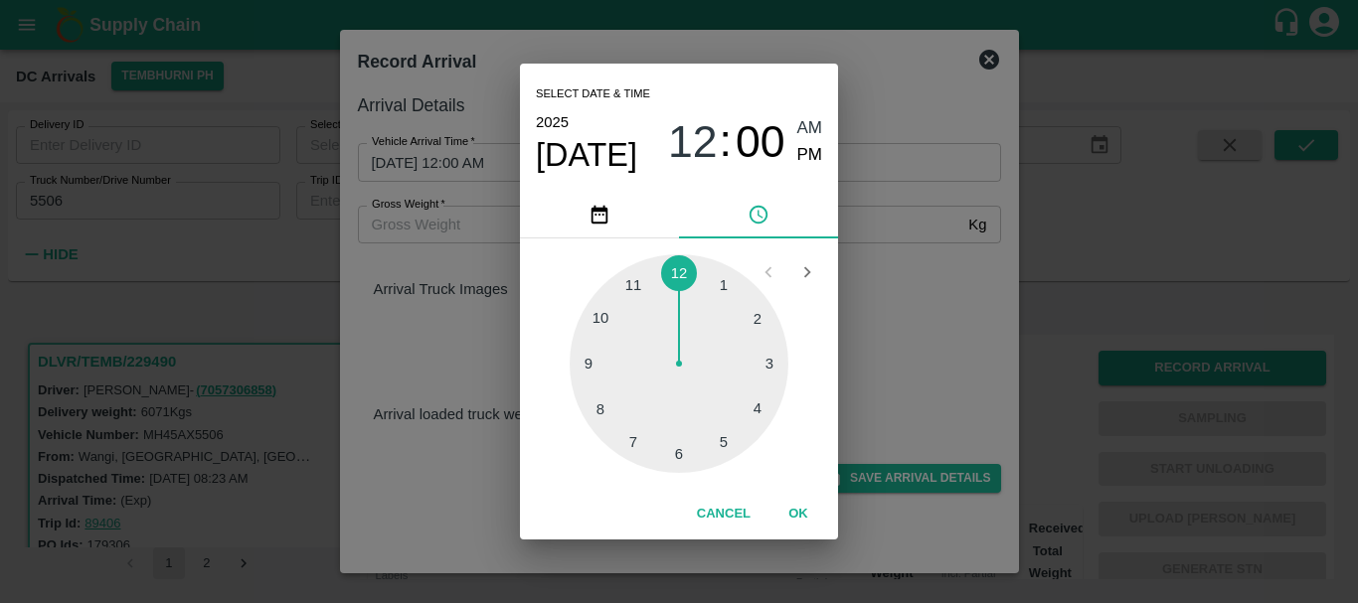
click at [597, 321] on div at bounding box center [679, 363] width 219 height 219
click at [754, 315] on div at bounding box center [679, 363] width 219 height 219
click at [794, 169] on div "2025 Oct 3 10 : 09 AM PM" at bounding box center [679, 142] width 286 height 66
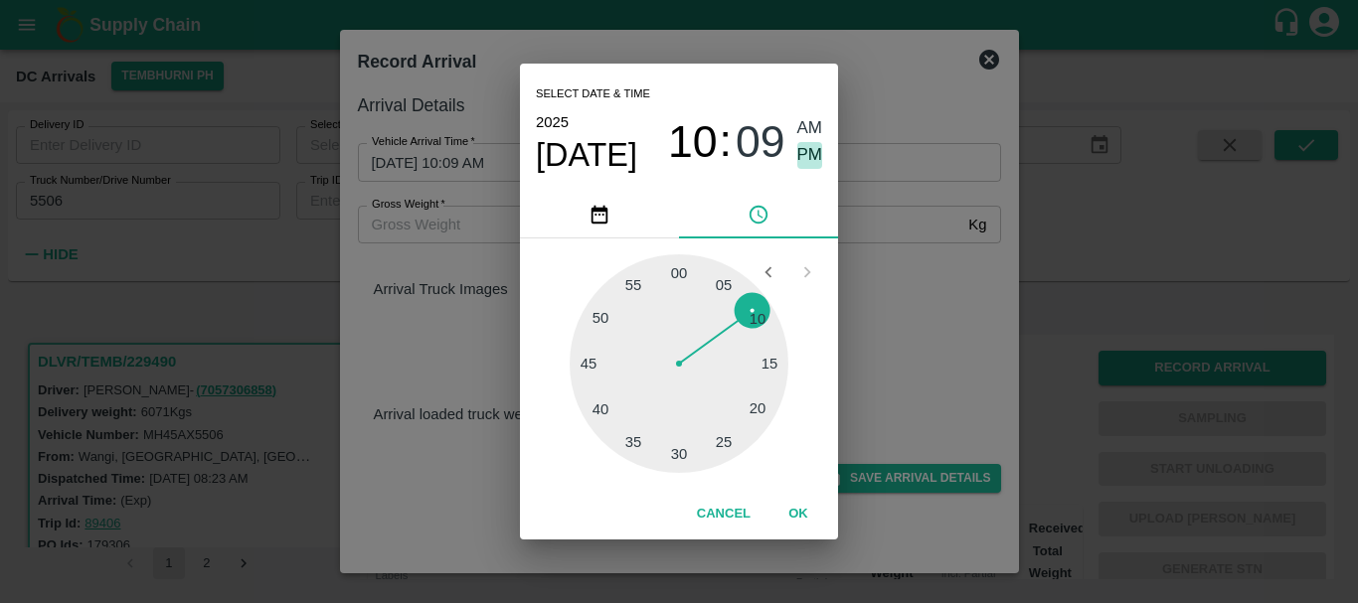
click at [807, 156] on span "PM" at bounding box center [810, 155] width 26 height 27
type input "03/10/2025 10:09 PM"
click at [956, 362] on div "Select date & time 2025 Oct 3 10 : 09 AM PM 05 10 15 20 25 30 35 40 45 50 55 00…" at bounding box center [679, 301] width 1358 height 603
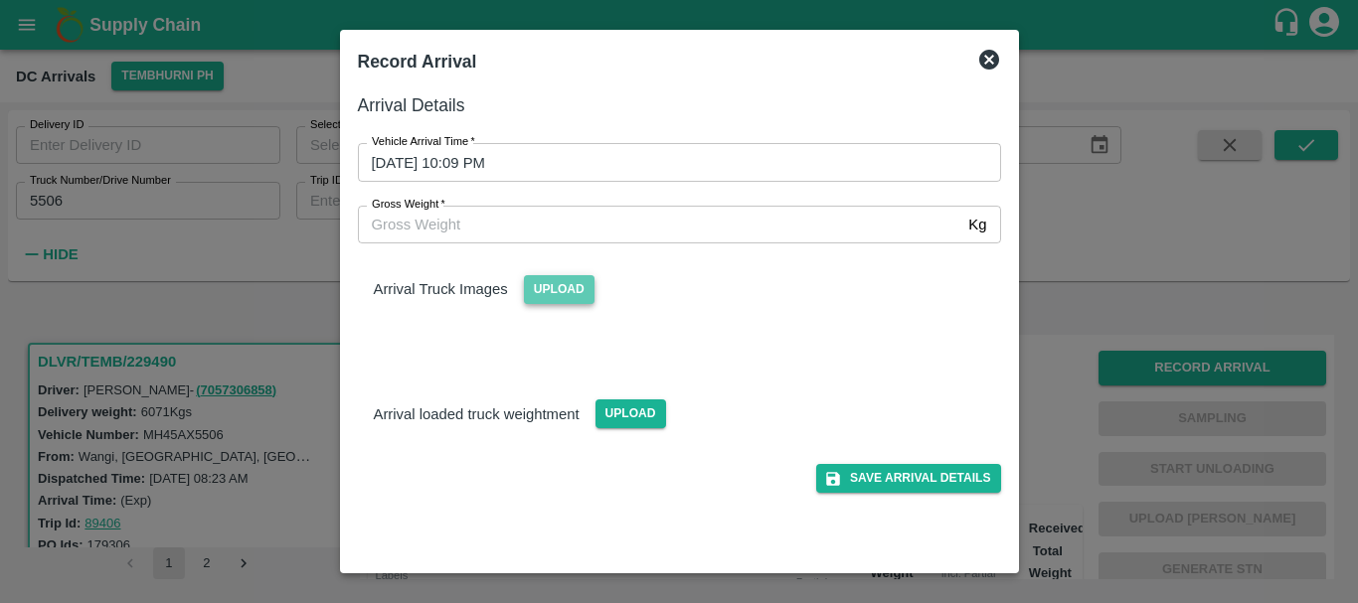
click at [581, 290] on span "Upload" at bounding box center [559, 289] width 71 height 29
click at [0, 0] on input "Upload" at bounding box center [0, 0] width 0 height 0
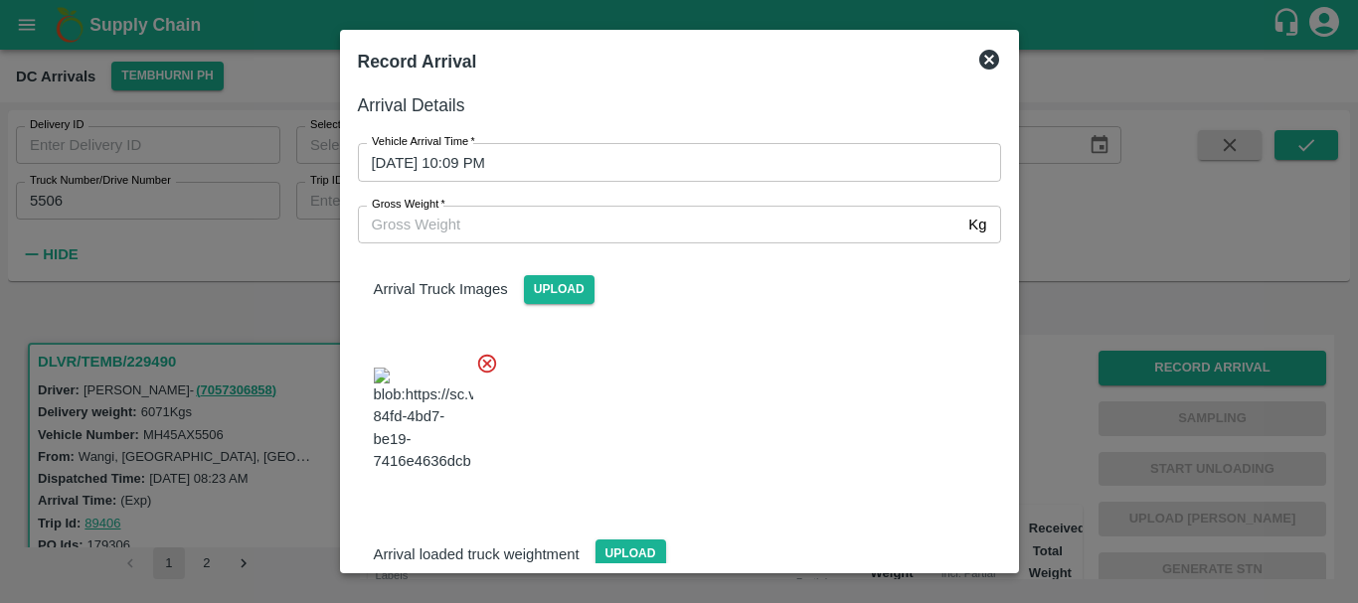
scroll to position [150, 0]
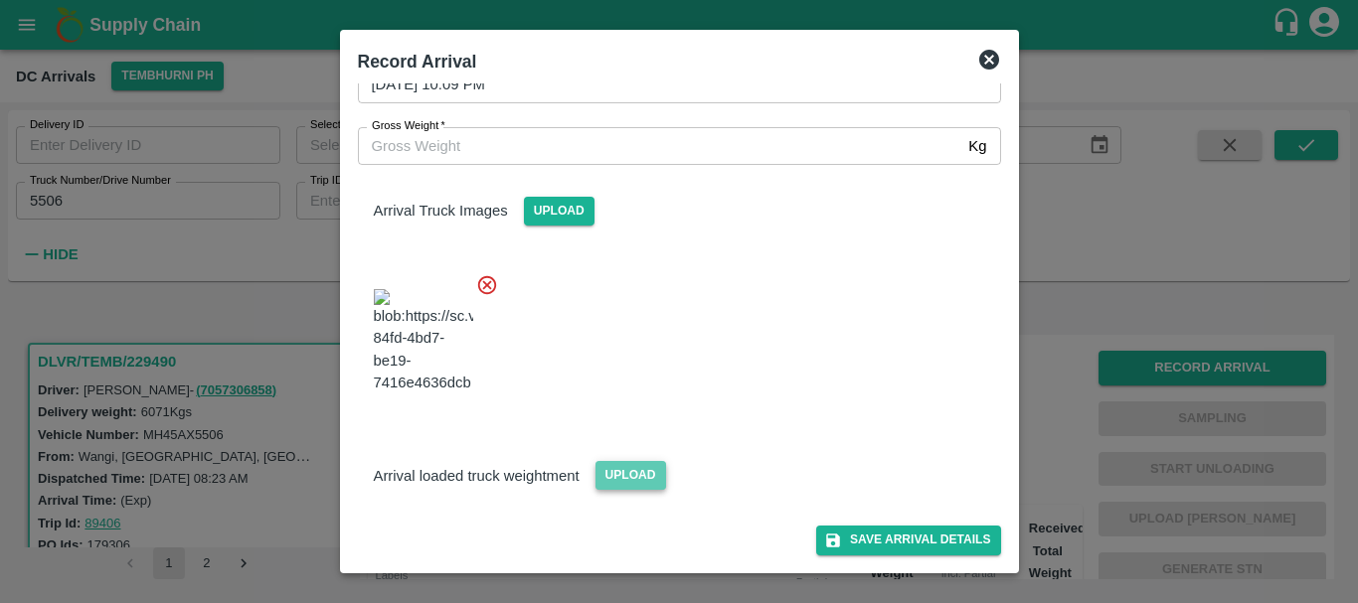
click at [615, 480] on span "Upload" at bounding box center [630, 475] width 71 height 29
click at [0, 0] on input "Upload" at bounding box center [0, 0] width 0 height 0
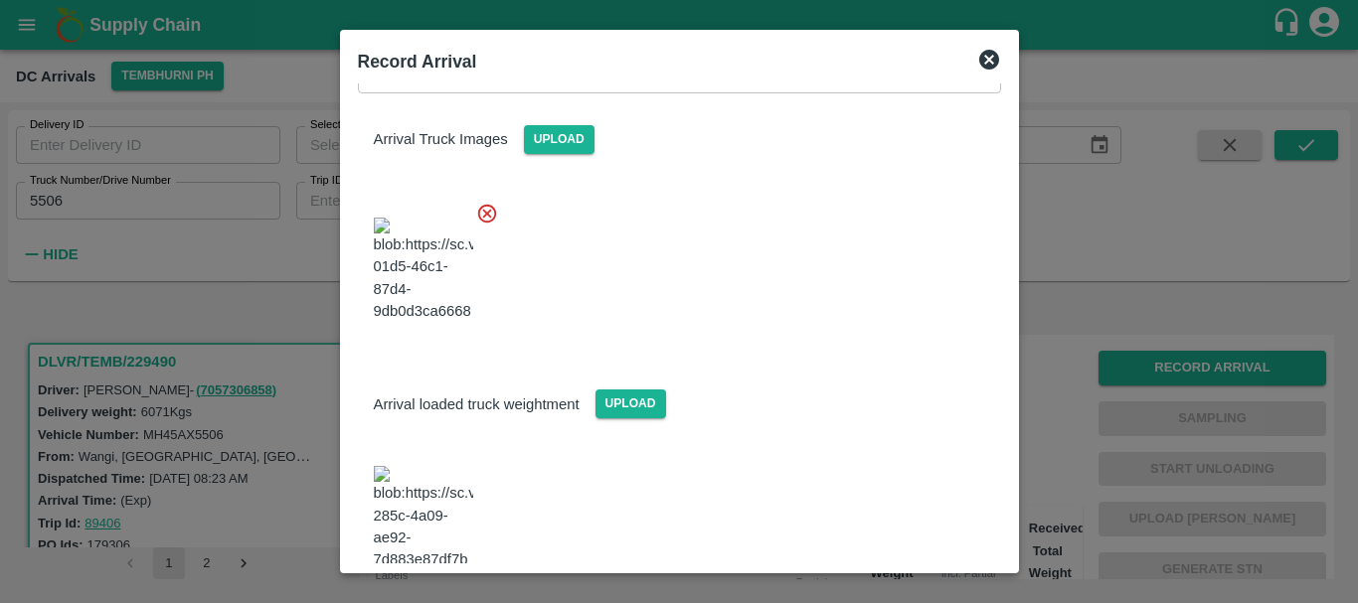
scroll to position [248, 0]
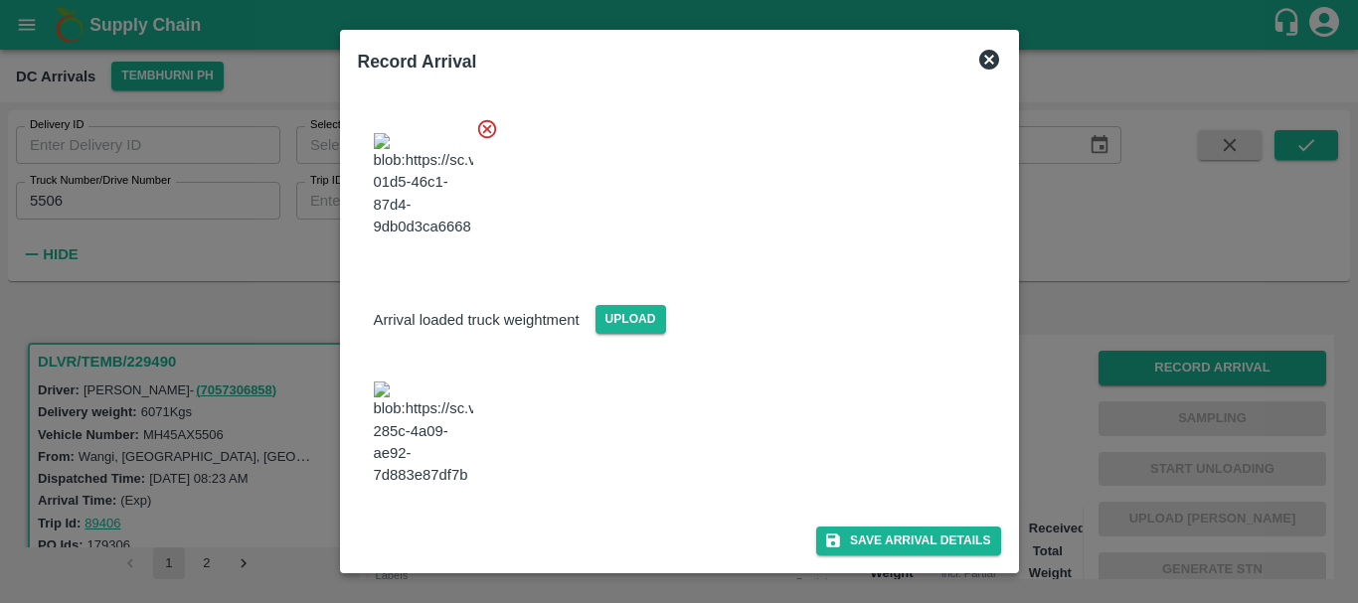
click at [448, 452] on img at bounding box center [423, 434] width 99 height 104
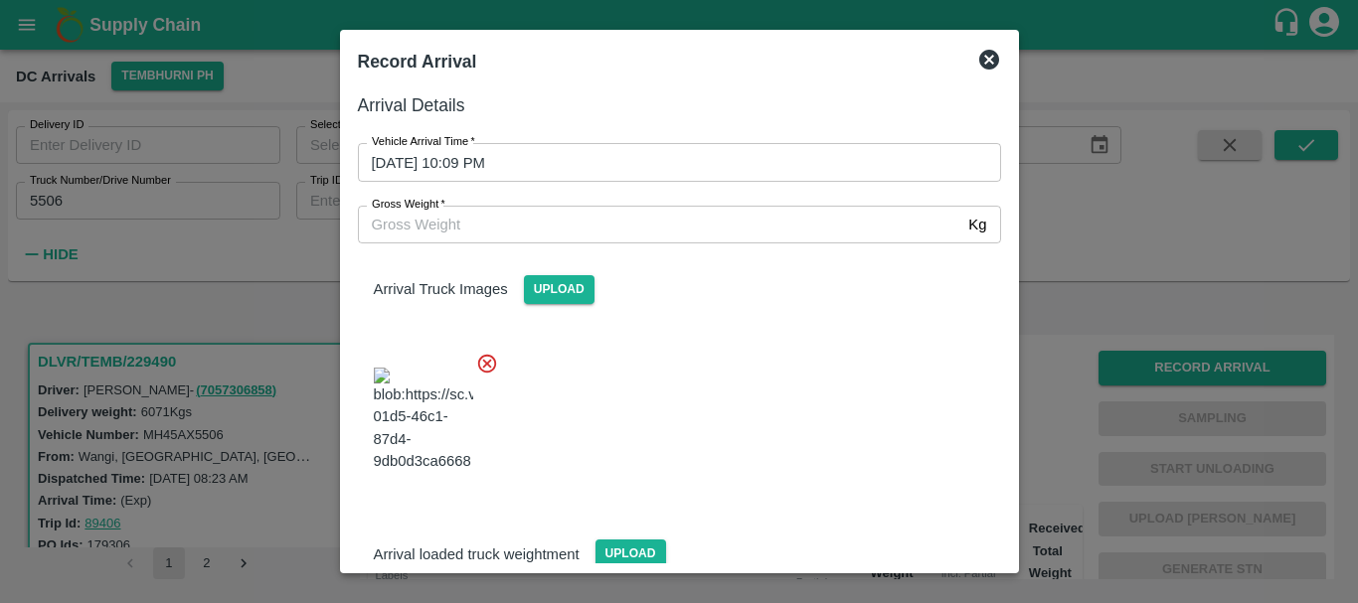
click at [514, 212] on input "Gross Weight   *" at bounding box center [659, 225] width 603 height 38
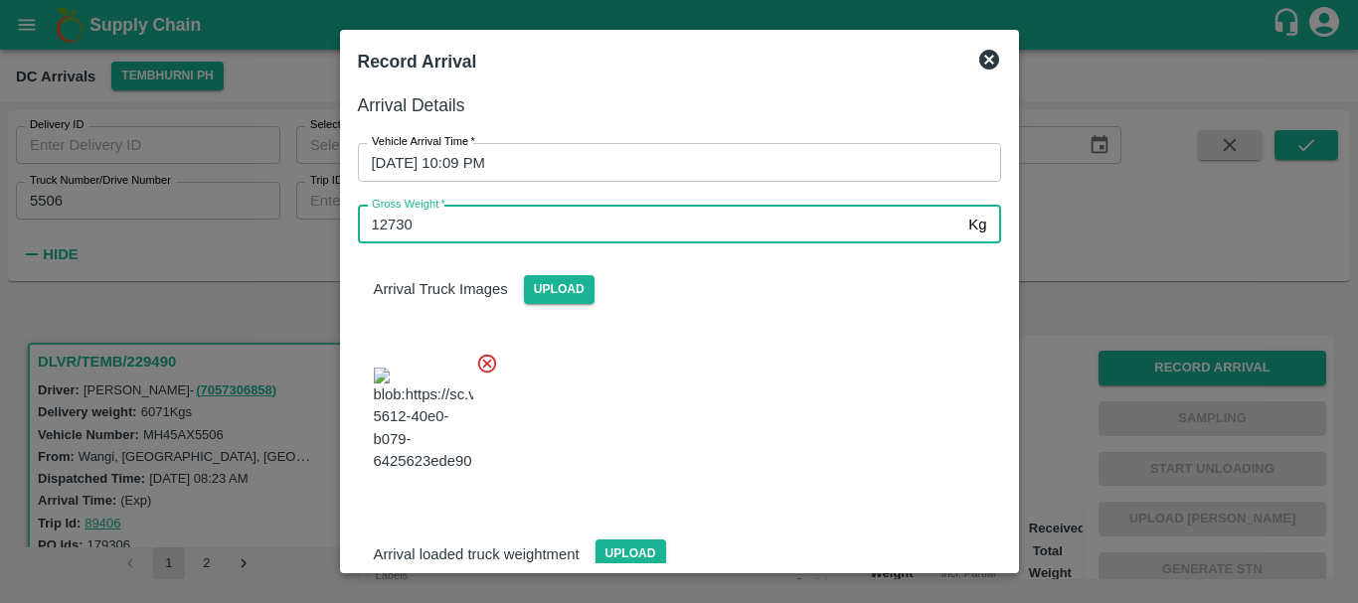
type input "12730"
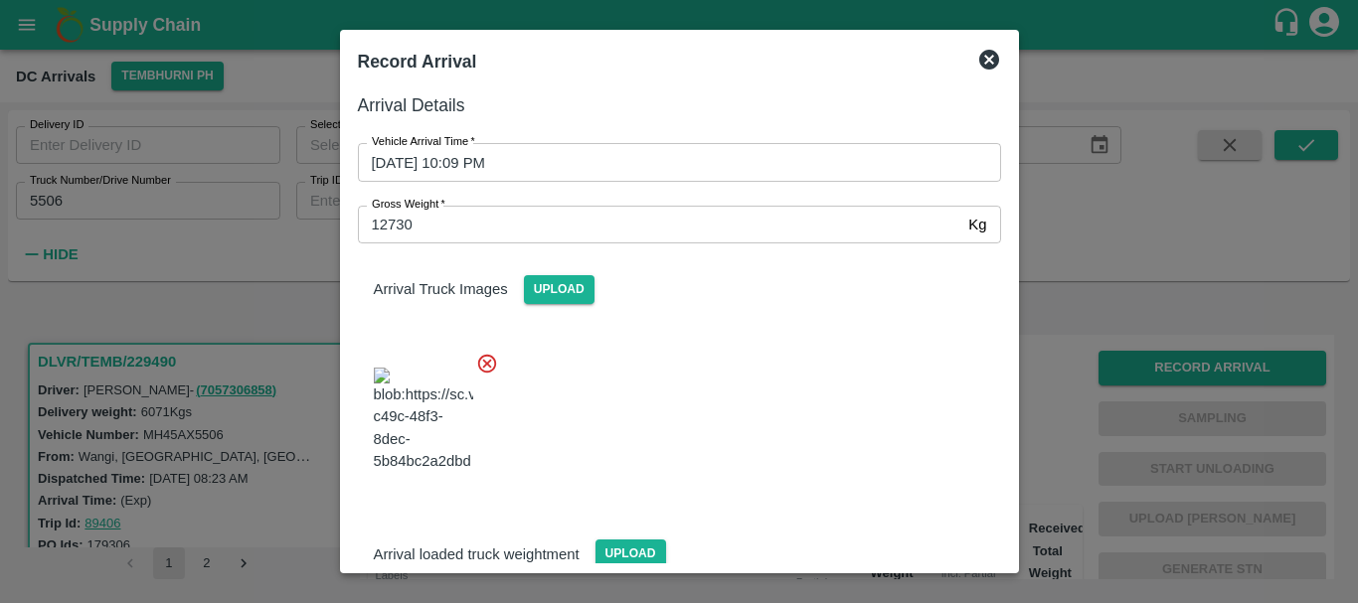
click at [816, 421] on div at bounding box center [671, 414] width 659 height 156
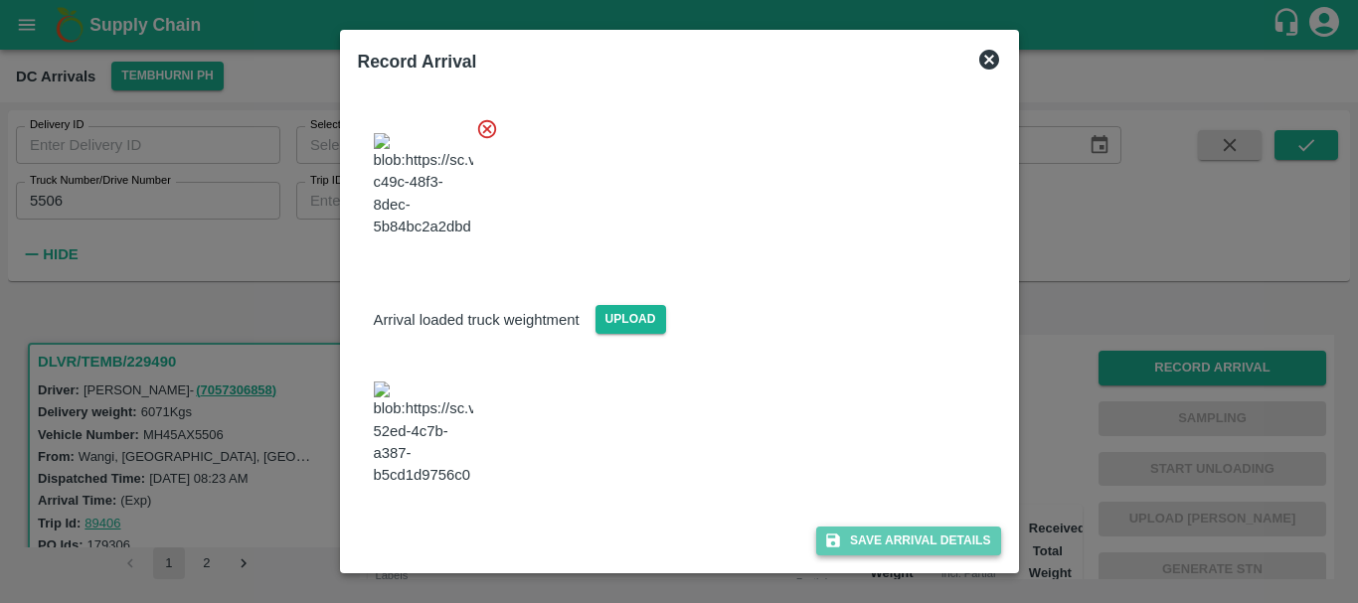
click at [891, 531] on button "Save Arrival Details" at bounding box center [908, 541] width 184 height 29
click at [873, 544] on button "Save Arrival Details" at bounding box center [908, 541] width 184 height 29
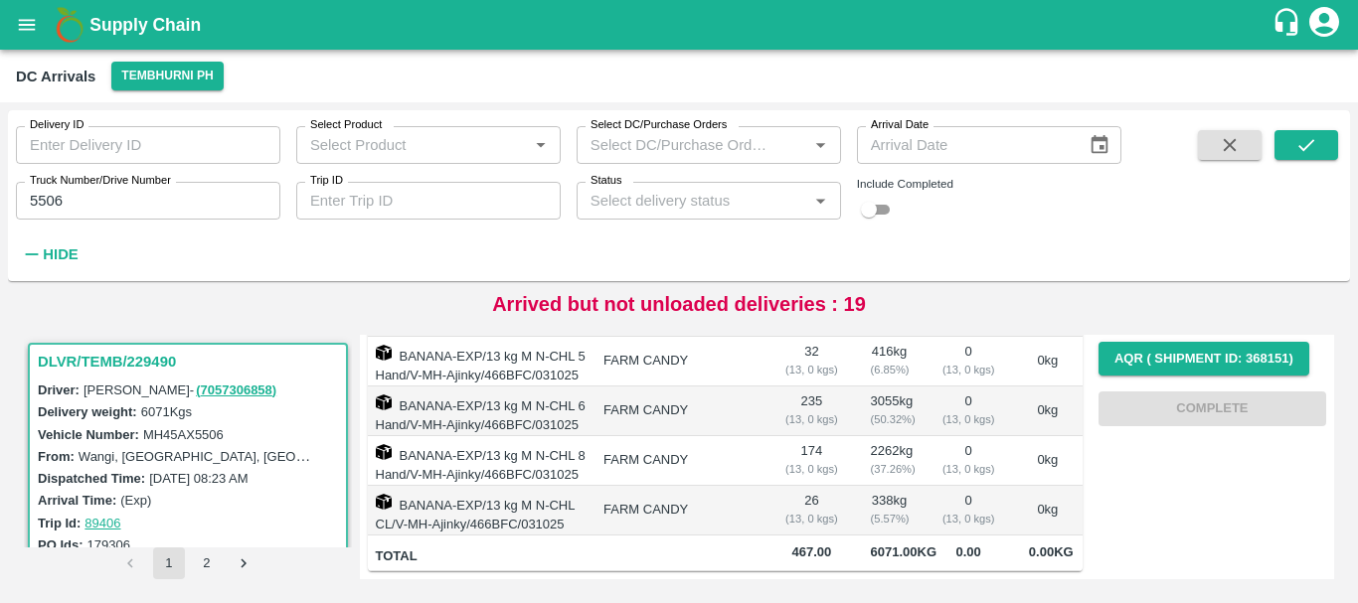
scroll to position [0, 0]
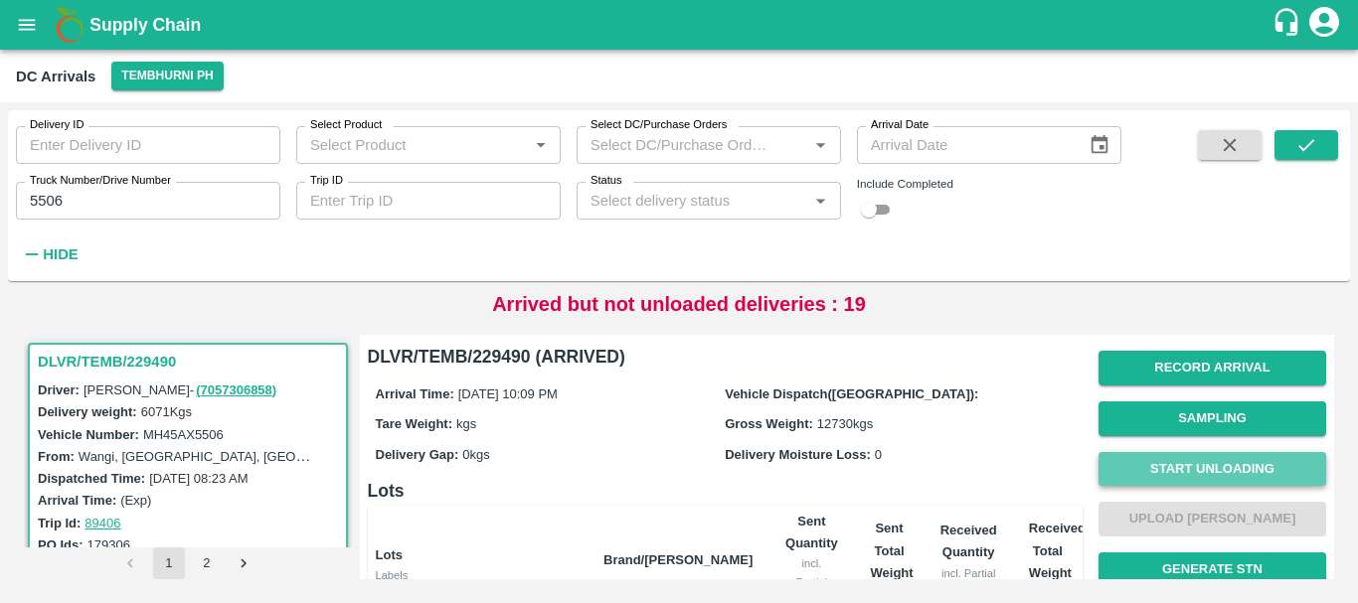
click at [1156, 464] on button "Start Unloading" at bounding box center [1212, 469] width 228 height 35
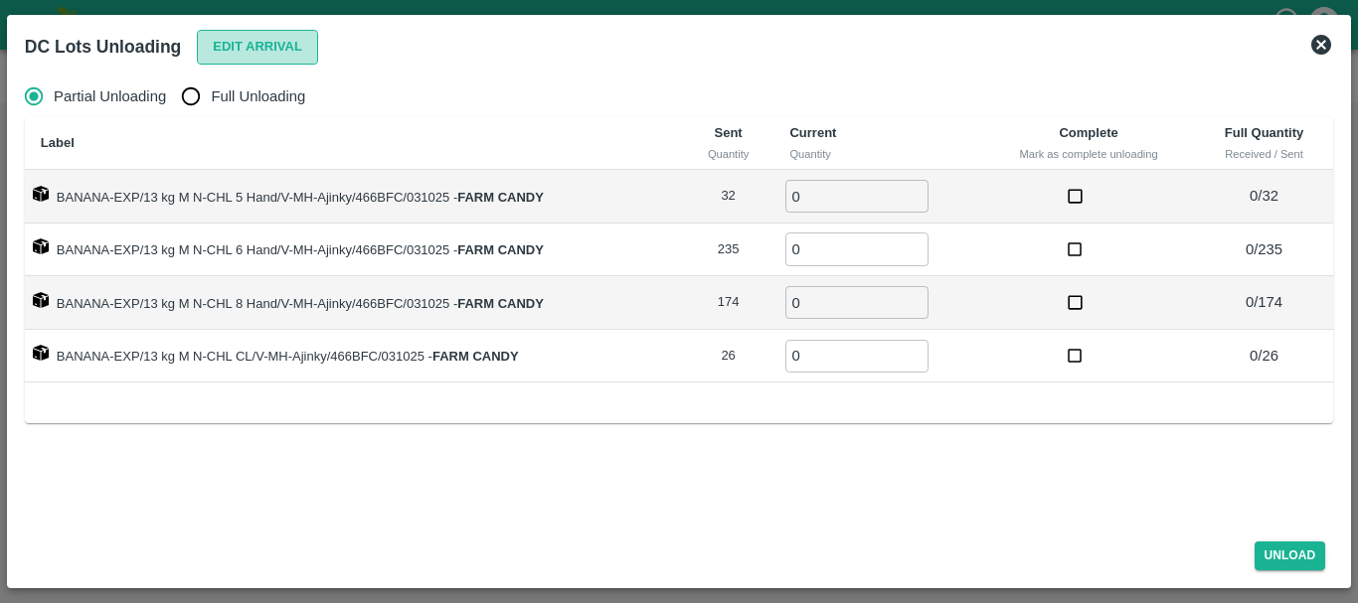
click at [209, 46] on button "Edit Arrival" at bounding box center [257, 47] width 121 height 35
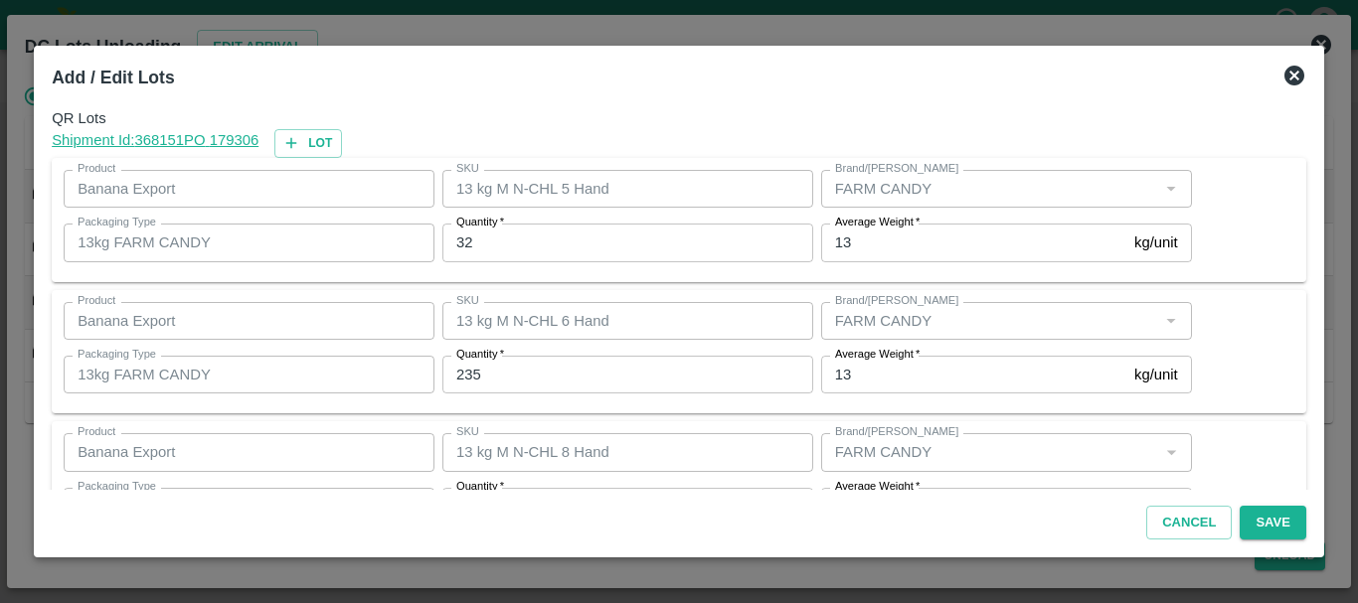
click at [600, 236] on input "32" at bounding box center [627, 243] width 371 height 38
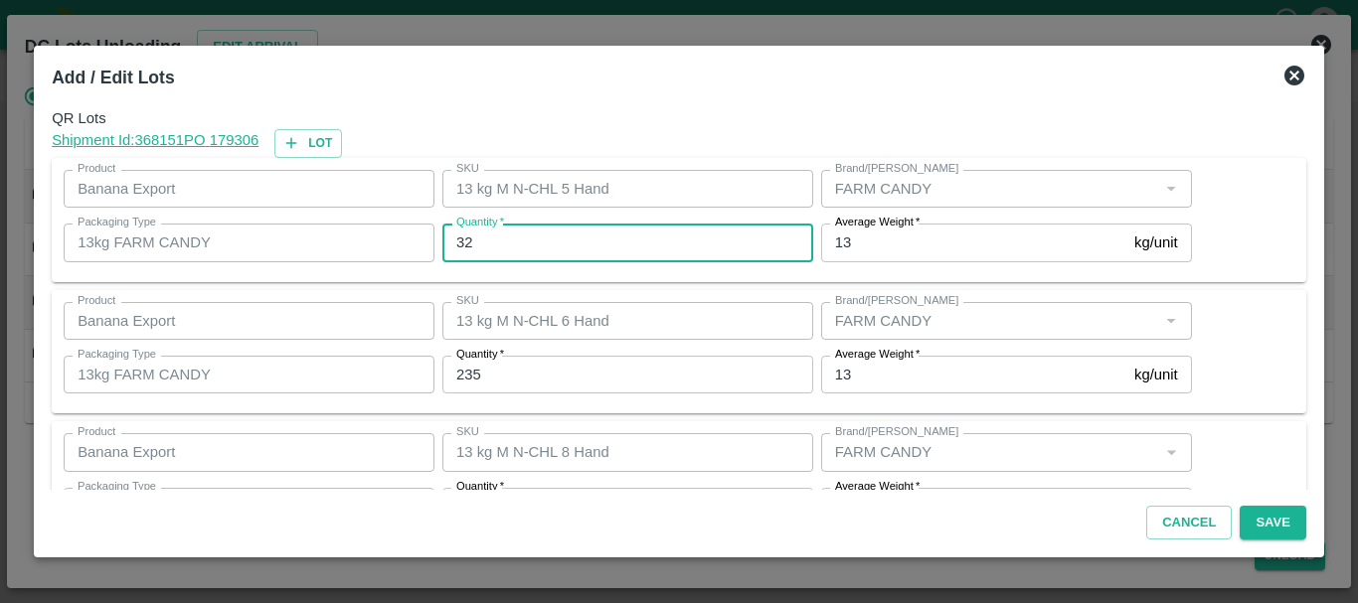
type input "3"
type input "14"
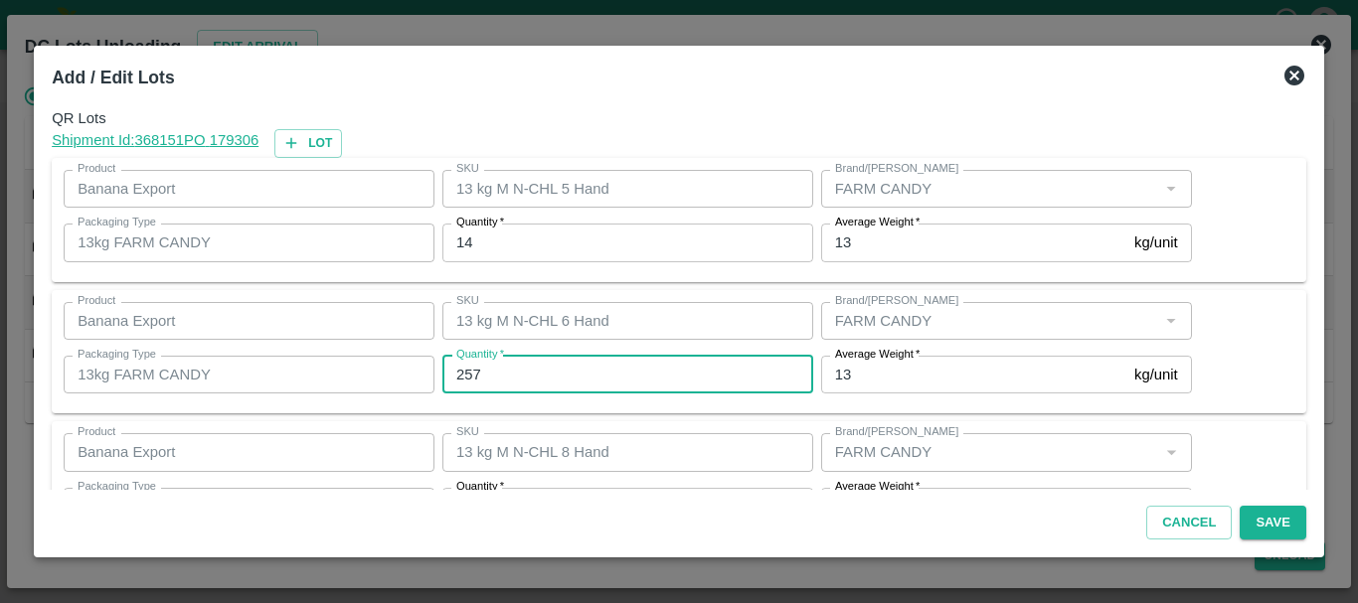
type input "257"
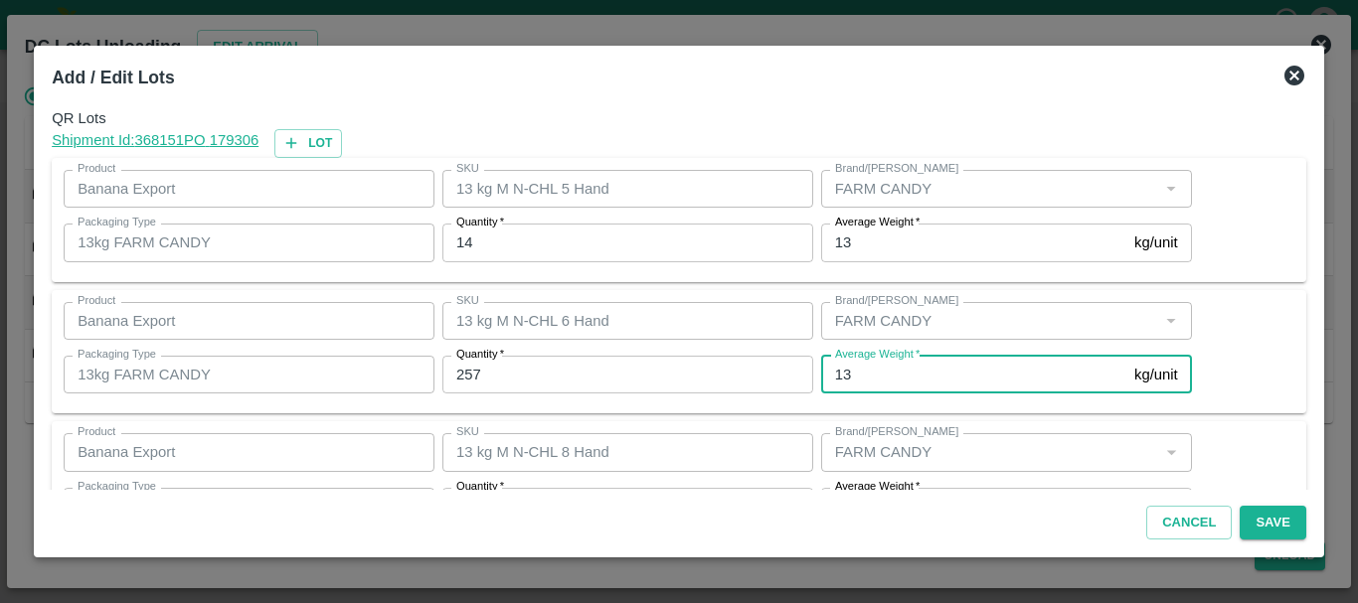
scroll to position [36, 0]
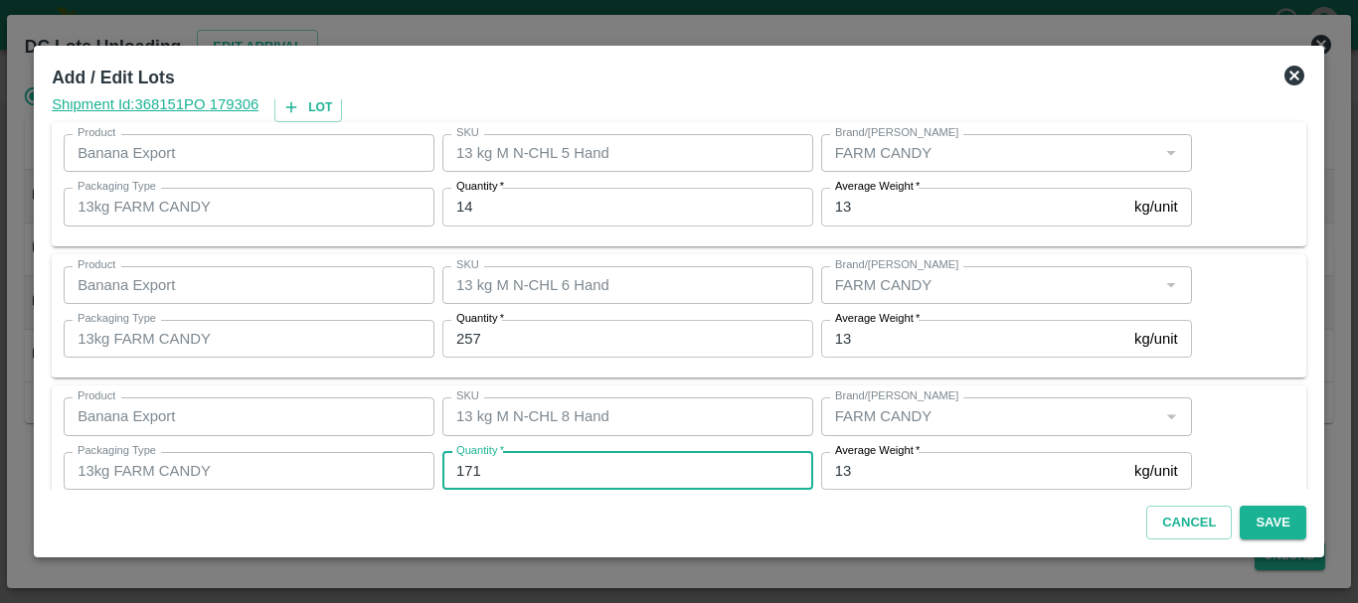
type input "171"
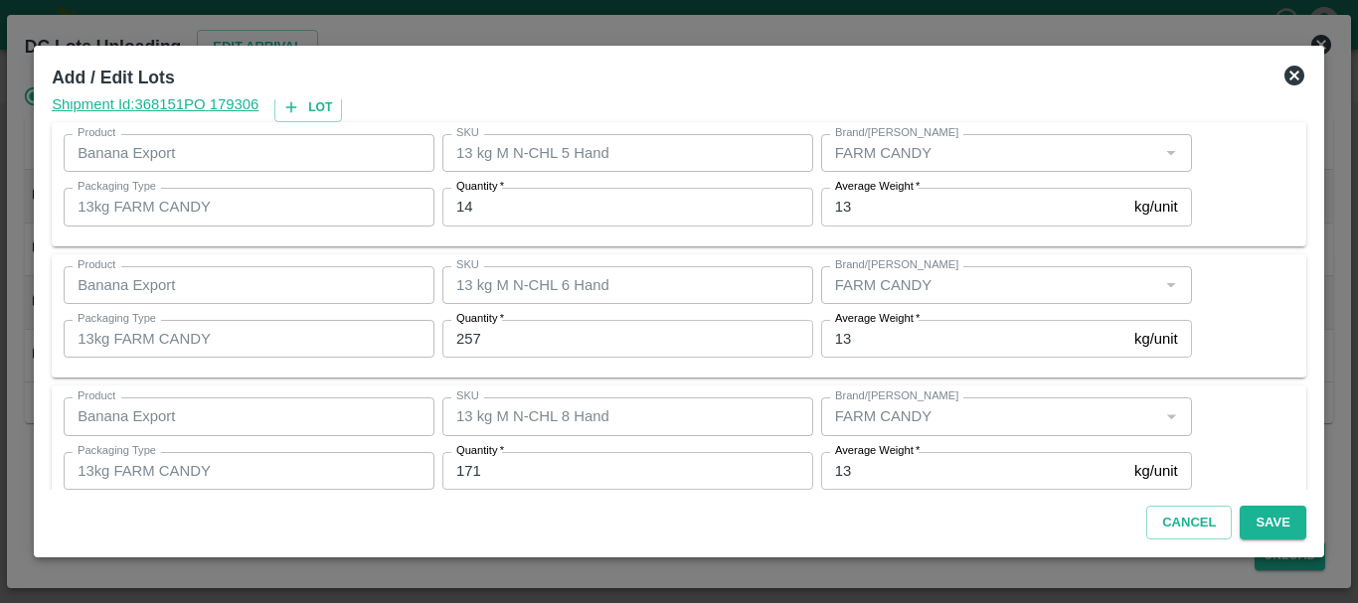
scroll to position [204, 0]
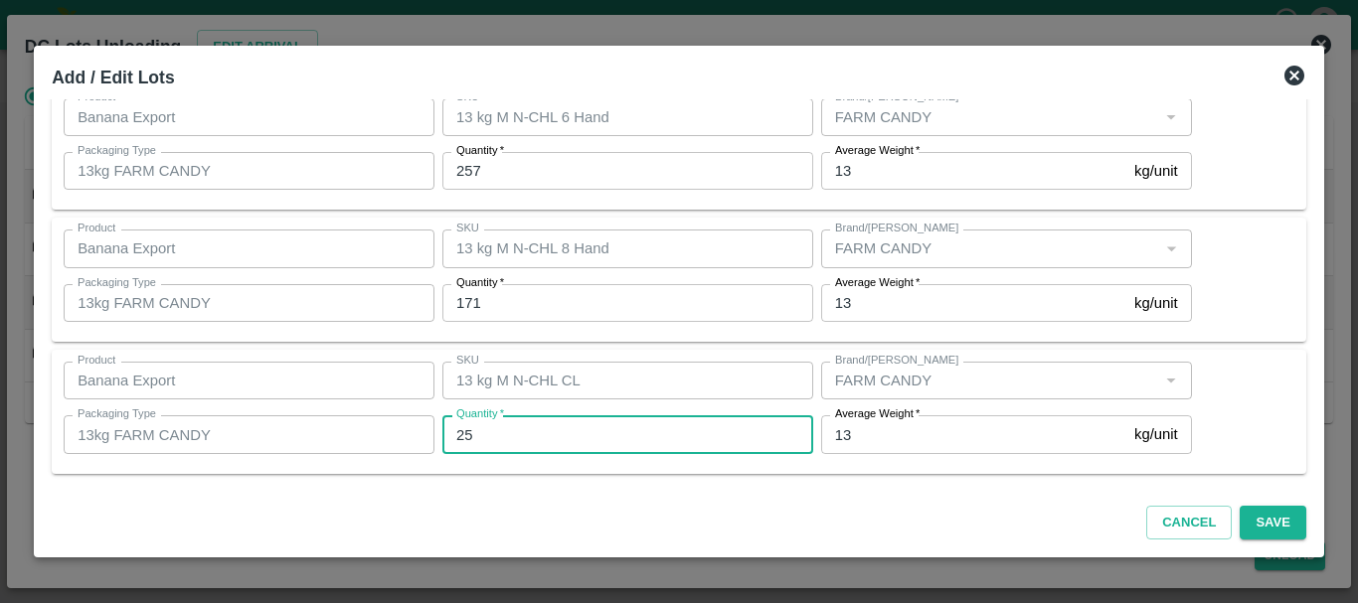
type input "25"
click at [1016, 486] on div "QR Lots Shipment Id: 368151 PO 179306 Lot Product Banana Export Product SKU 13 …" at bounding box center [679, 294] width 1270 height 391
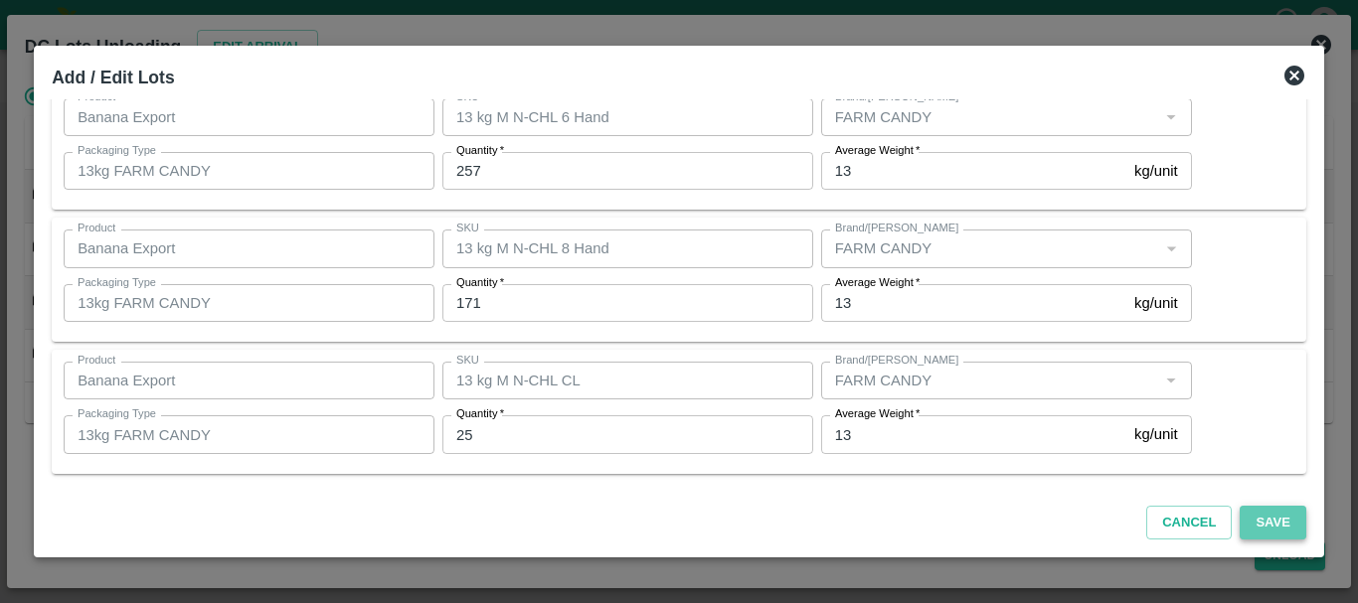
click at [1255, 517] on button "Save" at bounding box center [1273, 523] width 66 height 35
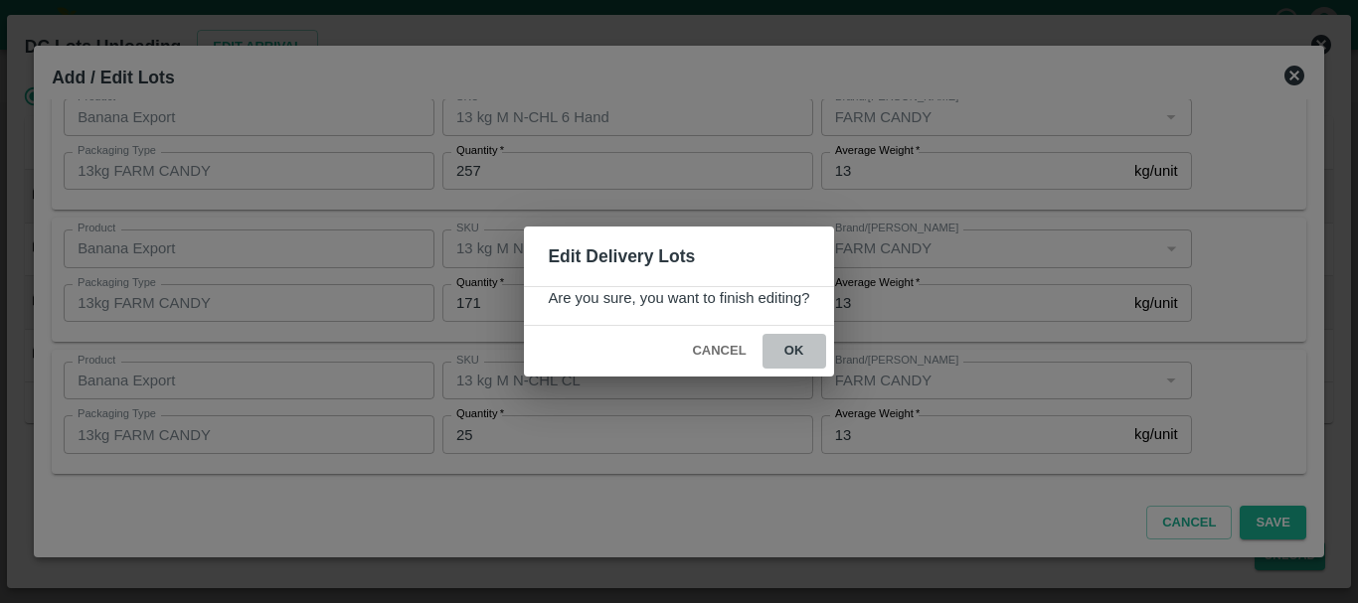
click at [798, 360] on button "ok" at bounding box center [794, 351] width 64 height 35
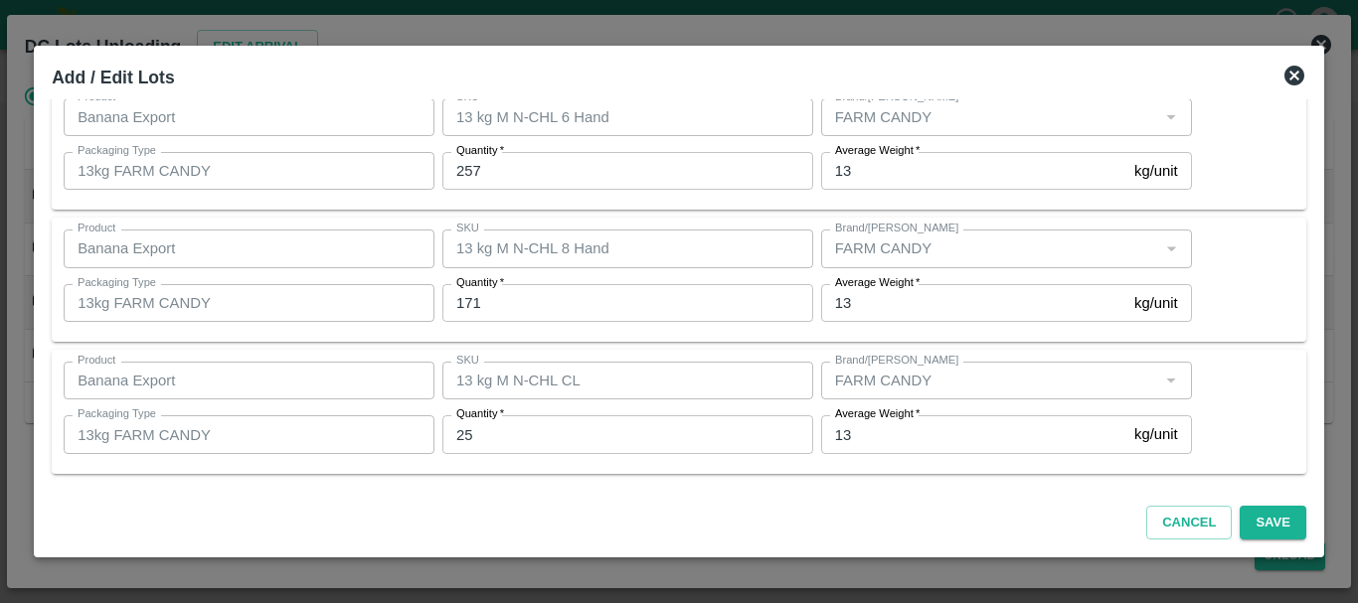
click at [1288, 75] on icon at bounding box center [1294, 76] width 20 height 20
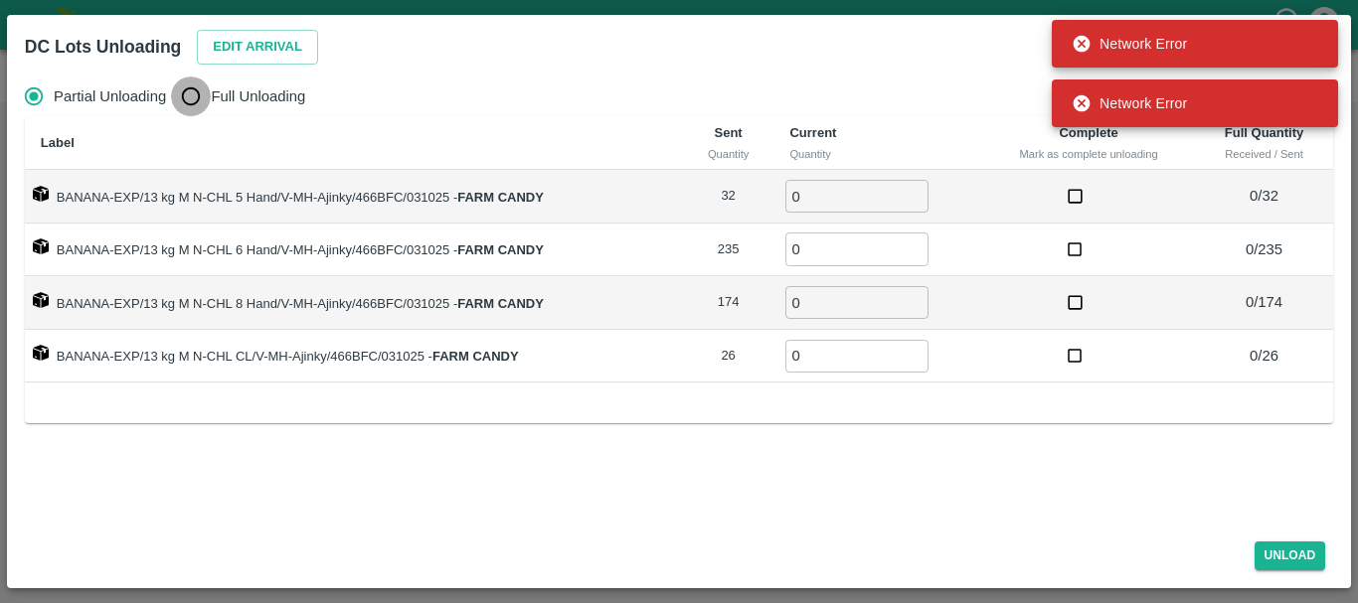
click at [190, 95] on input "Full Unloading" at bounding box center [191, 97] width 40 height 40
radio input "true"
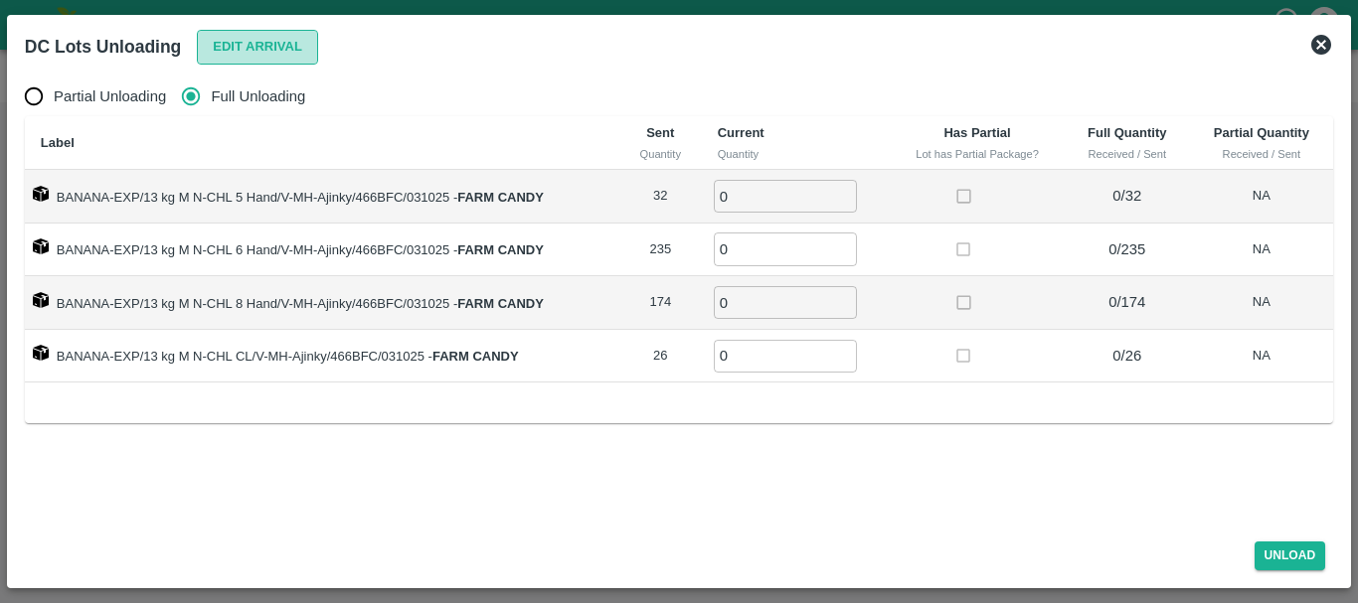
click at [229, 51] on button "Edit Arrival" at bounding box center [257, 47] width 121 height 35
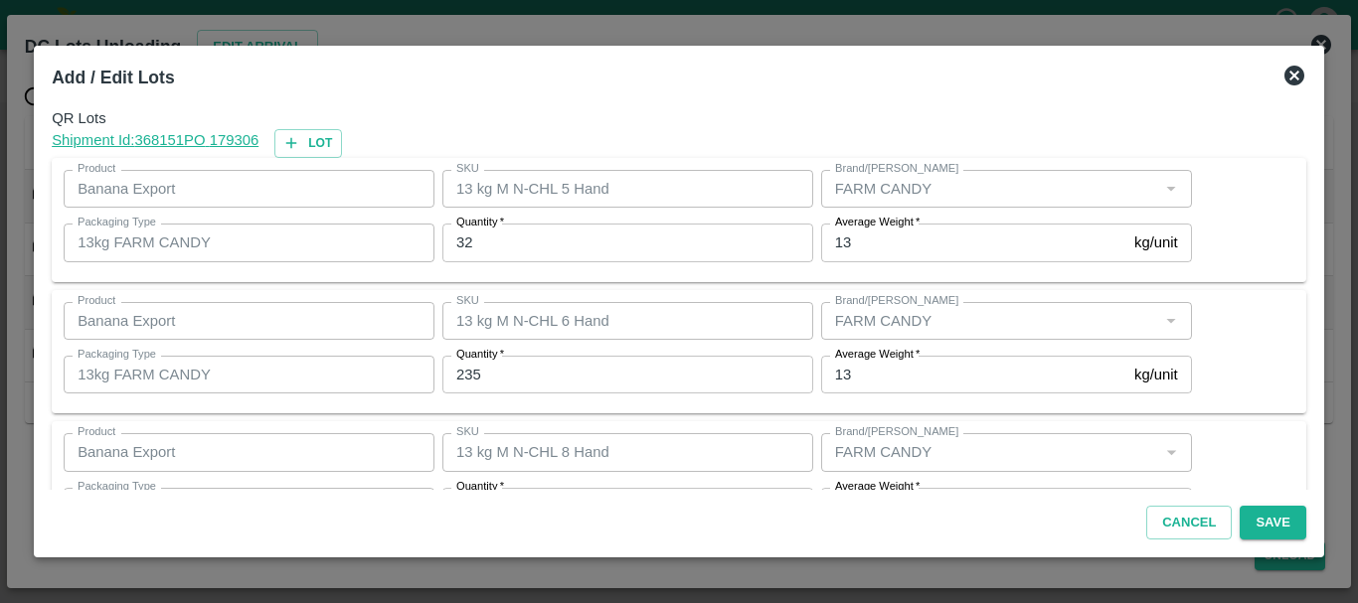
click at [475, 232] on input "32" at bounding box center [627, 243] width 371 height 38
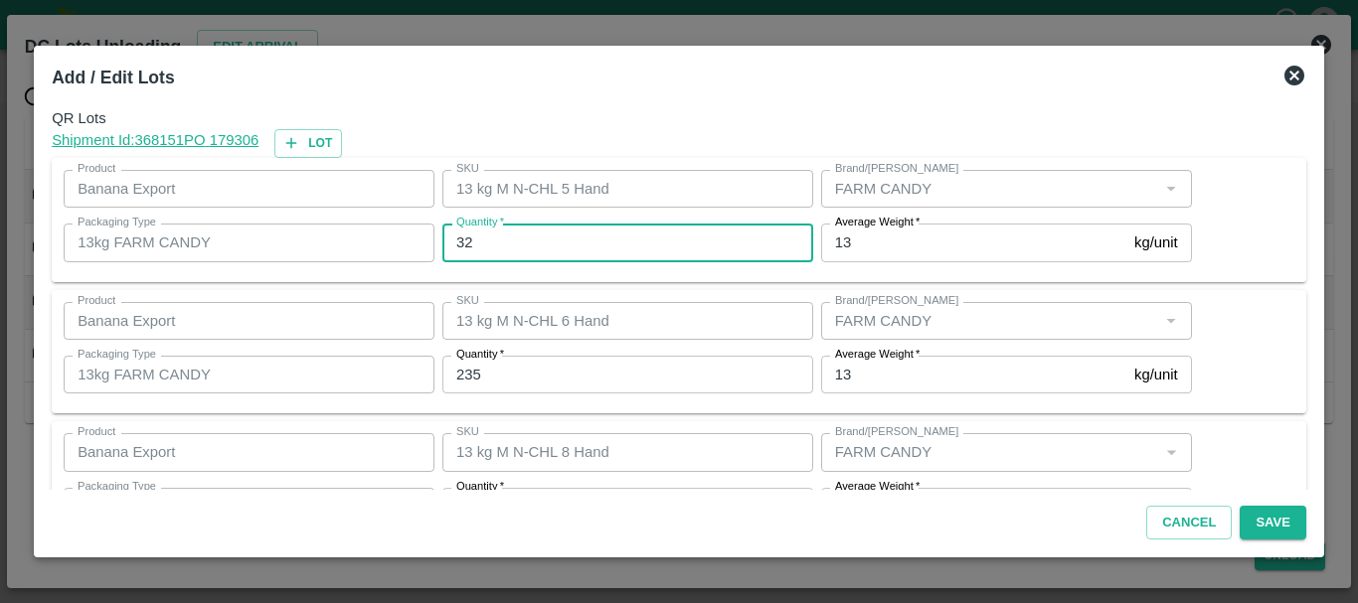
type input "3"
type input "14"
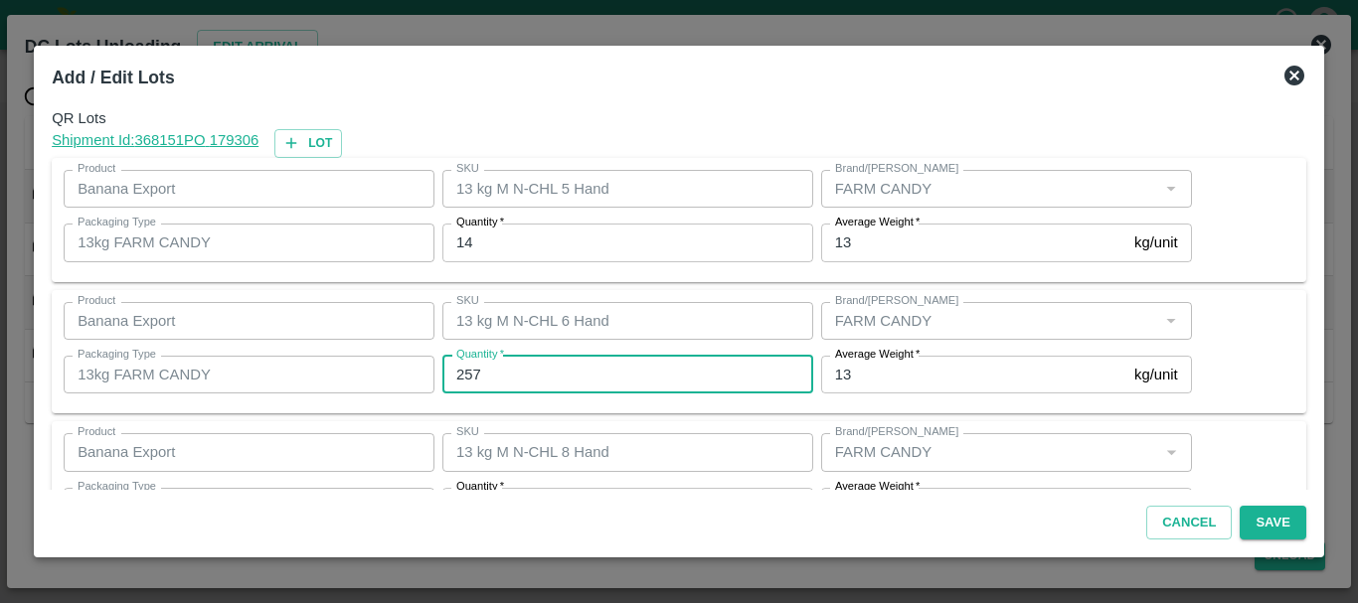
type input "257"
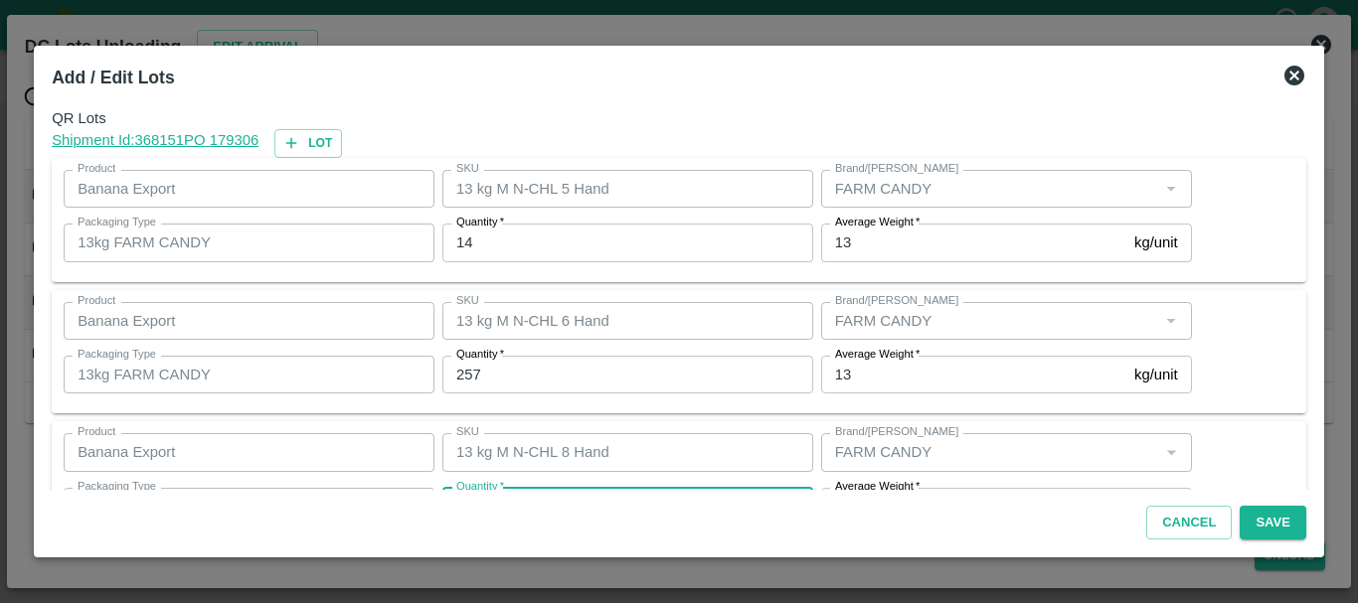
scroll to position [36, 0]
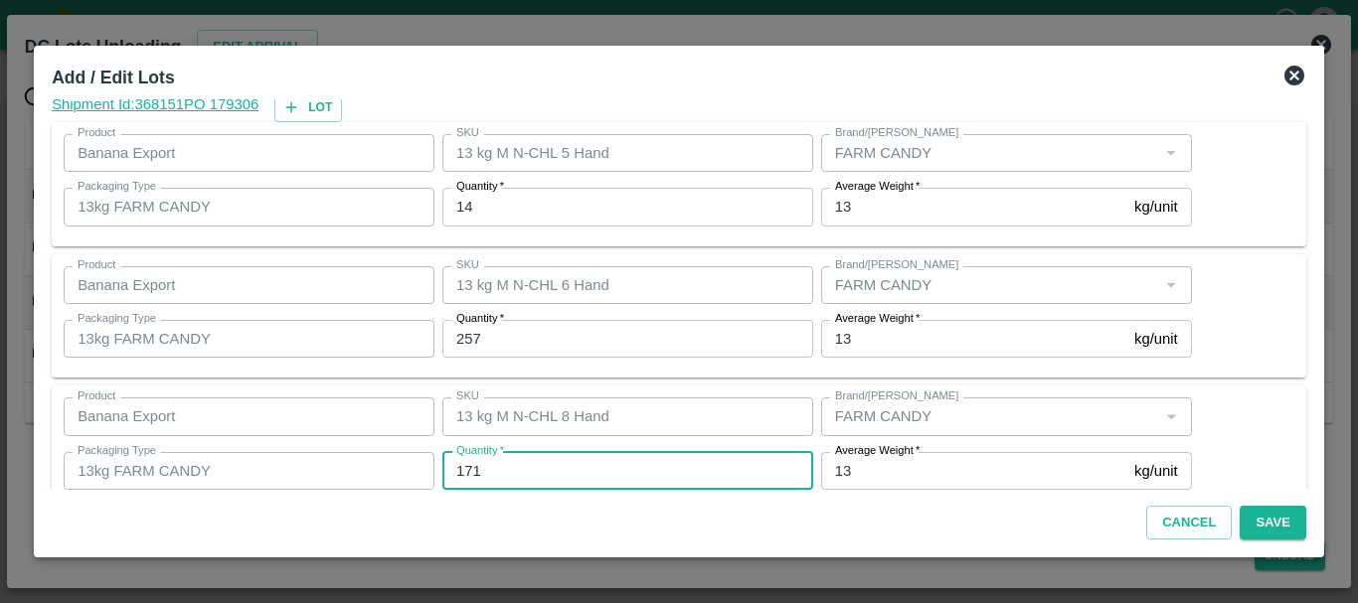
type input "171"
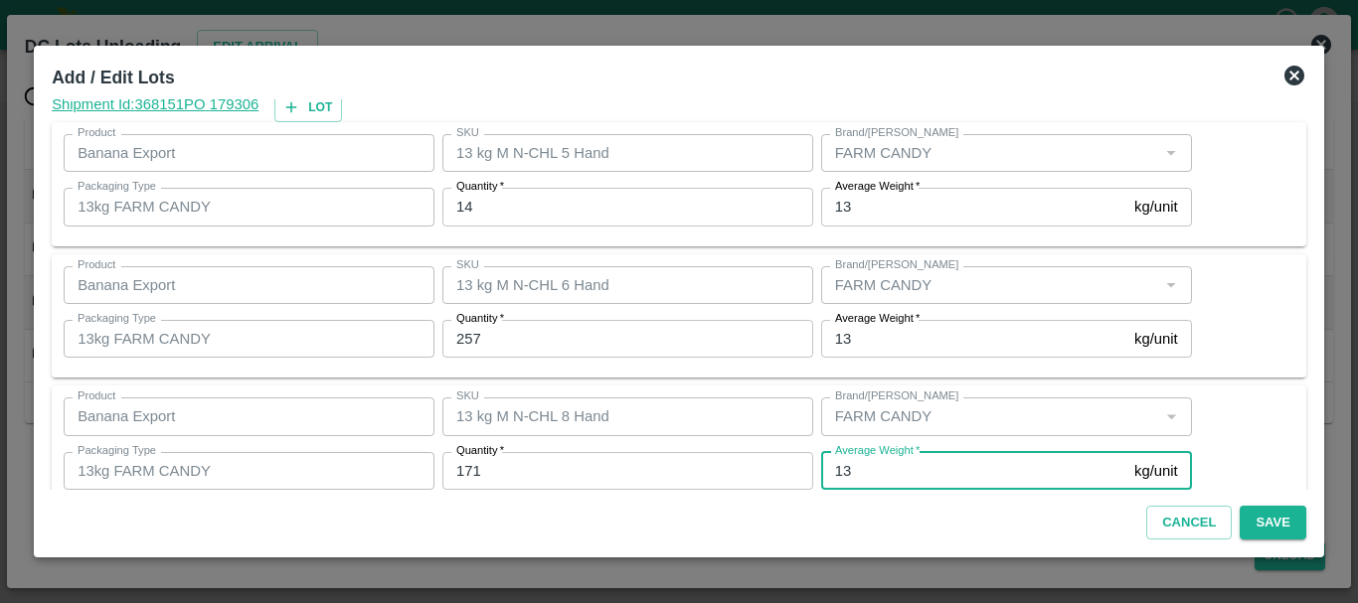
scroll to position [204, 0]
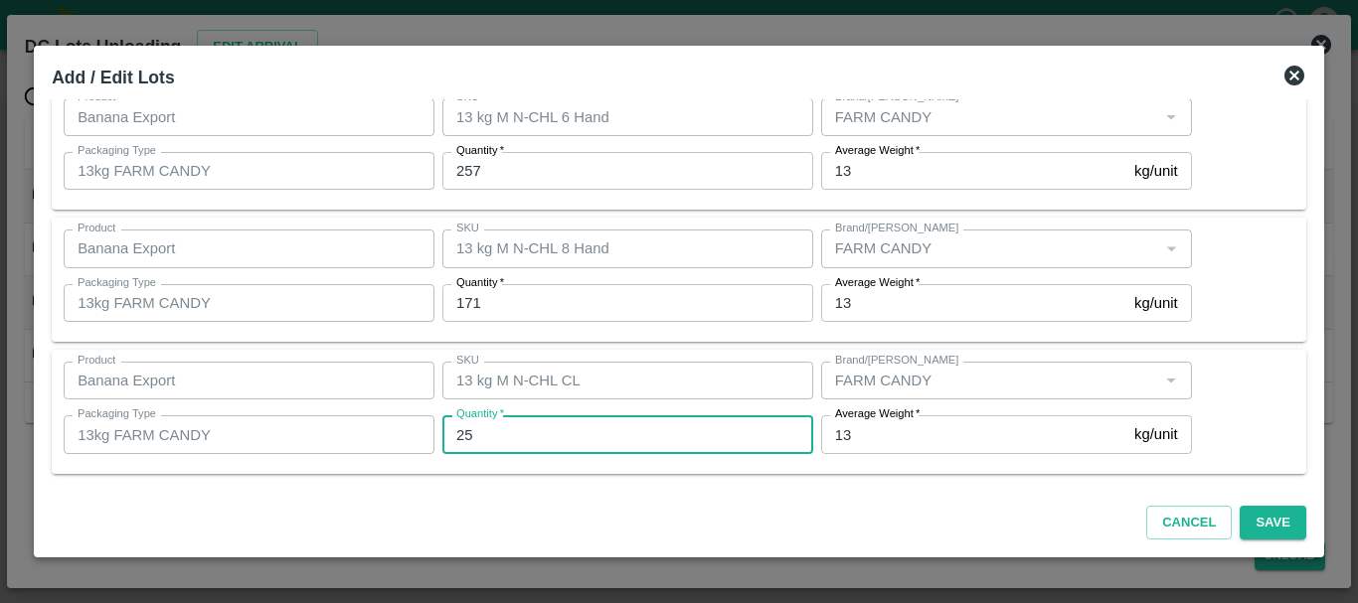
type input "25"
click at [674, 359] on div "SKU 13 kg M N-CHL CL SKU" at bounding box center [623, 381] width 379 height 54
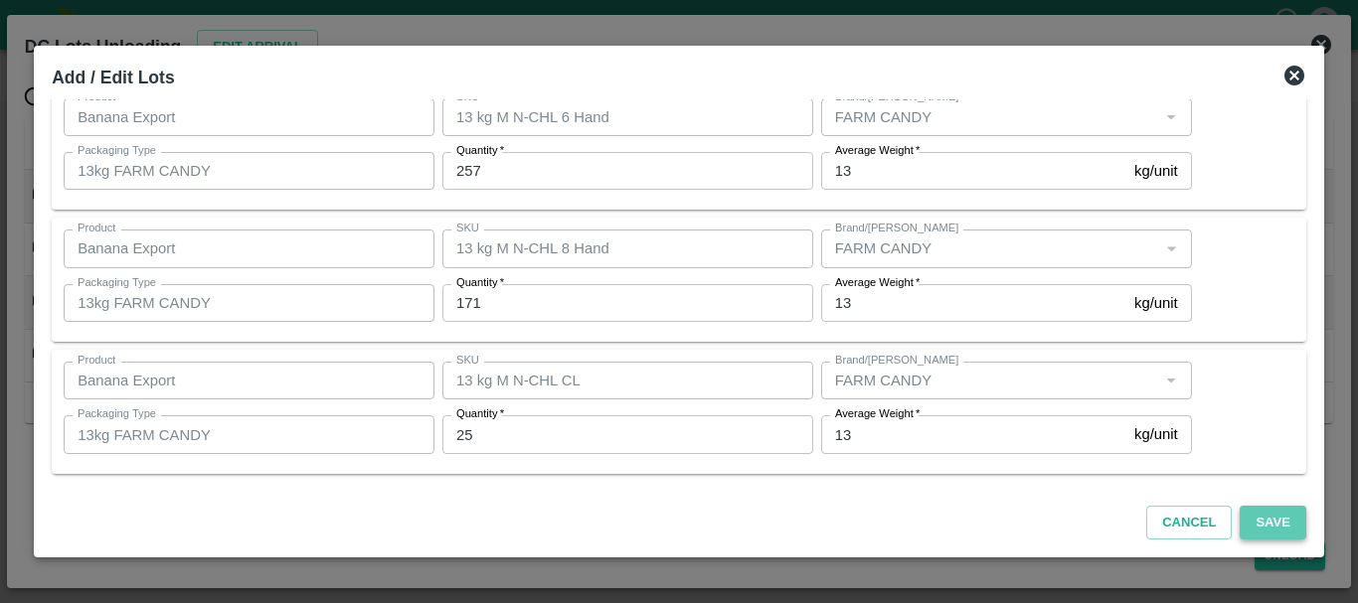
click at [1274, 521] on button "Save" at bounding box center [1273, 523] width 66 height 35
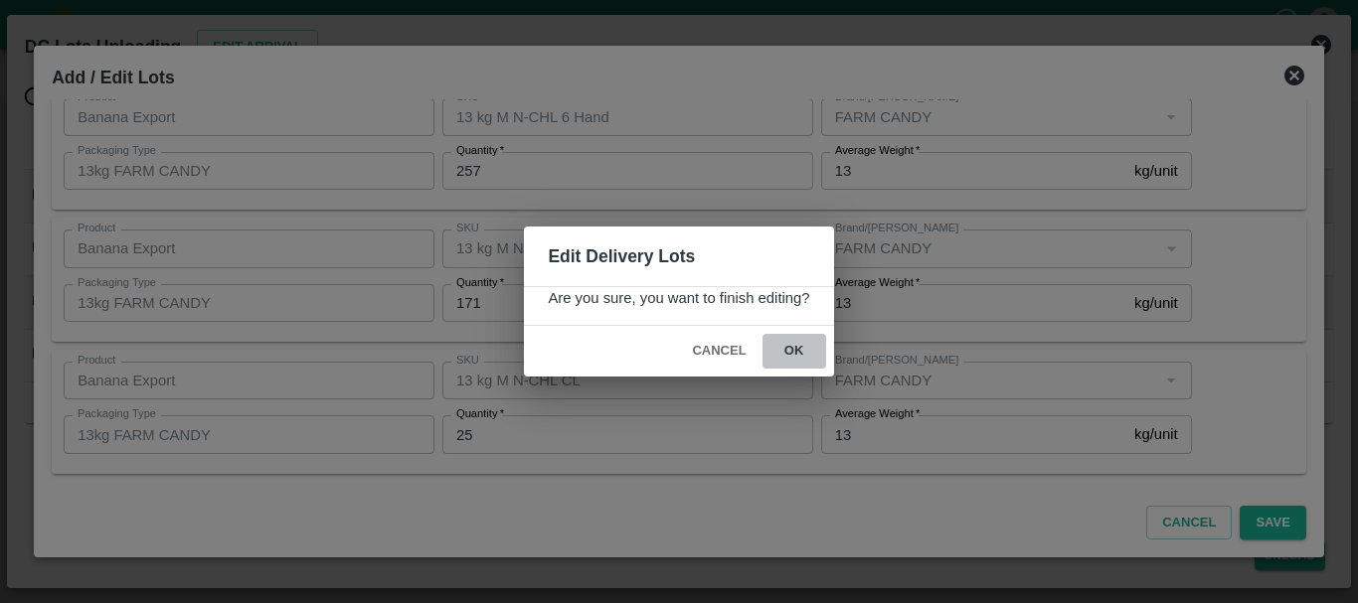
click at [801, 351] on button "ok" at bounding box center [794, 351] width 64 height 35
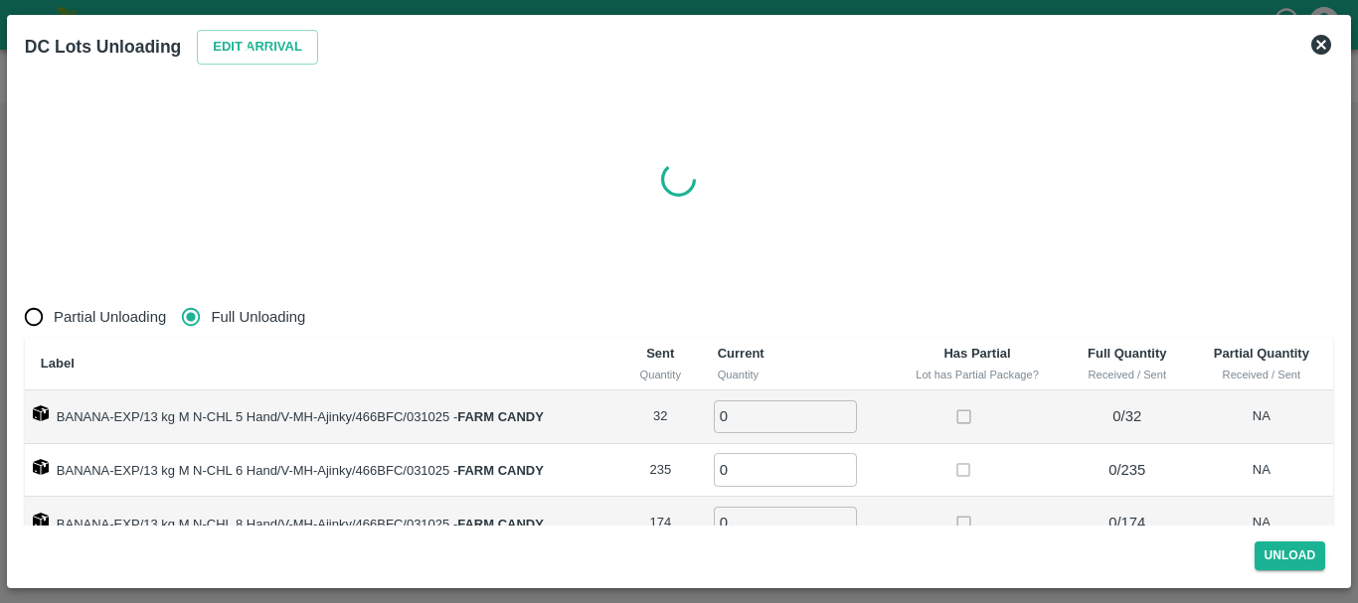
radio input "true"
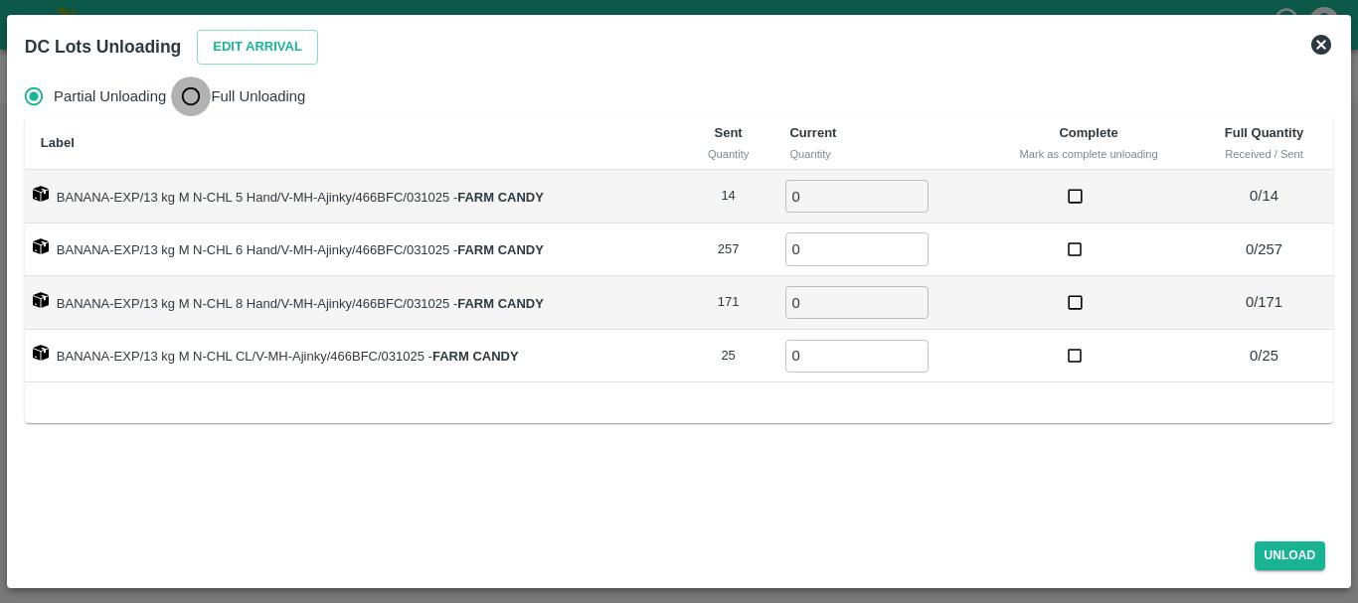
click at [207, 95] on input "Full Unloading" at bounding box center [191, 97] width 40 height 40
radio input "true"
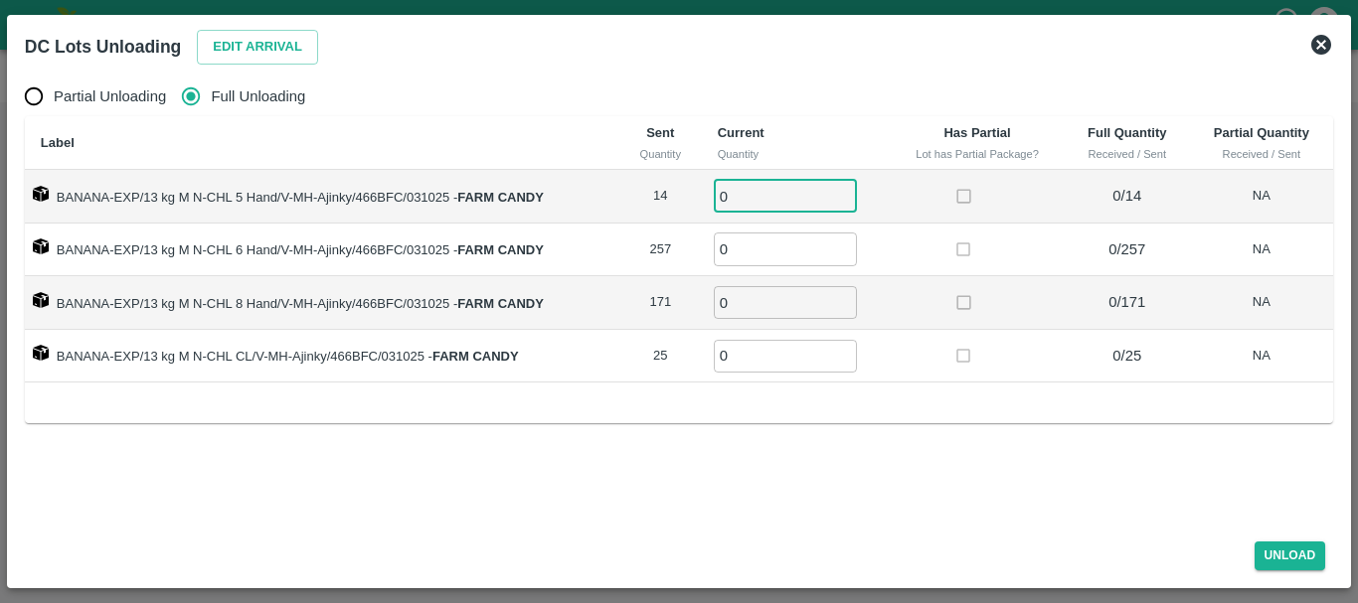
click at [797, 191] on input "0" at bounding box center [785, 196] width 143 height 33
type input "014"
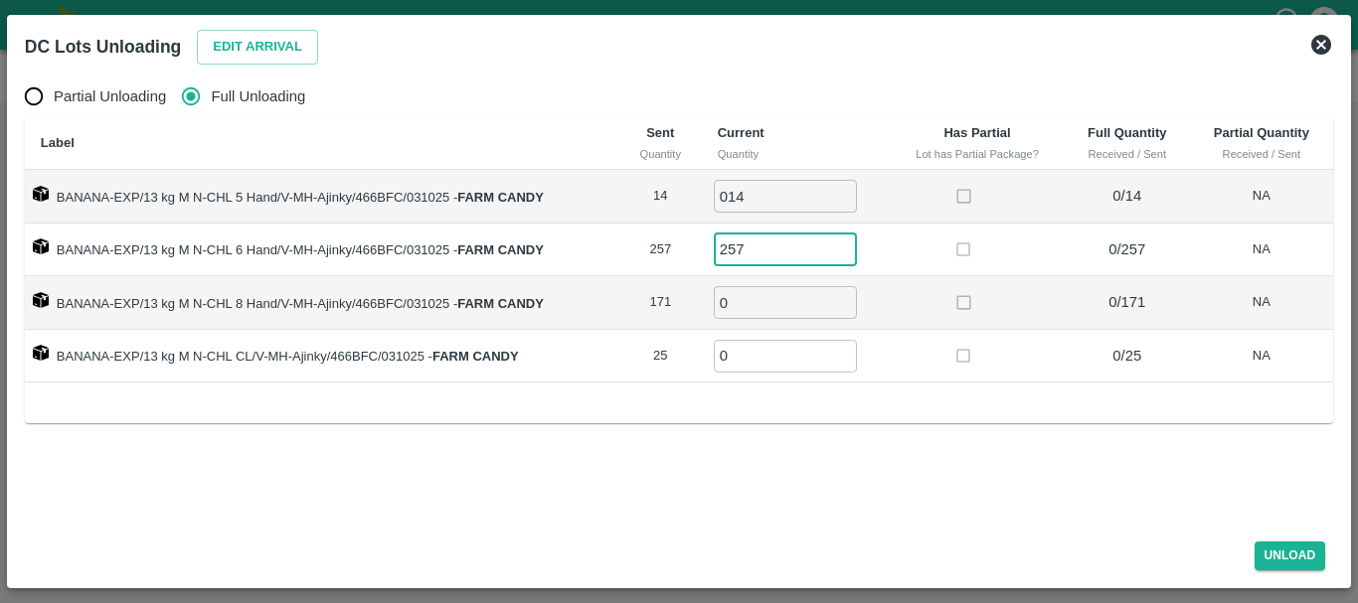
type input "257"
type input "171"
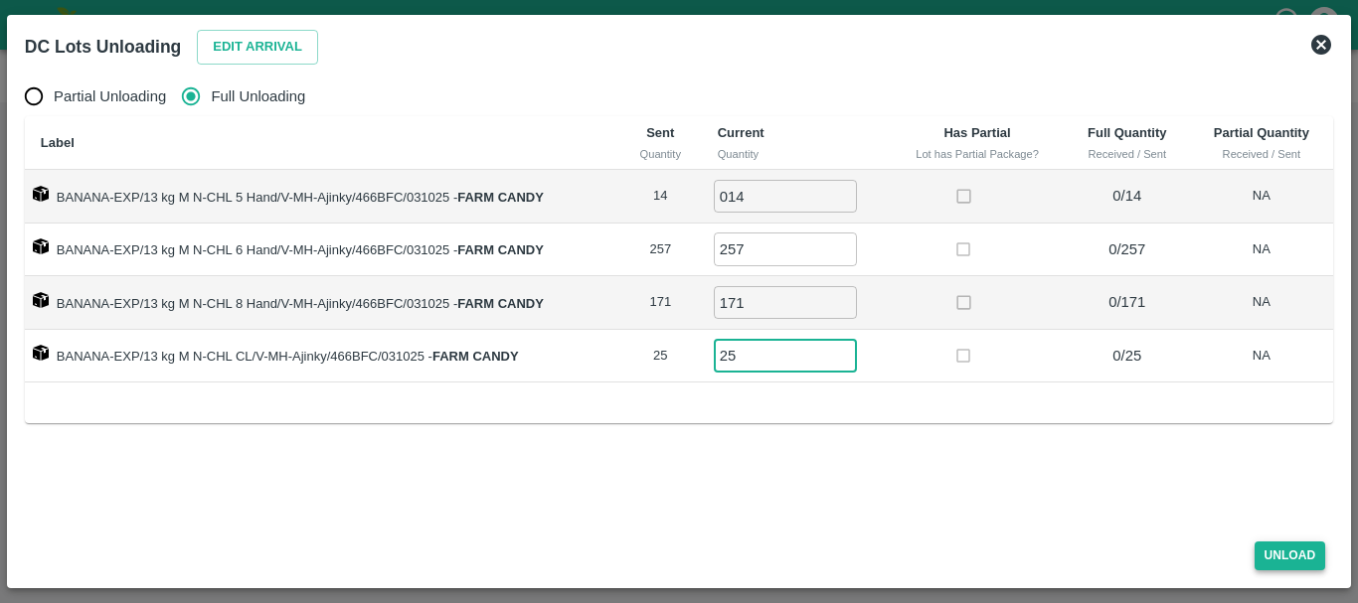
type input "25"
click at [1301, 557] on button "Unload" at bounding box center [1291, 556] width 72 height 29
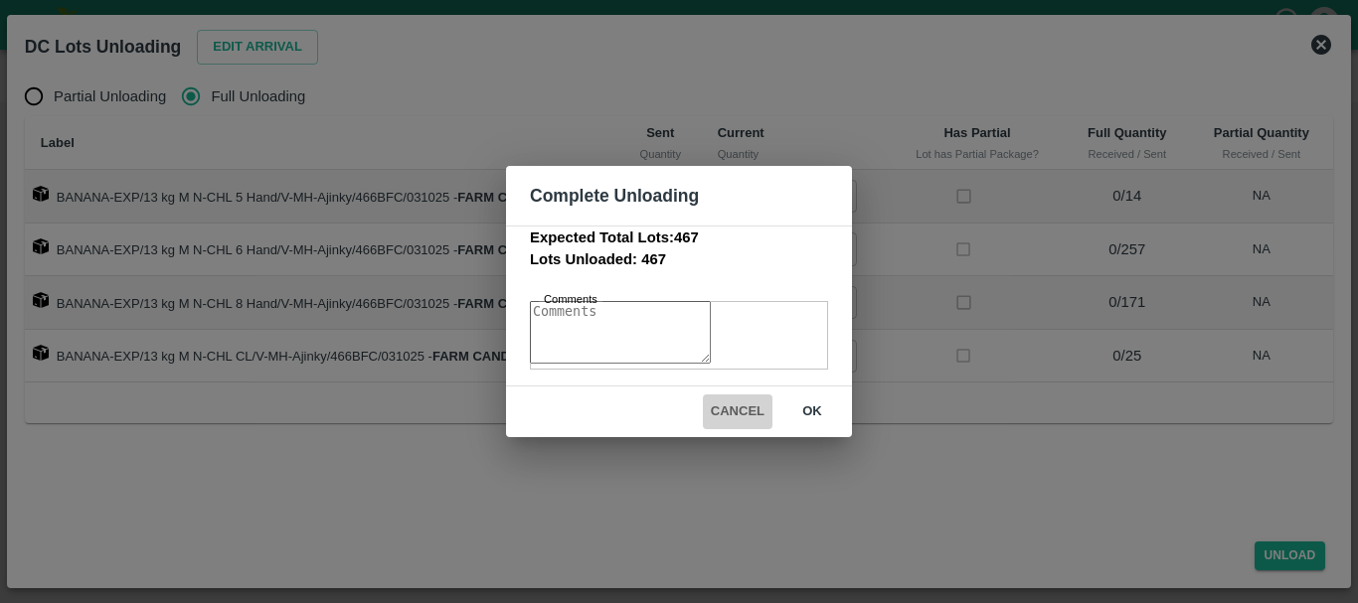
click at [731, 423] on button "Cancel" at bounding box center [738, 412] width 70 height 35
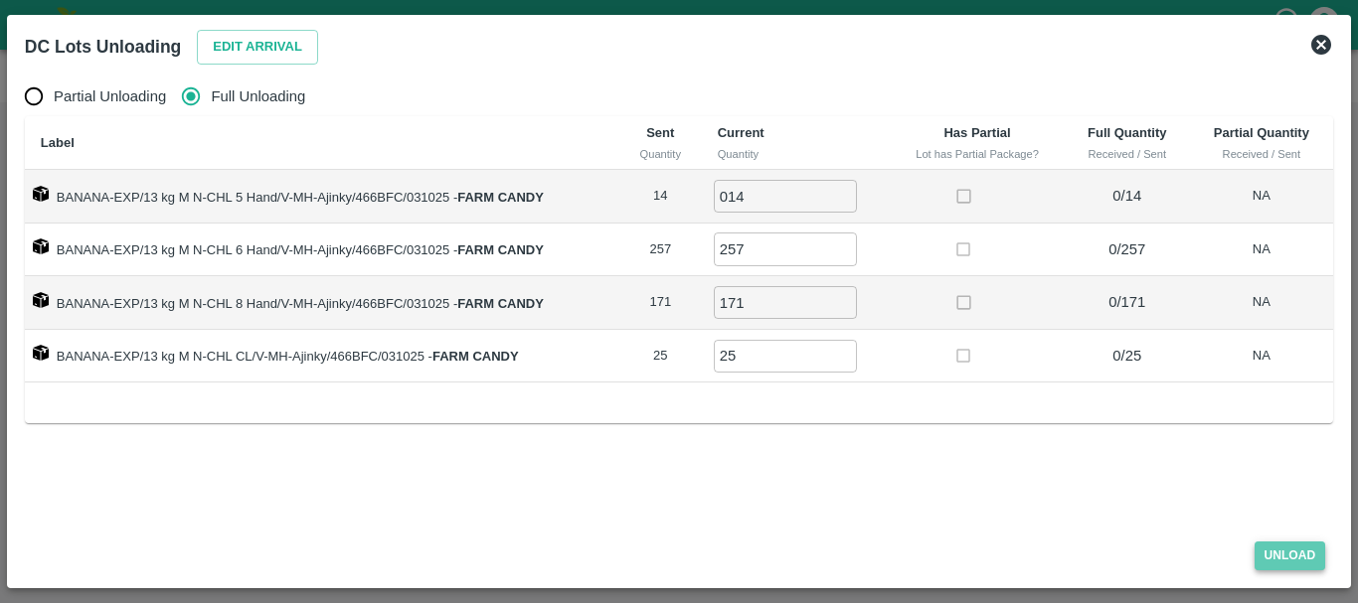
click at [1274, 553] on button "Unload" at bounding box center [1291, 556] width 72 height 29
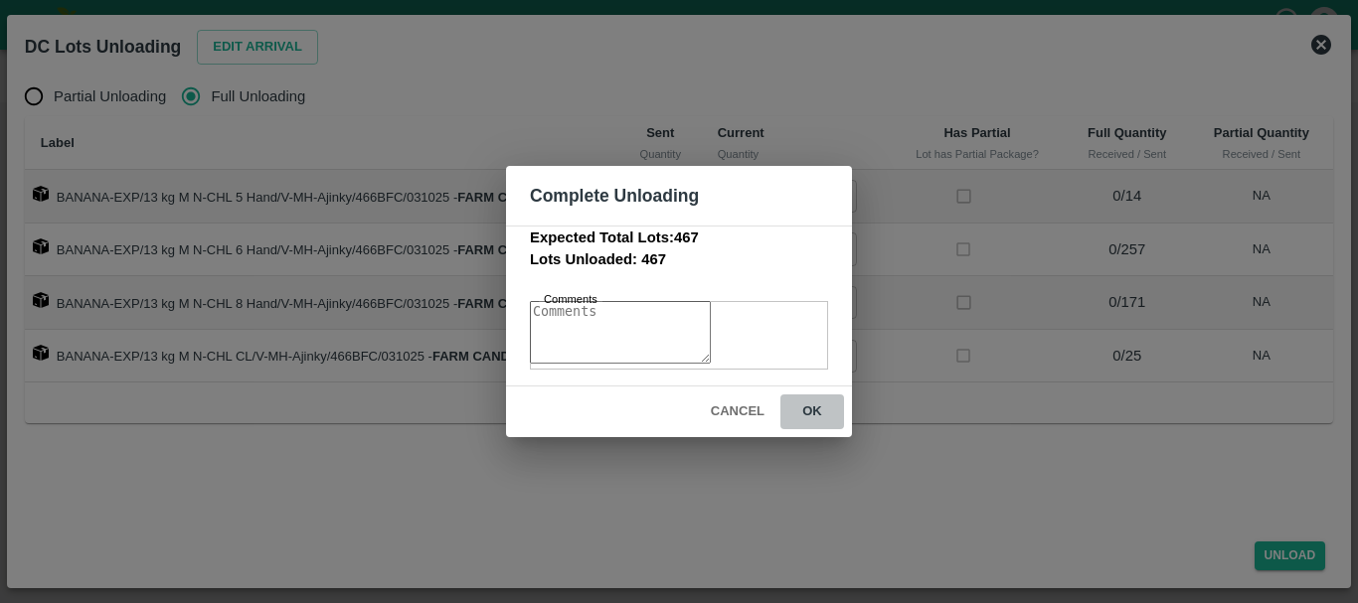
click at [820, 427] on button "ok" at bounding box center [812, 412] width 64 height 35
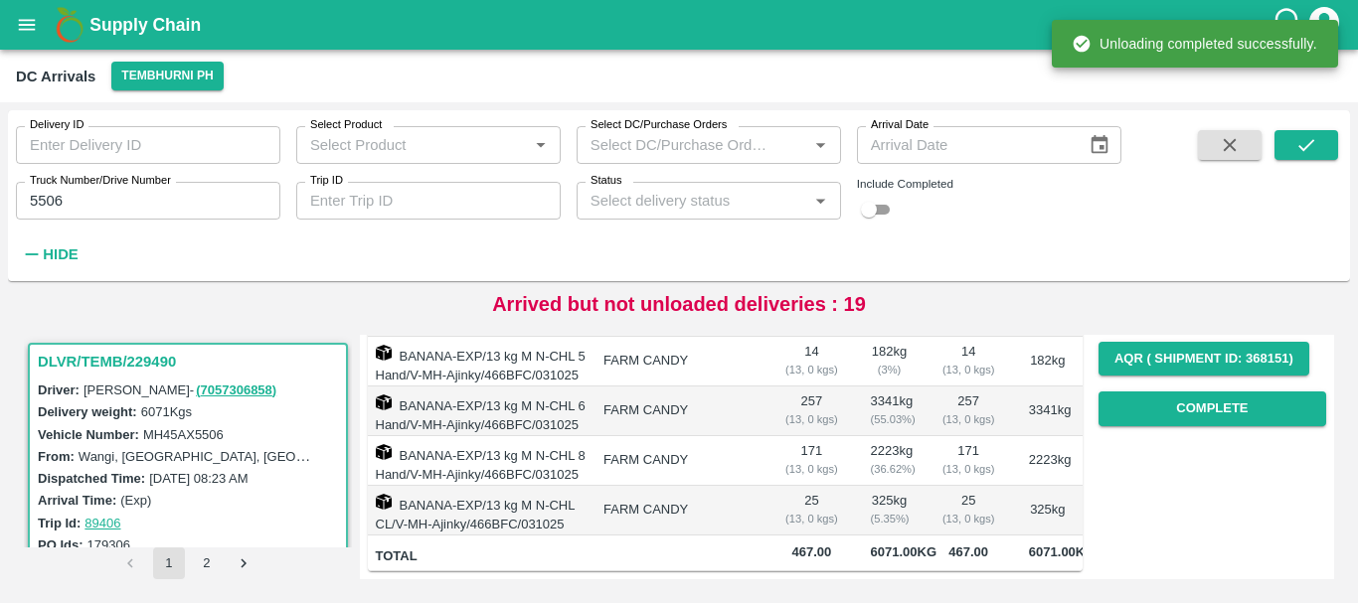
scroll to position [0, 0]
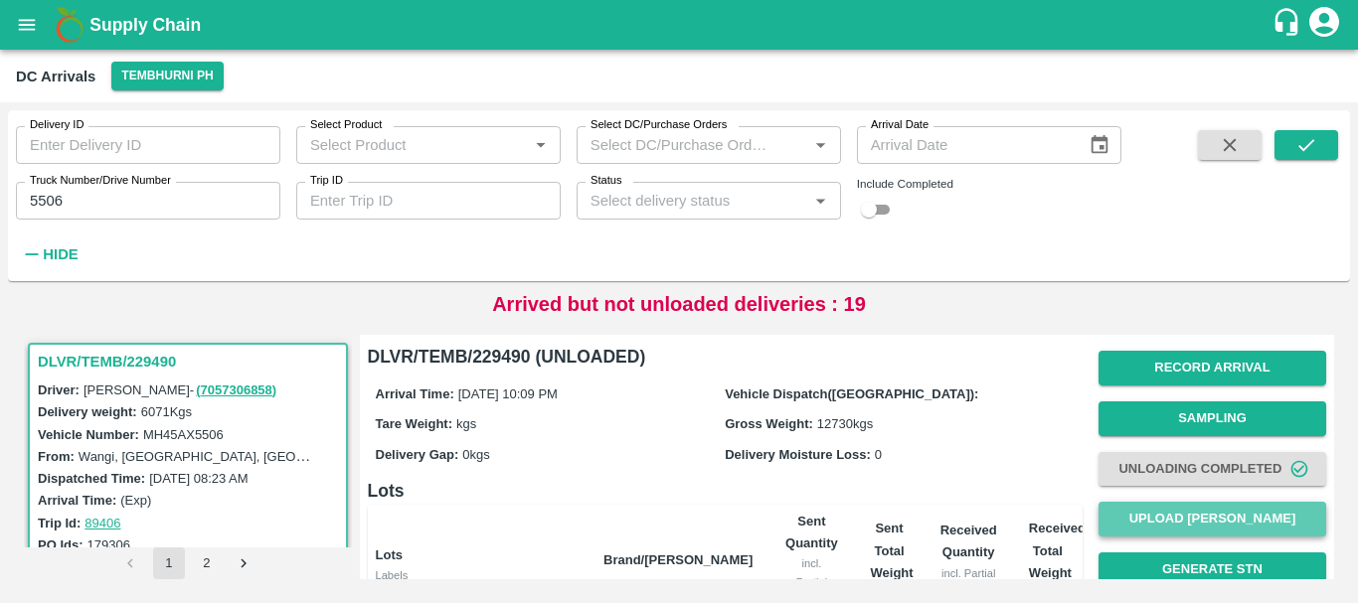
click at [1155, 512] on button "Upload [PERSON_NAME]" at bounding box center [1212, 519] width 228 height 35
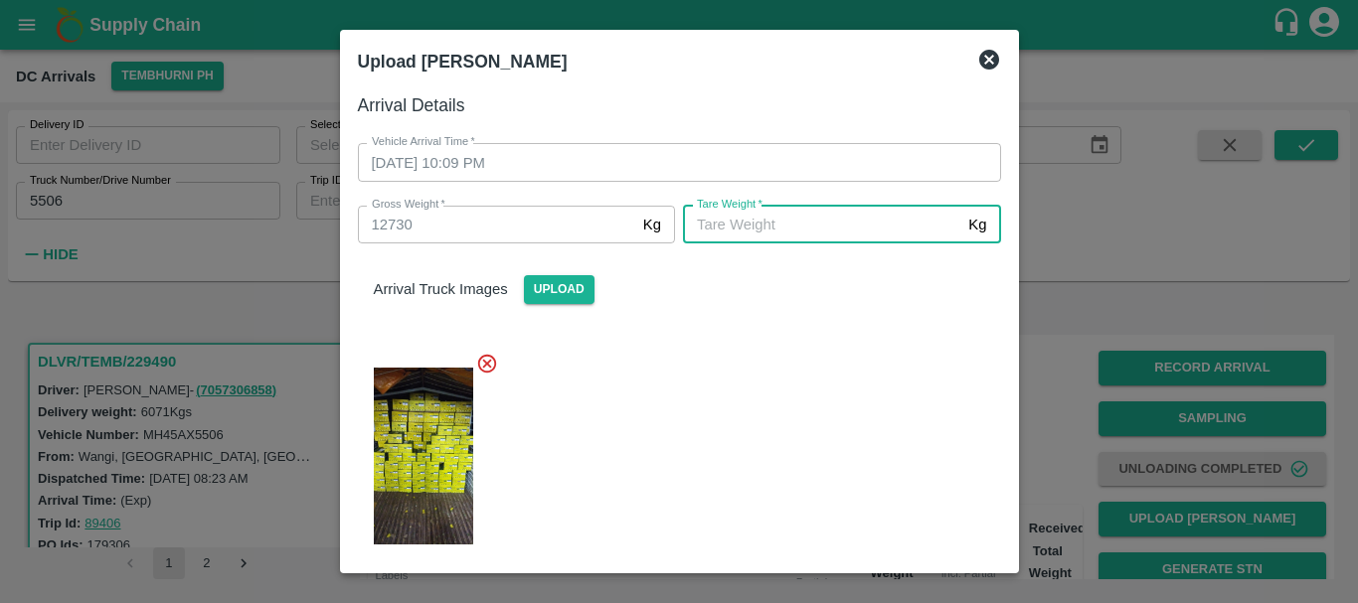
click at [774, 226] on input "[PERSON_NAME]   *" at bounding box center [821, 225] width 277 height 38
type input "6070"
click at [778, 417] on div at bounding box center [671, 450] width 659 height 229
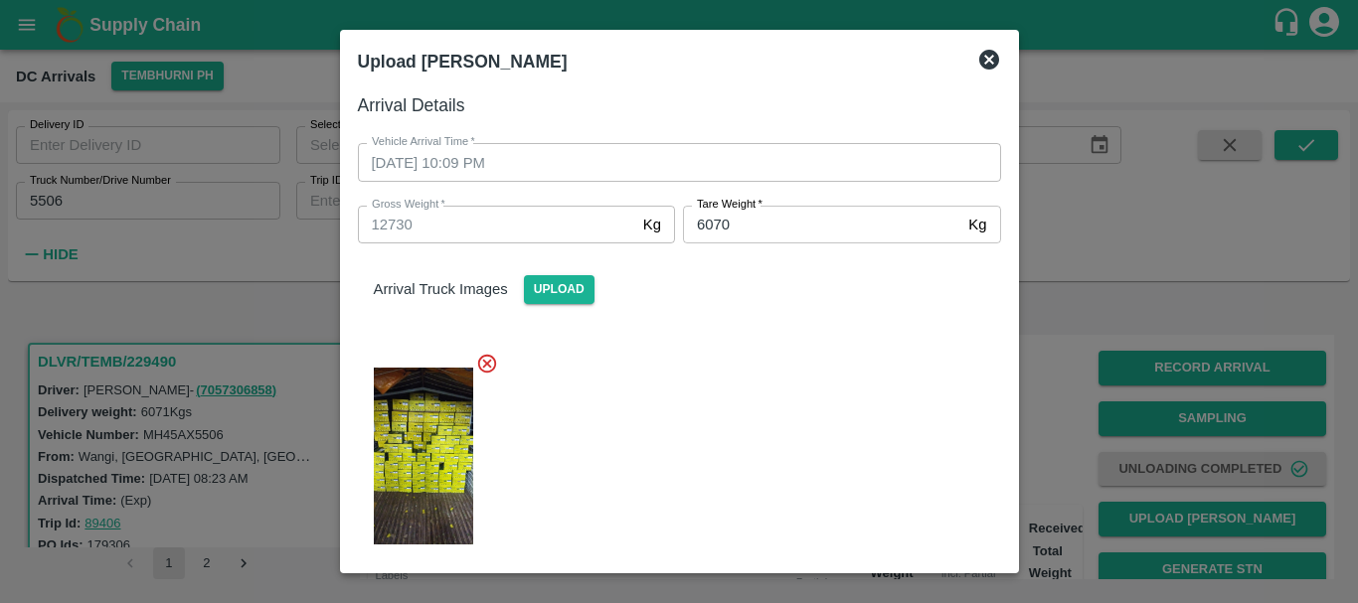
scroll to position [248, 0]
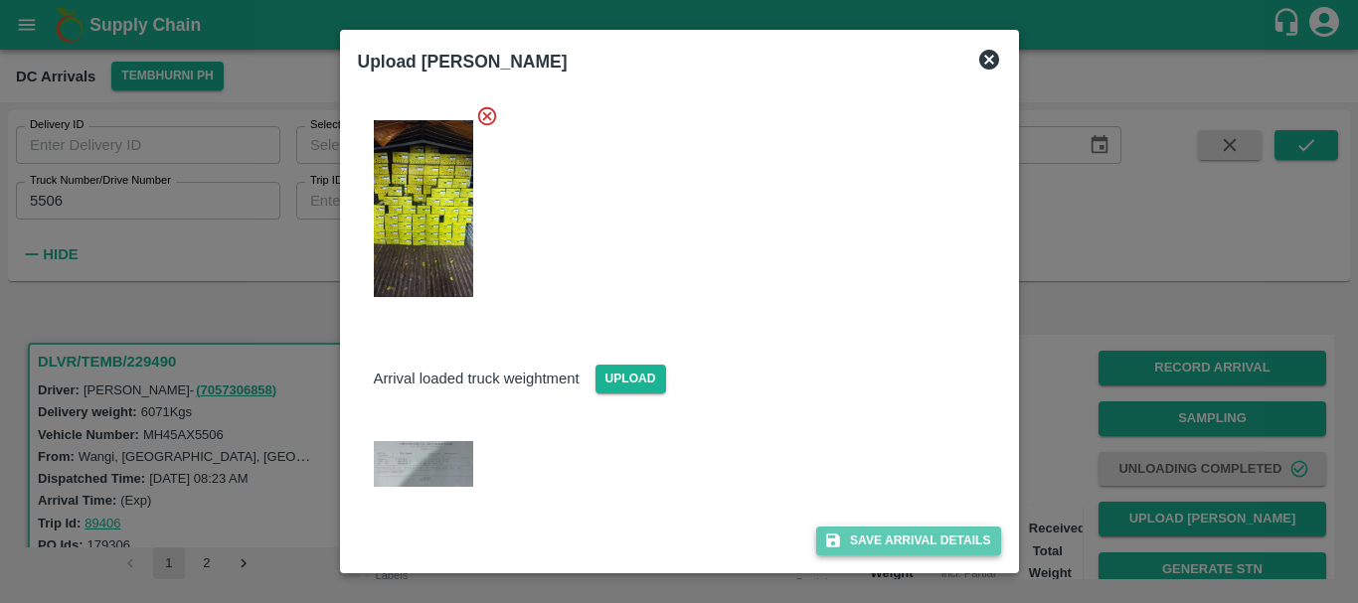
click at [855, 532] on button "Save Arrival Details" at bounding box center [908, 541] width 184 height 29
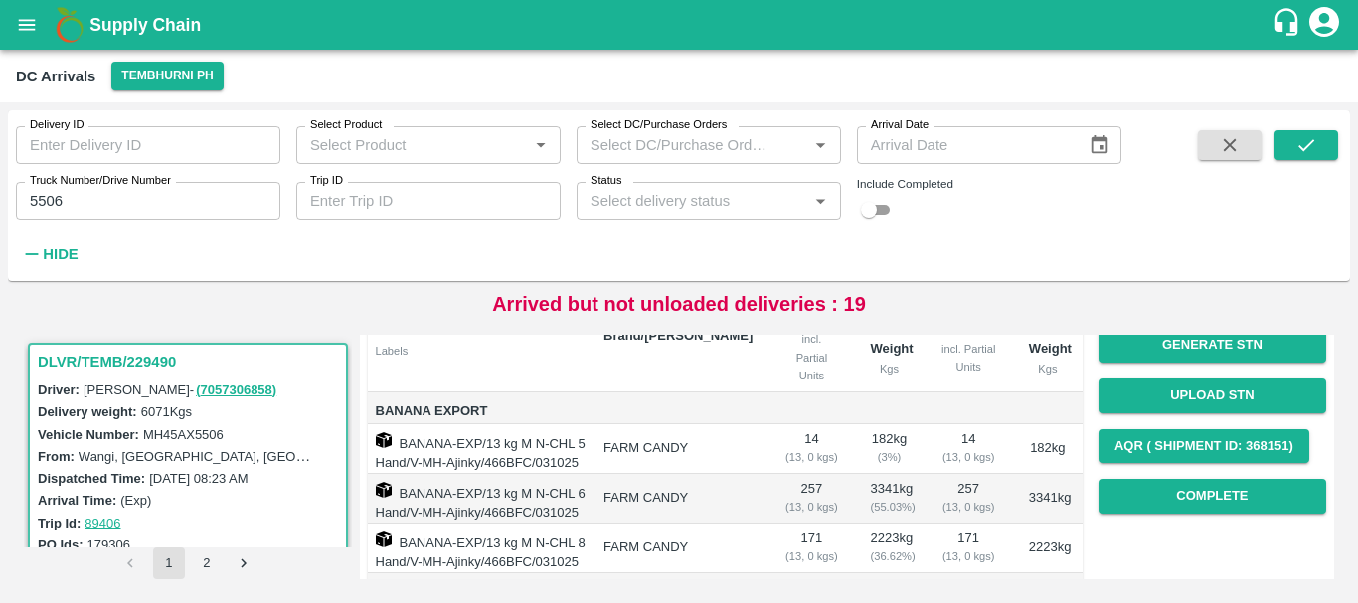
scroll to position [244, 0]
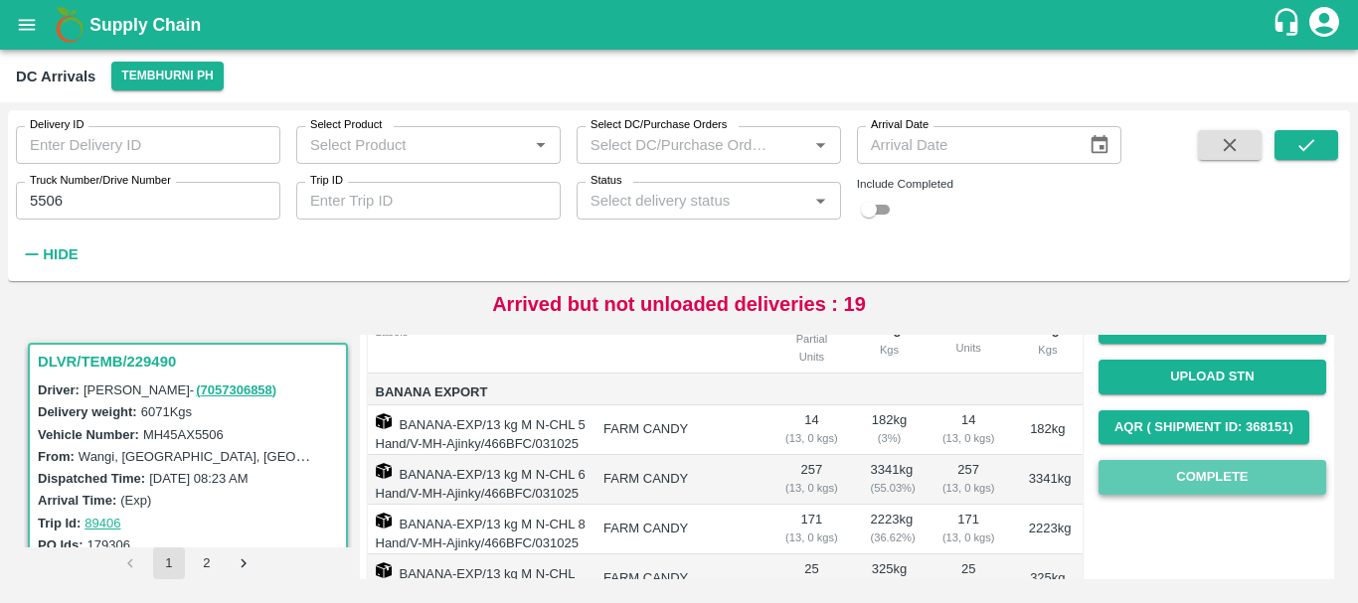
click at [1204, 472] on button "Complete" at bounding box center [1212, 477] width 228 height 35
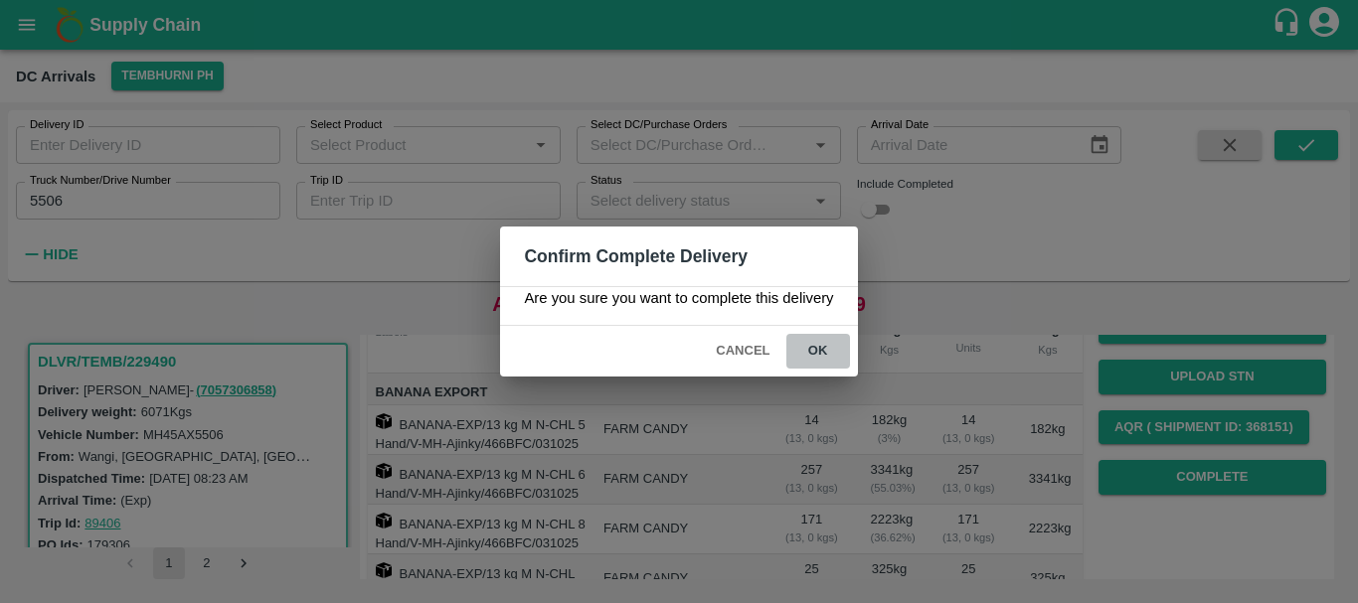
click at [818, 348] on button "ok" at bounding box center [818, 351] width 64 height 35
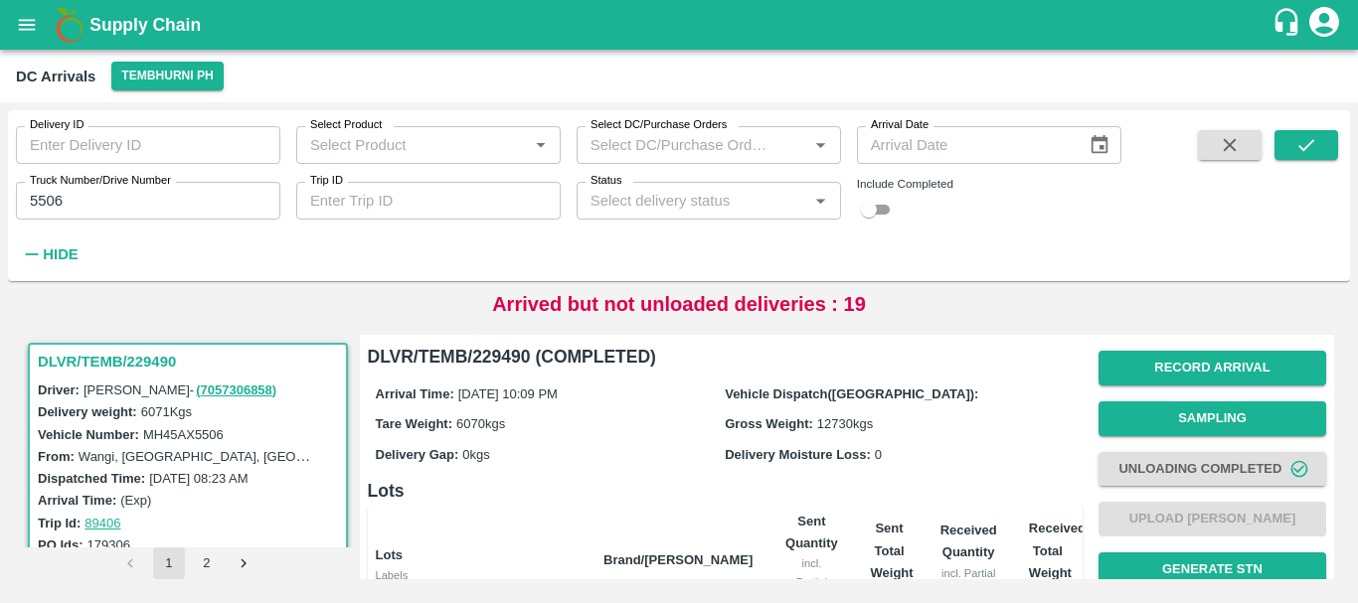
scroll to position [402, 0]
